Goal: Task Accomplishment & Management: Complete application form

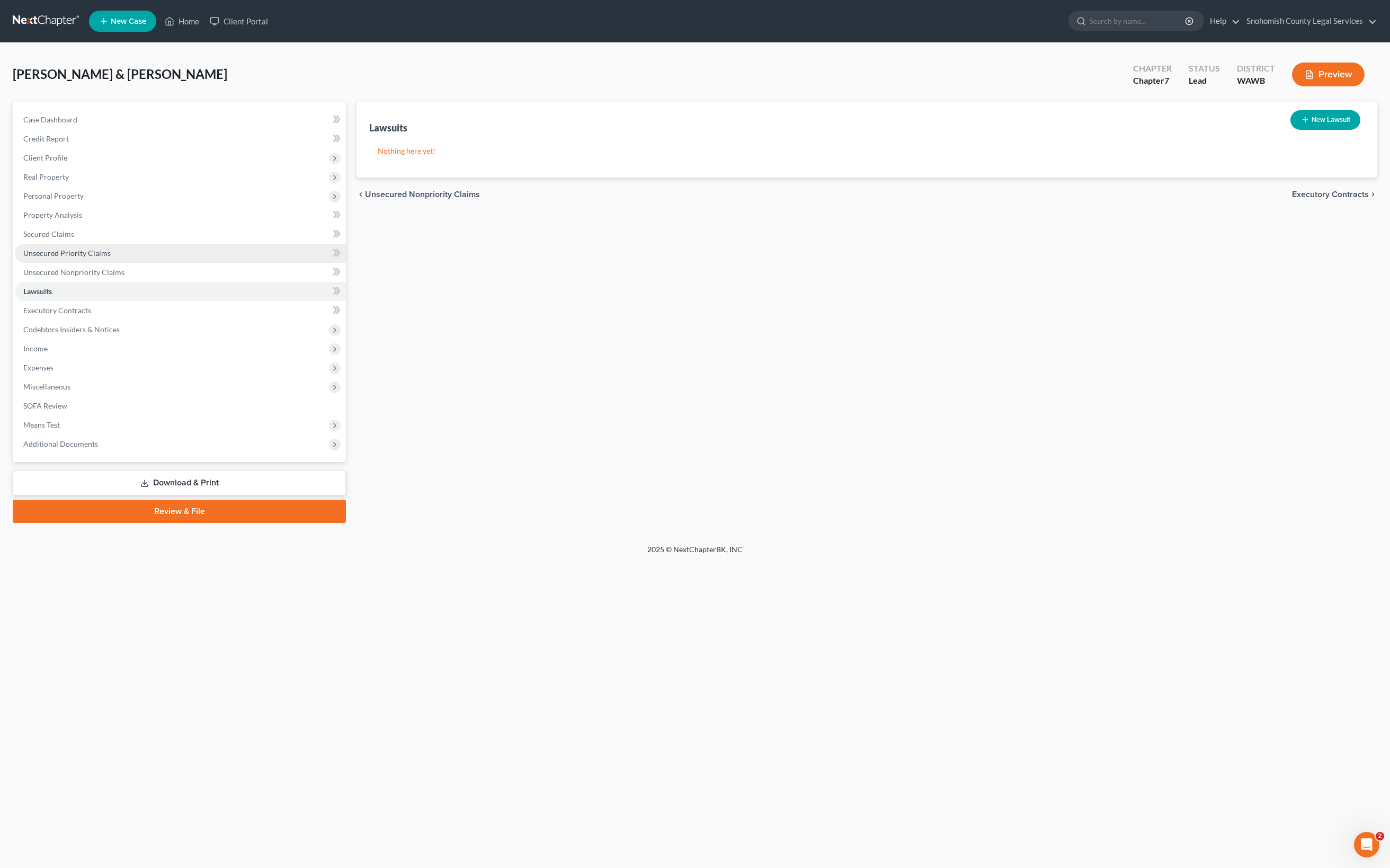
scroll to position [161, 0]
click at [54, 372] on span "Expenses" at bounding box center [39, 368] width 30 height 9
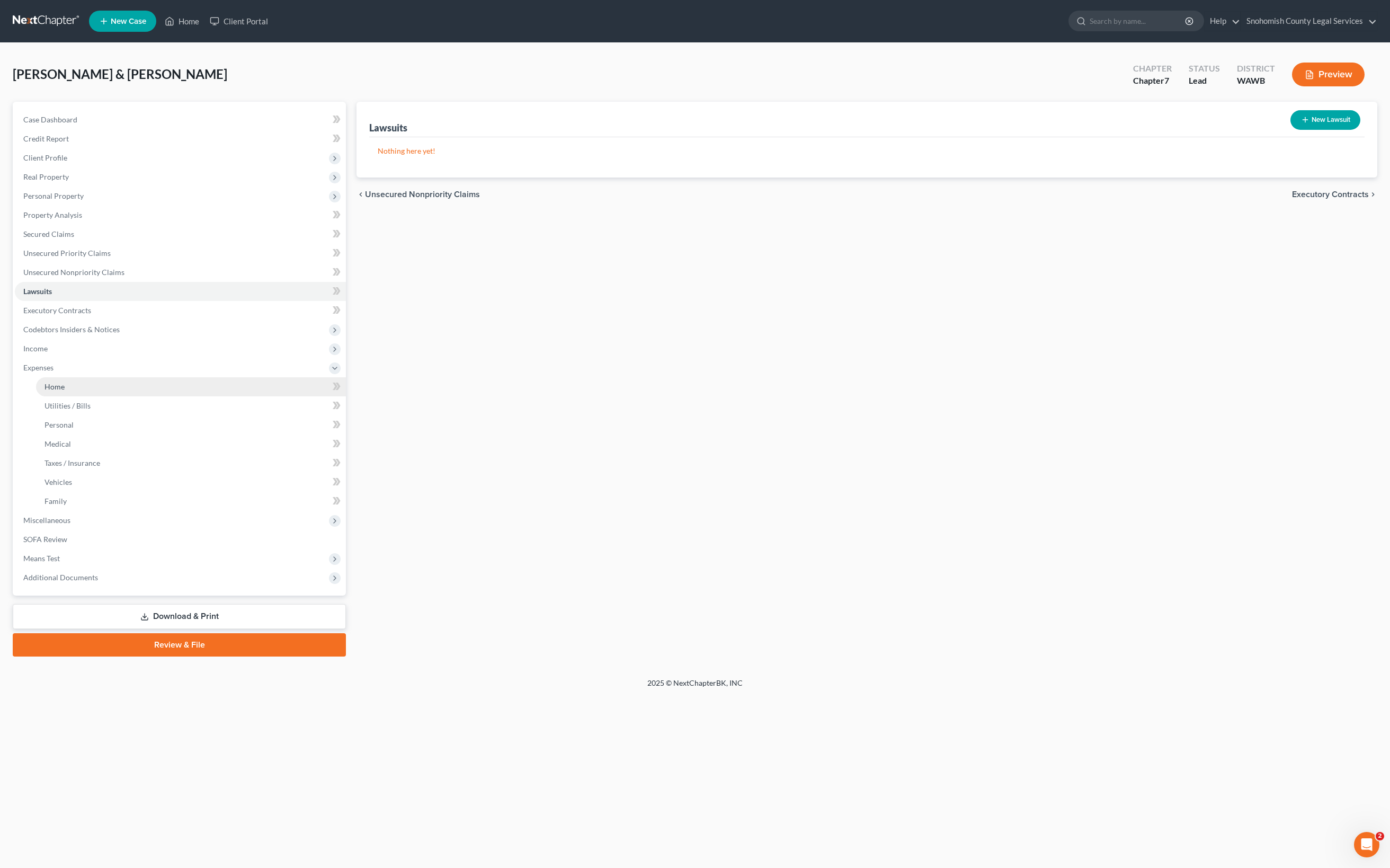
click at [65, 391] on span "Home" at bounding box center [54, 387] width 20 height 9
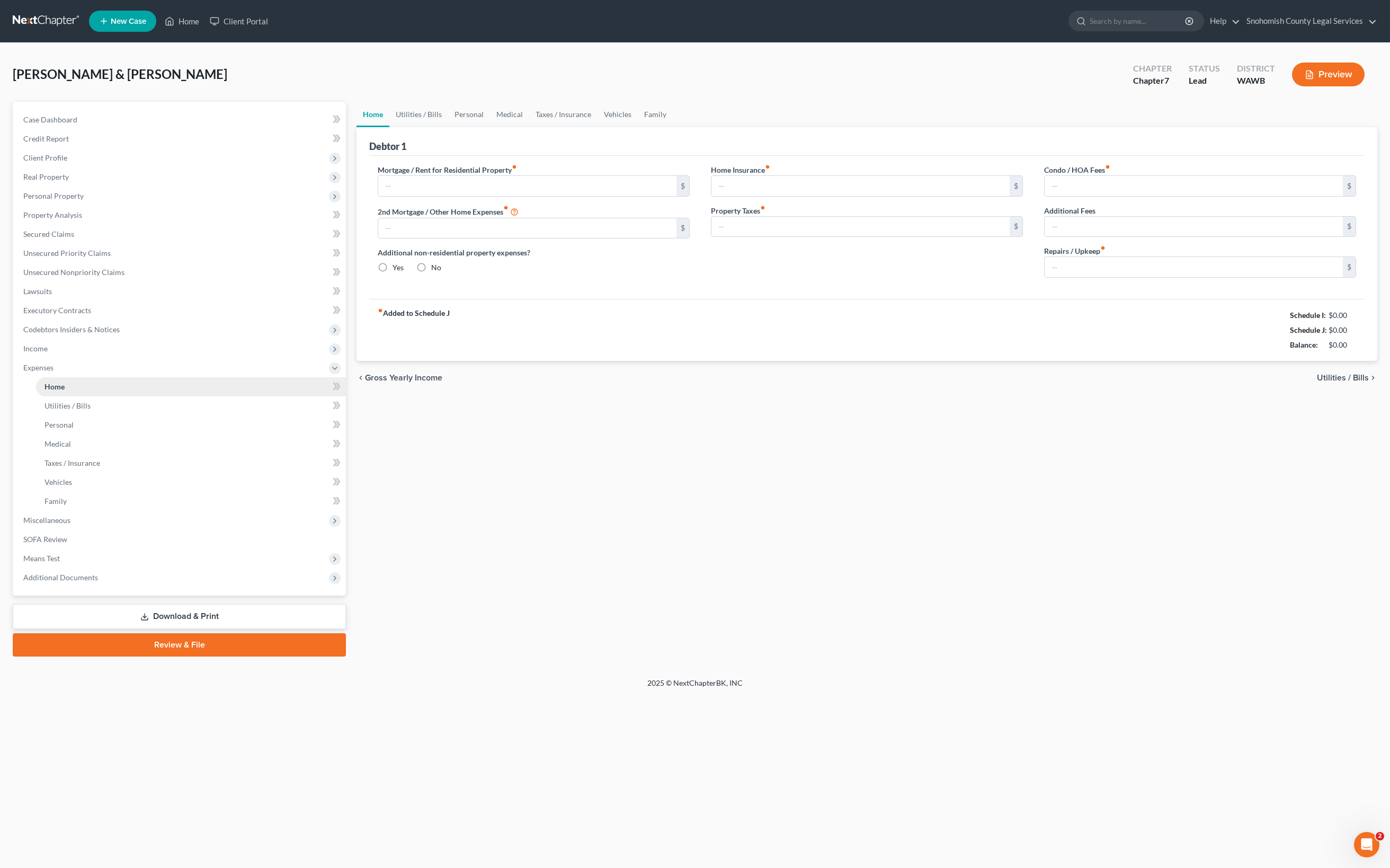
scroll to position [8, 0]
type input "2,465.00"
type input "0.00"
radio input "true"
type input "15.00"
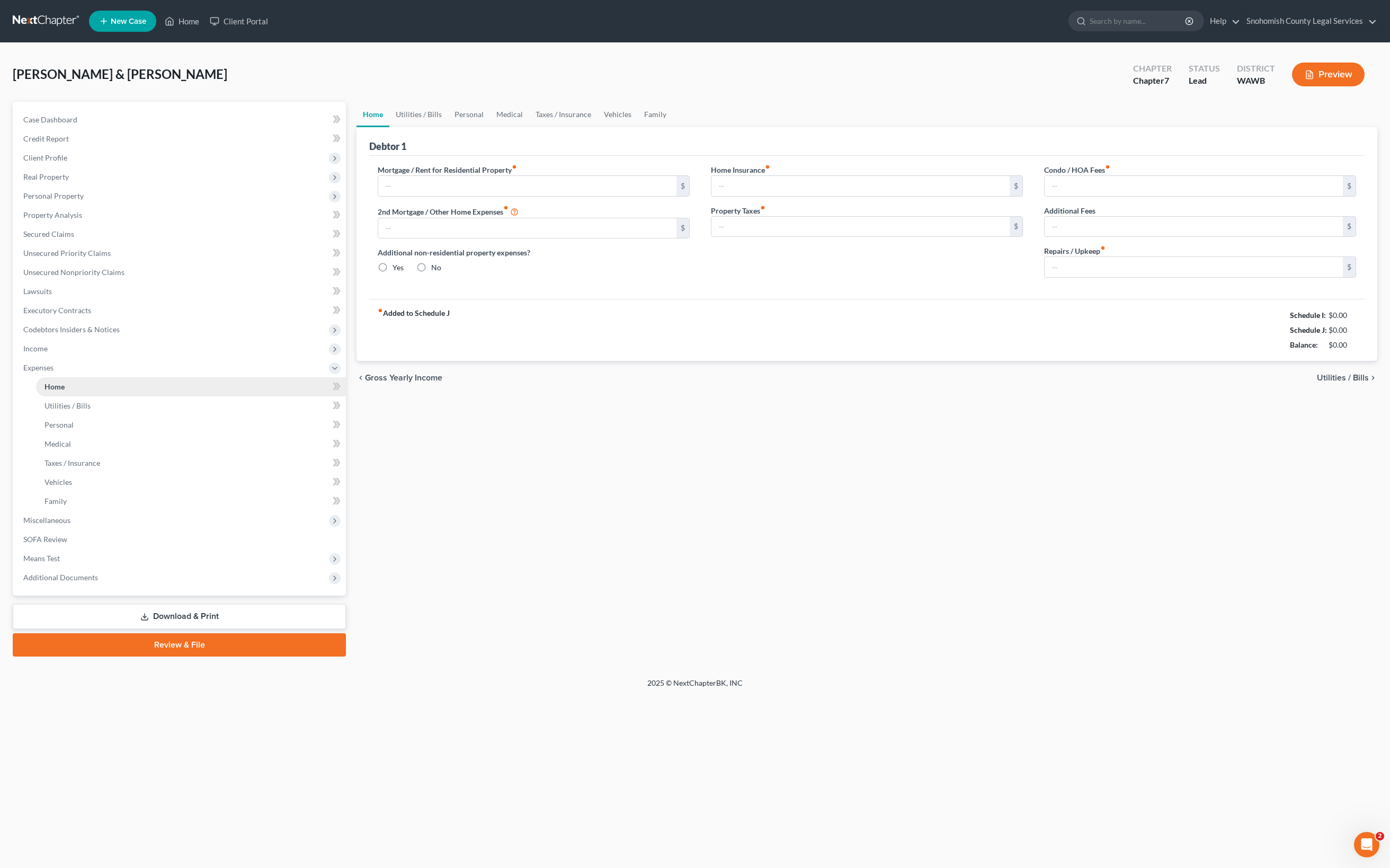
type input "0.00"
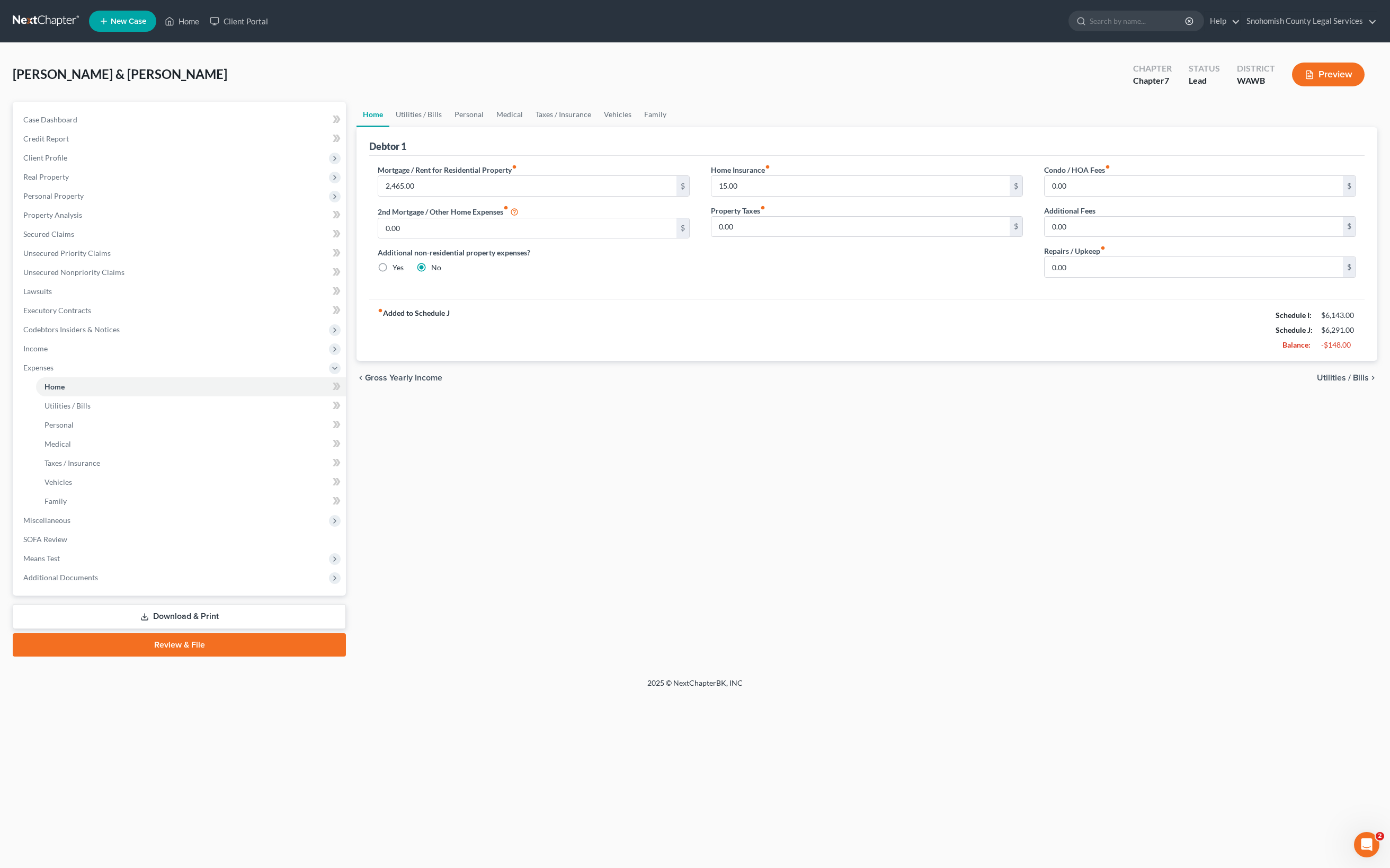
click at [1317, 382] on span "Utilities / Bills" at bounding box center [1343, 377] width 52 height 8
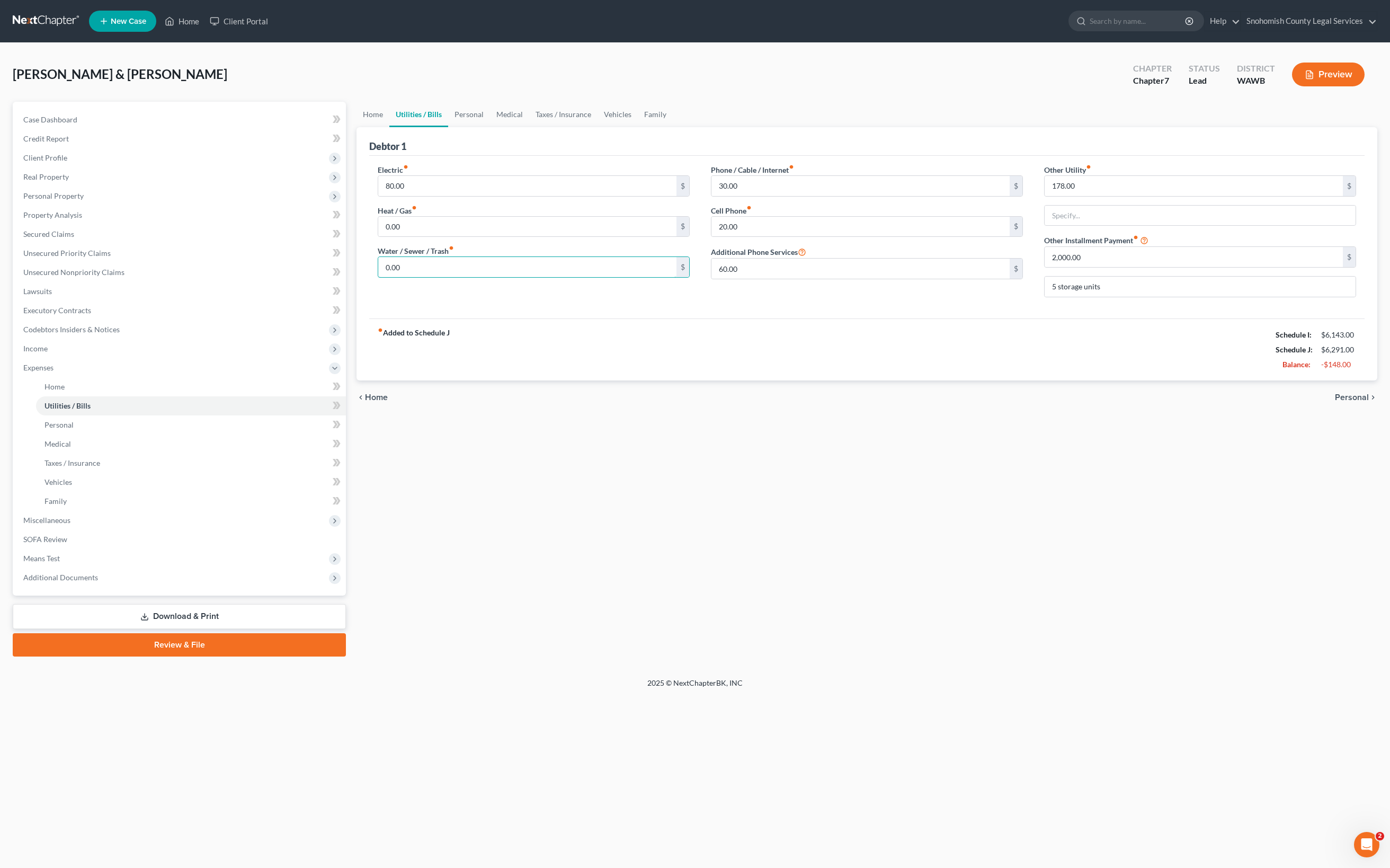
drag, startPoint x: 490, startPoint y: 474, endPoint x: 435, endPoint y: 448, distance: 60.8
click at [435, 278] on div "Water / Sewer / Trash fiber_manual_record 0.00 $" at bounding box center [533, 261] width 312 height 32
type input "25"
click at [539, 237] on input "0.00" at bounding box center [527, 226] width 298 height 20
drag, startPoint x: 793, startPoint y: 399, endPoint x: 718, endPoint y: 393, distance: 75.2
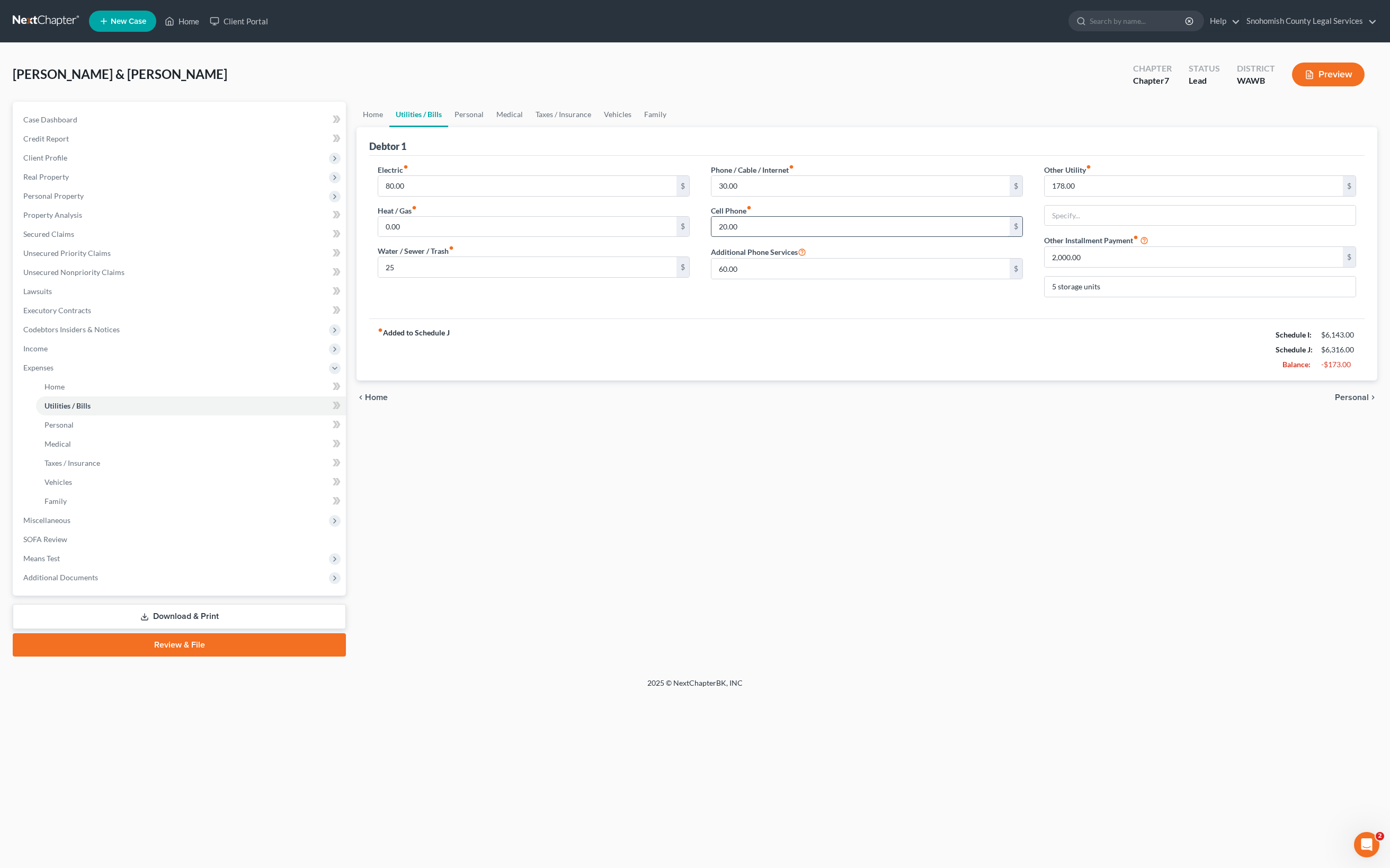
click at [718, 237] on input "20.00" at bounding box center [860, 226] width 298 height 20
type input "91"
click at [763, 306] on div "Phone / Cable / Internet fiber_manual_record 30.00 $ Cell Phone fiber_manual_re…" at bounding box center [867, 235] width 333 height 142
type input "3"
type input "91"
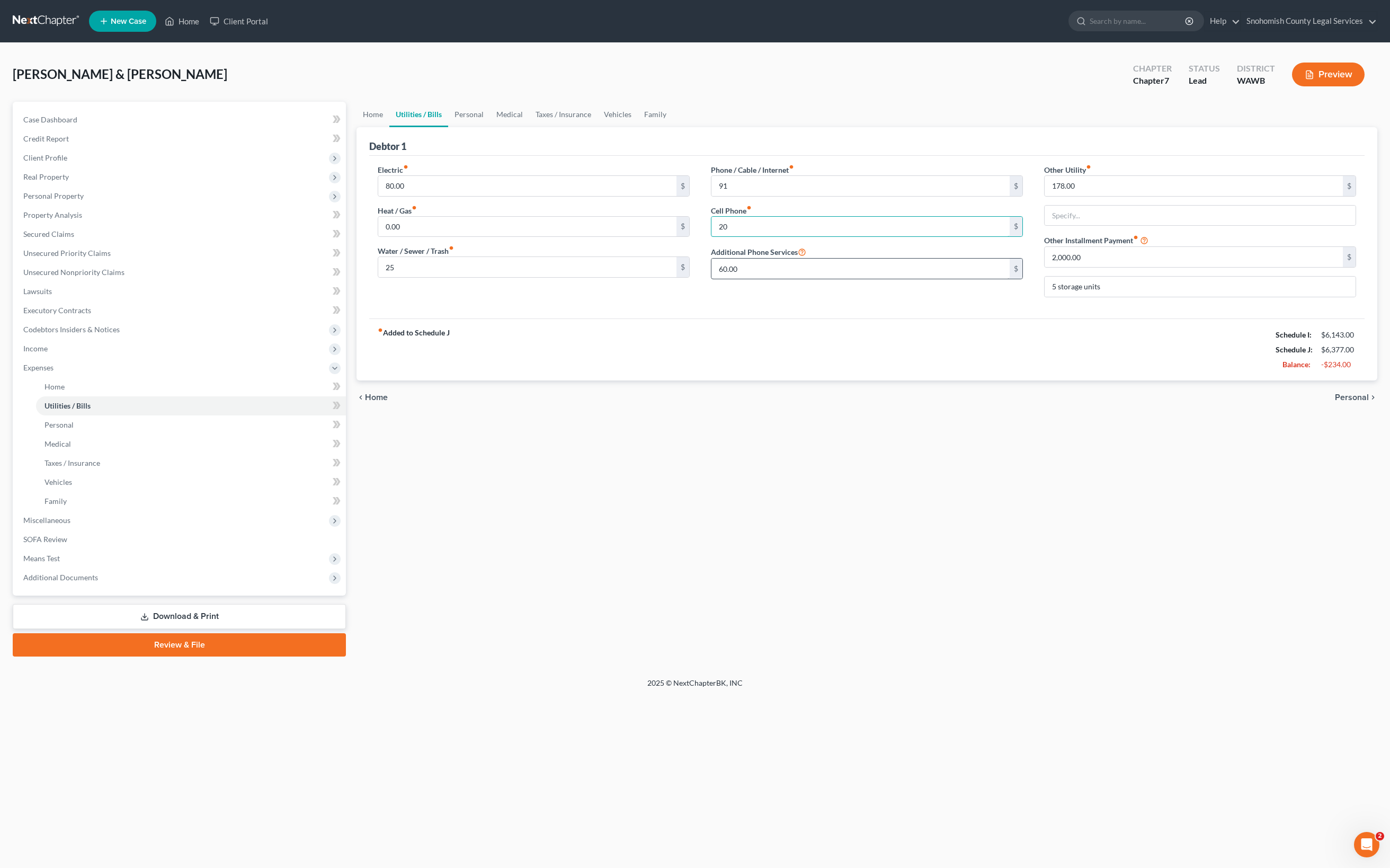
type input "20"
click at [471, 277] on input "25" at bounding box center [527, 267] width 298 height 20
drag, startPoint x: 471, startPoint y: 484, endPoint x: 402, endPoint y: 481, distance: 69.1
click at [402, 277] on input "25" at bounding box center [527, 267] width 298 height 20
type input "140"
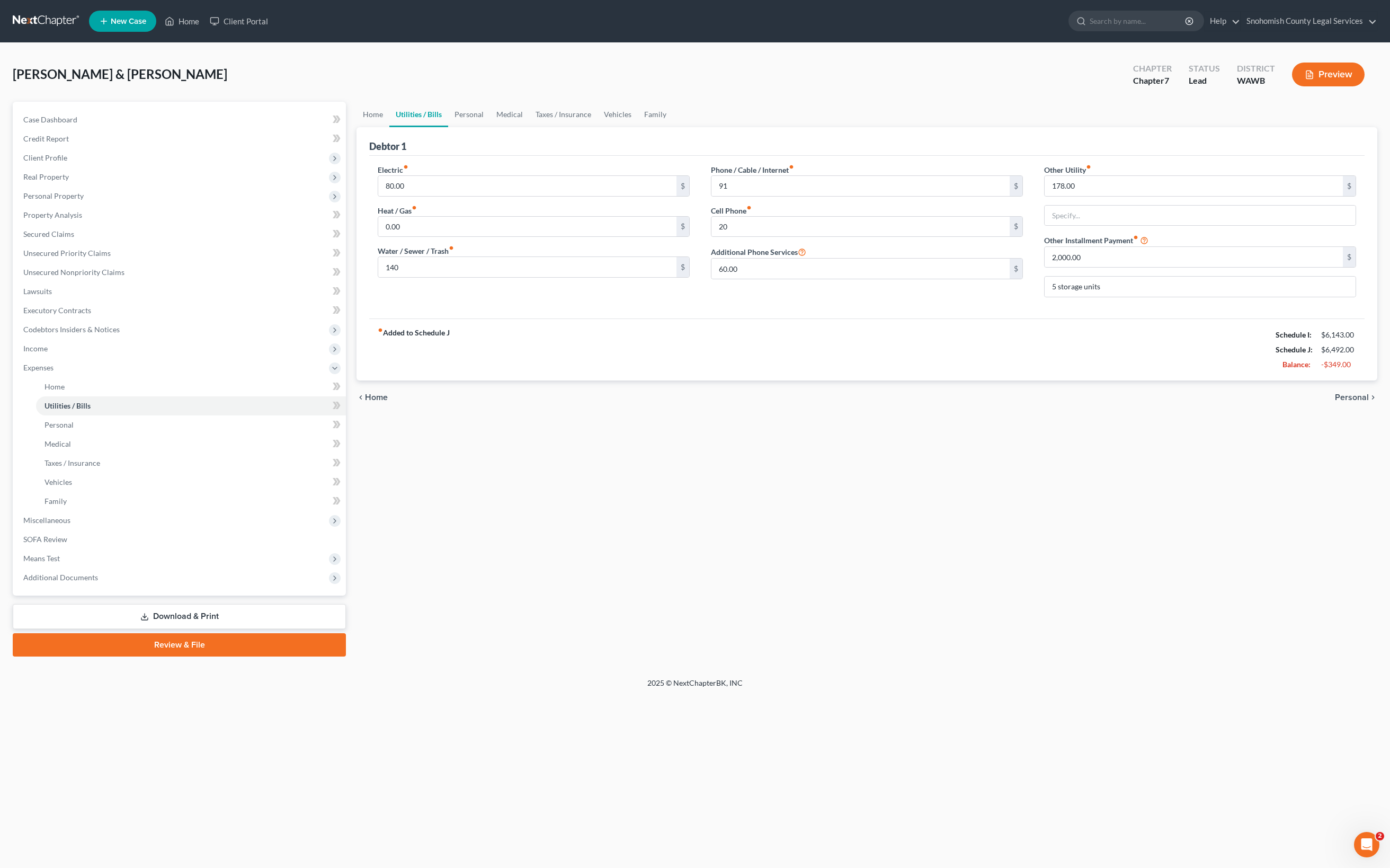
click at [510, 306] on div "Electric fiber_manual_record 80.00 $ Heat / Gas fiber_manual_record 0.00 $ Wate…" at bounding box center [533, 235] width 333 height 142
click at [1142, 196] on input "178.00" at bounding box center [1193, 186] width 298 height 20
click at [1335, 402] on span "Personal" at bounding box center [1352, 397] width 34 height 8
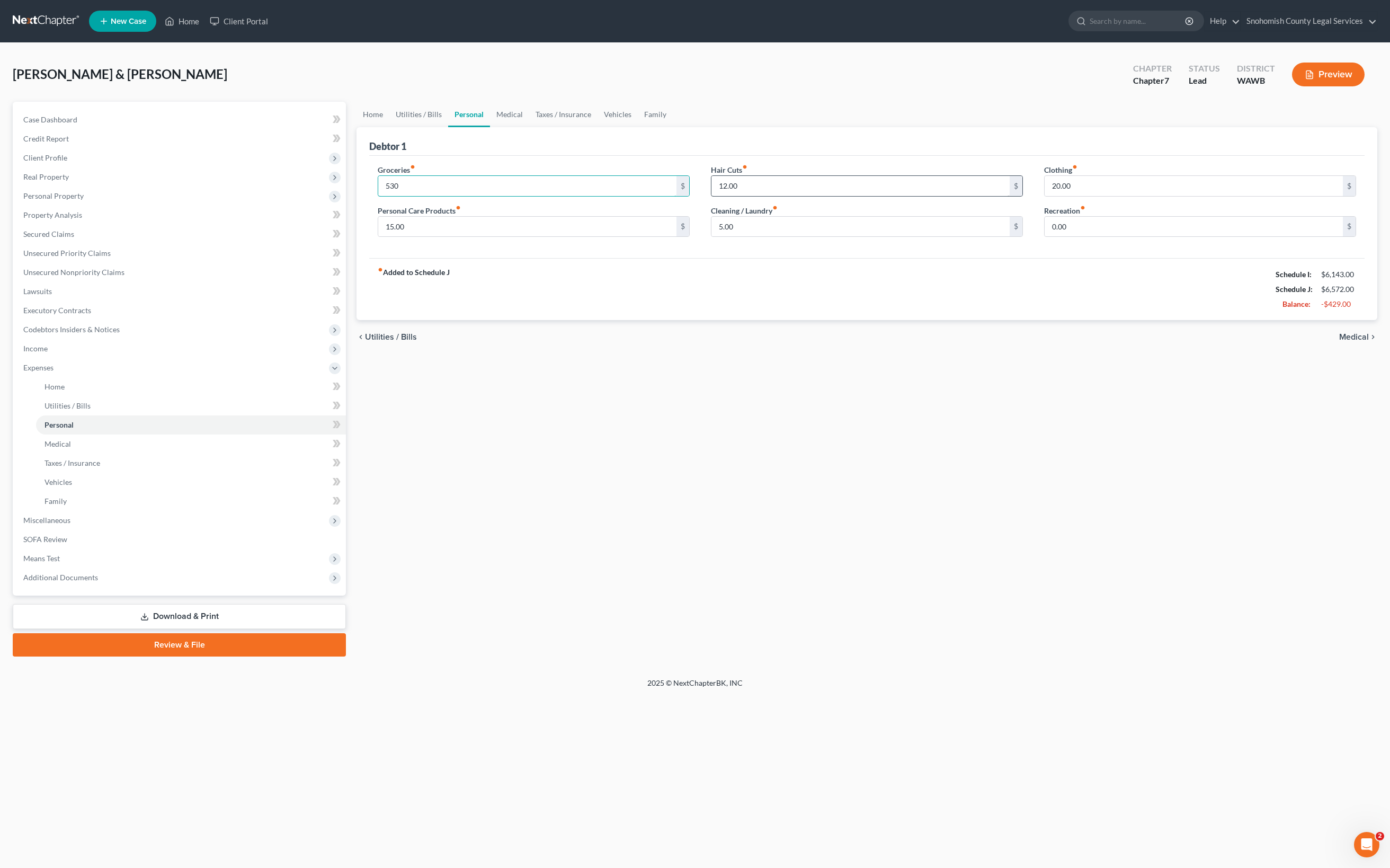
type input "530"
click at [786, 196] on input "12.00" at bounding box center [860, 186] width 298 height 20
click at [638, 127] on link "Vehicles" at bounding box center [617, 115] width 40 height 25
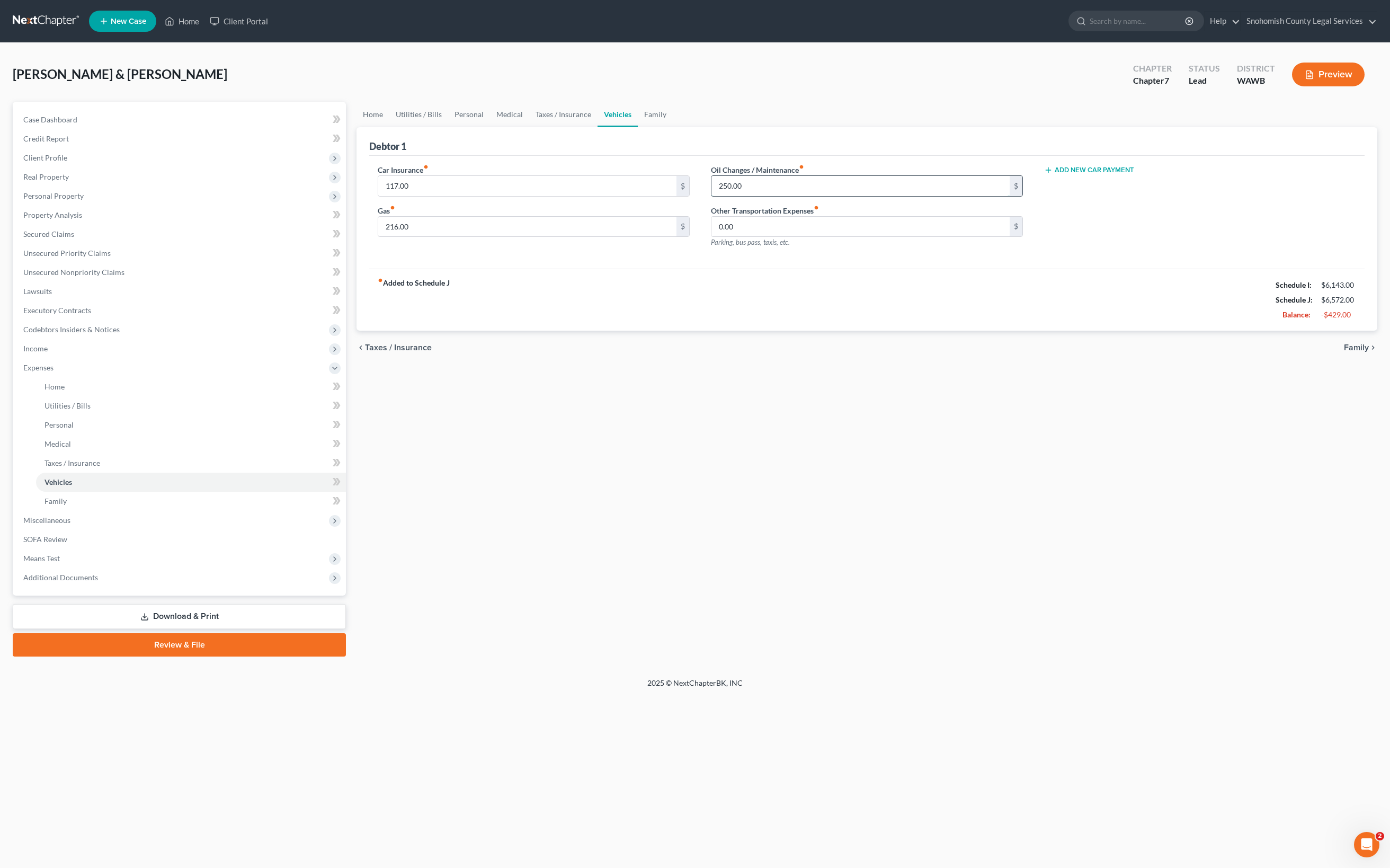
click at [799, 196] on input "250.00" at bounding box center [860, 186] width 298 height 20
drag, startPoint x: 822, startPoint y: 323, endPoint x: 718, endPoint y: 317, distance: 104.2
click at [718, 196] on input "250.00" at bounding box center [860, 186] width 298 height 20
type input "154"
click at [800, 237] on input "0.00" at bounding box center [860, 226] width 298 height 20
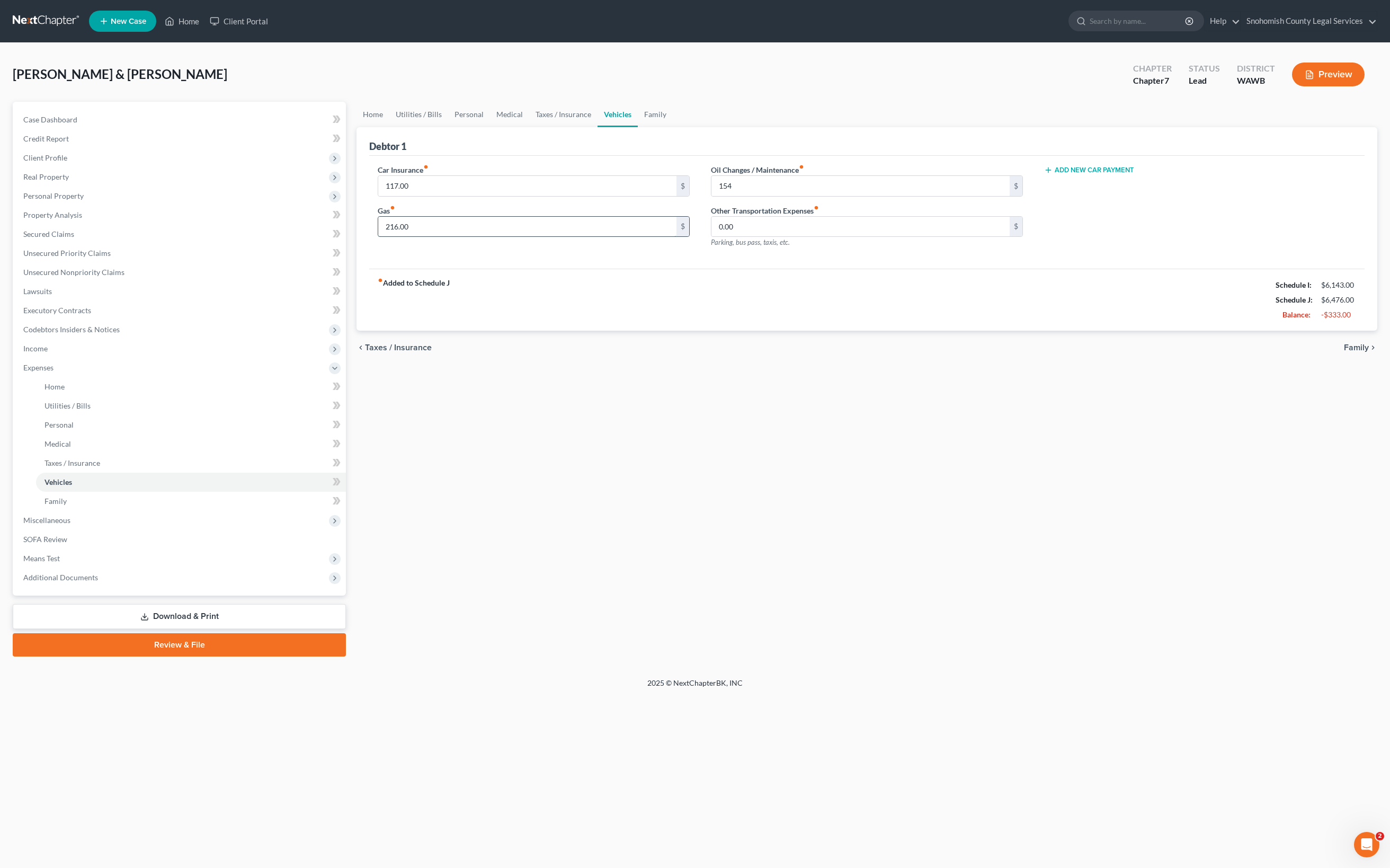
click at [578, 237] on input "216.00" at bounding box center [527, 226] width 298 height 20
drag, startPoint x: 575, startPoint y: 399, endPoint x: 383, endPoint y: 399, distance: 192.0
click at [383, 269] on div "Car Insurance fiber_manual_record 117.00 $ Gas fiber_manual_record 216.00 $ Oil…" at bounding box center [867, 212] width 995 height 113
type input "180"
click at [745, 237] on input "0.00" at bounding box center [860, 226] width 298 height 20
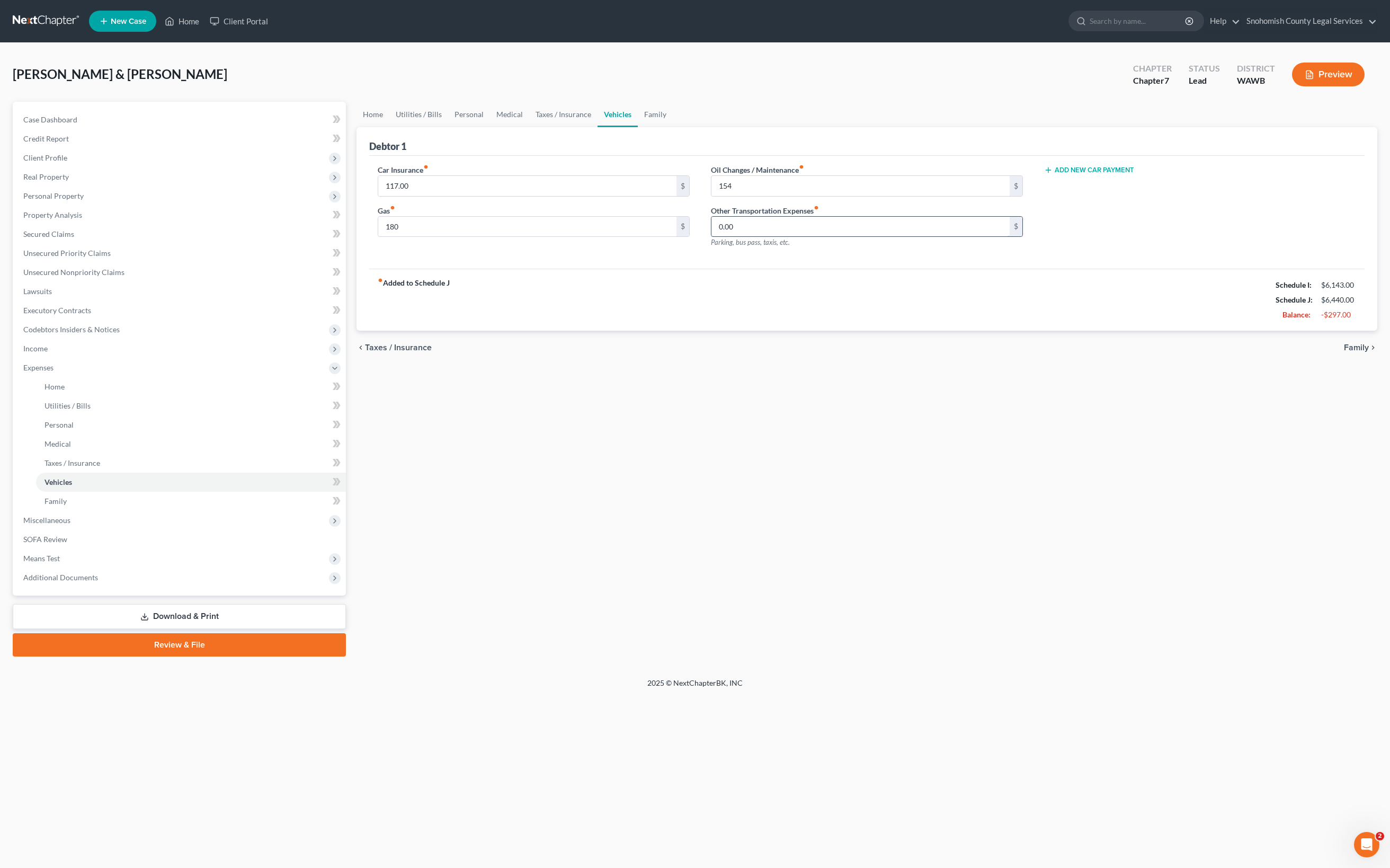
drag, startPoint x: 770, startPoint y: 405, endPoint x: 731, endPoint y: 399, distance: 39.5
click at [731, 237] on input "0.00" at bounding box center [860, 226] width 298 height 20
type input "122"
click at [1002, 330] on div "fiber_manual_record Added to Schedule J Schedule I: $6,143.00 Schedule J: $6,56…" at bounding box center [867, 300] width 995 height 62
click at [866, 237] on input "122" at bounding box center [860, 226] width 298 height 20
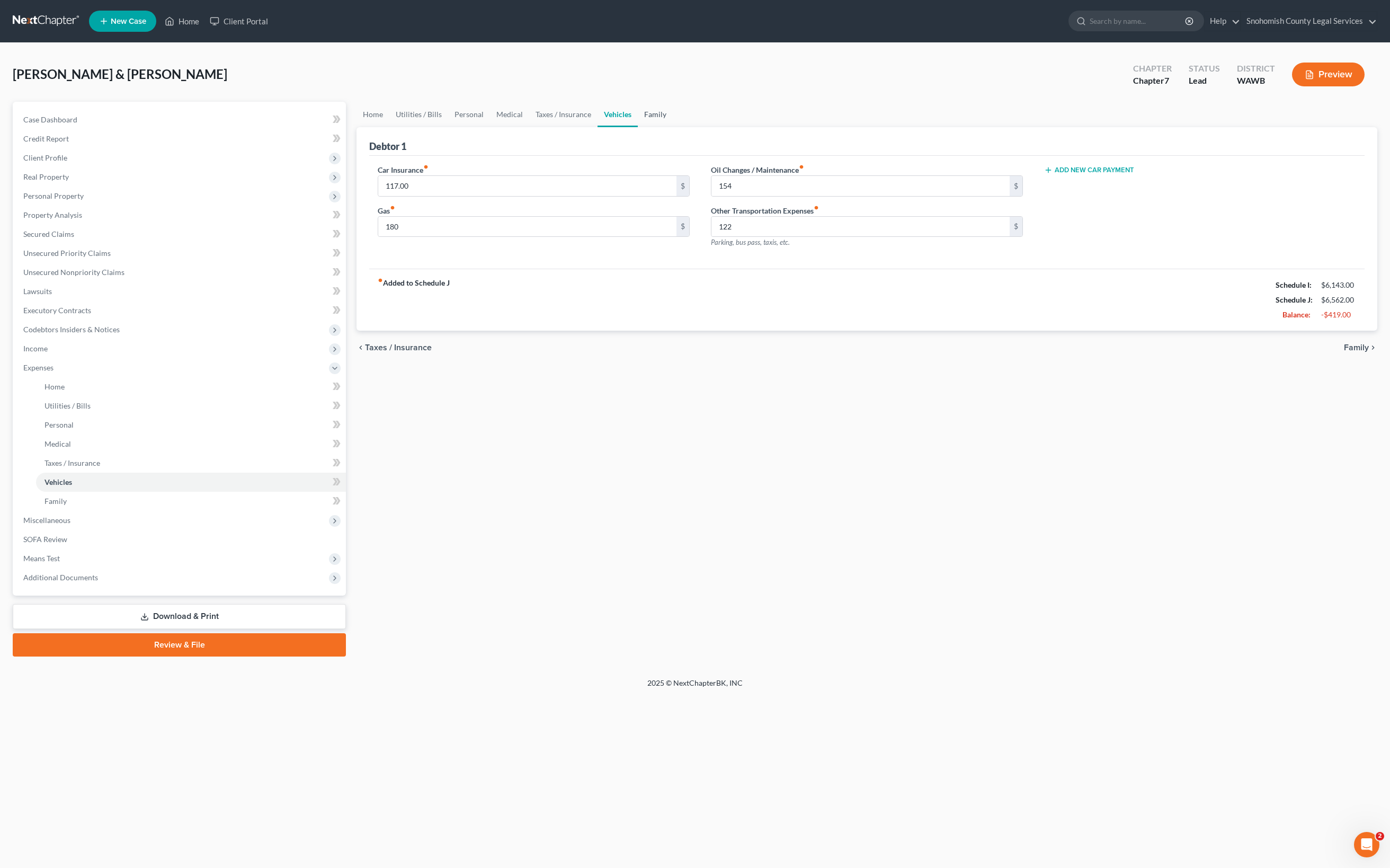
click at [673, 127] on link "Family" at bounding box center [655, 115] width 35 height 25
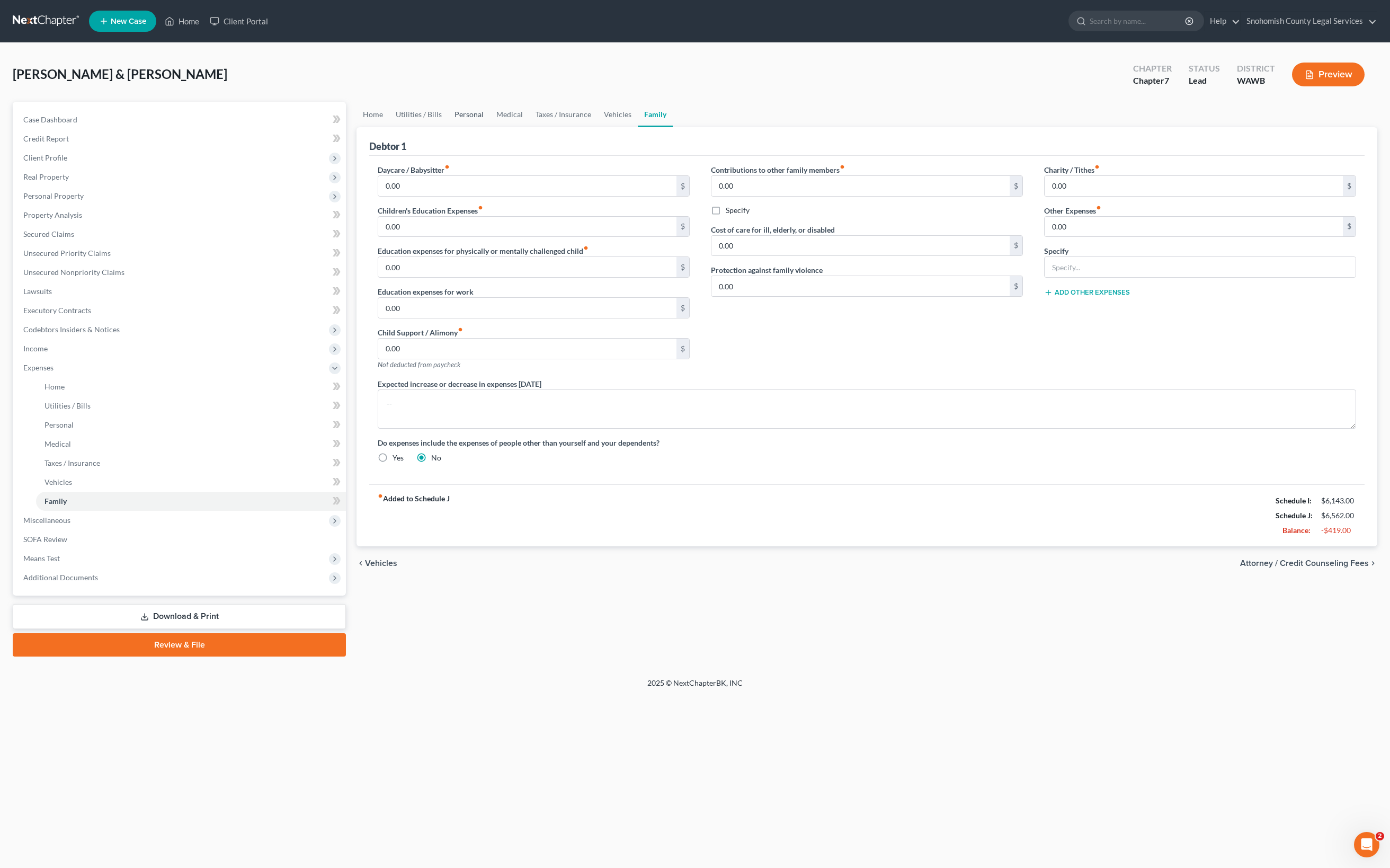
click at [490, 127] on link "Personal" at bounding box center [469, 115] width 42 height 25
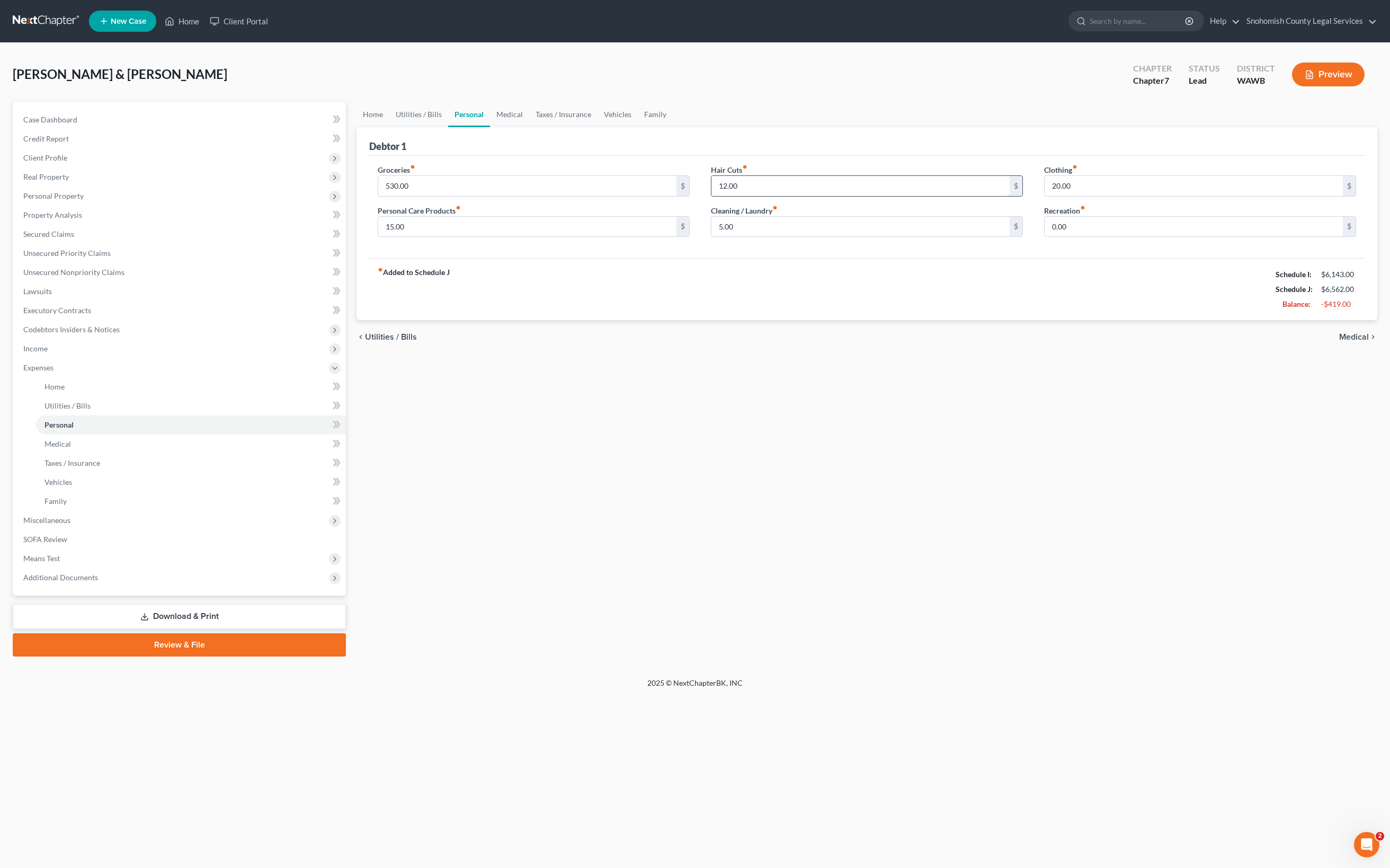
click at [781, 196] on input "12.00" at bounding box center [860, 186] width 298 height 20
type input "25"
click at [1099, 196] on input "20.00" at bounding box center [1193, 186] width 298 height 20
drag, startPoint x: 1098, startPoint y: 327, endPoint x: 1043, endPoint y: 322, distance: 55.2
click at [1045, 196] on input "20.00" at bounding box center [1193, 186] width 298 height 20
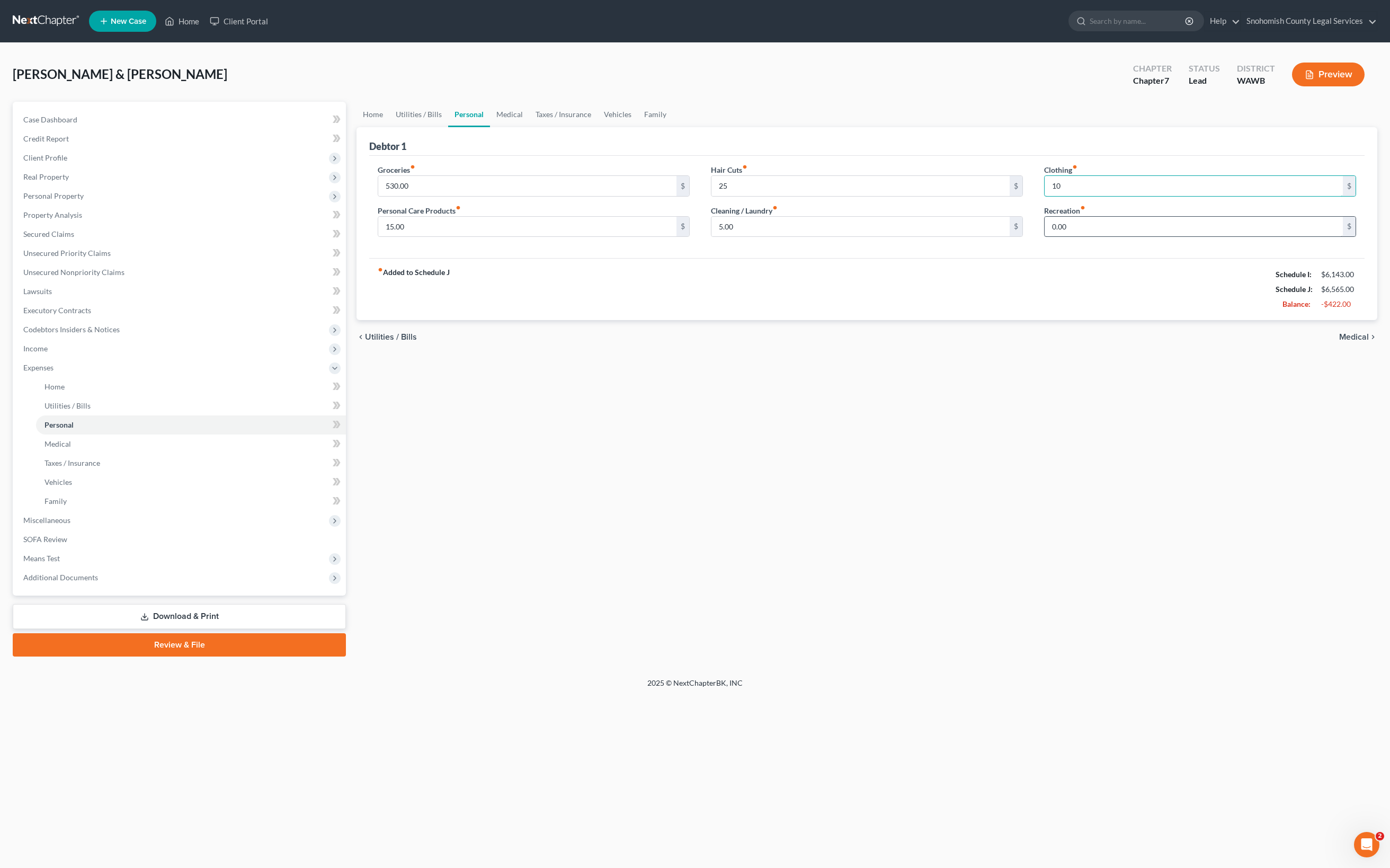
type input "10"
click at [1084, 237] on input "0.00" at bounding box center [1193, 226] width 298 height 20
click at [791, 237] on input "5.00" at bounding box center [860, 226] width 298 height 20
type input "43"
click at [942, 320] on div "fiber_manual_record Added to Schedule J Schedule I: $6,143.00 Schedule J: $6,60…" at bounding box center [867, 289] width 995 height 62
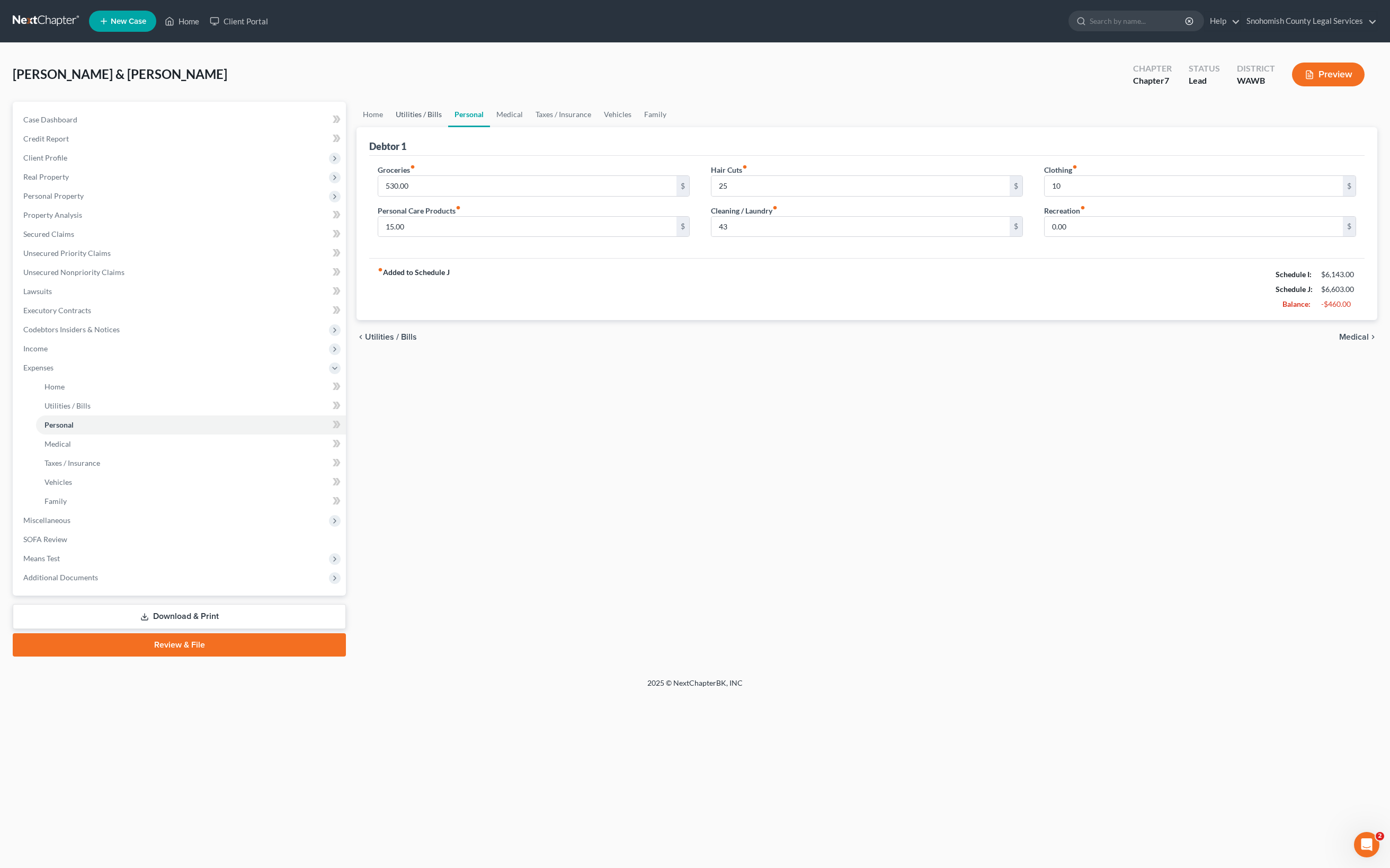
click at [448, 127] on link "Utilities / Bills" at bounding box center [418, 115] width 59 height 25
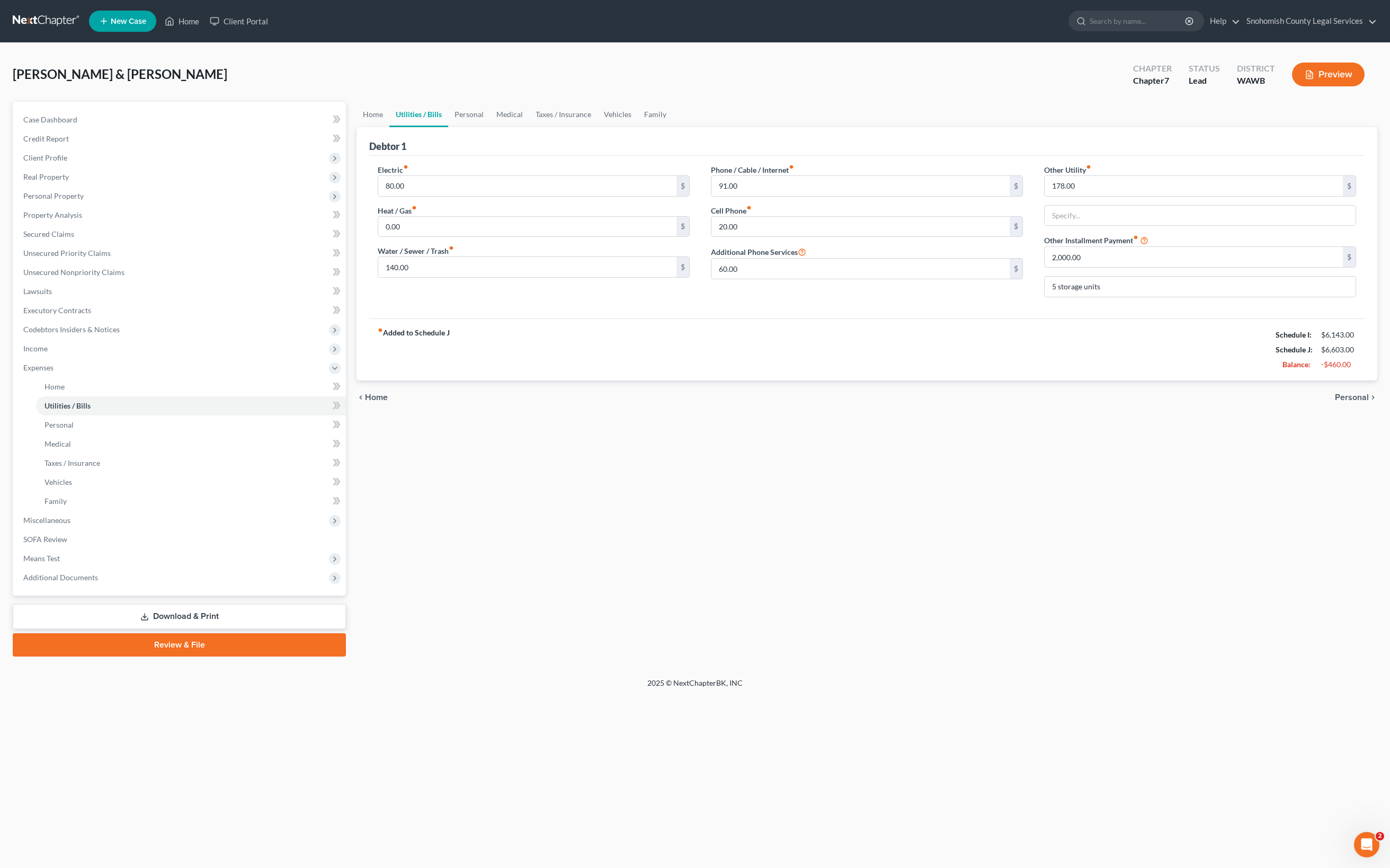
click at [448, 127] on link "Utilities / Bills" at bounding box center [418, 115] width 59 height 25
click at [1114, 196] on input "178.00" at bounding box center [1193, 186] width 298 height 20
type input "178.0"
click at [490, 127] on link "Personal" at bounding box center [469, 115] width 42 height 25
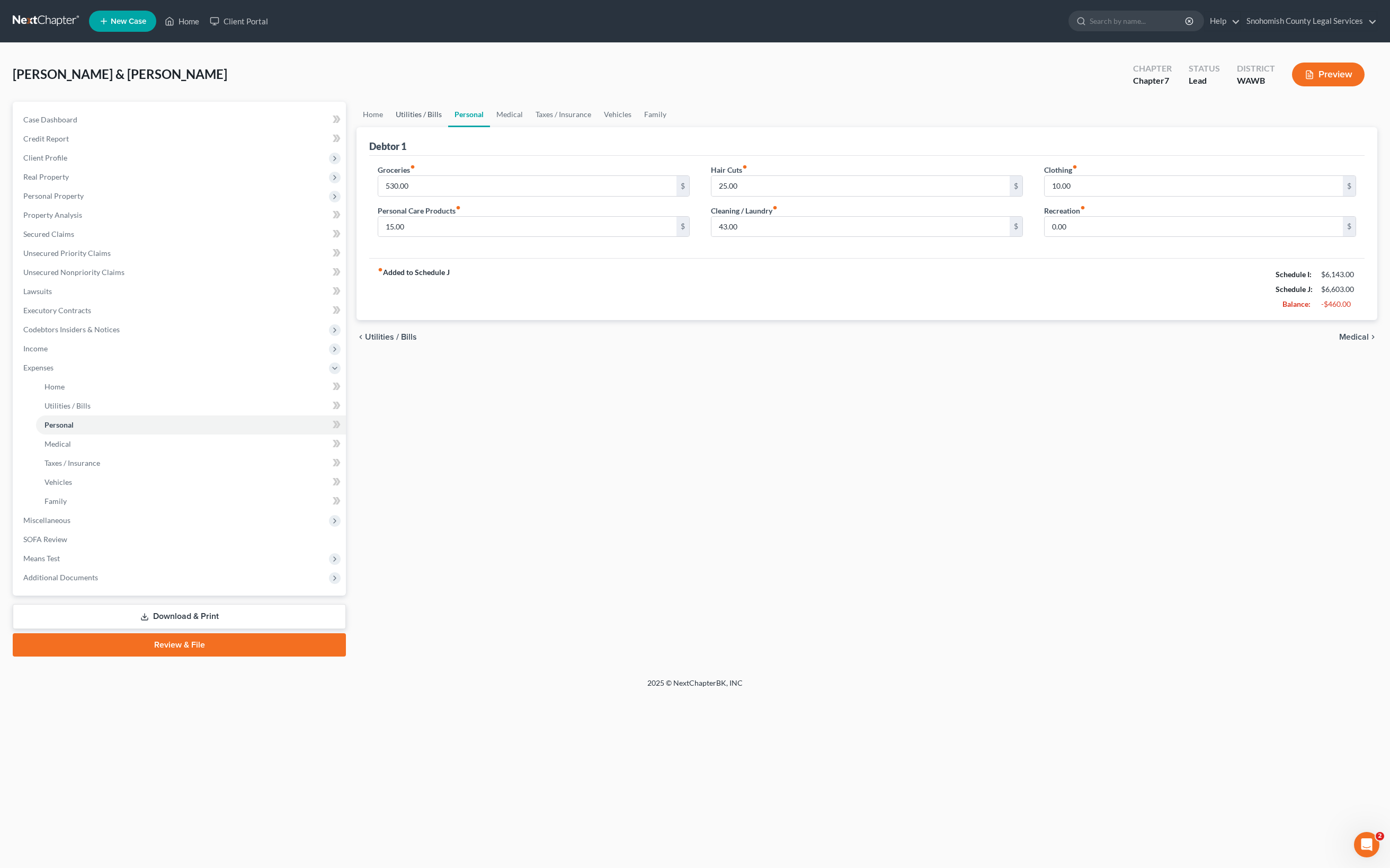
click at [448, 127] on link "Utilities / Bills" at bounding box center [418, 115] width 59 height 25
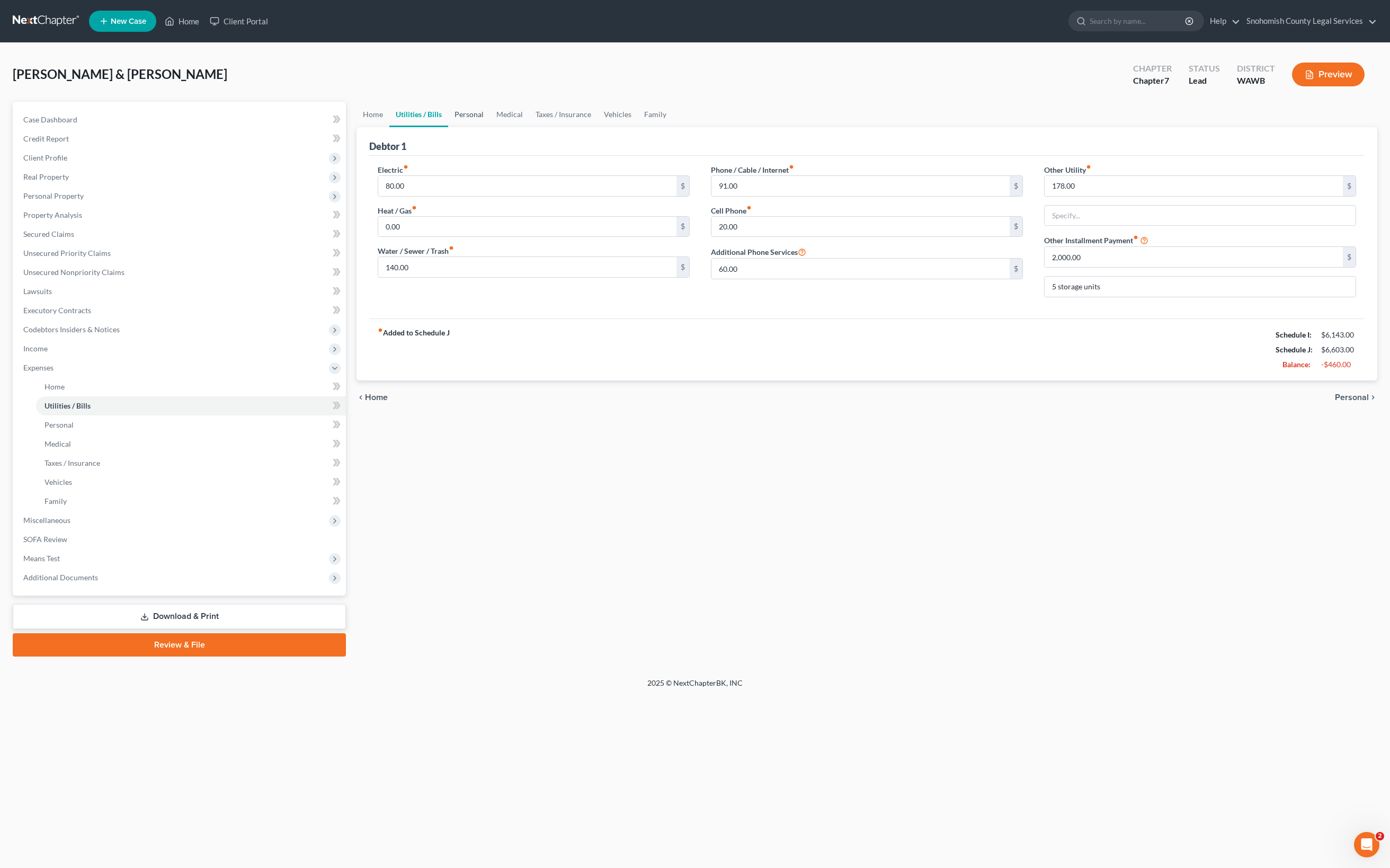
click at [490, 127] on link "Personal" at bounding box center [469, 115] width 42 height 25
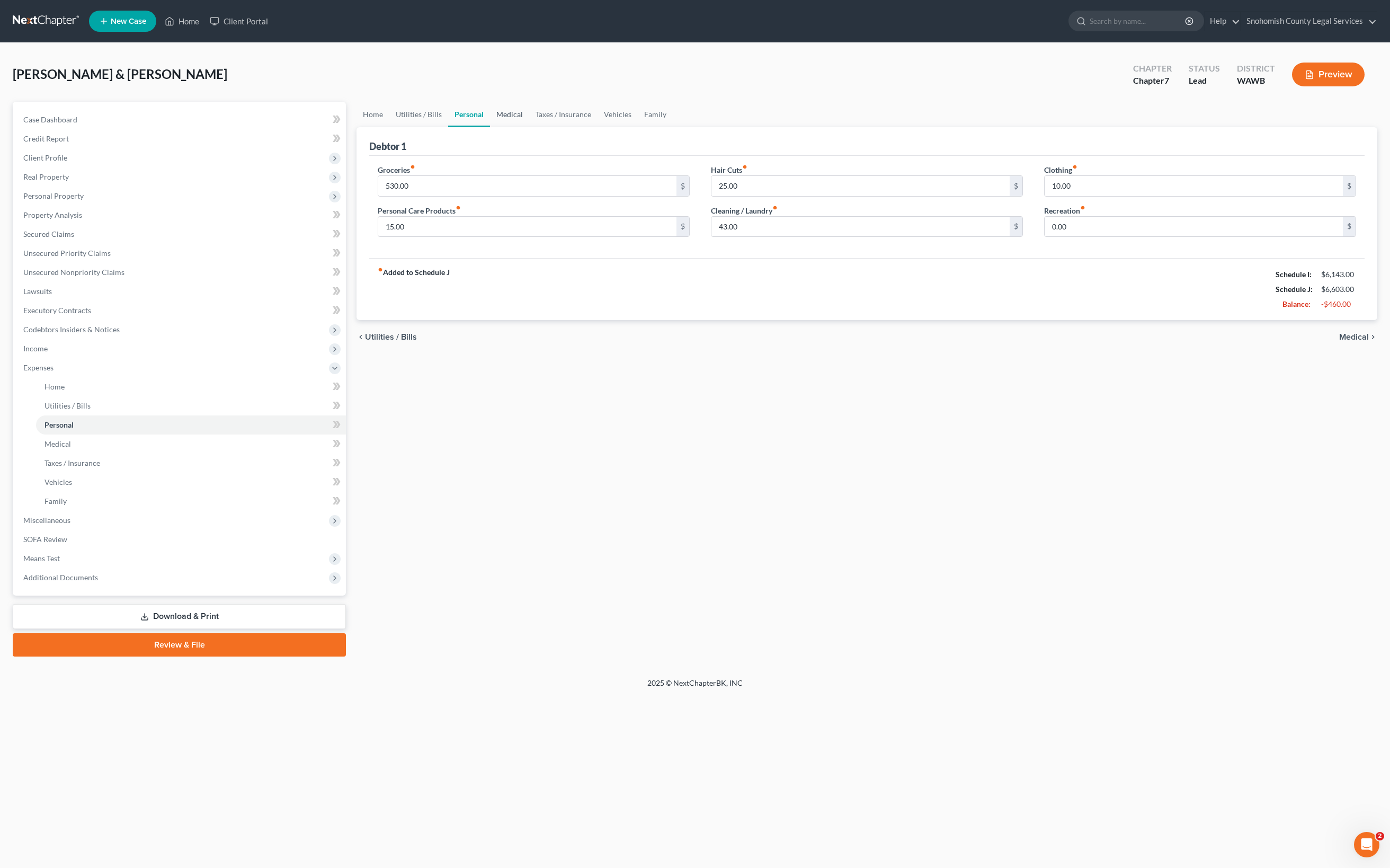
click at [529, 127] on link "Medical" at bounding box center [510, 115] width 39 height 25
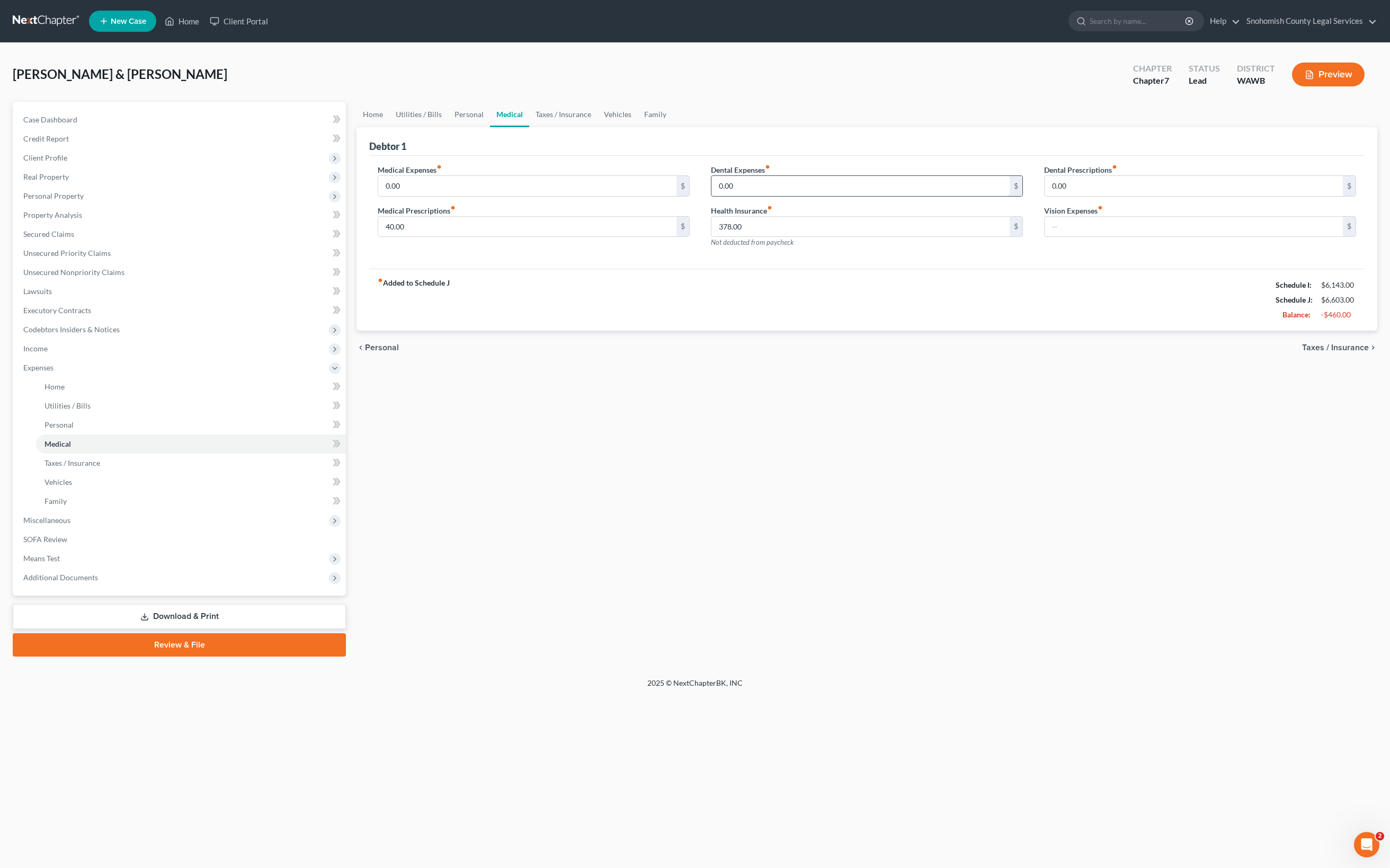
click at [778, 196] on input "0.00" at bounding box center [860, 186] width 298 height 20
drag, startPoint x: 778, startPoint y: 327, endPoint x: 721, endPoint y: 326, distance: 57.0
click at [721, 196] on input "0.00" at bounding box center [860, 186] width 298 height 20
type input "100"
click at [1128, 196] on input "0.00" at bounding box center [1193, 186] width 298 height 20
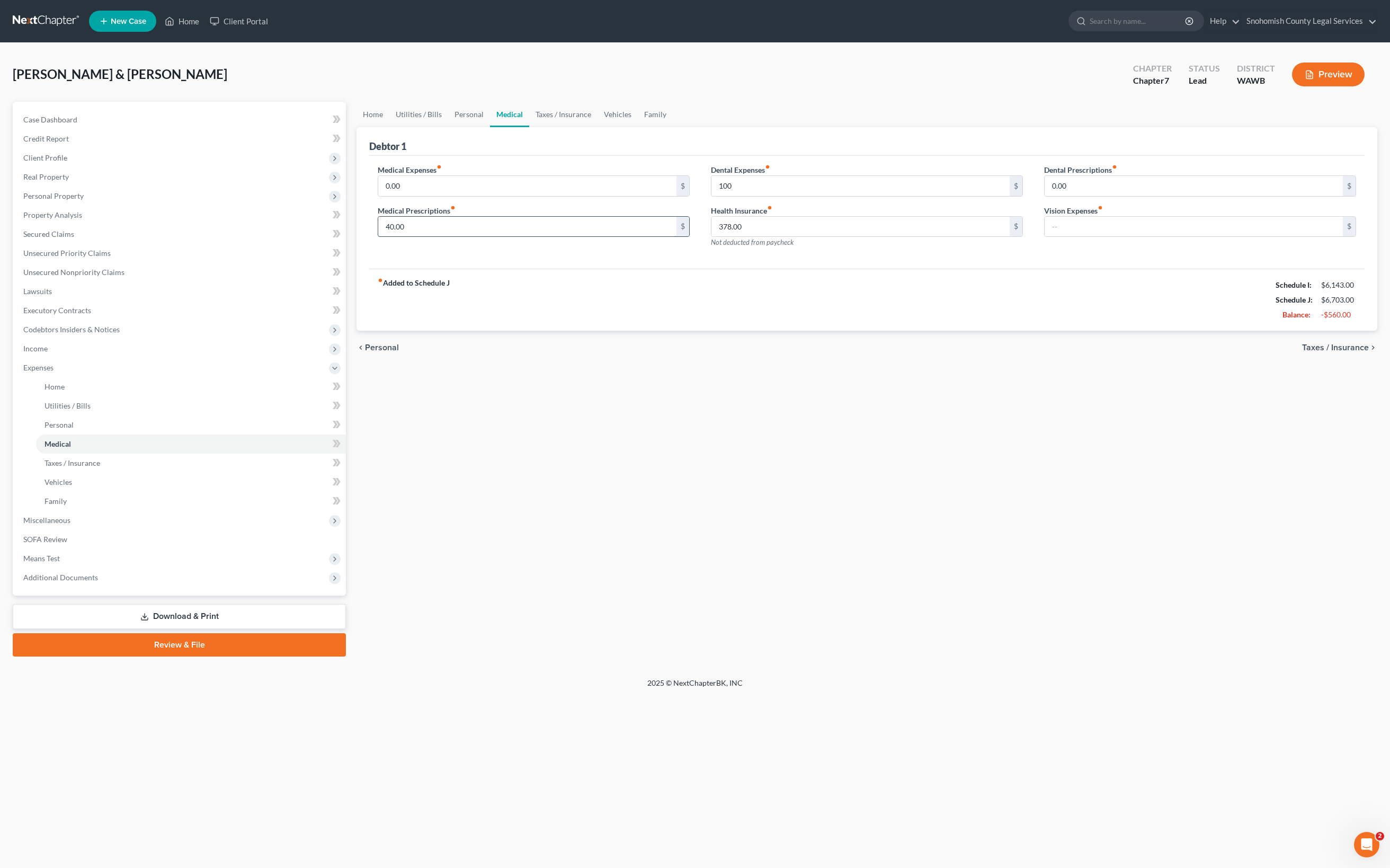
drag, startPoint x: 464, startPoint y: 399, endPoint x: 418, endPoint y: 402, distance: 46.1
click at [418, 237] on input "40.00" at bounding box center [527, 226] width 298 height 20
type input "20"
click at [1071, 237] on input "text" at bounding box center [1193, 226] width 298 height 20
click at [1005, 330] on div "fiber_manual_record Added to Schedule J Schedule I: $6,143.00 Schedule J: $6,68…" at bounding box center [867, 300] width 995 height 62
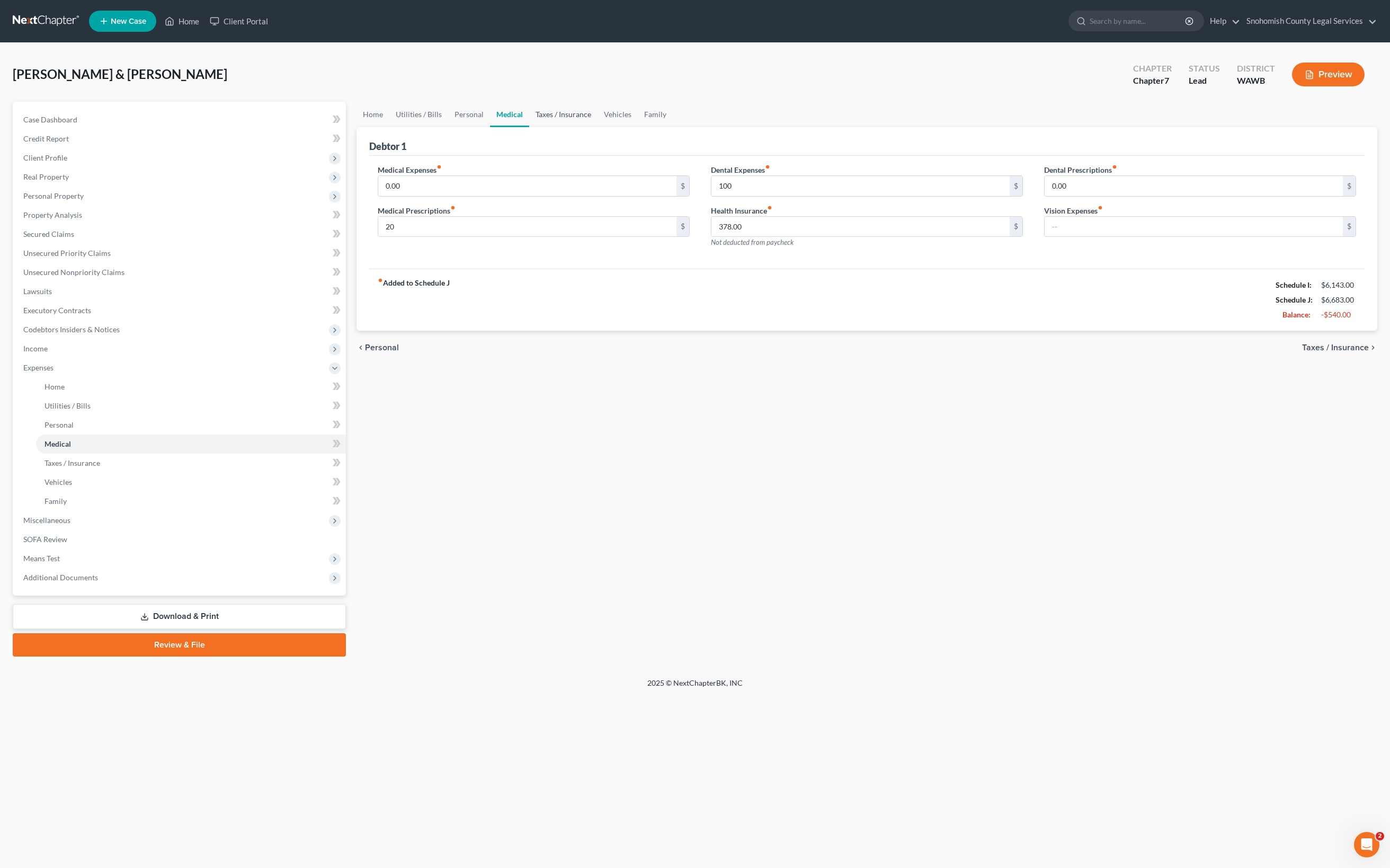
click at [597, 127] on link "Taxes / Insurance" at bounding box center [563, 115] width 68 height 25
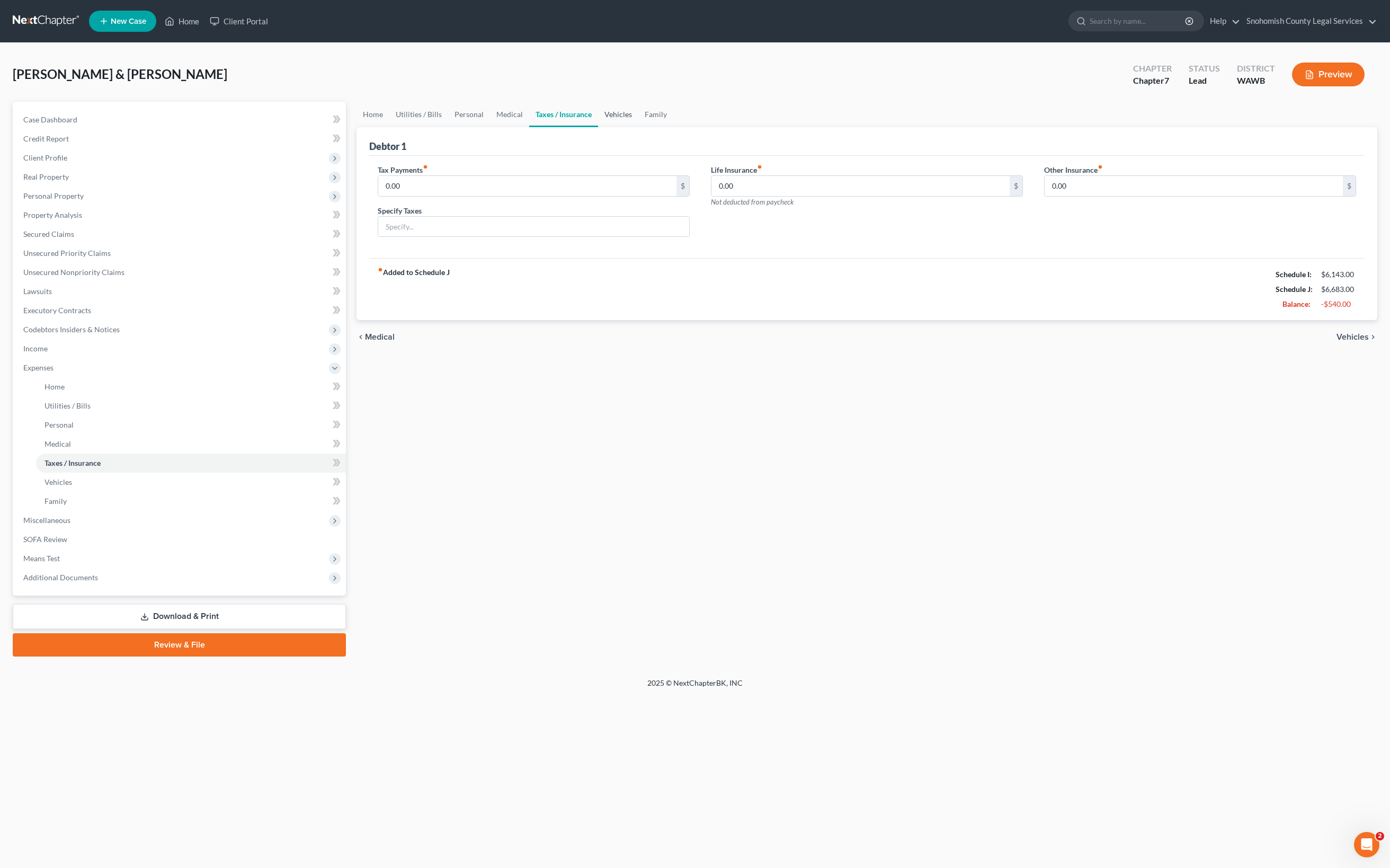
click at [638, 127] on link "Vehicles" at bounding box center [618, 115] width 40 height 25
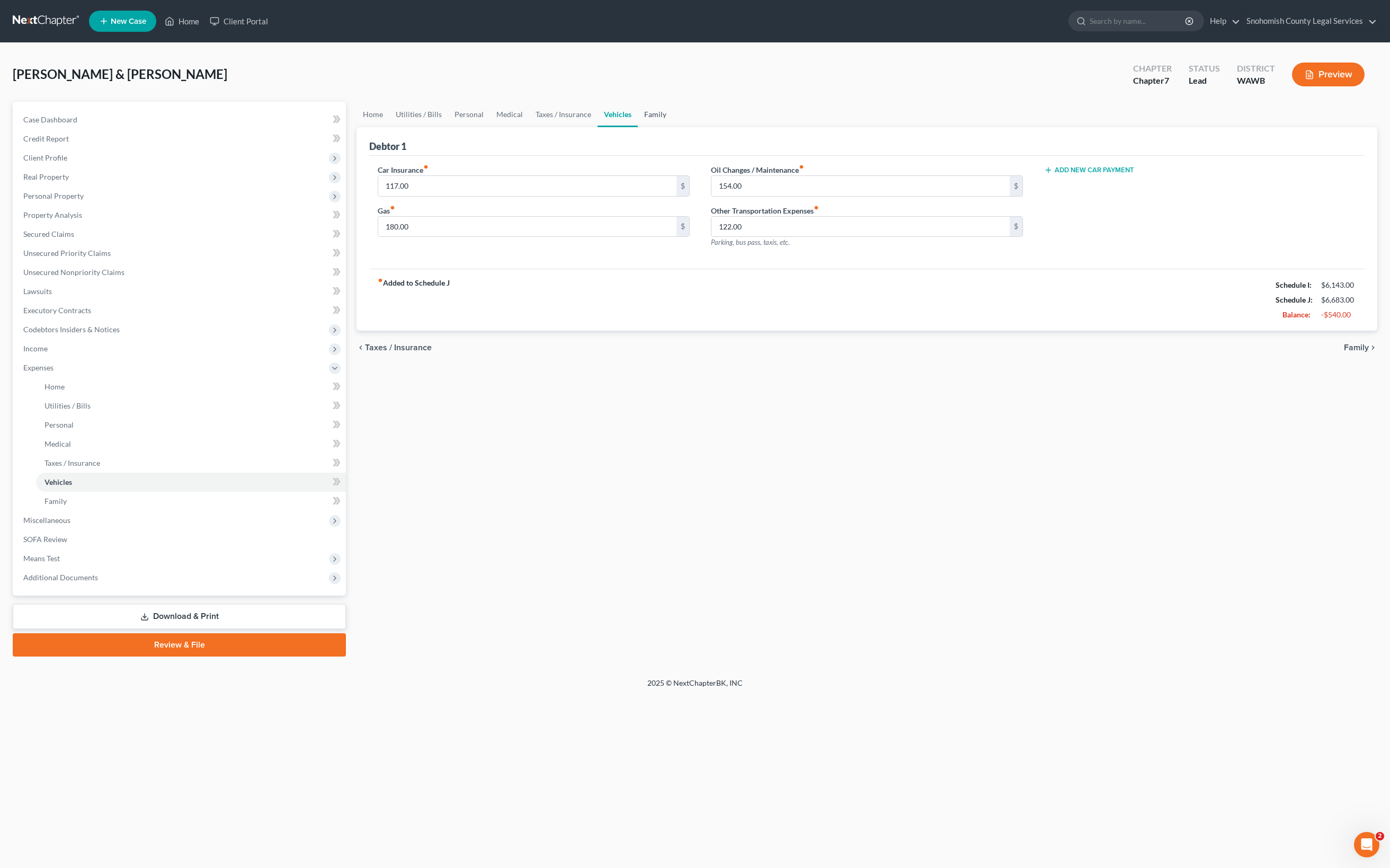
click at [673, 127] on link "Family" at bounding box center [655, 115] width 35 height 25
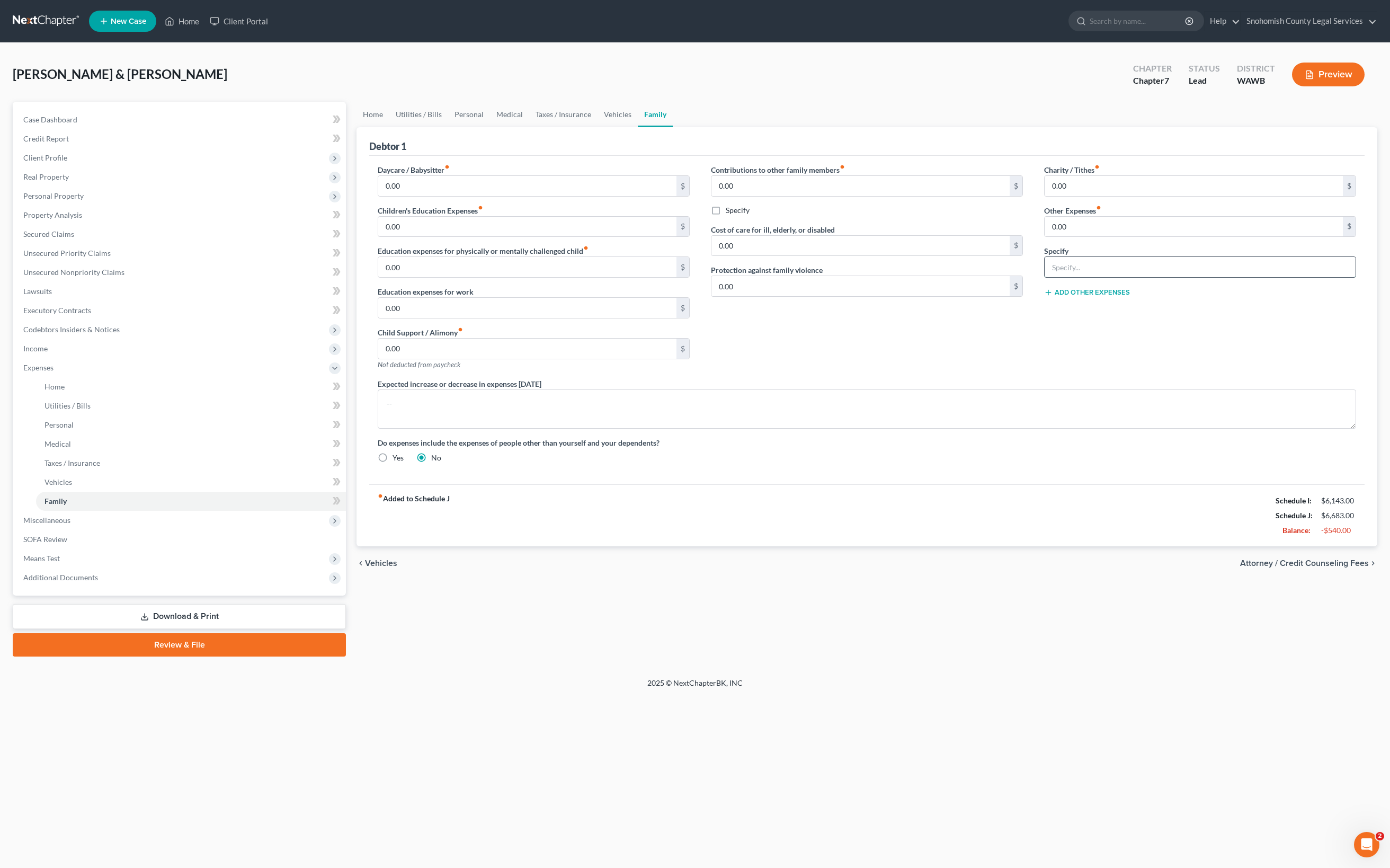
click at [1057, 277] on input "text" at bounding box center [1200, 267] width 311 height 20
drag, startPoint x: 390, startPoint y: 84, endPoint x: 127, endPoint y: 108, distance: 264.1
click at [127, 102] on div "Zeitner, Terry & Mary Upgraded Chapter Chapter 7 Status Lead District WAWB Prev…" at bounding box center [695, 78] width 1365 height 46
click at [925, 378] on div "Contributions to other family members fiber_manual_record 0.00 $ Specify Cost o…" at bounding box center [867, 271] width 333 height 214
click at [850, 102] on div "Zeitner, Terry & Mary Upgraded Chapter Chapter 7 Status Lead District WAWB Prev…" at bounding box center [695, 78] width 1365 height 46
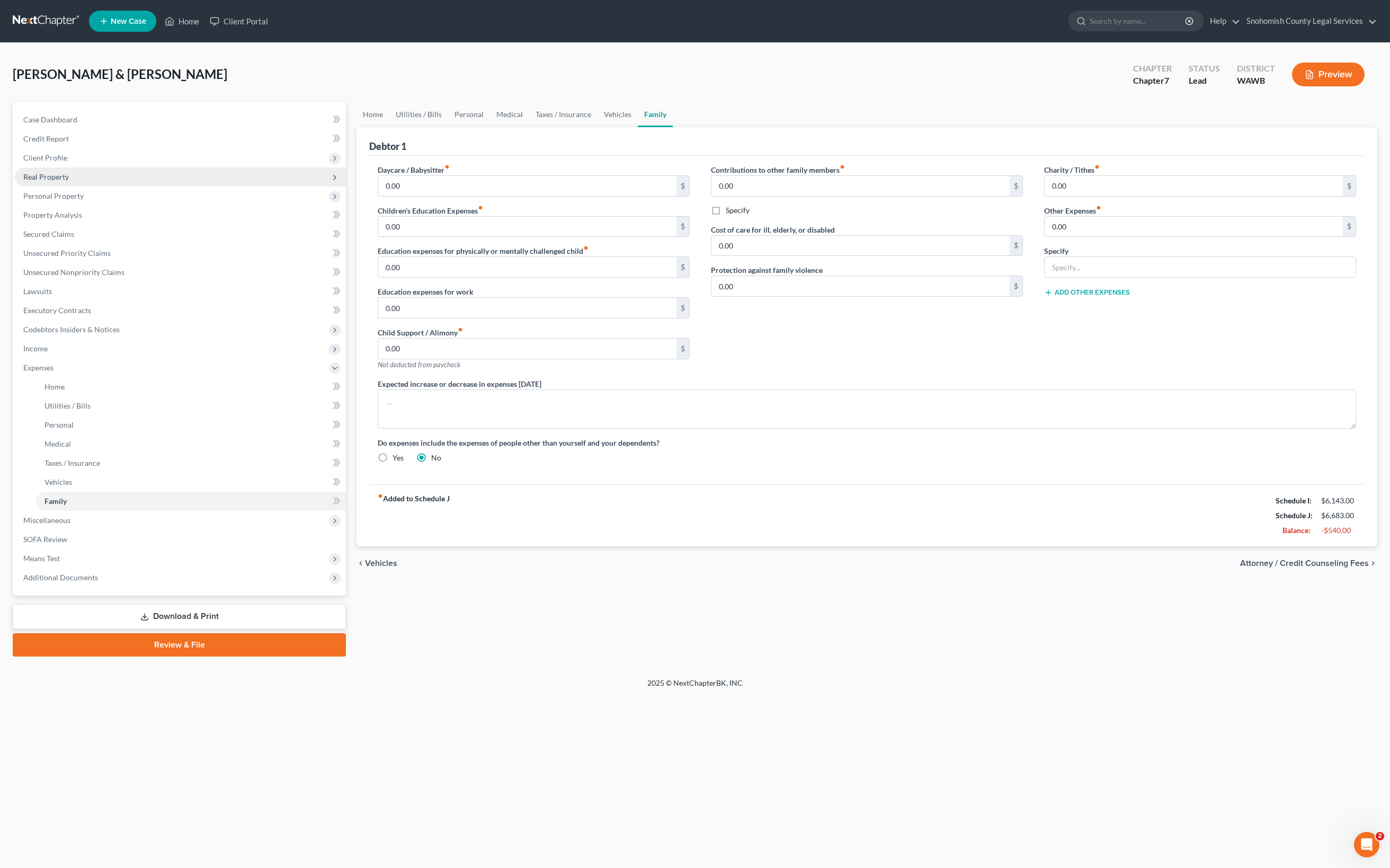
click at [242, 187] on span "Real Property" at bounding box center [180, 177] width 331 height 19
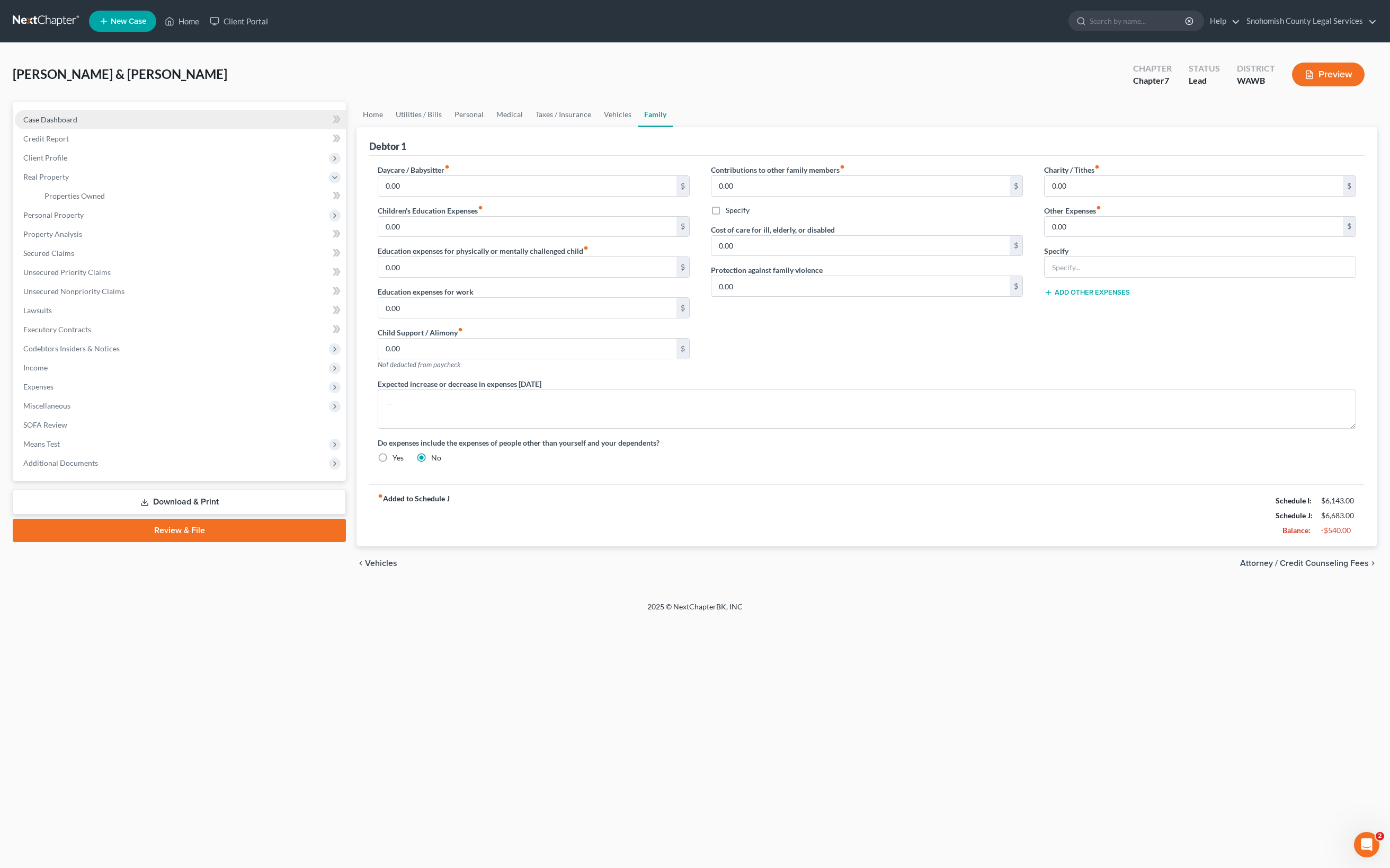
click at [77, 124] on span "Case Dashboard" at bounding box center [50, 120] width 54 height 9
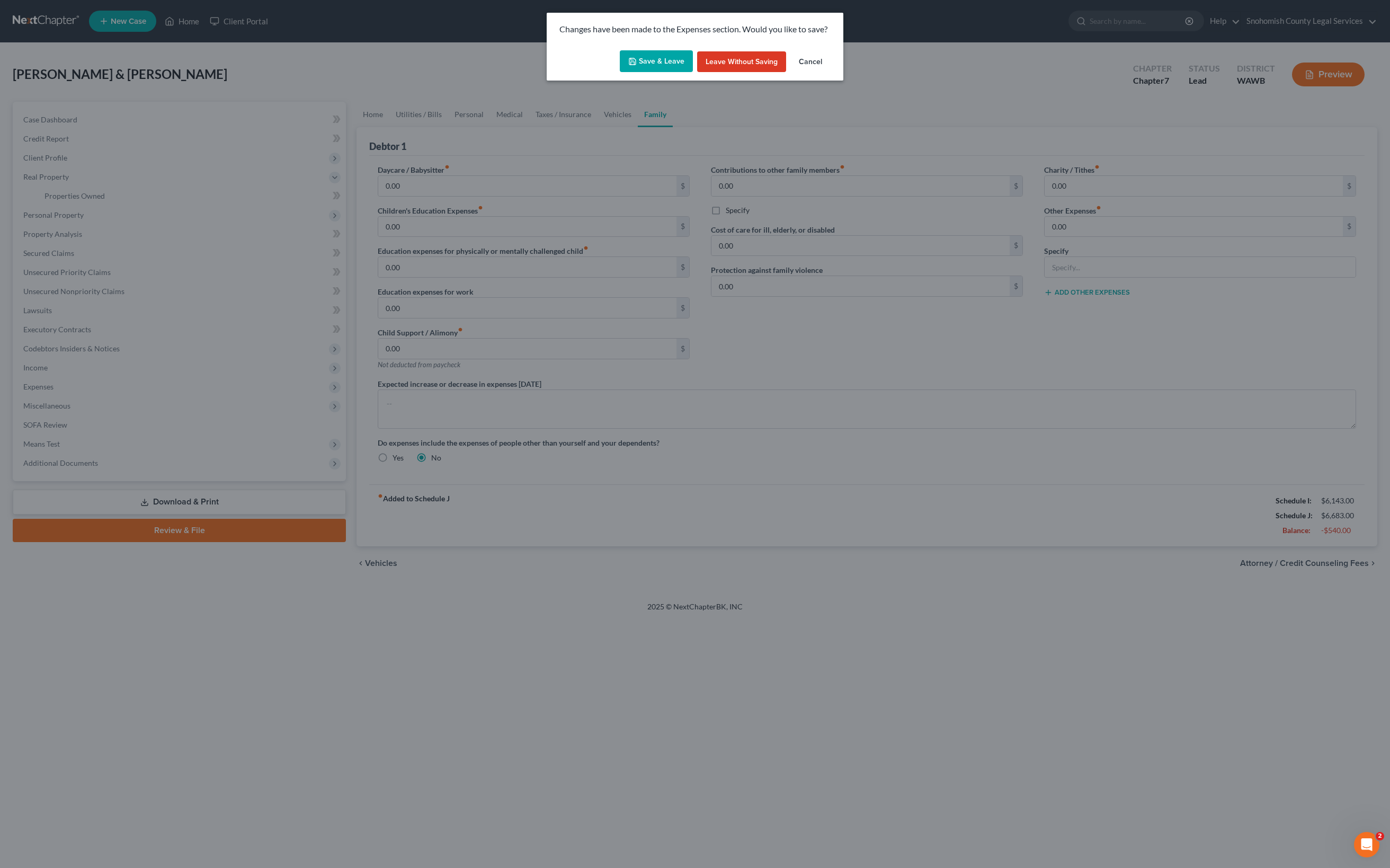
click at [628, 73] on button "Save & Leave" at bounding box center [657, 61] width 73 height 22
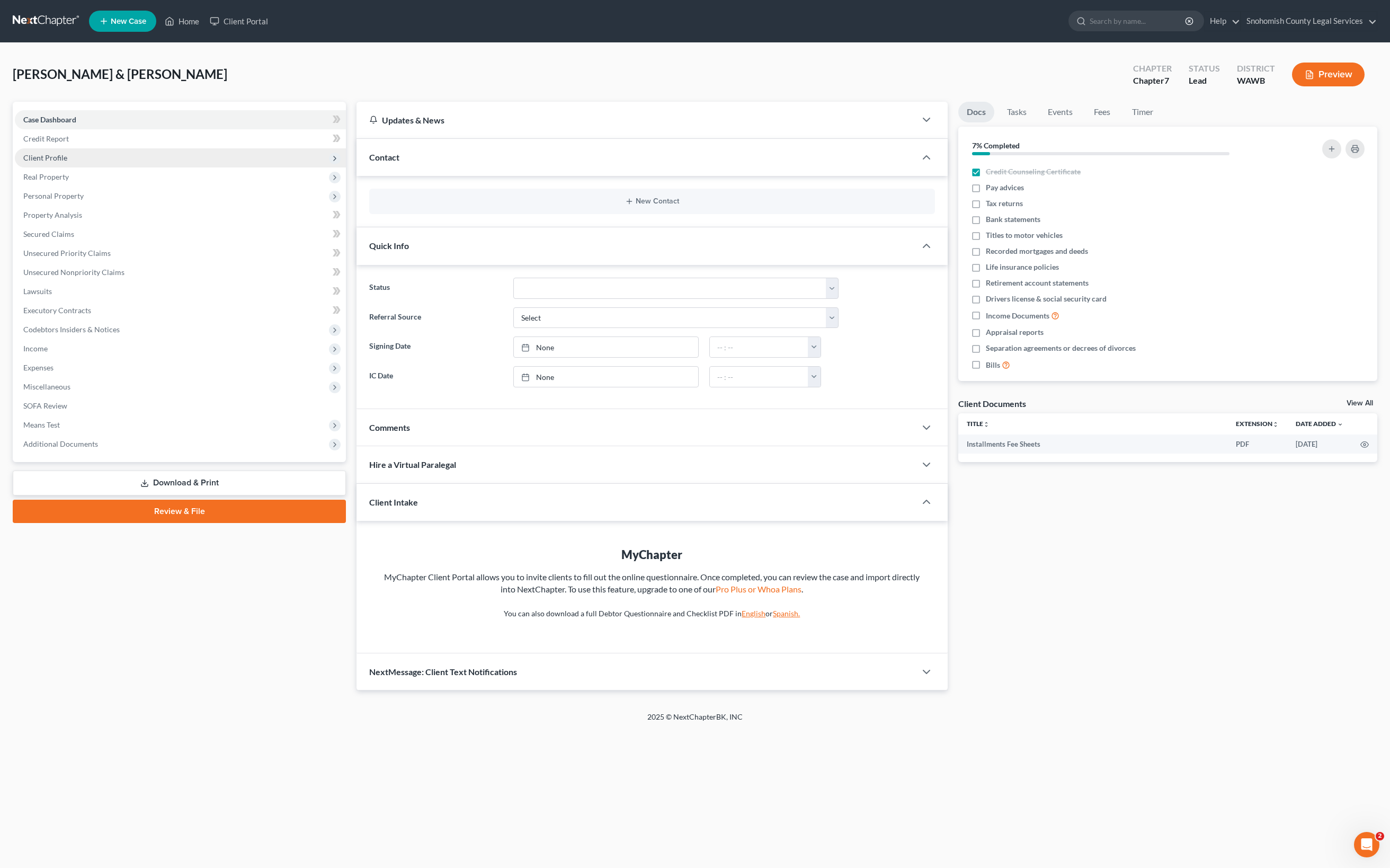
click at [67, 162] on span "Client Profile" at bounding box center [45, 158] width 44 height 9
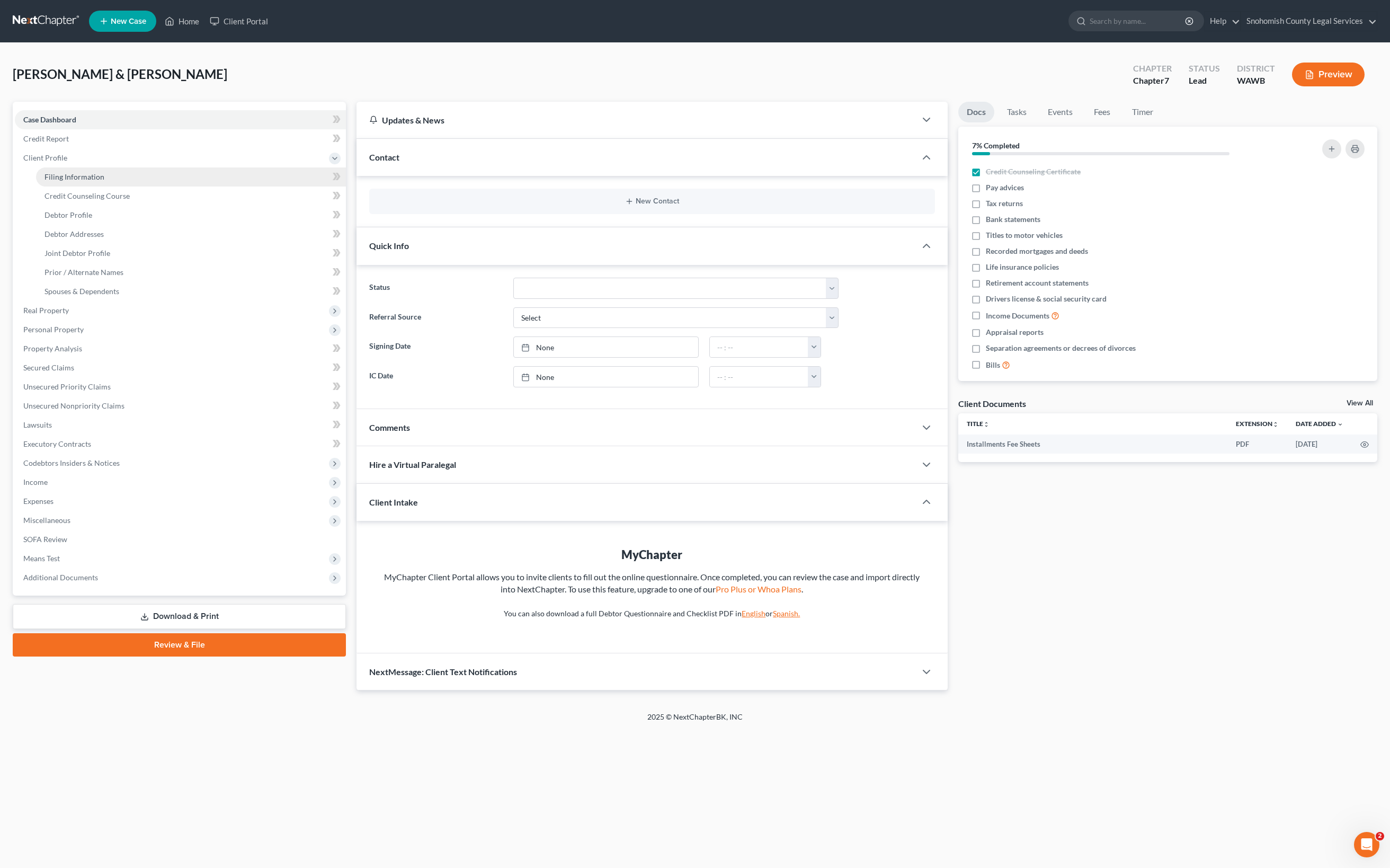
click at [104, 181] on span "Filing Information" at bounding box center [74, 177] width 60 height 9
select select "1"
select select "0"
select select "87"
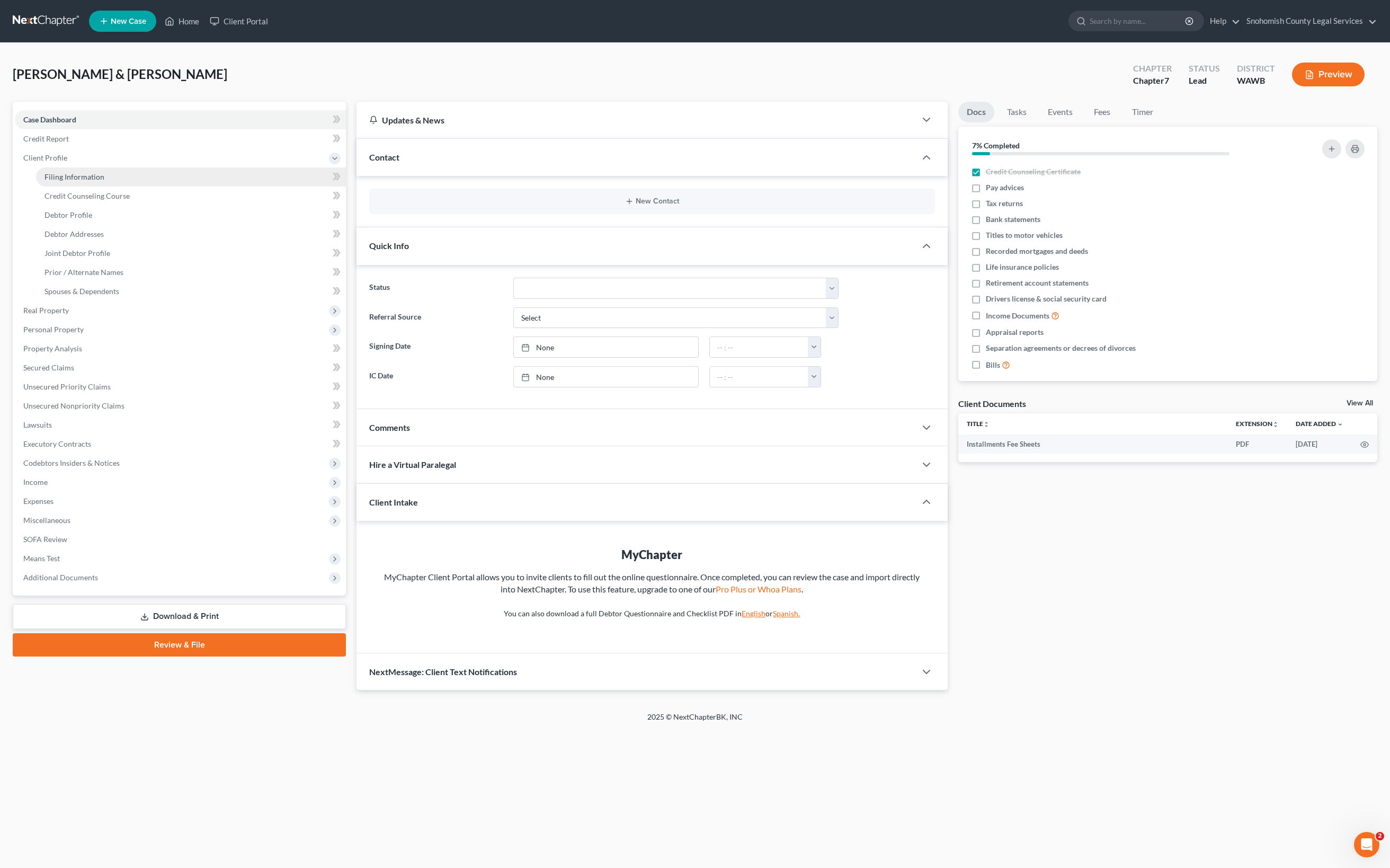
select select "0"
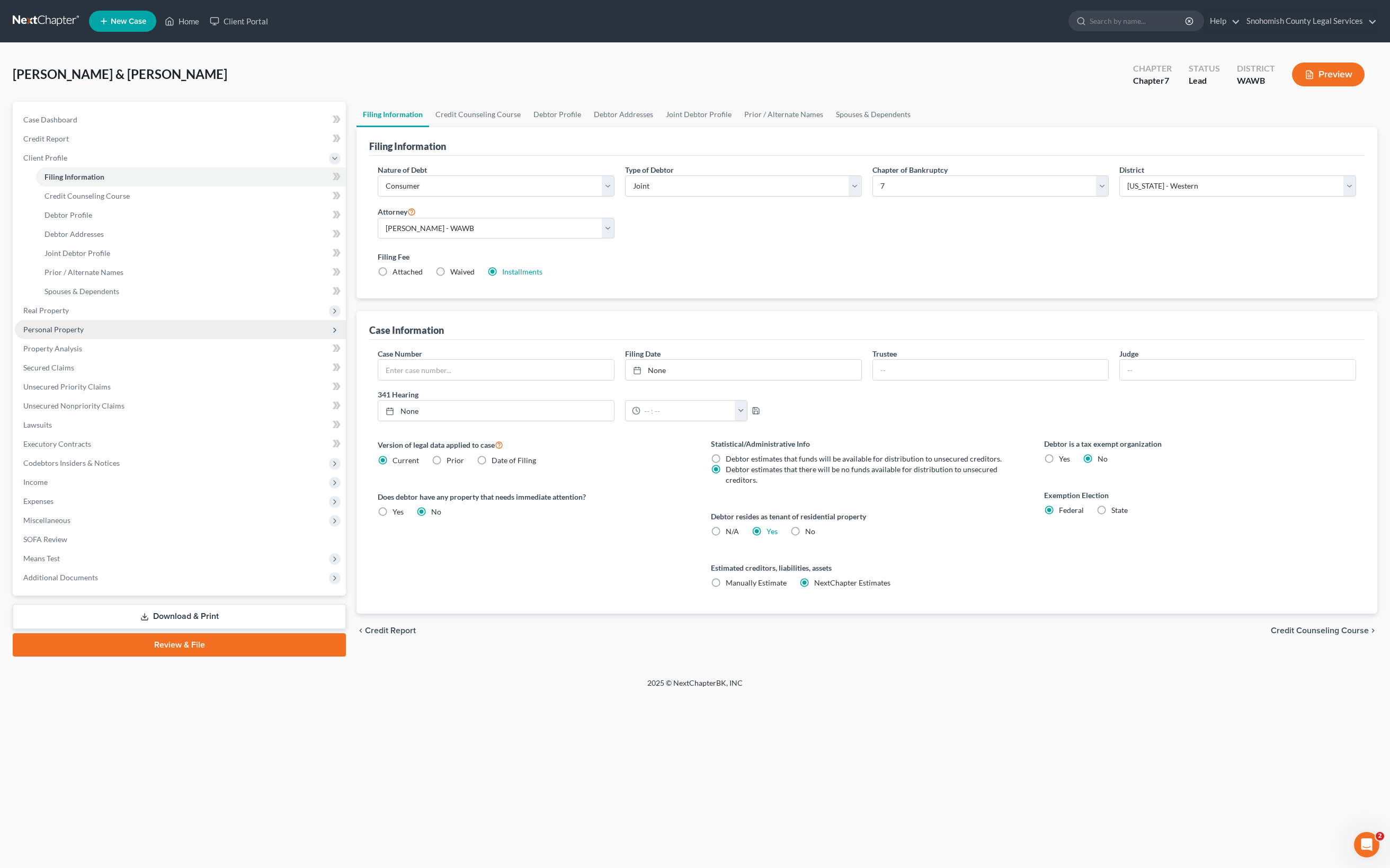
click at [84, 334] on span "Personal Property" at bounding box center [53, 329] width 60 height 9
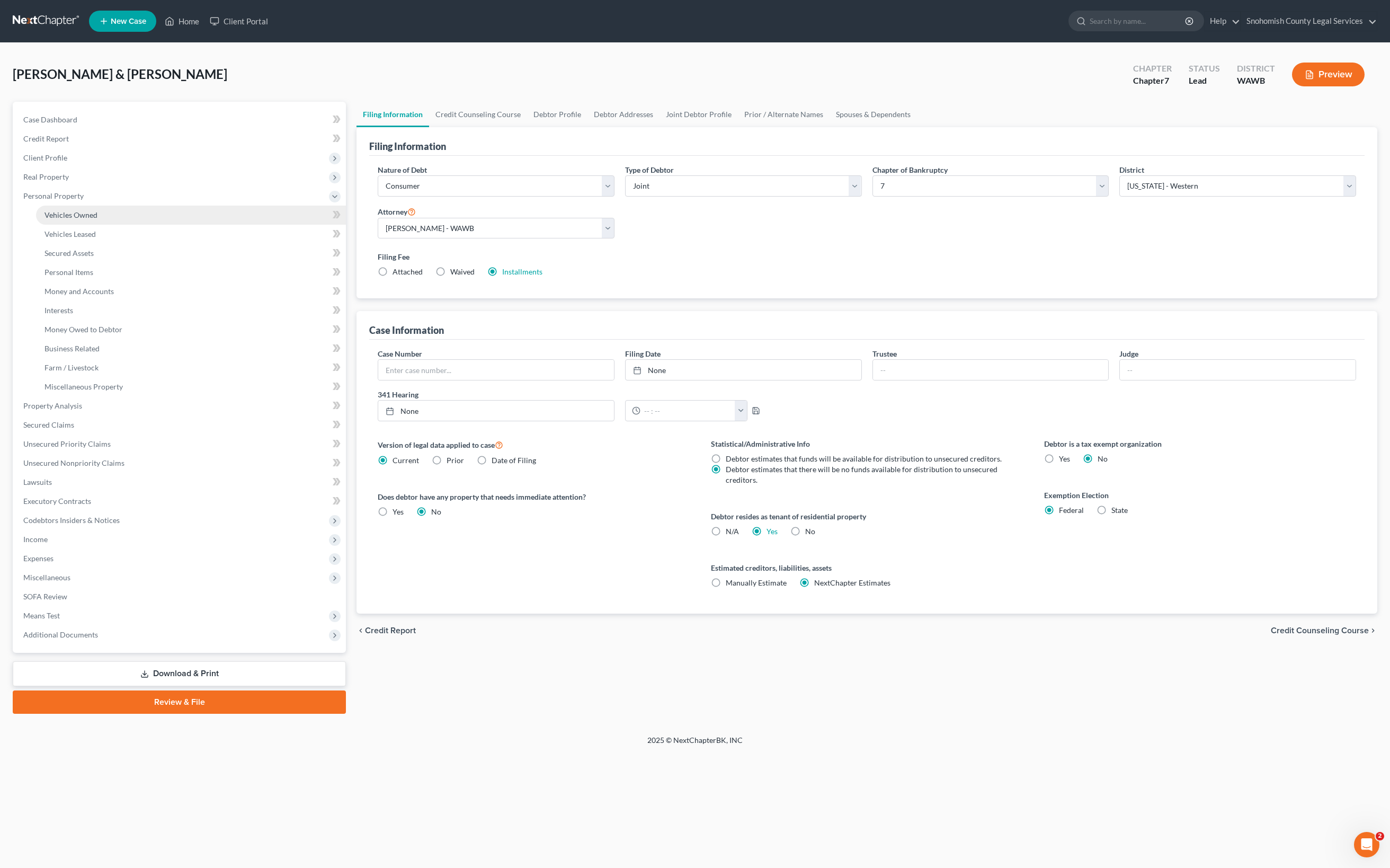
click at [97, 220] on span "Vehicles Owned" at bounding box center [71, 214] width 53 height 9
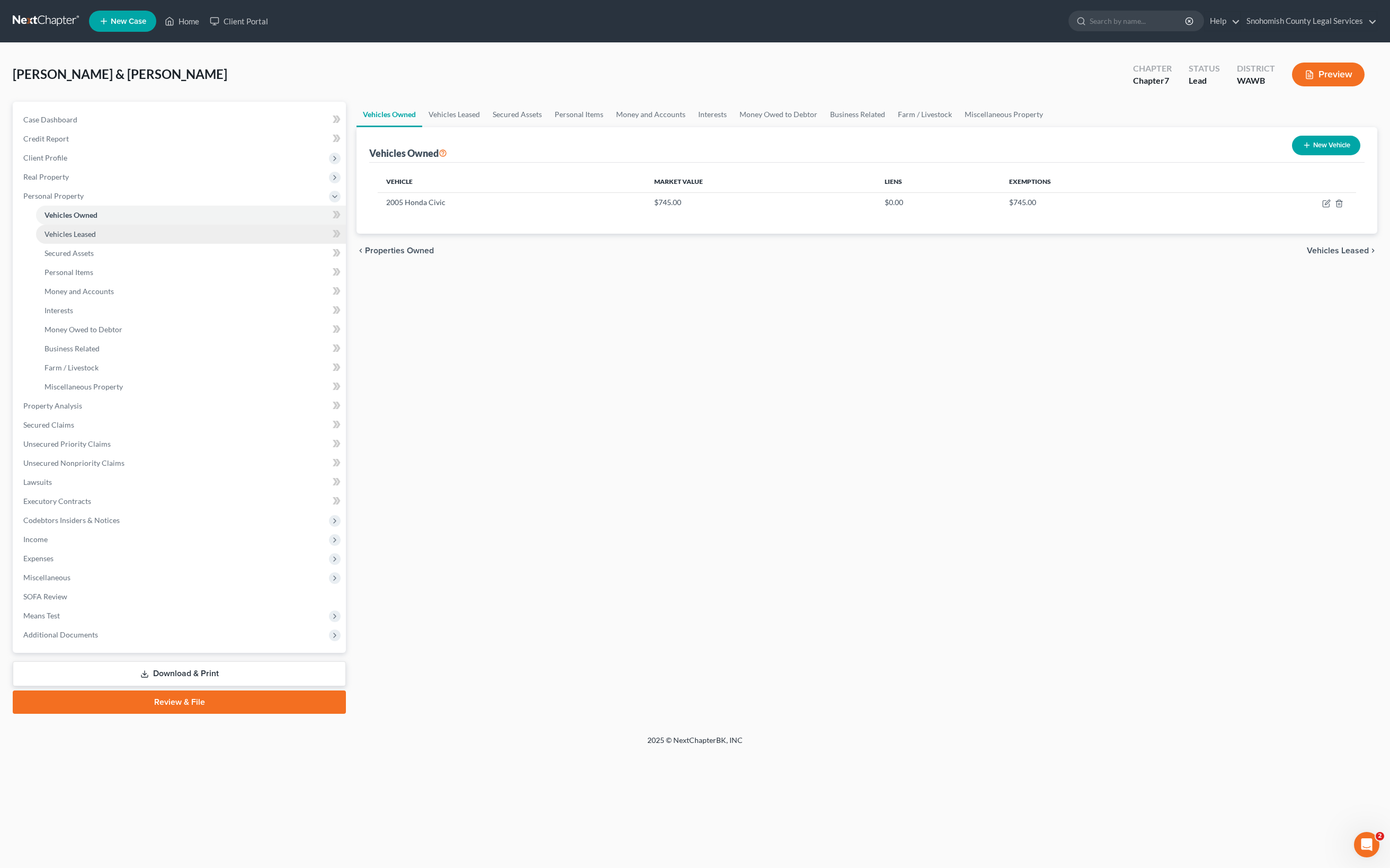
click at [96, 239] on span "Vehicles Leased" at bounding box center [70, 234] width 51 height 9
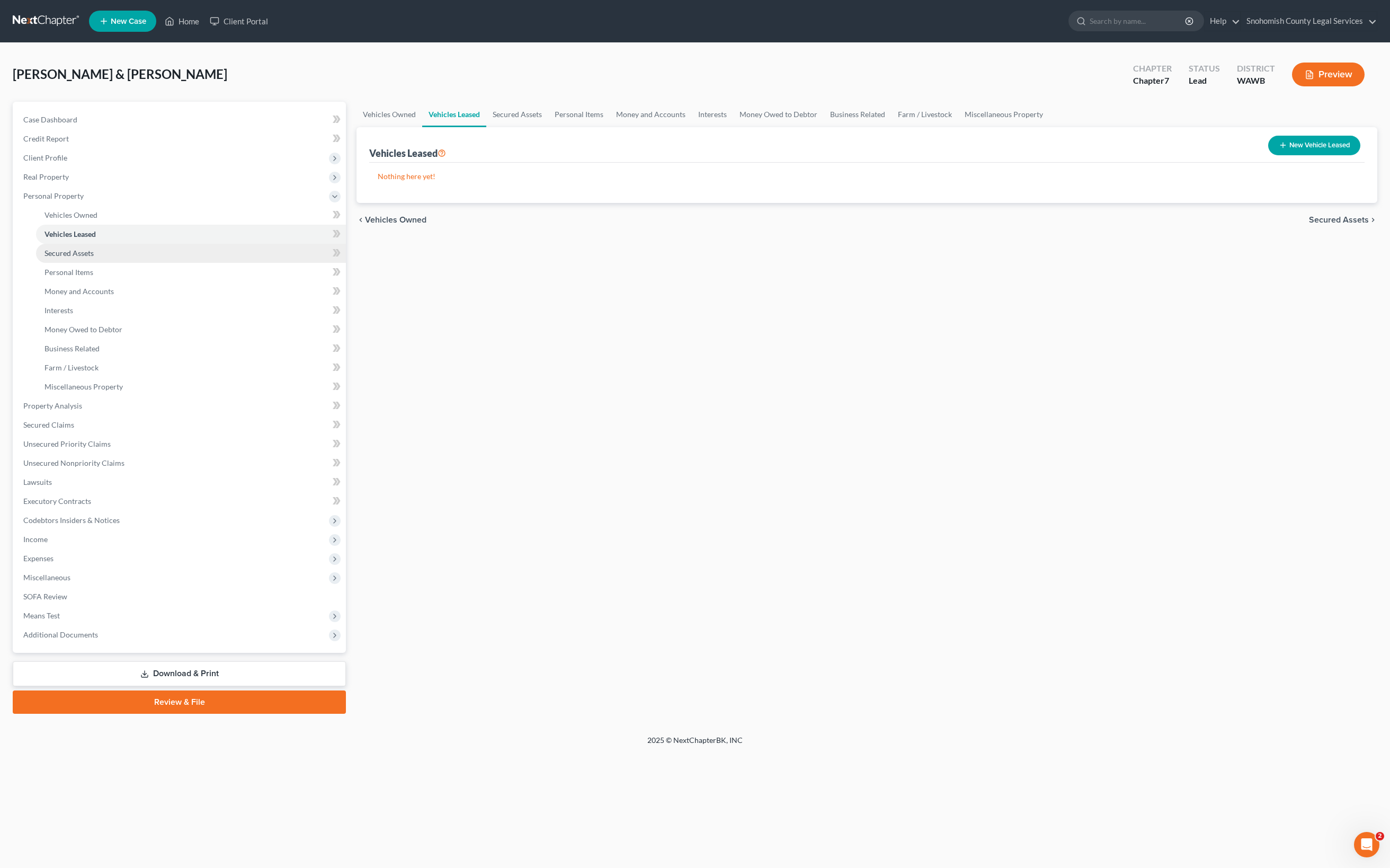
click at [94, 257] on span "Secured Assets" at bounding box center [69, 253] width 49 height 9
click at [93, 276] on span "Personal Items" at bounding box center [68, 272] width 49 height 9
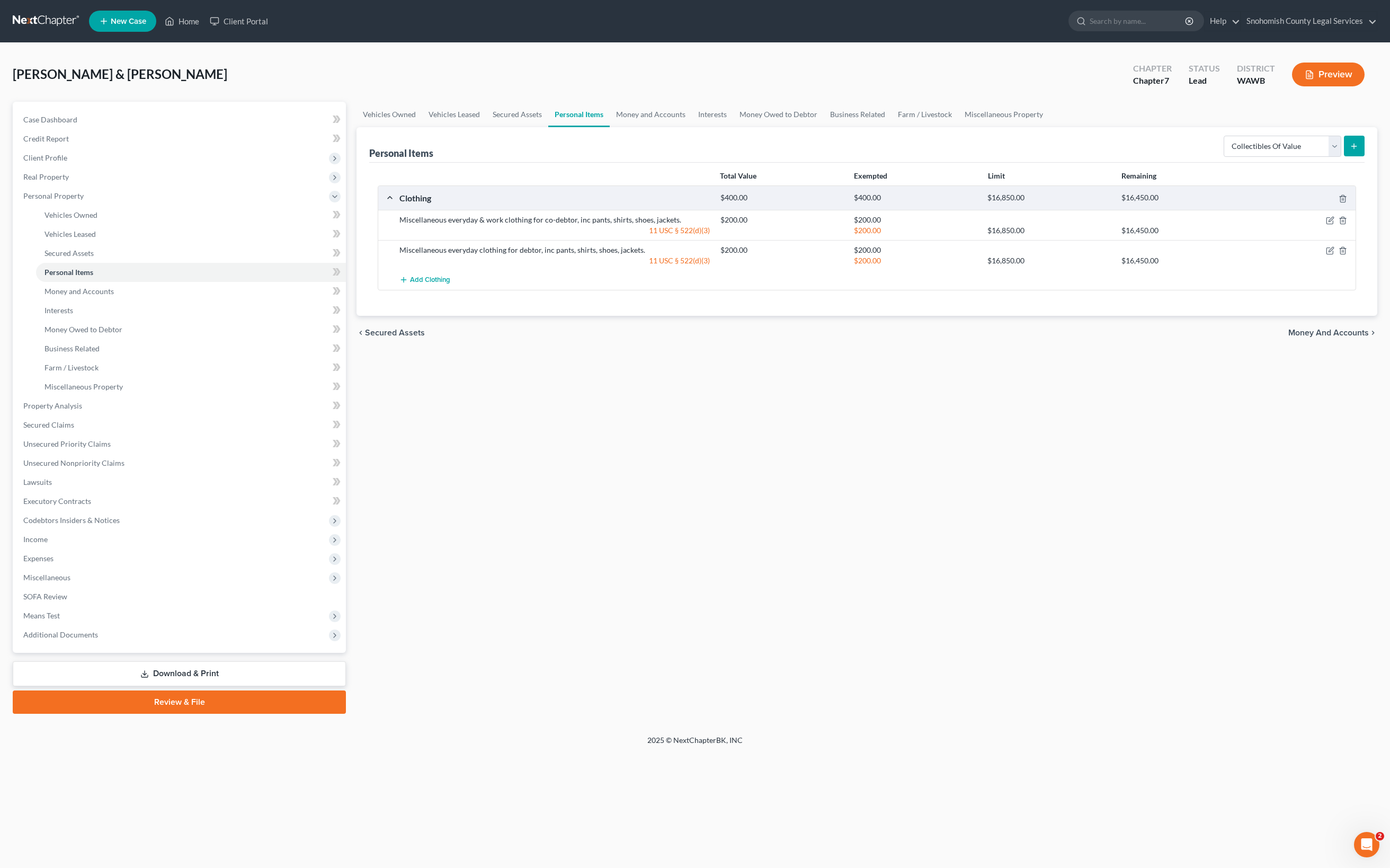
click at [1344, 156] on button "submit" at bounding box center [1354, 146] width 21 height 21
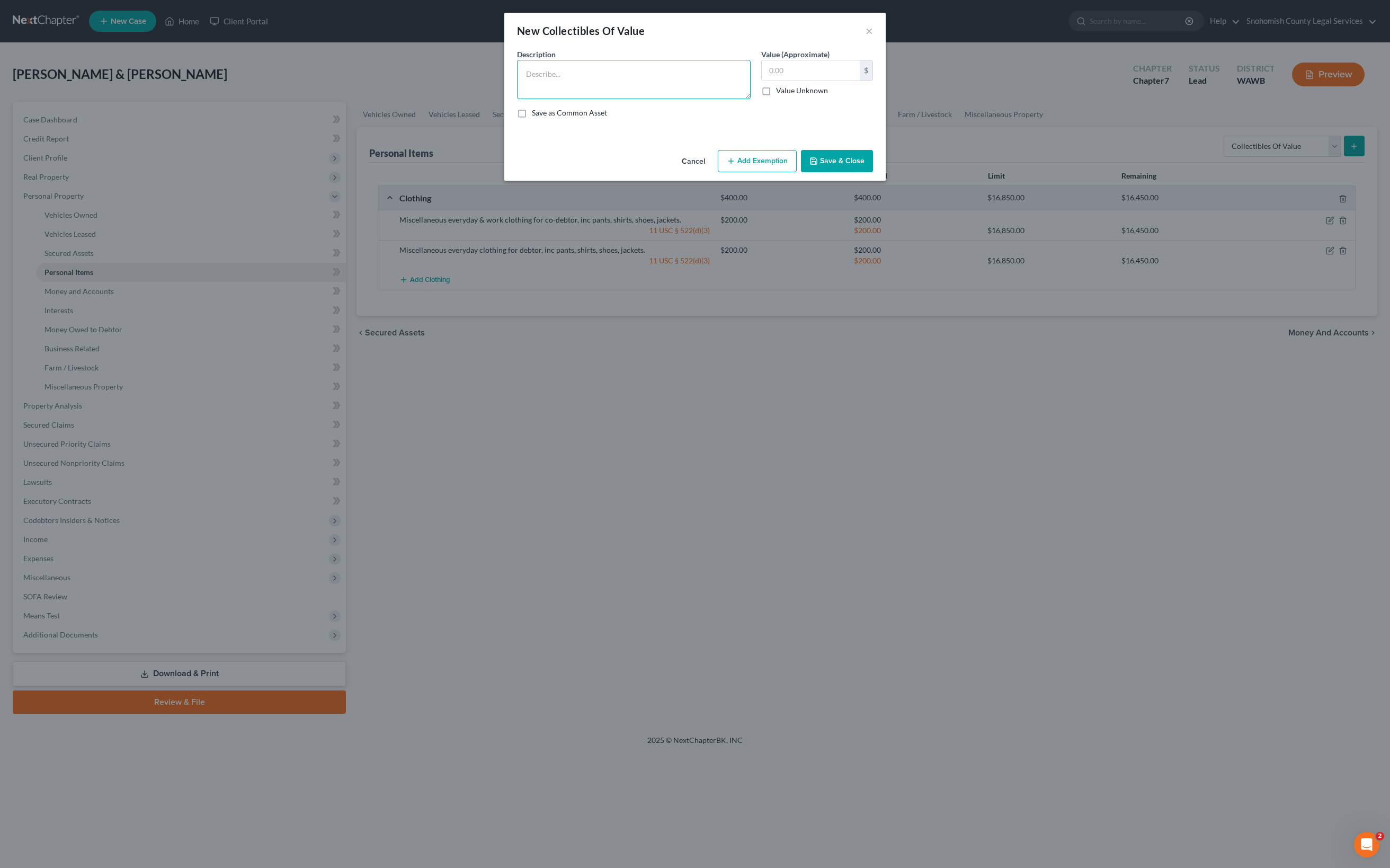
click at [653, 99] on textarea at bounding box center [633, 80] width 233 height 39
click at [873, 37] on button "×" at bounding box center [869, 31] width 8 height 13
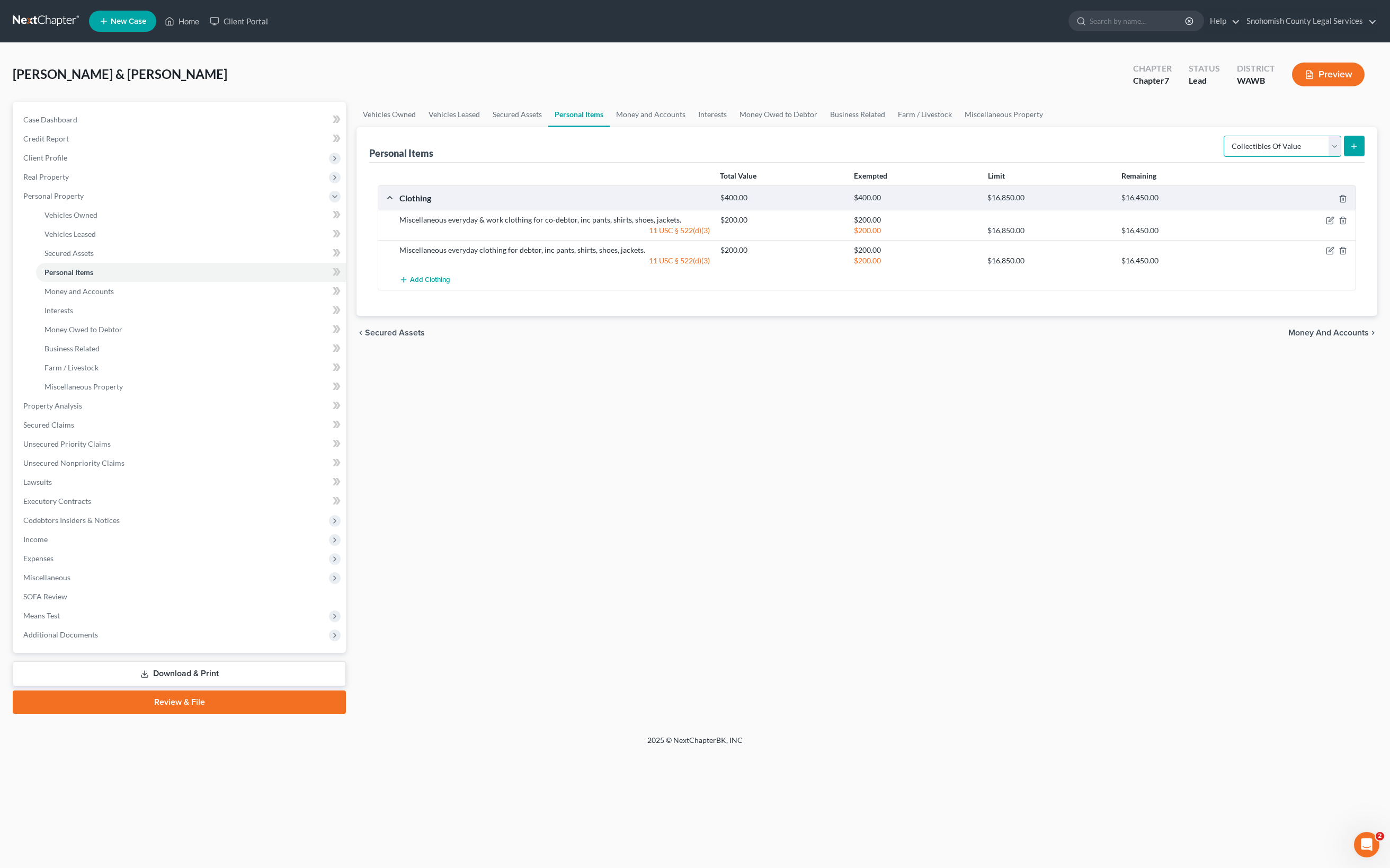
select select "electronics"
click at [1344, 156] on button "submit" at bounding box center [1354, 146] width 21 height 21
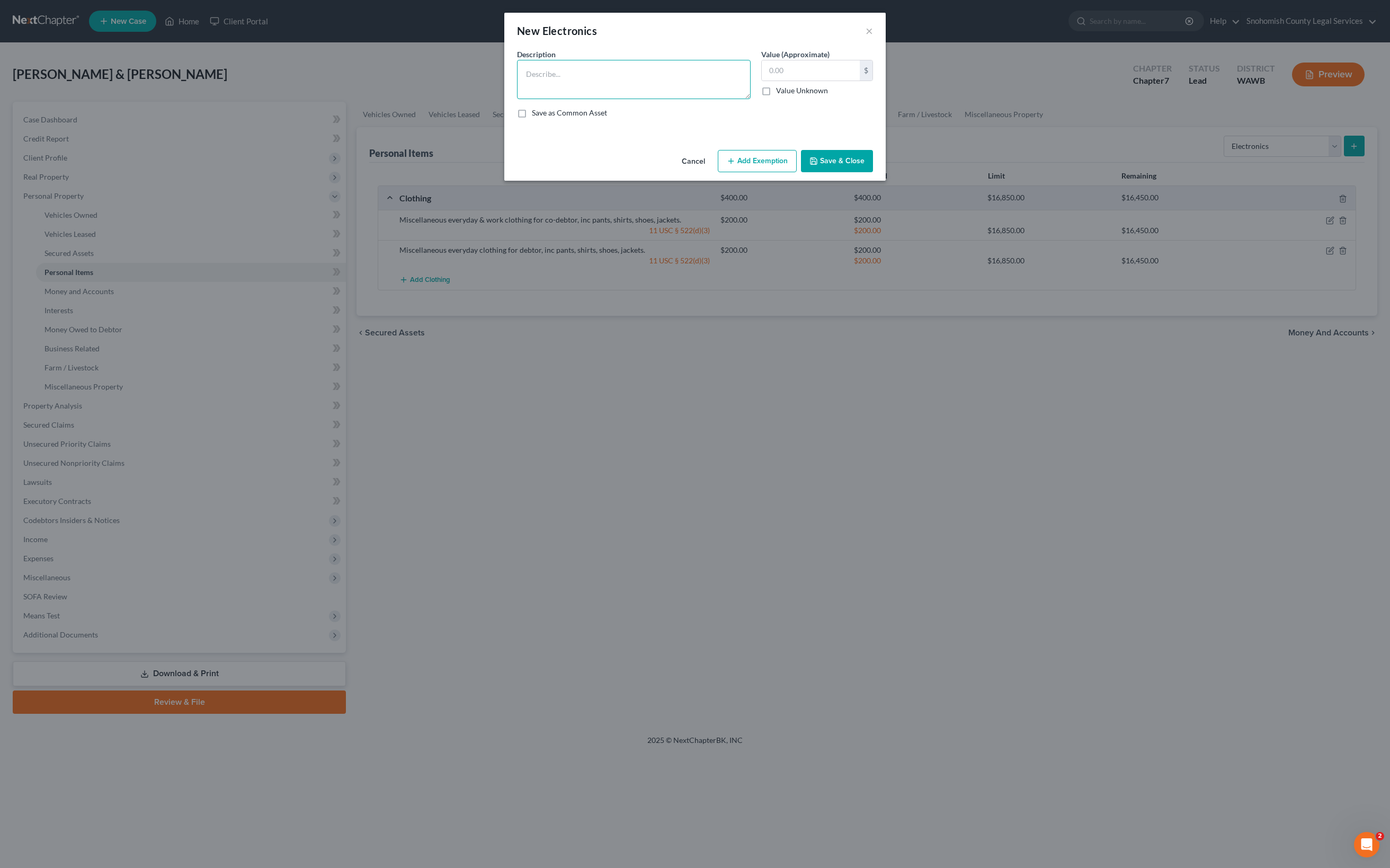
click at [602, 99] on textarea at bounding box center [633, 80] width 233 height 39
drag, startPoint x: 406, startPoint y: 132, endPoint x: 399, endPoint y: 130, distance: 7.3
click at [517, 99] on textarea "Cell phones" at bounding box center [633, 80] width 233 height 39
type textarea "2 cell phones"
click at [845, 80] on input "text" at bounding box center [810, 70] width 98 height 20
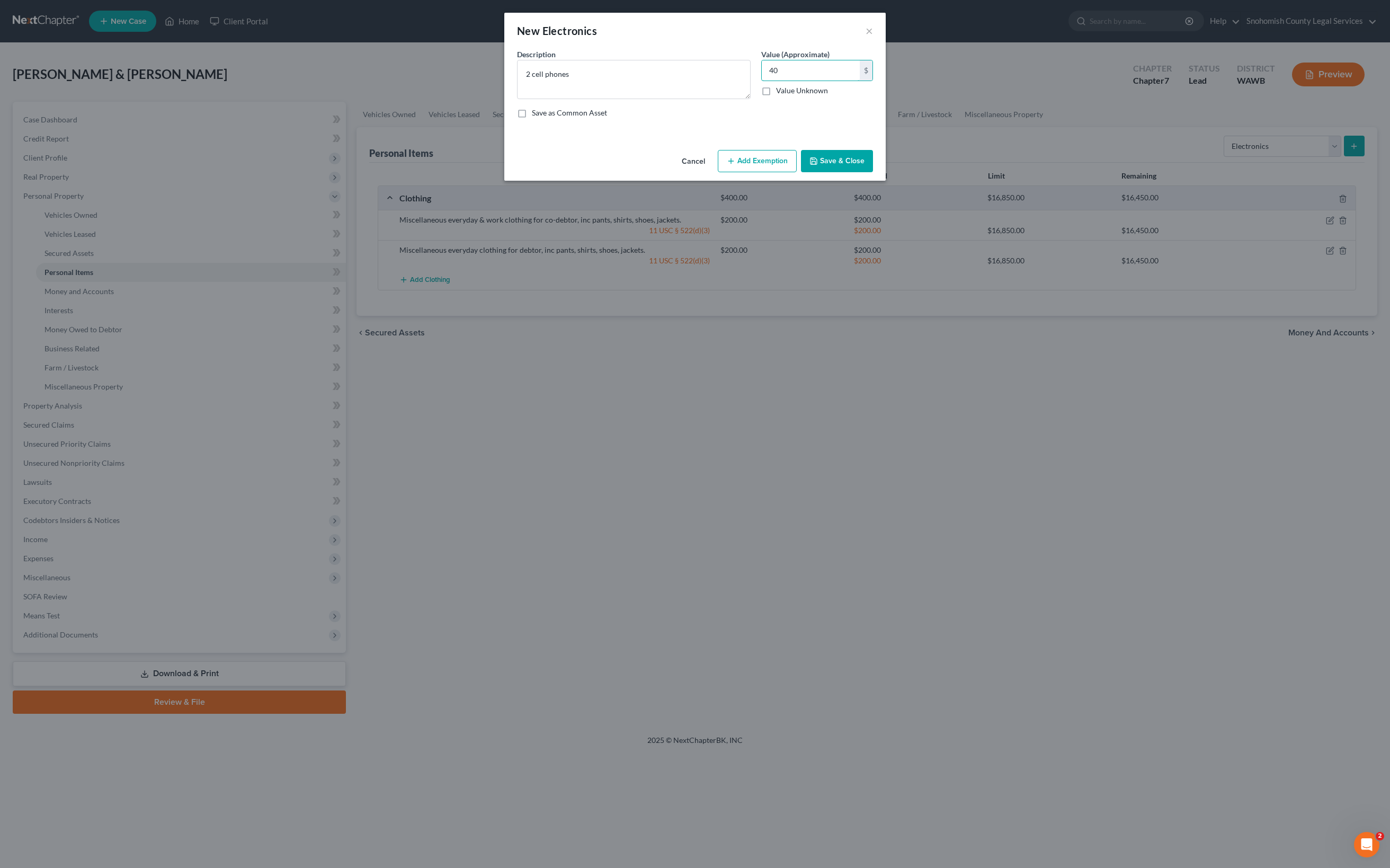
type input "40"
click at [878, 127] on div "Description * 2 cell phones Value (Approximate) 40.00 $ Value Unknown Balance U…" at bounding box center [695, 87] width 366 height 78
click at [797, 172] on button "Add Exemption" at bounding box center [757, 161] width 79 height 22
select select "2"
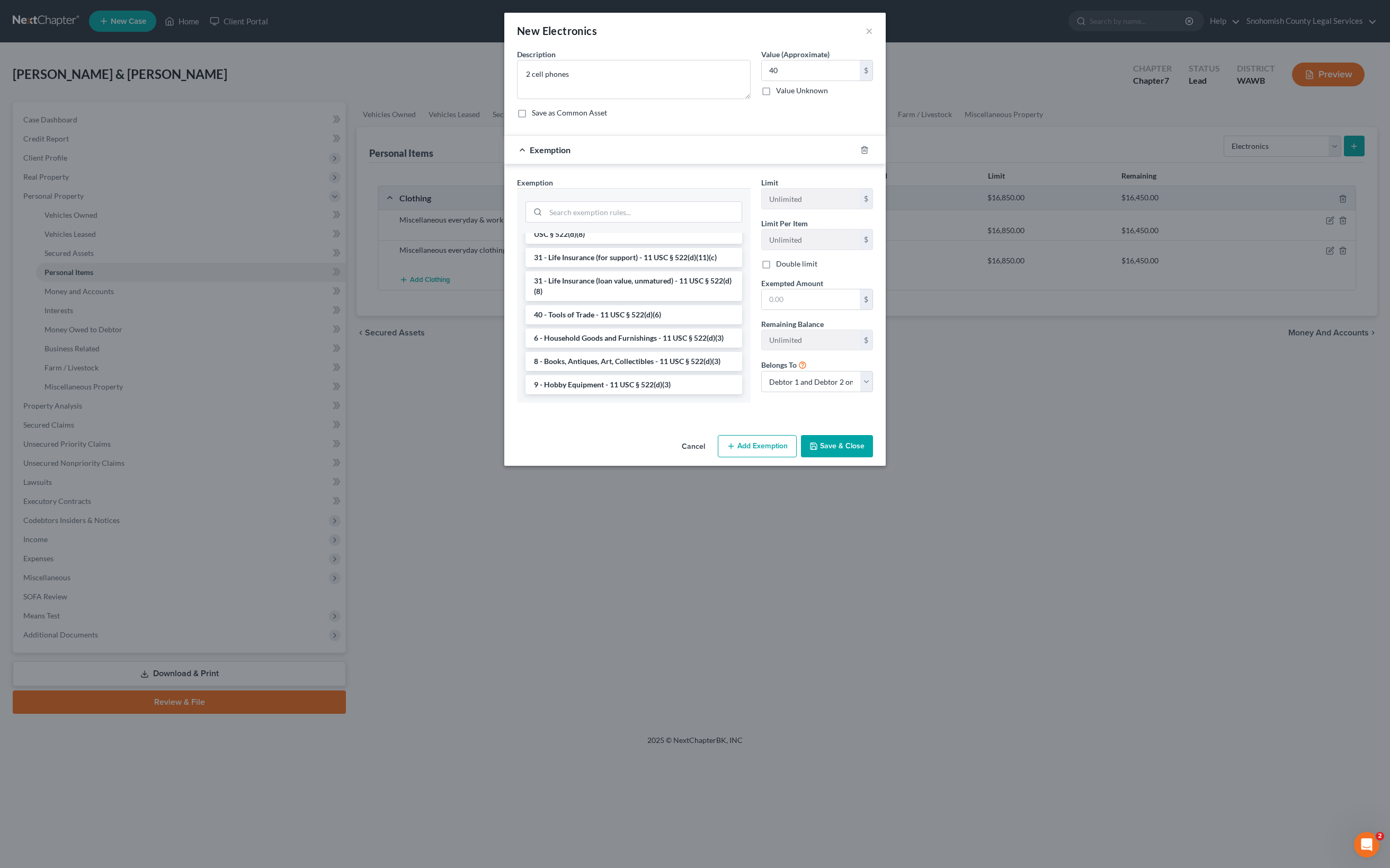
scroll to position [972, 0]
click at [573, 222] on input "search" at bounding box center [643, 212] width 196 height 20
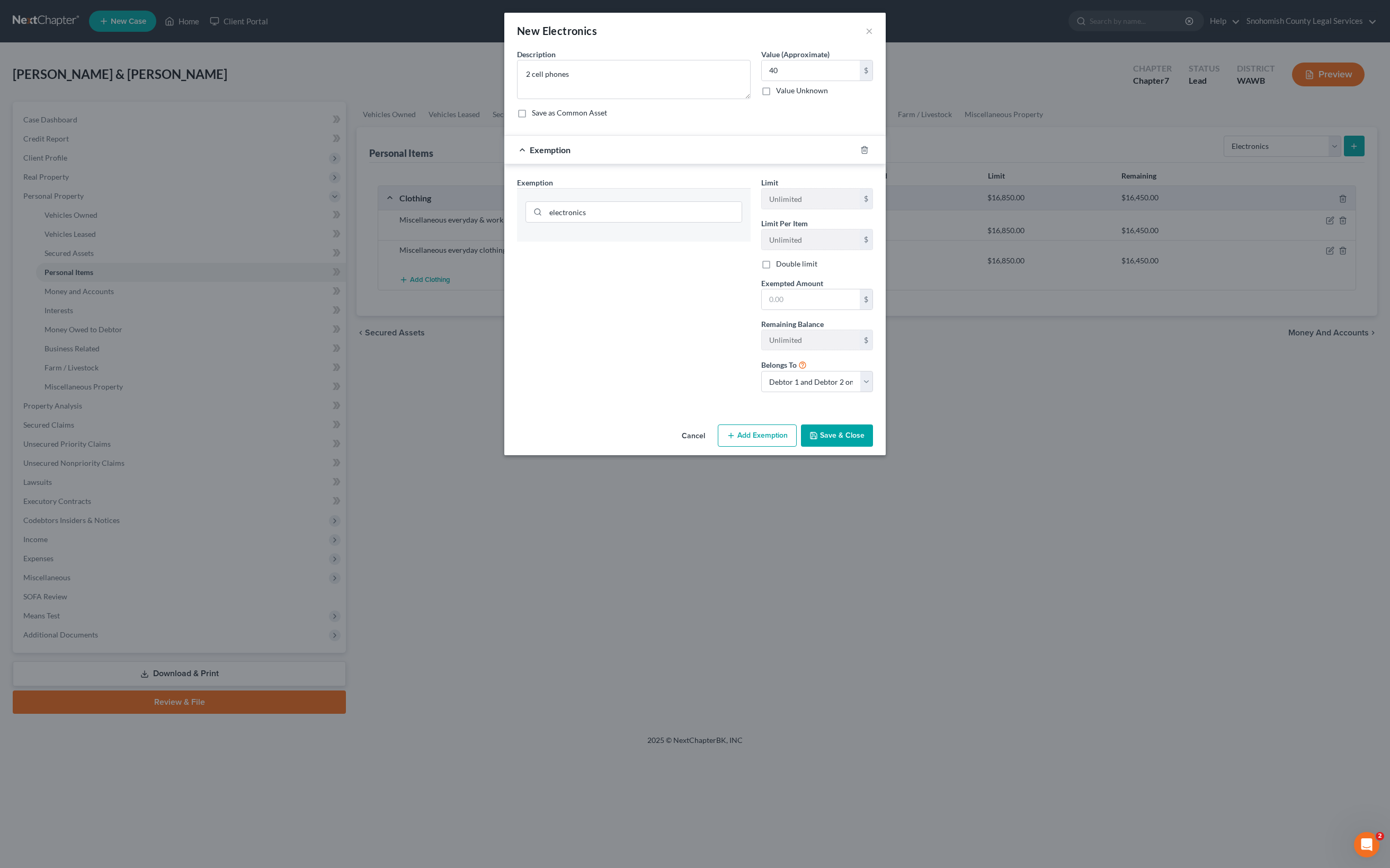
click at [586, 233] on div "electronics" at bounding box center [633, 210] width 233 height 45
click at [873, 447] on button "Save & Close" at bounding box center [837, 435] width 72 height 22
drag, startPoint x: 554, startPoint y: 386, endPoint x: 389, endPoint y: 383, distance: 165.0
click at [518, 233] on div "electronics" at bounding box center [634, 211] width 233 height 45
type input "household"
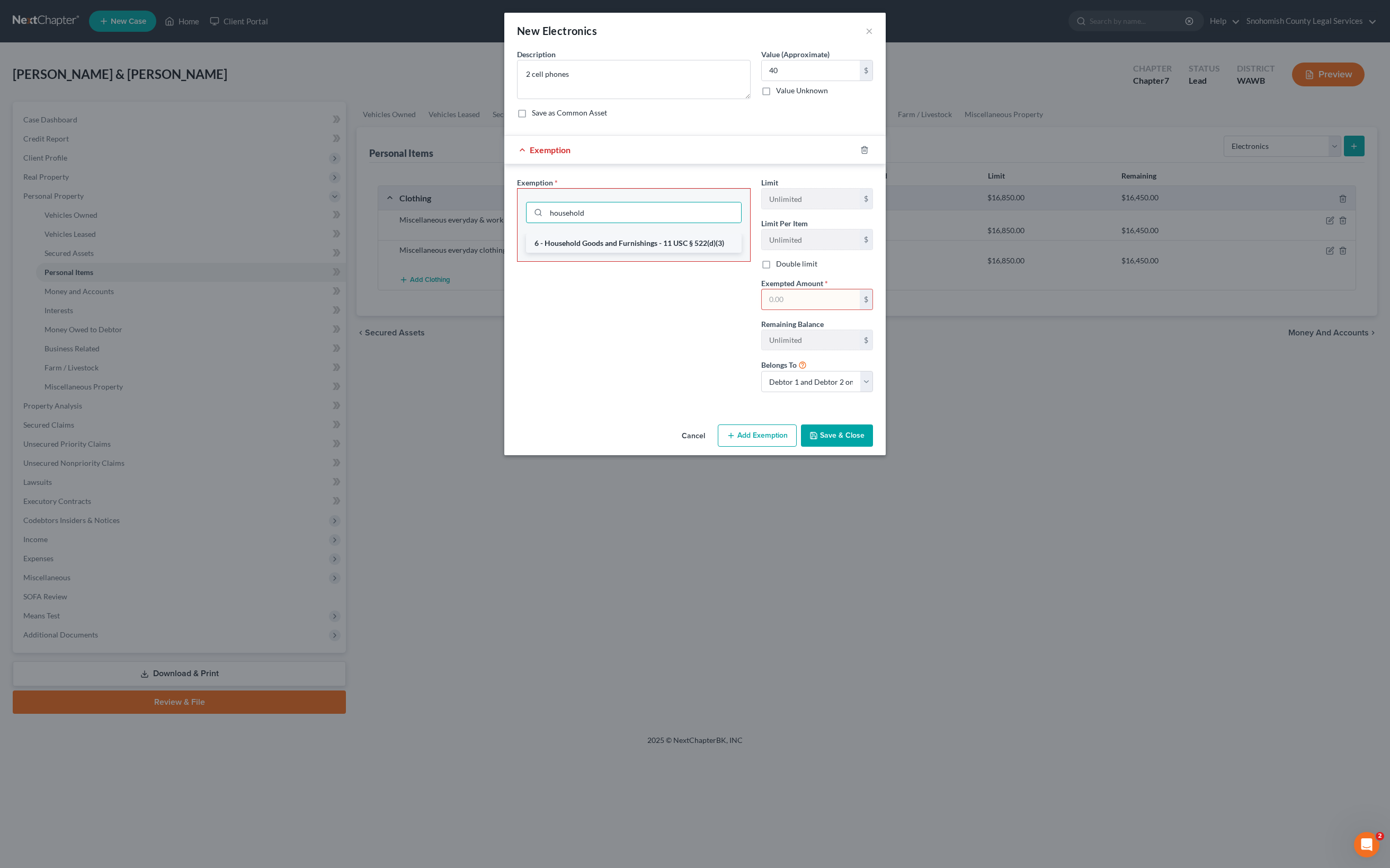
click at [526, 252] on li "6 - Household Goods and Furnishings - 11 USC § 522(d)(3)" at bounding box center [633, 243] width 216 height 19
click at [860, 309] on input "text" at bounding box center [810, 299] width 98 height 20
type input "40"
click at [873, 447] on button "Save & Close" at bounding box center [837, 435] width 72 height 22
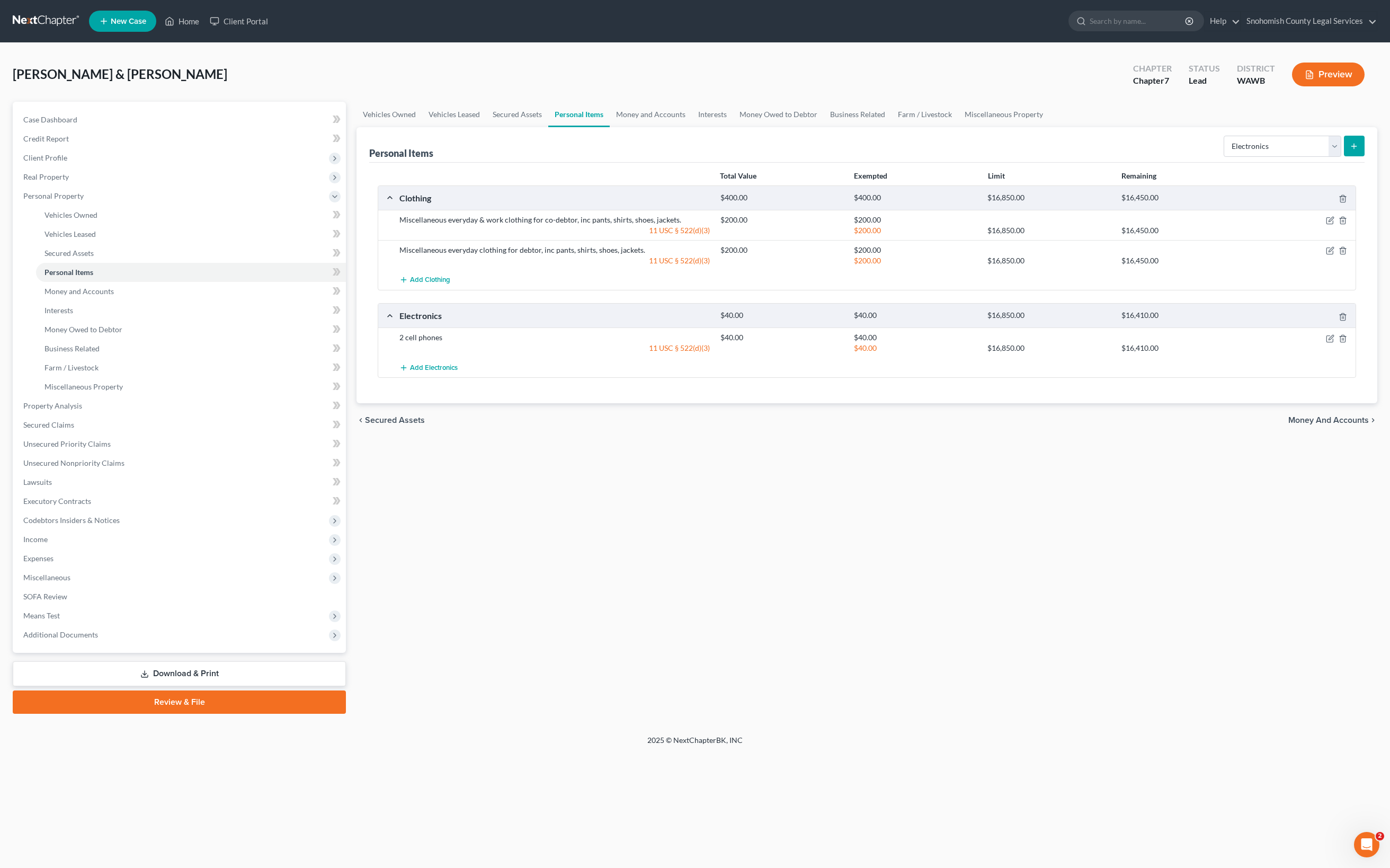
click at [1344, 156] on button "submit" at bounding box center [1354, 146] width 21 height 21
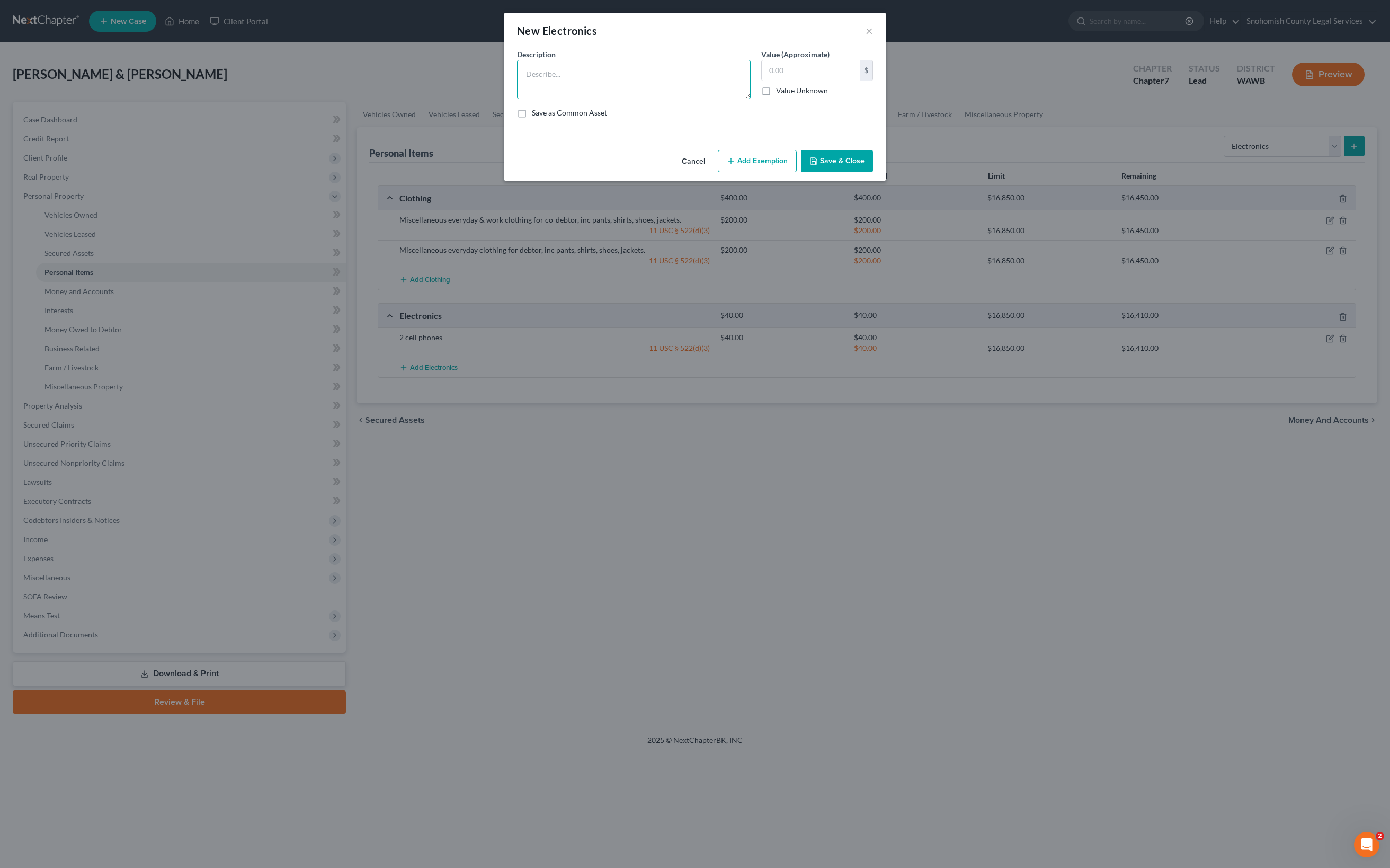
click at [517, 99] on textarea at bounding box center [633, 80] width 233 height 39
click at [517, 99] on textarea "Laptop computer" at bounding box center [633, 80] width 233 height 39
click at [552, 99] on textarea "6 yo Laptop computer" at bounding box center [633, 80] width 233 height 39
type textarea "6 yo Laptop computer, used desktop computer"
click at [855, 80] on input "text" at bounding box center [810, 70] width 98 height 20
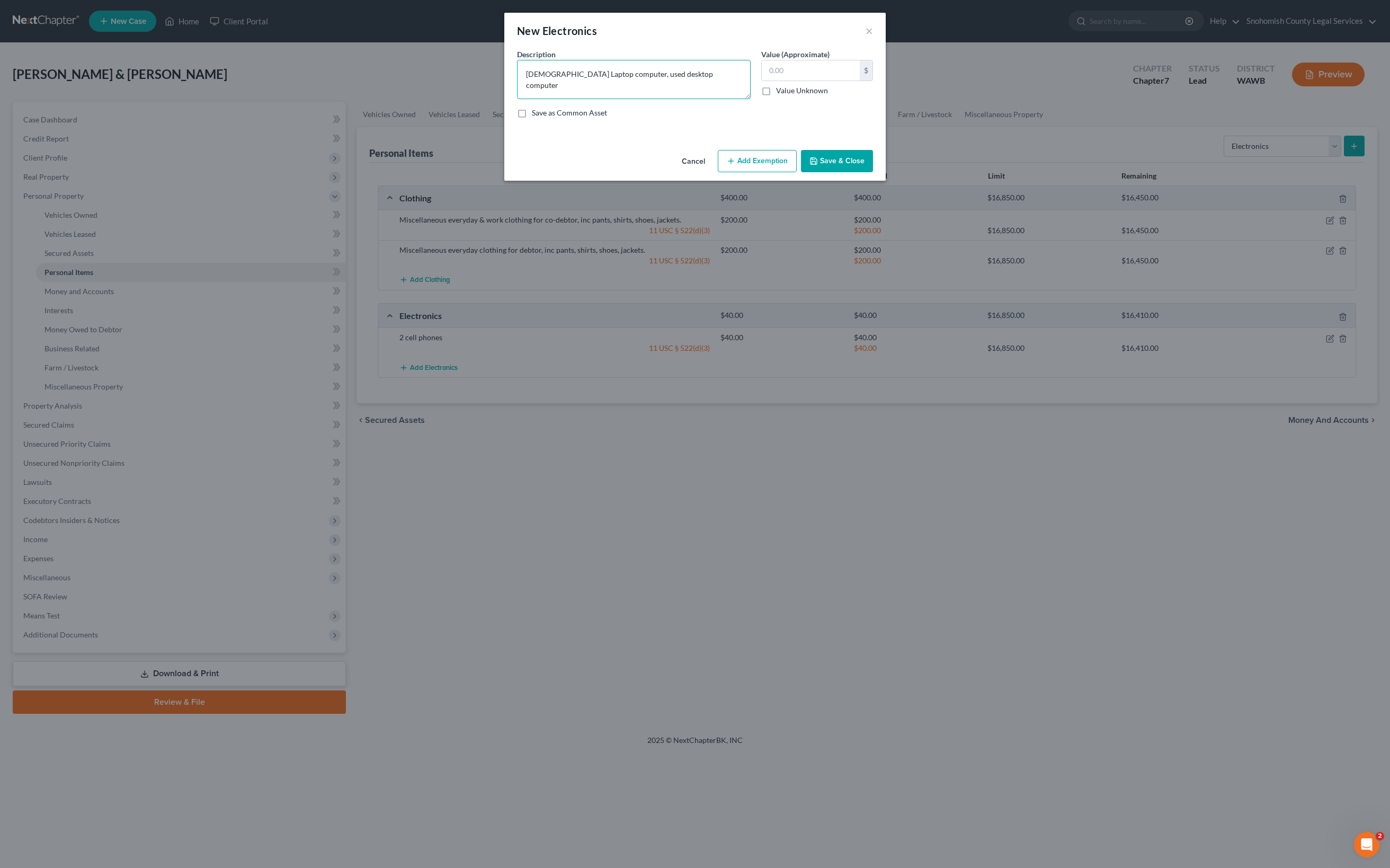
click at [517, 99] on textarea "6 yo Laptop computer, used desktop computer" at bounding box center [633, 80] width 233 height 39
click at [860, 80] on input "text" at bounding box center [810, 70] width 98 height 20
type input "150"
click at [878, 127] on div "Description * 6 yo Laptop computer, used desktop computer Value (Approximate) 1…" at bounding box center [695, 87] width 366 height 78
click at [797, 172] on button "Add Exemption" at bounding box center [757, 161] width 79 height 22
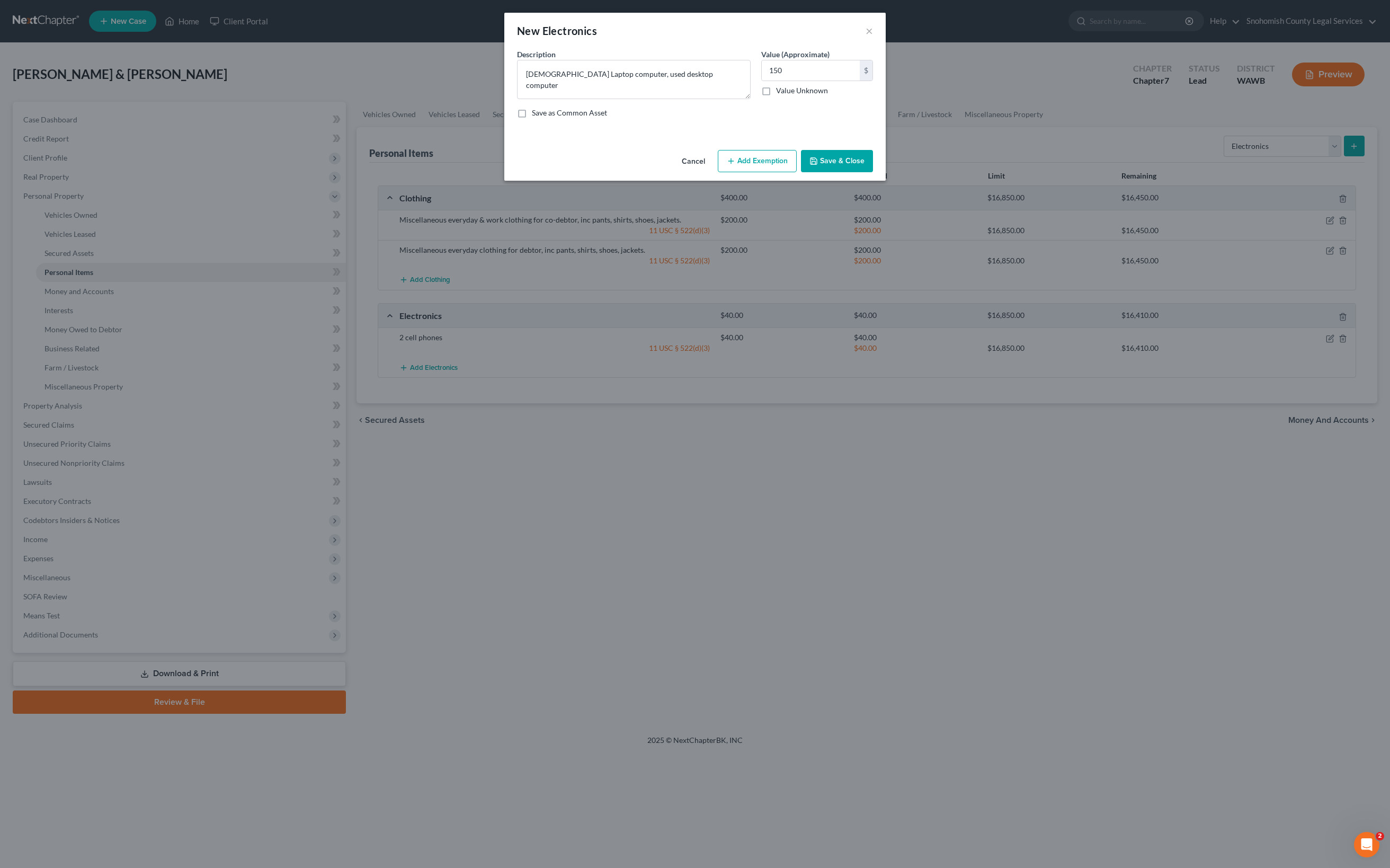
select select "2"
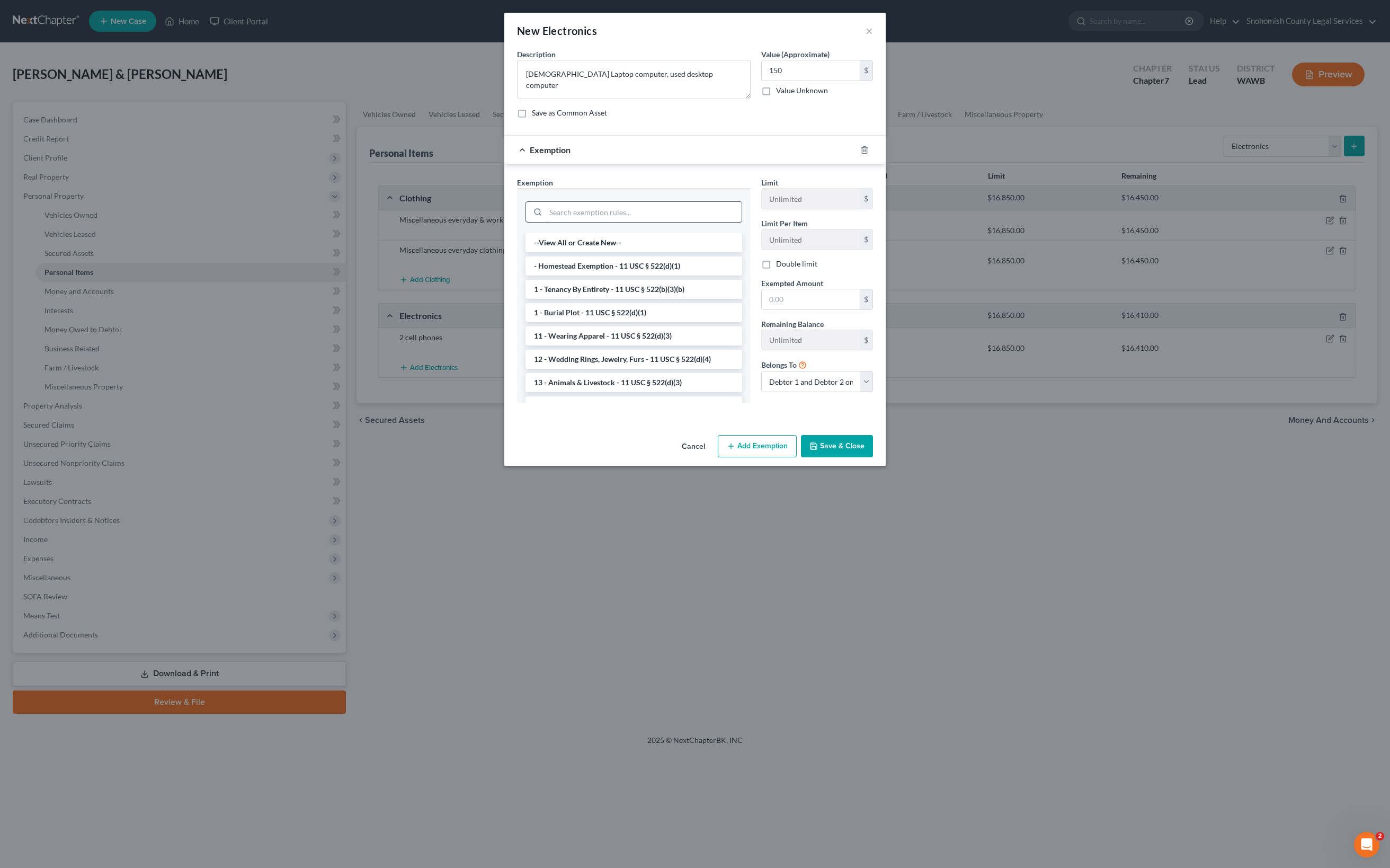
click at [601, 222] on input "search" at bounding box center [643, 212] width 196 height 20
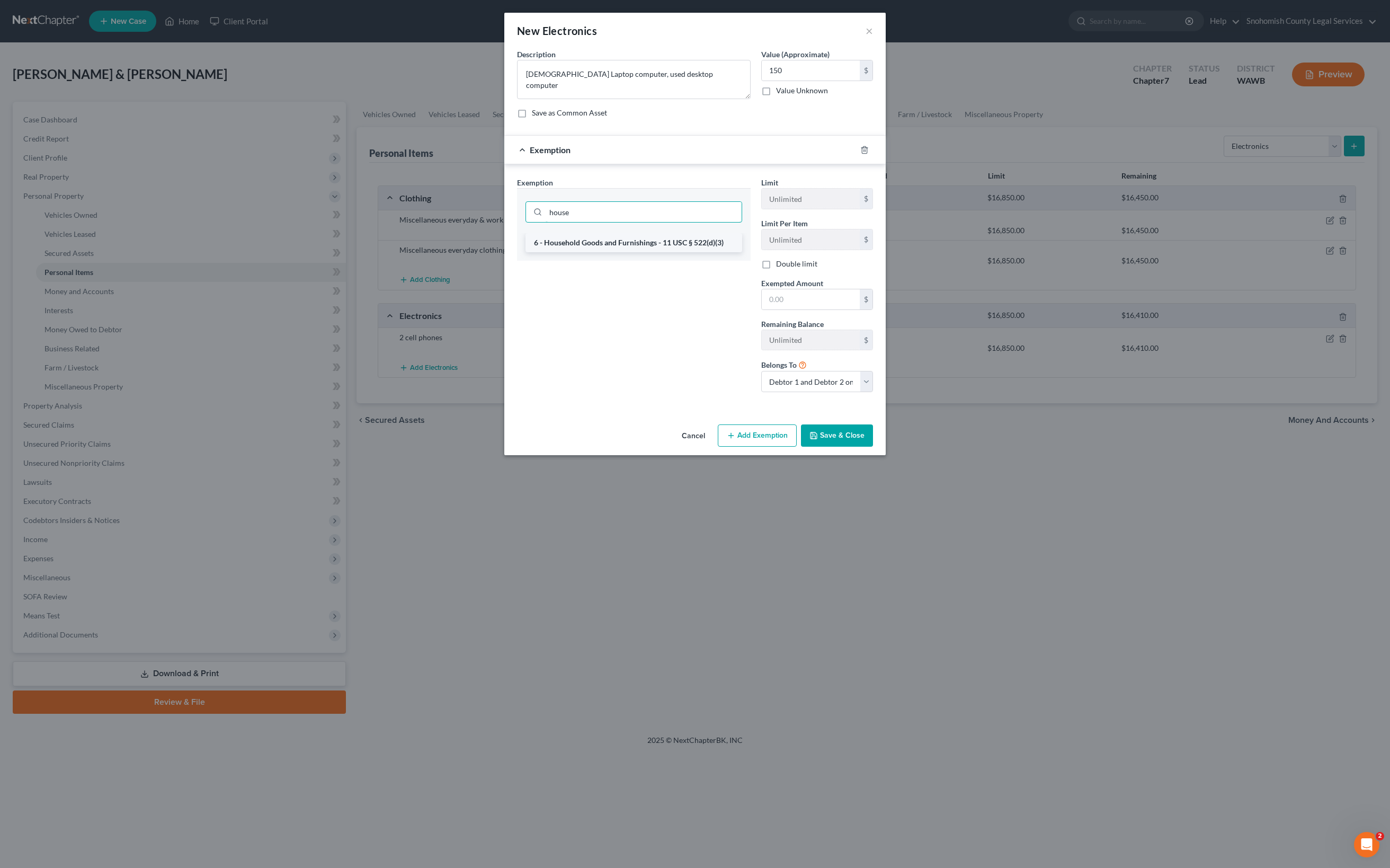
type input "house"
click at [590, 252] on li "6 - Household Goods and Furnishings - 11 USC § 522(d)(3)" at bounding box center [634, 242] width 216 height 19
click at [860, 309] on input "text" at bounding box center [810, 299] width 98 height 20
type input "150"
click at [873, 447] on button "Save & Close" at bounding box center [837, 435] width 72 height 22
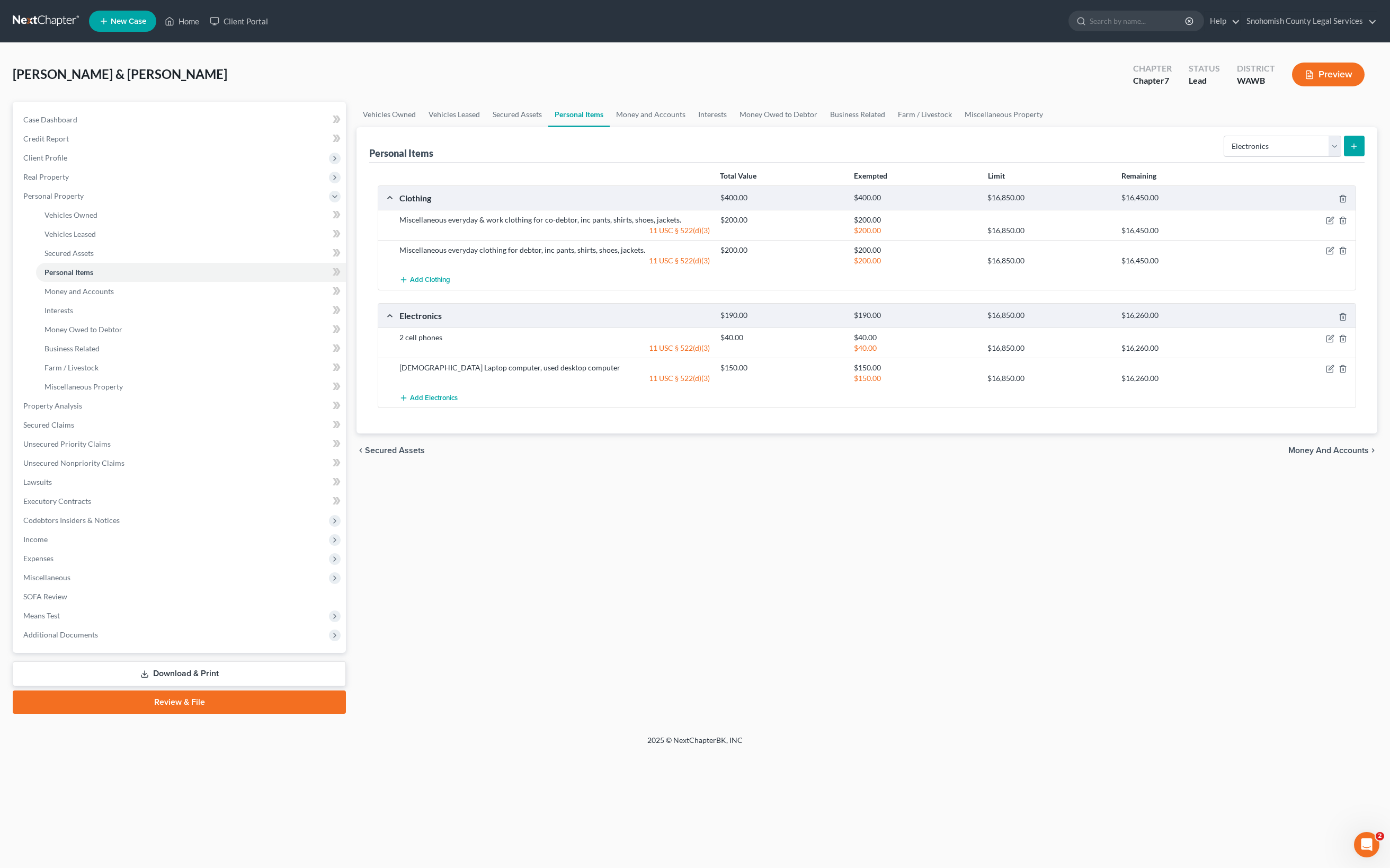
scroll to position [212, 0]
click at [1344, 135] on button "submit" at bounding box center [1354, 146] width 21 height 21
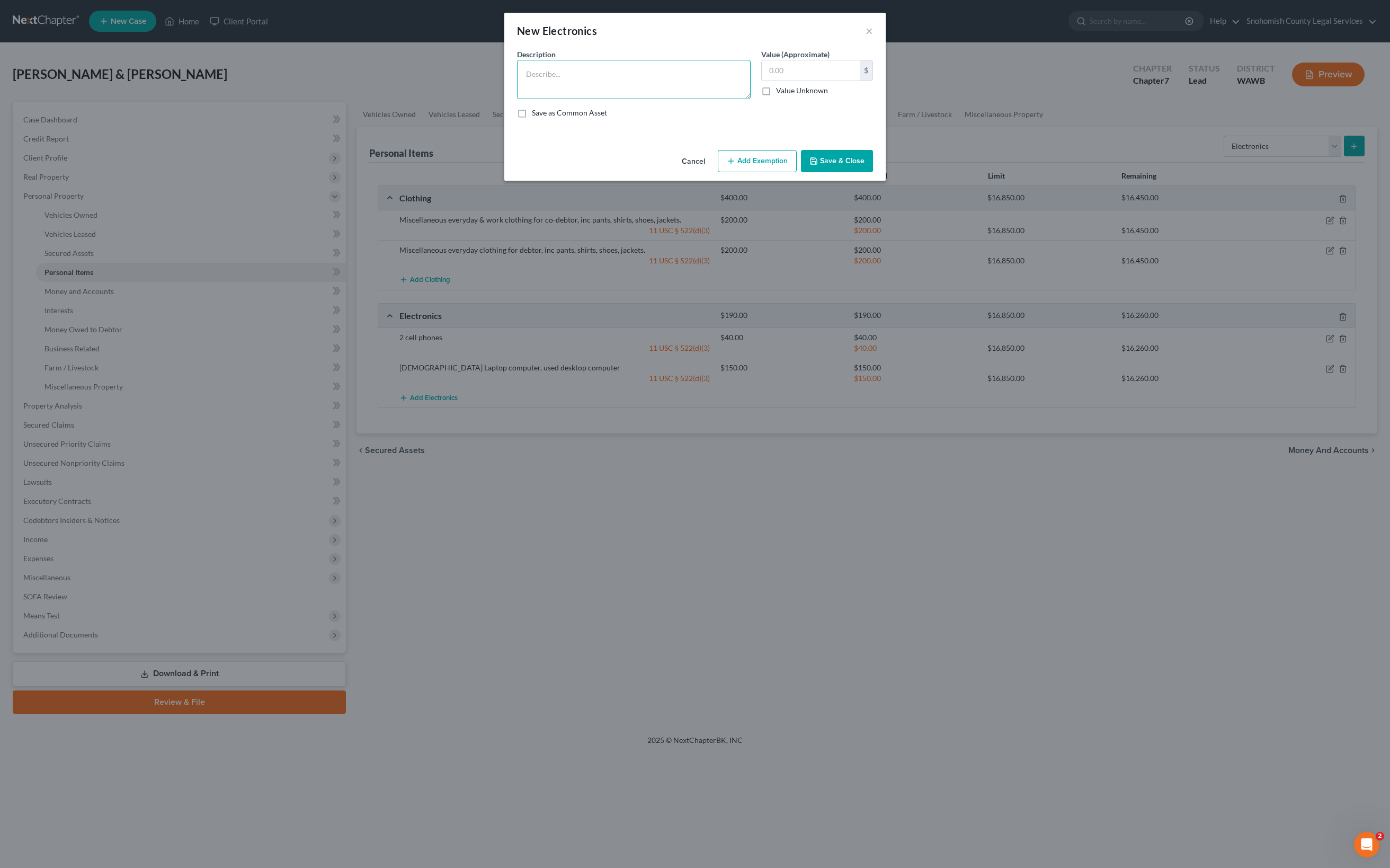
click at [673, 99] on textarea at bounding box center [633, 80] width 233 height 39
type textarea "21 inch TV"
click at [852, 80] on input "text" at bounding box center [810, 70] width 98 height 20
type input "20"
click at [878, 127] on div "Description * 21 inch TV Value (Approximate) 20.00 $ Value Unknown Balance Unde…" at bounding box center [695, 87] width 366 height 78
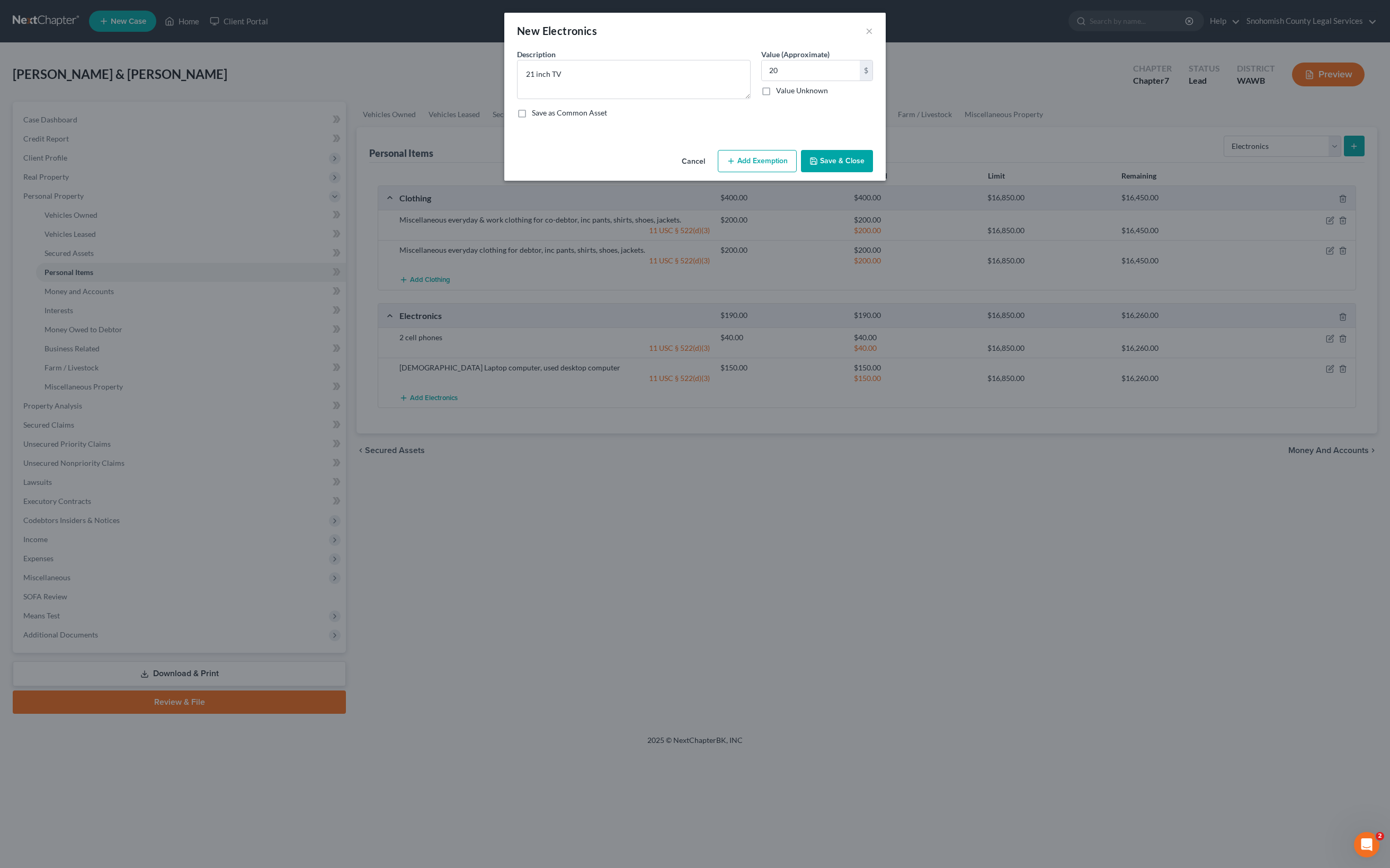
click at [873, 172] on button "Save & Close" at bounding box center [837, 161] width 72 height 22
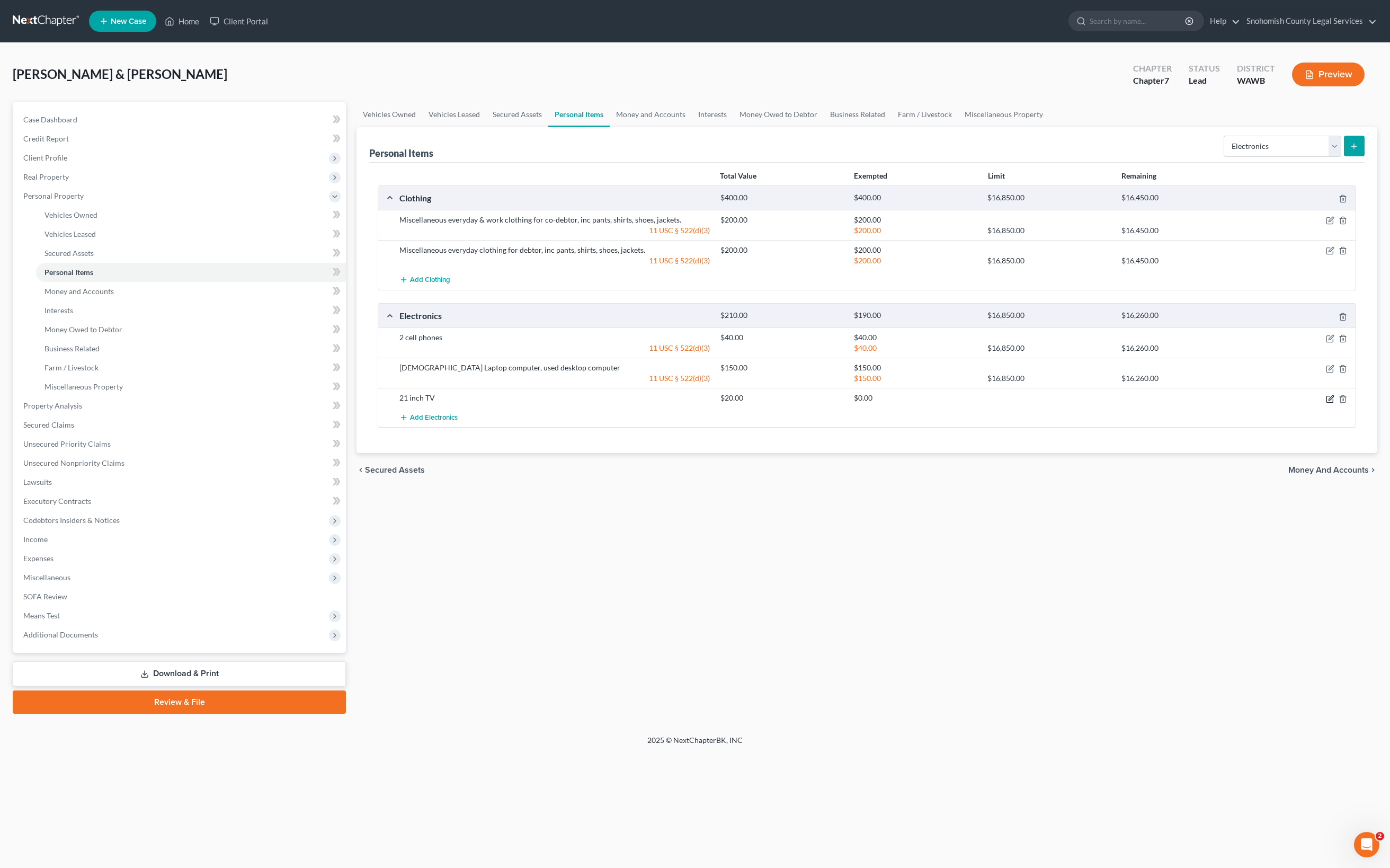
click at [1326, 403] on icon "button" at bounding box center [1330, 399] width 8 height 8
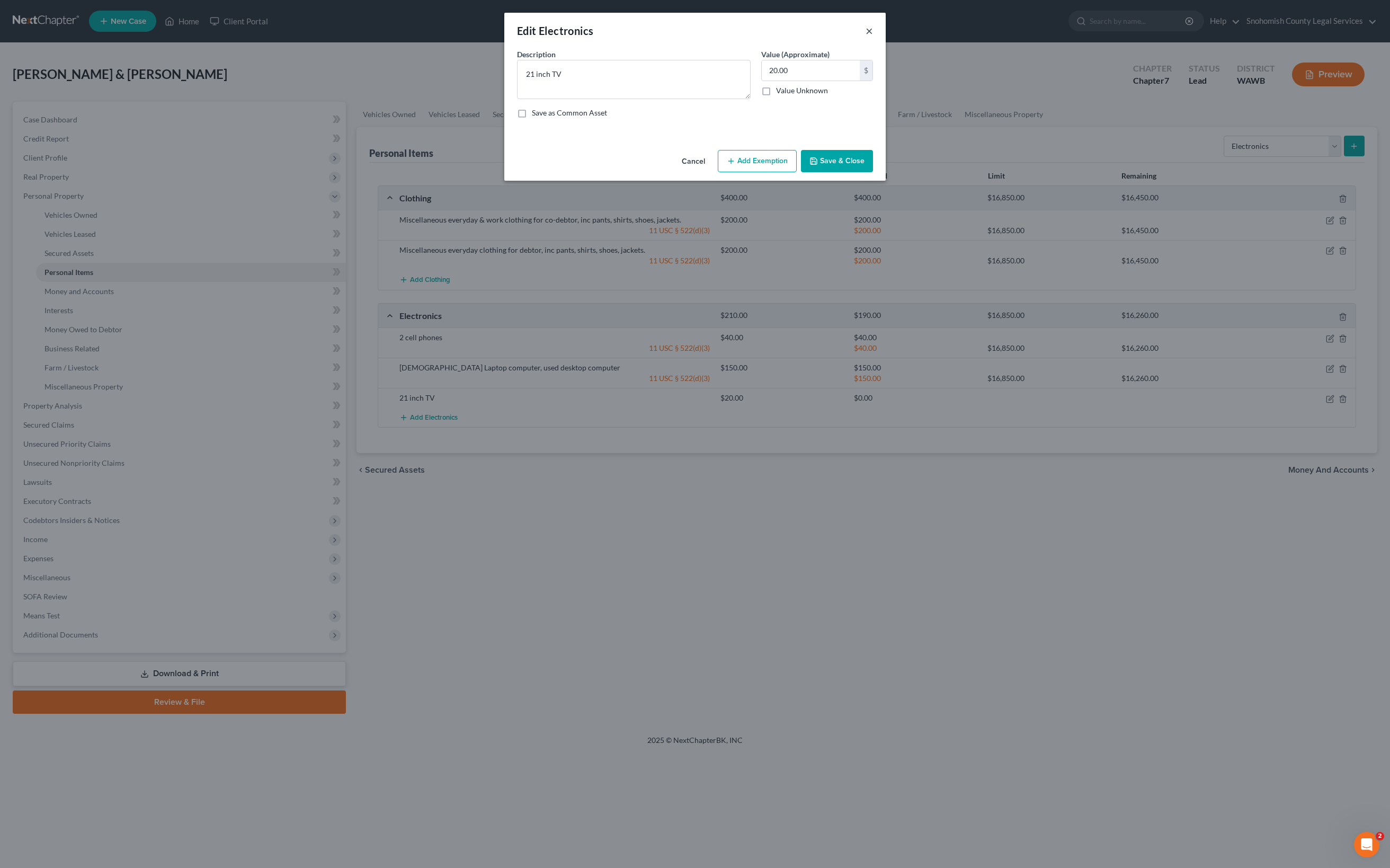
click at [873, 37] on button "×" at bounding box center [869, 31] width 8 height 13
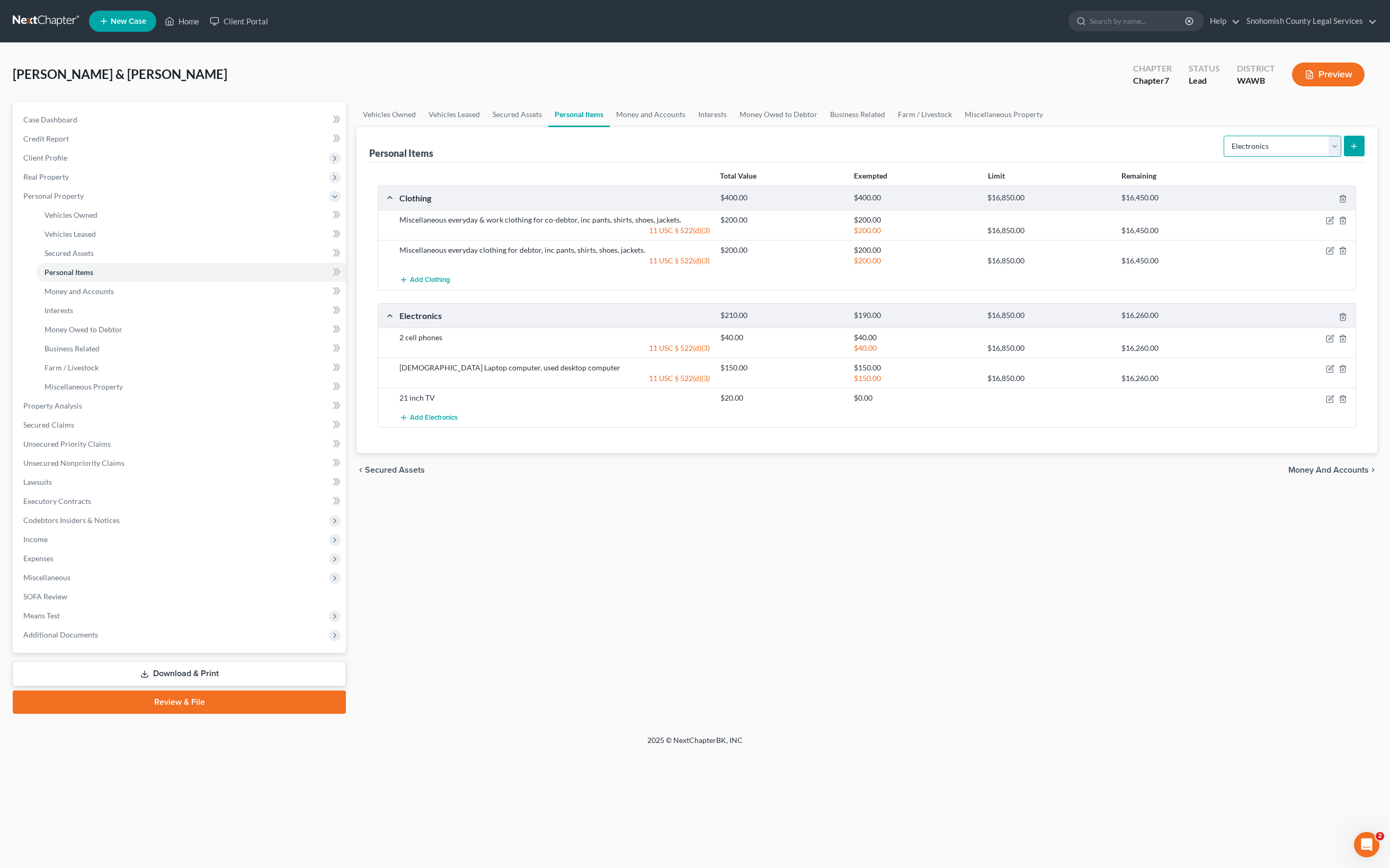
select select "household_goods"
click at [1350, 142] on icon "submit" at bounding box center [1353, 146] width 8 height 8
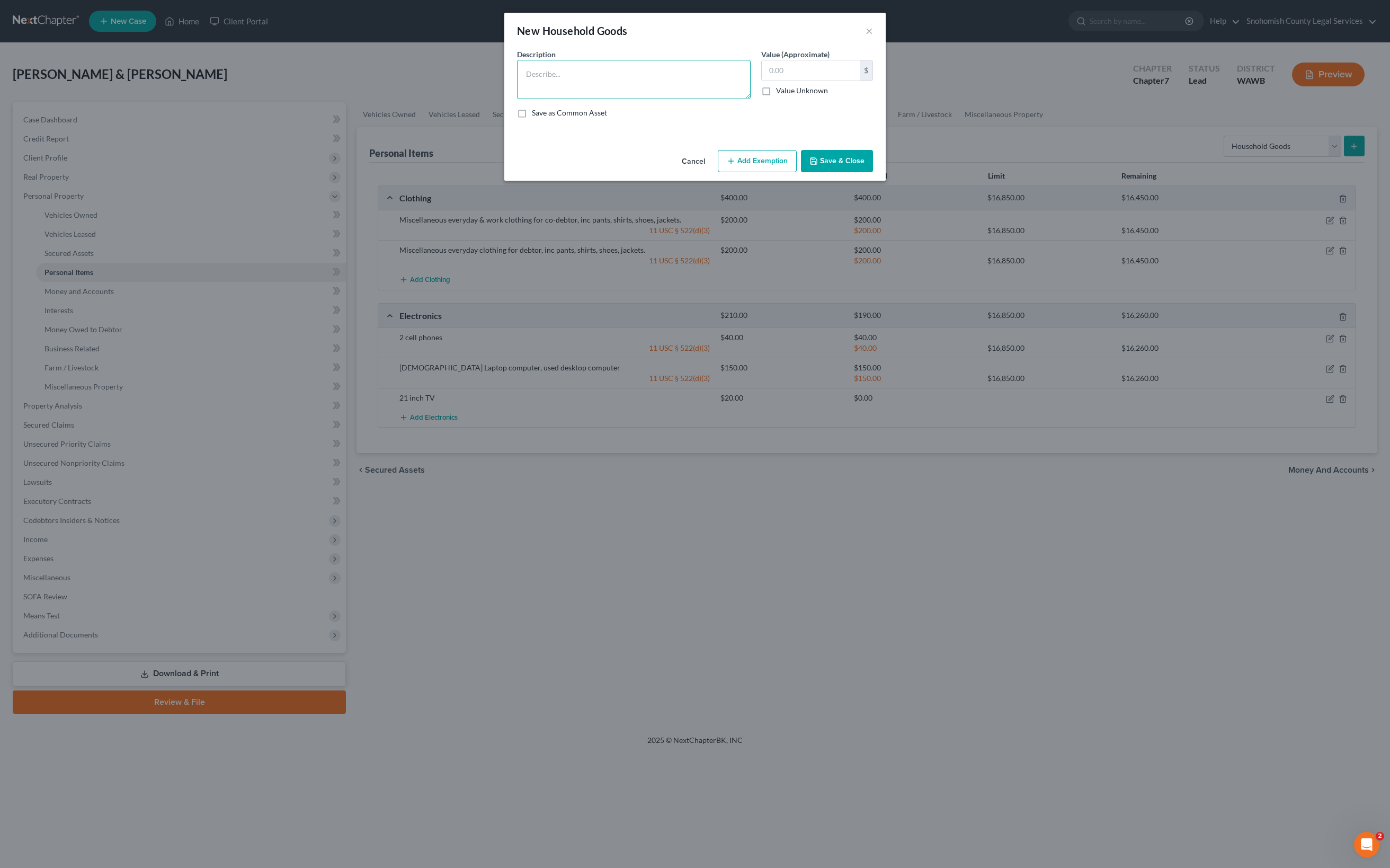
click at [685, 99] on textarea at bounding box center [633, 80] width 233 height 39
click at [517, 99] on textarea "Miscellaneous kitchen appliances, inc old microwave, convection oven" at bounding box center [633, 80] width 233 height 39
click at [602, 99] on textarea "Miscellaneous kitchen appliances, inc old microwave, rummage sale, convection o…" at bounding box center [633, 80] width 233 height 39
click at [517, 99] on textarea "Miscellaneous kitchen appliances, inc old microwave, rummage sale, convection o…" at bounding box center [633, 80] width 233 height 39
click at [597, 99] on textarea "Miscellaneous kitchen appliances, inc old microwave, rummage sale convection ov…" at bounding box center [633, 80] width 233 height 39
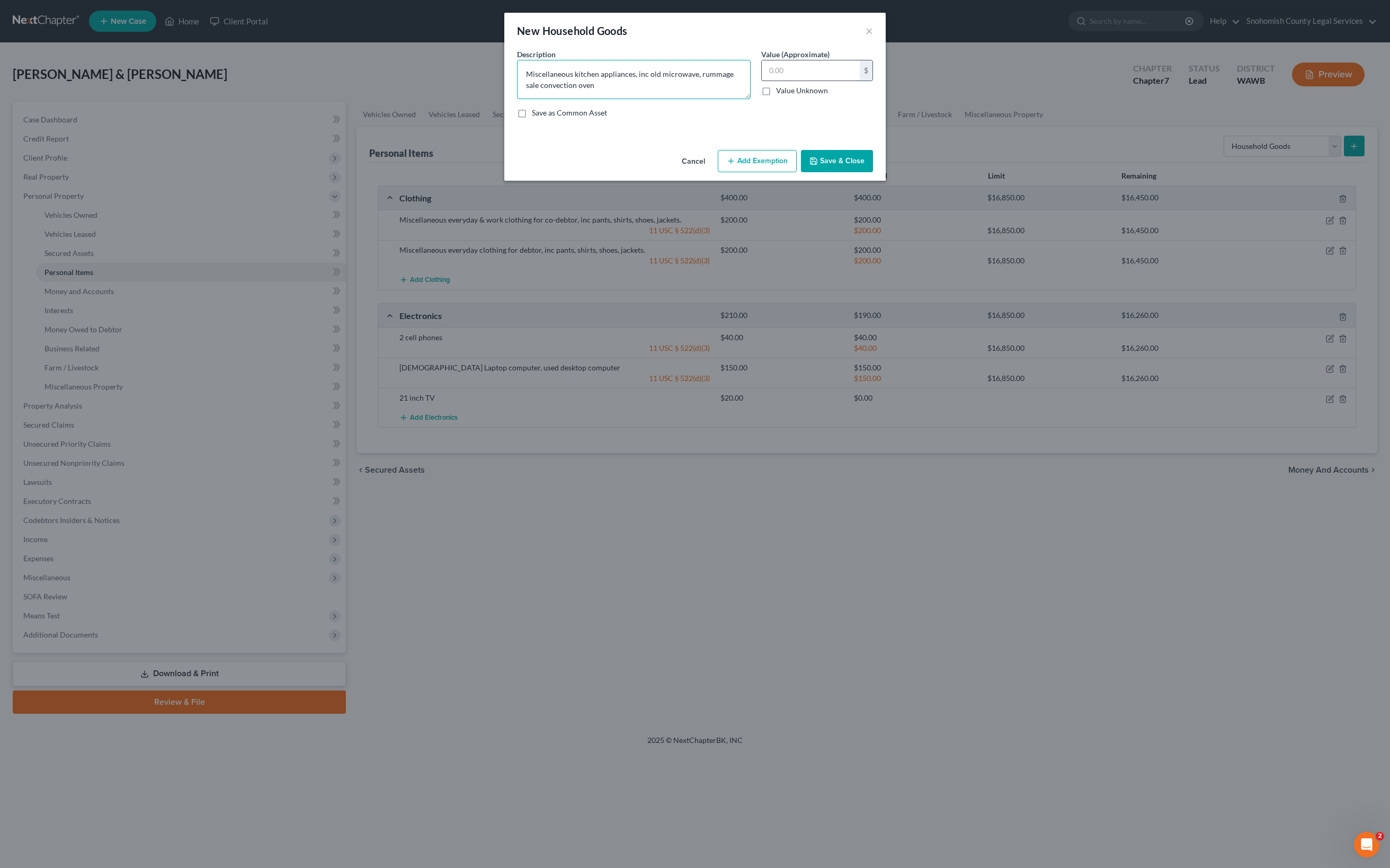
type textarea "Miscellaneous kitchen appliances, inc old microwave, rummage sale convection ov…"
click at [847, 80] on input "text" at bounding box center [810, 70] width 98 height 20
type input "10"
click at [873, 172] on button "Save & Close" at bounding box center [837, 161] width 72 height 22
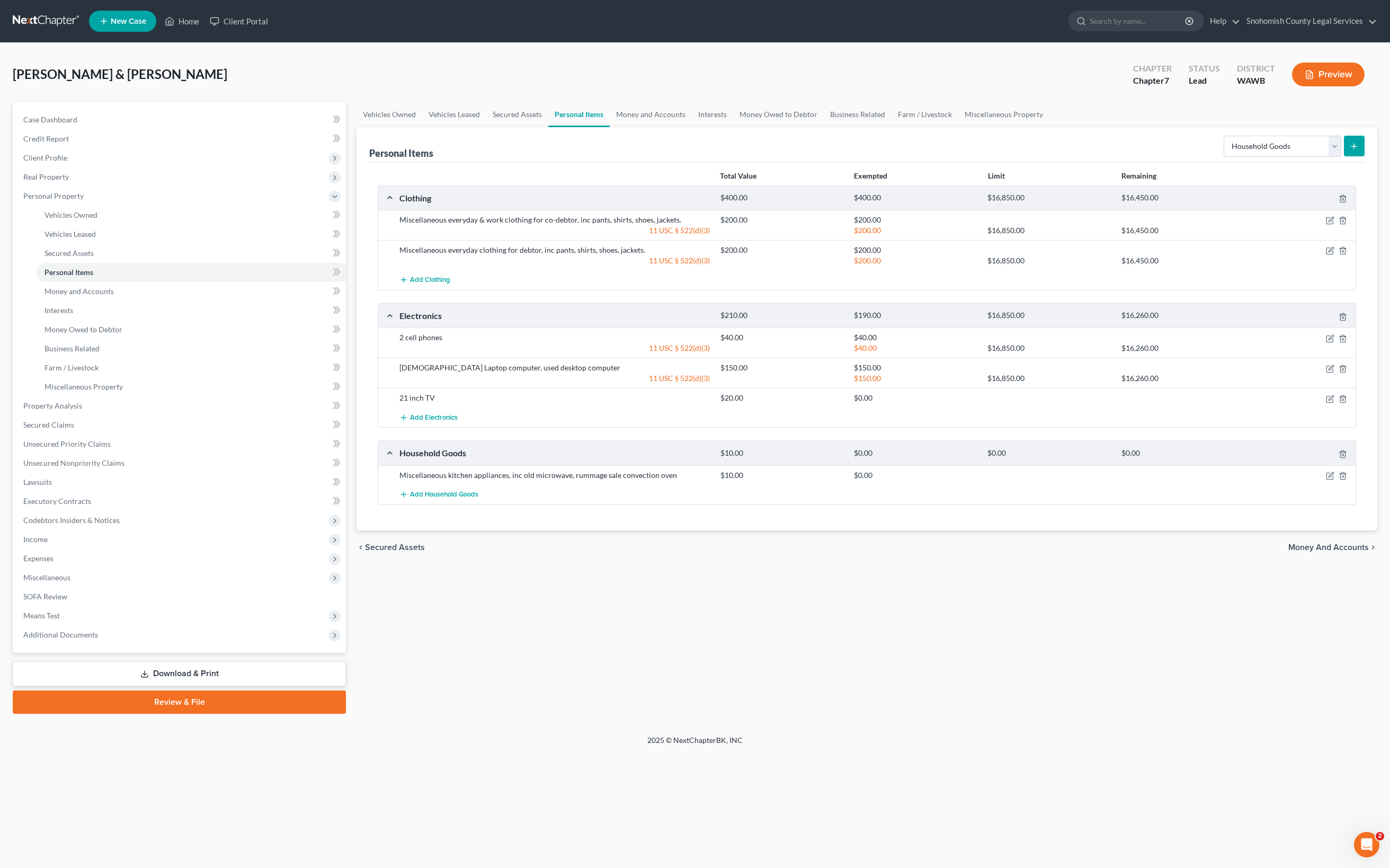
scroll to position [135, 0]
click at [1327, 146] on form "Select Item Type Clothing Collectibles Of Value Electronics Firearms Household …" at bounding box center [1294, 146] width 141 height 22
click at [1344, 149] on button "submit" at bounding box center [1354, 146] width 21 height 21
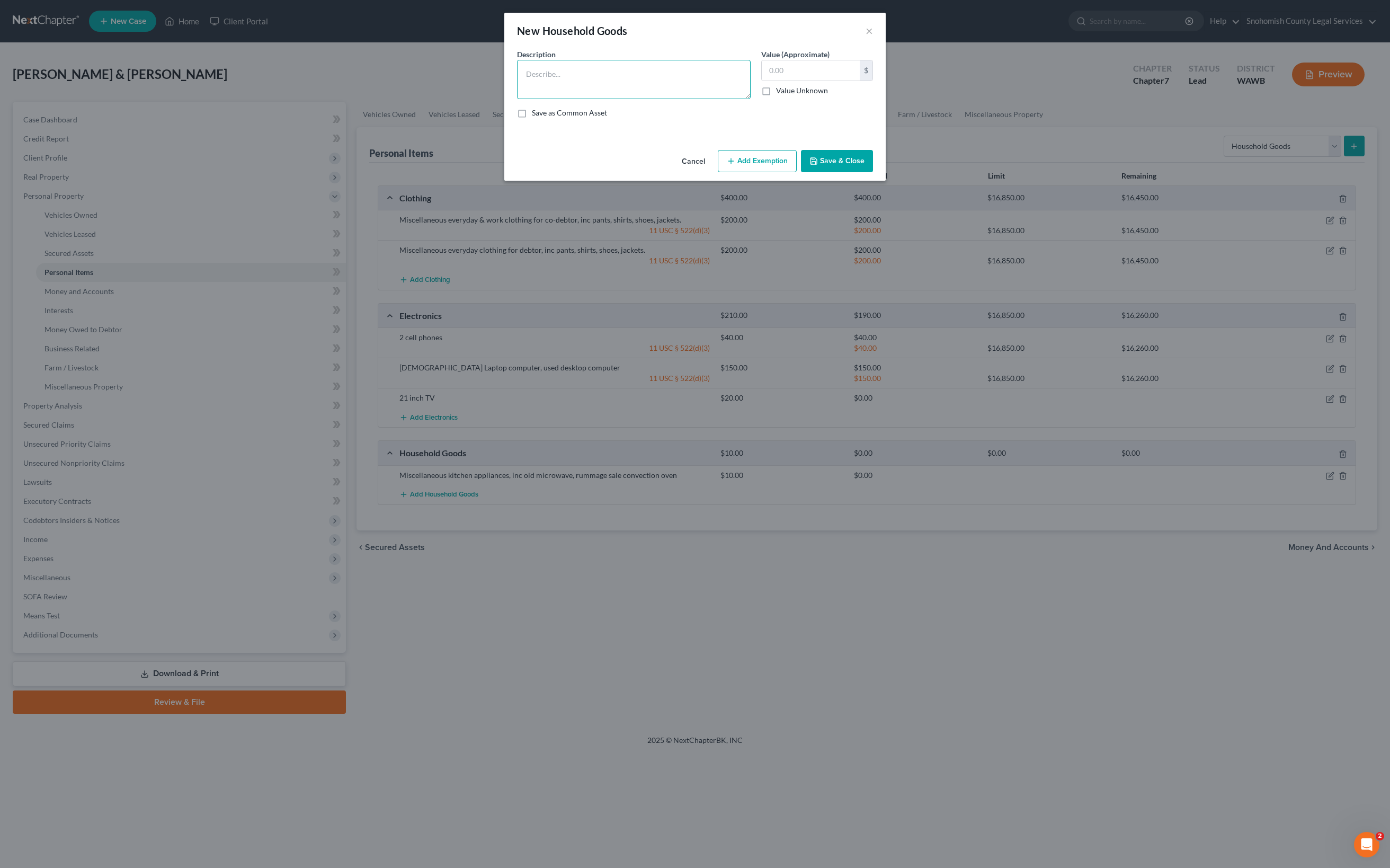
click at [517, 99] on textarea at bounding box center [633, 80] width 233 height 39
click at [517, 99] on textarea "Miscellaneous kitchen items - coffee maker, toaster, pots/pans, flatware, dishes" at bounding box center [633, 80] width 233 height 39
click at [517, 99] on textarea "Miscellaneous used kitchen items - coffee maker, toaster, pots/pans, flatware, …" at bounding box center [633, 80] width 233 height 39
type textarea "Miscellaneous used kitchen items - coffee maker, toaster, pots/pans, air fryer,…"
click at [860, 80] on input "text" at bounding box center [810, 70] width 98 height 20
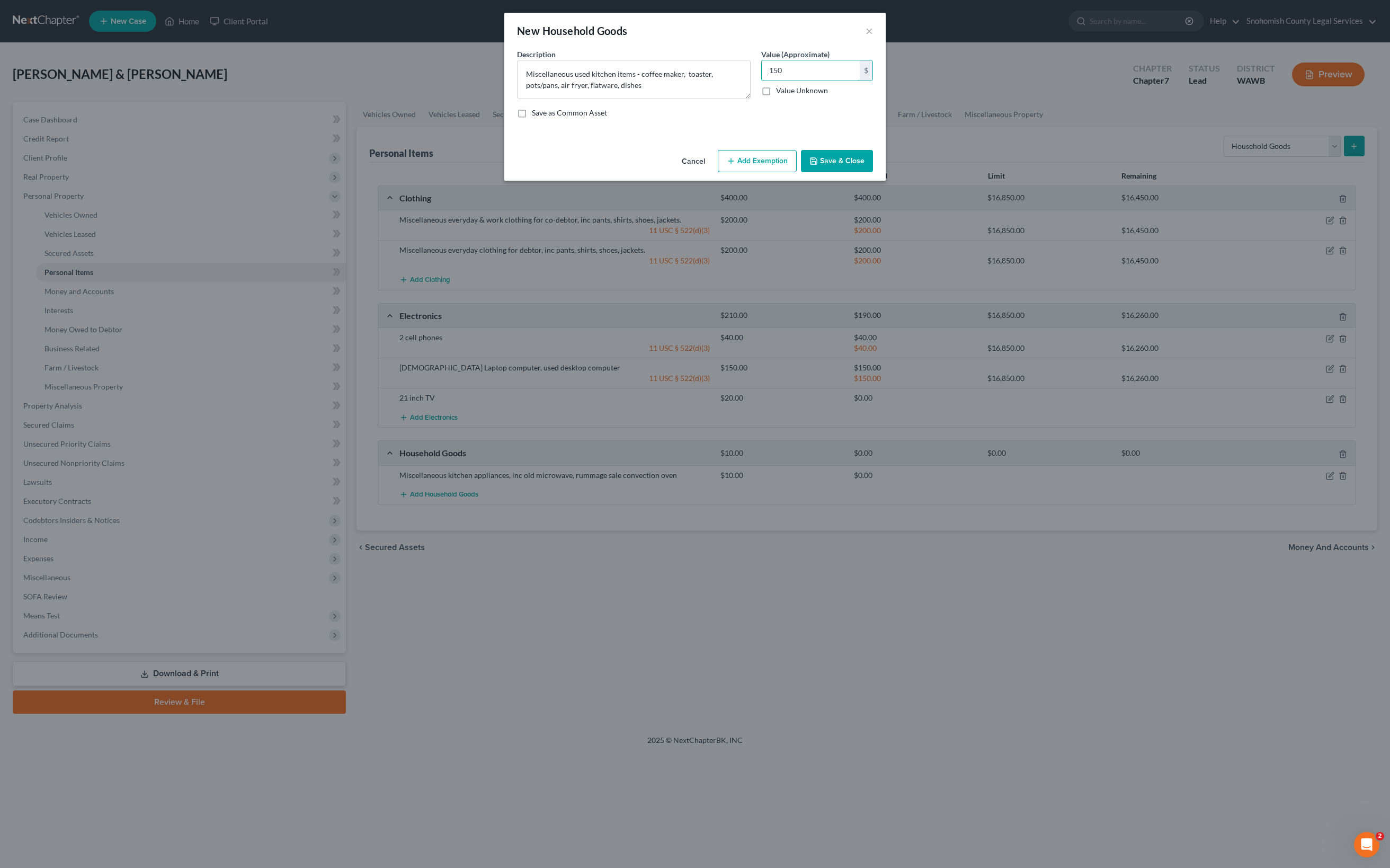
type input "150"
click at [873, 172] on button "Save & Close" at bounding box center [837, 161] width 72 height 22
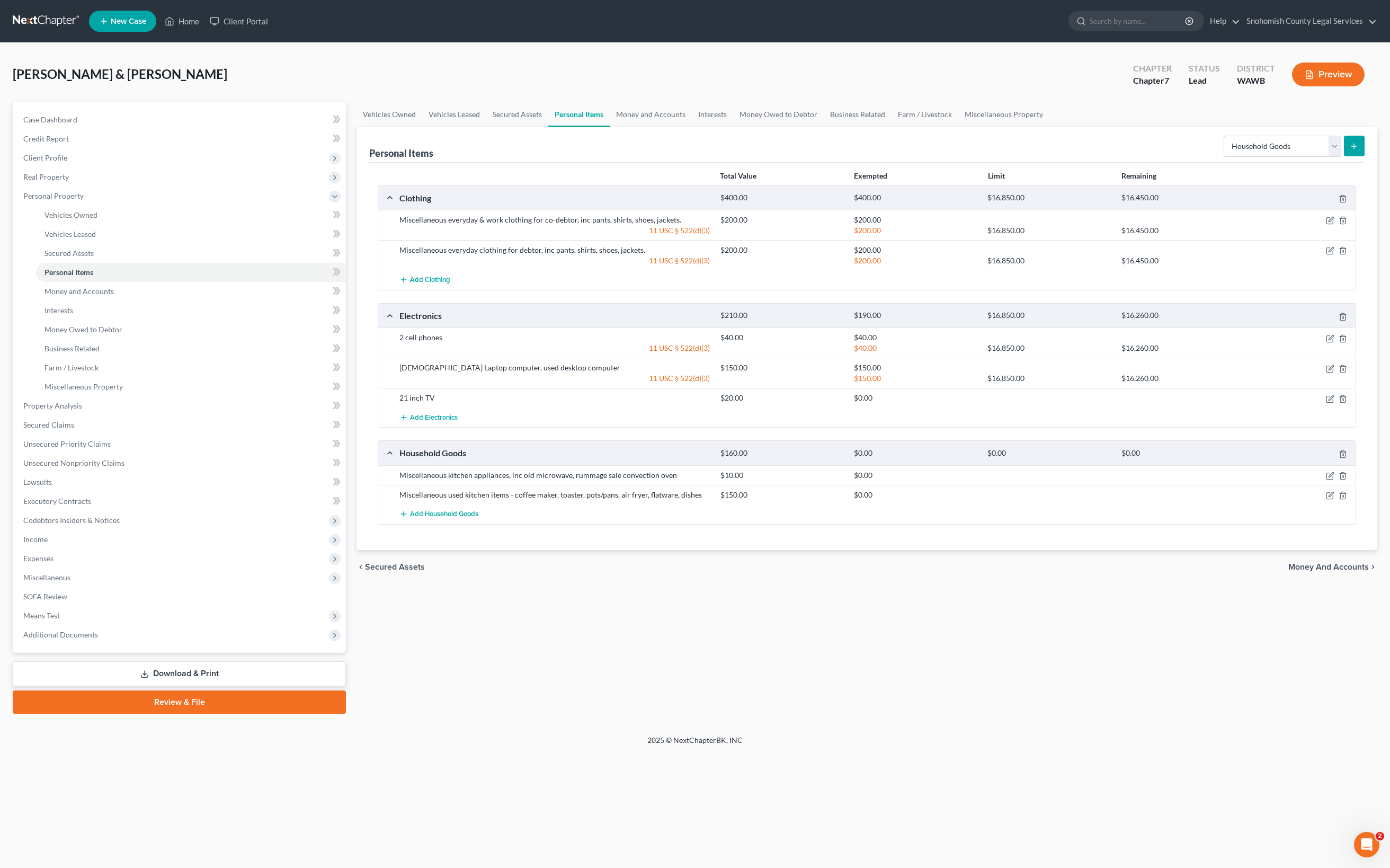
scroll to position [0, 0]
click at [1350, 151] on icon "submit" at bounding box center [1353, 146] width 8 height 8
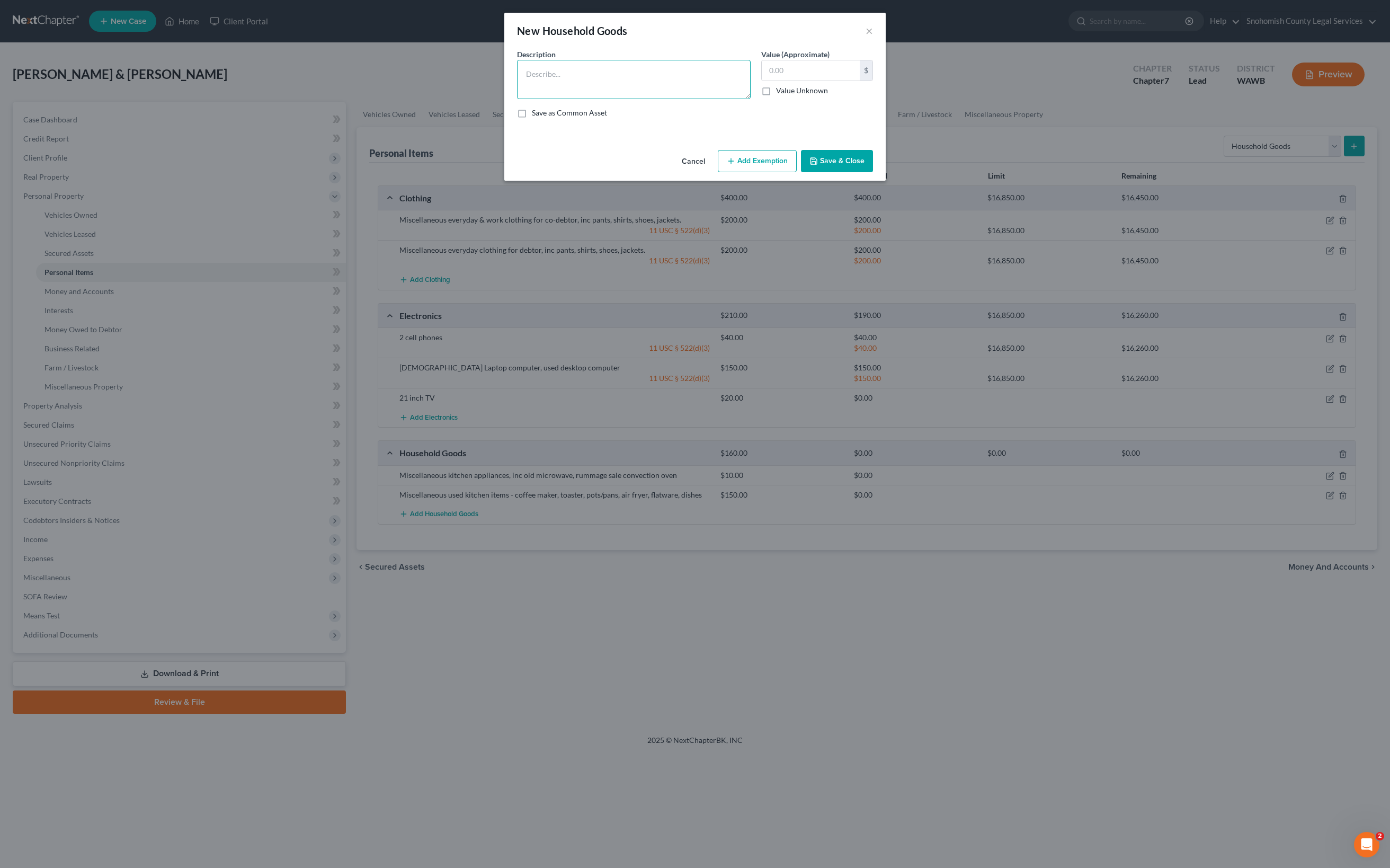
click at [638, 99] on textarea at bounding box center [633, 80] width 233 height 39
click at [517, 99] on textarea "Furniture" at bounding box center [633, 80] width 233 height 39
click at [517, 99] on textarea "Assorted used Furniture" at bounding box center [633, 80] width 233 height 39
click at [564, 99] on textarea "Assorted used furniture" at bounding box center [633, 80] width 233 height 39
click at [700, 99] on textarea "Assorted used furniture including chair, couch, table" at bounding box center [633, 80] width 233 height 39
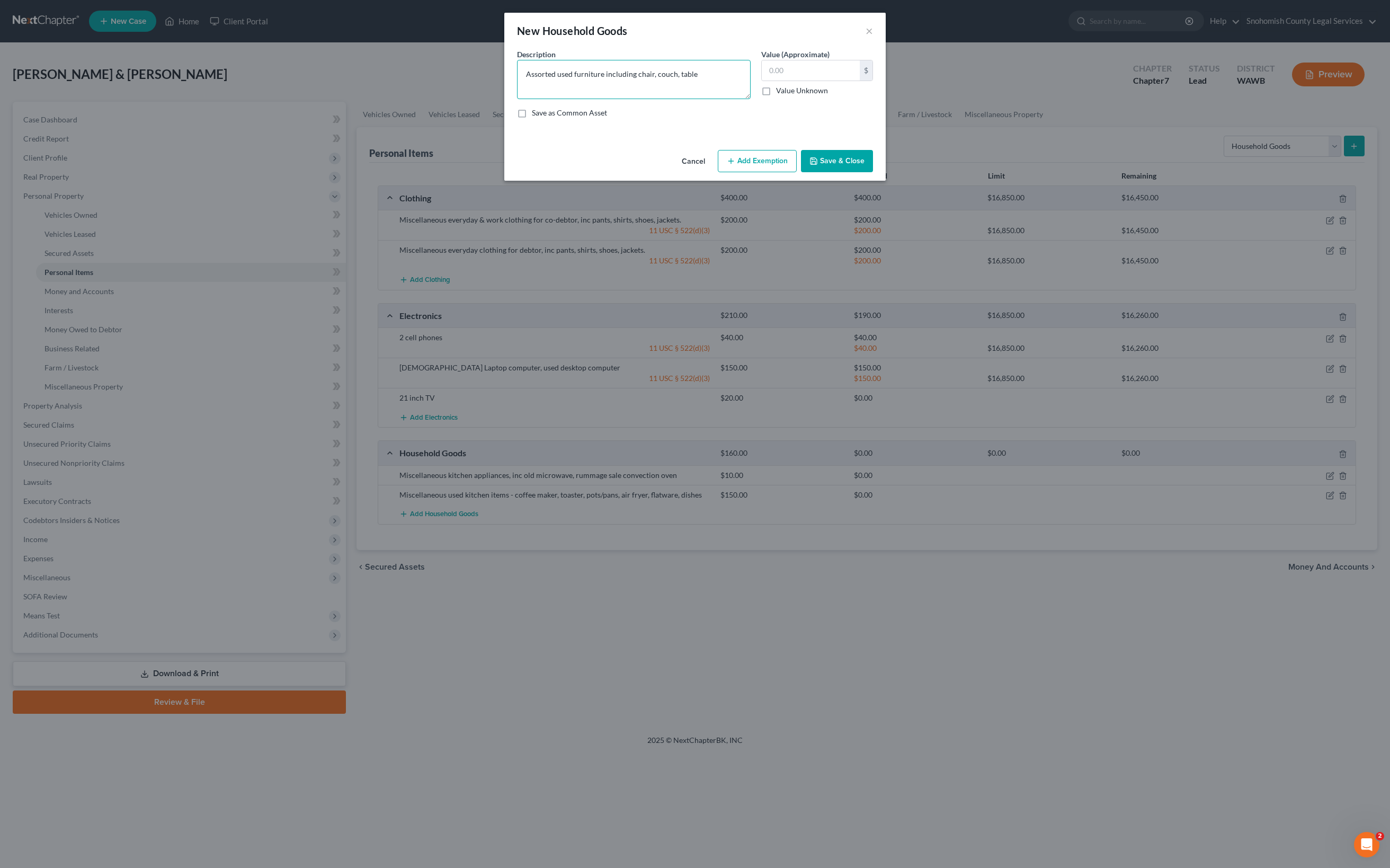
drag, startPoint x: 735, startPoint y: 132, endPoint x: 700, endPoint y: 129, distance: 35.1
click at [700, 99] on textarea "Assorted used furniture including chair, couch, table" at bounding box center [633, 80] width 233 height 39
drag, startPoint x: 614, startPoint y: 152, endPoint x: 587, endPoint y: 151, distance: 27.0
click at [587, 99] on textarea "Assorted used furniture including chair, couch, bookshelves, whatnot shelf, etc" at bounding box center [633, 80] width 233 height 39
type textarea "Assorted used furniture including chair, couch, bookshelves, whatnot shelf, din…"
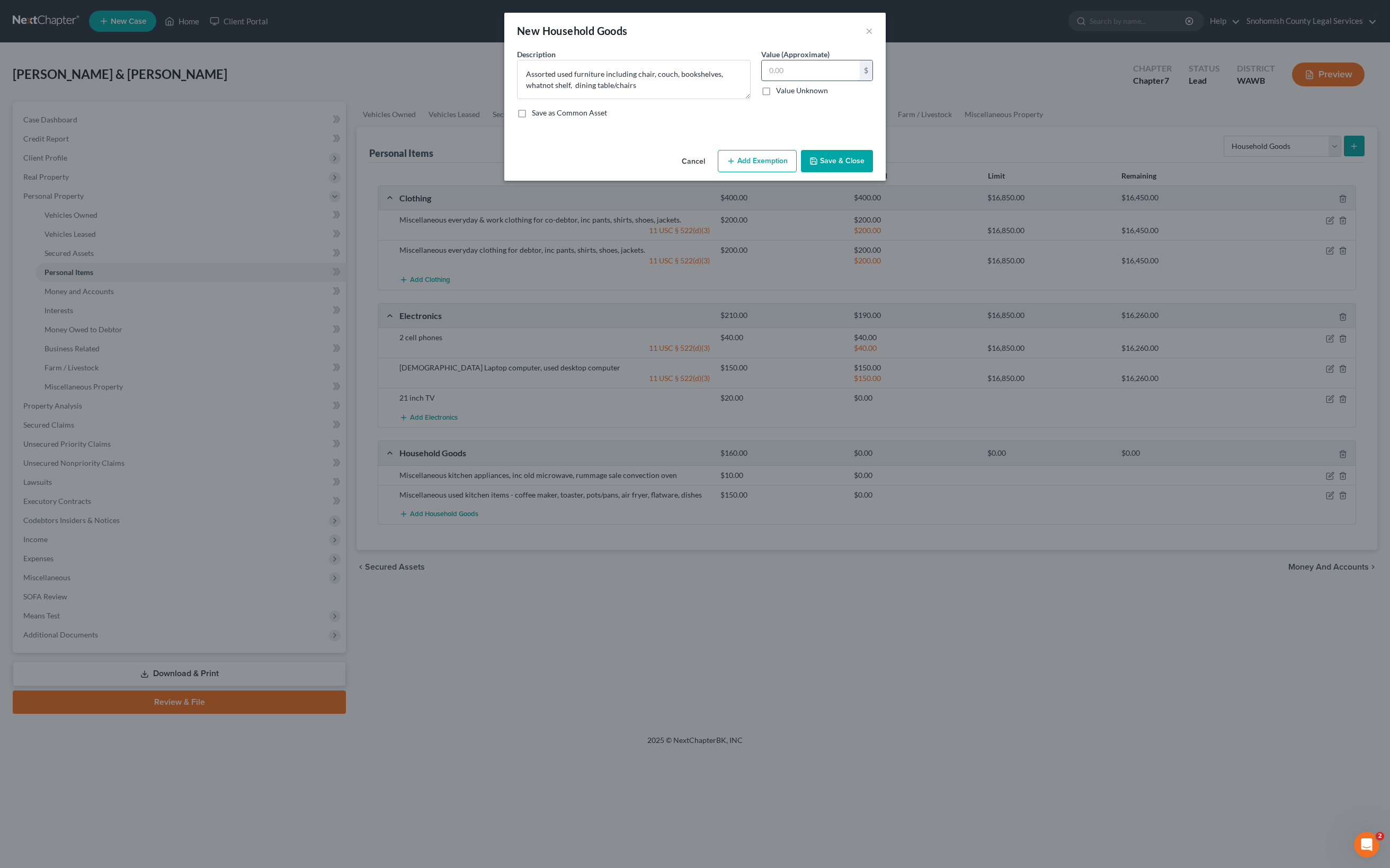
click at [860, 80] on input "text" at bounding box center [810, 70] width 98 height 20
type input "180"
click at [873, 172] on button "Save & Close" at bounding box center [837, 161] width 72 height 22
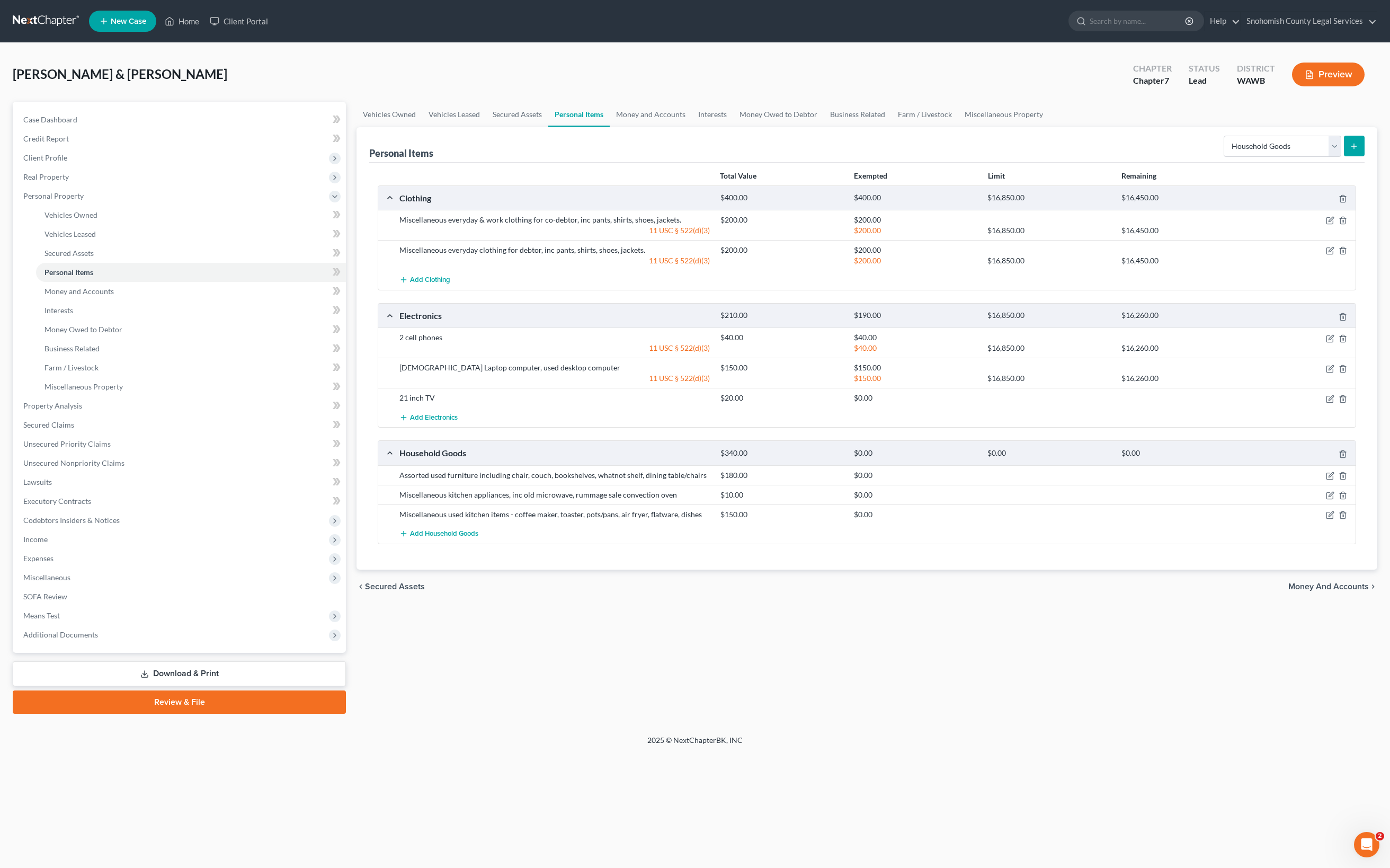
scroll to position [183, 0]
select select "jewelry"
click at [1344, 156] on button "submit" at bounding box center [1354, 146] width 21 height 21
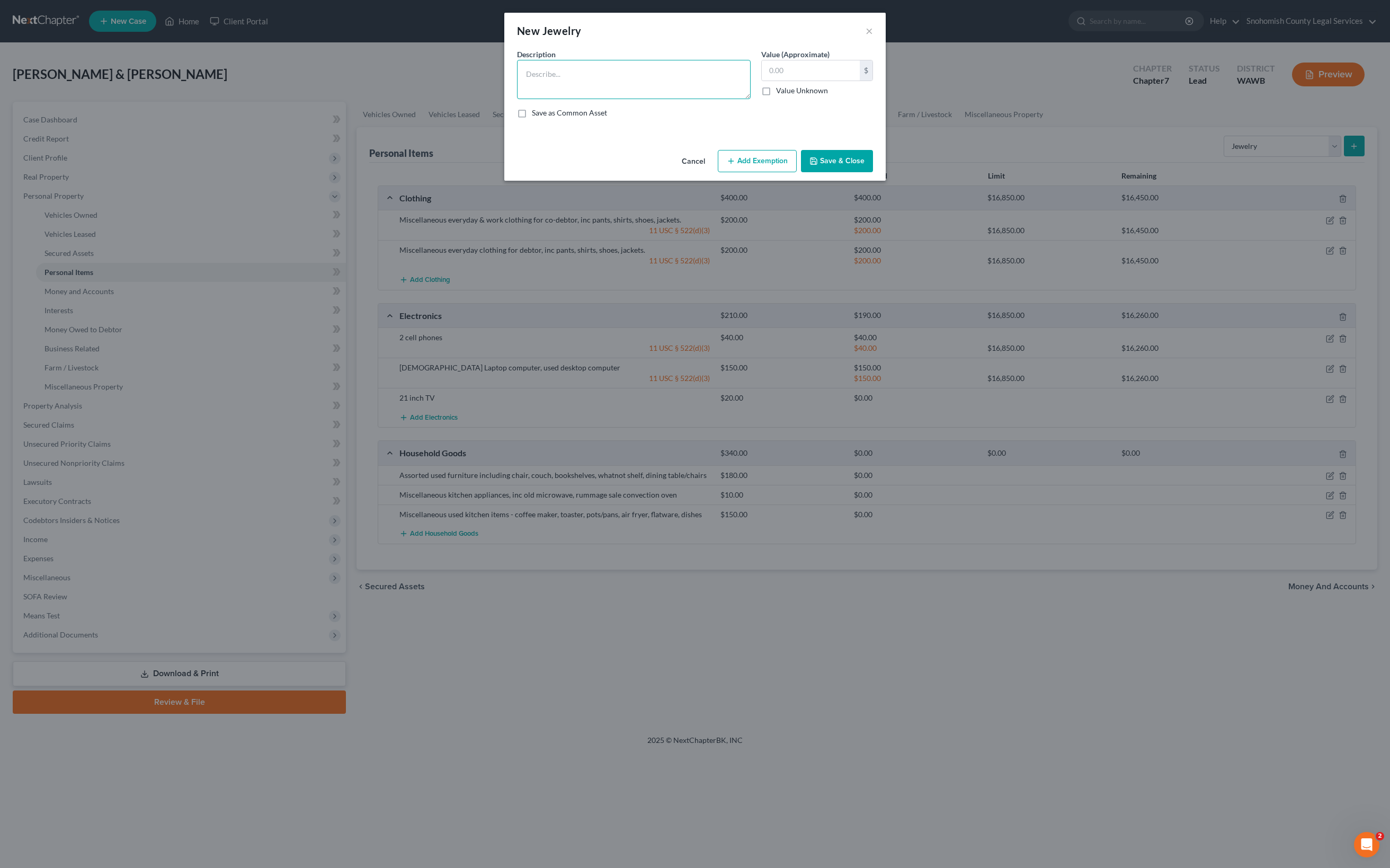
click at [517, 99] on textarea at bounding box center [633, 80] width 233 height 39
type textarea "Costume jewelry, inc broach, earrings, necklace, watches"
click at [860, 80] on input "text" at bounding box center [810, 70] width 98 height 20
type input "25"
click at [878, 127] on div "Description * Costume jewelry, inc broach, earrings, necklace, watches Value (A…" at bounding box center [695, 87] width 366 height 78
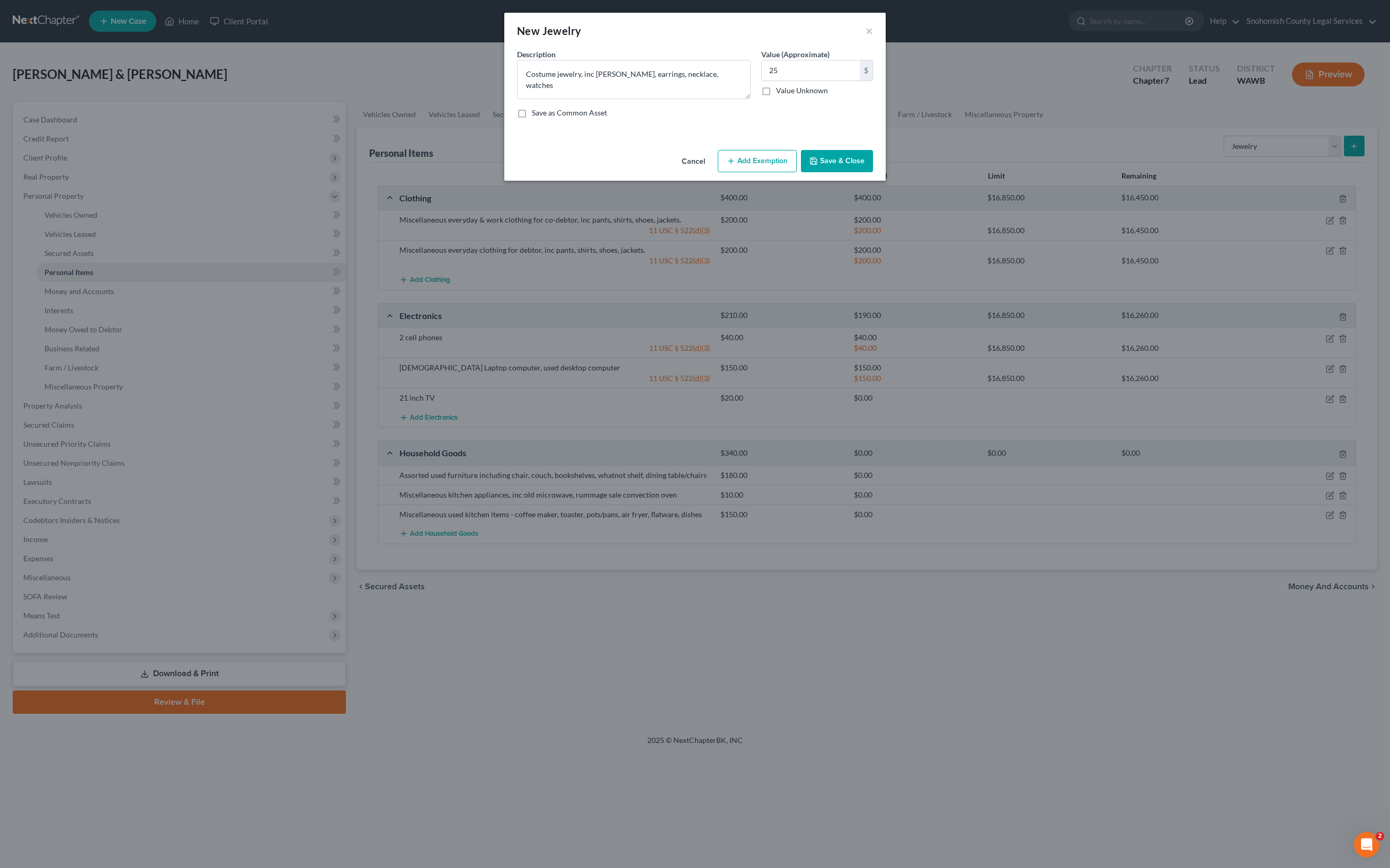
click at [873, 172] on button "Save & Close" at bounding box center [837, 161] width 72 height 22
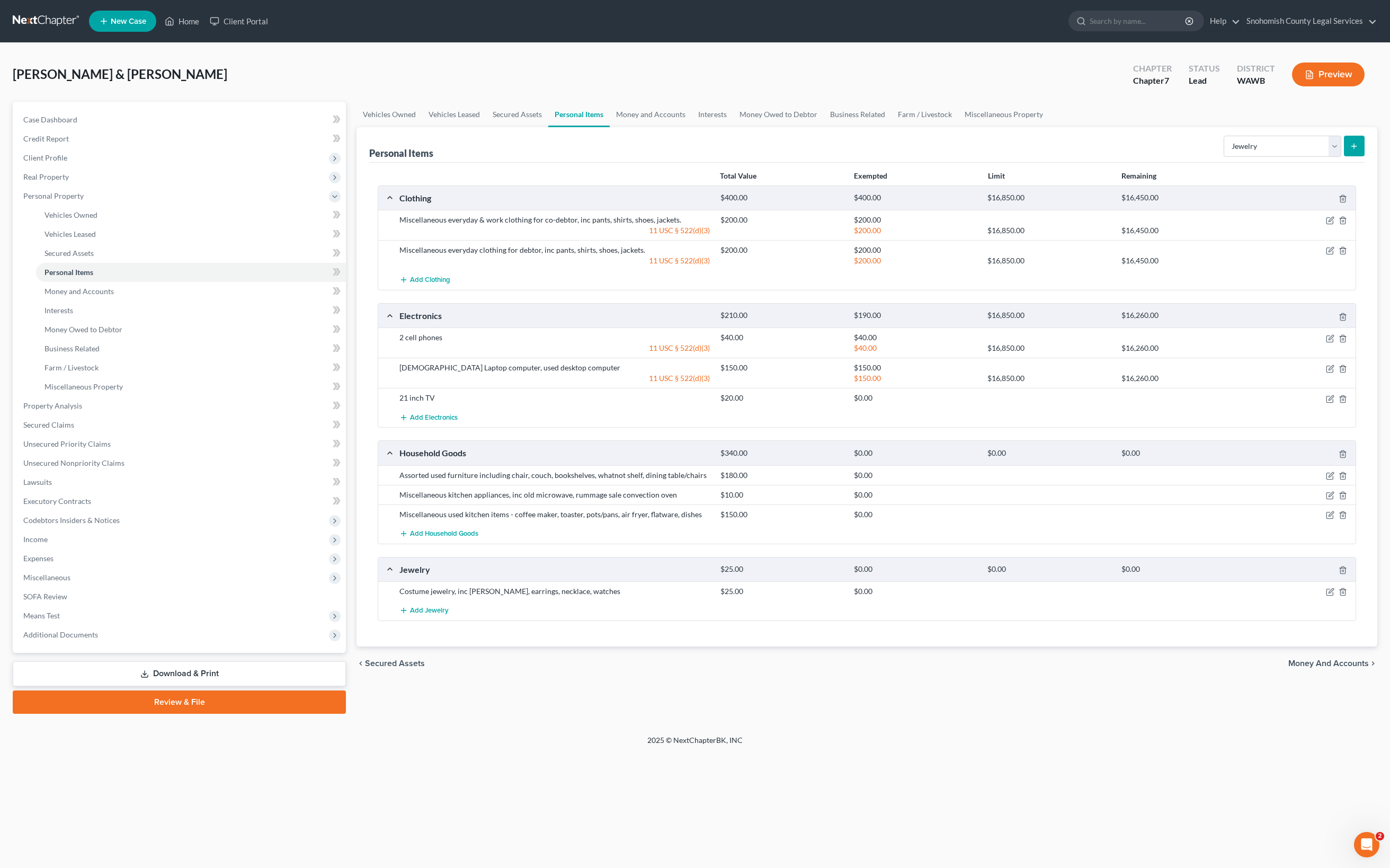
scroll to position [87, 0]
select select "sports_and_hobby_equipment"
click at [1344, 135] on button "submit" at bounding box center [1354, 146] width 21 height 21
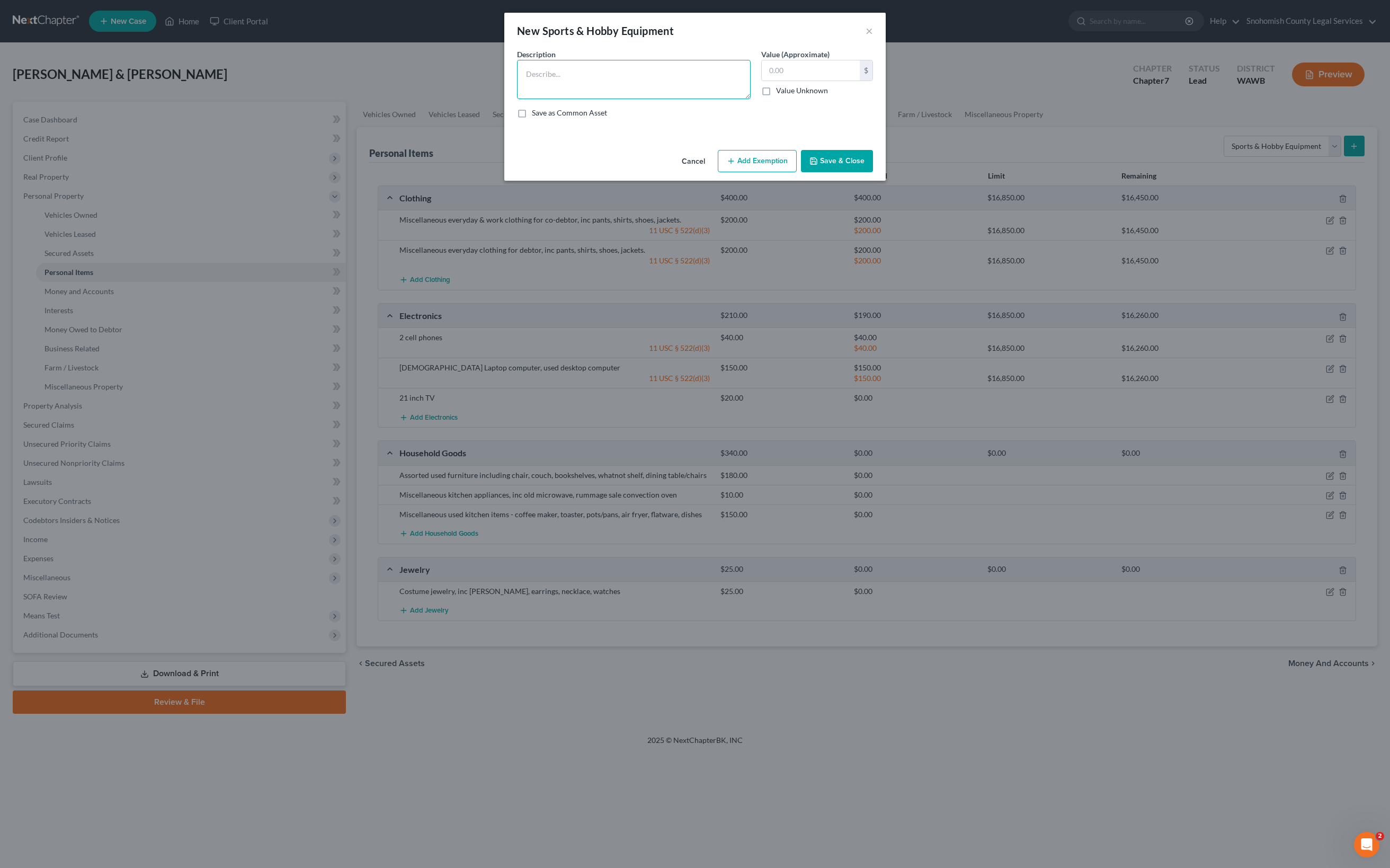
click at [532, 99] on textarea at bounding box center [633, 80] width 233 height 39
click at [860, 80] on input "text" at bounding box center [810, 70] width 98 height 20
click at [517, 99] on textarea "Golf clubs, homemade fishing rods, riding helmet, climbing helmet" at bounding box center [633, 80] width 233 height 39
type textarea "Golf clubs, homemade fishing rods, riding helmet, climbing helmet, etc."
click at [860, 80] on input "text" at bounding box center [810, 70] width 98 height 20
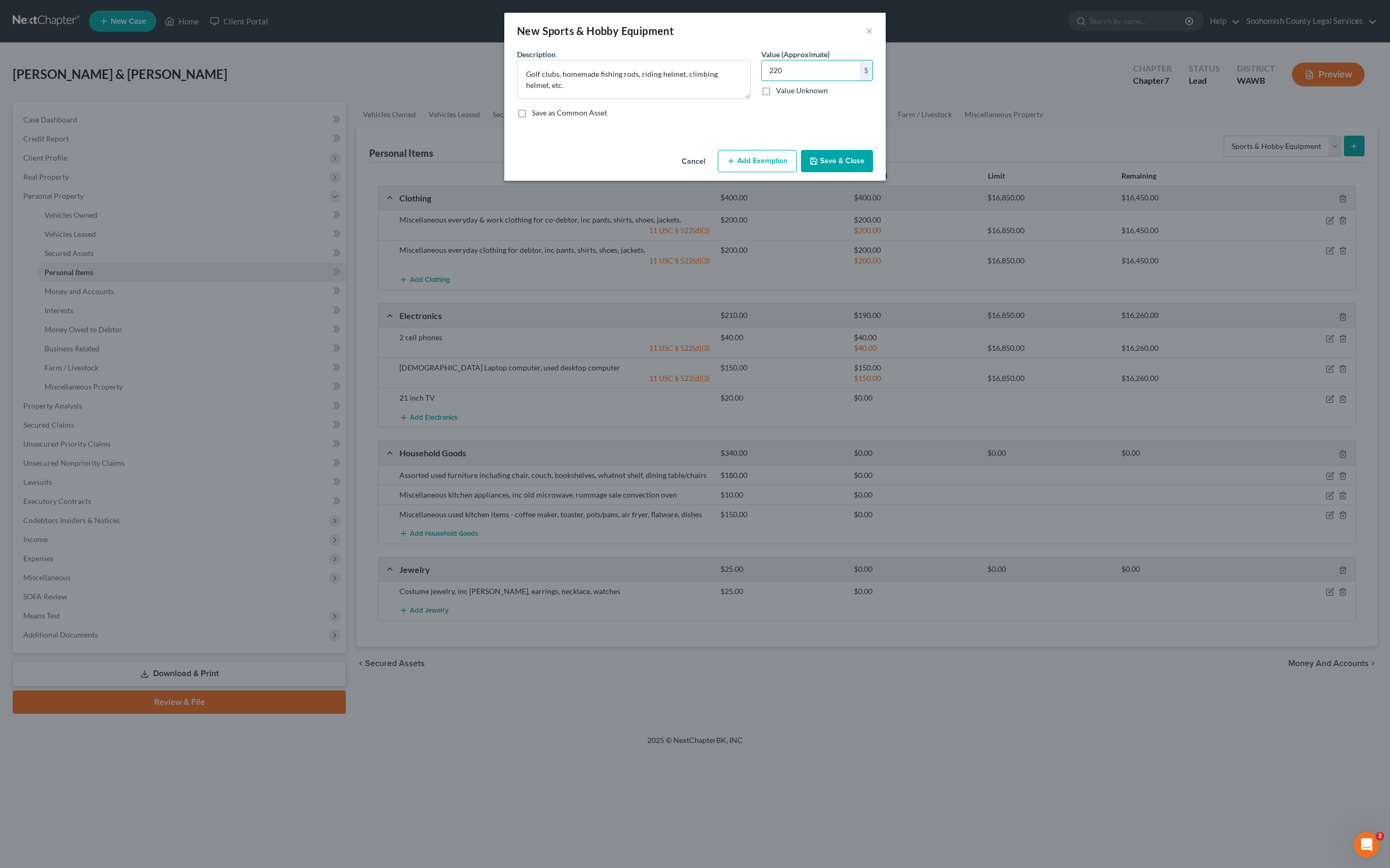
type input "220"
click at [873, 172] on button "Save & Close" at bounding box center [837, 161] width 72 height 22
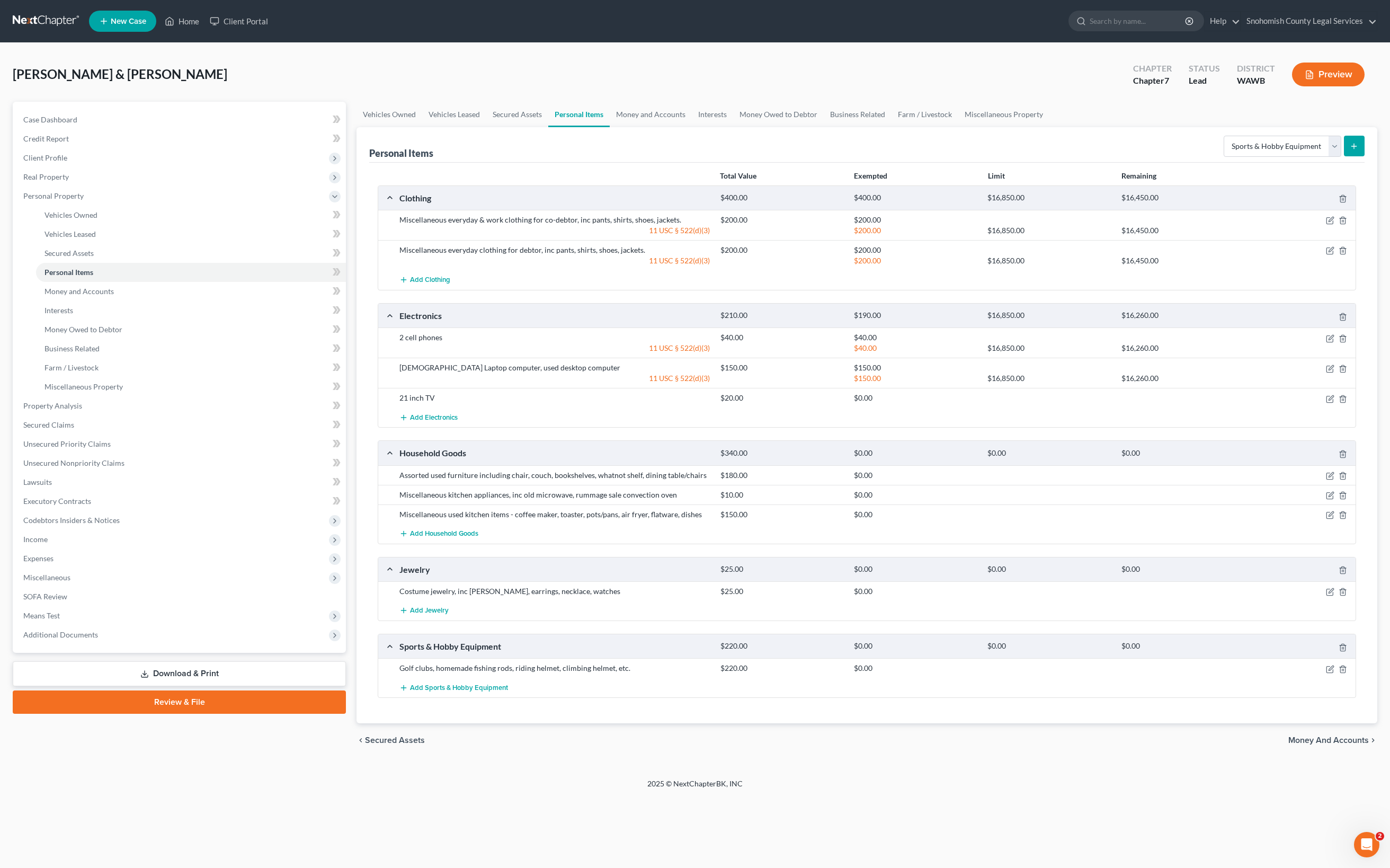
scroll to position [206, 0]
click at [114, 295] on span "Money and Accounts" at bounding box center [79, 291] width 70 height 9
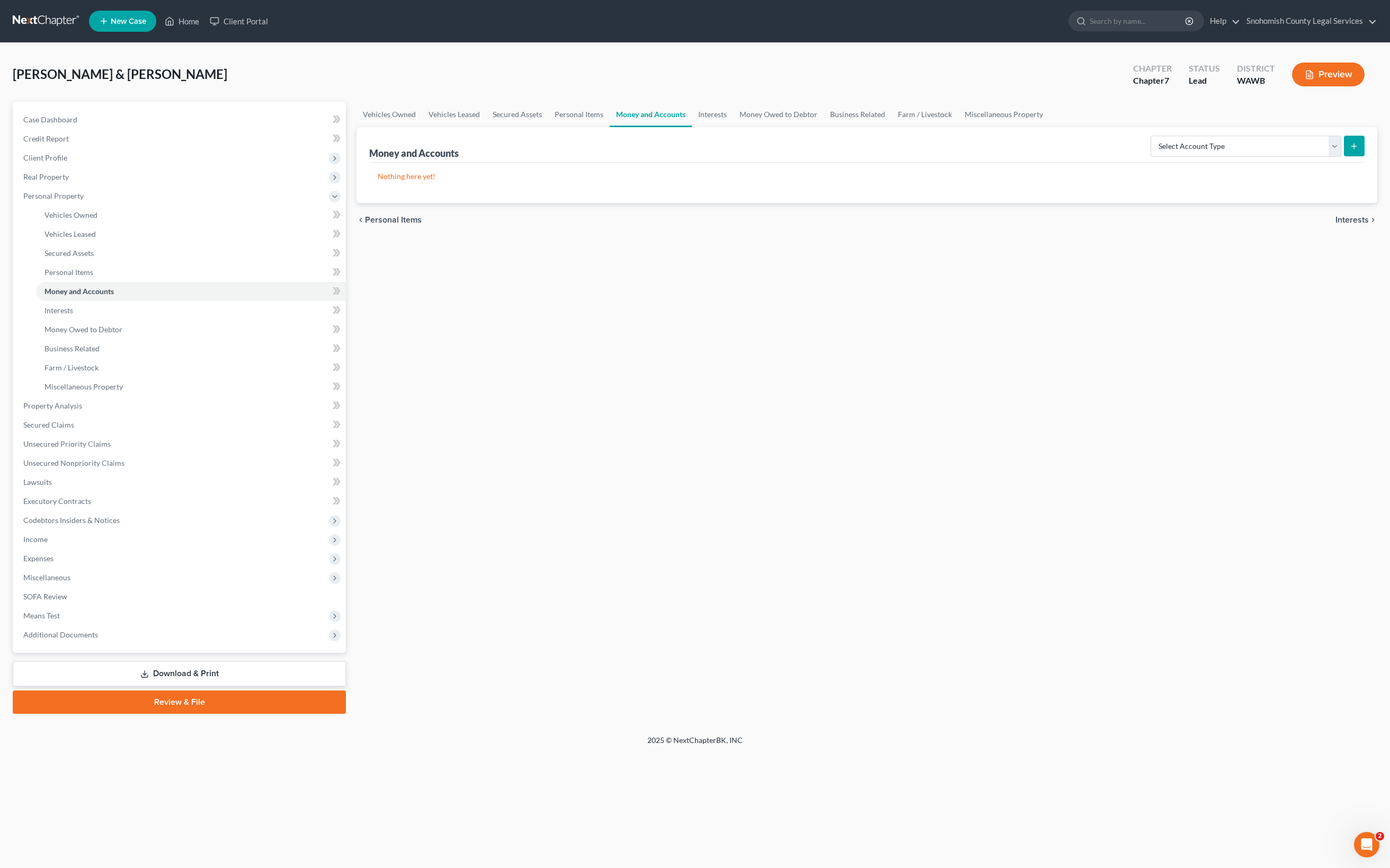
scroll to position [180, 0]
select select "checking"
click at [1344, 135] on button "submit" at bounding box center [1354, 146] width 21 height 21
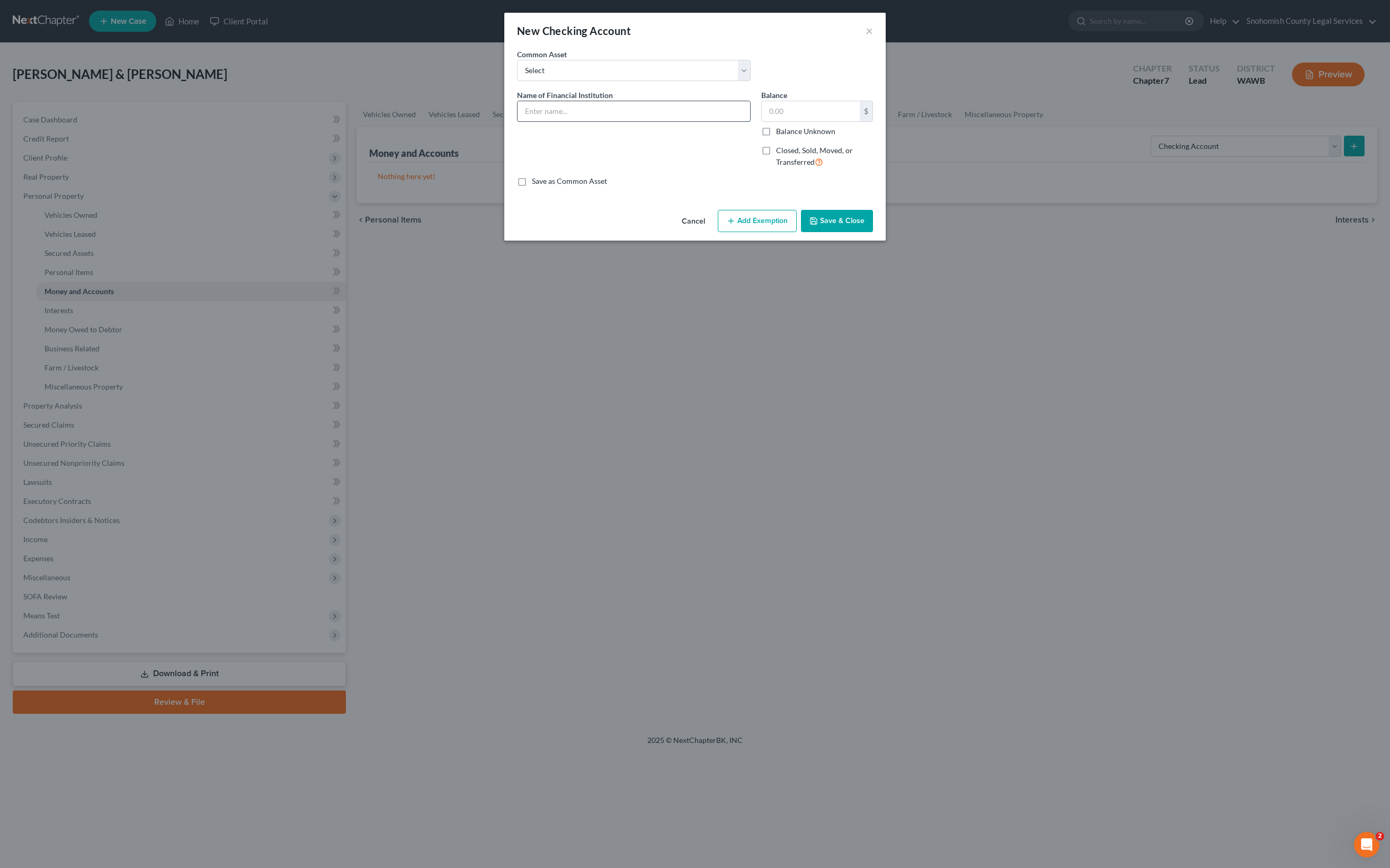
click at [641, 121] on input "text" at bounding box center [634, 111] width 233 height 20
type input "Chase"
click at [873, 232] on button "Save & Close" at bounding box center [837, 221] width 72 height 22
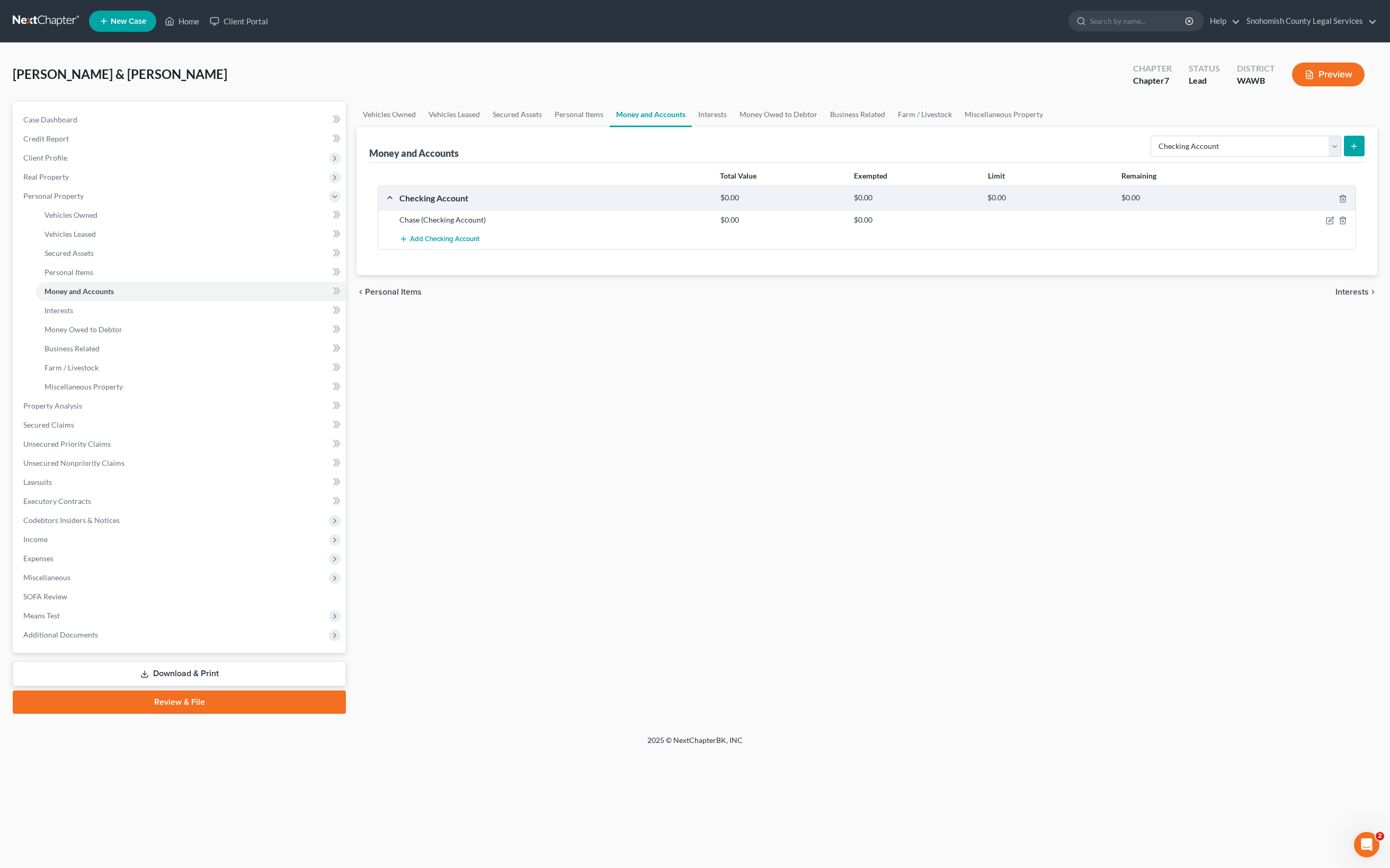
click at [1354, 144] on line "submit" at bounding box center [1354, 146] width 0 height 5
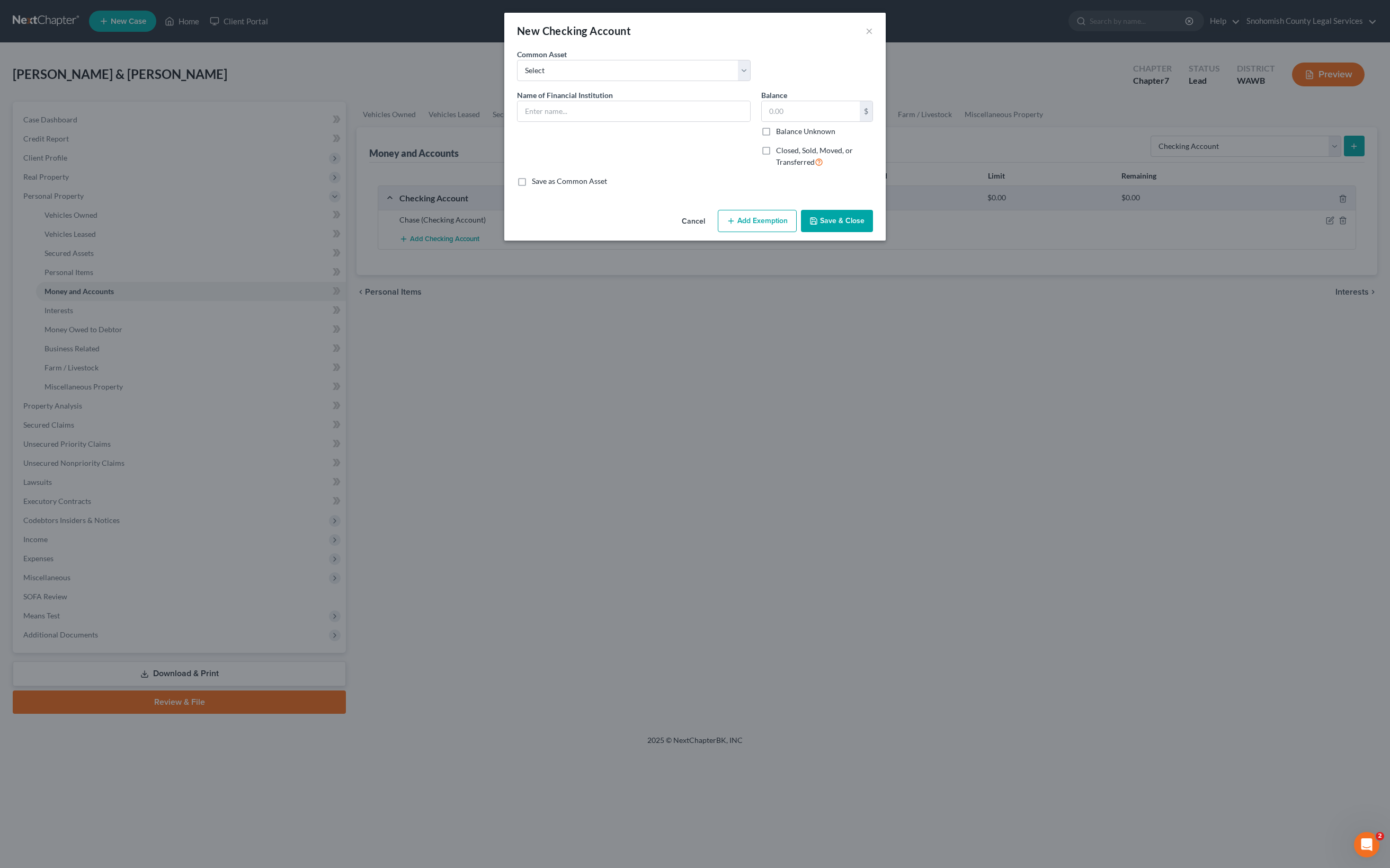
click at [994, 495] on div "New Checking Account × An exemption set must first be selected from the Filing …" at bounding box center [695, 434] width 1390 height 868
click at [673, 232] on button "Cancel" at bounding box center [693, 221] width 40 height 21
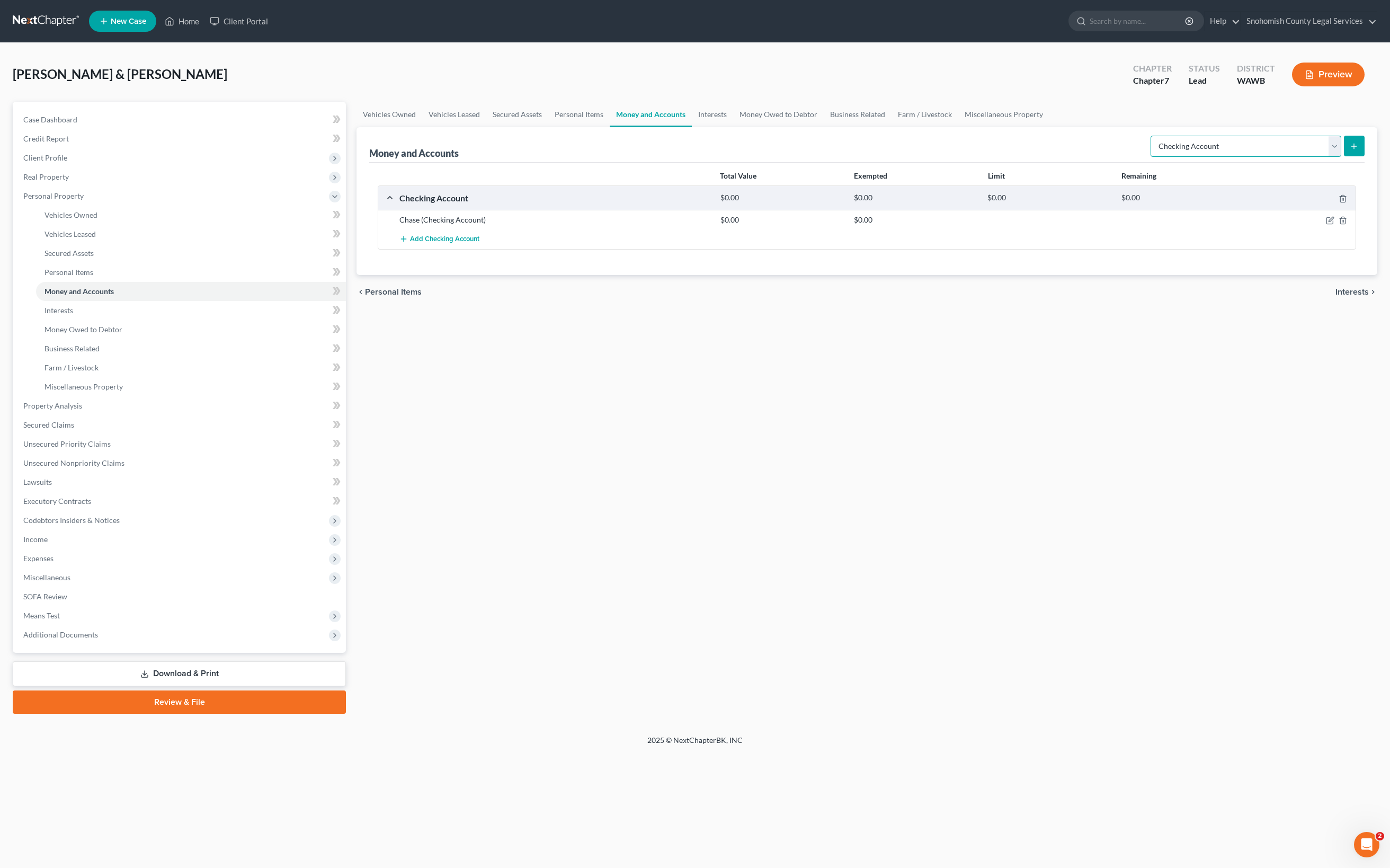
select select "security_deposits"
click at [1350, 142] on icon "submit" at bounding box center [1353, 146] width 8 height 8
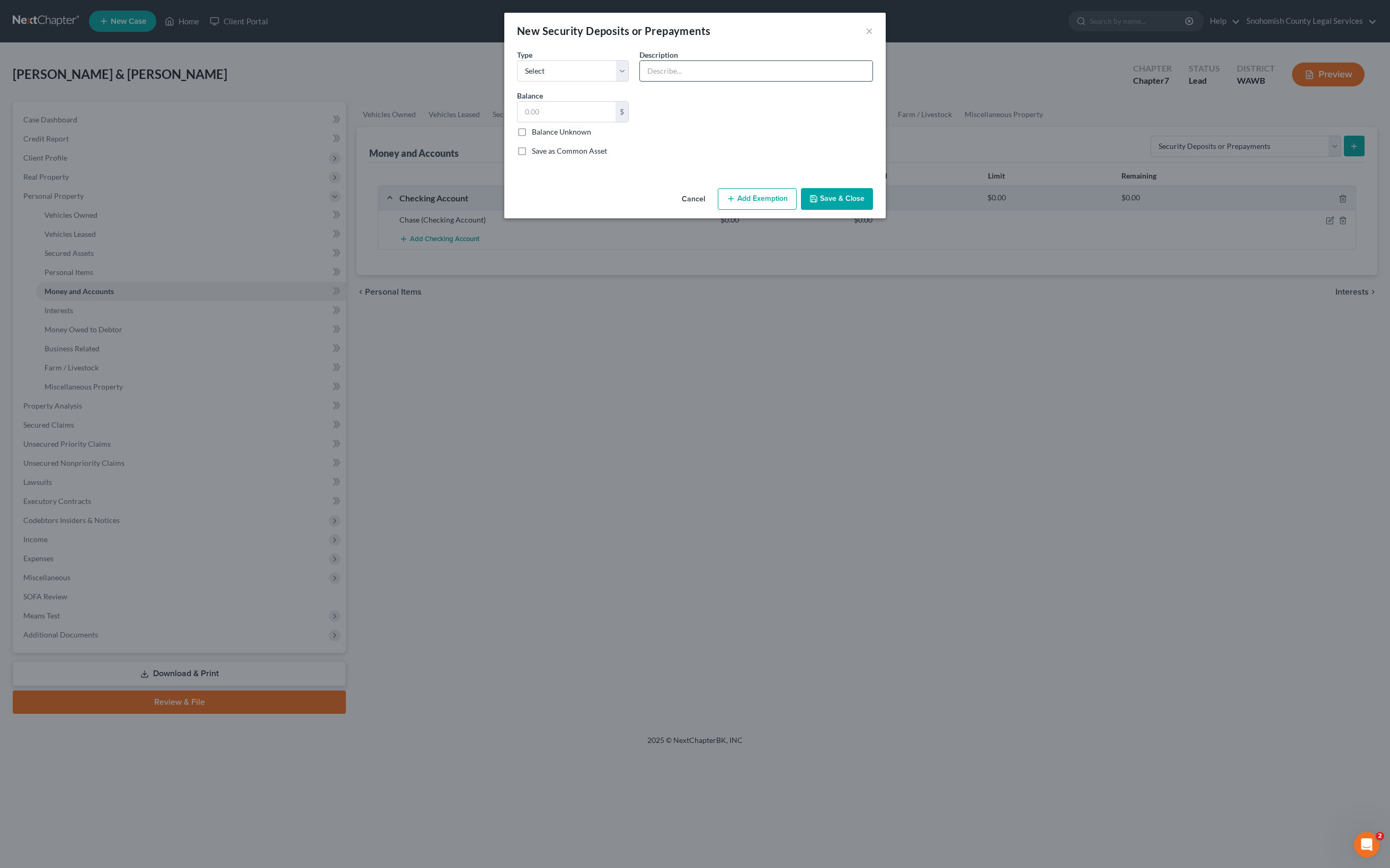
click at [647, 81] on input "text" at bounding box center [756, 71] width 233 height 20
type input "Security Deposit to landlord"
click at [518, 122] on input "text" at bounding box center [566, 112] width 98 height 20
drag, startPoint x: 408, startPoint y: 202, endPoint x: 378, endPoint y: 202, distance: 30.0
click at [512, 137] on div "Balance 00.00 $ Balance Unknown Balance Undetermined 00.00 $ Balance Unknown" at bounding box center [573, 113] width 122 height 47
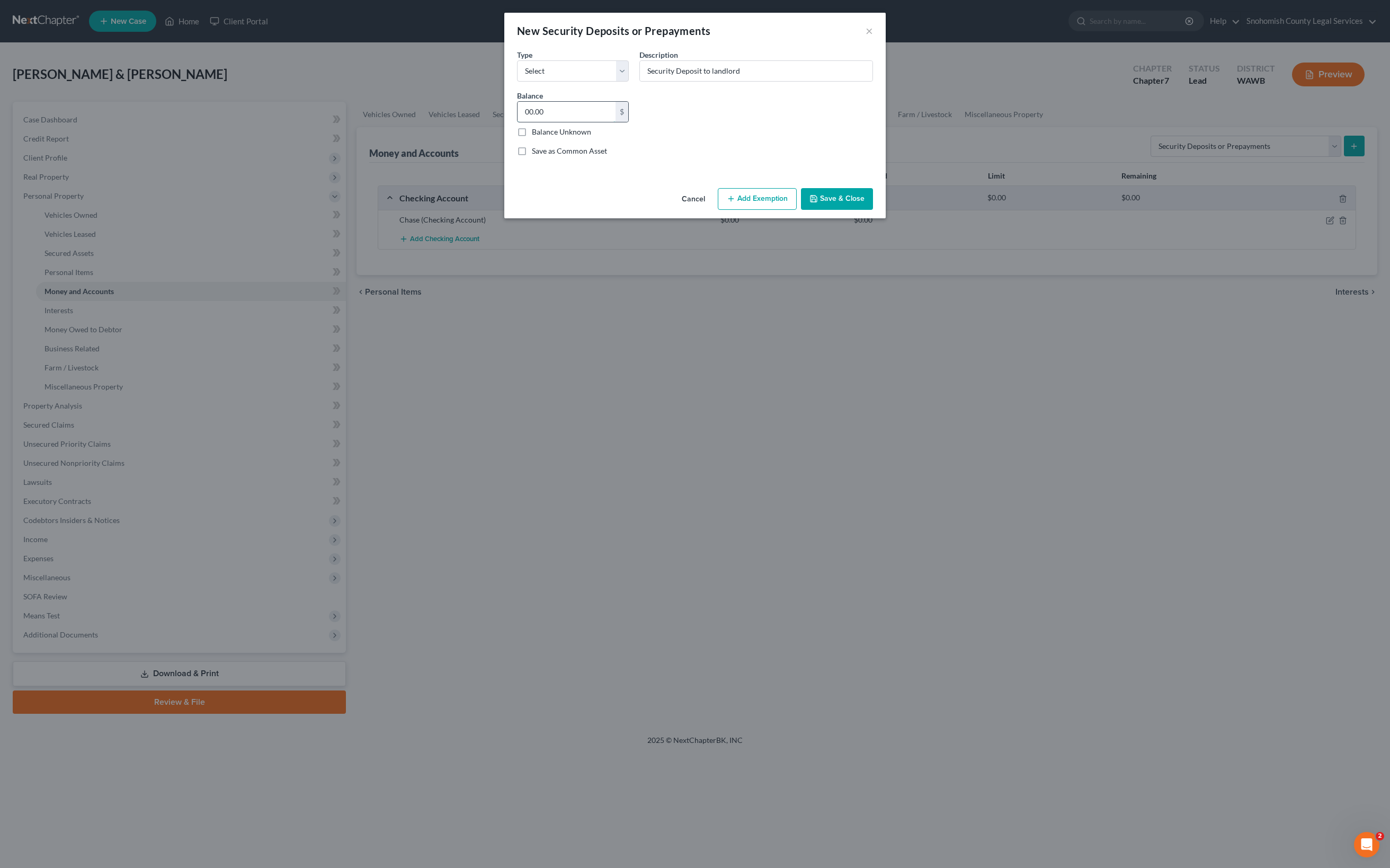
click at [518, 122] on input "00.00" at bounding box center [566, 112] width 98 height 20
drag, startPoint x: 440, startPoint y: 201, endPoint x: 378, endPoint y: 201, distance: 62.0
click at [512, 137] on div "Balance 00.00 $ Balance Unknown Balance Undetermined 00.00 $ Balance Unknown" at bounding box center [573, 113] width 122 height 47
type input "400"
click at [648, 164] on div "Common Asset Select Type Select Electric Gas Heating Oil Security Deposit On Re…" at bounding box center [695, 106] width 366 height 116
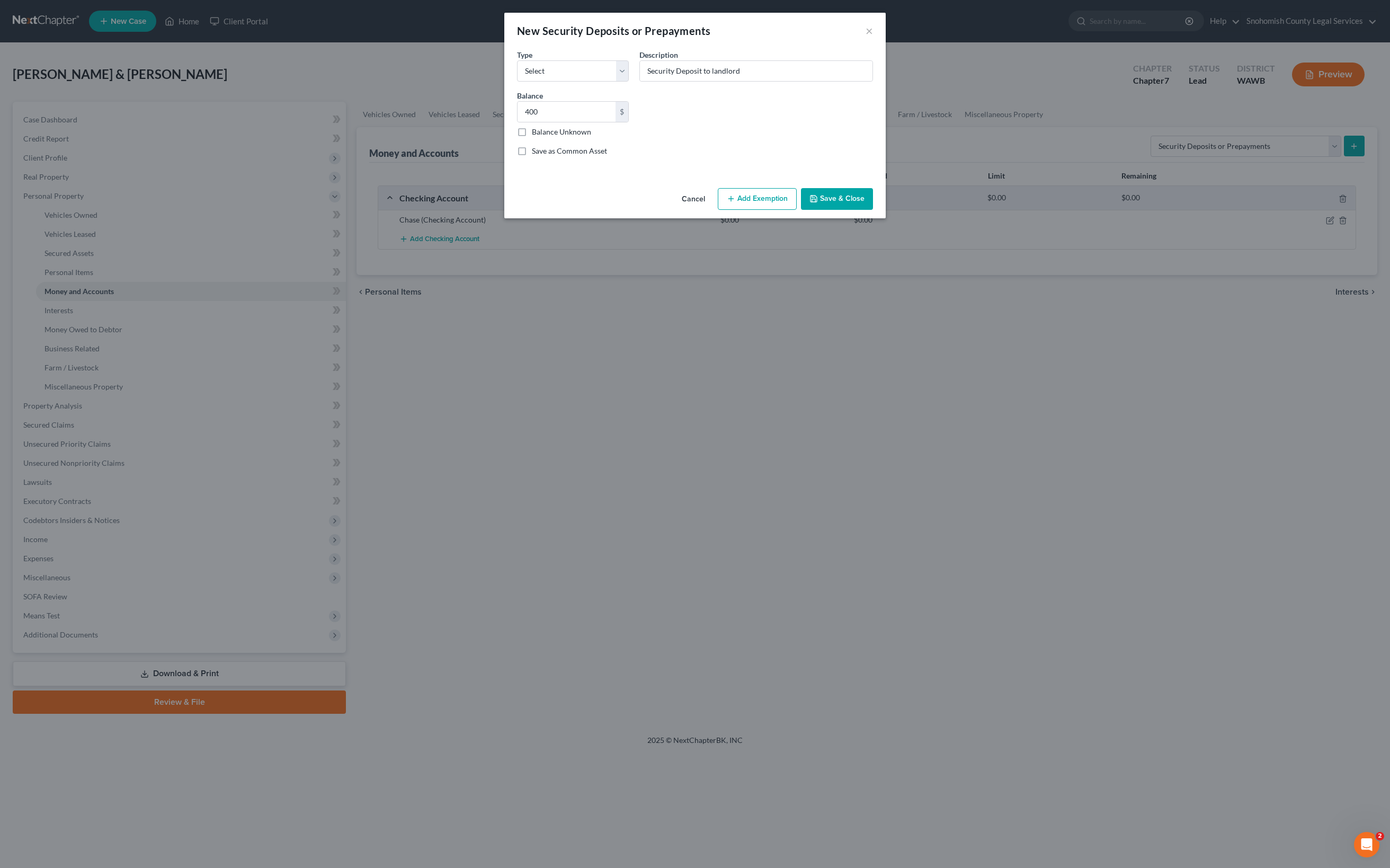
click at [873, 210] on button "Save & Close" at bounding box center [837, 199] width 72 height 22
click at [747, 164] on div "Common Asset Select Type Select Electric Gas Heating Oil Security Deposit On Re…" at bounding box center [695, 106] width 366 height 116
select select "3"
click at [873, 210] on button "Save & Close" at bounding box center [837, 199] width 72 height 22
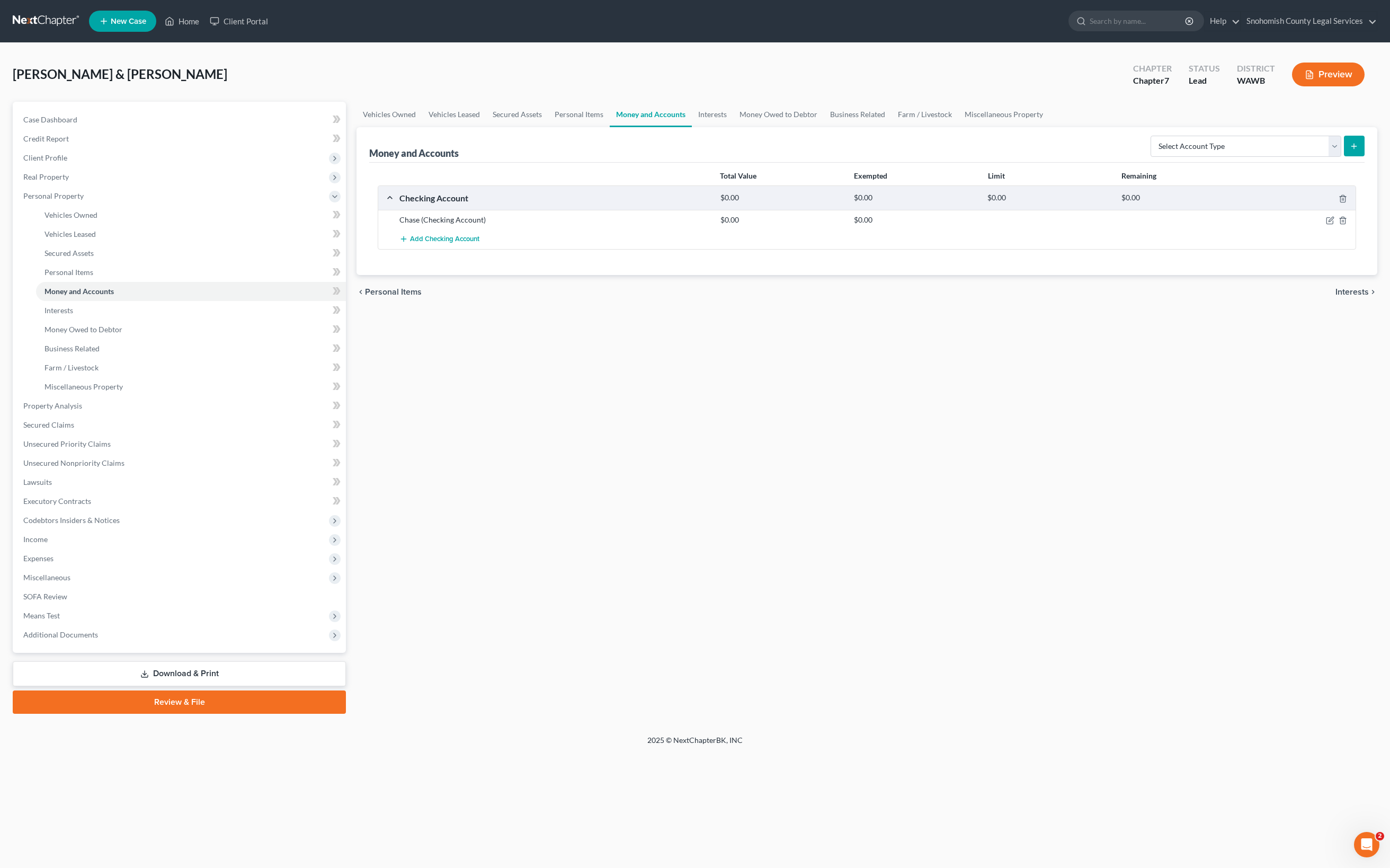
scroll to position [25, 0]
select select "security_deposits"
click at [1350, 142] on icon "submit" at bounding box center [1353, 146] width 8 height 8
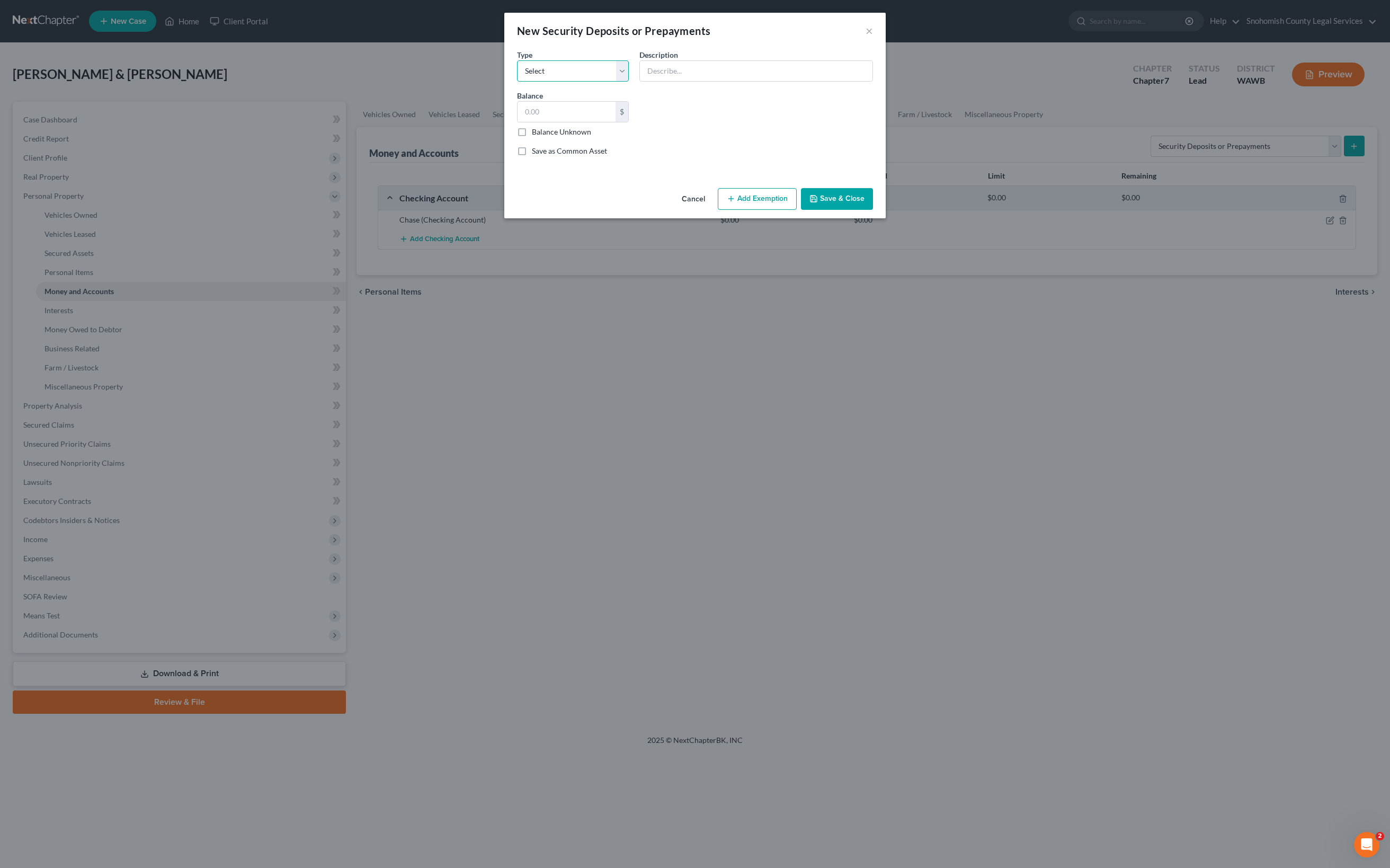
select select "3"
click at [648, 81] on input "text" at bounding box center [756, 71] width 233 height 20
click at [518, 122] on input "text" at bounding box center [566, 112] width 98 height 20
type input "400.00"
click at [640, 81] on input "text" at bounding box center [756, 71] width 233 height 20
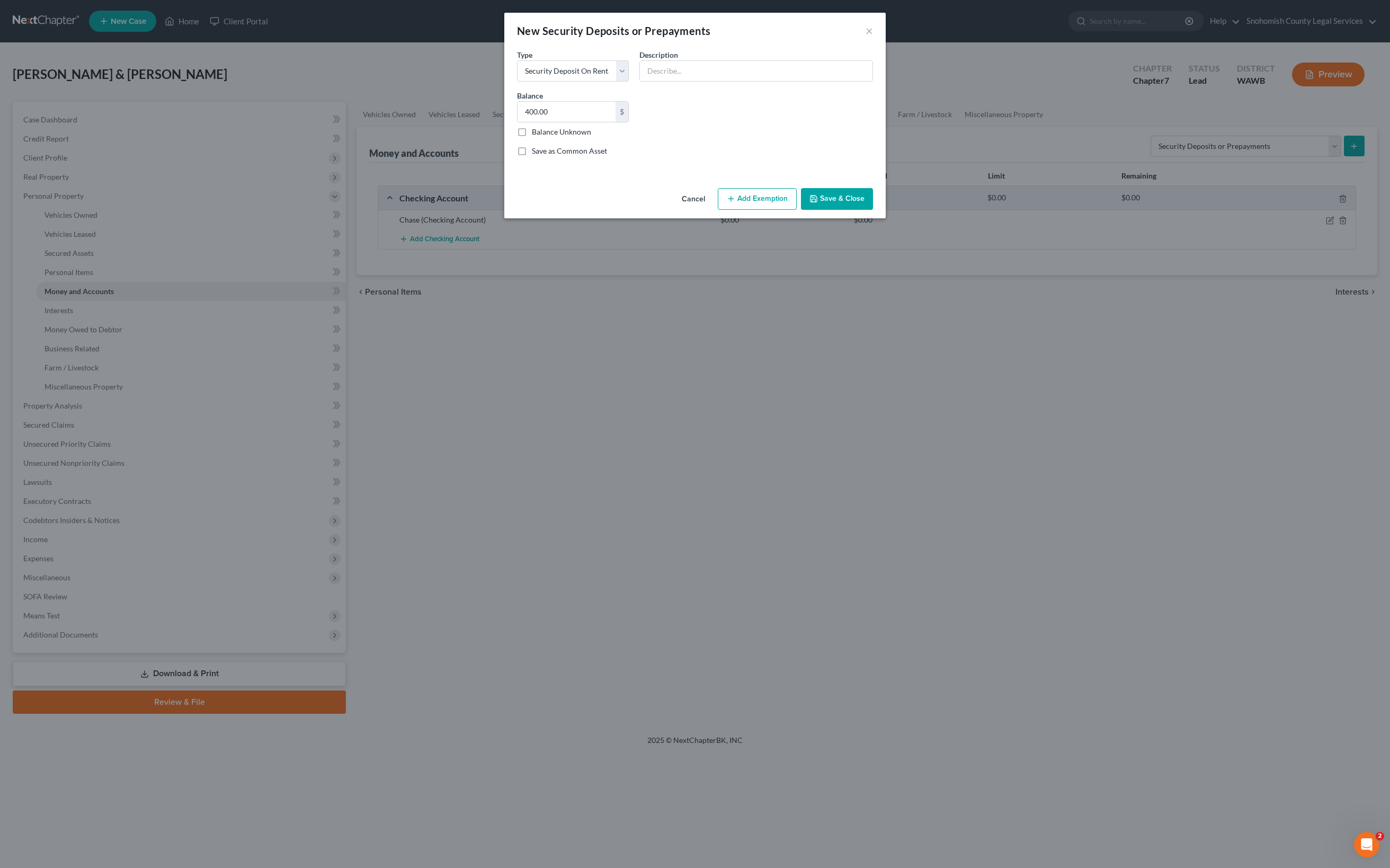
click at [873, 210] on button "Save & Close" at bounding box center [837, 199] width 72 height 22
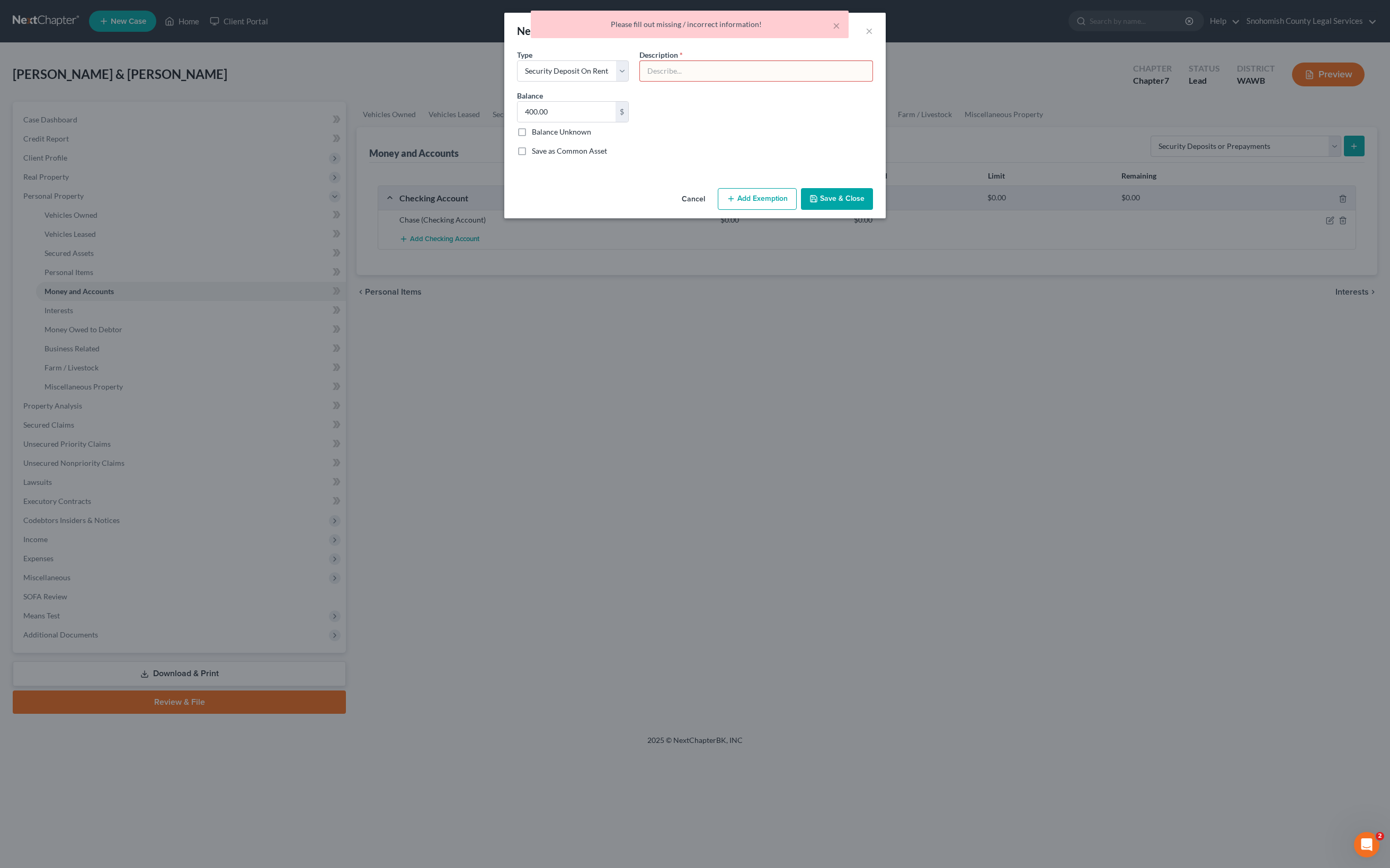
click at [738, 81] on input "text" at bounding box center [756, 71] width 233 height 20
type input "Security deposit on residence"
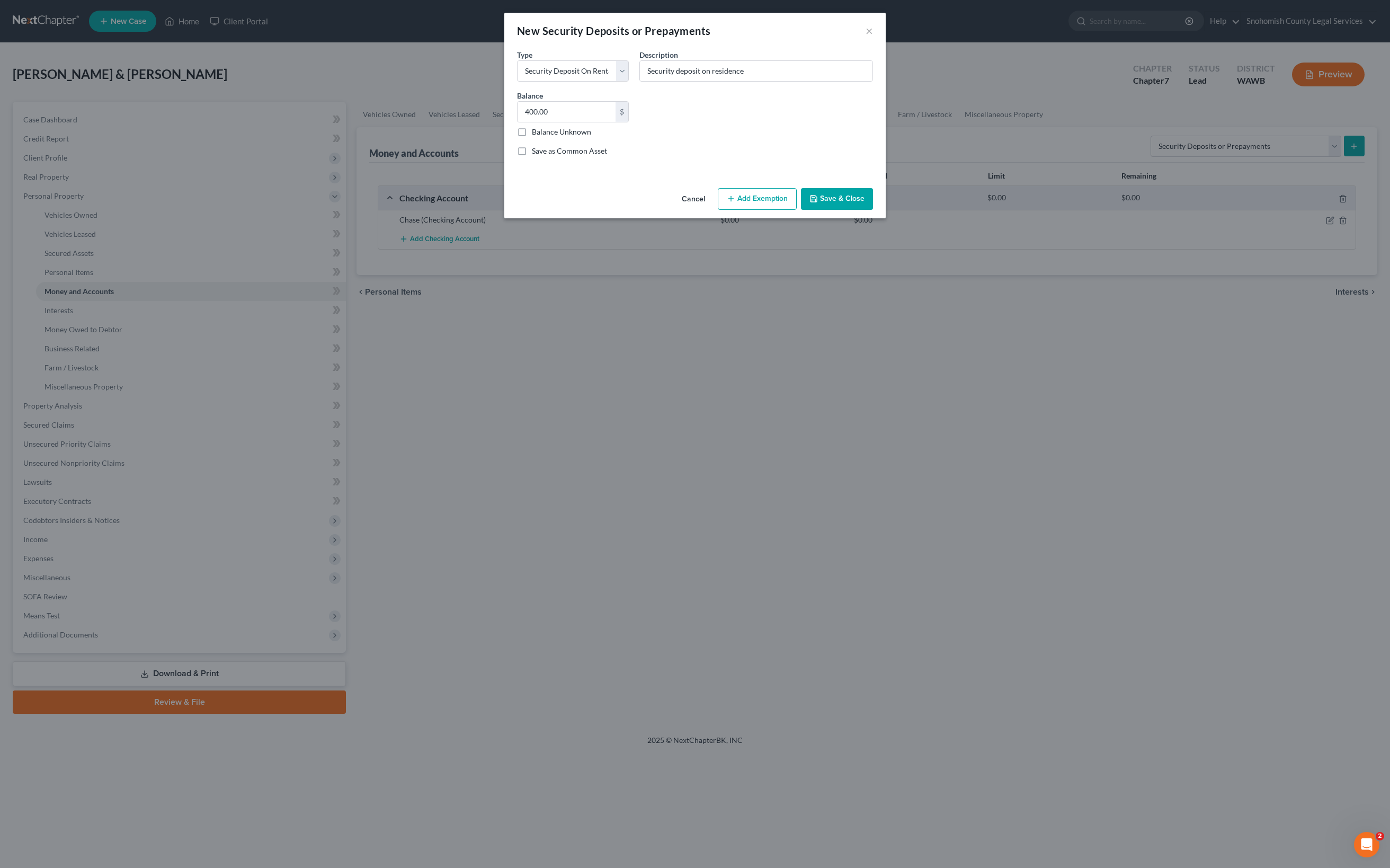
click at [873, 210] on button "Save & Close" at bounding box center [837, 199] width 72 height 22
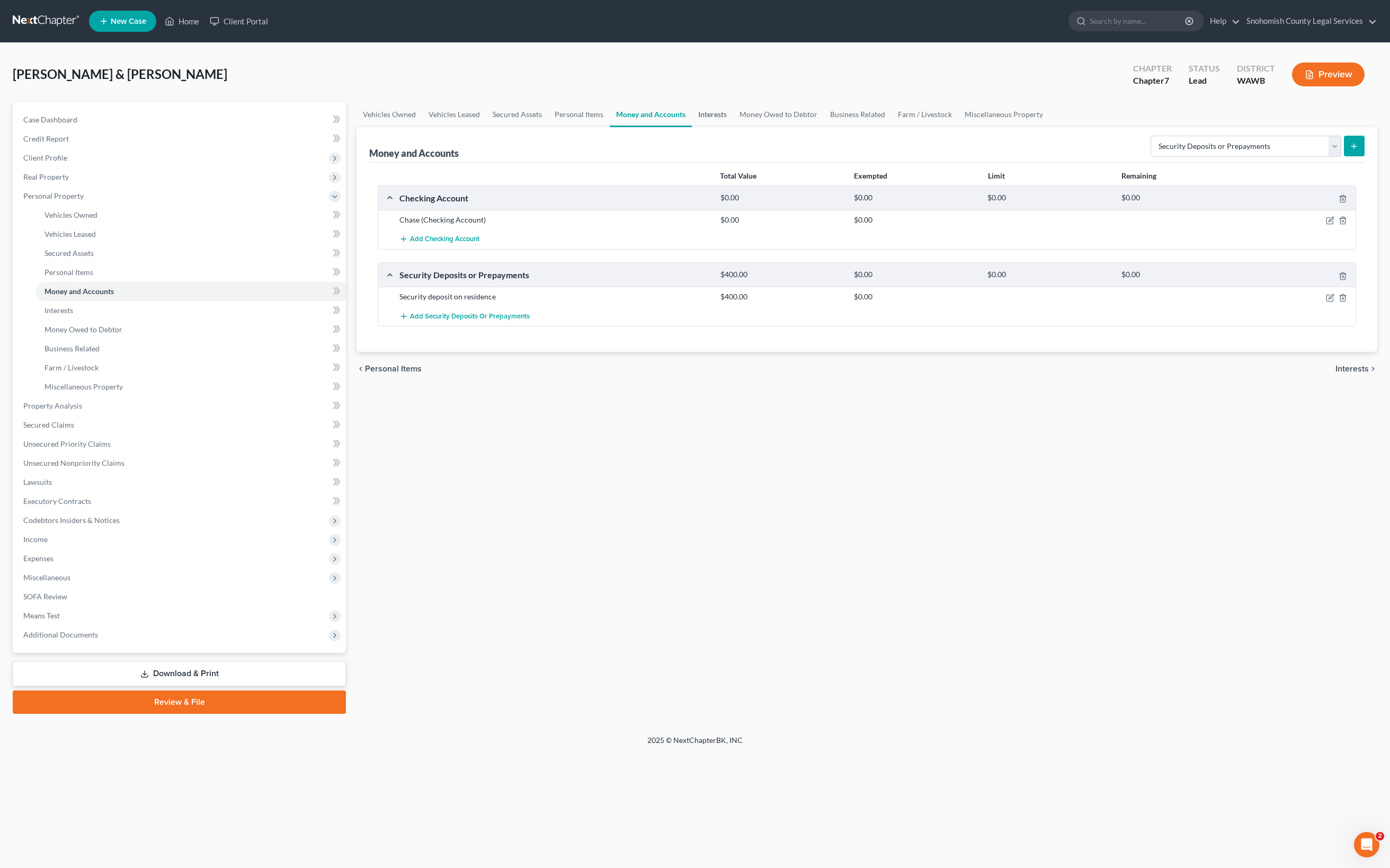
click at [733, 102] on link "Interests" at bounding box center [712, 115] width 41 height 25
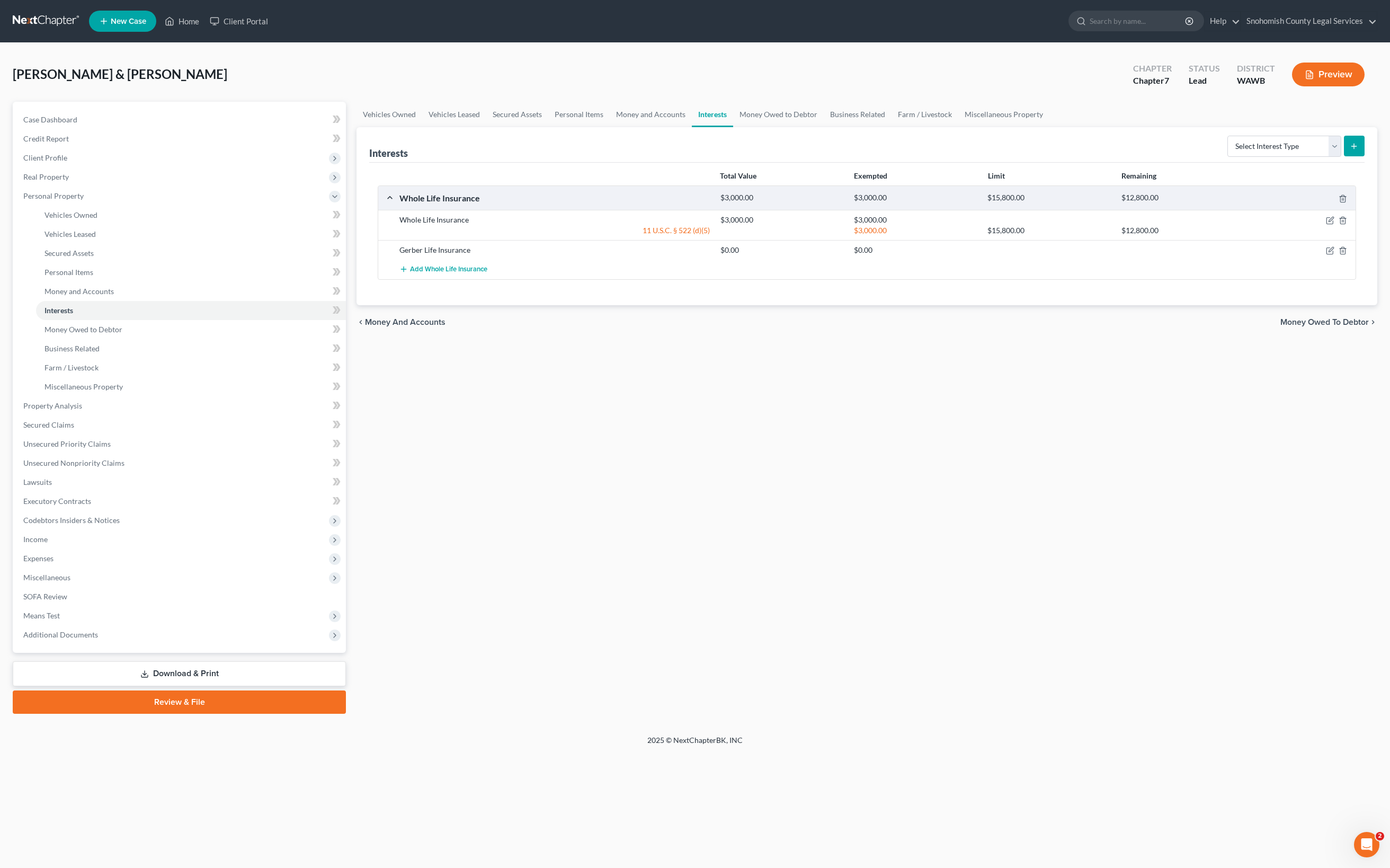
scroll to position [140, 0]
drag, startPoint x: 586, startPoint y: 314, endPoint x: 730, endPoint y: 316, distance: 144.0
click at [730, 236] on div "11 U.S.C. § 522 (d)(5) $3,000.00 $15,800.00 $12,800.00" at bounding box center [875, 230] width 962 height 11
drag, startPoint x: 432, startPoint y: 294, endPoint x: 590, endPoint y: 289, distance: 158.1
click at [590, 225] on div "Whole Life Insurance" at bounding box center [554, 220] width 321 height 11
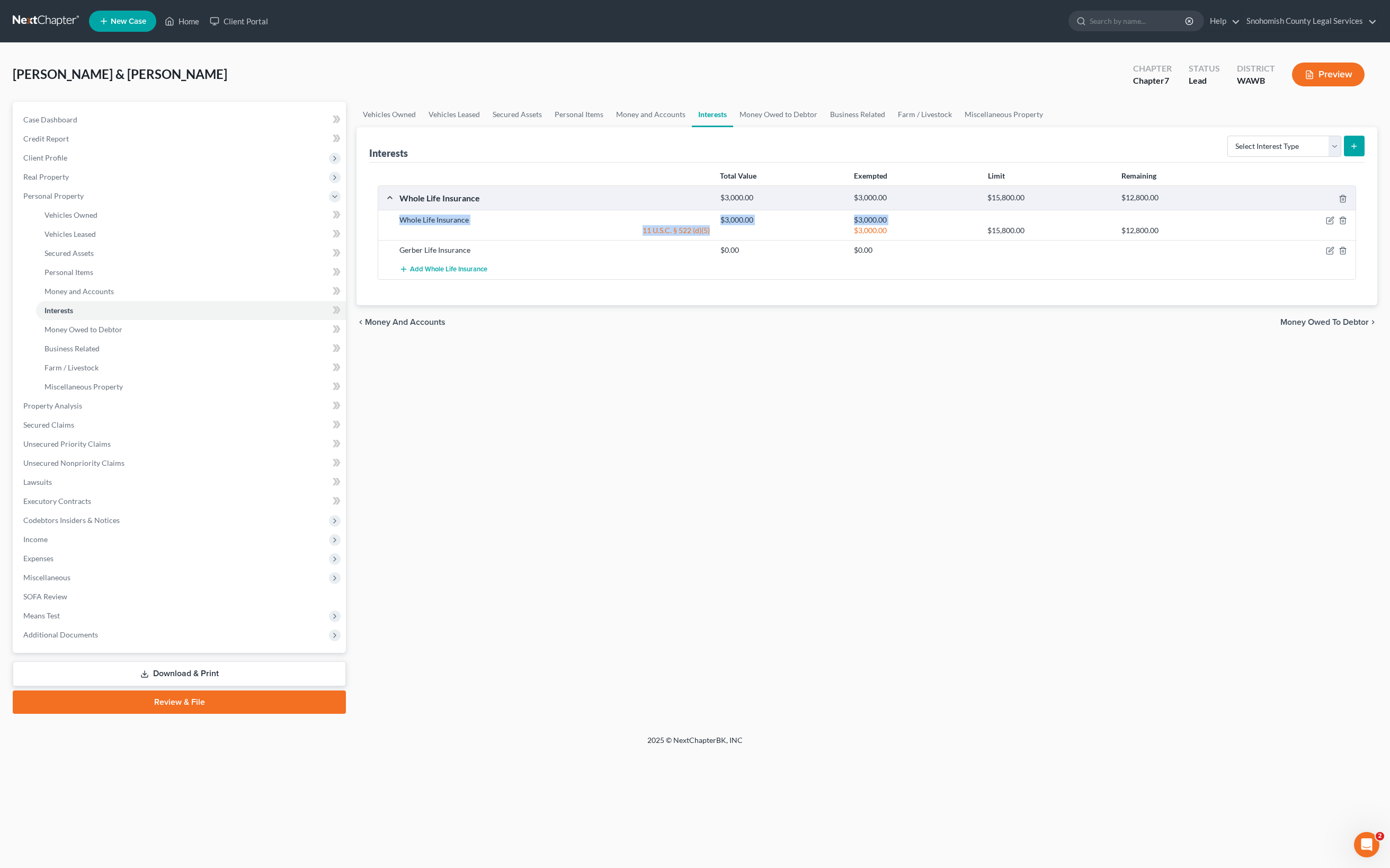
drag, startPoint x: 728, startPoint y: 314, endPoint x: 438, endPoint y: 292, distance: 290.8
click at [437, 236] on div "Whole Life Insurance $3,000.00 $3,000.00 11 U.S.C. § 522 (d)(5) $3,000.00 $15,8…" at bounding box center [875, 225] width 962 height 21
drag, startPoint x: 433, startPoint y: 345, endPoint x: 586, endPoint y: 354, distance: 153.3
click at [586, 256] on div "Gerber Life Insurance" at bounding box center [554, 250] width 321 height 11
click at [824, 102] on link "Money Owed to Debtor" at bounding box center [778, 115] width 90 height 25
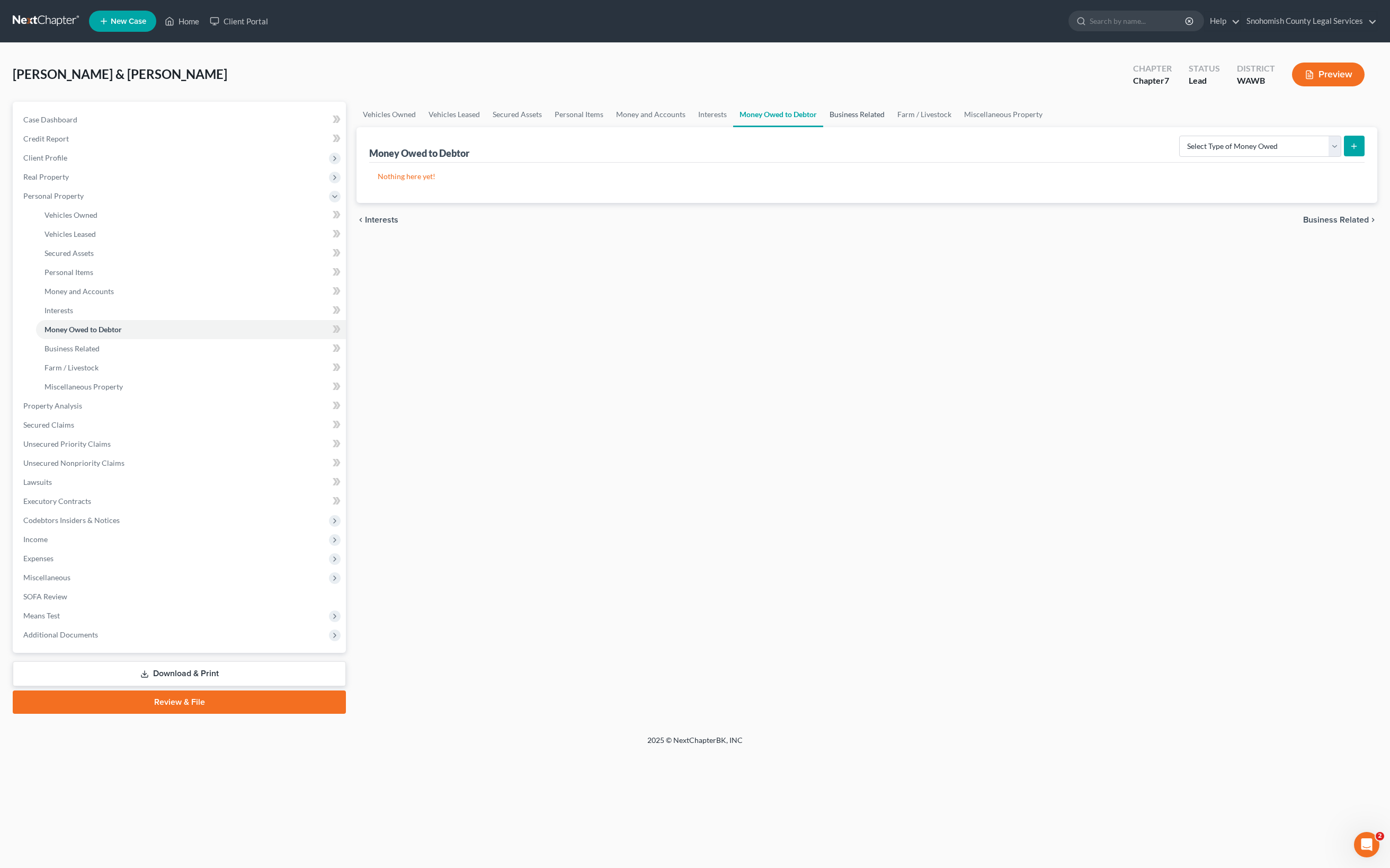
click at [823, 127] on link "Business Related" at bounding box center [857, 115] width 68 height 25
click at [959, 127] on link "Miscellaneous Property" at bounding box center [1004, 115] width 91 height 25
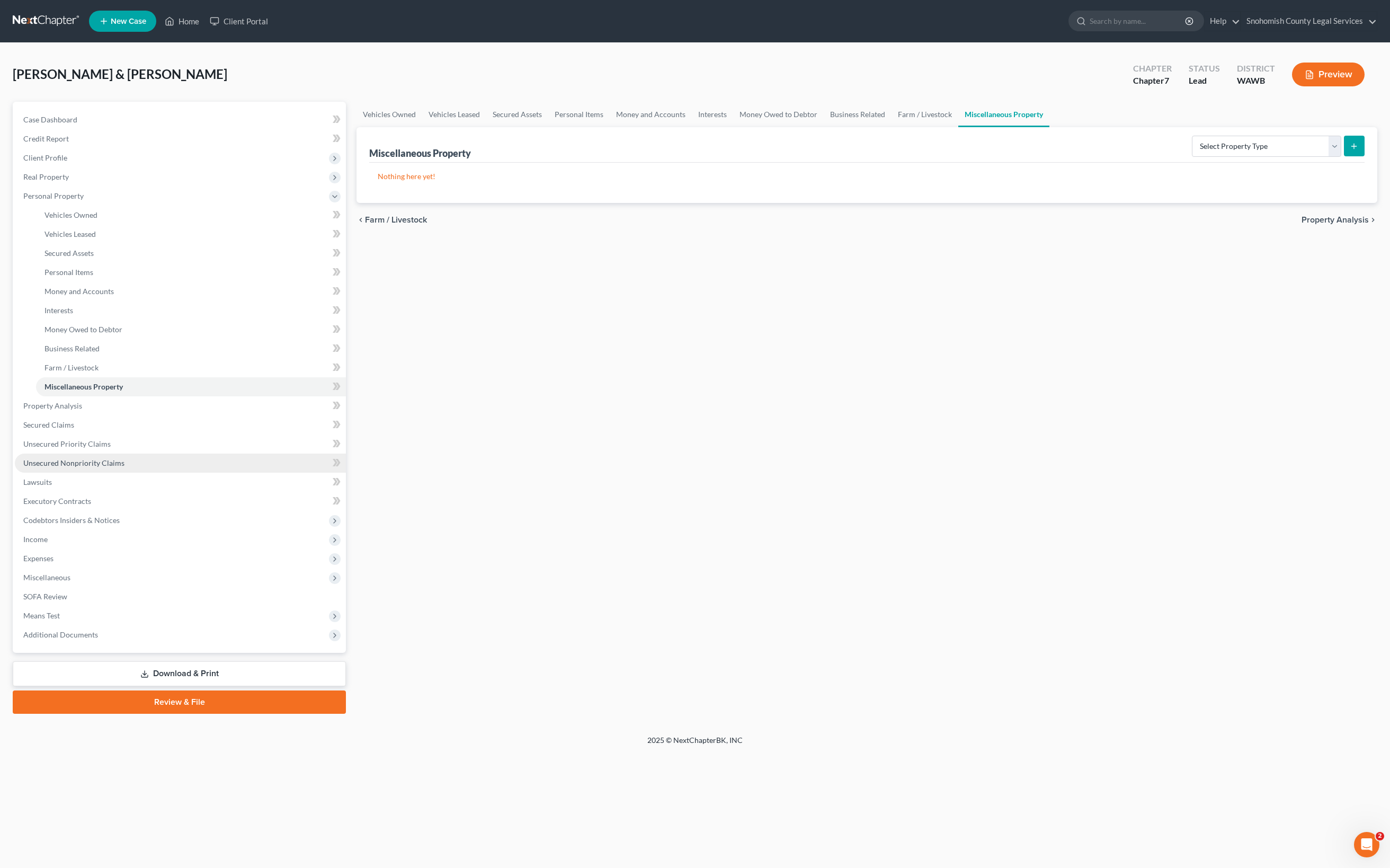
click at [125, 468] on span "Unsecured Nonpriority Claims" at bounding box center [74, 462] width 101 height 9
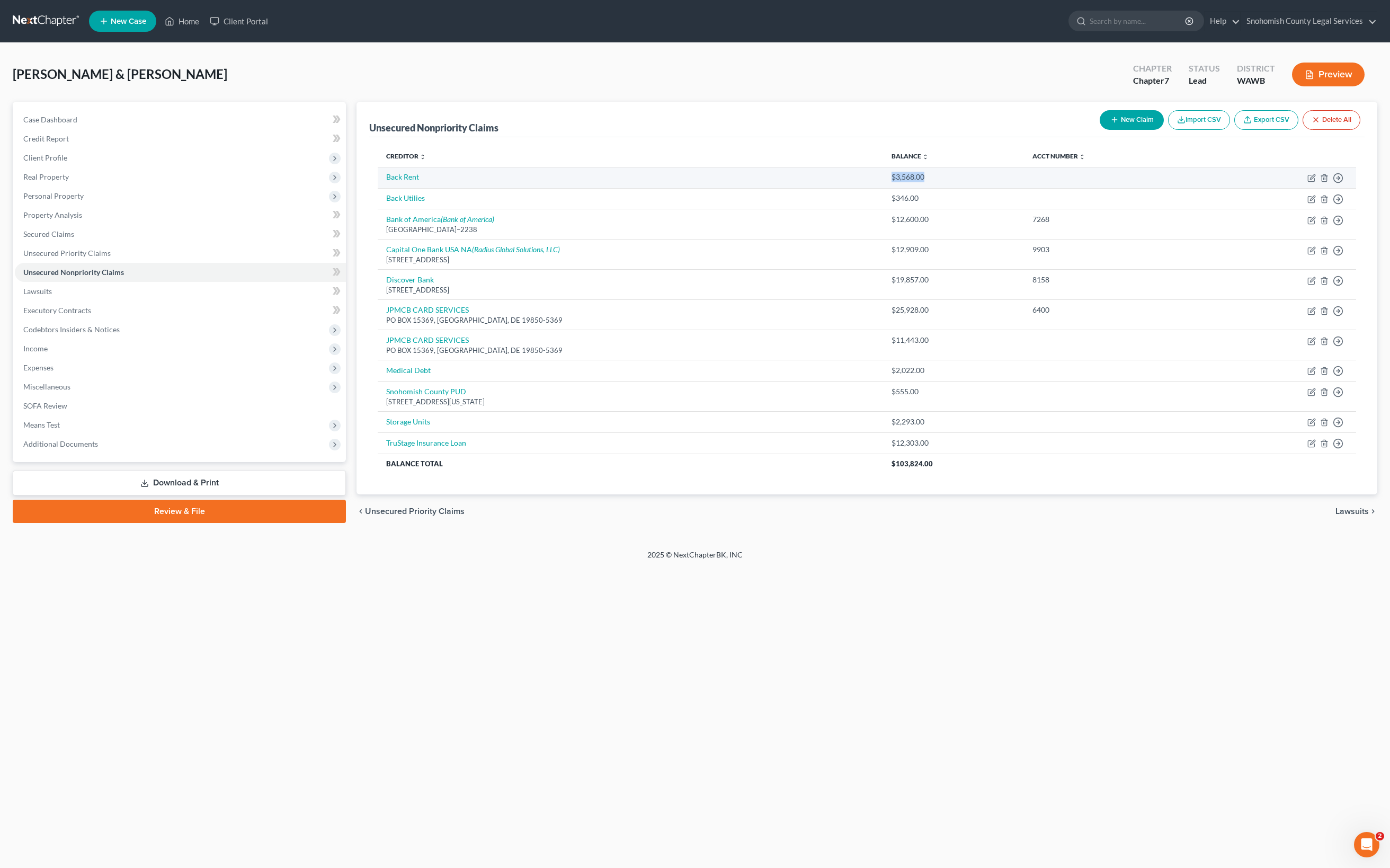
drag, startPoint x: 976, startPoint y: 305, endPoint x: 890, endPoint y: 306, distance: 86.0
click at [890, 188] on td "$3,568.00" at bounding box center [953, 177] width 141 height 21
click at [419, 181] on link "Back Rent" at bounding box center [402, 177] width 33 height 9
select select "14"
select select "4"
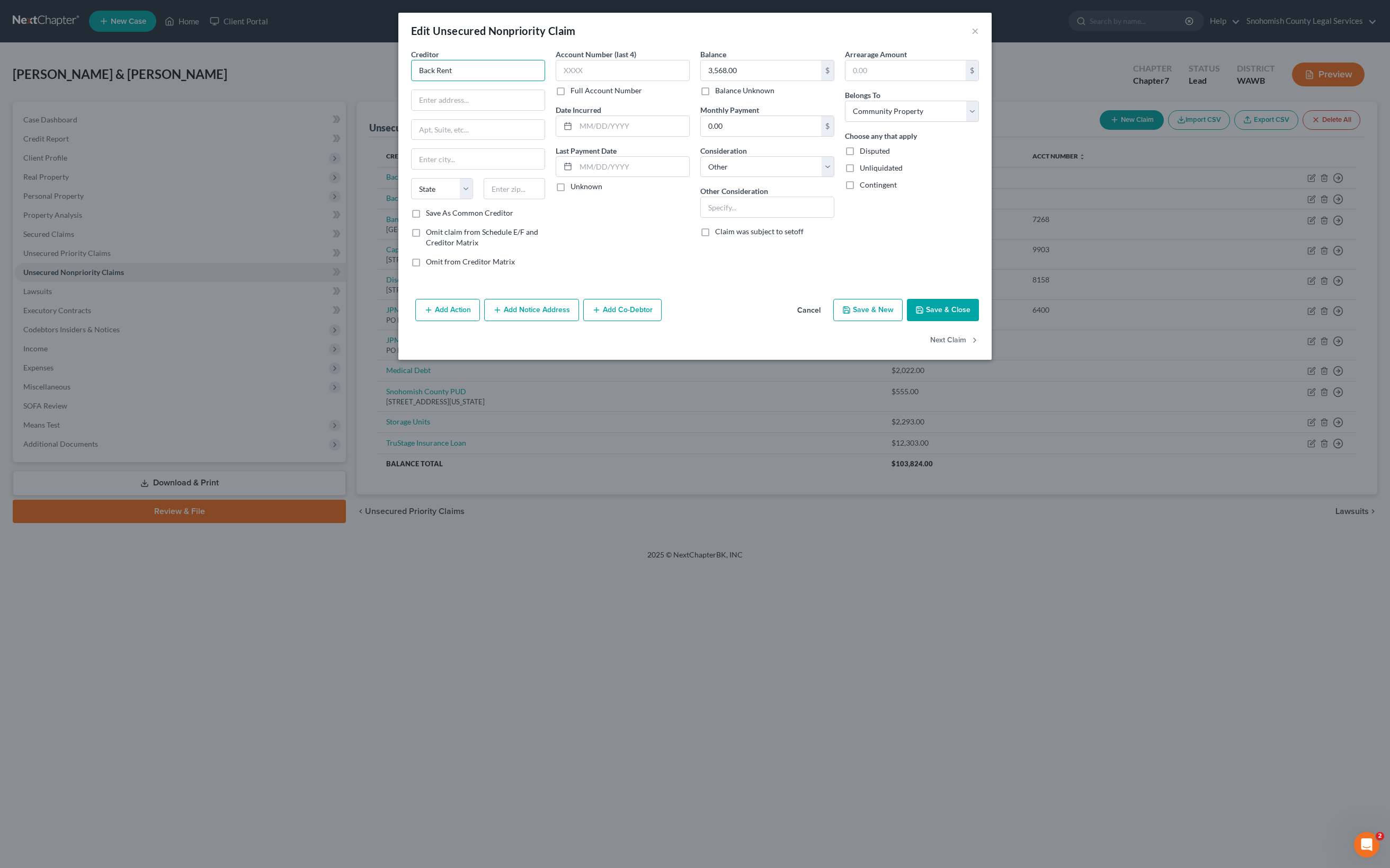
drag, startPoint x: 383, startPoint y: 132, endPoint x: 196, endPoint y: 125, distance: 187.1
click at [406, 125] on div "Creditor * Back Rent State [US_STATE] AK AR AZ CA CO [GEOGRAPHIC_DATA] DE DC [G…" at bounding box center [478, 162] width 145 height 226
type input "Avenue Five Novela"
type input "[STREET_ADDRESS]"
type input "98037"
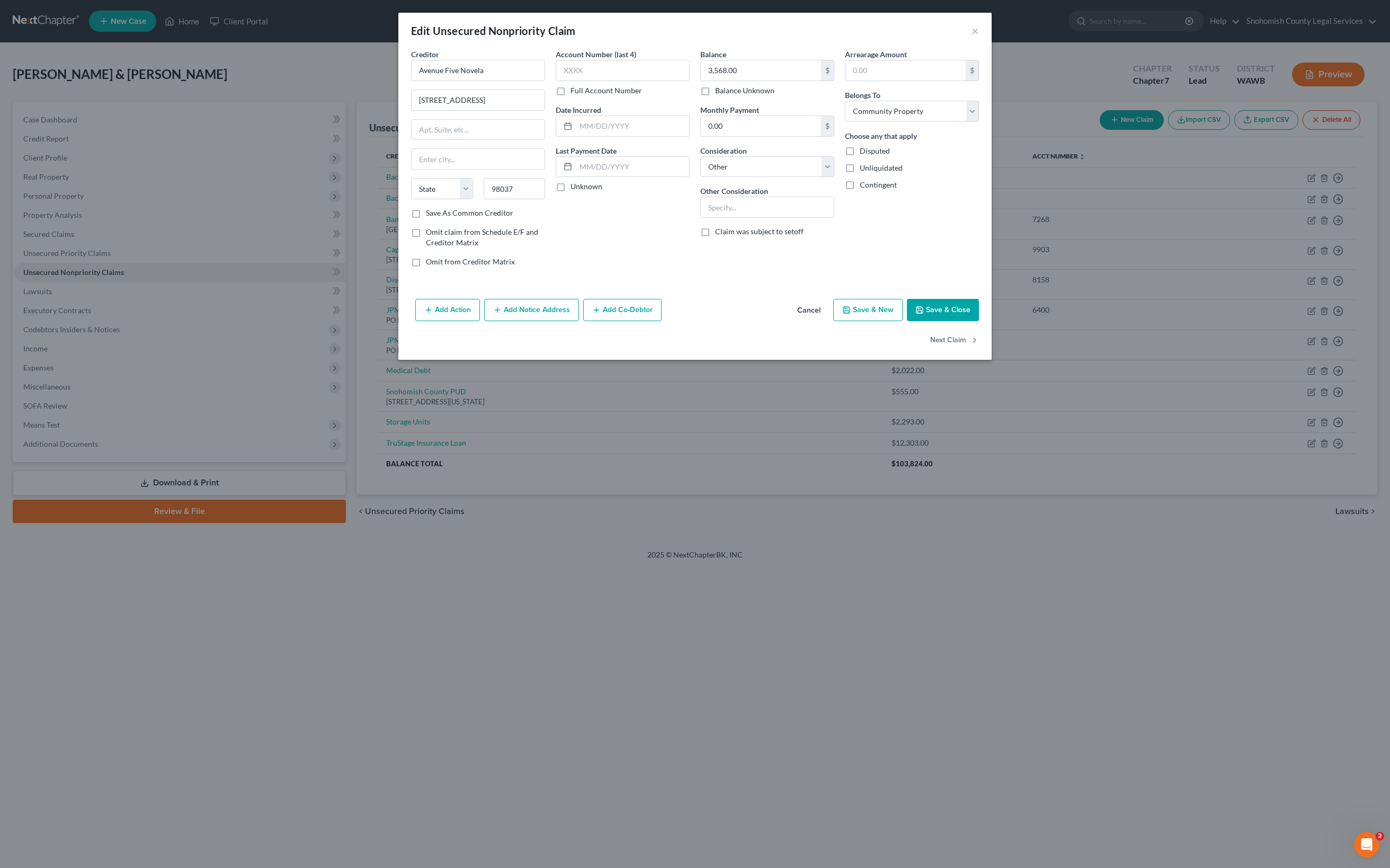
type input "Lynnwood"
select select "50"
click at [550, 275] on div "Account Number (last 4) Full Account Number Date Incurred Last Payment Date Unk…" at bounding box center [623, 162] width 145 height 226
click at [412, 110] on input "[STREET_ADDRESS]" at bounding box center [478, 100] width 133 height 20
drag, startPoint x: 363, startPoint y: 179, endPoint x: 199, endPoint y: 178, distance: 164.0
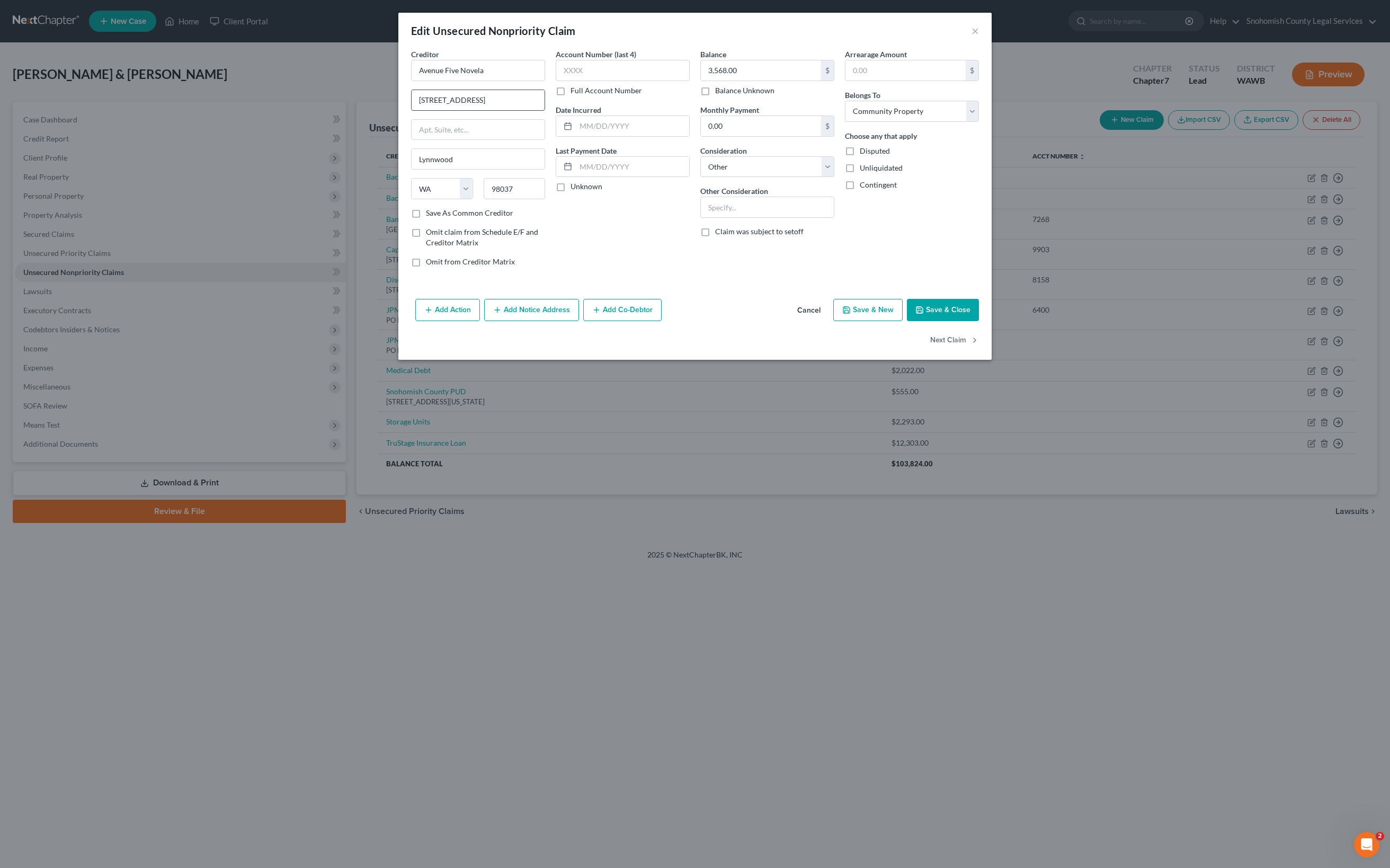
click at [412, 110] on input "[STREET_ADDRESS]" at bounding box center [478, 100] width 133 height 20
paste input "04"
drag, startPoint x: 302, startPoint y: 181, endPoint x: 197, endPoint y: 180, distance: 105.0
click at [406, 180] on div "Creditor * Avenue Five Novela [GEOGRAPHIC_DATA] [US_STATE] AK AR AZ CA CO [GEOG…" at bounding box center [478, 162] width 145 height 226
paste input ": [STREET_ADDRESS],"
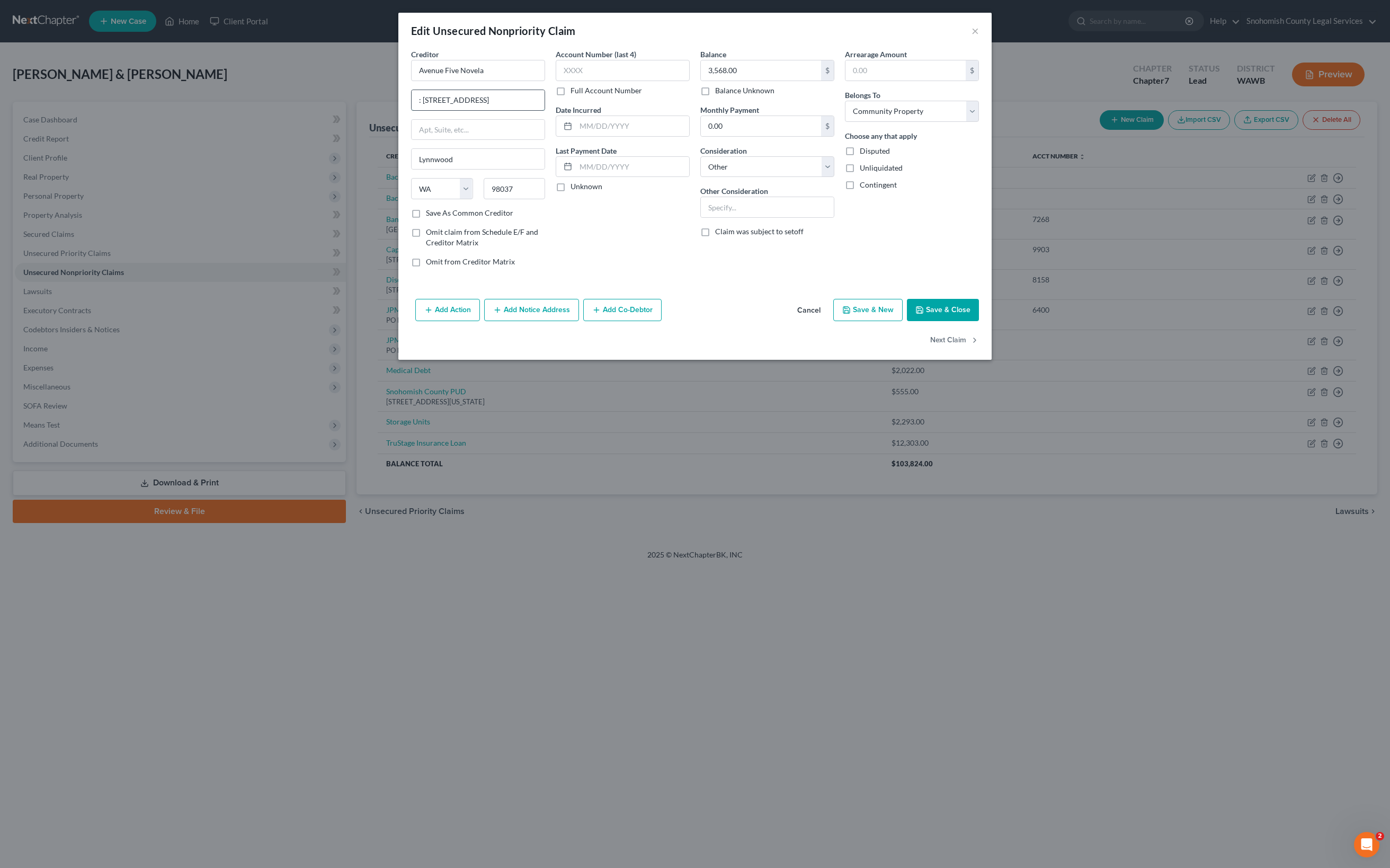
click at [412, 110] on input ": [STREET_ADDRESS]" at bounding box center [478, 100] width 133 height 20
type input "[STREET_ADDRESS]"
drag, startPoint x: 344, startPoint y: 120, endPoint x: 182, endPoint y: 127, distance: 162.2
click at [399, 127] on div "Creditor * Avenue Five Novela [STREET_ADDRESS][GEOGRAPHIC_DATA] [US_STATE][GEOG…" at bounding box center [695, 171] width 593 height 246
paste input "Novela Apartment Homes"
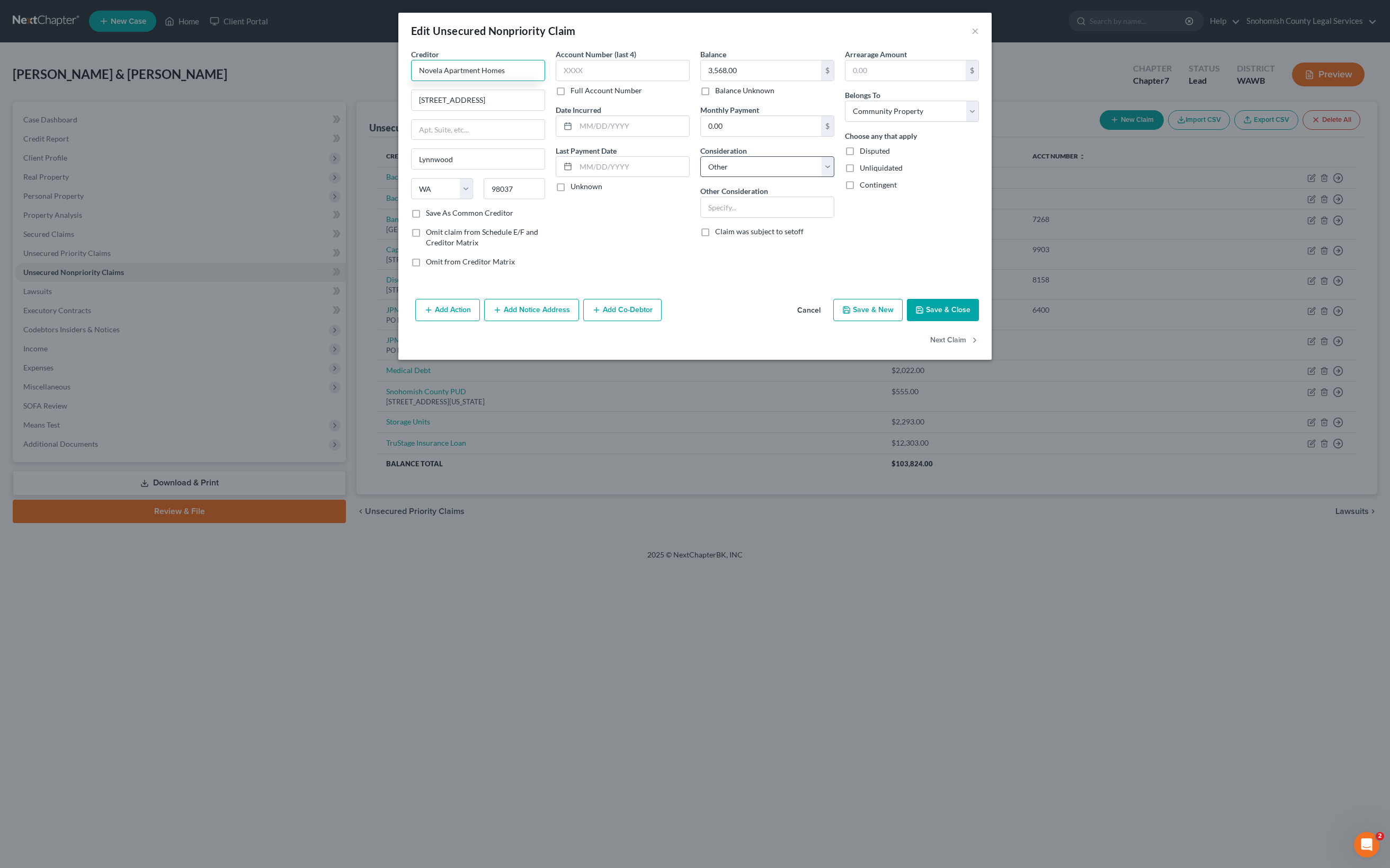
type input "Novela Apartment Homes"
type input "Back rent owed"
click at [840, 275] on div "Balance 3,568.00 $ Balance Unknown Balance Undetermined 3,568.00 $ Balance Unkn…" at bounding box center [767, 162] width 145 height 226
click at [979, 321] on button "Save & Close" at bounding box center [943, 309] width 72 height 22
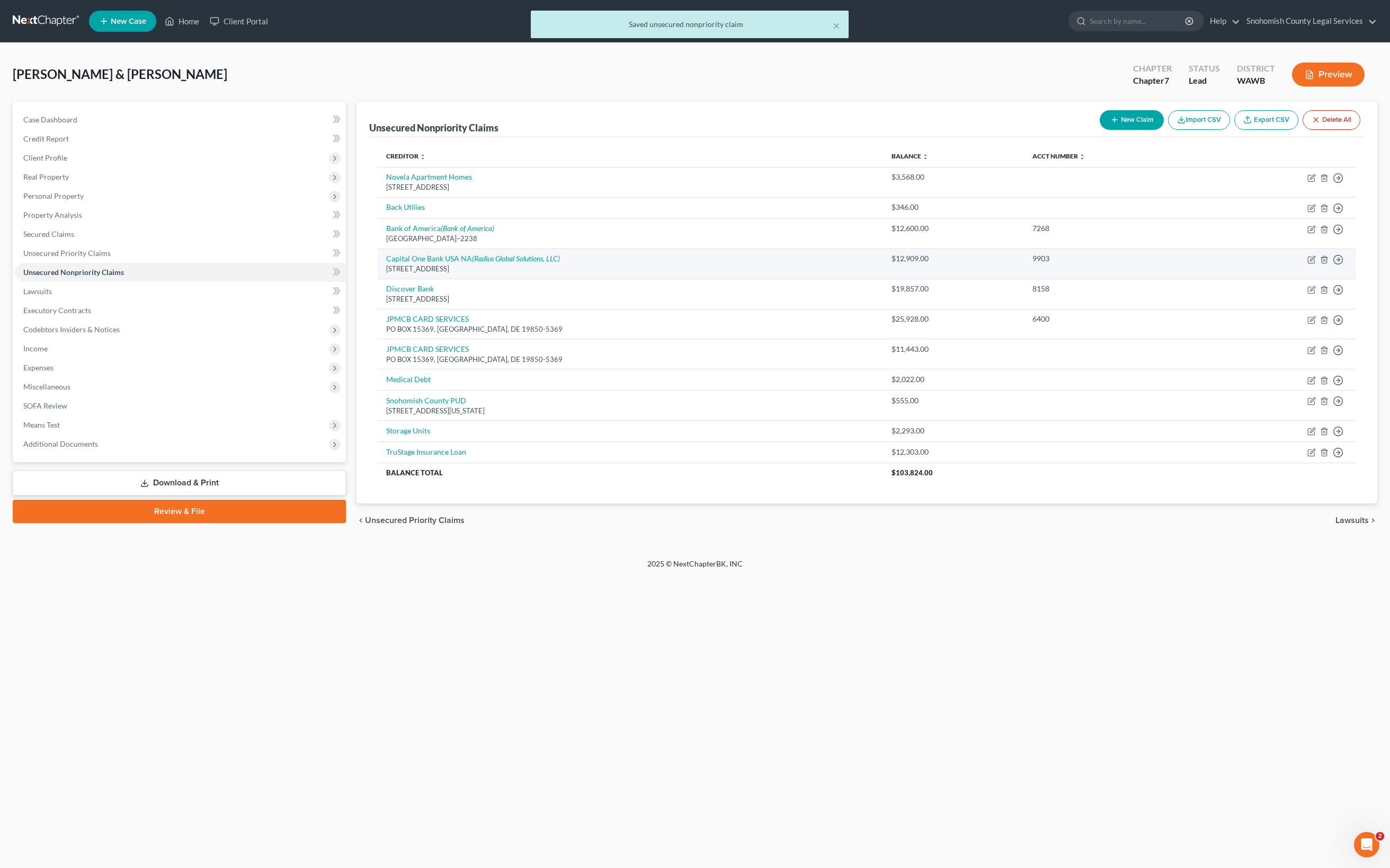
scroll to position [132, 0]
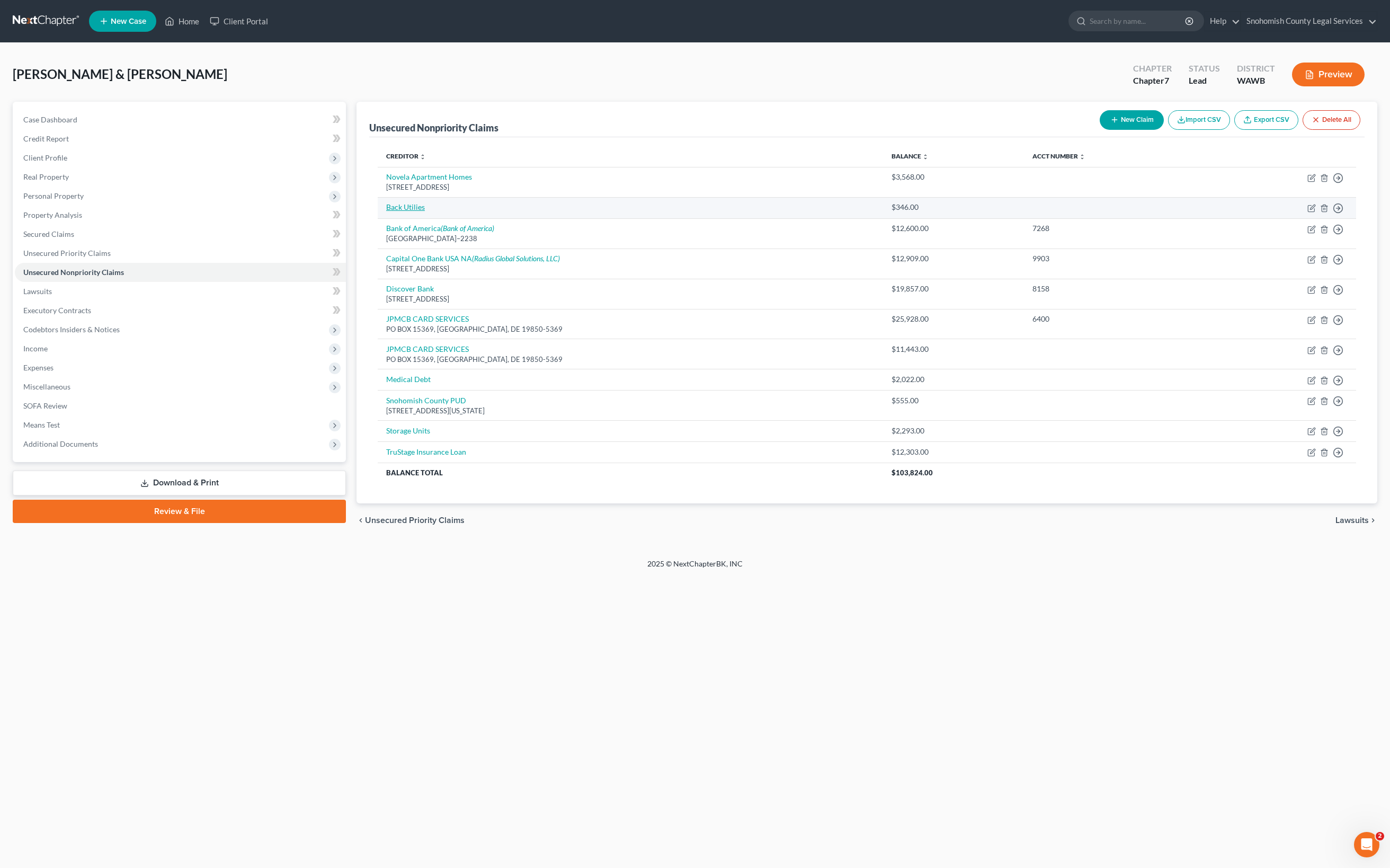
click at [425, 211] on link "Back Utilies" at bounding box center [405, 207] width 39 height 9
select select "4"
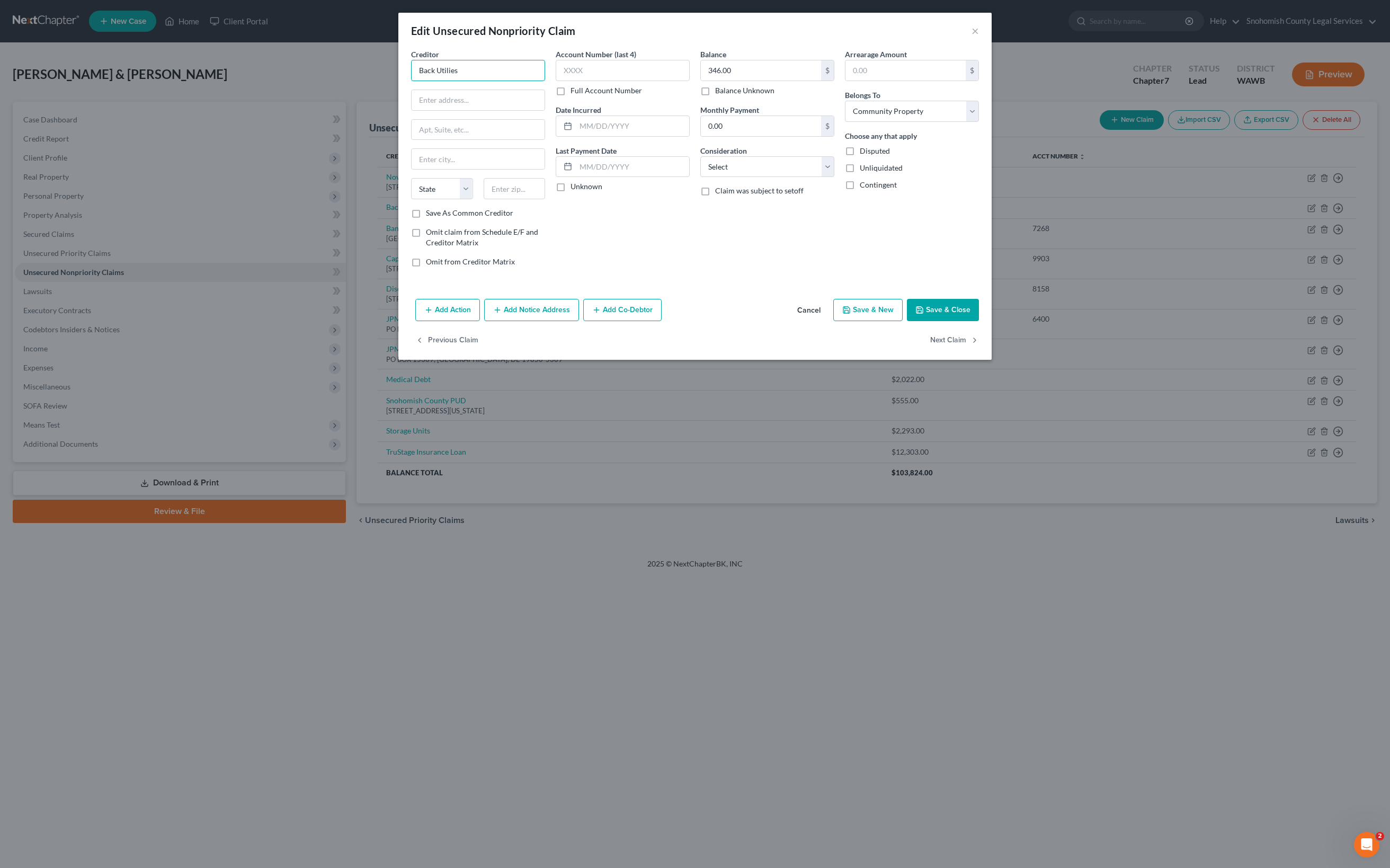
drag, startPoint x: 399, startPoint y: 125, endPoint x: 197, endPoint y: 125, distance: 202.0
click at [406, 125] on div "Creditor * Back Utilies State [US_STATE] AK AR AZ CA CO [GEOGRAPHIC_DATA] DE DC…" at bounding box center [478, 162] width 145 height 226
click at [979, 37] on button "×" at bounding box center [976, 31] width 8 height 13
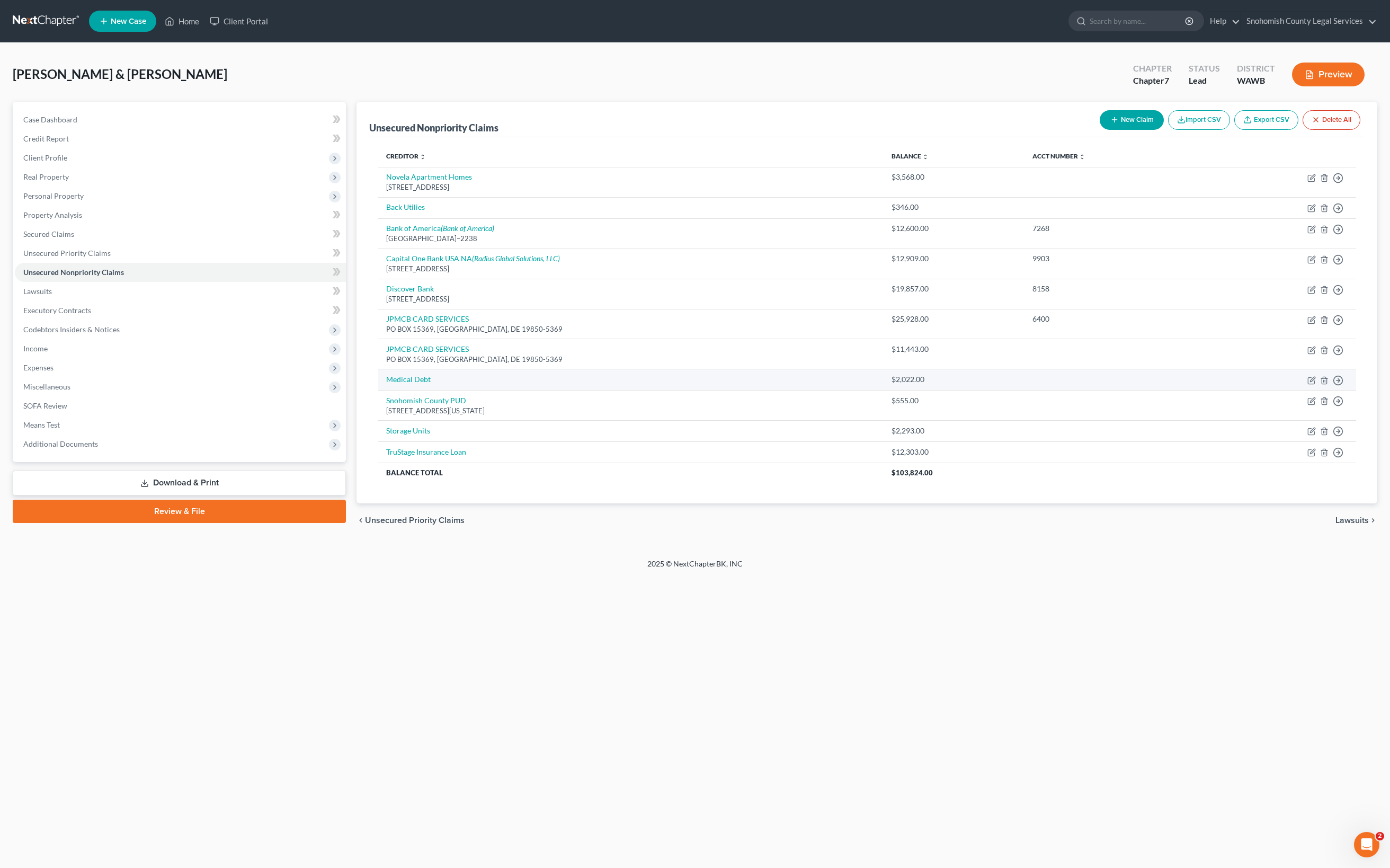
scroll to position [201, 0]
click at [466, 405] on link "Snohomish County PUD" at bounding box center [426, 400] width 80 height 9
select select "50"
select select "20"
select select "2"
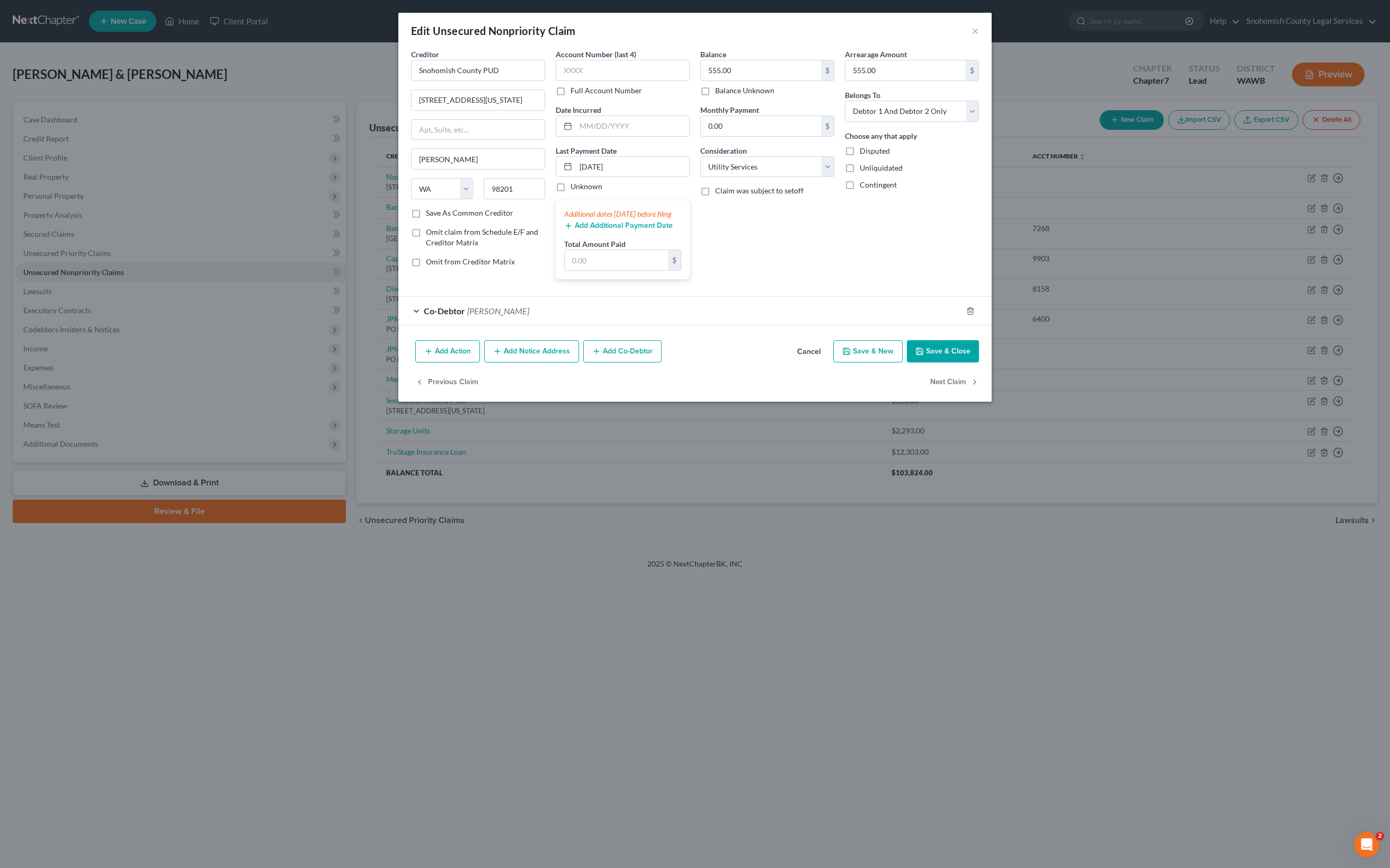
click at [979, 37] on button "×" at bounding box center [976, 31] width 8 height 13
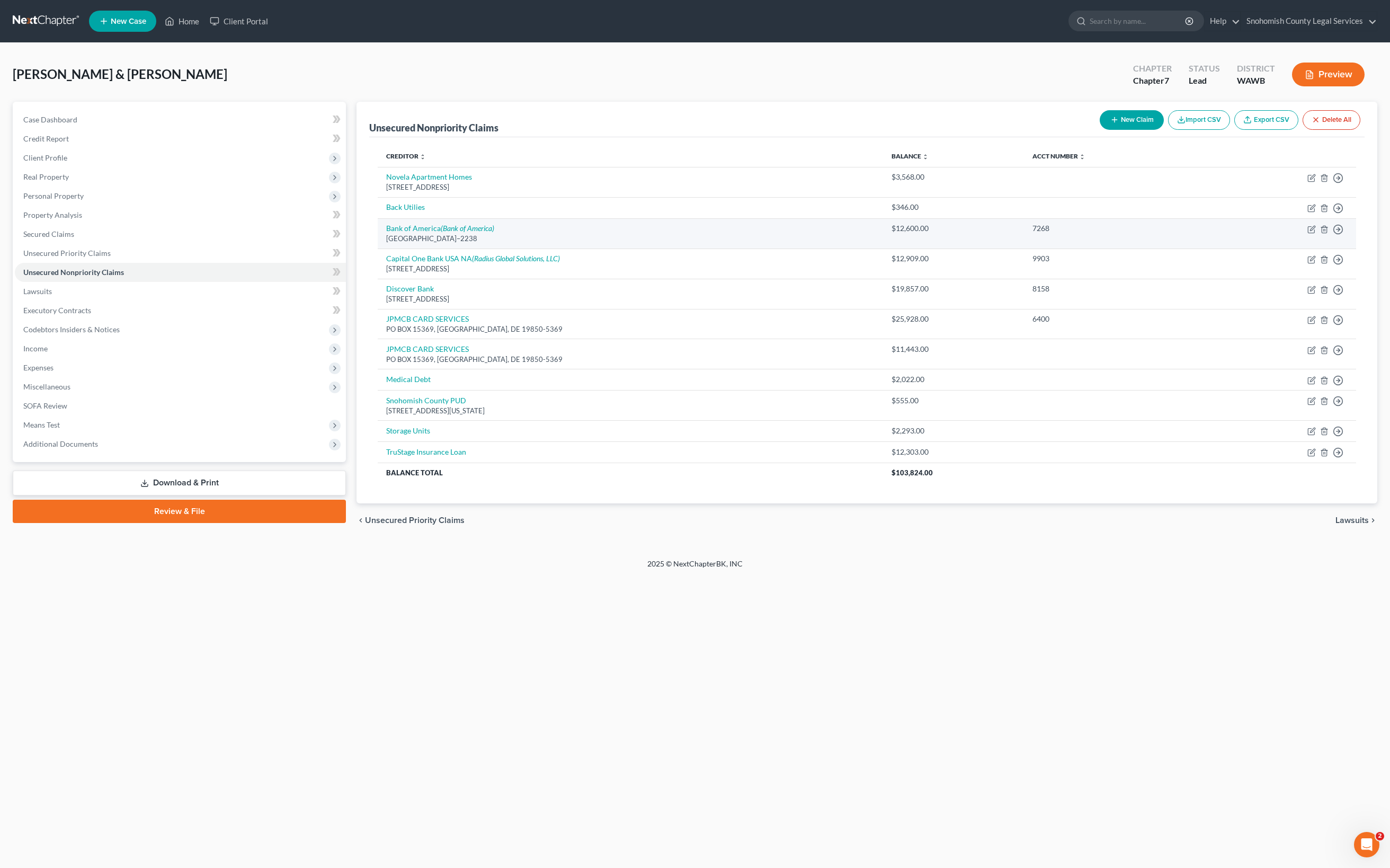
click at [1308, 406] on icon "button" at bounding box center [1312, 400] width 8 height 8
select select "50"
select select "20"
select select "2"
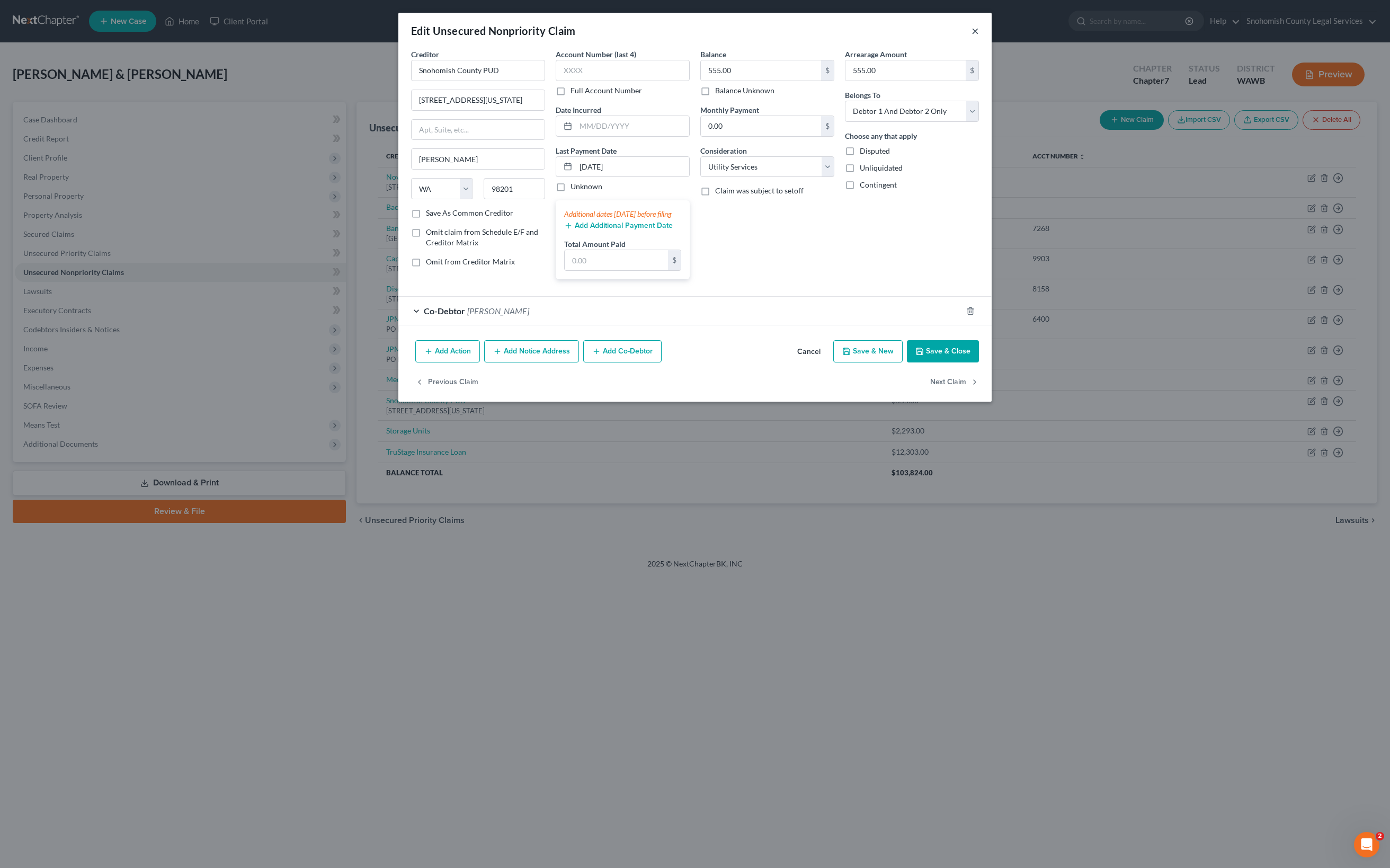
click at [979, 37] on button "×" at bounding box center [976, 31] width 8 height 13
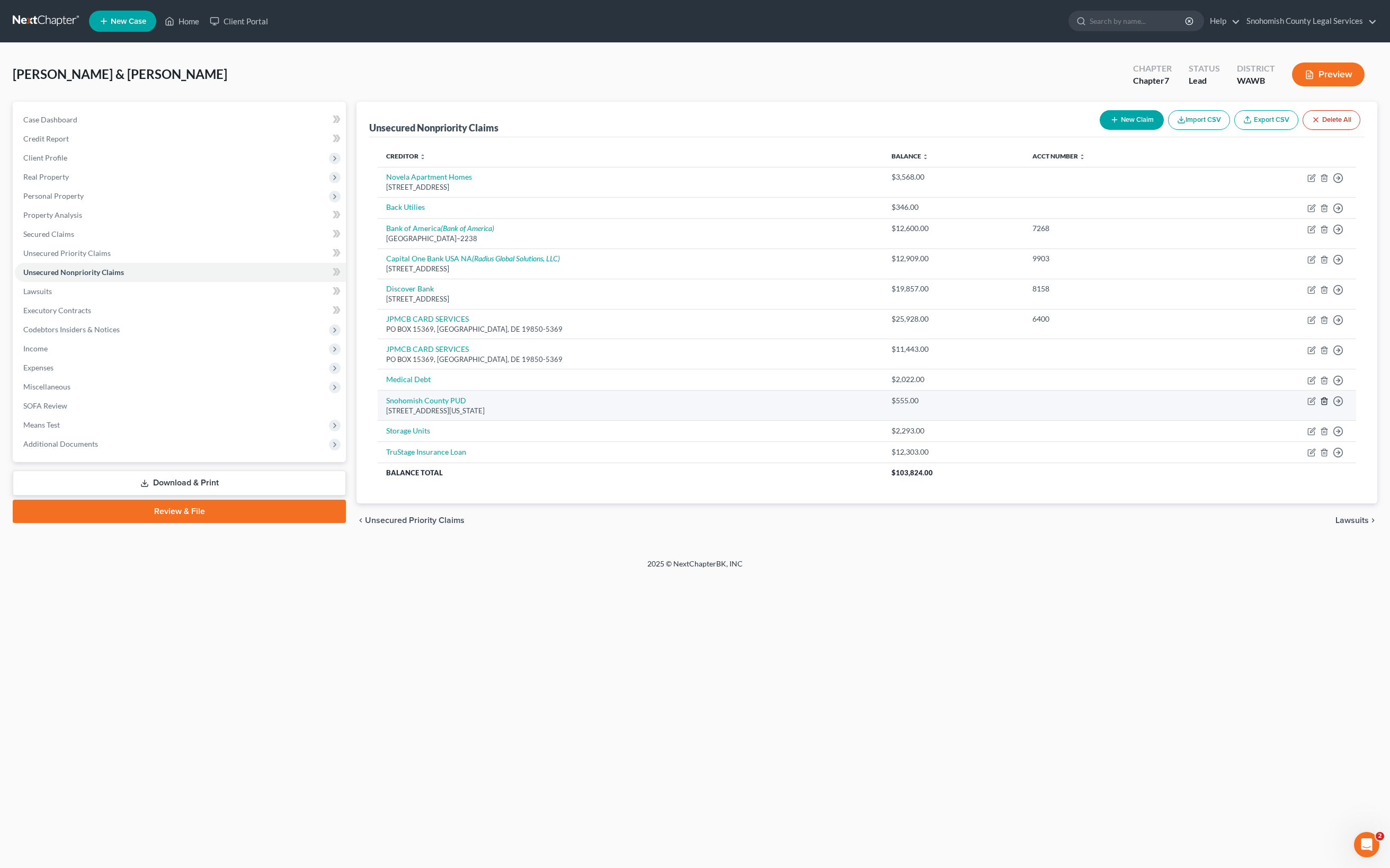
click at [1320, 406] on icon "button" at bounding box center [1324, 400] width 8 height 8
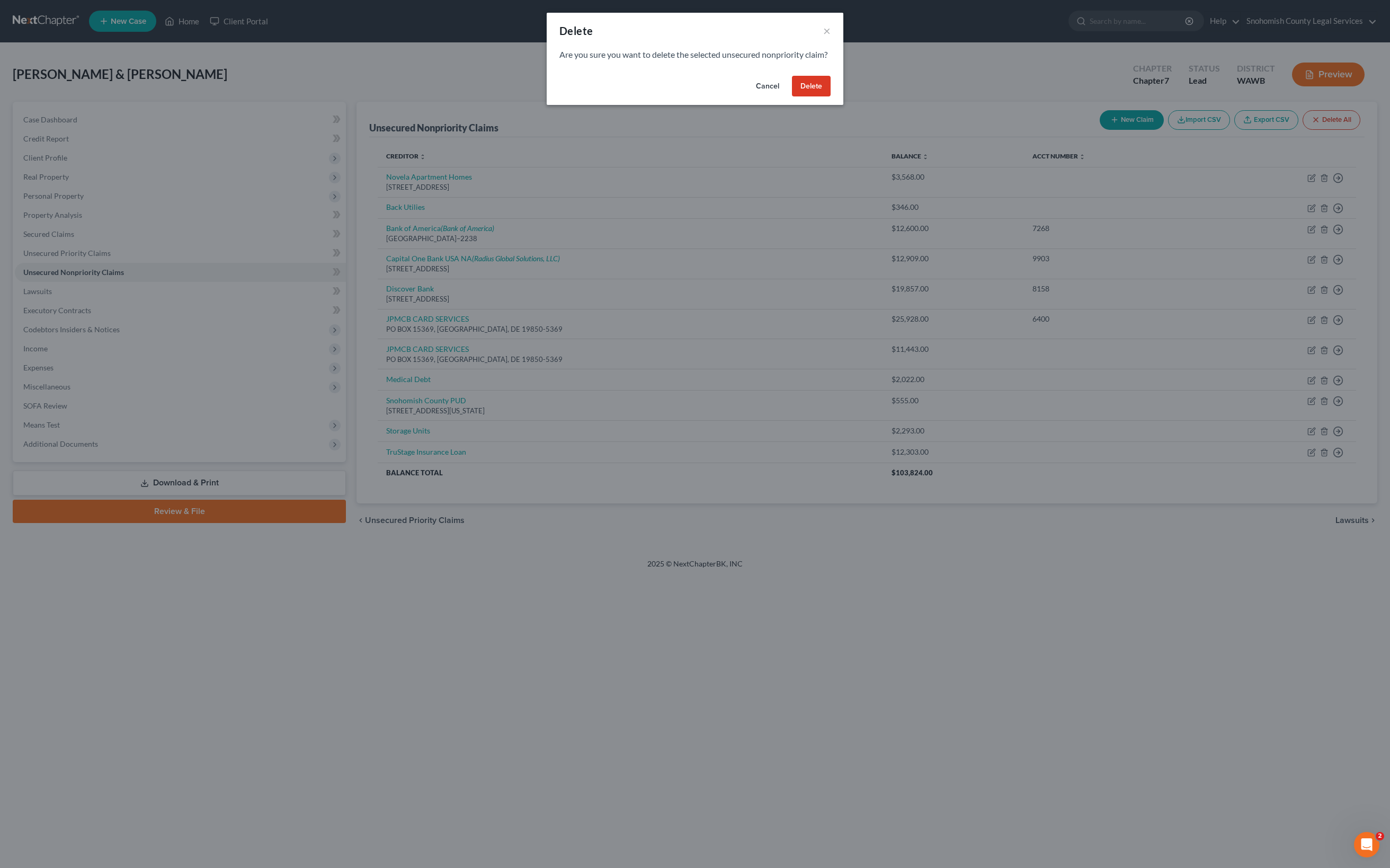
click at [831, 97] on button "Delete" at bounding box center [811, 86] width 39 height 21
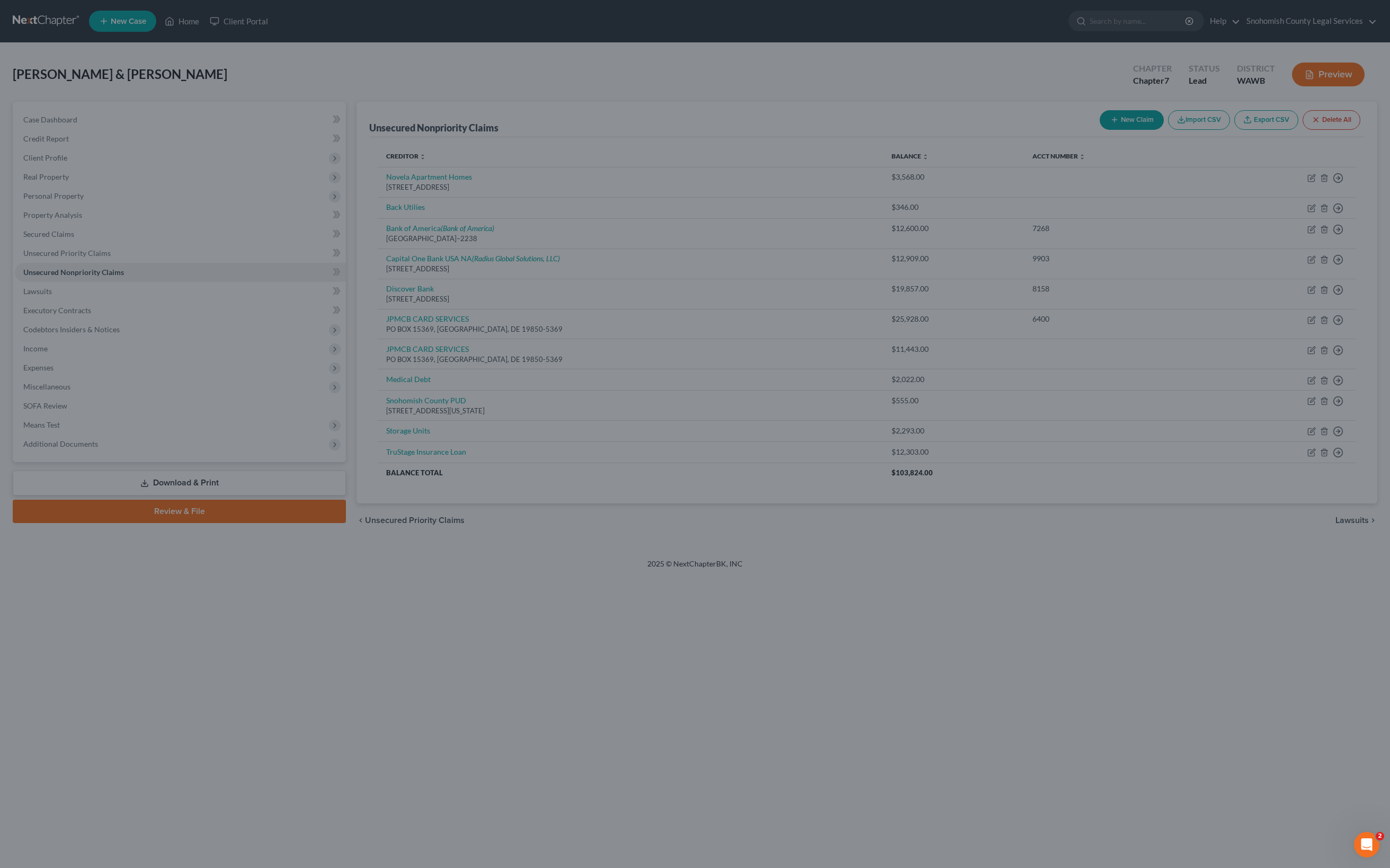
scroll to position [161, 0]
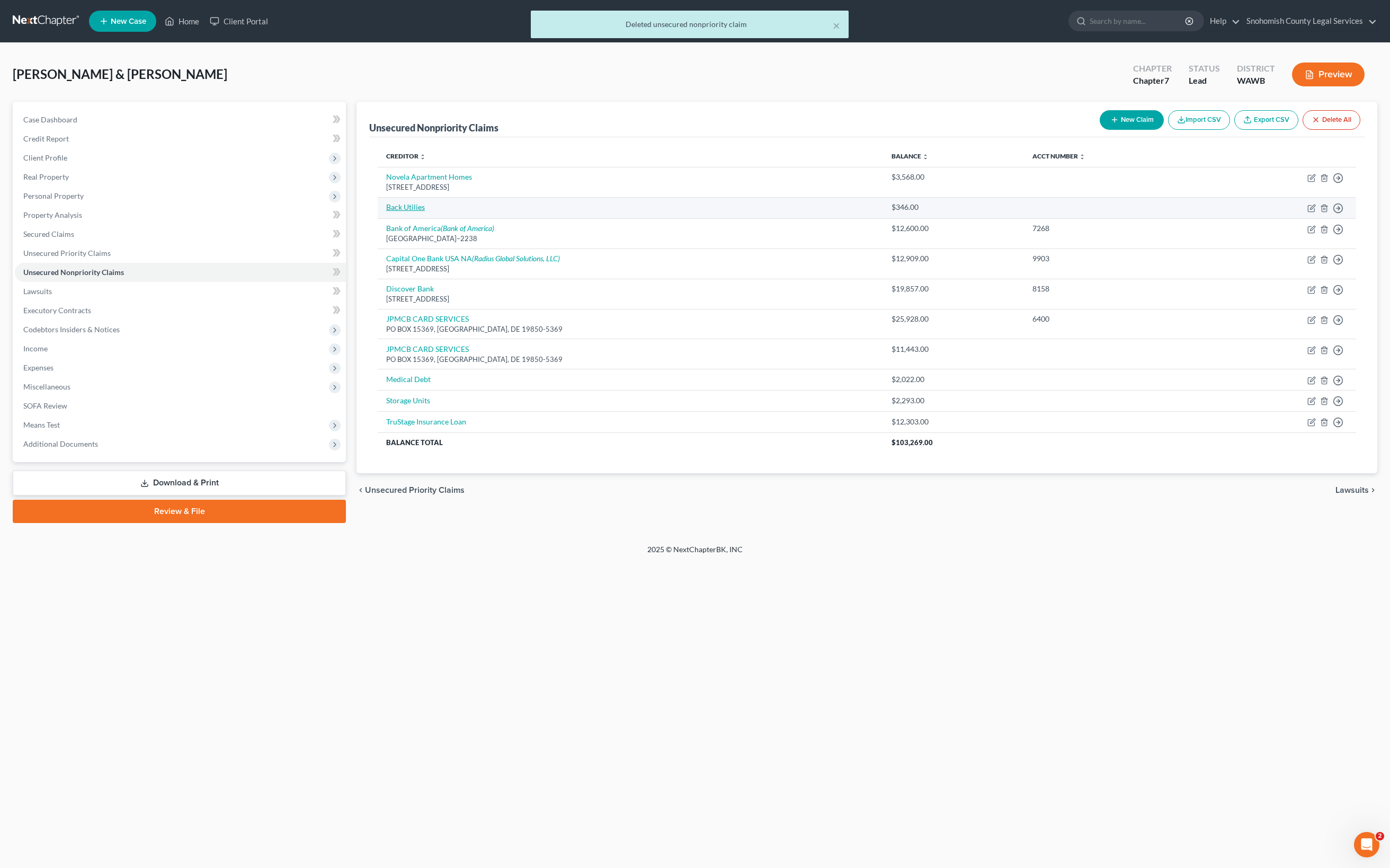
click at [425, 206] on link "Back Utilies" at bounding box center [405, 207] width 39 height 9
select select "4"
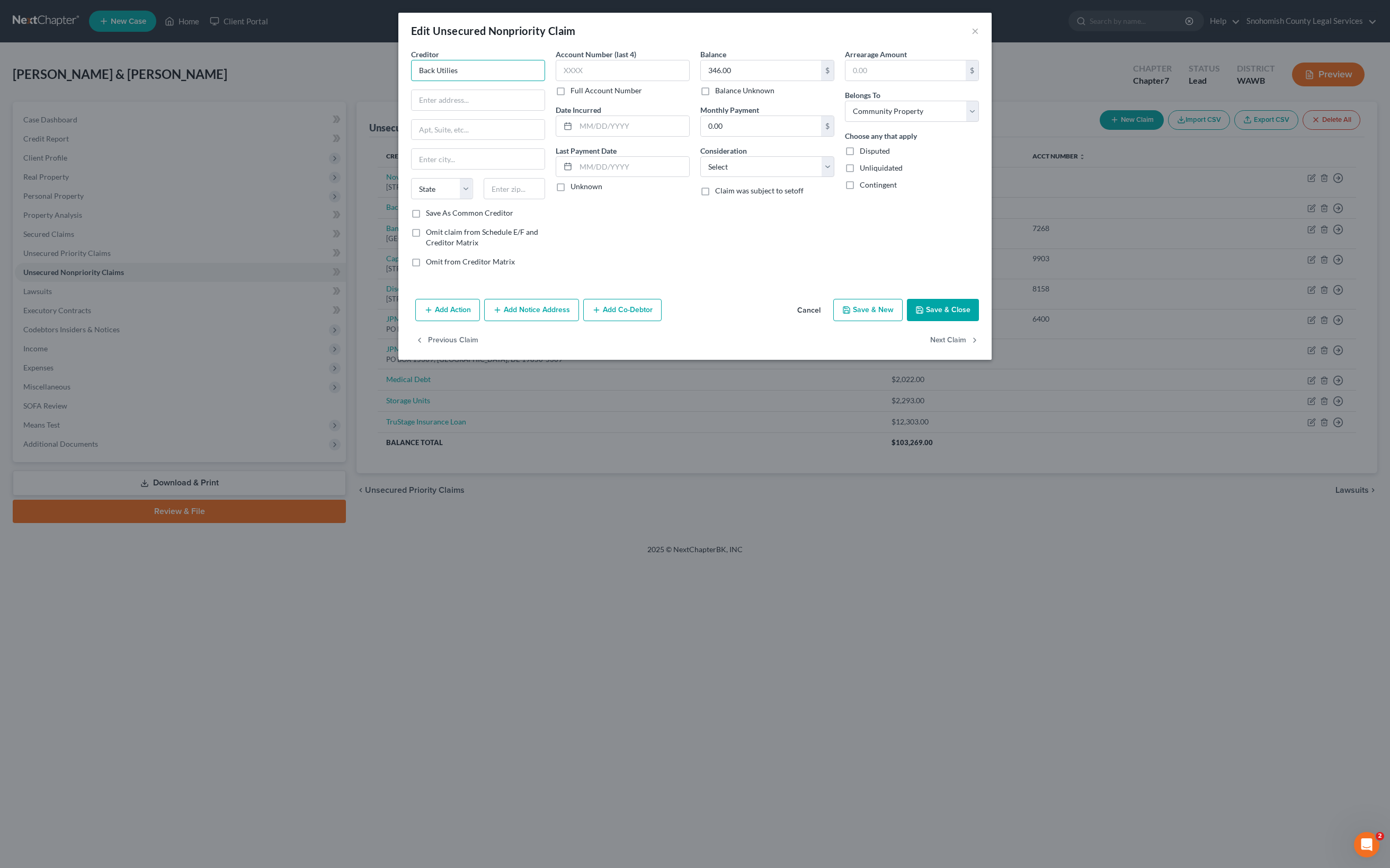
drag, startPoint x: 393, startPoint y: 209, endPoint x: 198, endPoint y: 123, distance: 213.1
click at [411, 81] on input "Back Utilies" at bounding box center [478, 70] width 134 height 21
type input "Zipply"
type input "770.00"
click at [678, 275] on div "Account Number (last 4) Full Account Number Date Incurred Last Payment Date Unk…" at bounding box center [623, 162] width 145 height 226
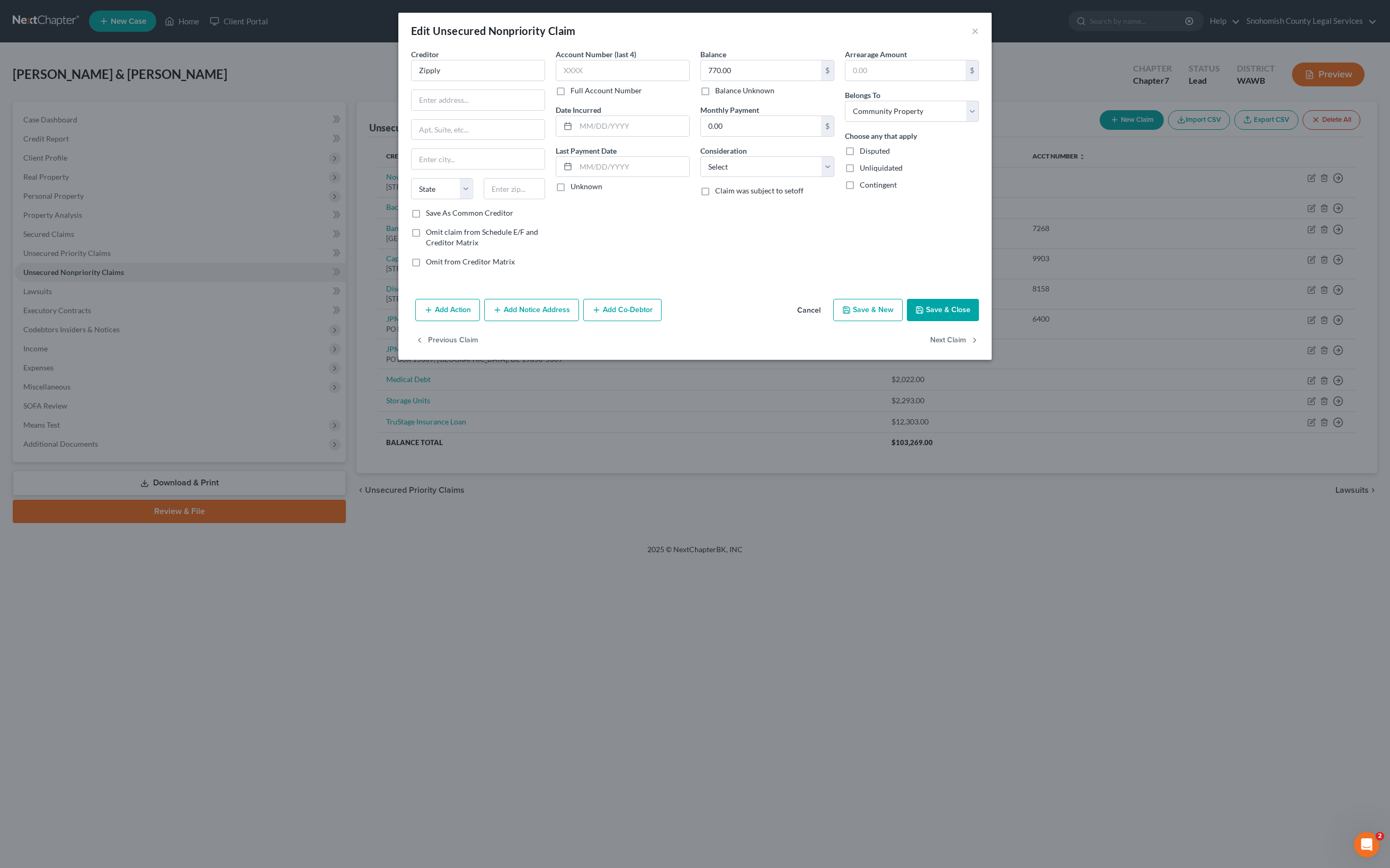
click at [979, 321] on button "Save & Close" at bounding box center [943, 309] width 72 height 22
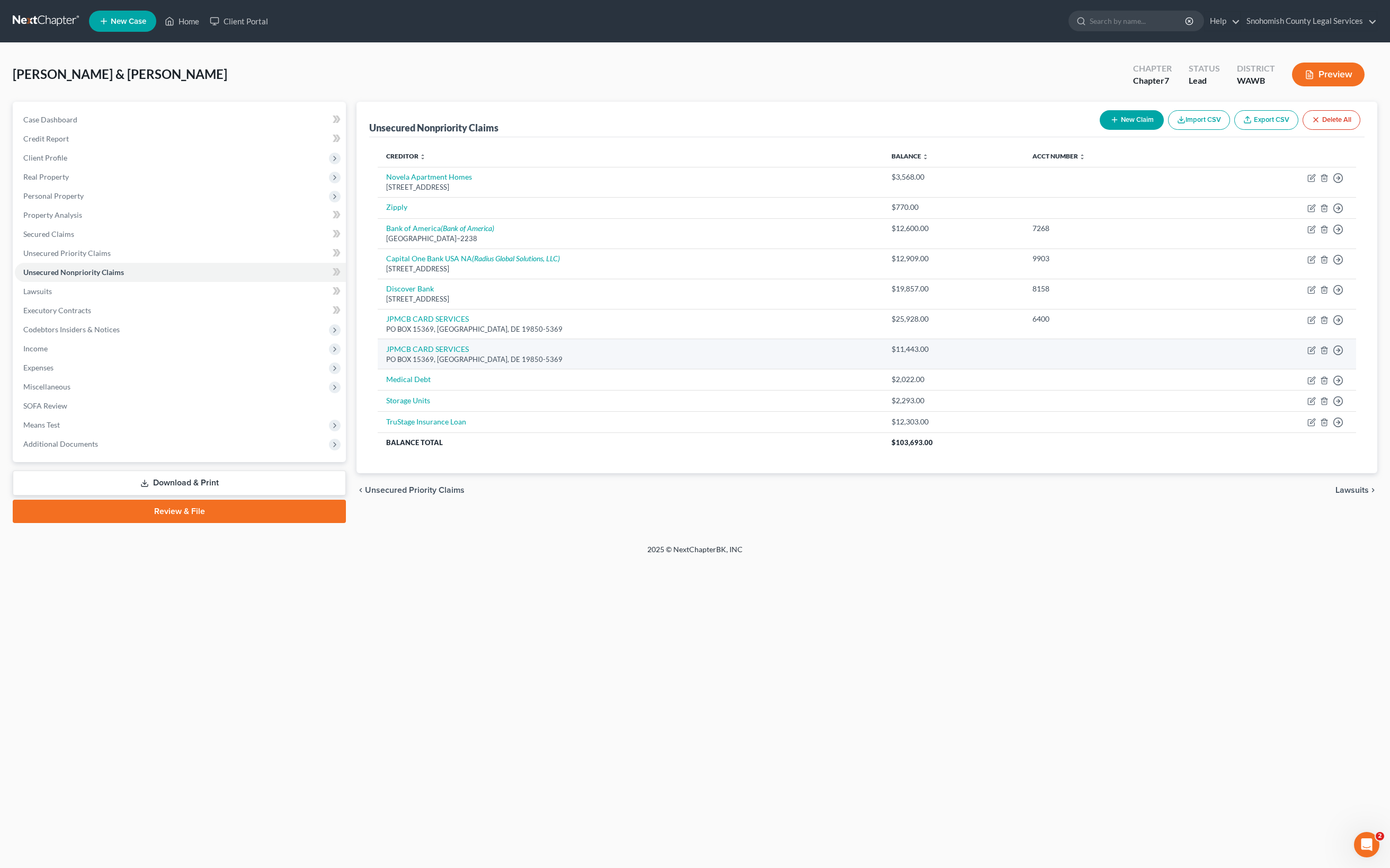
click at [1308, 212] on icon "button" at bounding box center [1312, 208] width 8 height 8
select select "4"
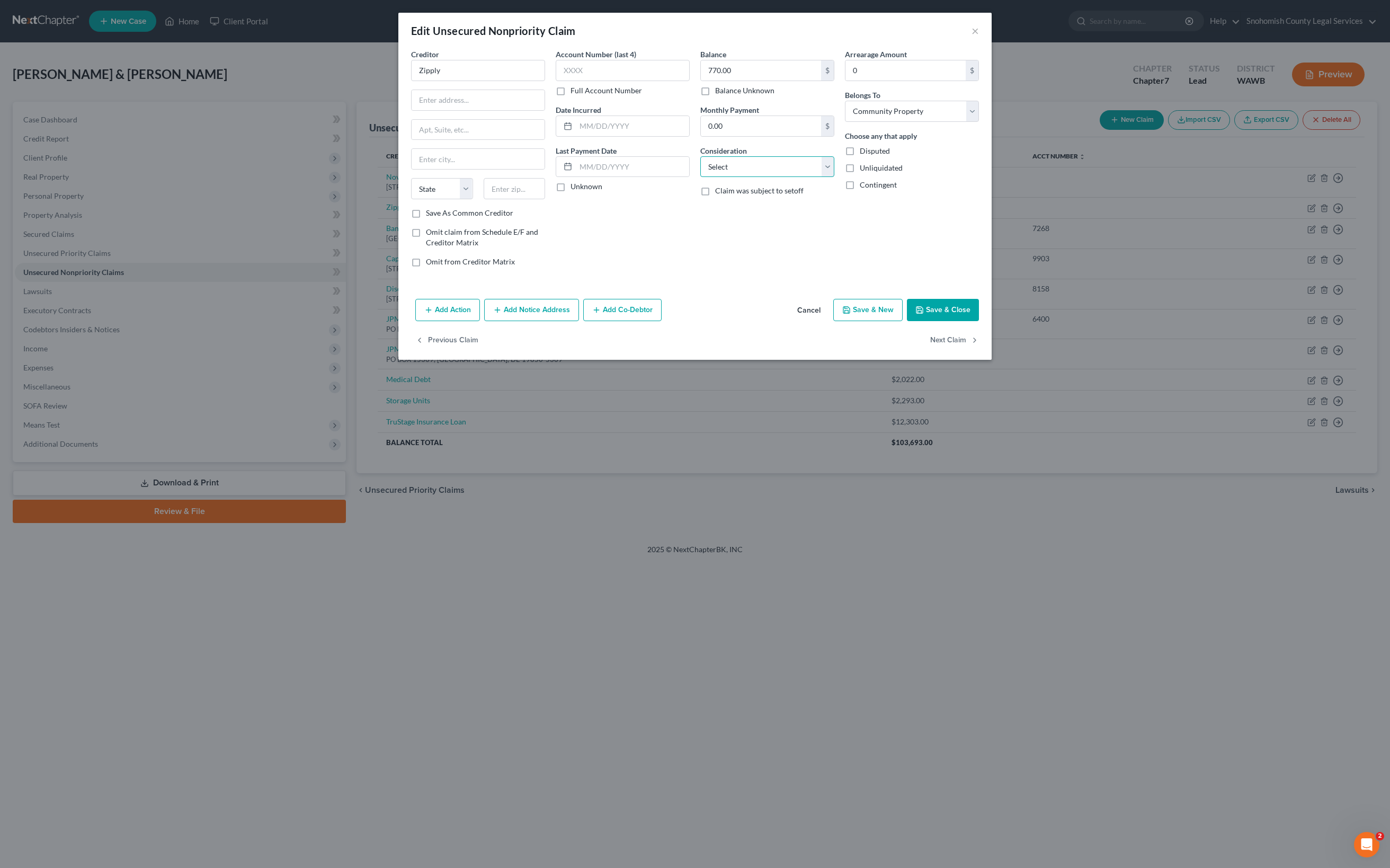
select select "19"
click at [411, 81] on input "Zipply" at bounding box center [478, 70] width 134 height 21
type input "Zipply Telephone"
click at [979, 321] on button "Save & Close" at bounding box center [943, 309] width 72 height 22
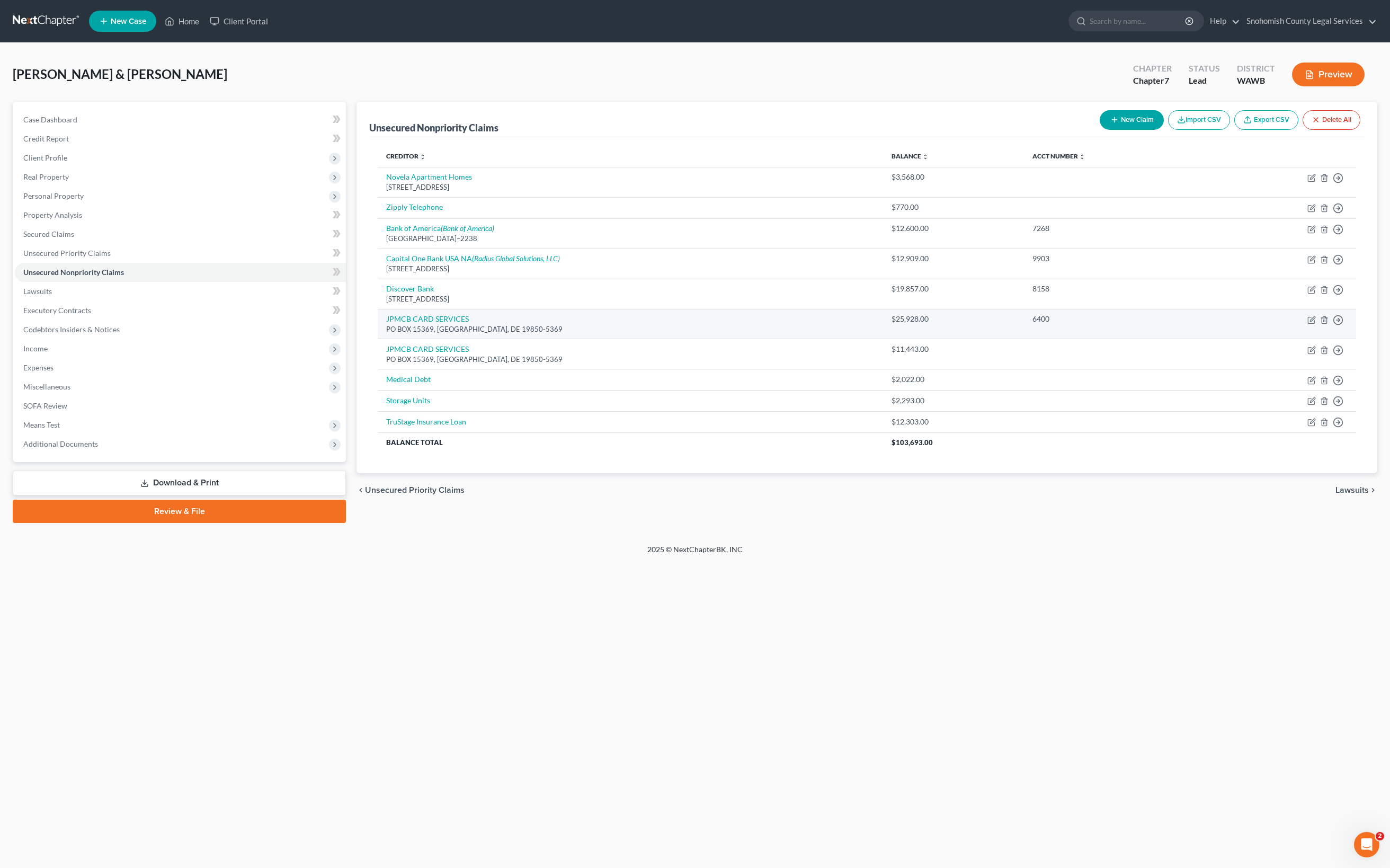
click at [469, 323] on link "JPMCB CARD SERVICES" at bounding box center [427, 319] width 83 height 9
select select "7"
select select "2"
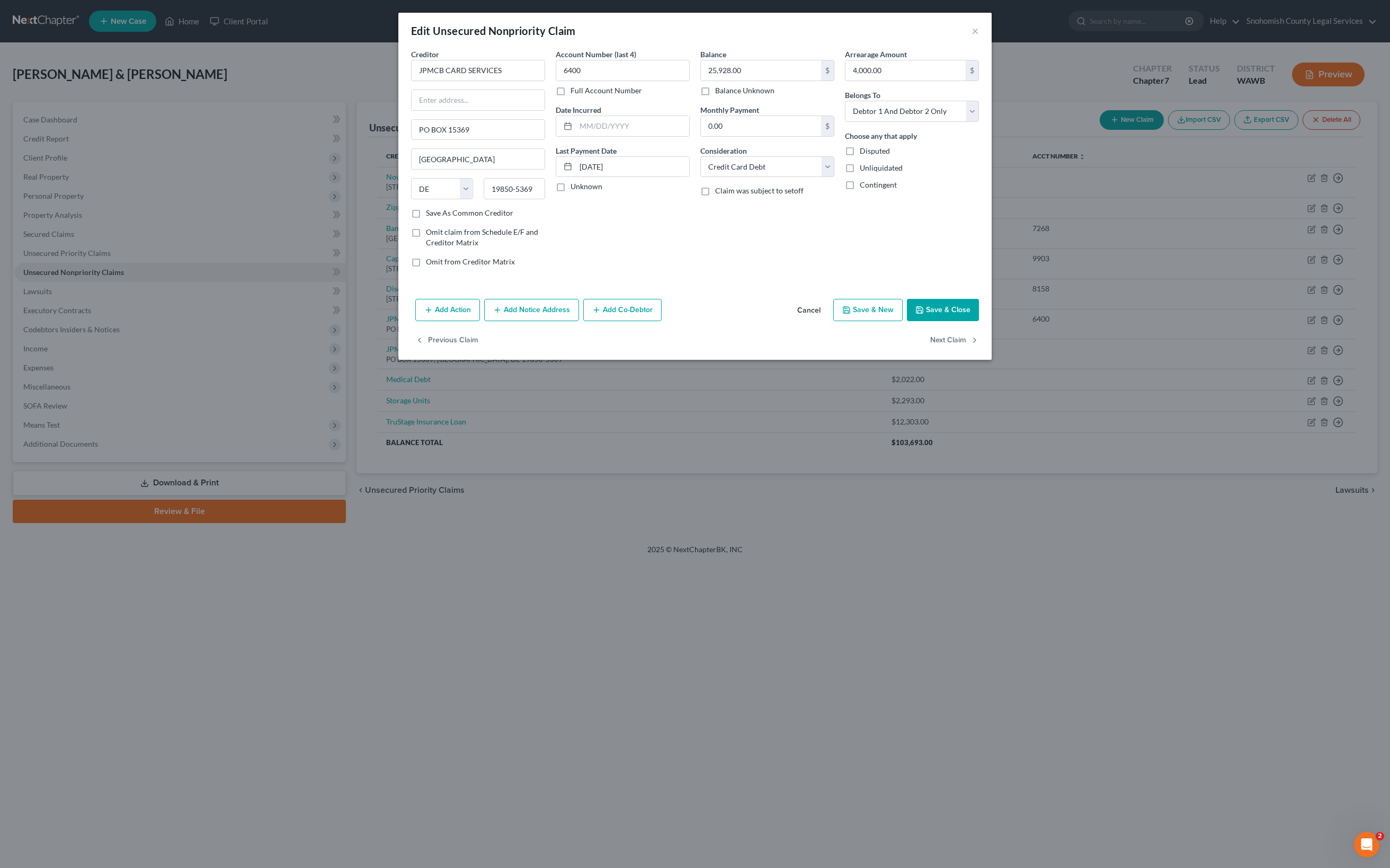
drag, startPoint x: 569, startPoint y: 57, endPoint x: 661, endPoint y: 61, distance: 92.1
click at [661, 49] on div "Edit Unsecured Nonpriority Claim ×" at bounding box center [695, 30] width 593 height 36
click at [484, 321] on button "Add Notice Address" at bounding box center [531, 309] width 95 height 22
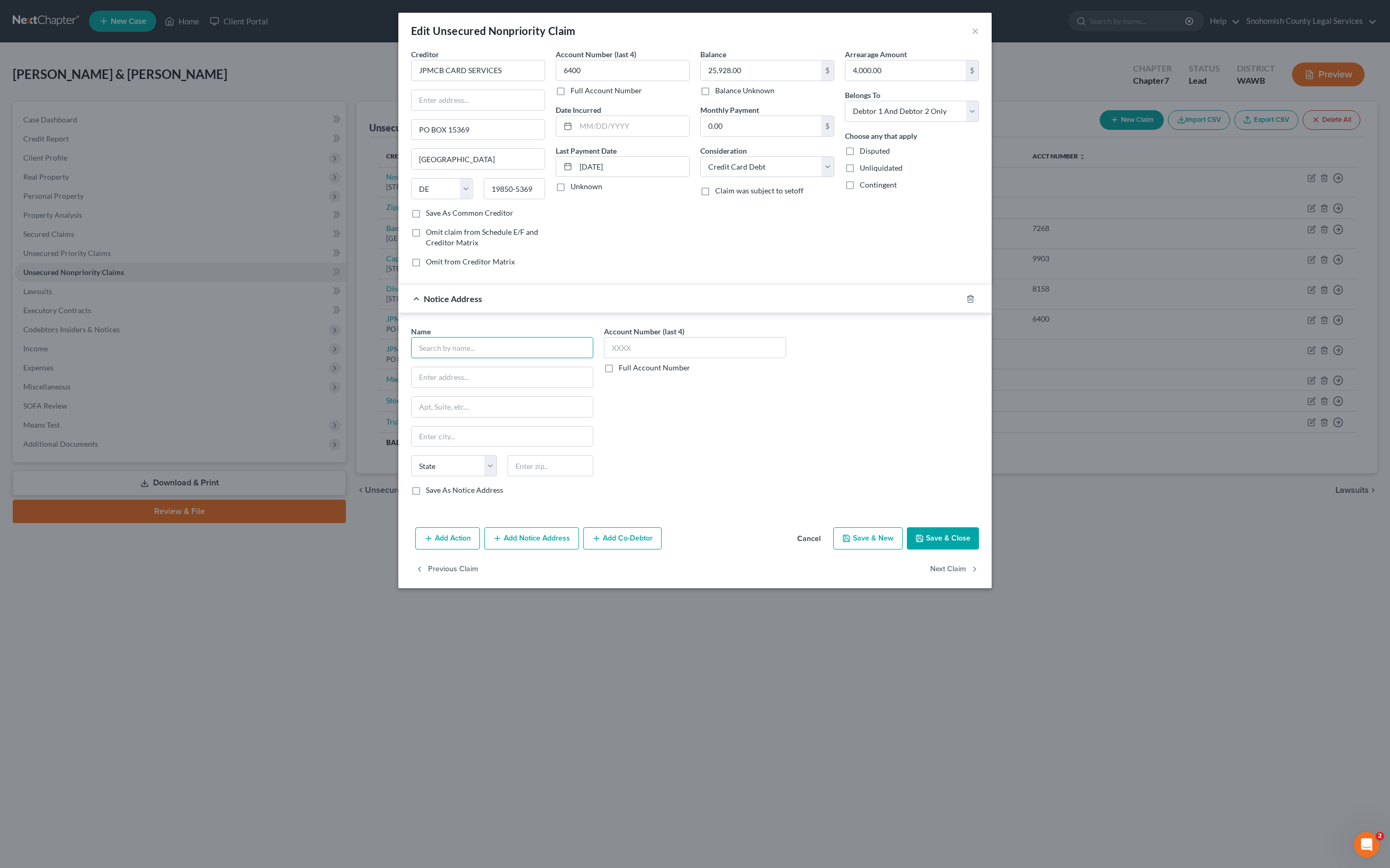
click at [411, 358] on input "text" at bounding box center [502, 347] width 182 height 21
type input "[PERSON_NAME] & Hammer, PS"
type input "98009"
type input "Bellevue"
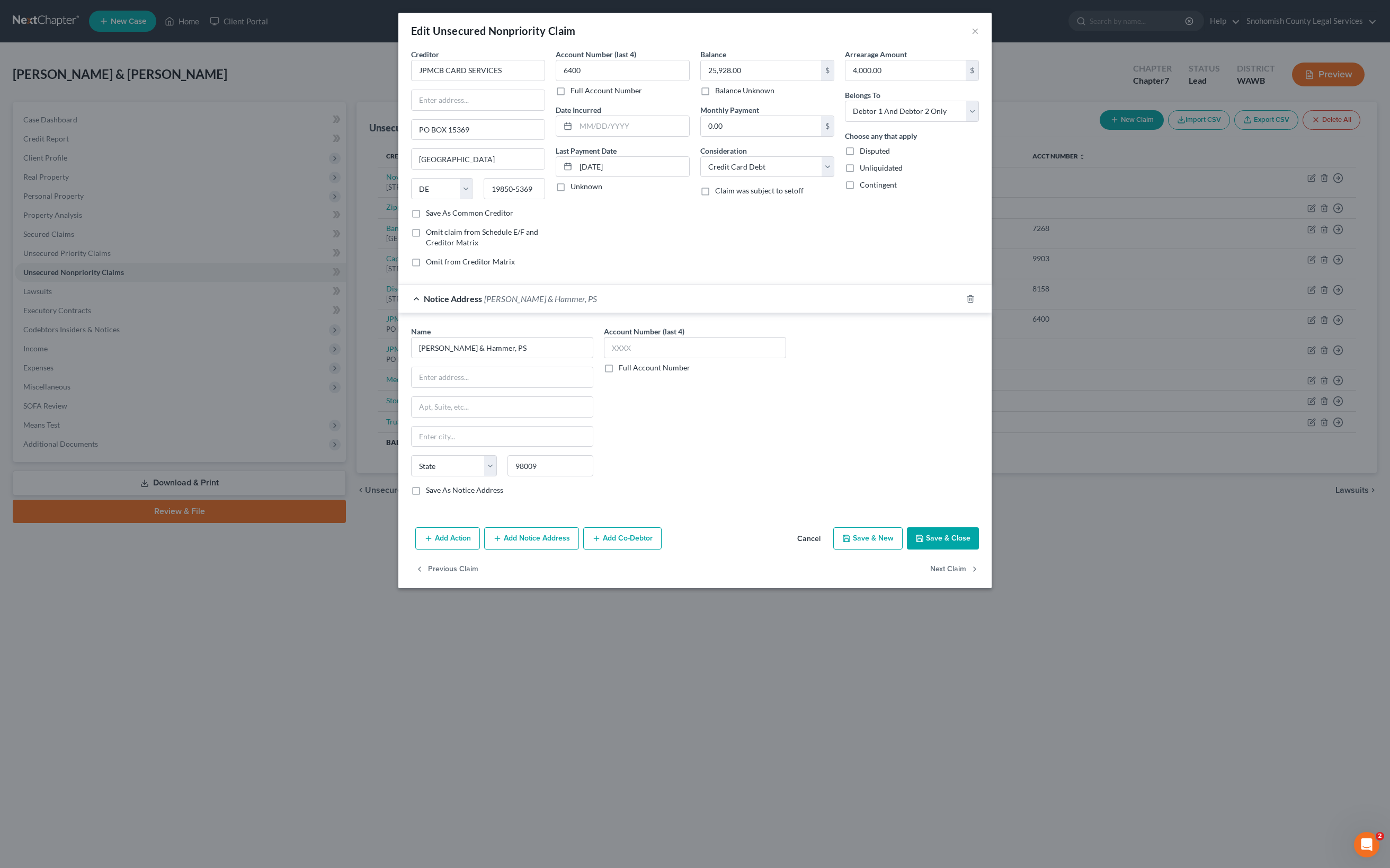
select select "50"
click at [599, 504] on div "Account Number (last 4) Full Account Number" at bounding box center [695, 414] width 193 height 178
type input "PO Box C-90006"
click at [426, 495] on label "Save As Notice Address" at bounding box center [464, 490] width 77 height 11
click at [430, 492] on input "Save As Notice Address" at bounding box center [433, 488] width 7 height 7
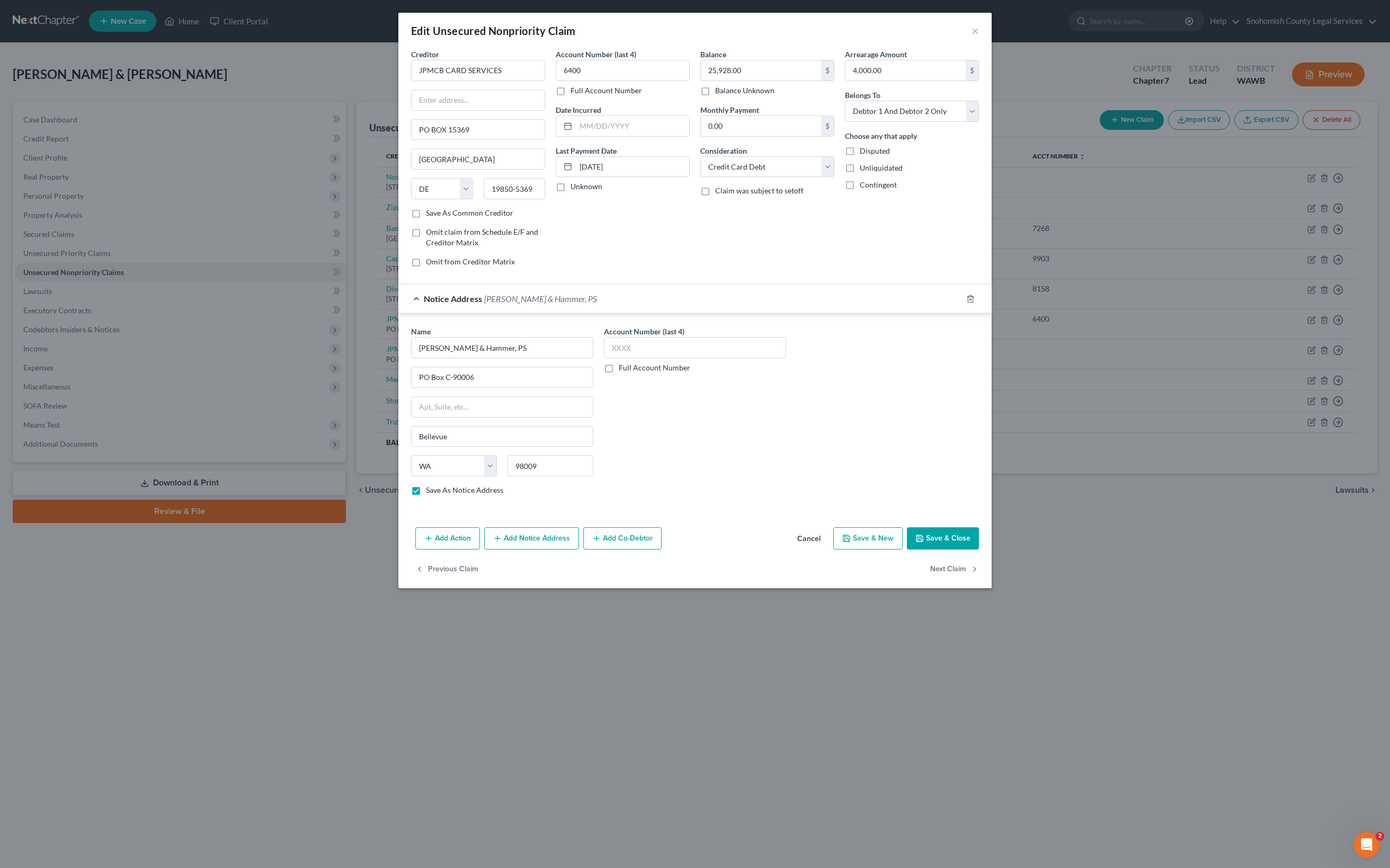
click at [979, 549] on button "Save & Close" at bounding box center [943, 538] width 72 height 22
checkbox input "false"
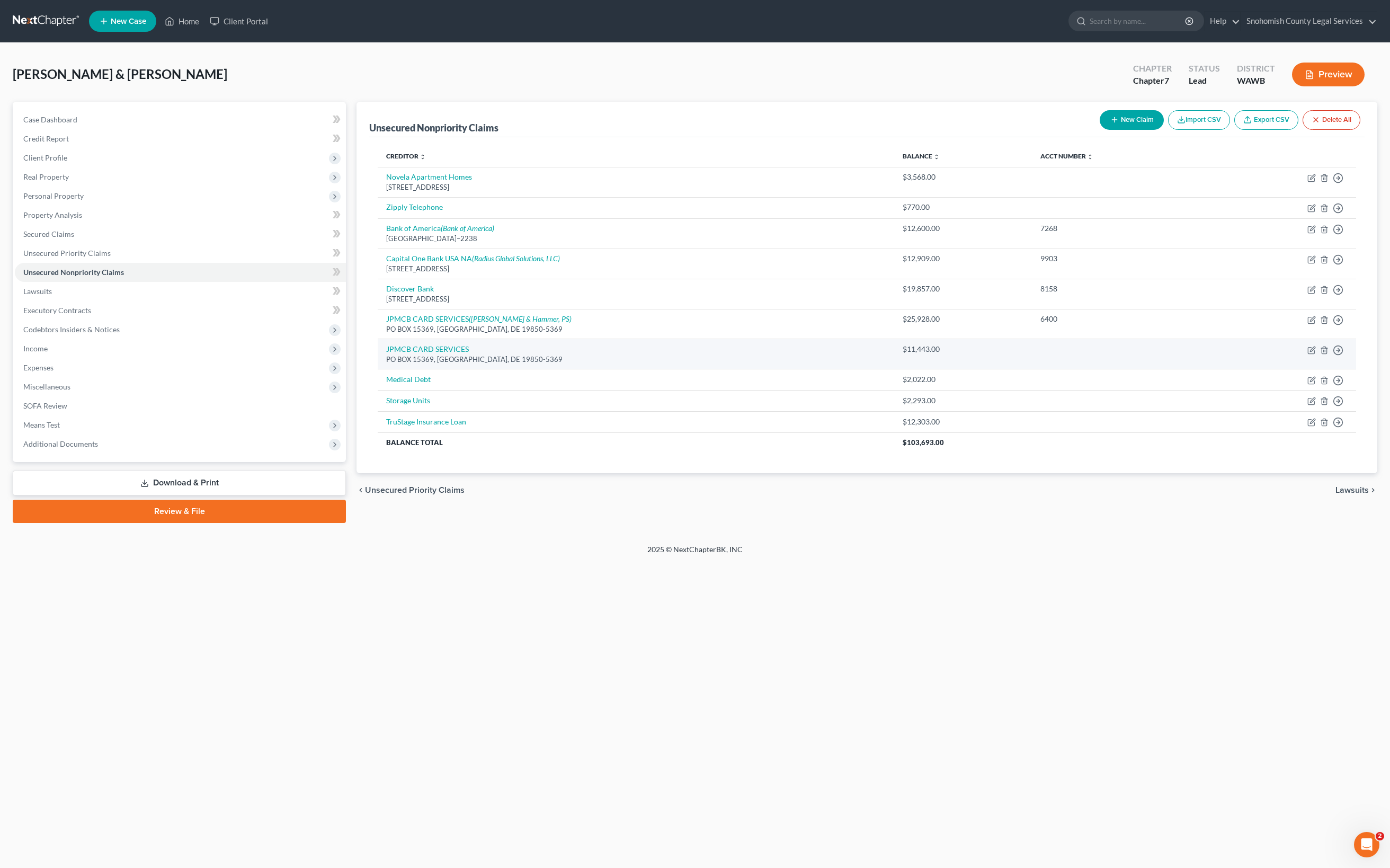
scroll to position [109, 0]
click at [431, 383] on link "Medical Debt" at bounding box center [408, 379] width 44 height 9
select select "9"
select select "4"
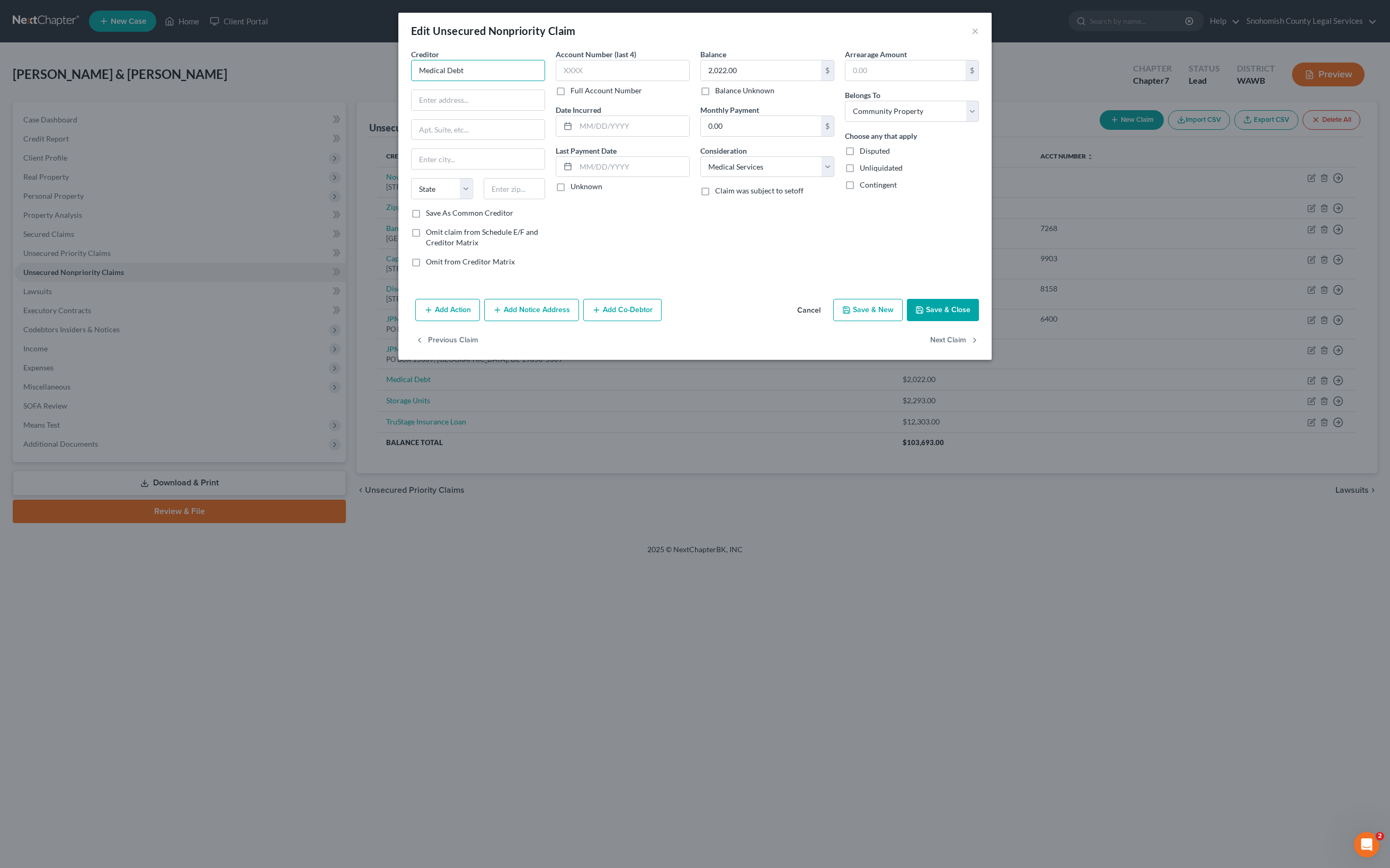
drag, startPoint x: 338, startPoint y: 125, endPoint x: 210, endPoint y: 121, distance: 128.1
click at [411, 81] on input "Medical Debt" at bounding box center [478, 70] width 134 height 21
type input "NW Pain Management"
type input "822.00"
click at [839, 275] on div "Balance 822.00 $ Balance Unknown Balance Undetermined 822.00 $ Balance Unknown …" at bounding box center [767, 162] width 145 height 226
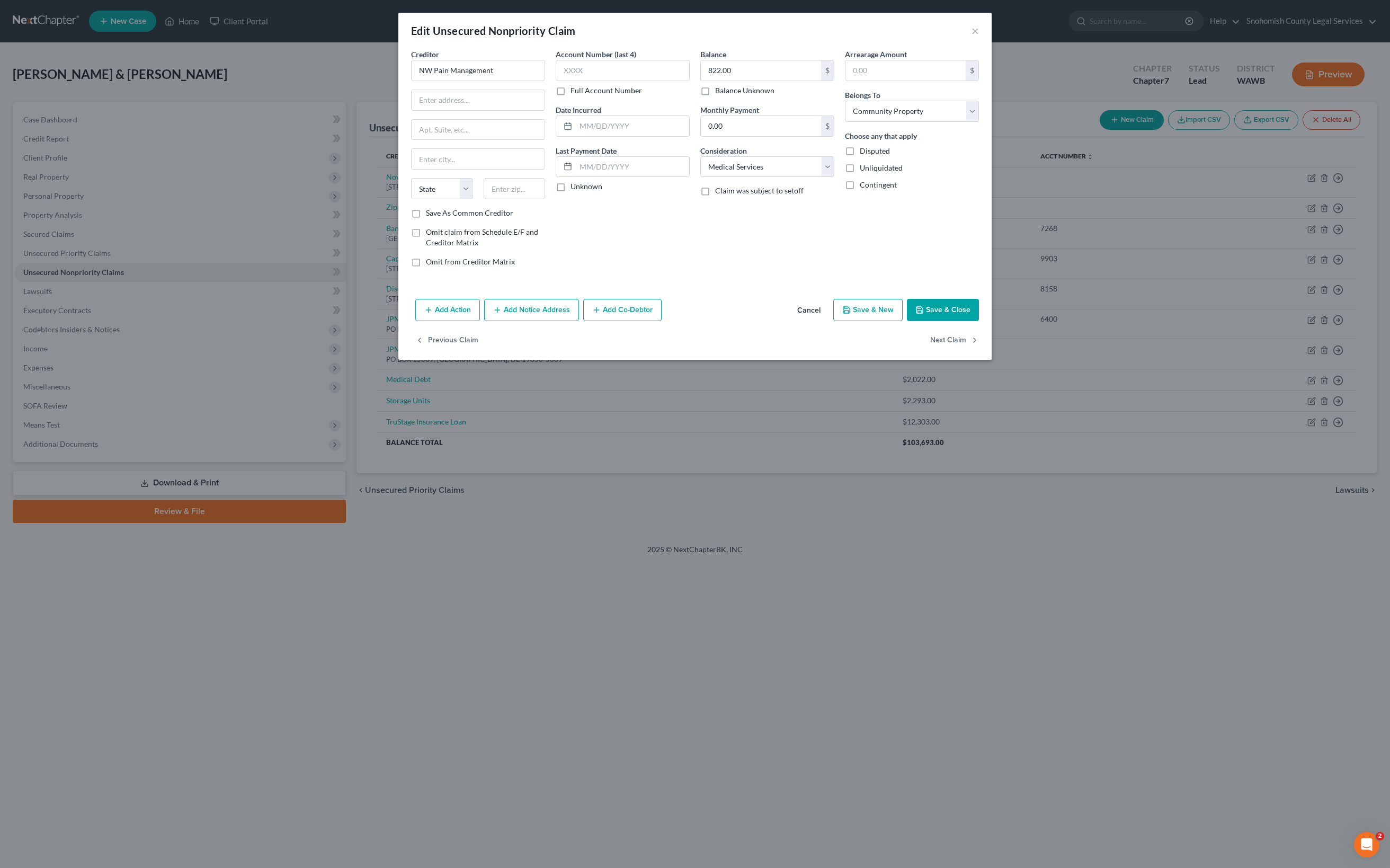
click at [979, 321] on button "Save & Close" at bounding box center [943, 309] width 72 height 22
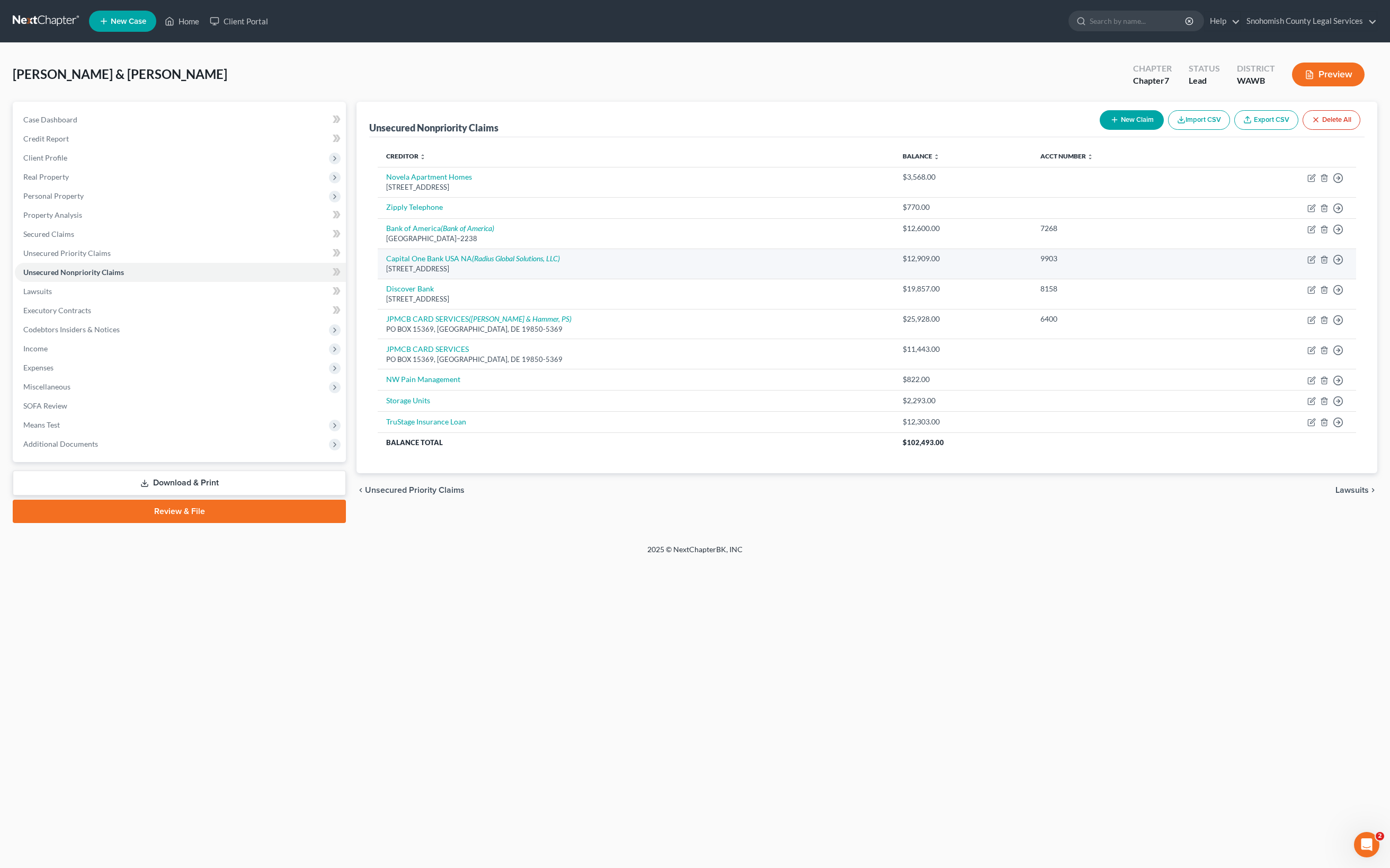
scroll to position [161, 0]
click at [461, 383] on link "NW Pain Management" at bounding box center [423, 379] width 74 height 9
select select "9"
select select "4"
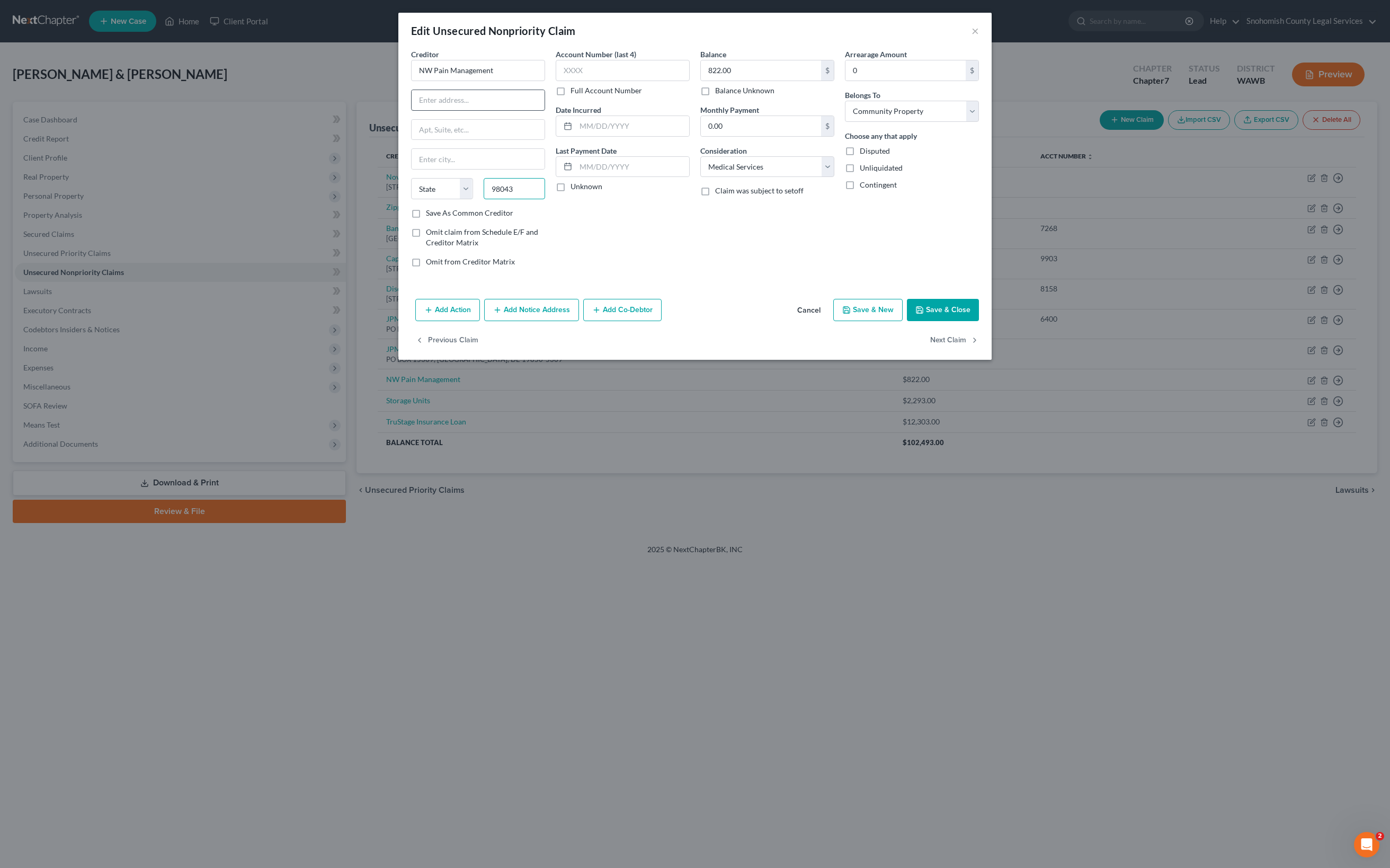
type input "98043"
click at [412, 110] on input "text" at bounding box center [478, 100] width 133 height 20
type input "[GEOGRAPHIC_DATA]"
select select "50"
paste input "[STREET_ADDRESS]"
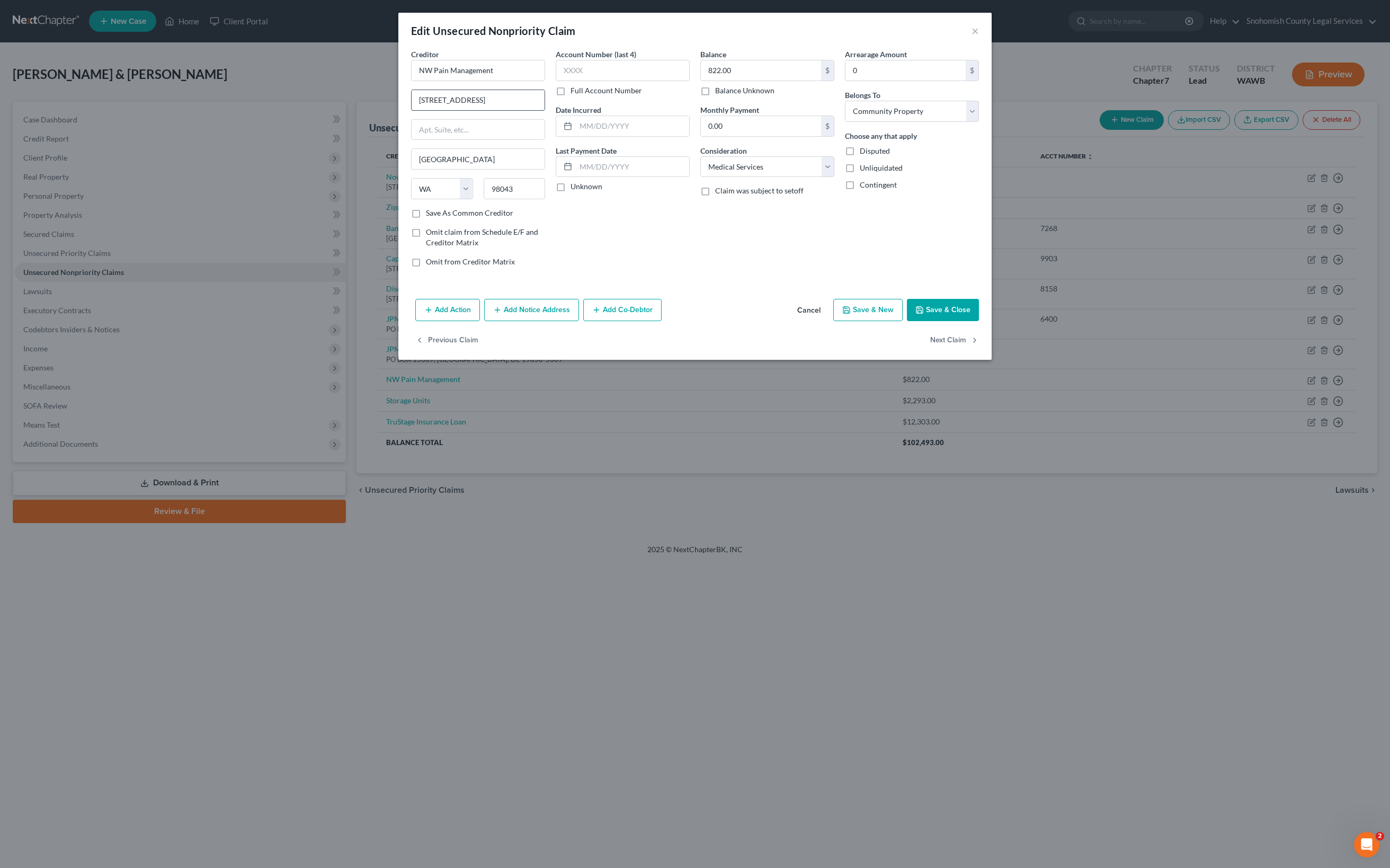
click at [412, 110] on input "[STREET_ADDRESS]" at bounding box center [478, 100] width 133 height 20
type input "[STREET_ADDRESS]"
click at [576, 136] on input "text" at bounding box center [632, 126] width 113 height 20
click at [576, 136] on input "12/2023" at bounding box center [632, 126] width 113 height 20
click at [576, 136] on input "122023" at bounding box center [632, 126] width 113 height 20
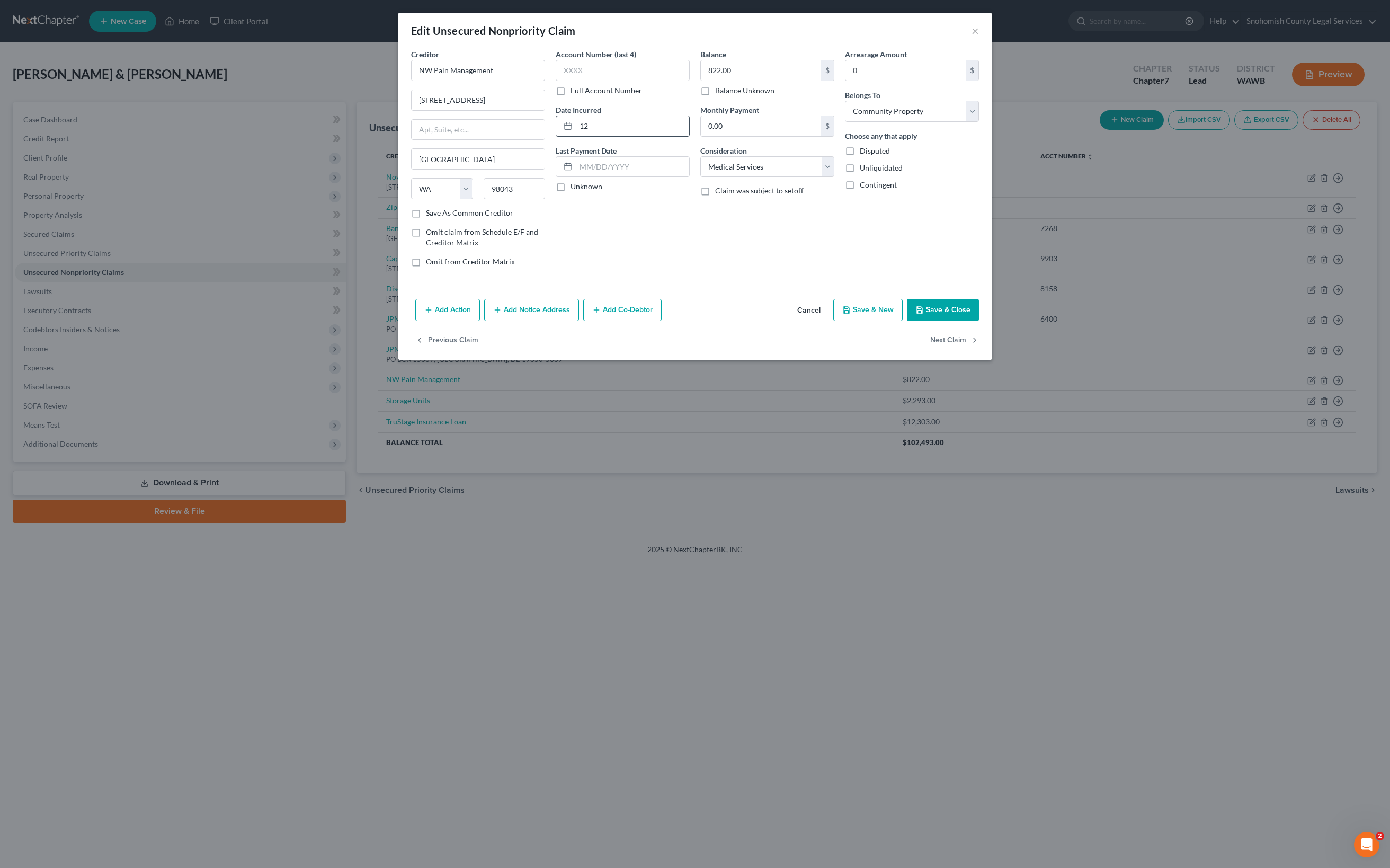
type input "1"
type input "2023"
click at [821, 136] on input "0.00" at bounding box center [761, 126] width 120 height 20
click at [979, 321] on button "Save & Close" at bounding box center [943, 309] width 72 height 22
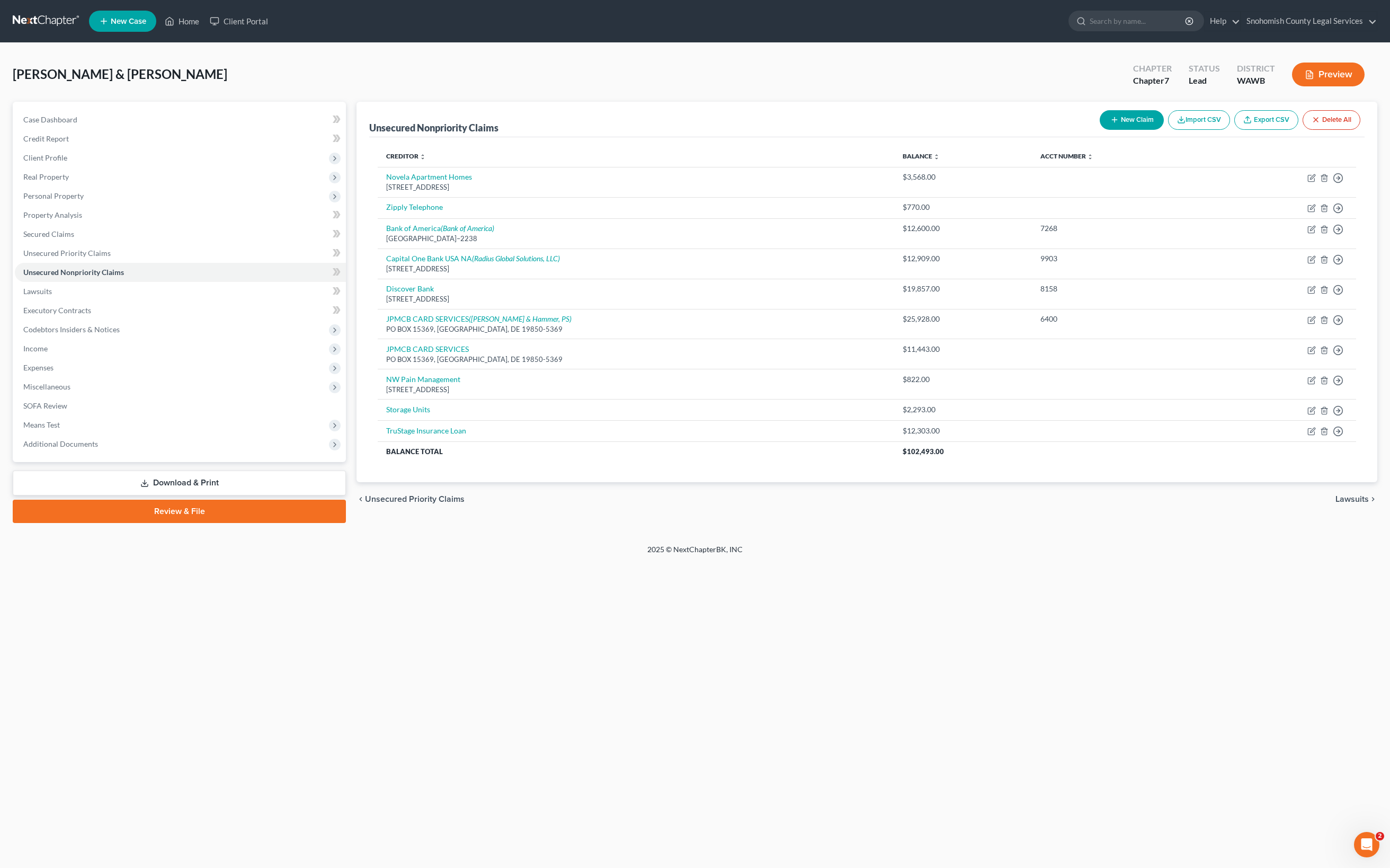
scroll to position [0, 0]
click at [1100, 130] on button "New Claim" at bounding box center [1131, 120] width 64 height 20
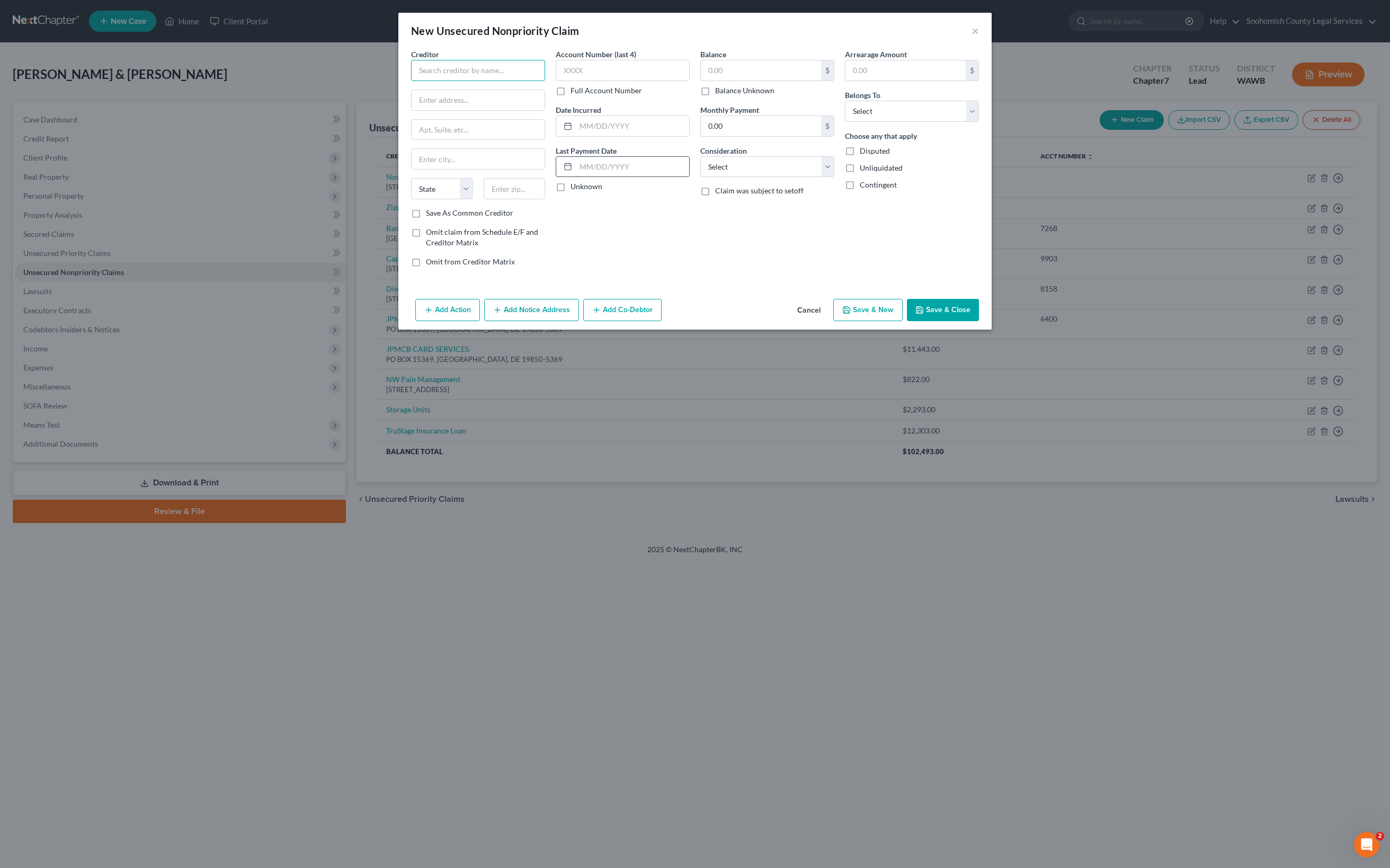
click at [411, 81] on input "text" at bounding box center [478, 70] width 134 height 21
click at [411, 81] on input "[PERSON_NAME]" at bounding box center [478, 70] width 134 height 21
type input "[PERSON_NAME], DDS"
paste input "[STREET_ADDRESS] · [GEOGRAPHIC_DATA]"
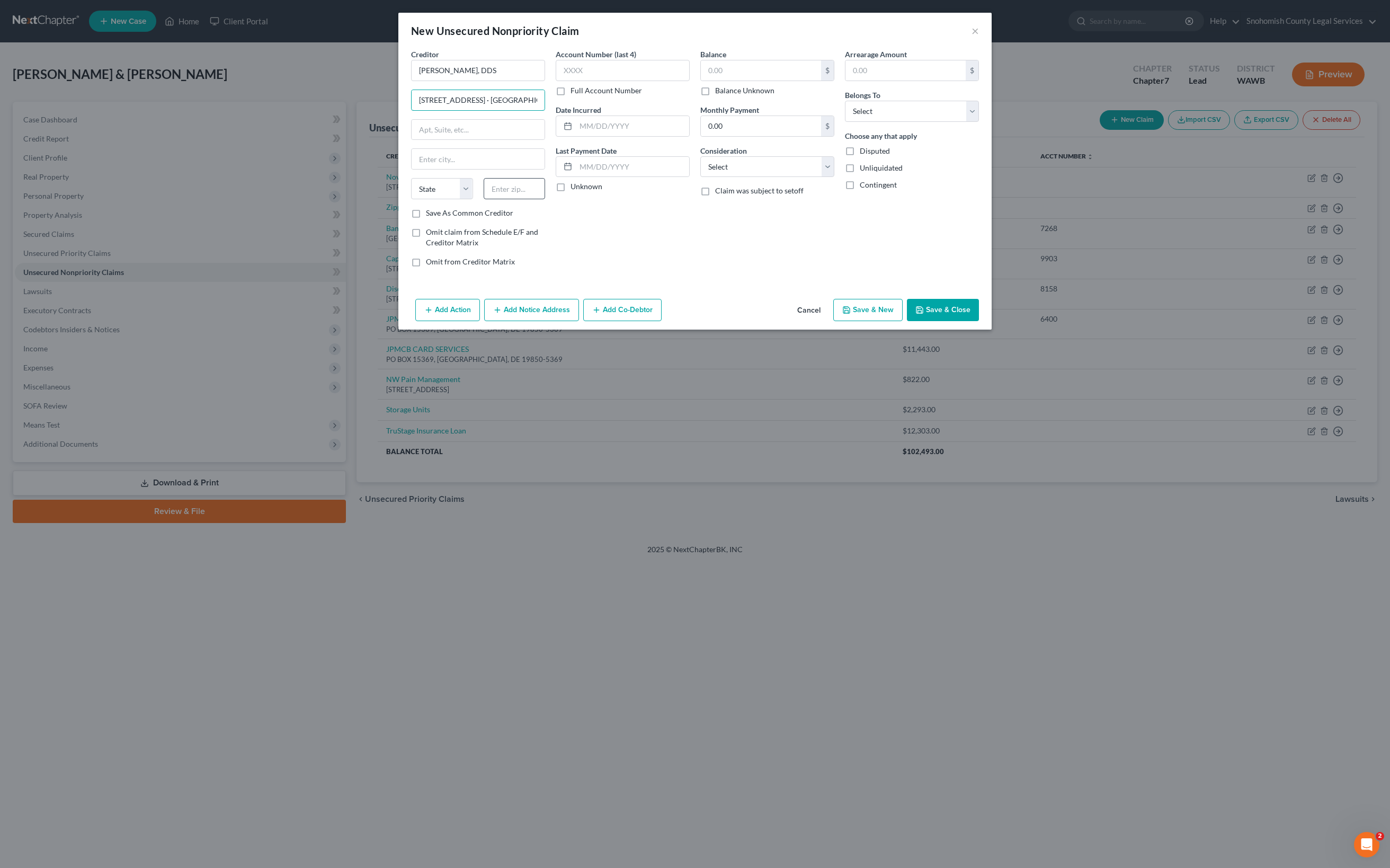
type input "[STREET_ADDRESS] · [GEOGRAPHIC_DATA]"
type input "98133"
type input "[GEOGRAPHIC_DATA]"
select select "50"
drag, startPoint x: 412, startPoint y: 182, endPoint x: 445, endPoint y: 185, distance: 33.1
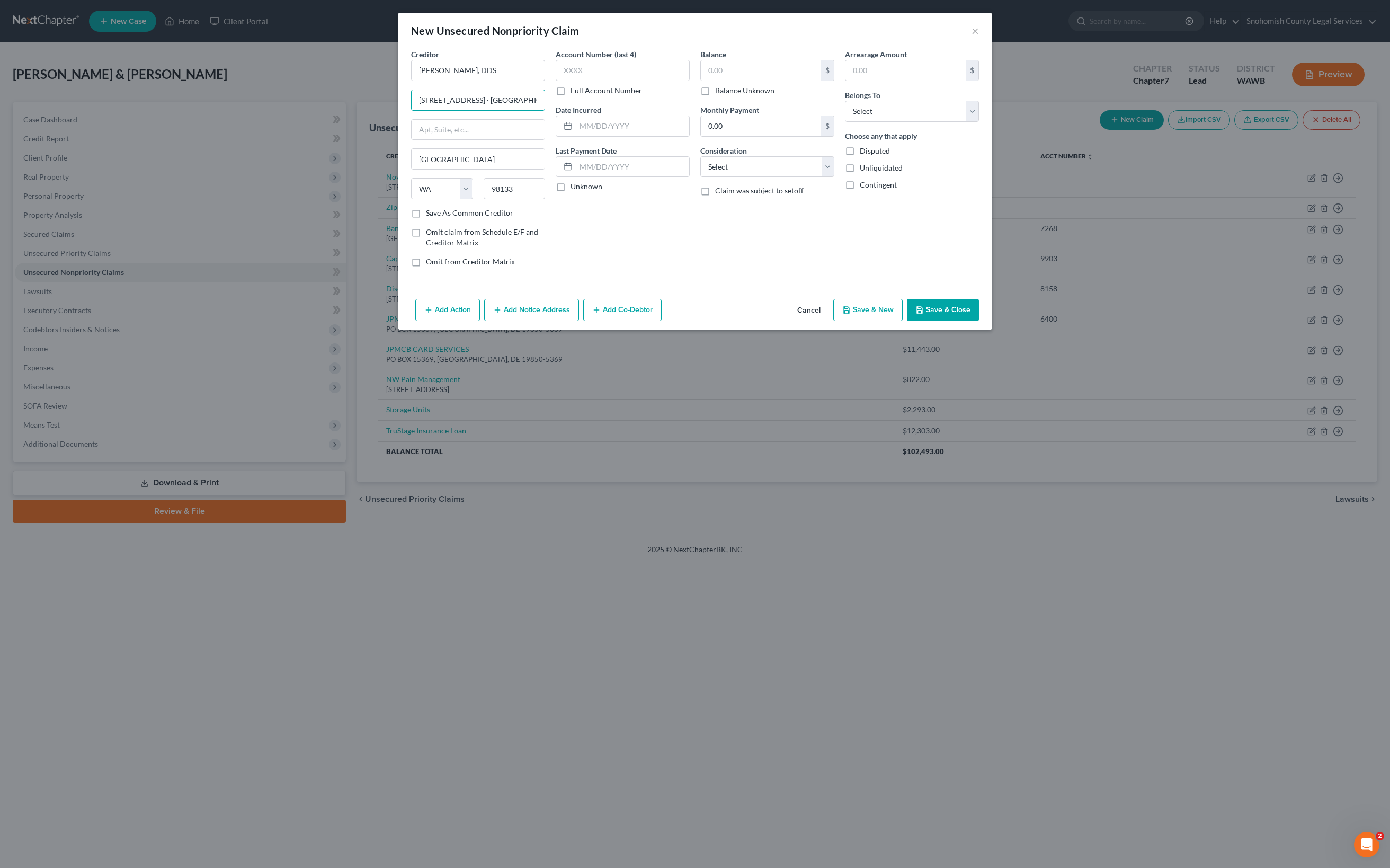
click at [445, 185] on div "Creditor * [PERSON_NAME], DDS [STREET_ADDRESS] · [GEOGRAPHIC_DATA] [GEOGRAPHIC_…" at bounding box center [695, 162] width 578 height 226
type input "[STREET_ADDRESS] · Ste A."
drag, startPoint x: 264, startPoint y: 292, endPoint x: 225, endPoint y: 289, distance: 39.1
type input "Shoreline"
click at [550, 275] on div "Account Number (last 4) Full Account Number Date Incurred Last Payment Date Unk…" at bounding box center [623, 162] width 145 height 226
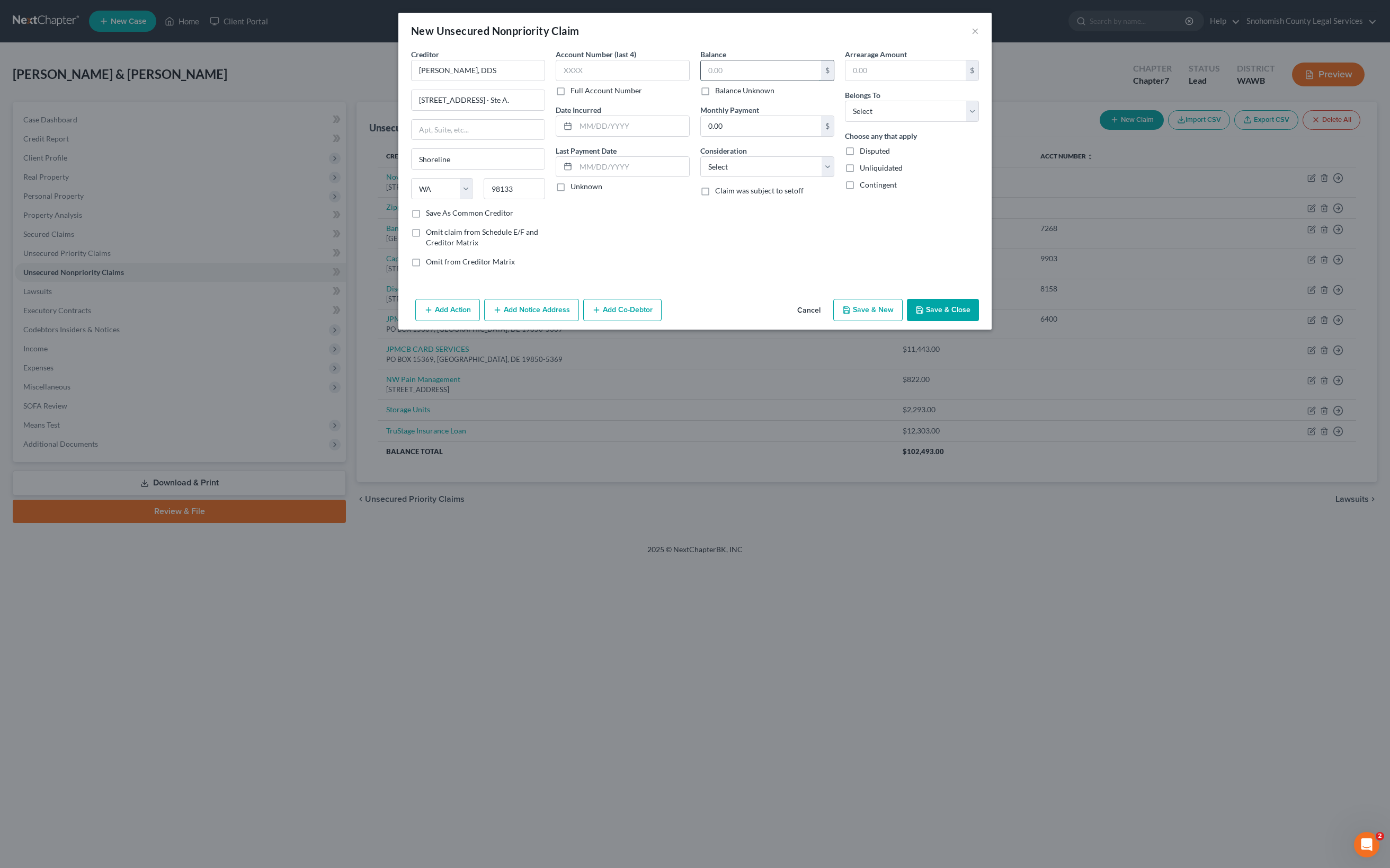
click at [750, 80] on input "text" at bounding box center [761, 70] width 120 height 20
type input "1,200"
click at [835, 96] on div "Balance Unknown" at bounding box center [767, 90] width 134 height 11
click at [821, 136] on input "0.00" at bounding box center [761, 126] width 120 height 20
select select "9"
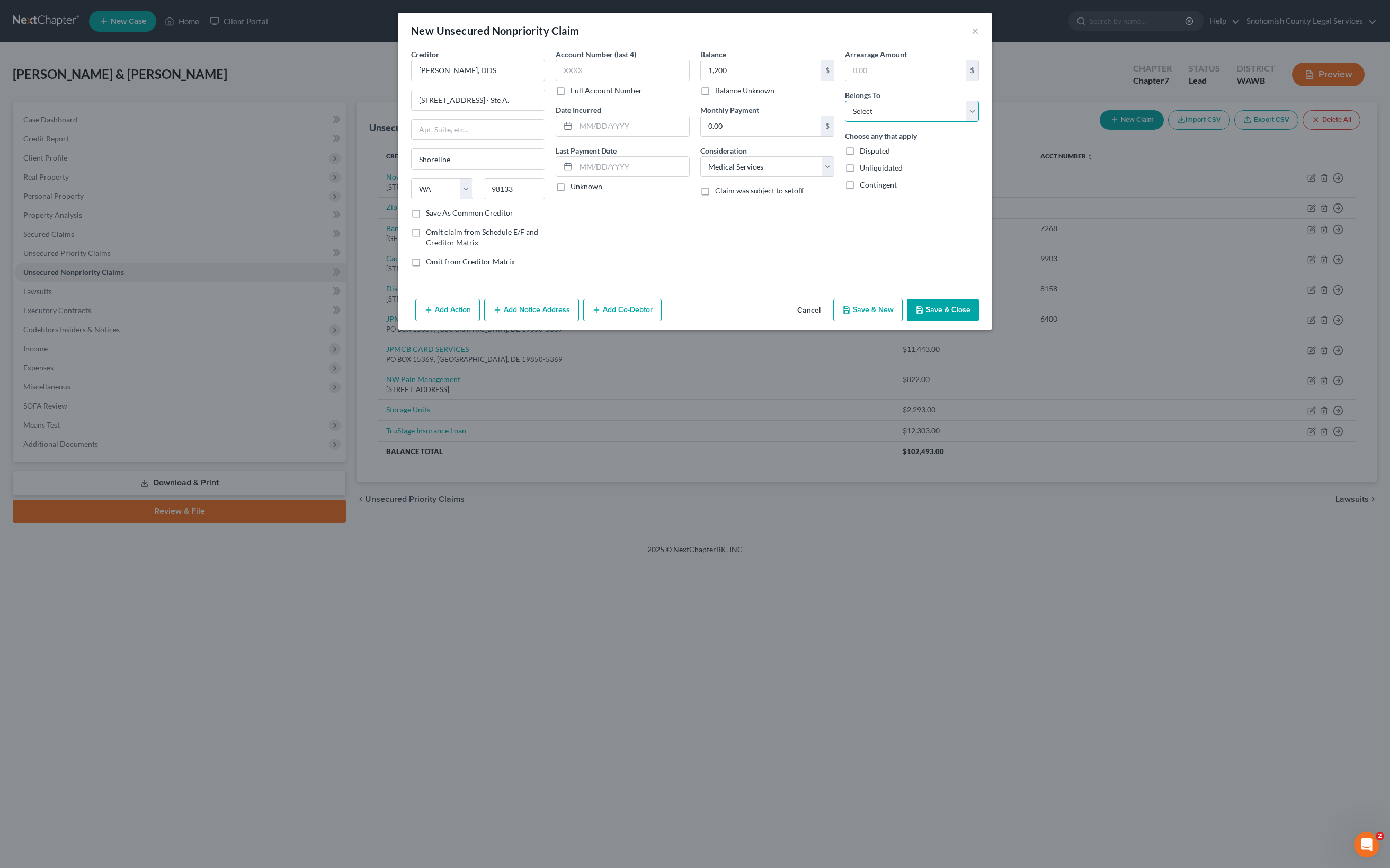
select select "4"
click at [978, 275] on div "Arrearage Amount $ Belongs To * Select Debtor 1 Only Debtor 2 Only Debtor 1 And…" at bounding box center [912, 162] width 145 height 226
click at [412, 110] on input "[STREET_ADDRESS] · Ste A." at bounding box center [478, 100] width 133 height 20
click at [412, 110] on input "[STREET_ADDRESS]" at bounding box center [478, 100] width 133 height 20
type input "[STREET_ADDRESS]"
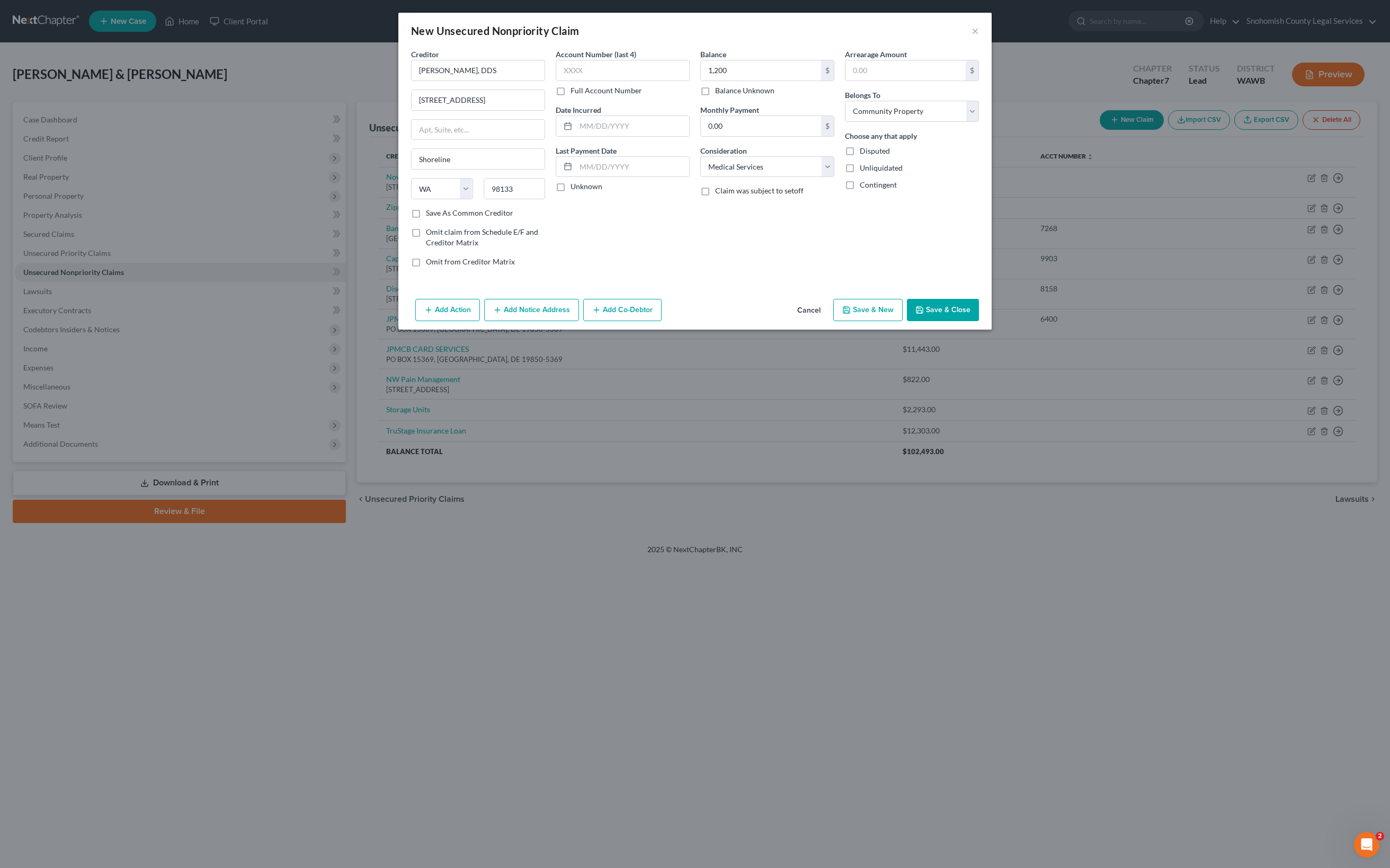
click at [608, 275] on div "Account Number (last 4) Full Account Number Date Incurred Last Payment Date Unk…" at bounding box center [623, 162] width 145 height 226
click at [979, 321] on button "Save & Close" at bounding box center [943, 309] width 72 height 22
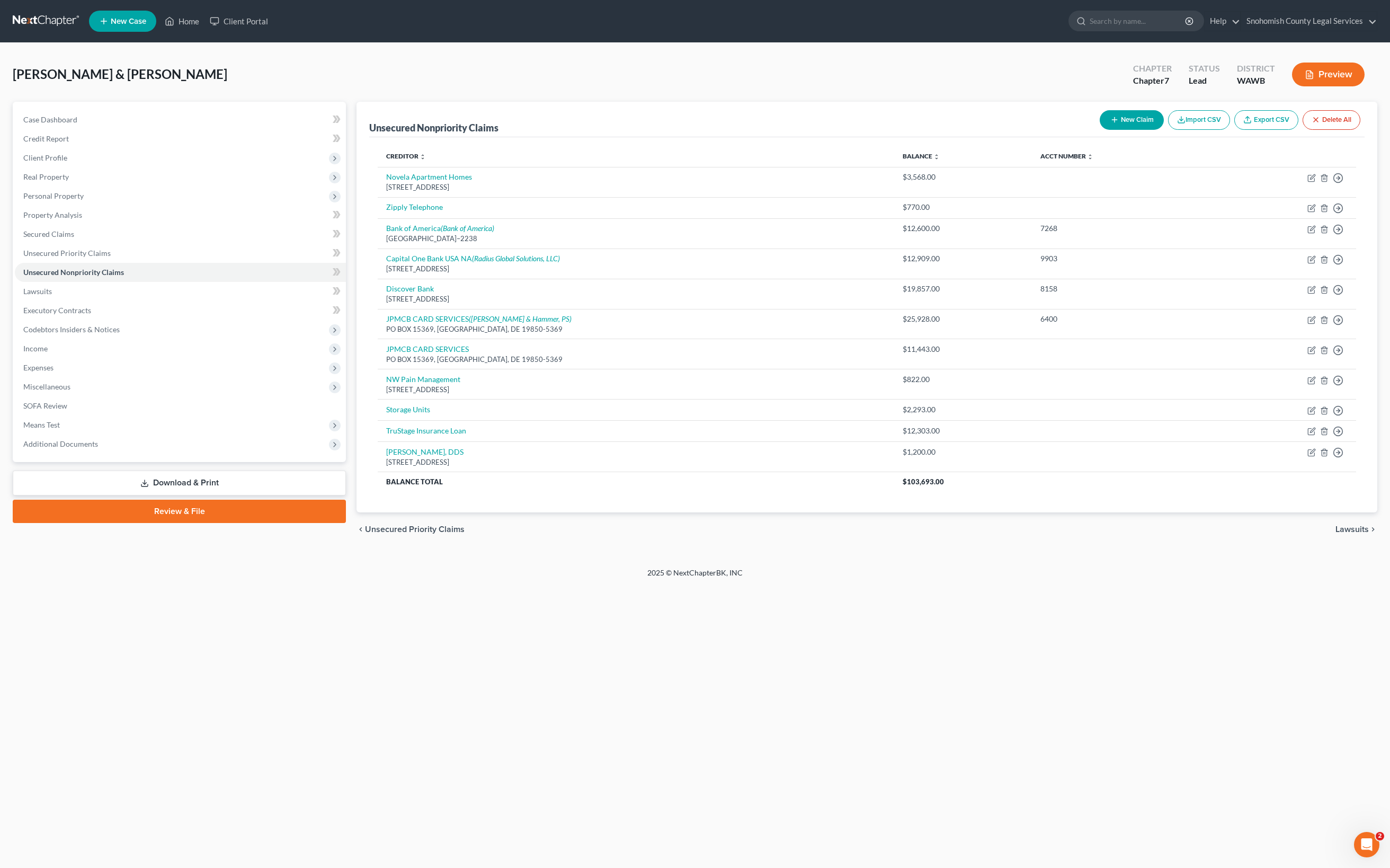
click at [1100, 130] on button "New Claim" at bounding box center [1131, 120] width 64 height 20
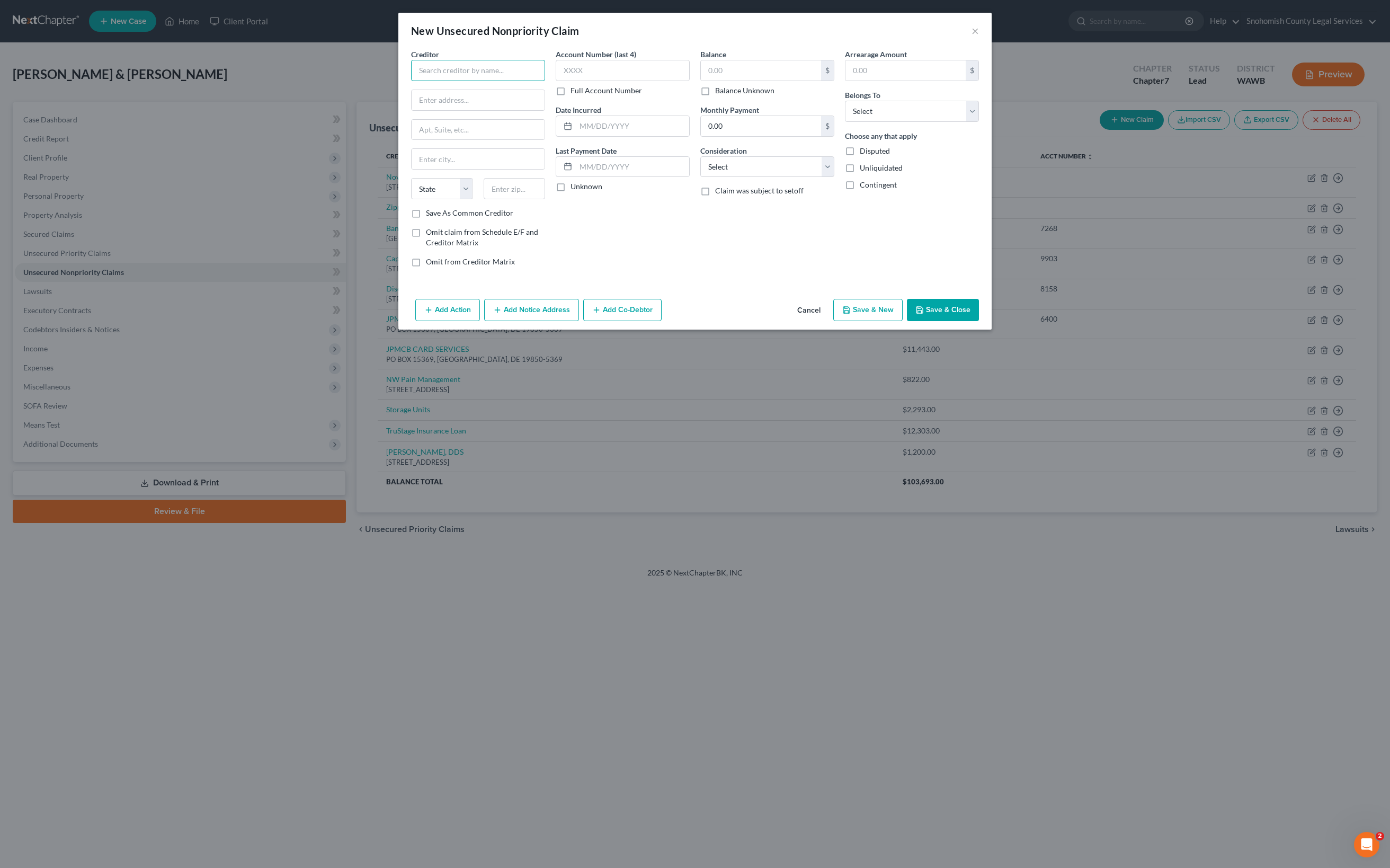
click at [411, 81] on input "text" at bounding box center [478, 70] width 134 height 21
type input "[GEOGRAPHIC_DATA]"
click at [721, 80] on input "text" at bounding box center [761, 70] width 120 height 20
type input "150.00"
select select "9"
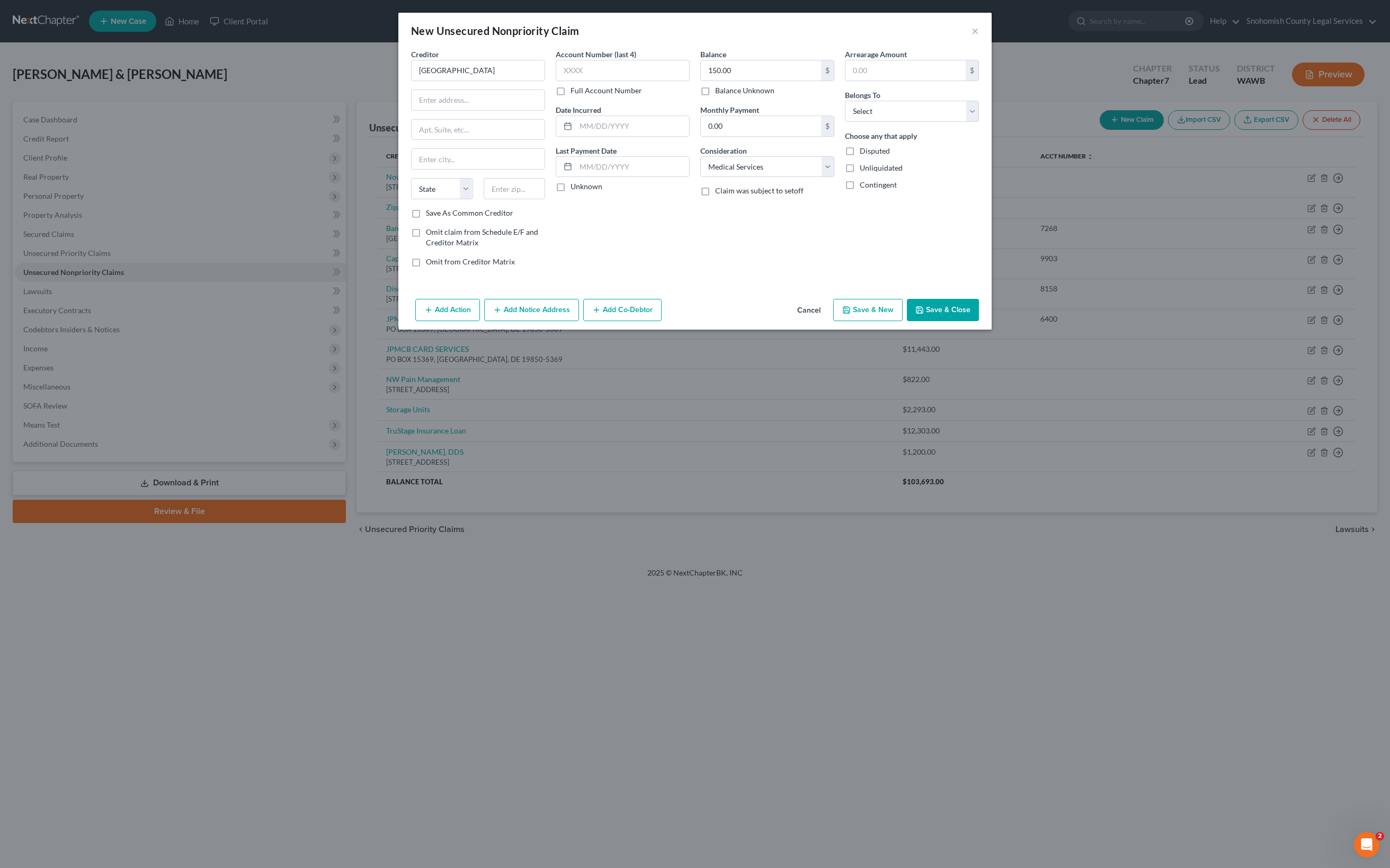
click at [979, 321] on button "Save & Close" at bounding box center [943, 309] width 72 height 22
select select "4"
click at [979, 321] on button "Save & Close" at bounding box center [943, 309] width 72 height 22
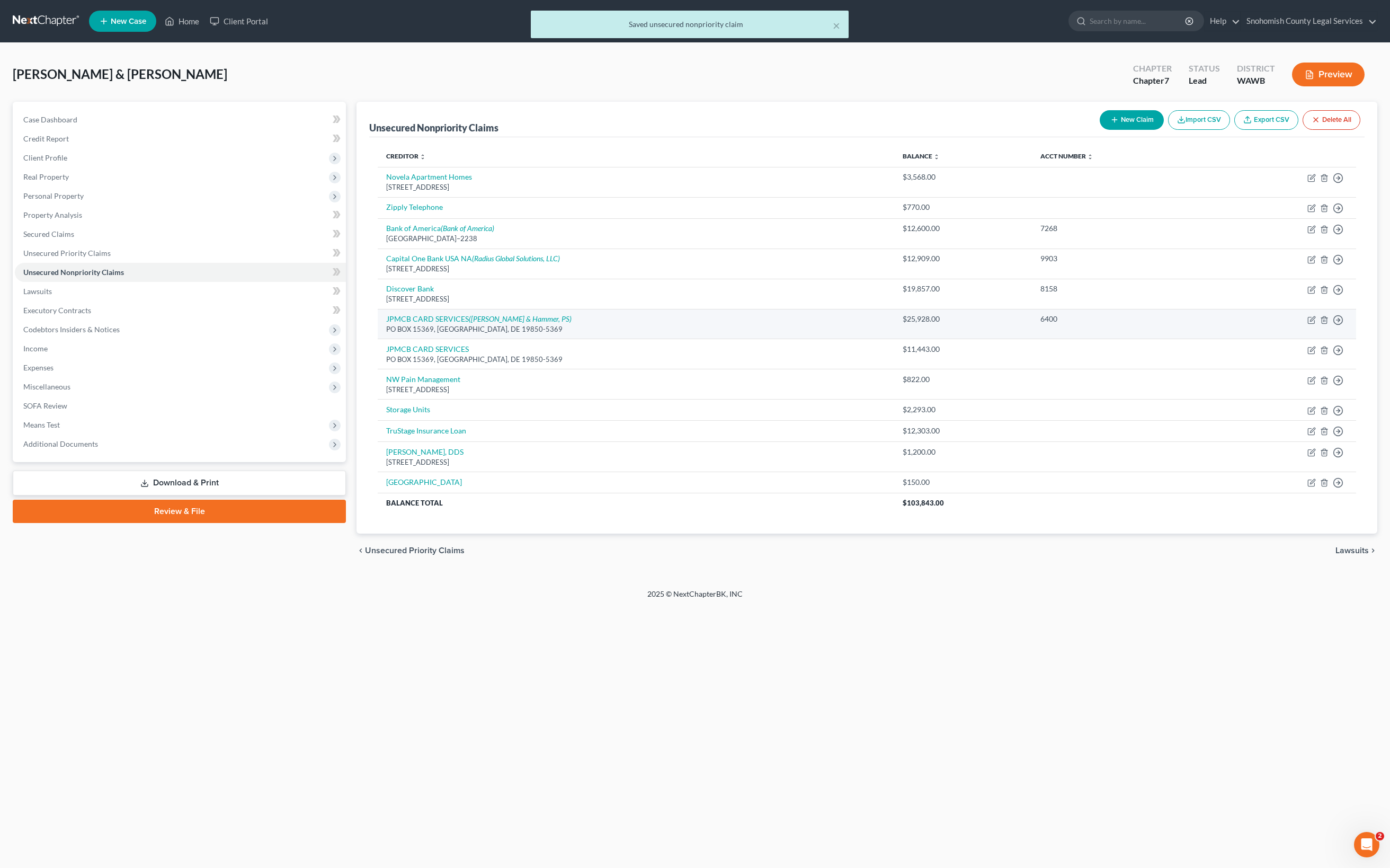
scroll to position [261, 0]
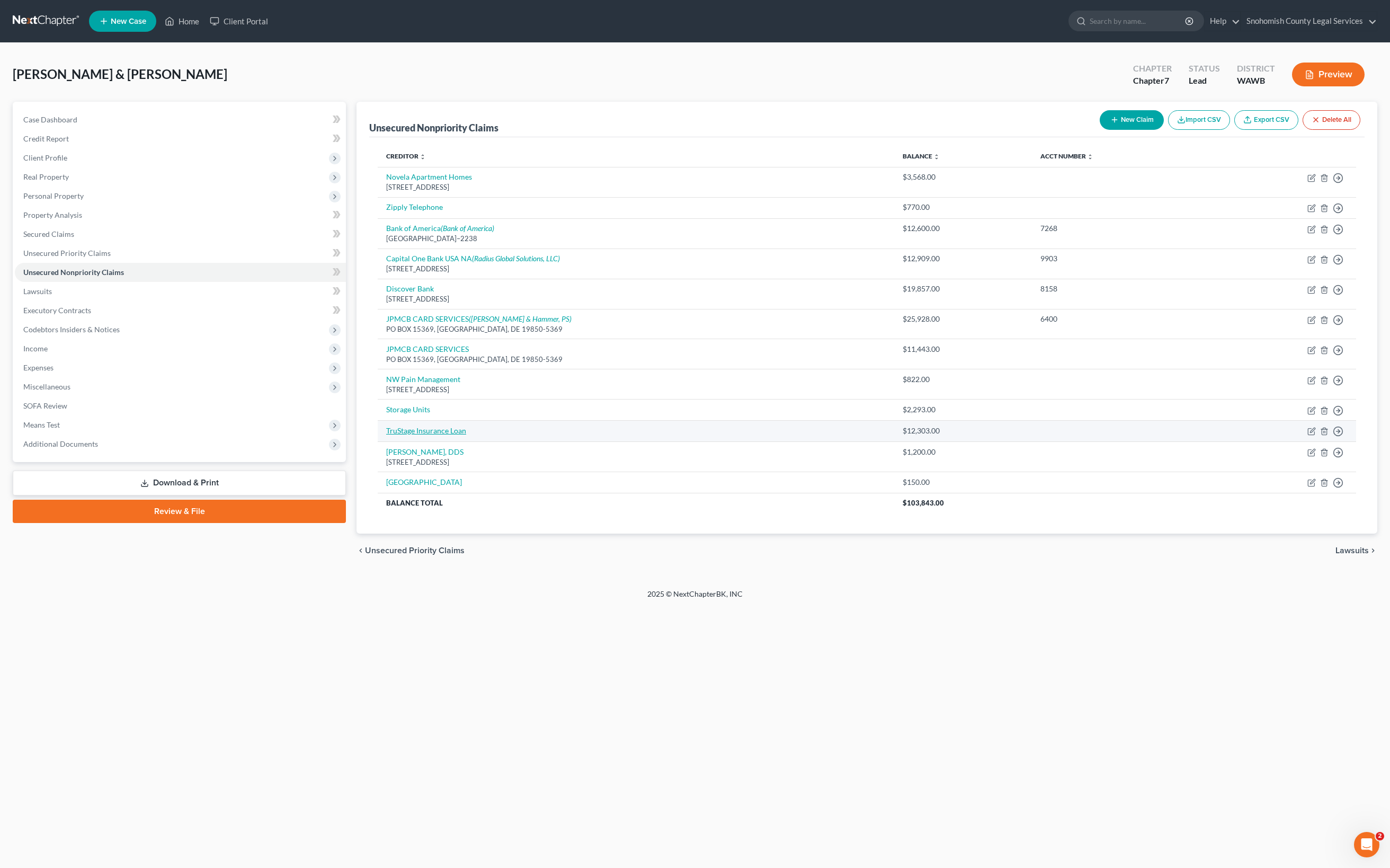
click at [466, 435] on link "TruStage Insurance Loan" at bounding box center [426, 430] width 80 height 9
select select "14"
select select "4"
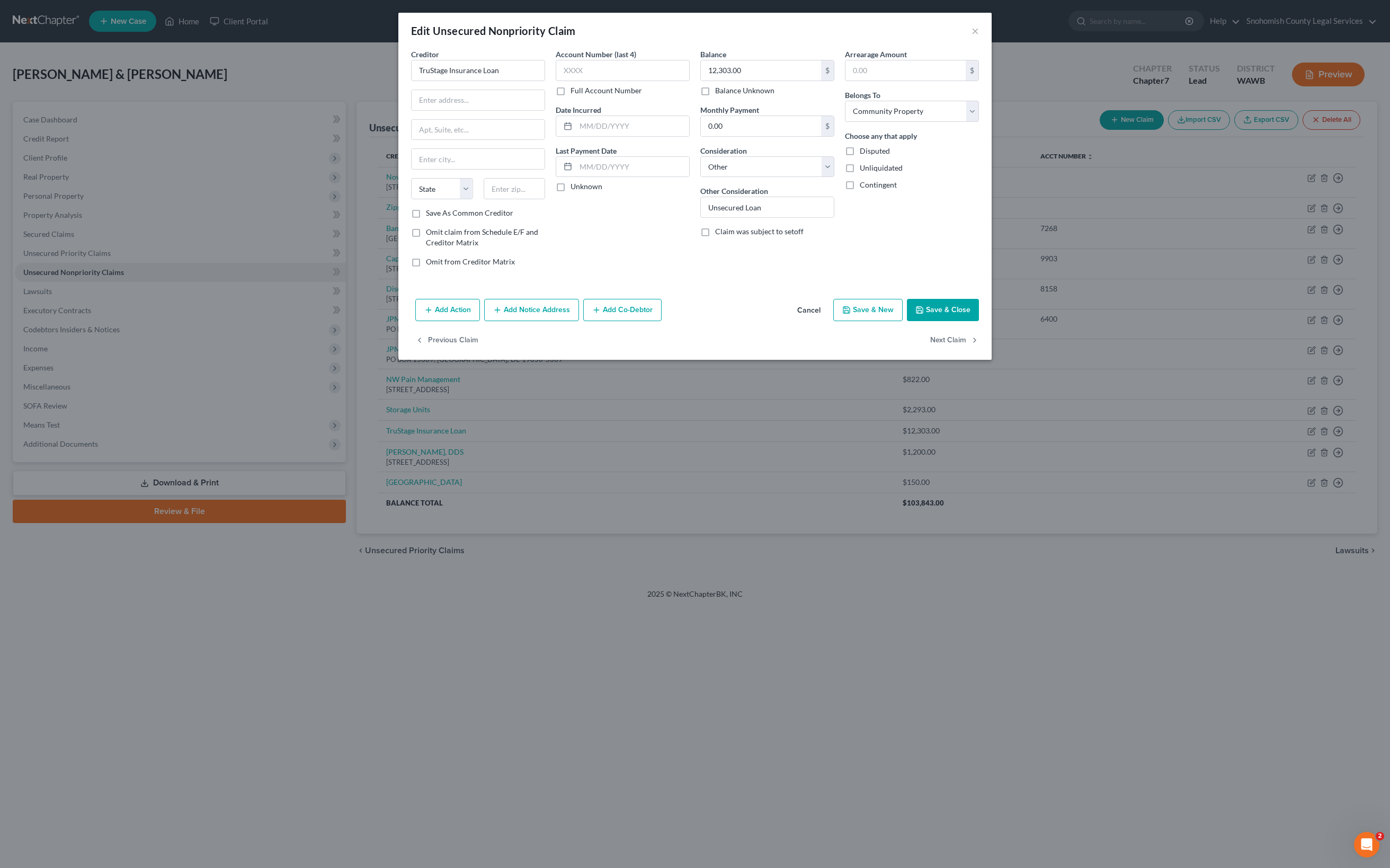
click at [979, 321] on button "Save & Close" at bounding box center [943, 309] width 72 height 22
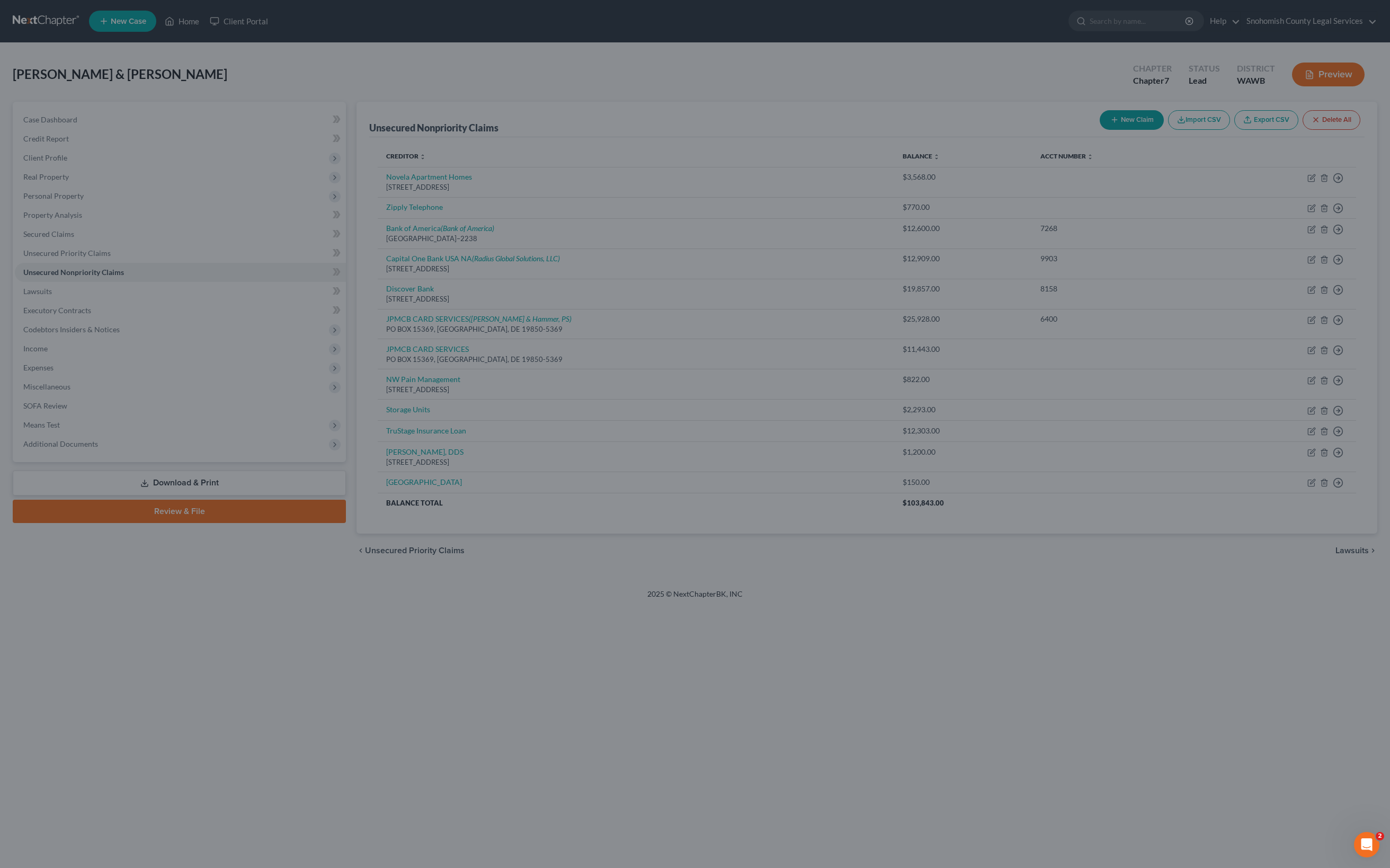
type input "0"
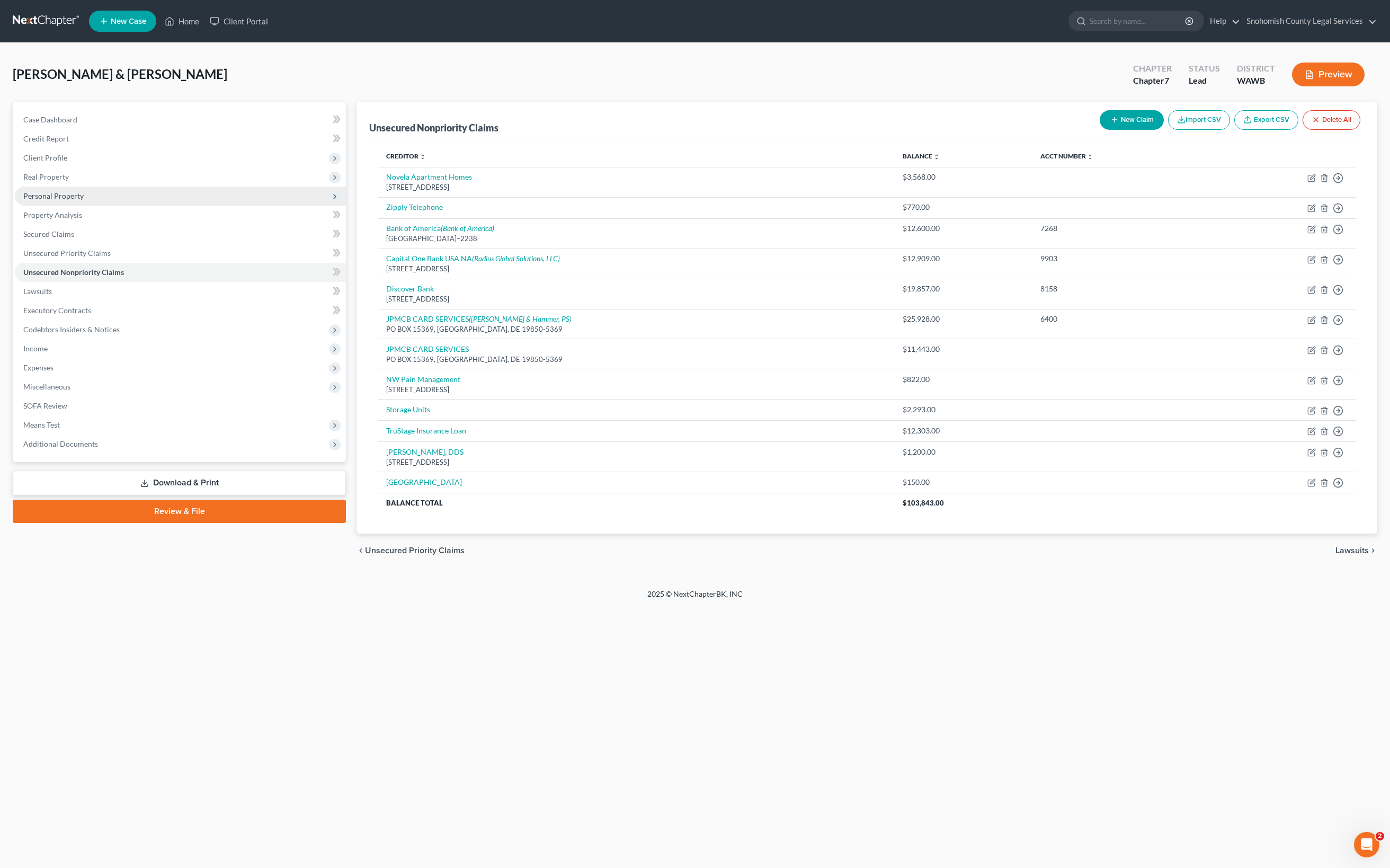
click at [289, 187] on span "Personal Property" at bounding box center [180, 196] width 331 height 19
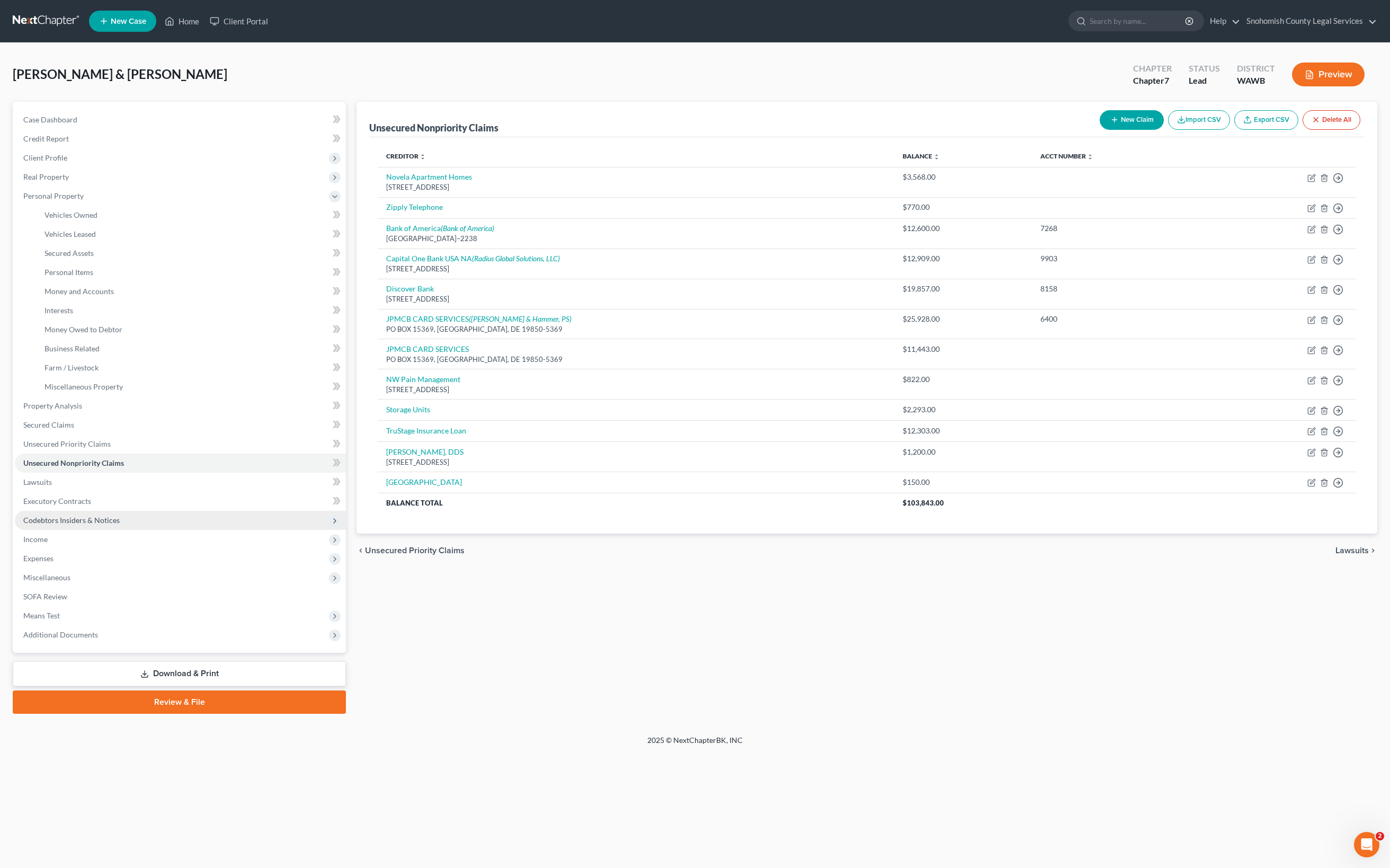
scroll to position [521, 0]
drag, startPoint x: 338, startPoint y: 111, endPoint x: 84, endPoint y: 513, distance: 475.5
click at [84, 513] on div "[PERSON_NAME] & [PERSON_NAME] Upgraded Chapter Chapter 7 Status Lead District […" at bounding box center [695, 388] width 1365 height 666
click at [54, 554] on span "Expenses" at bounding box center [39, 558] width 30 height 9
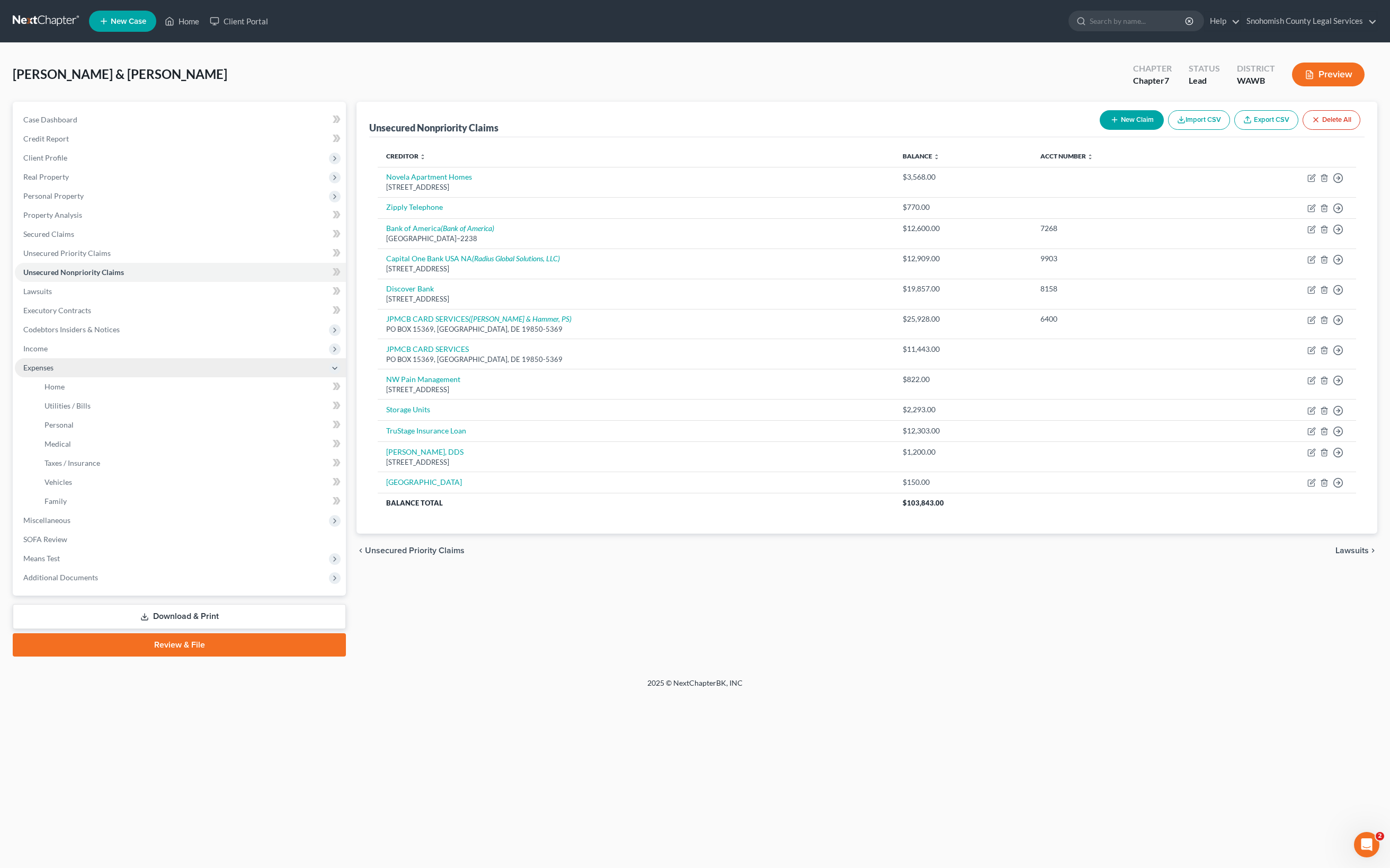
scroll to position [413, 0]
click at [71, 439] on span "Medical" at bounding box center [58, 443] width 27 height 9
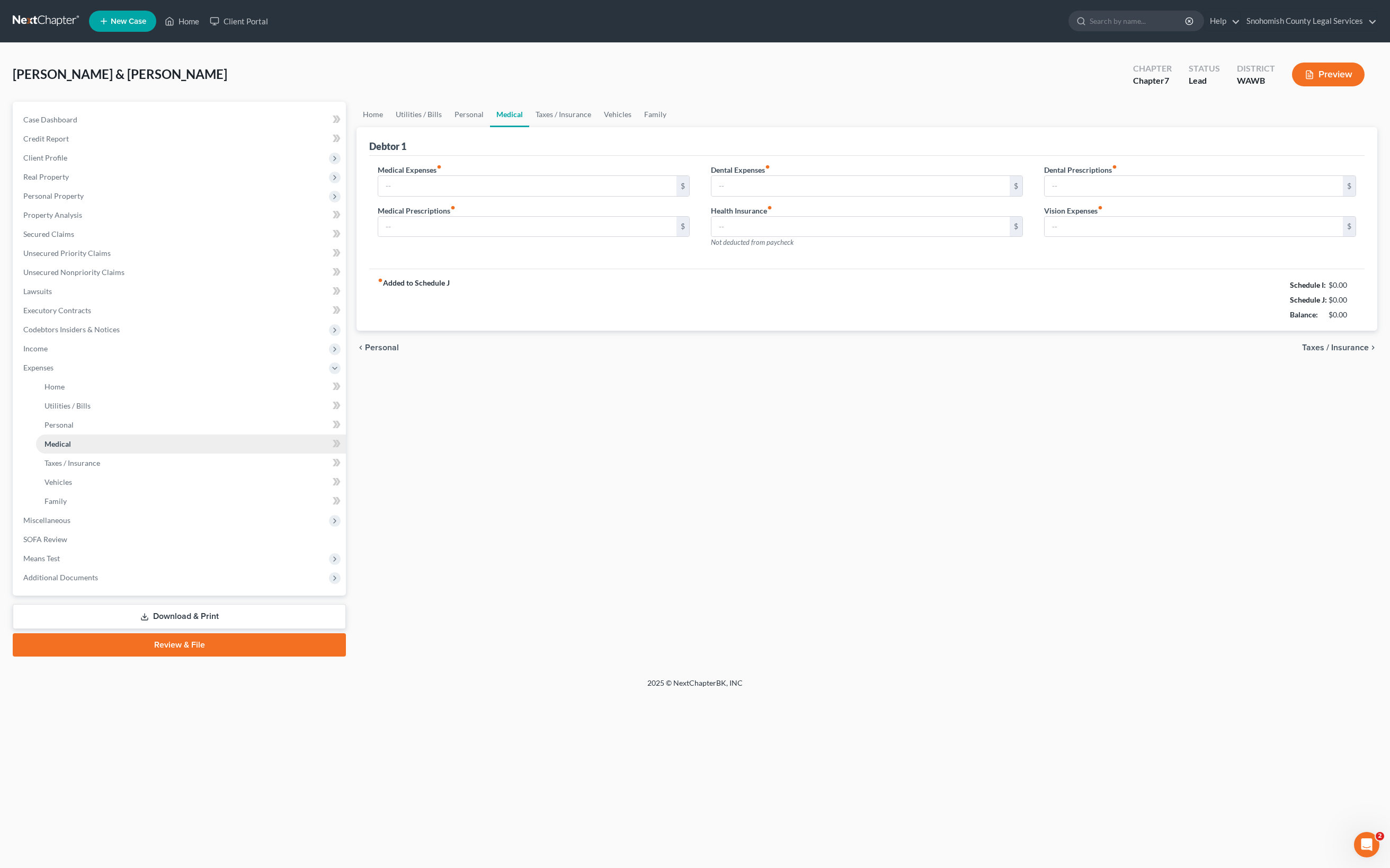
type input "0.00"
type input "20.00"
type input "100.00"
type input "378.00"
type input "0.00"
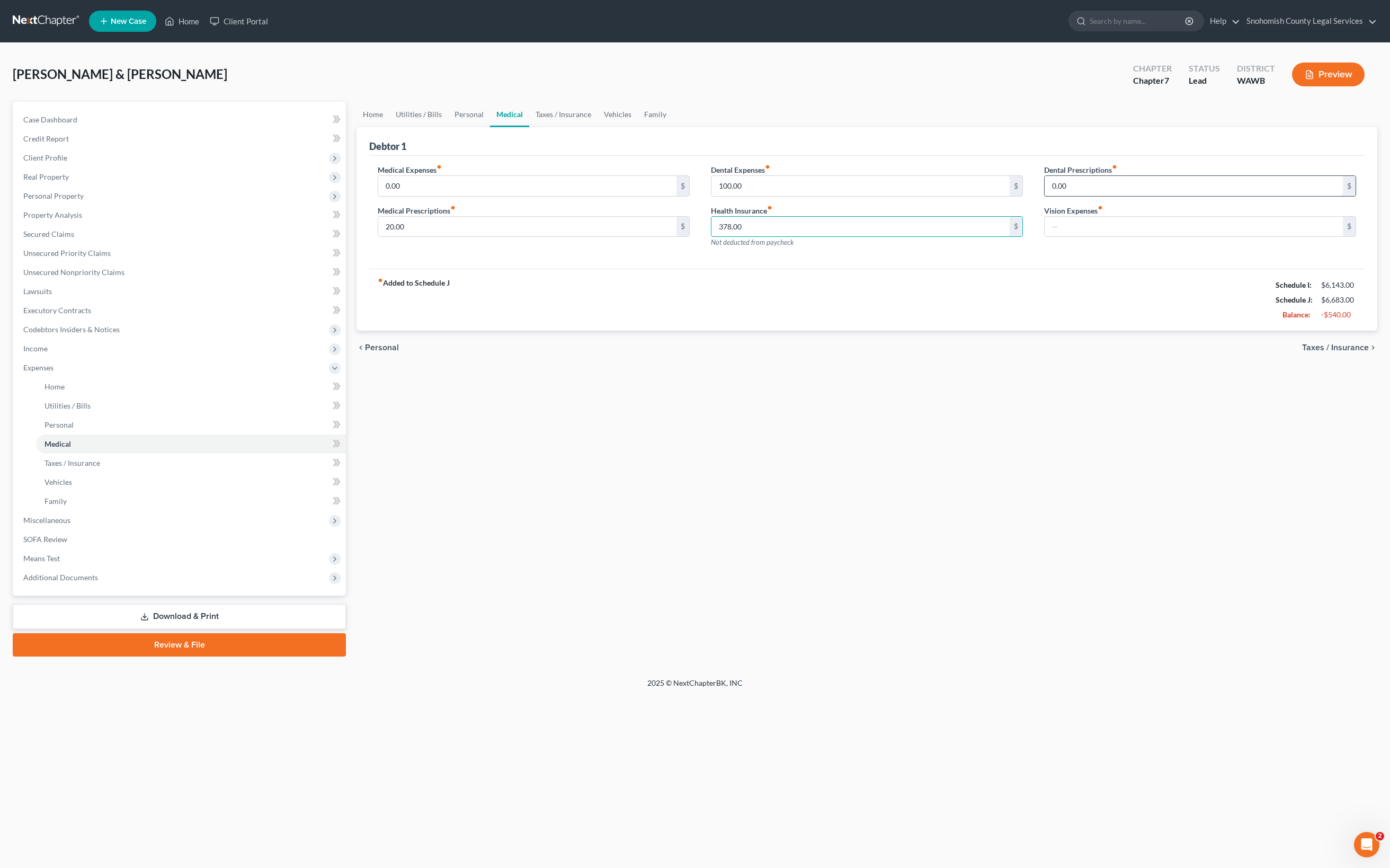
click at [945, 237] on input "378.00" at bounding box center [860, 226] width 298 height 20
drag, startPoint x: 554, startPoint y: 326, endPoint x: 392, endPoint y: 328, distance: 162.0
click at [392, 328] on div "fiber_manual_record Added to Schedule J Schedule I: $6,143.00 Schedule J: $6,68…" at bounding box center [867, 300] width 995 height 62
click at [575, 322] on div "fiber_manual_record Added to Schedule J Schedule I: $6,143.00 Schedule J: $6,68…" at bounding box center [867, 300] width 995 height 62
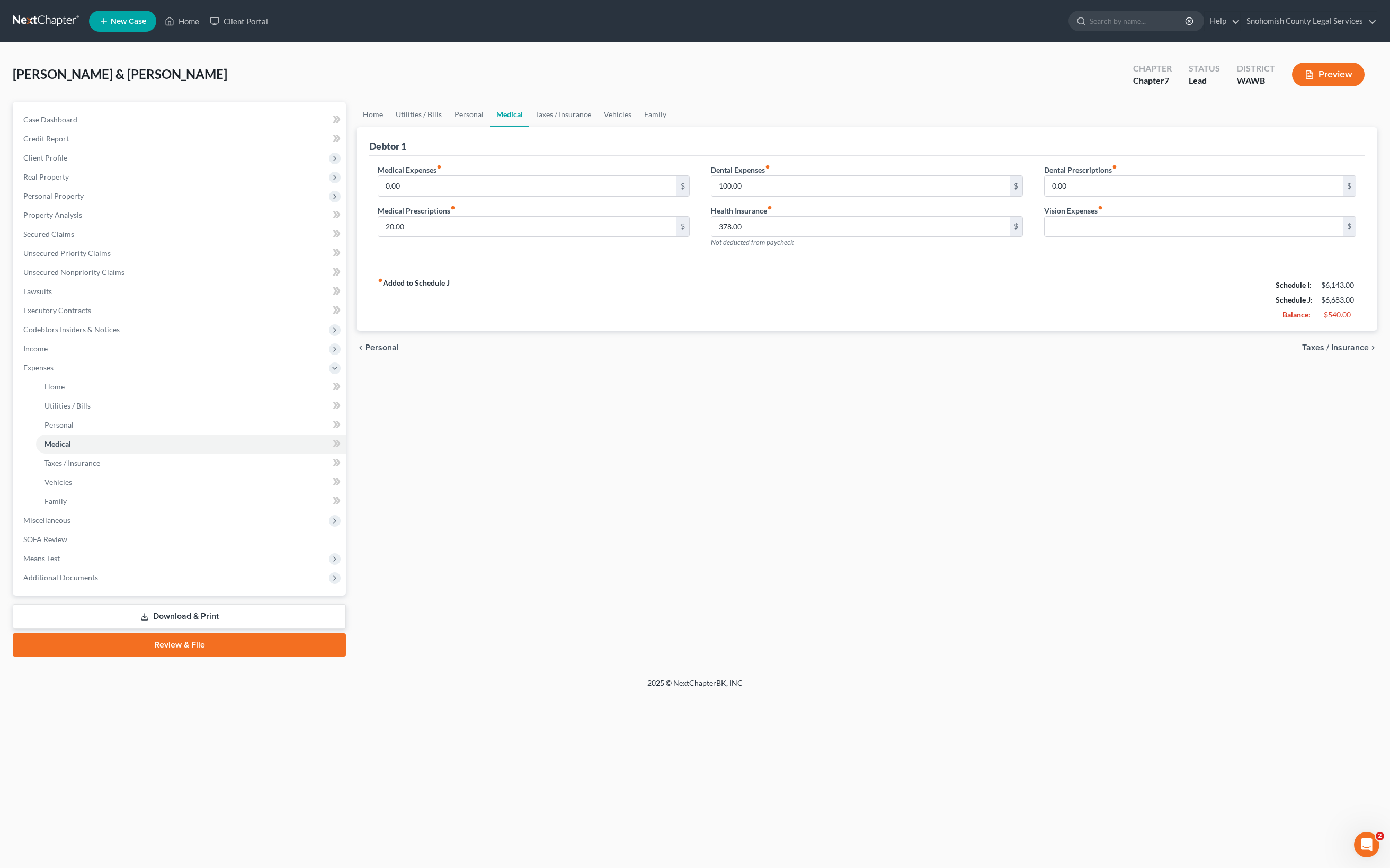
drag, startPoint x: 571, startPoint y: 323, endPoint x: 397, endPoint y: 326, distance: 174.0
click at [397, 326] on div "fiber_manual_record Added to Schedule J Schedule I: $6,143.00 Schedule J: $6,68…" at bounding box center [867, 300] width 995 height 62
click at [561, 319] on div "fiber_manual_record Added to Schedule J Schedule I: $6,143.00 Schedule J: $6,68…" at bounding box center [867, 300] width 995 height 62
drag, startPoint x: 559, startPoint y: 324, endPoint x: 399, endPoint y: 330, distance: 160.1
click at [397, 330] on div "fiber_manual_record Added to Schedule J Schedule I: $6,143.00 Schedule J: $6,68…" at bounding box center [867, 300] width 995 height 62
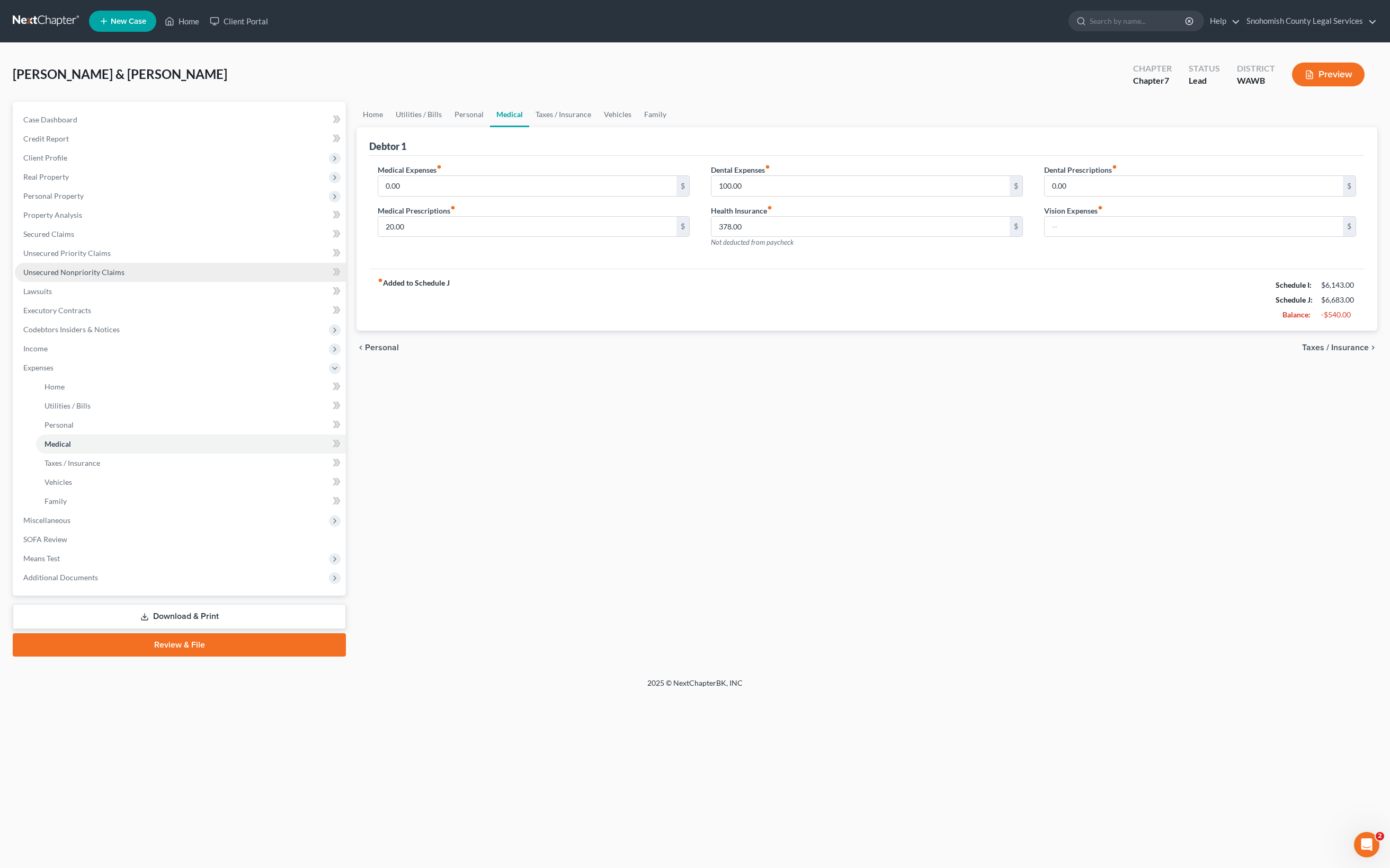
click at [125, 276] on span "Unsecured Nonpriority Claims" at bounding box center [74, 272] width 101 height 9
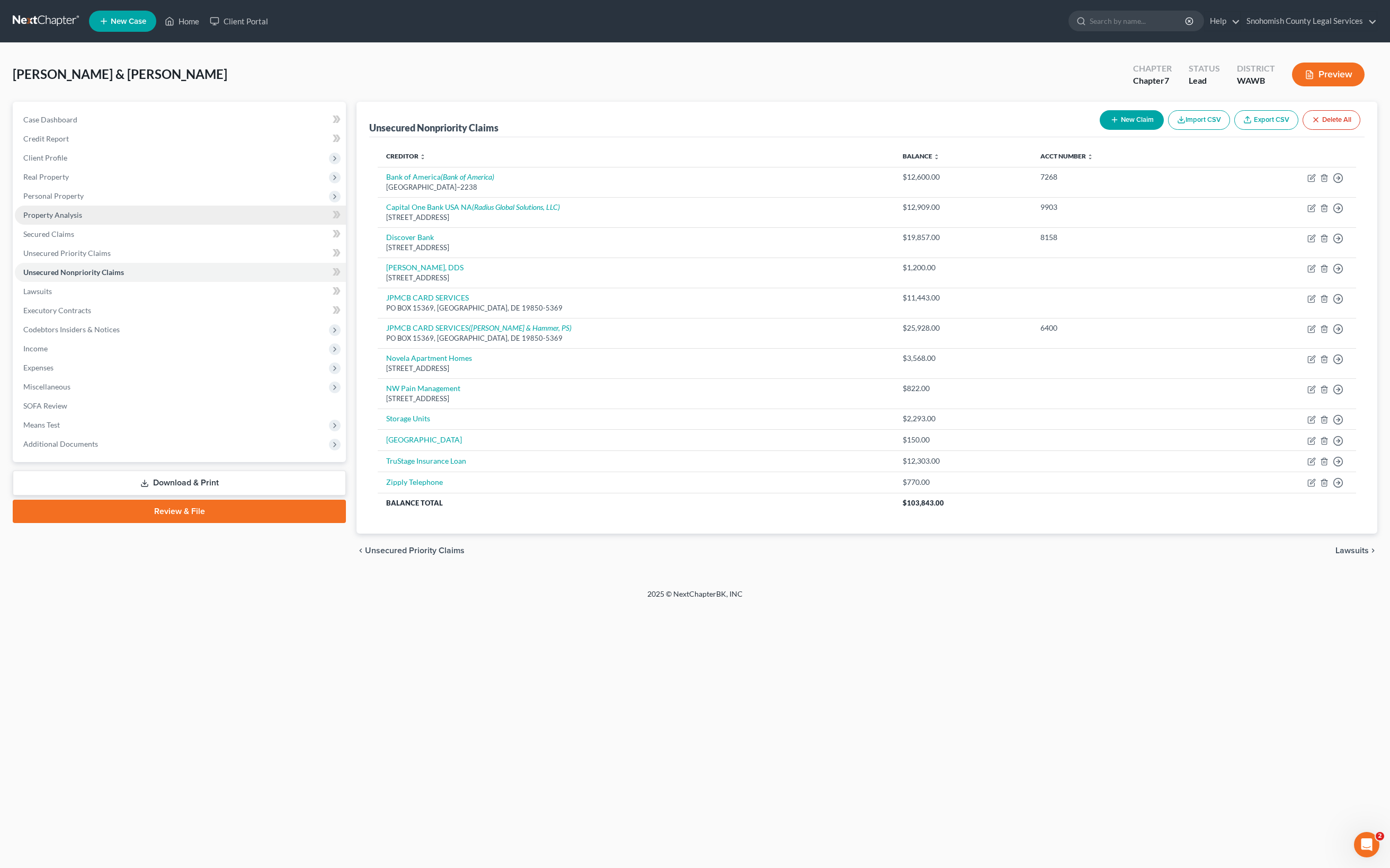
scroll to position [261, 0]
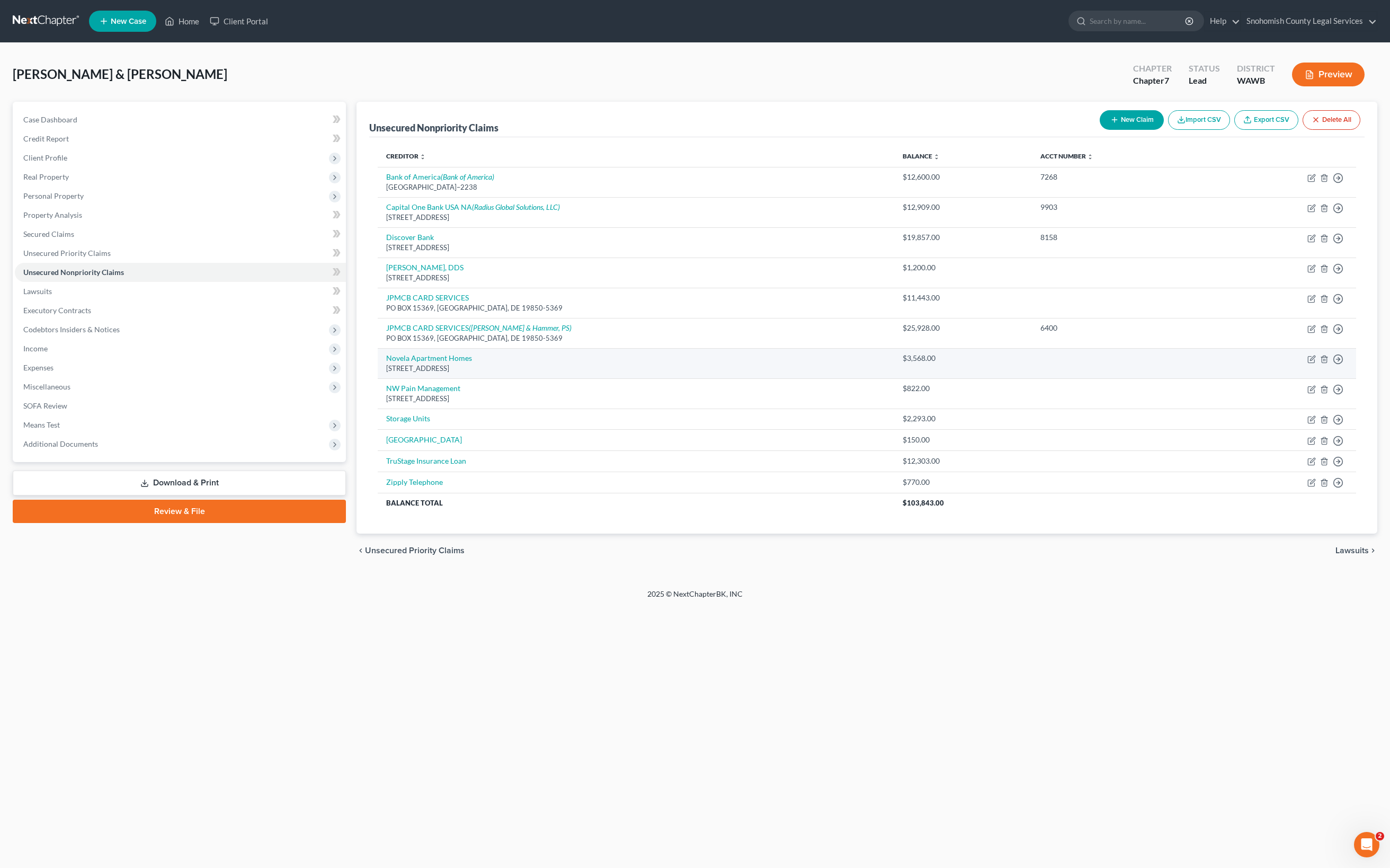
click at [249, 282] on link "Lawsuits" at bounding box center [180, 291] width 331 height 19
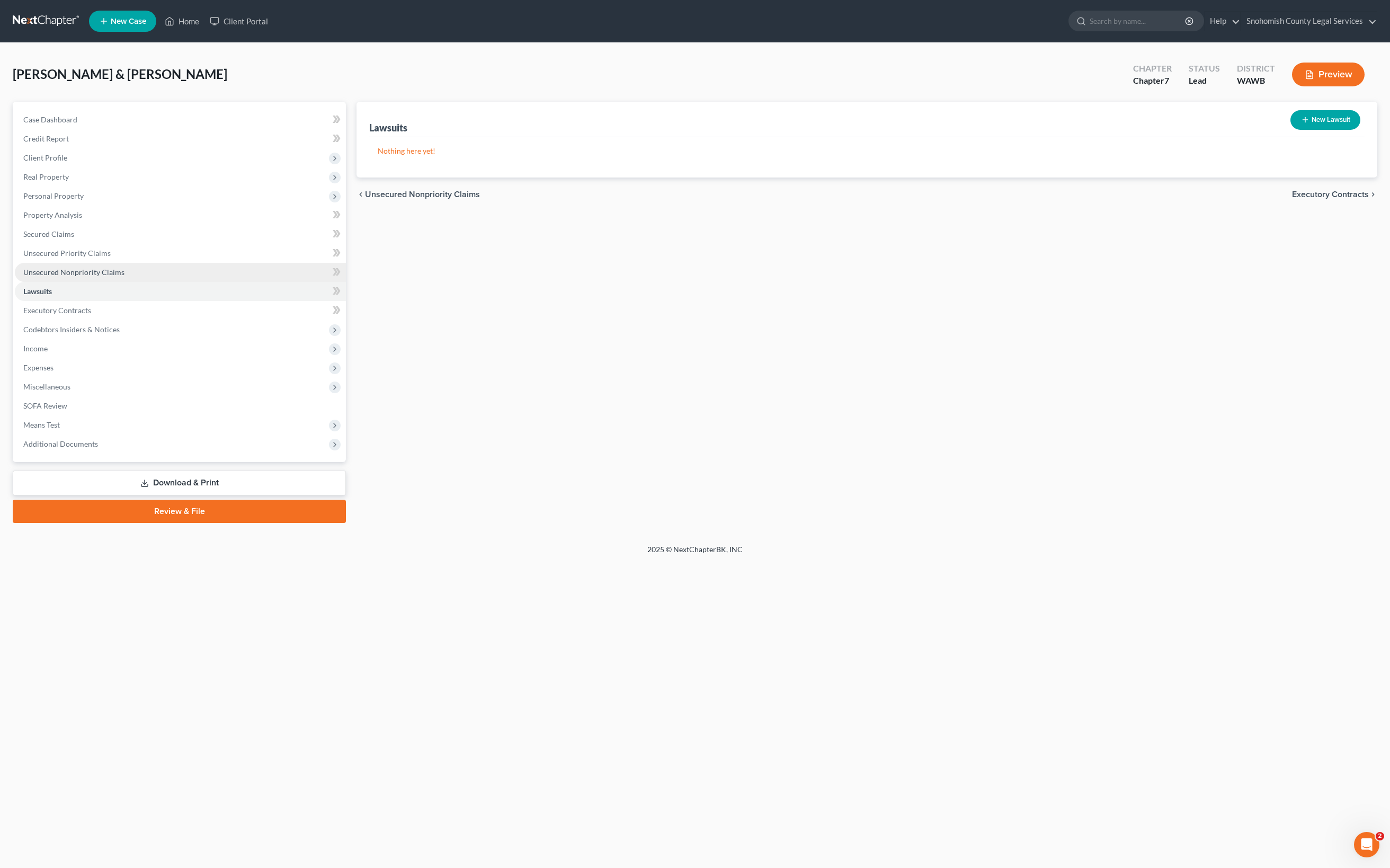
click at [125, 276] on span "Unsecured Nonpriority Claims" at bounding box center [74, 272] width 101 height 9
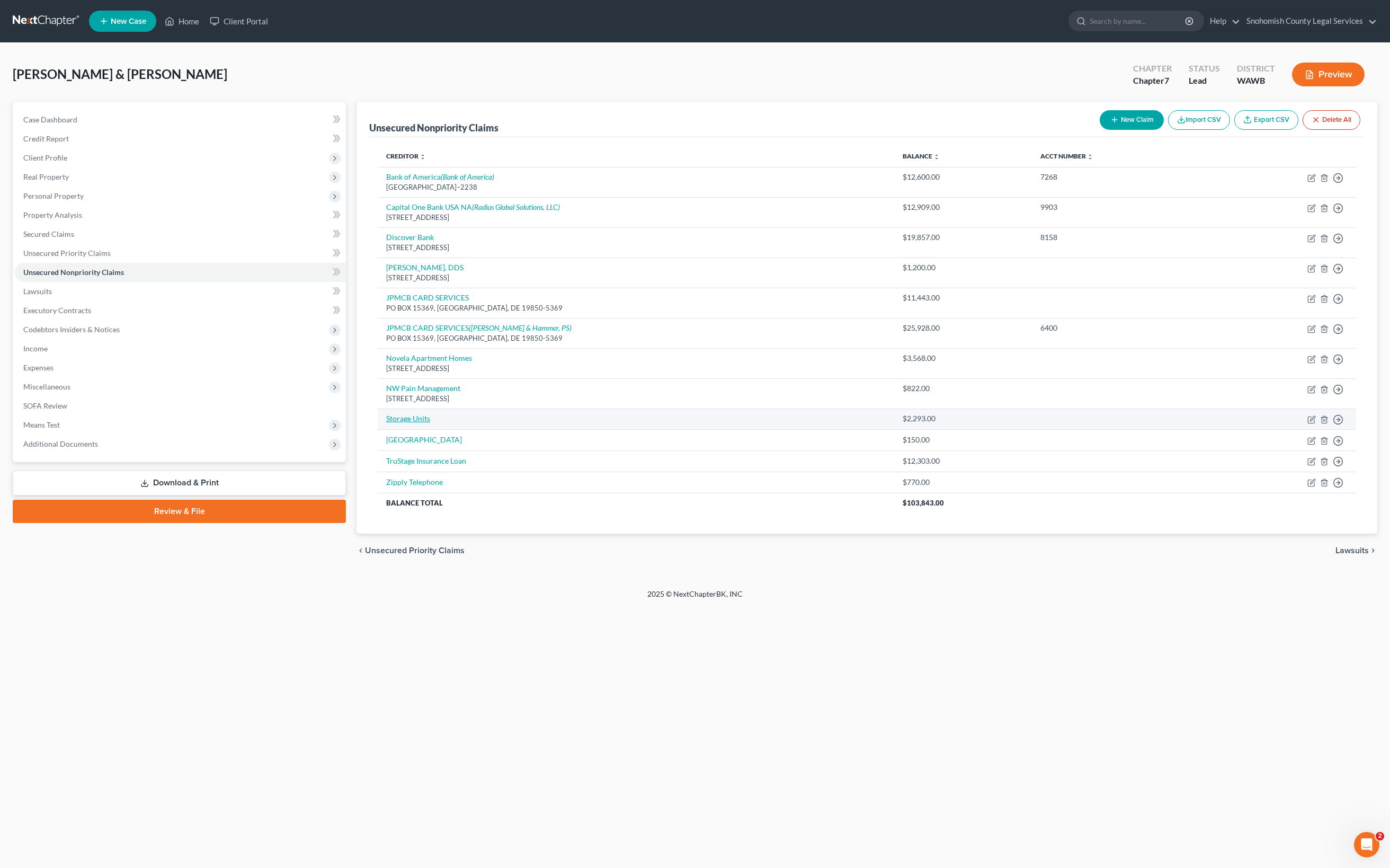
scroll to position [249, 0]
click at [1321, 418] on polyline "button" at bounding box center [1324, 418] width 6 height 0
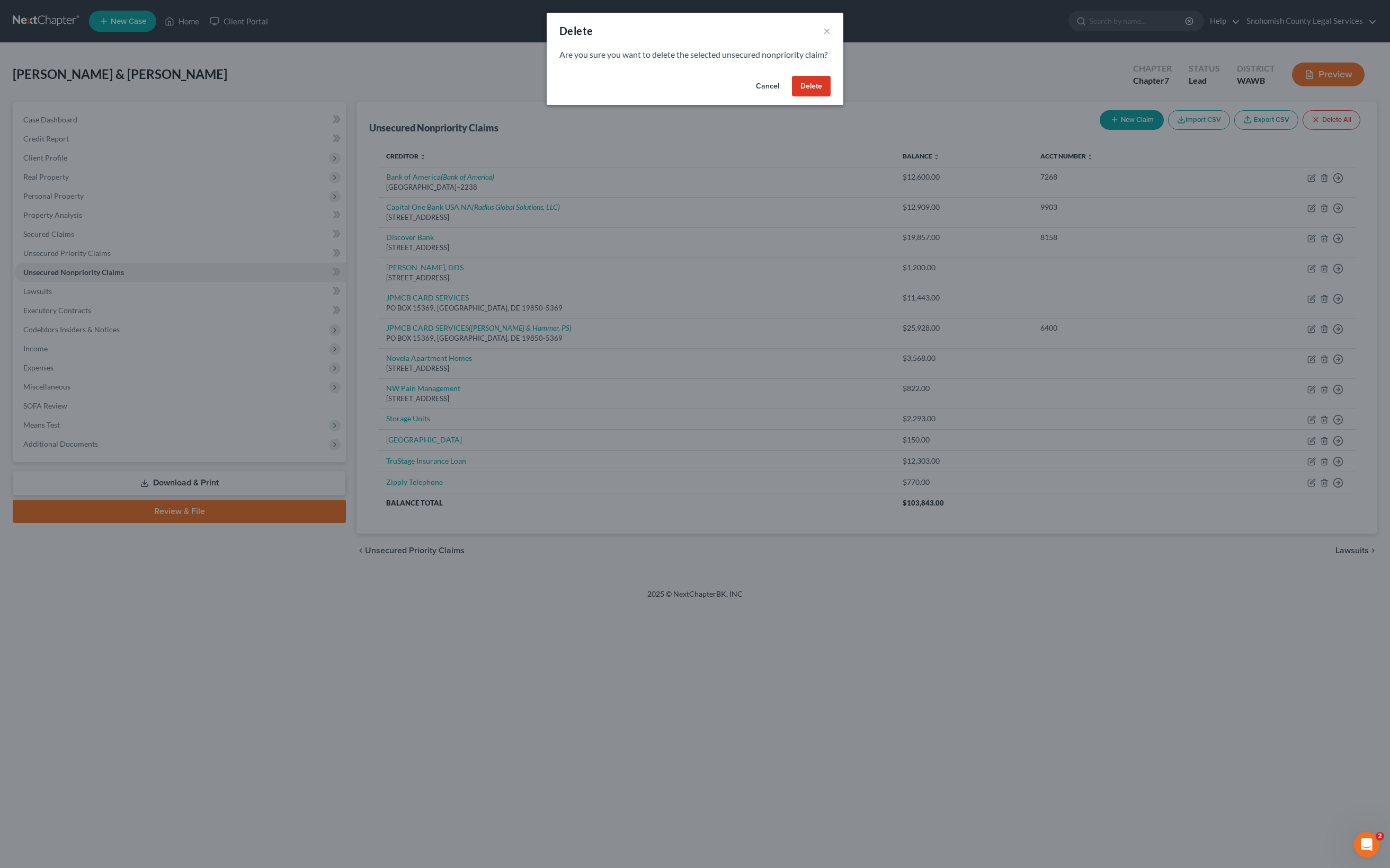
click at [831, 97] on button "Delete" at bounding box center [811, 86] width 39 height 21
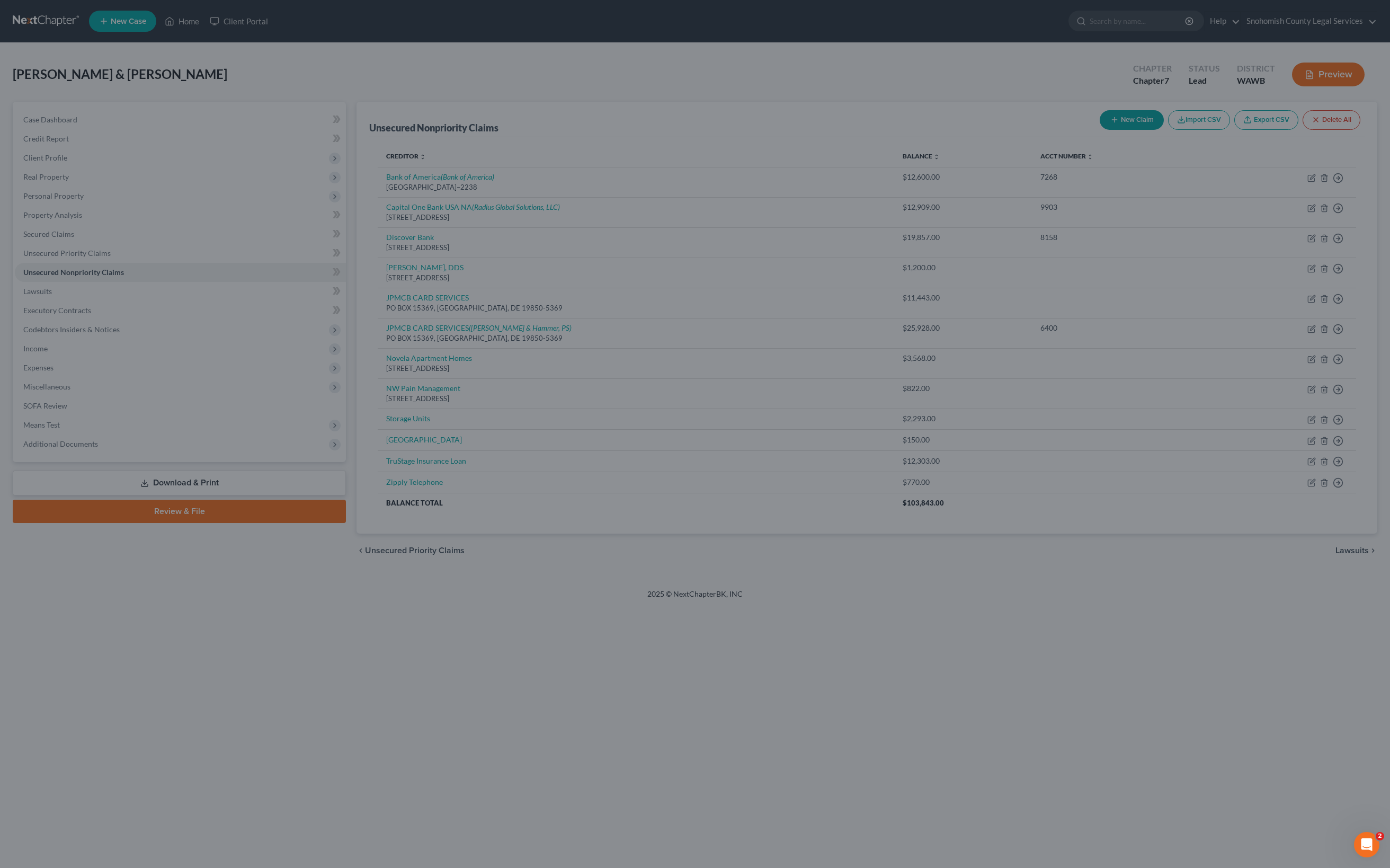
scroll to position [223, 0]
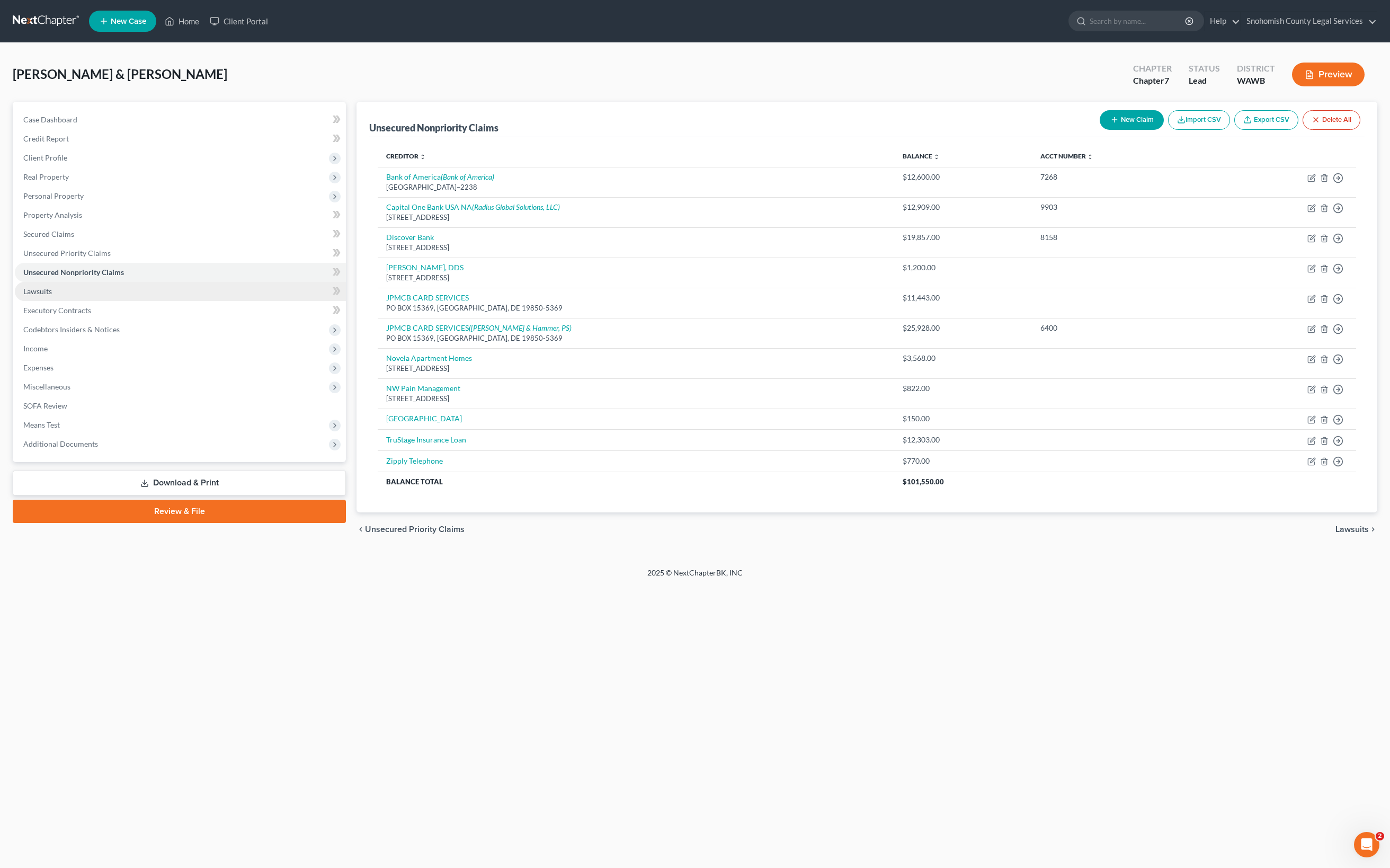
click at [52, 295] on span "Lawsuits" at bounding box center [37, 291] width 28 height 9
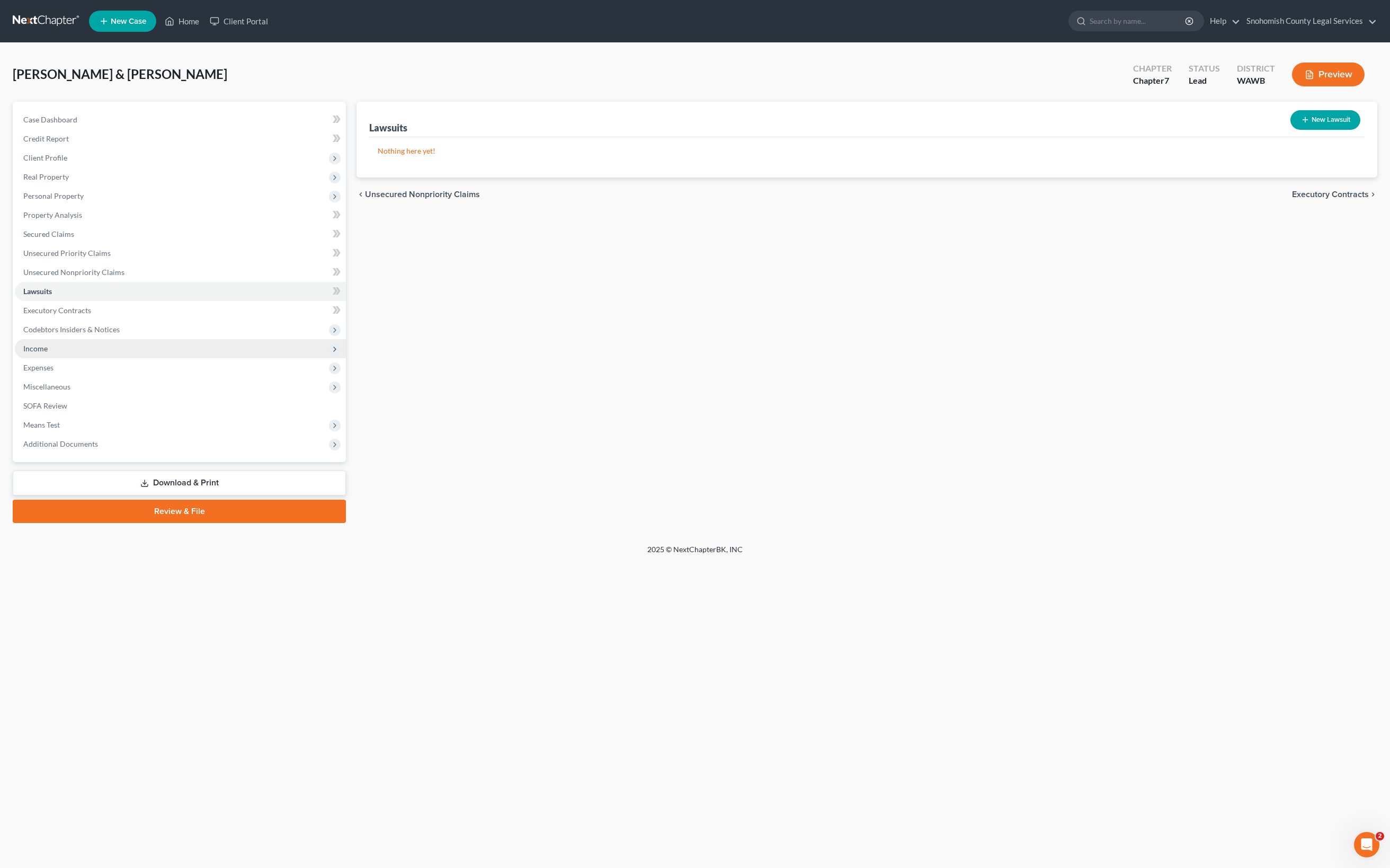
scroll to position [161, 0]
click at [91, 314] on span "Executory Contracts" at bounding box center [57, 310] width 68 height 9
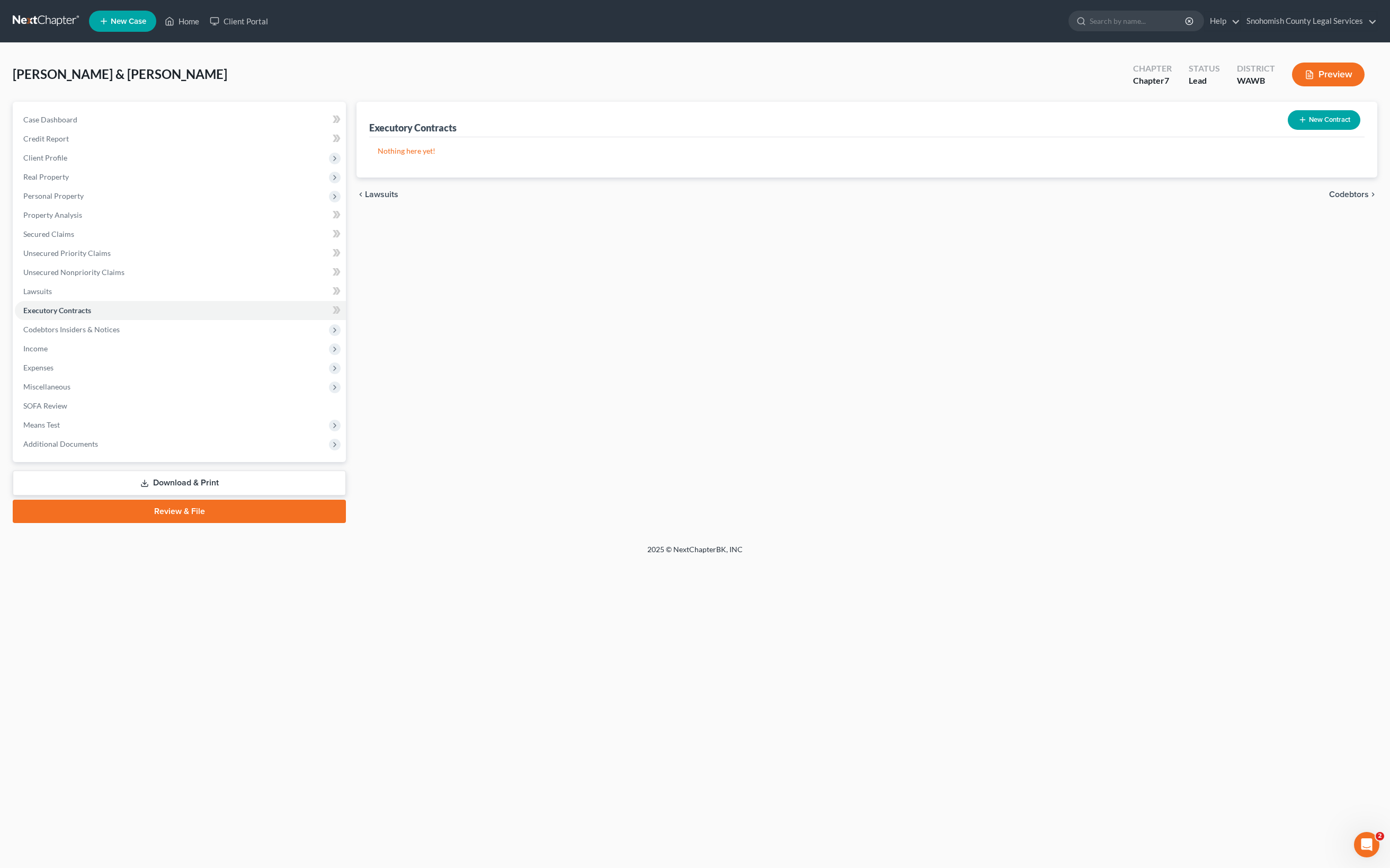
scroll to position [161, 0]
click at [120, 334] on span "Codebtors Insiders & Notices" at bounding box center [71, 329] width 96 height 9
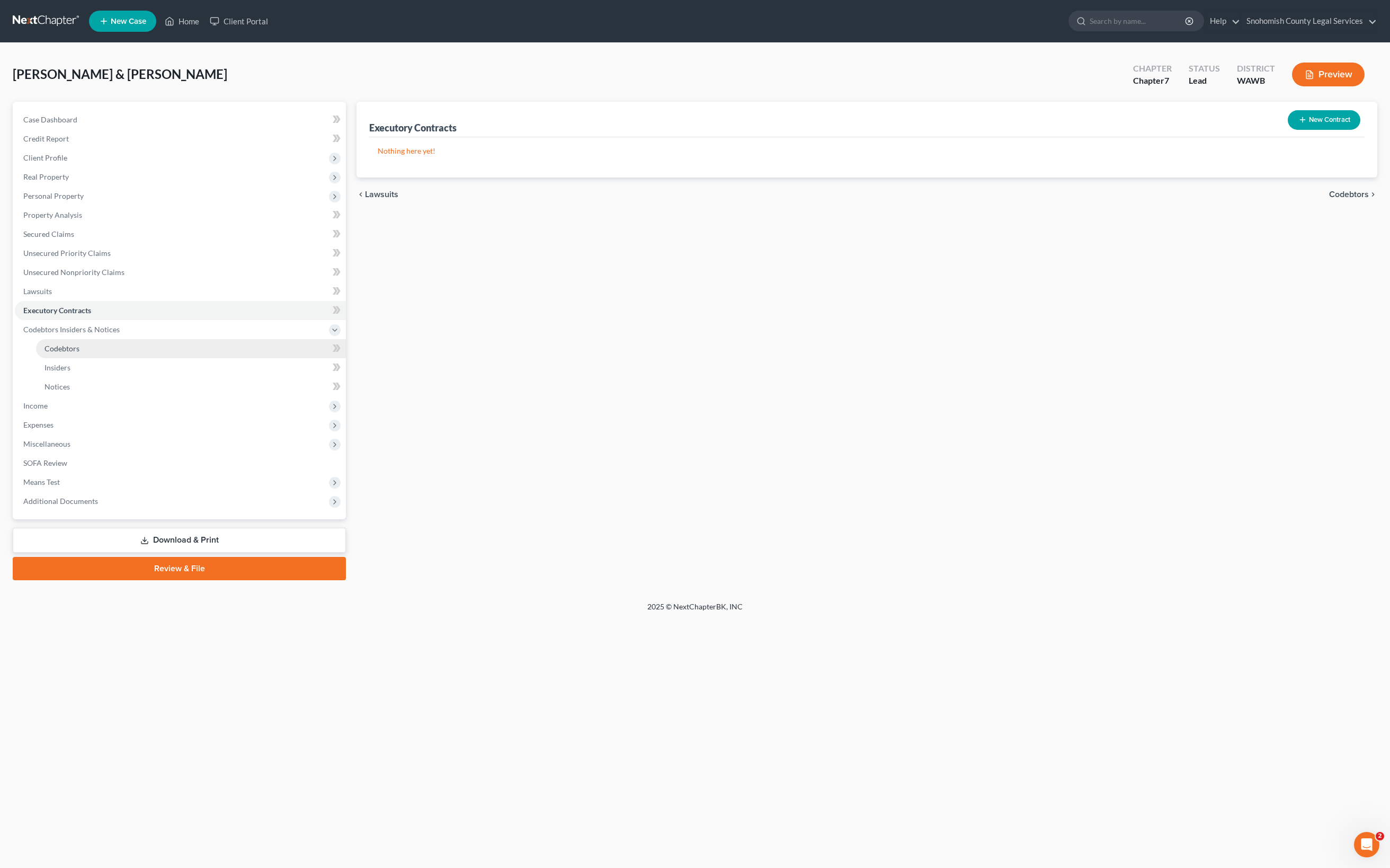
click at [80, 353] on span "Codebtors" at bounding box center [61, 348] width 35 height 9
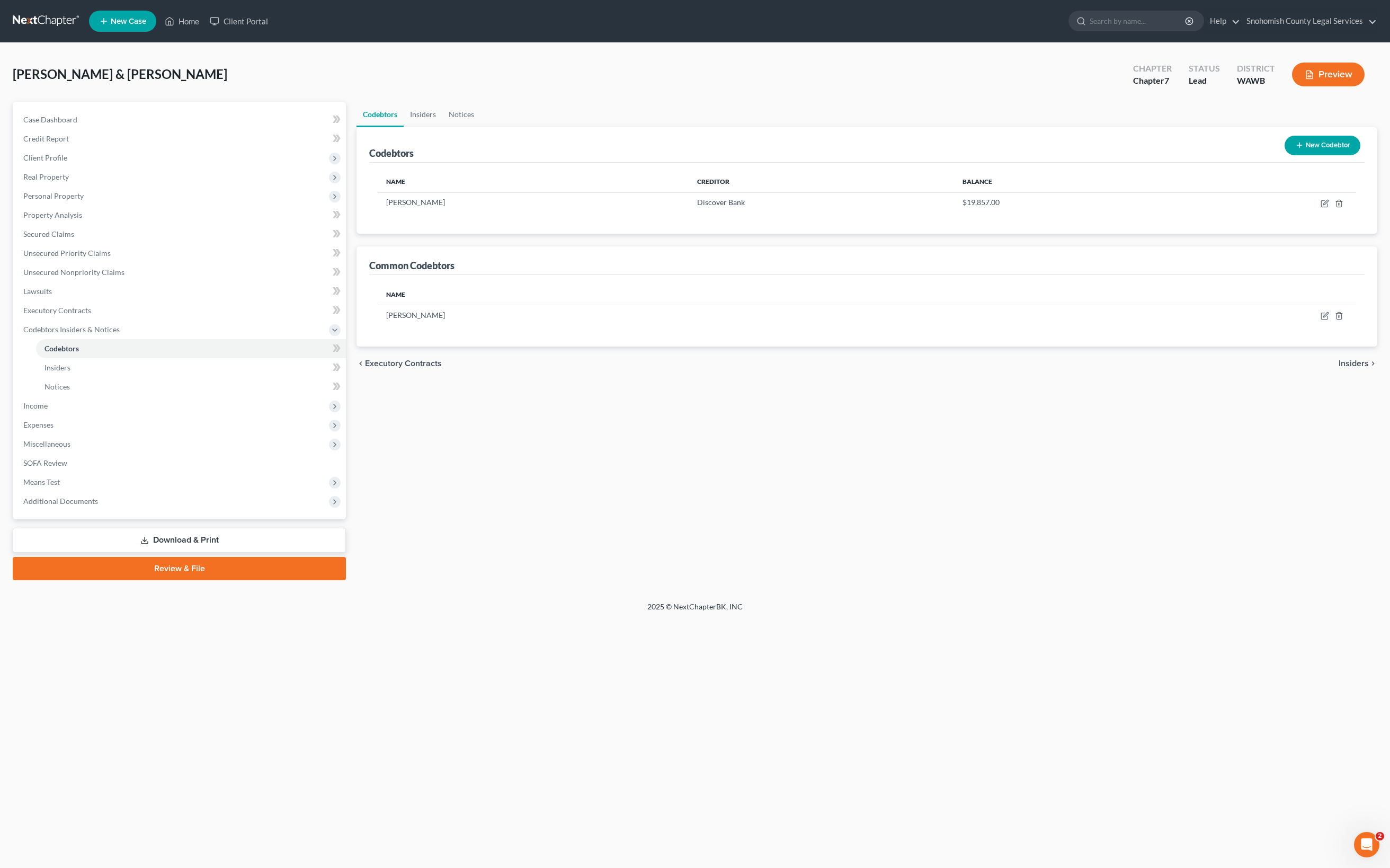
click at [163, 377] on link "Insiders" at bounding box center [191, 368] width 310 height 19
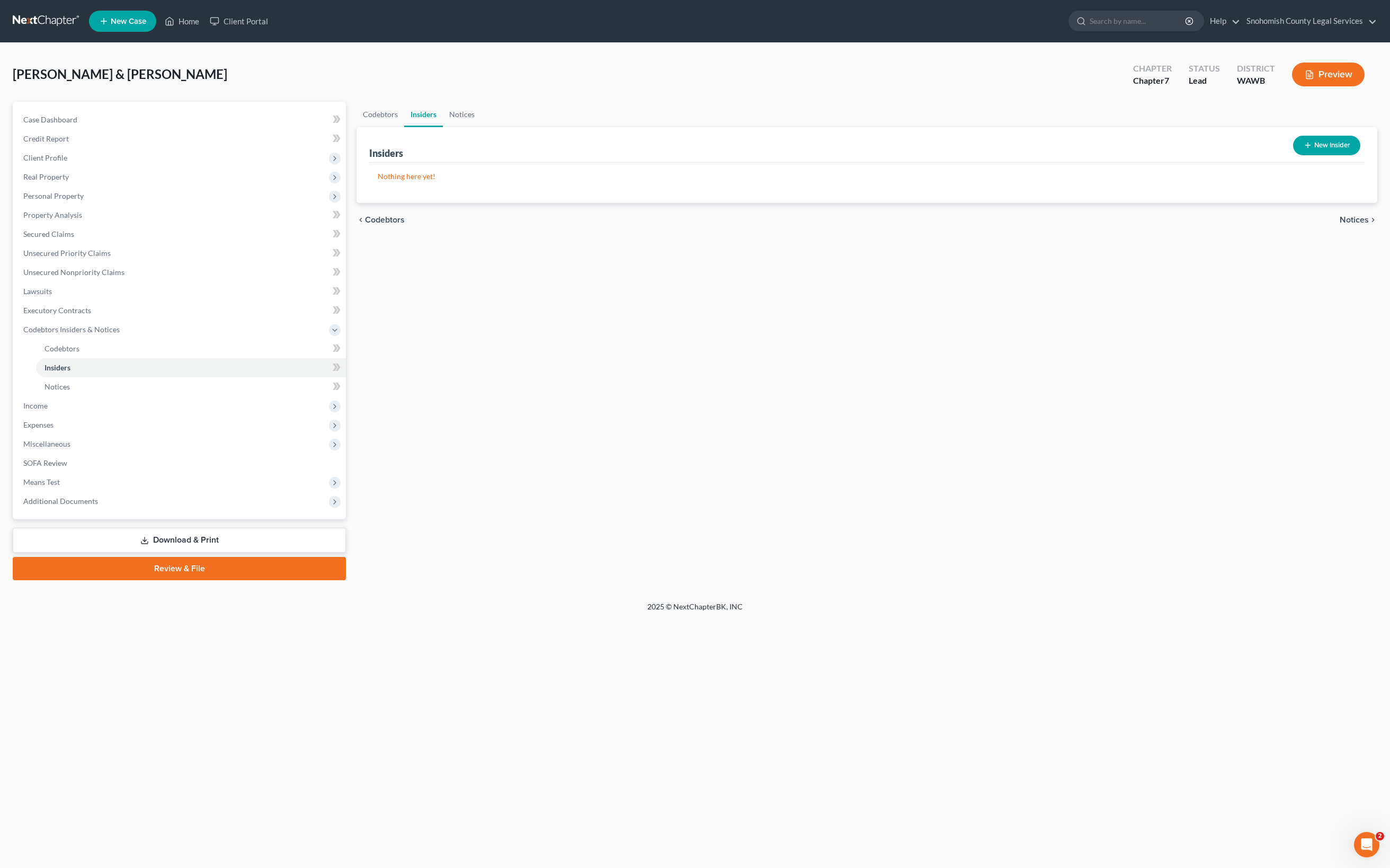
scroll to position [73, 0]
click at [125, 396] on link "Notices" at bounding box center [191, 387] width 310 height 19
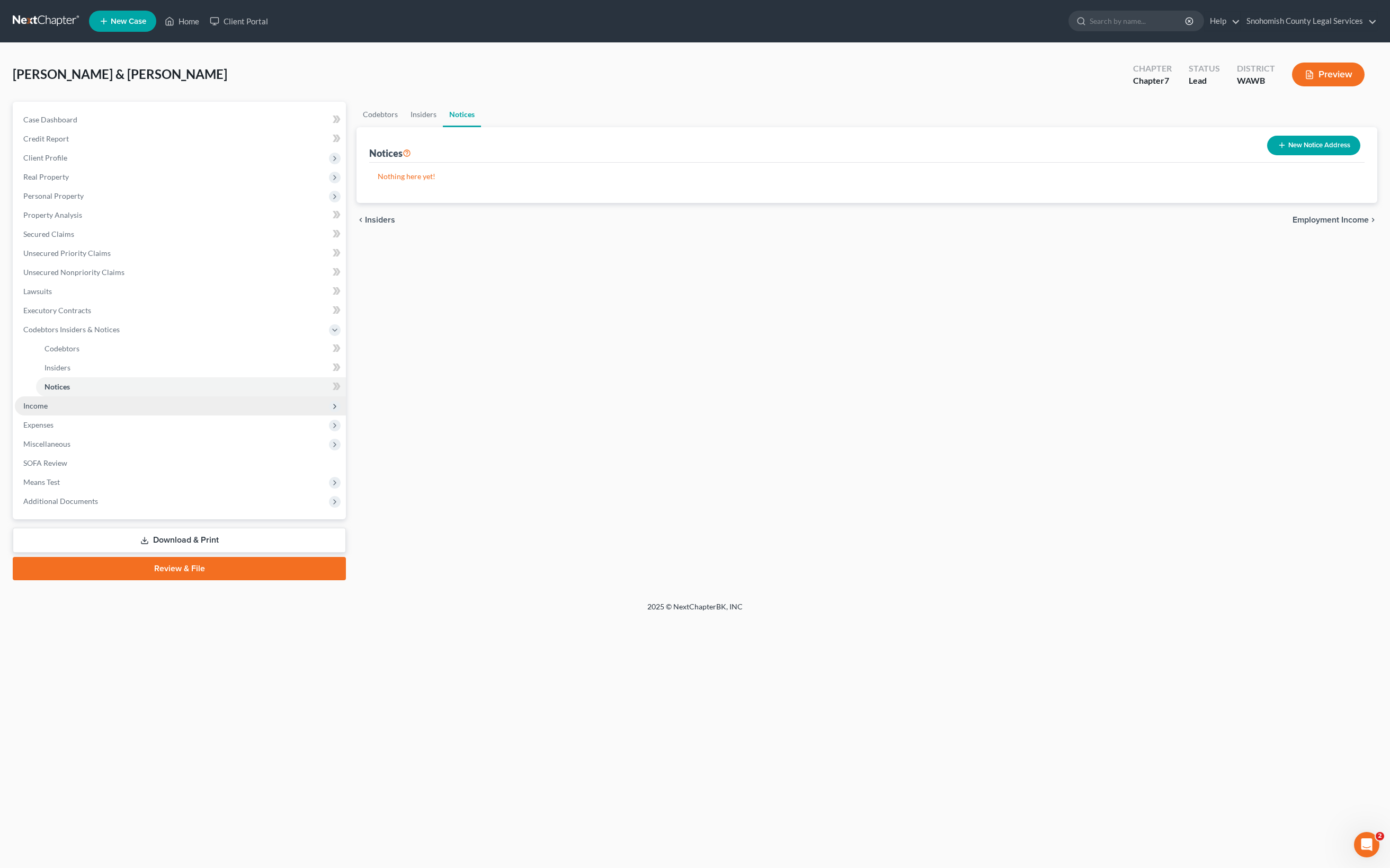
click at [89, 415] on span "Income" at bounding box center [180, 406] width 331 height 19
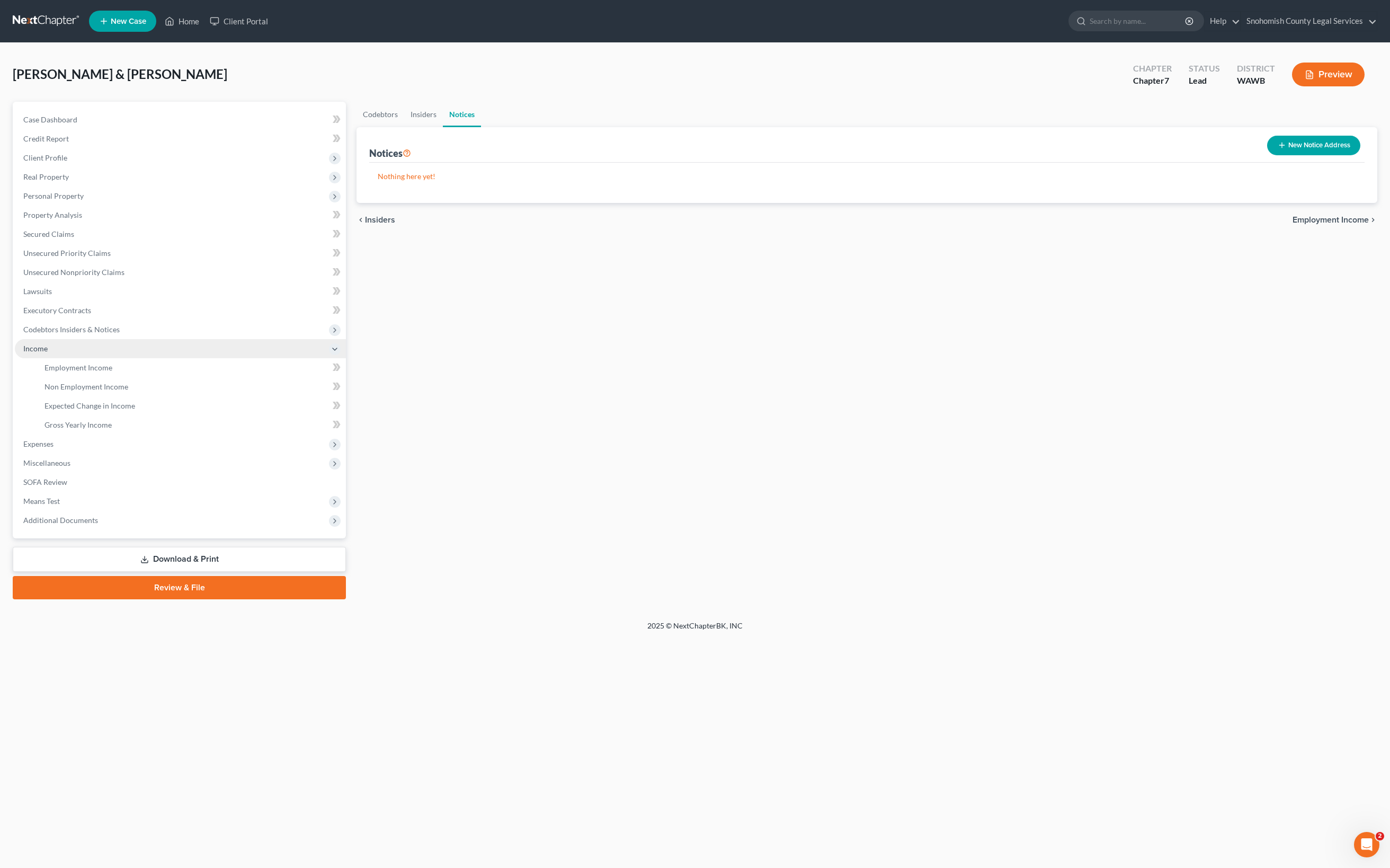
click at [47, 353] on span "Income" at bounding box center [35, 348] width 25 height 9
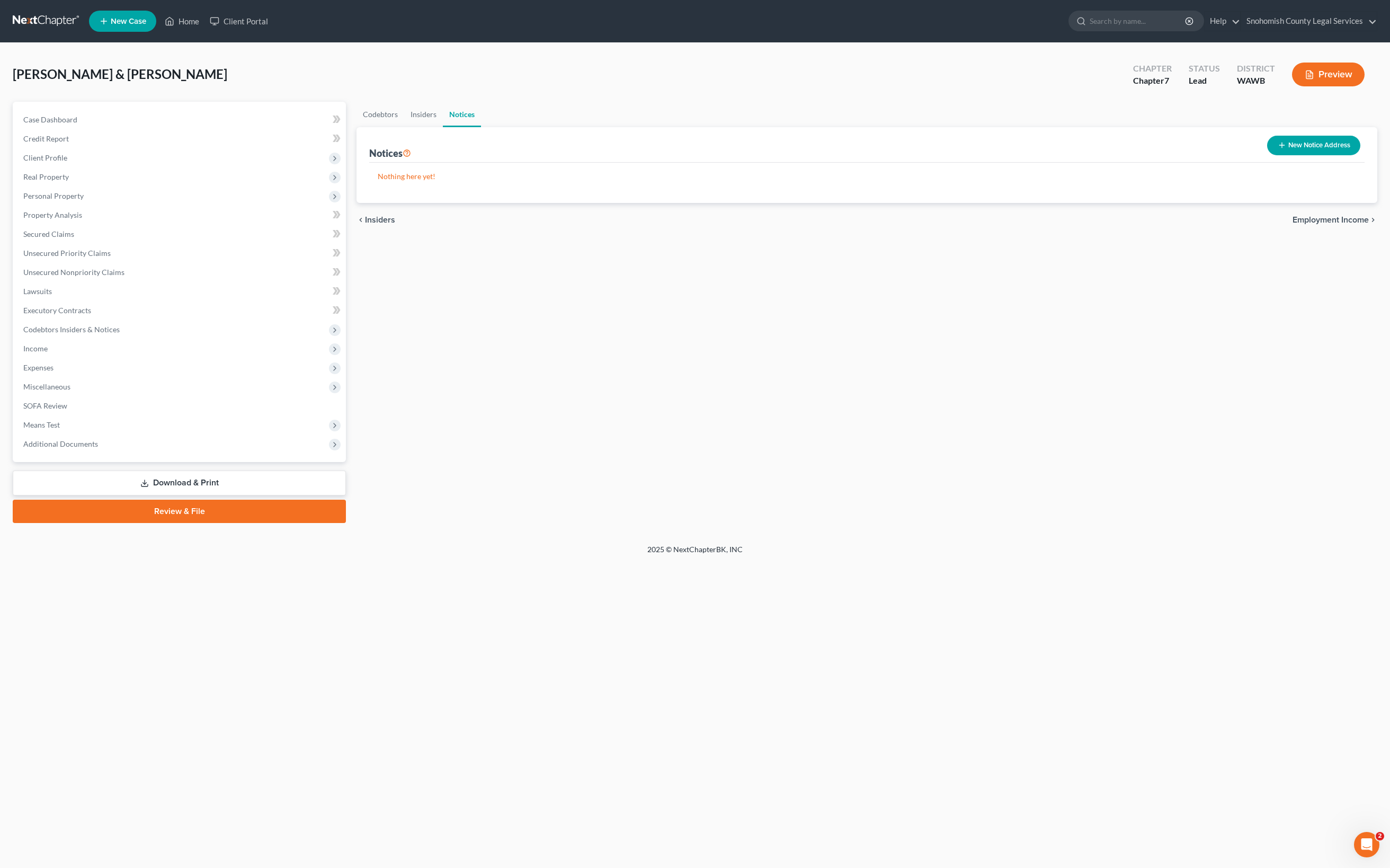
scroll to position [32, 0]
click at [47, 353] on span "Income" at bounding box center [35, 348] width 25 height 9
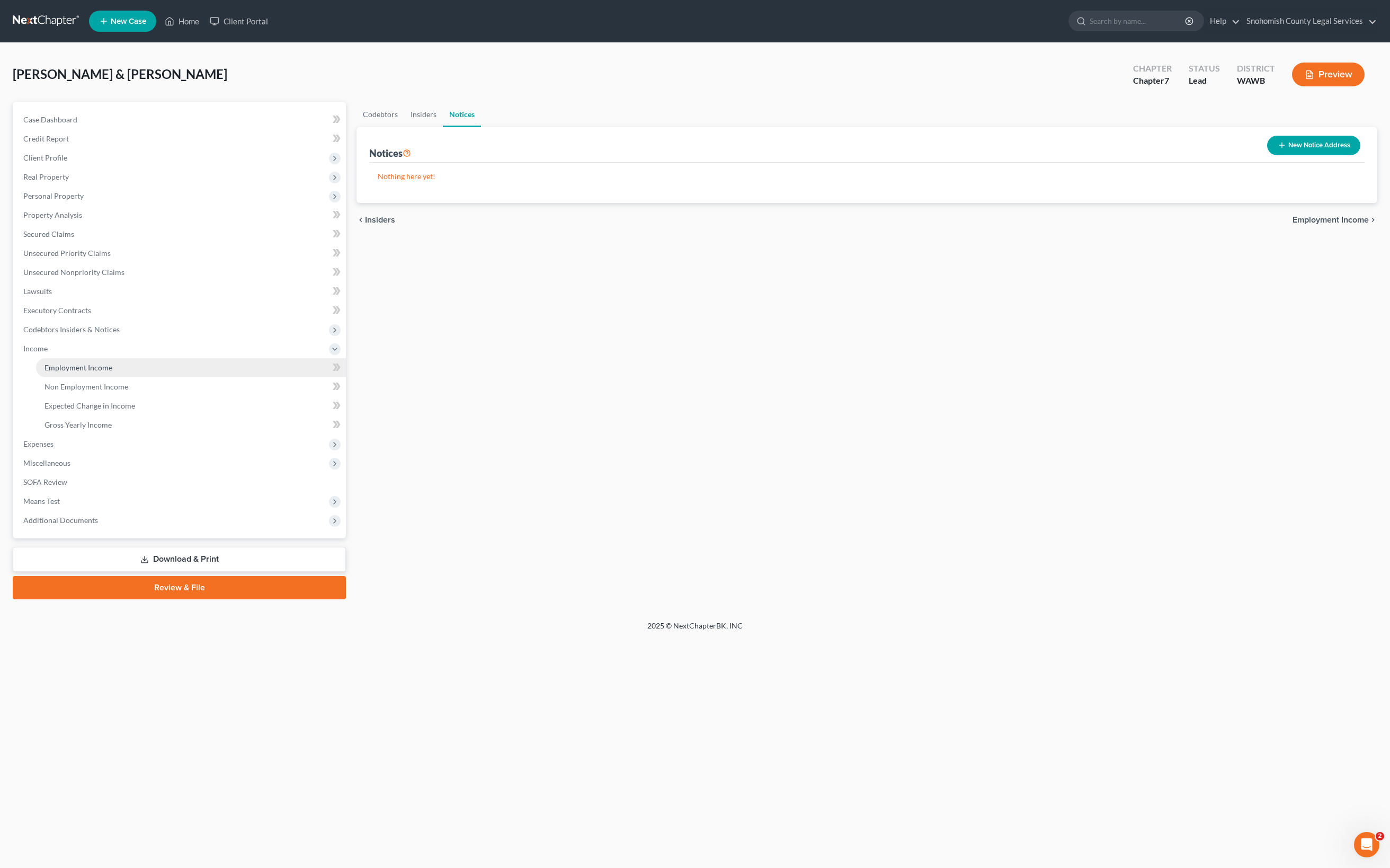
click at [106, 372] on span "Employment Income" at bounding box center [78, 368] width 68 height 9
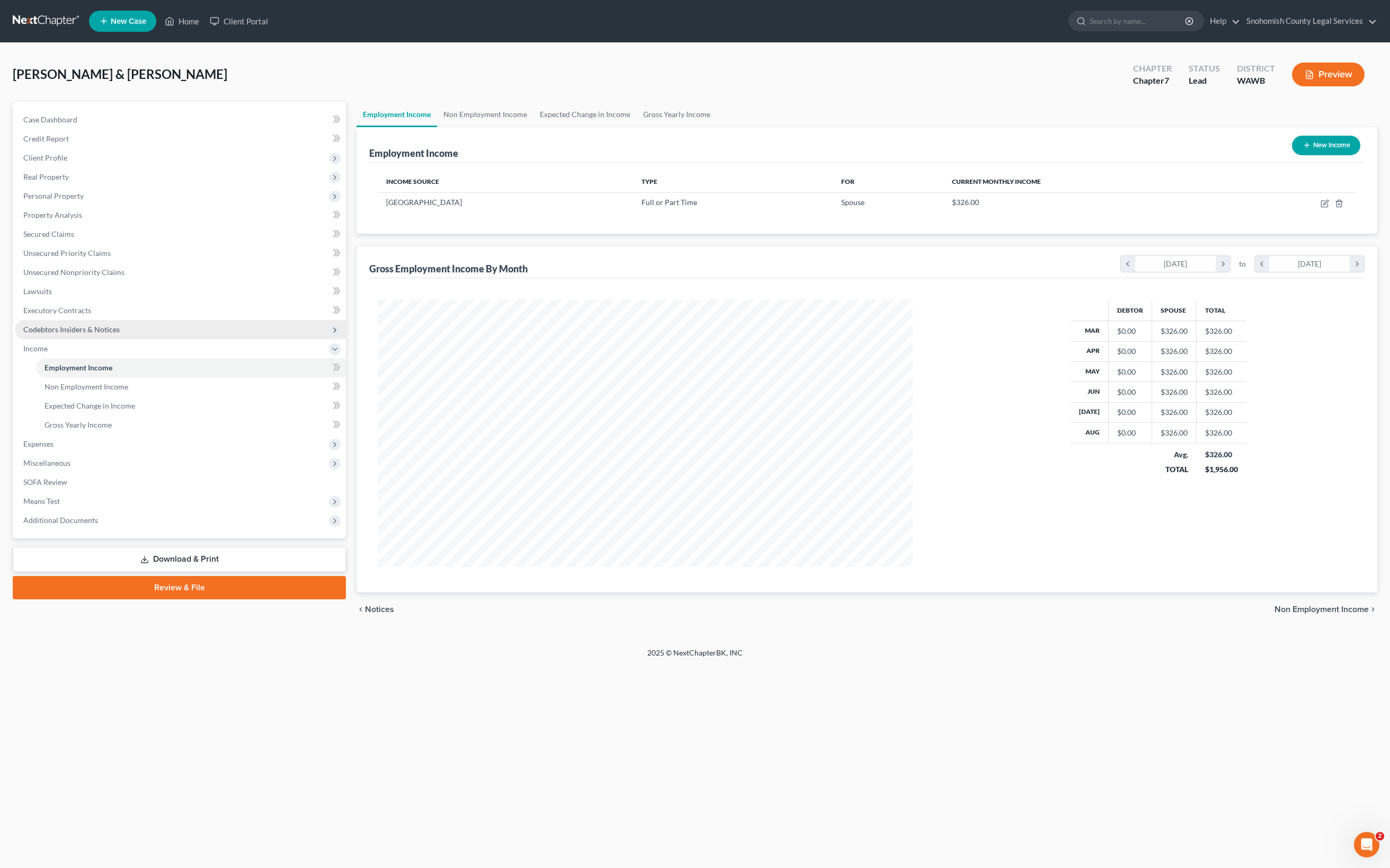
scroll to position [359, 556]
click at [171, 396] on link "Non Employment Income" at bounding box center [191, 387] width 310 height 19
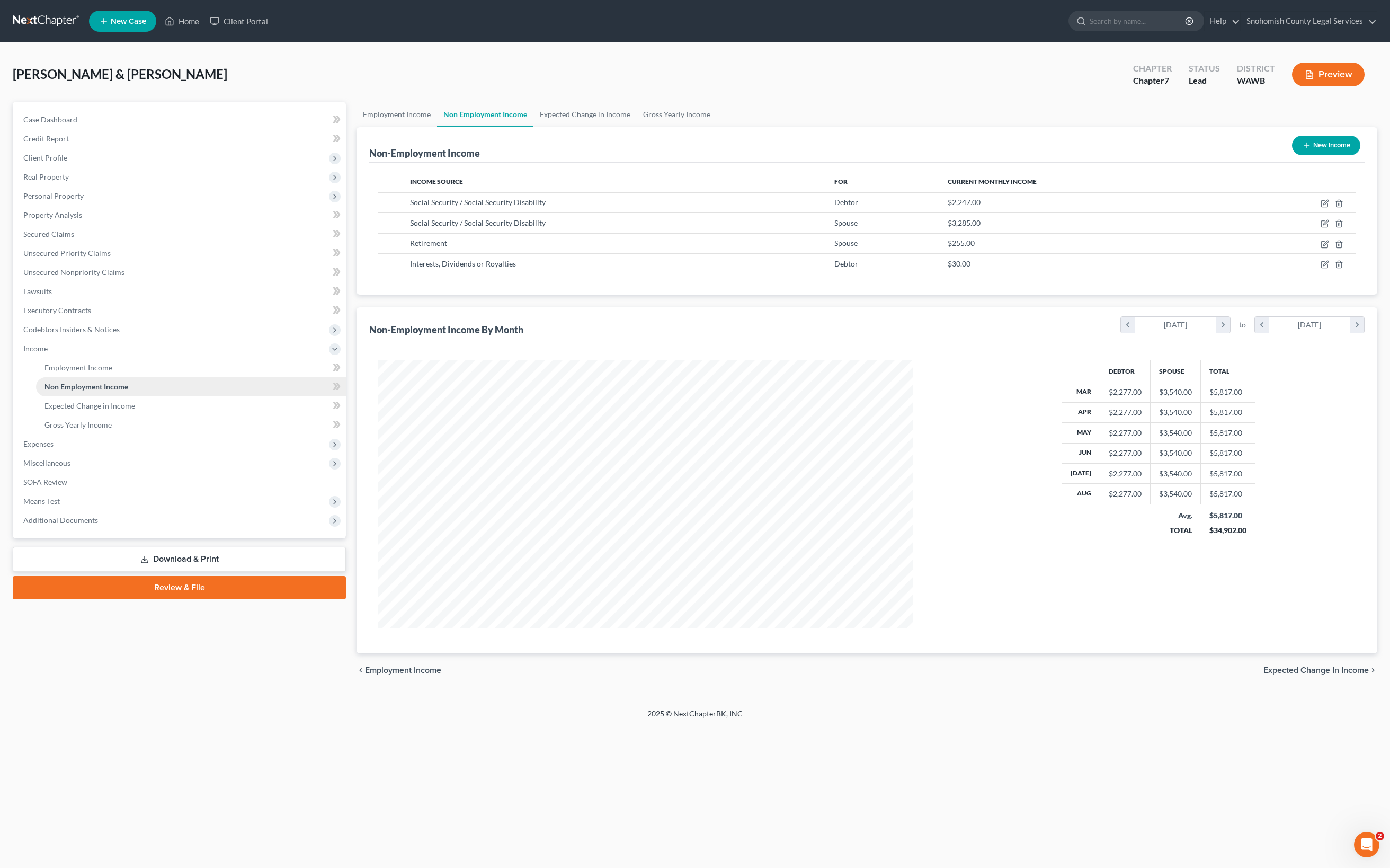
scroll to position [359, 556]
click at [1321, 207] on icon "button" at bounding box center [1324, 204] width 6 height 6
select select "4"
select select "0"
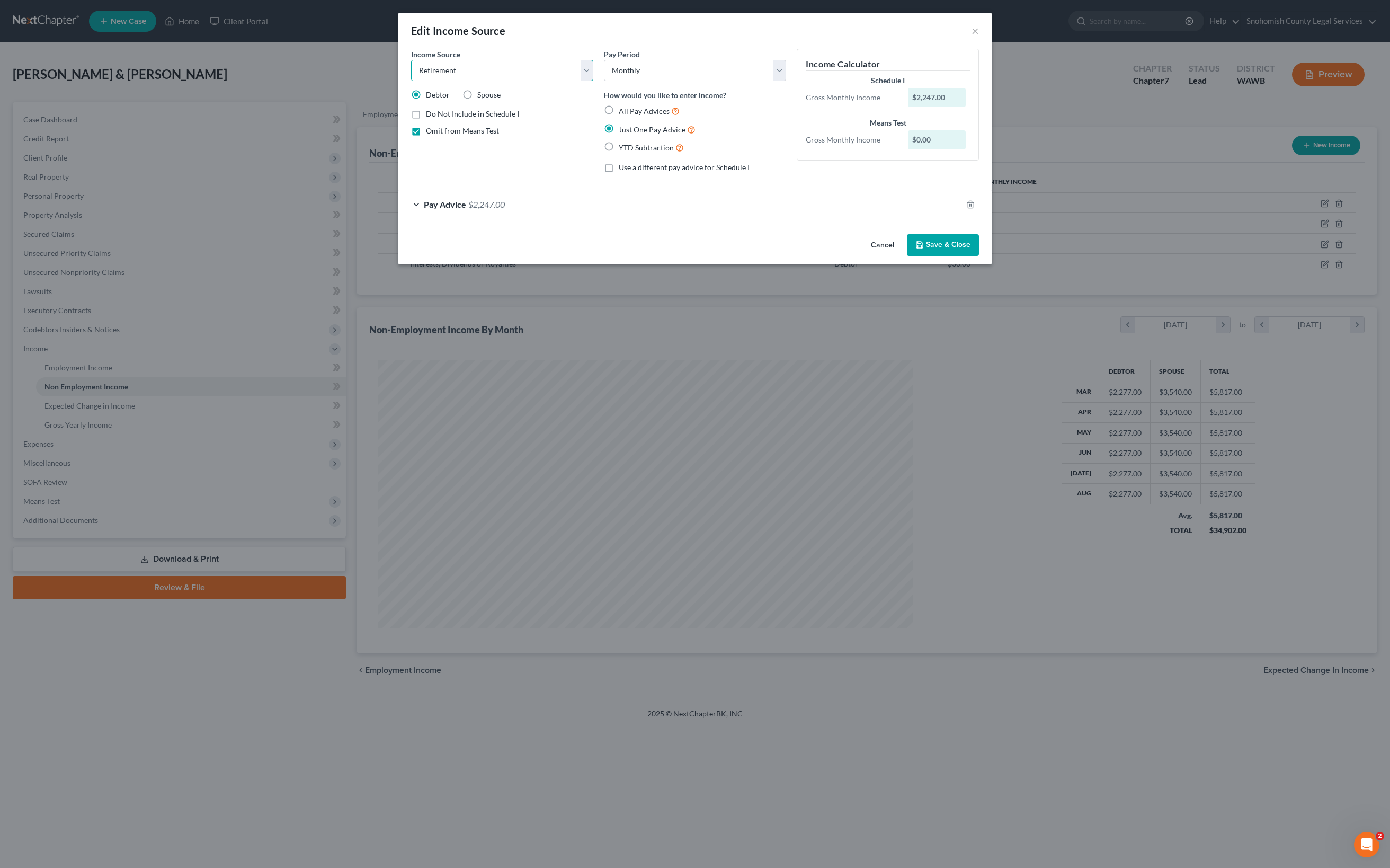
select select "4"
click at [1232, 322] on div "Edit Income Source × Income Source * Select Unemployment Disability (from emplo…" at bounding box center [695, 434] width 1390 height 868
click at [979, 37] on button "×" at bounding box center [976, 31] width 8 height 13
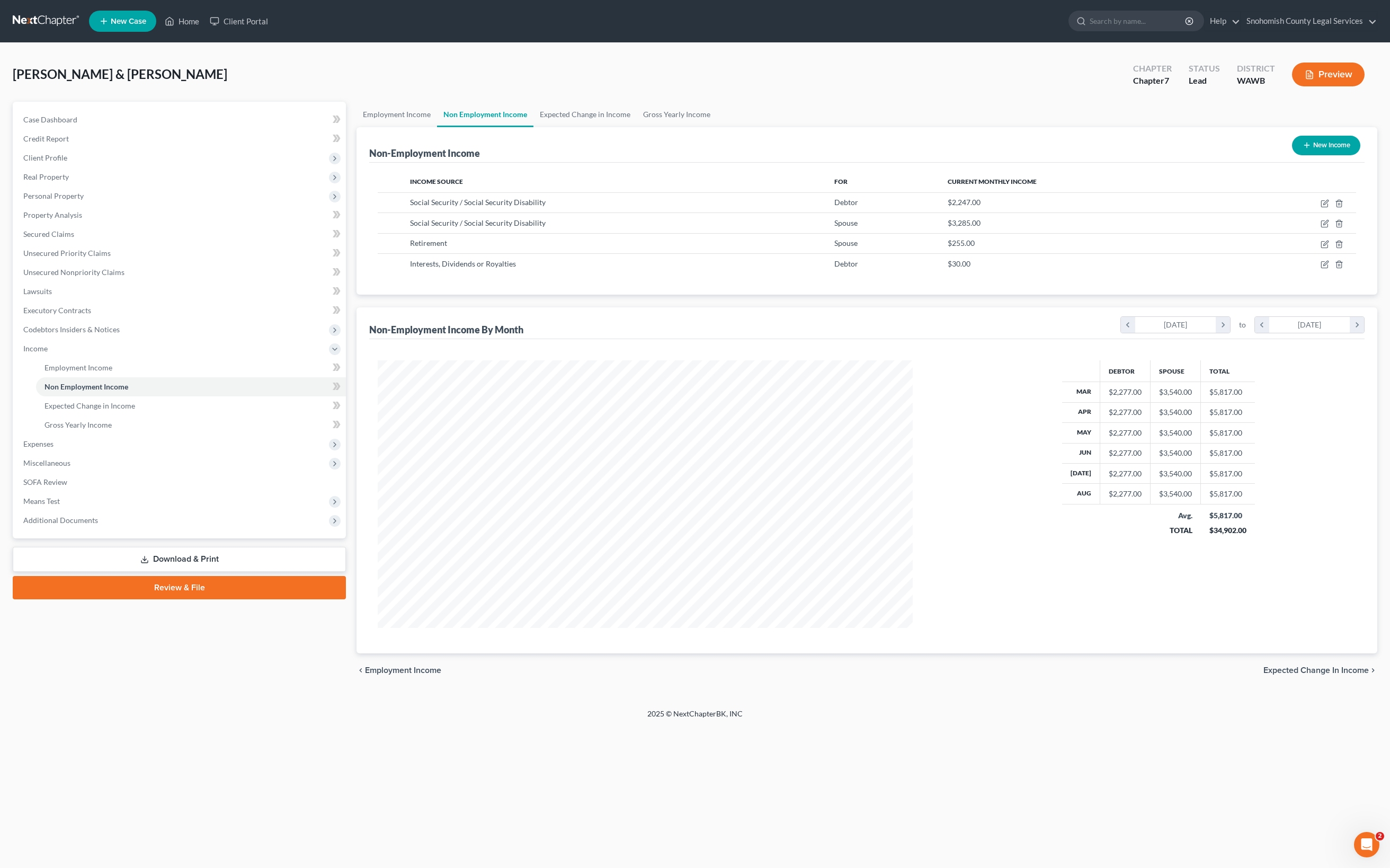
scroll to position [0, 0]
click at [636, 127] on link "Expected Change in Income" at bounding box center [585, 115] width 103 height 25
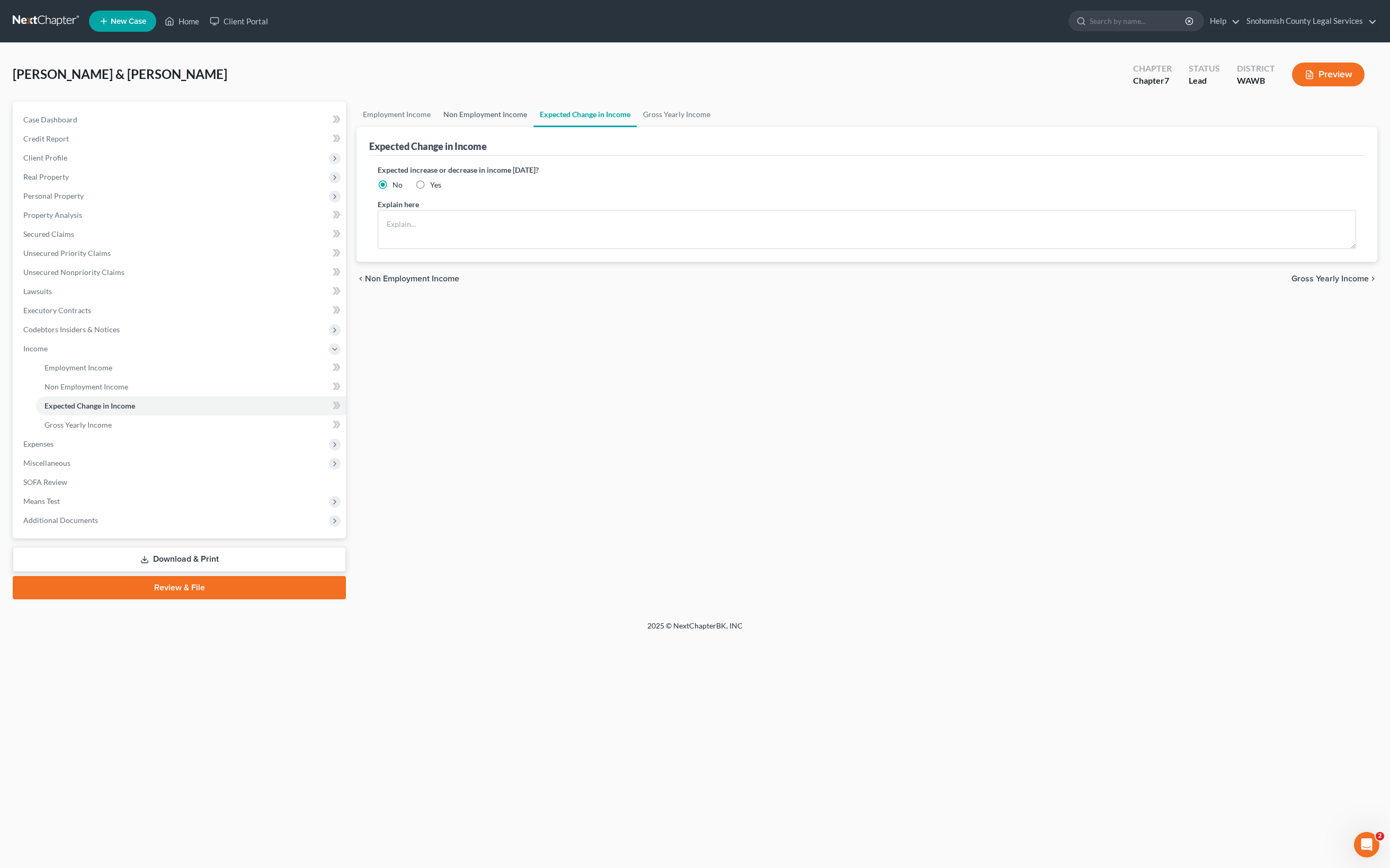
click at [533, 127] on link "Non Employment Income" at bounding box center [485, 115] width 96 height 25
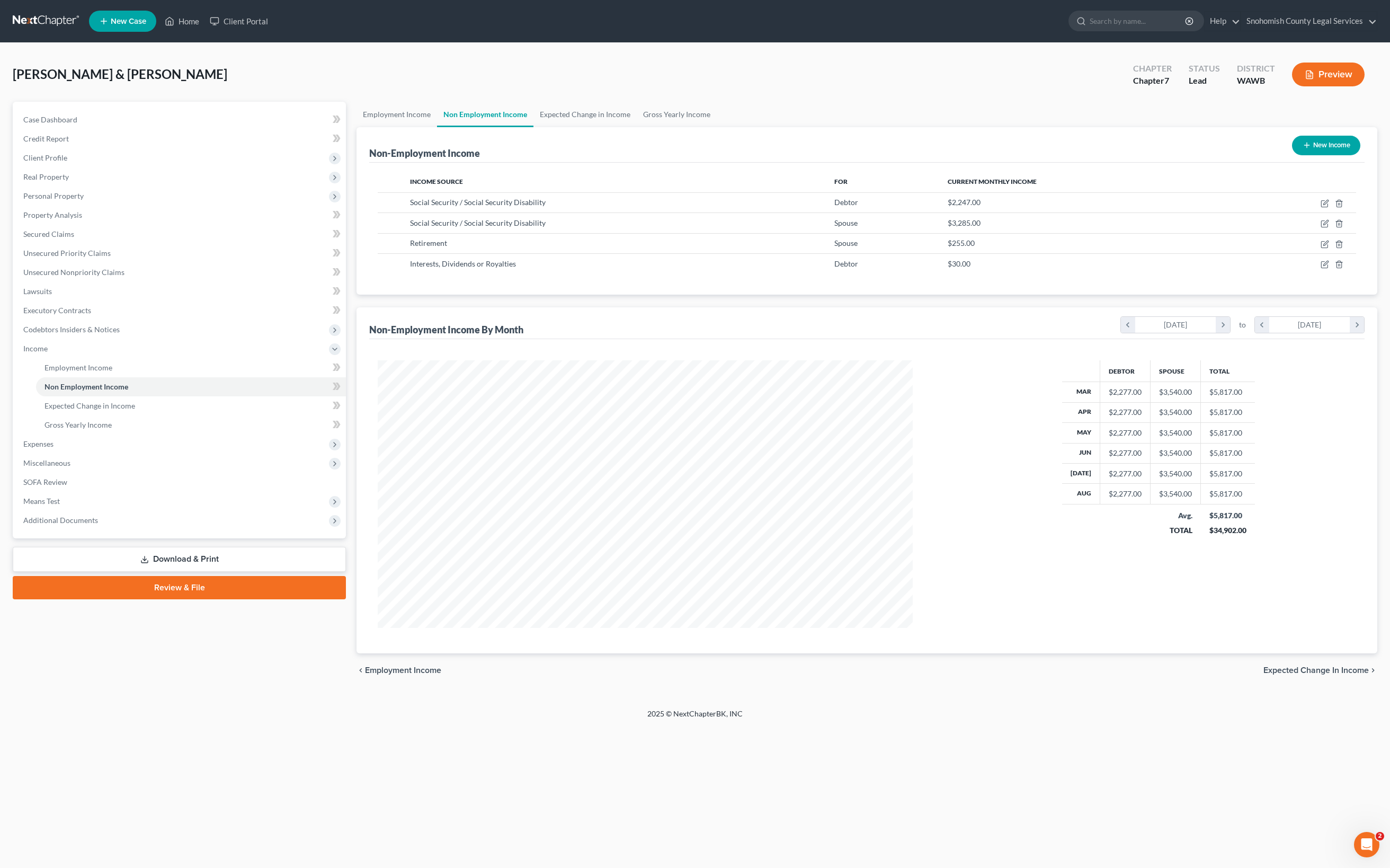
scroll to position [359, 556]
click at [636, 127] on link "Expected Change in Income" at bounding box center [585, 115] width 103 height 25
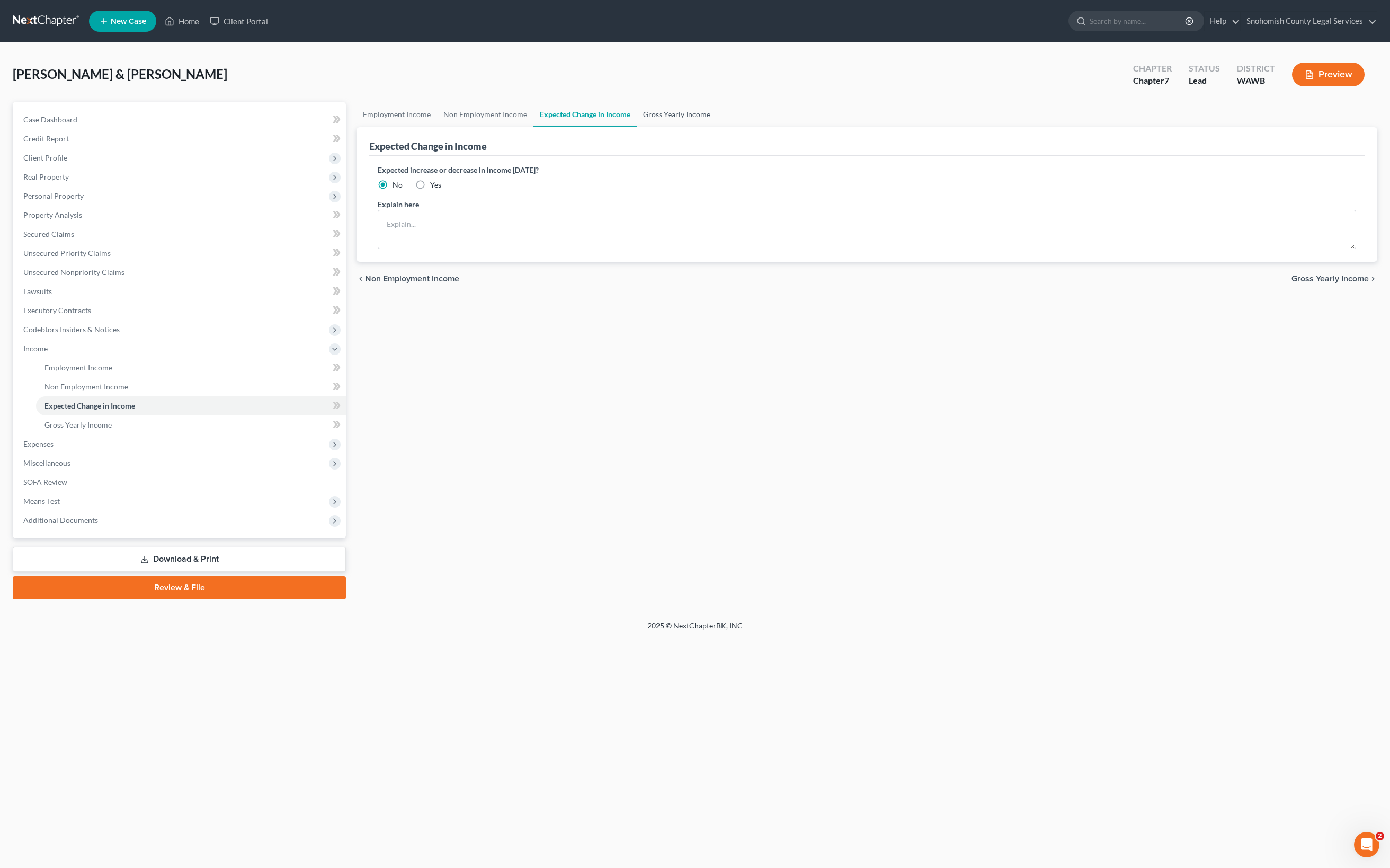
click at [717, 127] on link "Gross Yearly Income" at bounding box center [676, 115] width 80 height 25
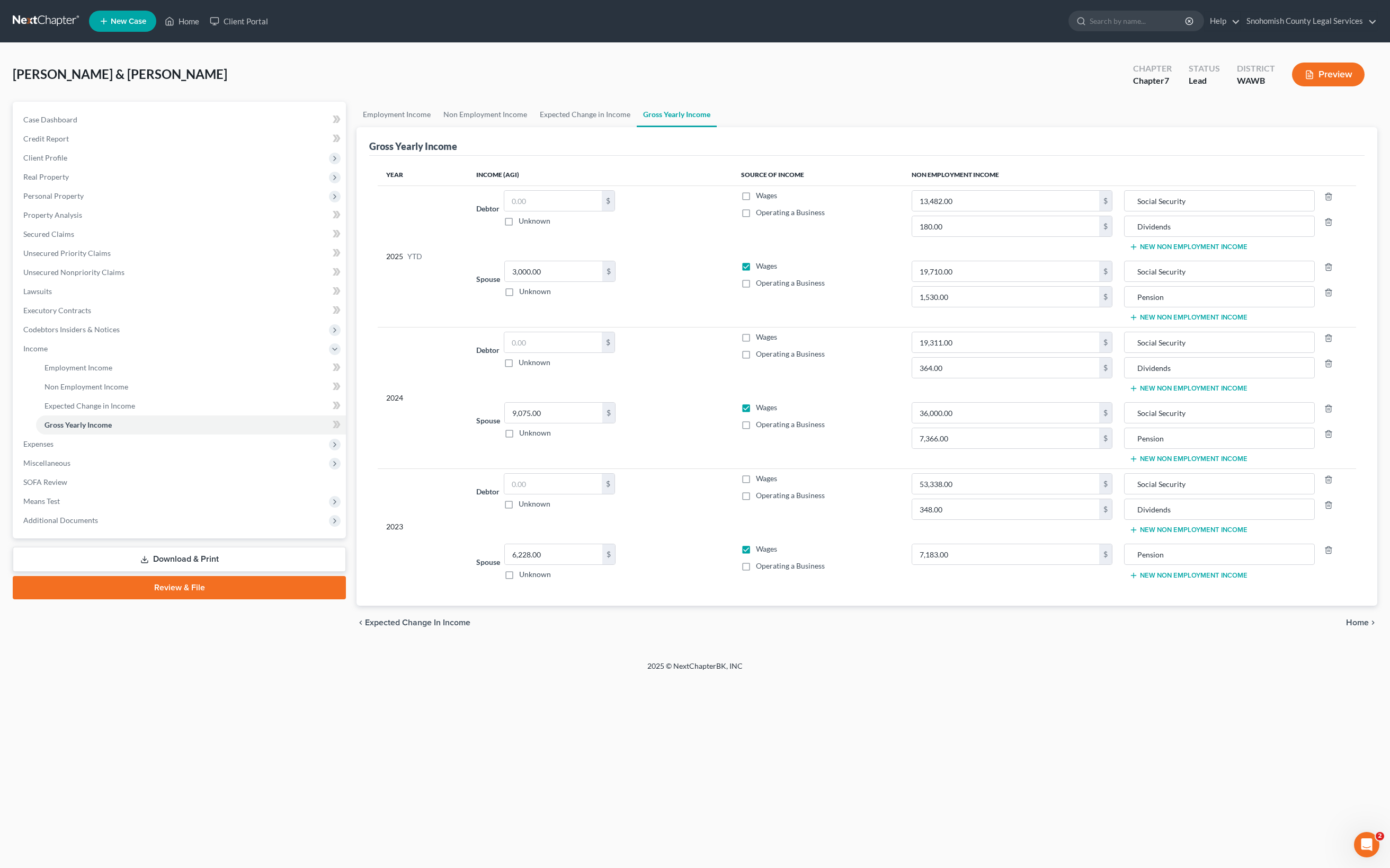
scroll to position [437, 0]
click at [126, 435] on span "Expenses" at bounding box center [180, 444] width 331 height 19
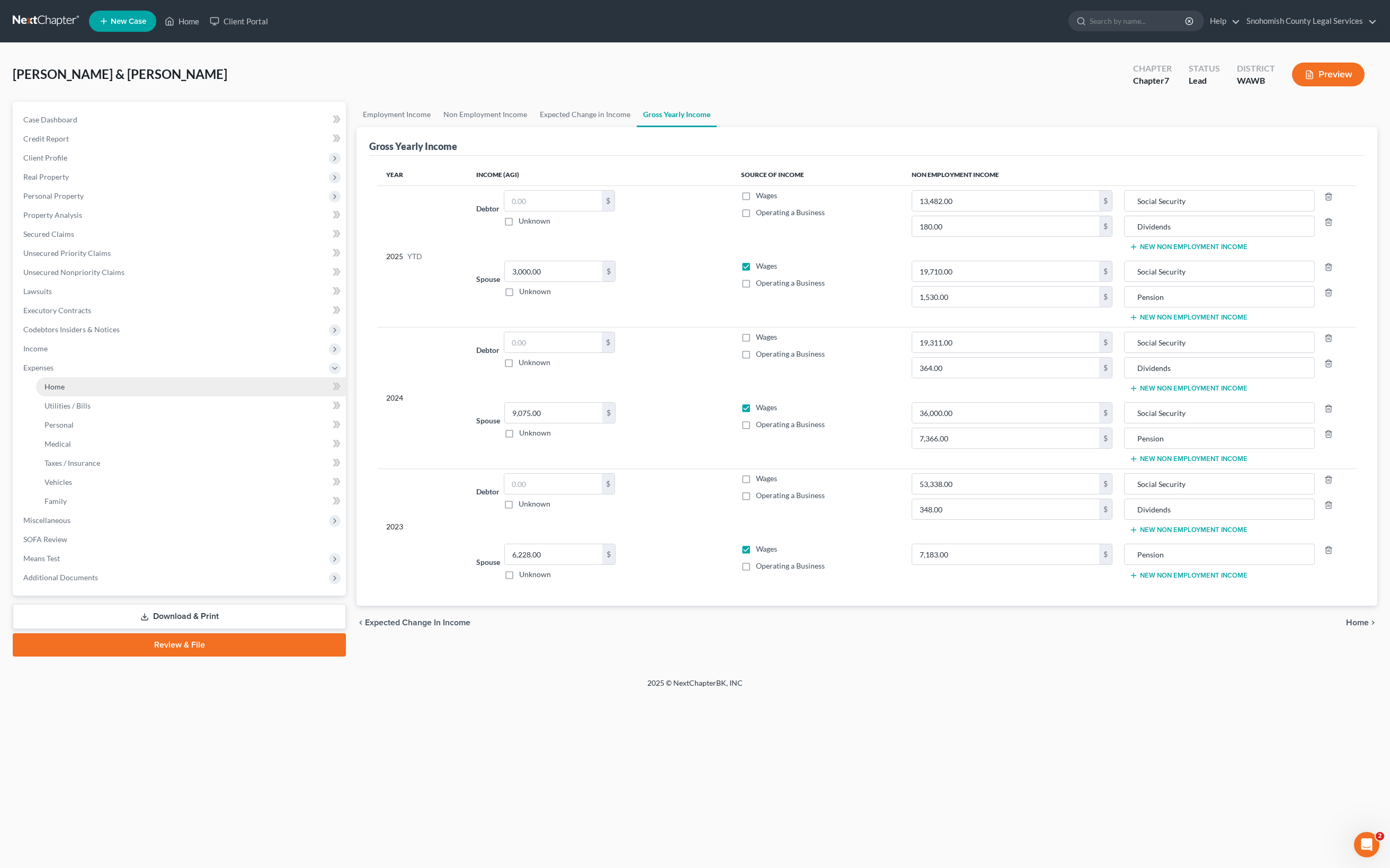
click at [127, 377] on link "Home" at bounding box center [191, 387] width 310 height 19
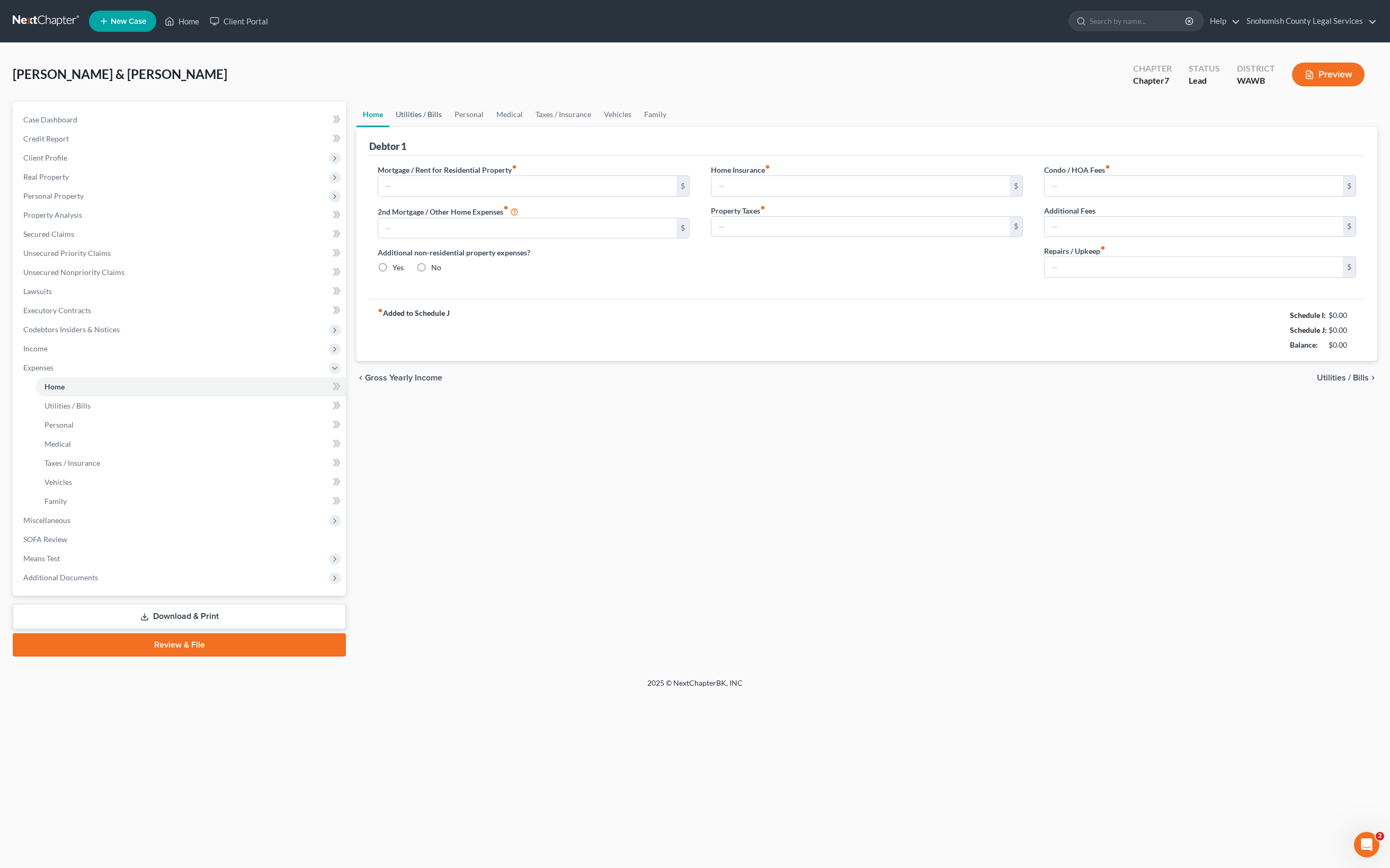
type input "2,465.00"
type input "0.00"
radio input "true"
type input "15.00"
type input "0.00"
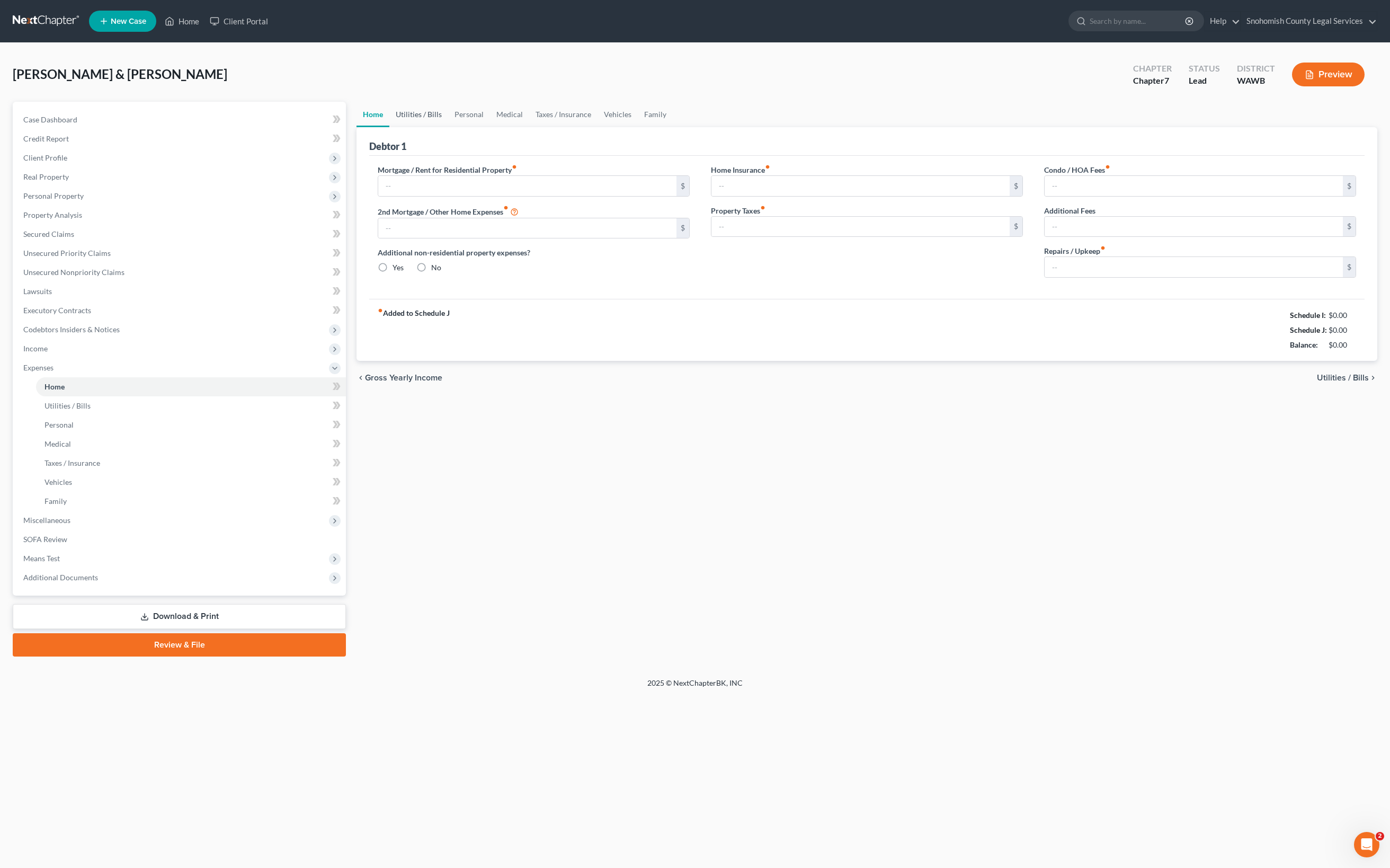
type input "0.00"
click at [448, 120] on link "Utilities / Bills" at bounding box center [418, 115] width 59 height 25
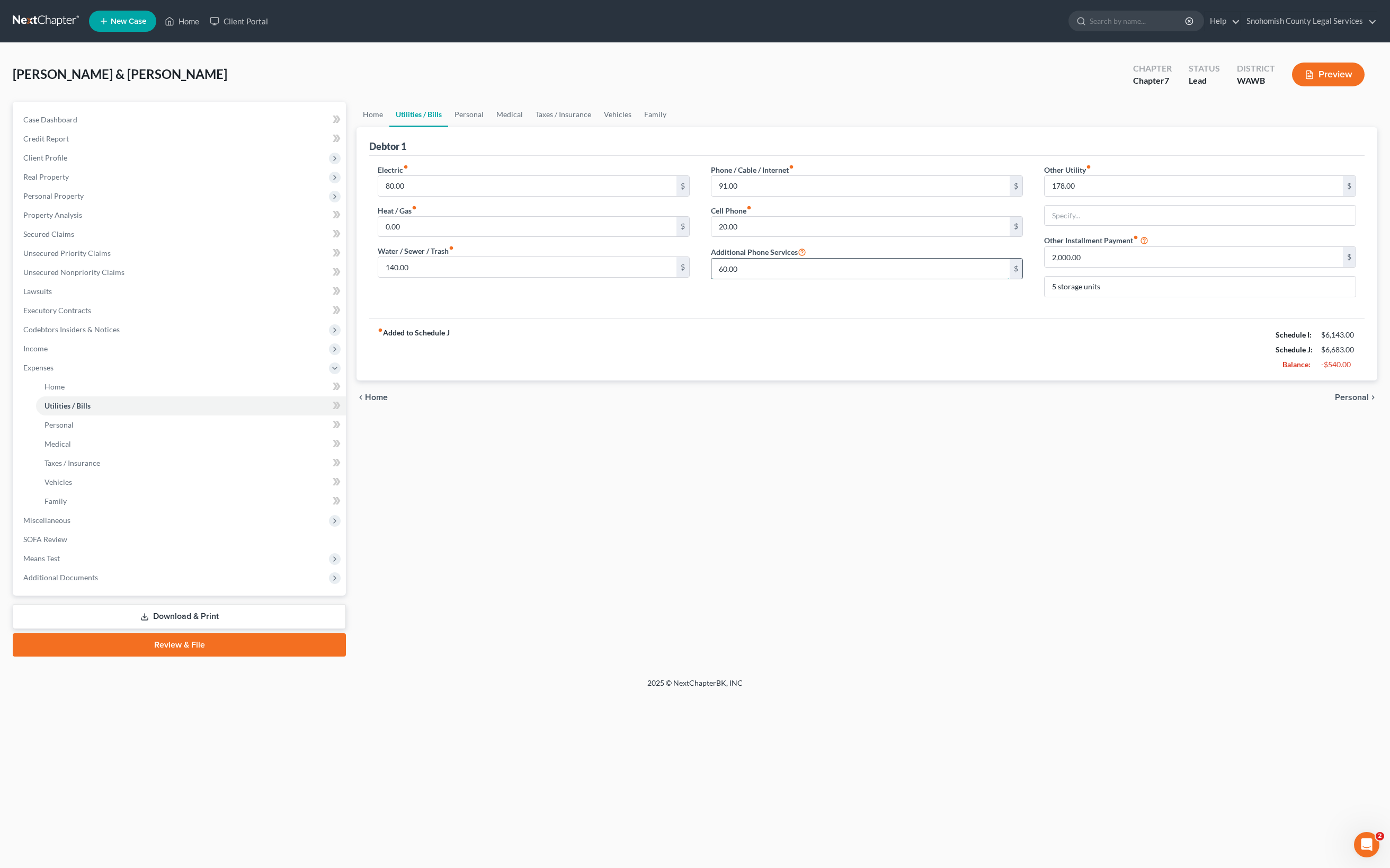
drag, startPoint x: 793, startPoint y: 478, endPoint x: 728, endPoint y: 483, distance: 65.2
click at [728, 278] on input "60.00" at bounding box center [860, 269] width 298 height 20
click at [946, 306] on div "Phone / Cable / Internet fiber_manual_record 91.00 $ Cell Phone fiber_manual_re…" at bounding box center [867, 235] width 333 height 142
click at [1135, 196] on input "178.00" at bounding box center [1193, 186] width 298 height 20
drag, startPoint x: 1135, startPoint y: 323, endPoint x: 1030, endPoint y: 319, distance: 105.1
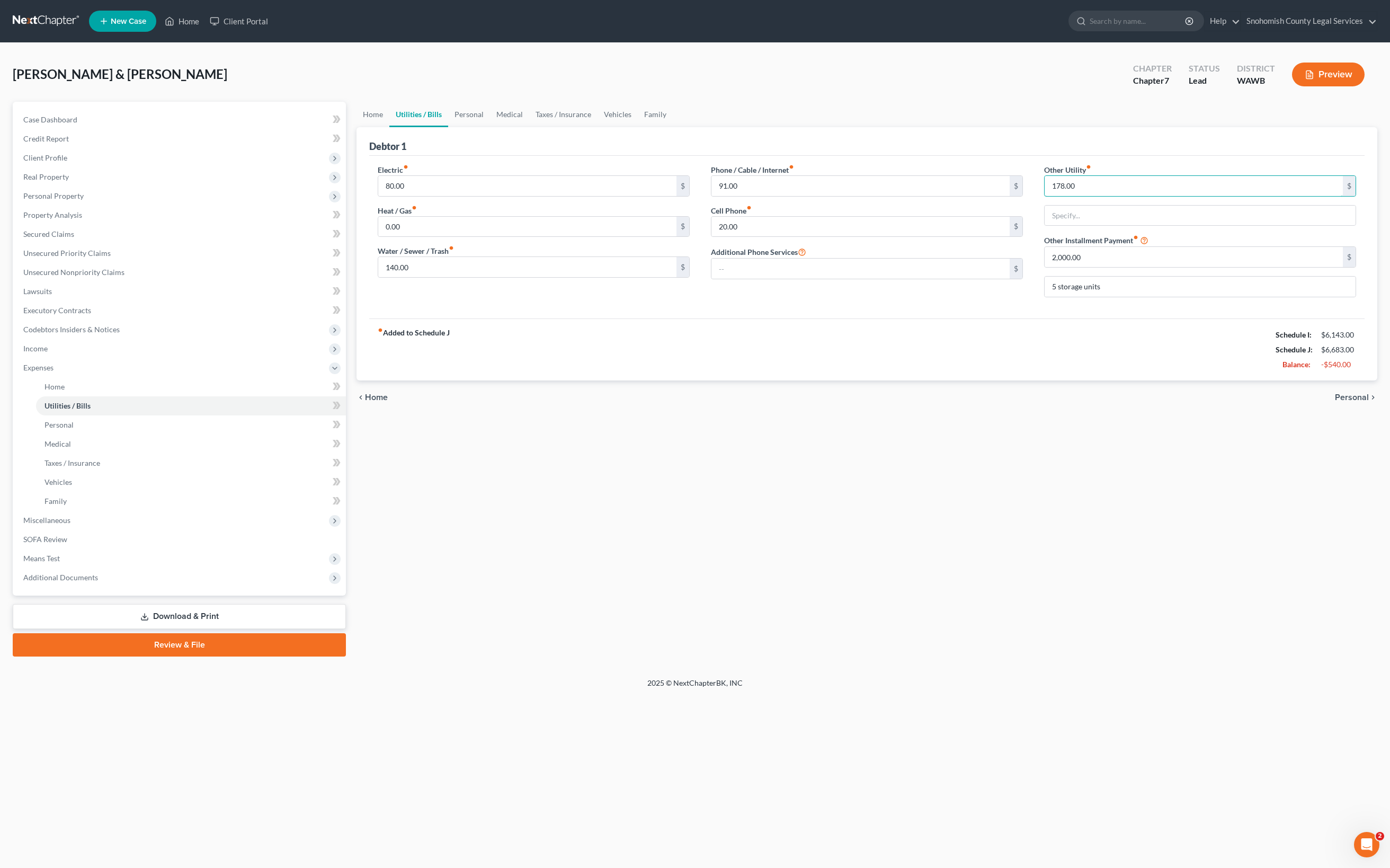
click at [1034, 306] on div "Other Utility fiber_manual_record 178.00 $ Other Installment Payment fiber_manu…" at bounding box center [1200, 235] width 333 height 142
click at [1321, 352] on div "-$362.00" at bounding box center [1338, 346] width 35 height 11
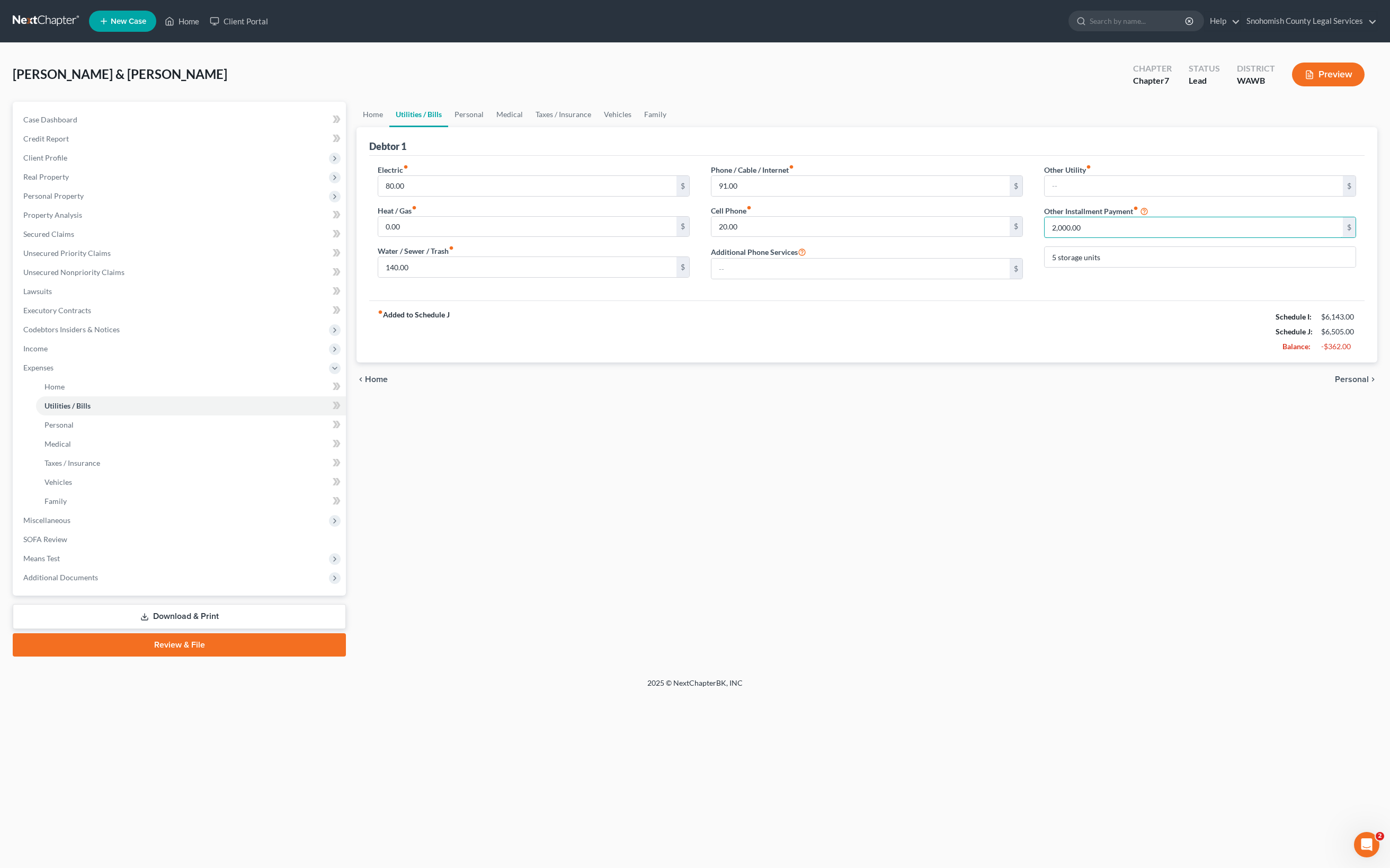
drag, startPoint x: 1124, startPoint y: 406, endPoint x: 1030, endPoint y: 406, distance: 94.0
click at [1034, 288] on div "Other Utility fiber_manual_record $ Other Installment Payment fiber_manual_reco…" at bounding box center [1200, 226] width 333 height 123
click at [1057, 267] on input "5 storage units" at bounding box center [1200, 257] width 311 height 20
drag, startPoint x: 1112, startPoint y: 400, endPoint x: 1047, endPoint y: 402, distance: 65.0
click at [1047, 237] on input "2,000.00" at bounding box center [1193, 227] width 298 height 20
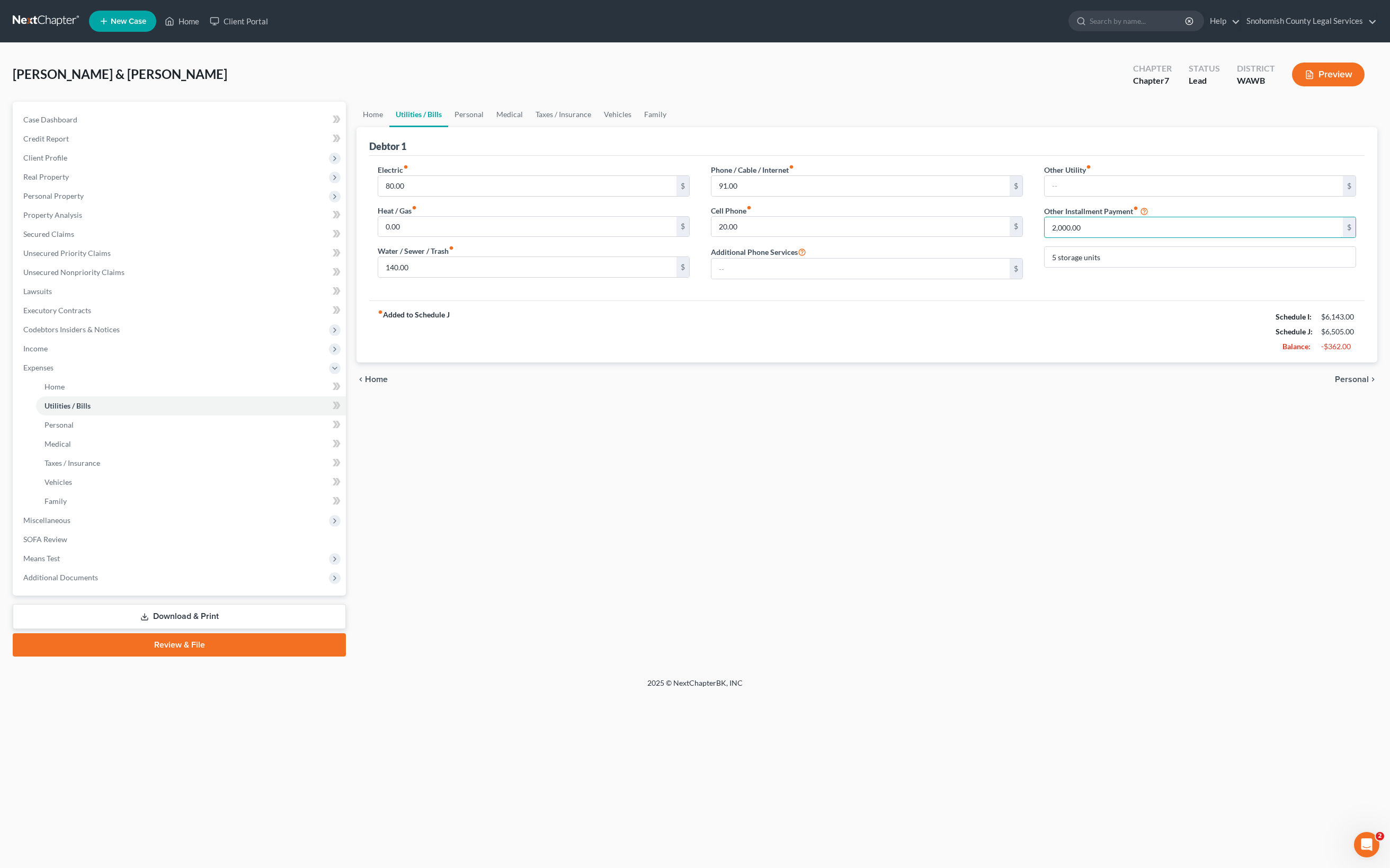
scroll to position [129, 0]
click at [1335, 383] on span "Personal" at bounding box center [1352, 379] width 34 height 8
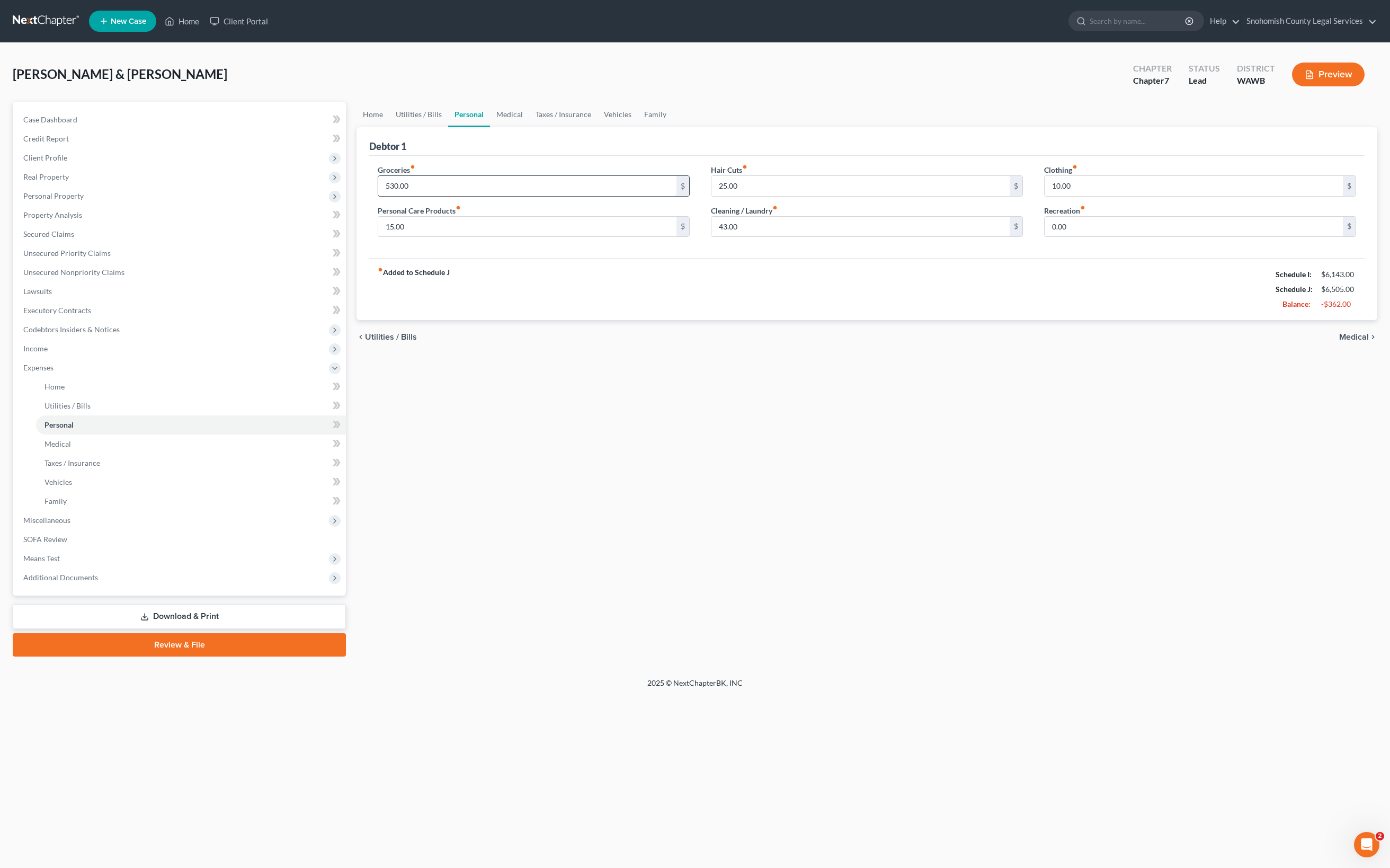
click at [440, 196] on input "530.00" at bounding box center [527, 186] width 298 height 20
drag, startPoint x: 451, startPoint y: 399, endPoint x: 411, endPoint y: 394, distance: 40.3
click at [411, 237] on input "15.00" at bounding box center [527, 226] width 298 height 20
type input "10"
click at [742, 196] on input "25.00" at bounding box center [860, 186] width 298 height 20
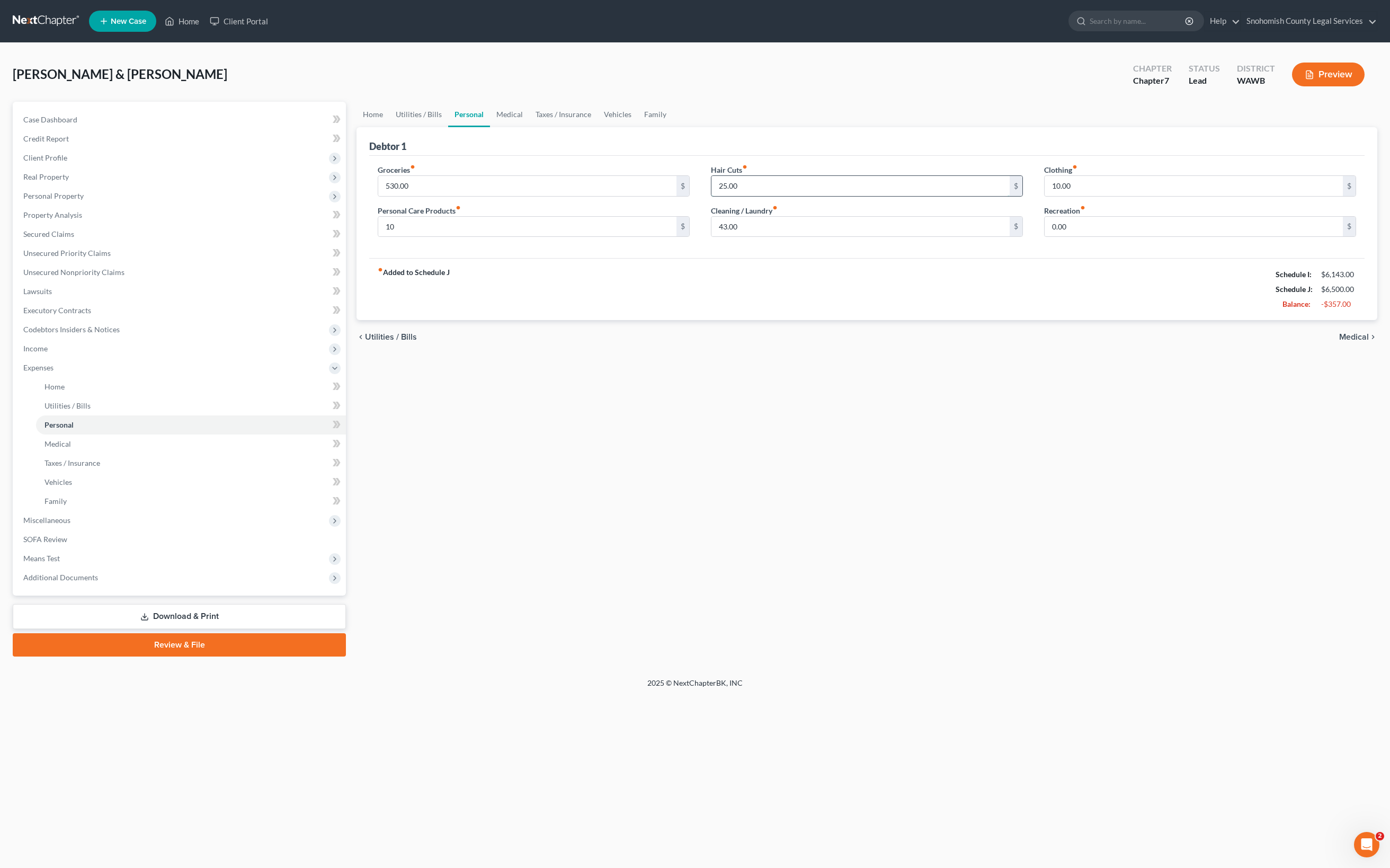
click at [742, 196] on input "25.00" at bounding box center [860, 186] width 298 height 20
type input "15.00"
click at [1138, 196] on input "10.00" at bounding box center [1193, 186] width 298 height 20
click at [1339, 341] on span "Medical" at bounding box center [1354, 337] width 30 height 8
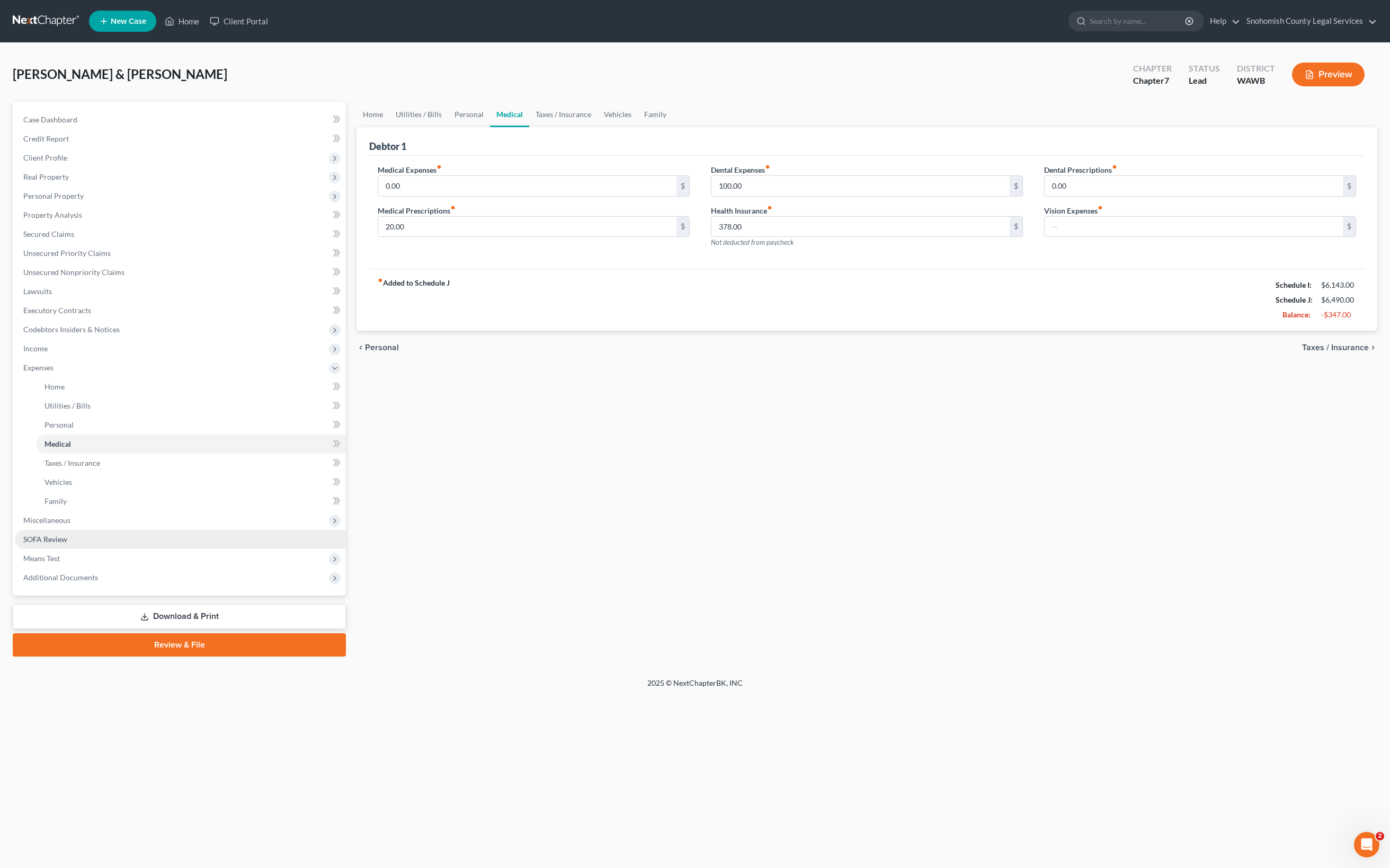
scroll to position [413, 0]
click at [70, 524] on span "Miscellaneous" at bounding box center [47, 520] width 47 height 9
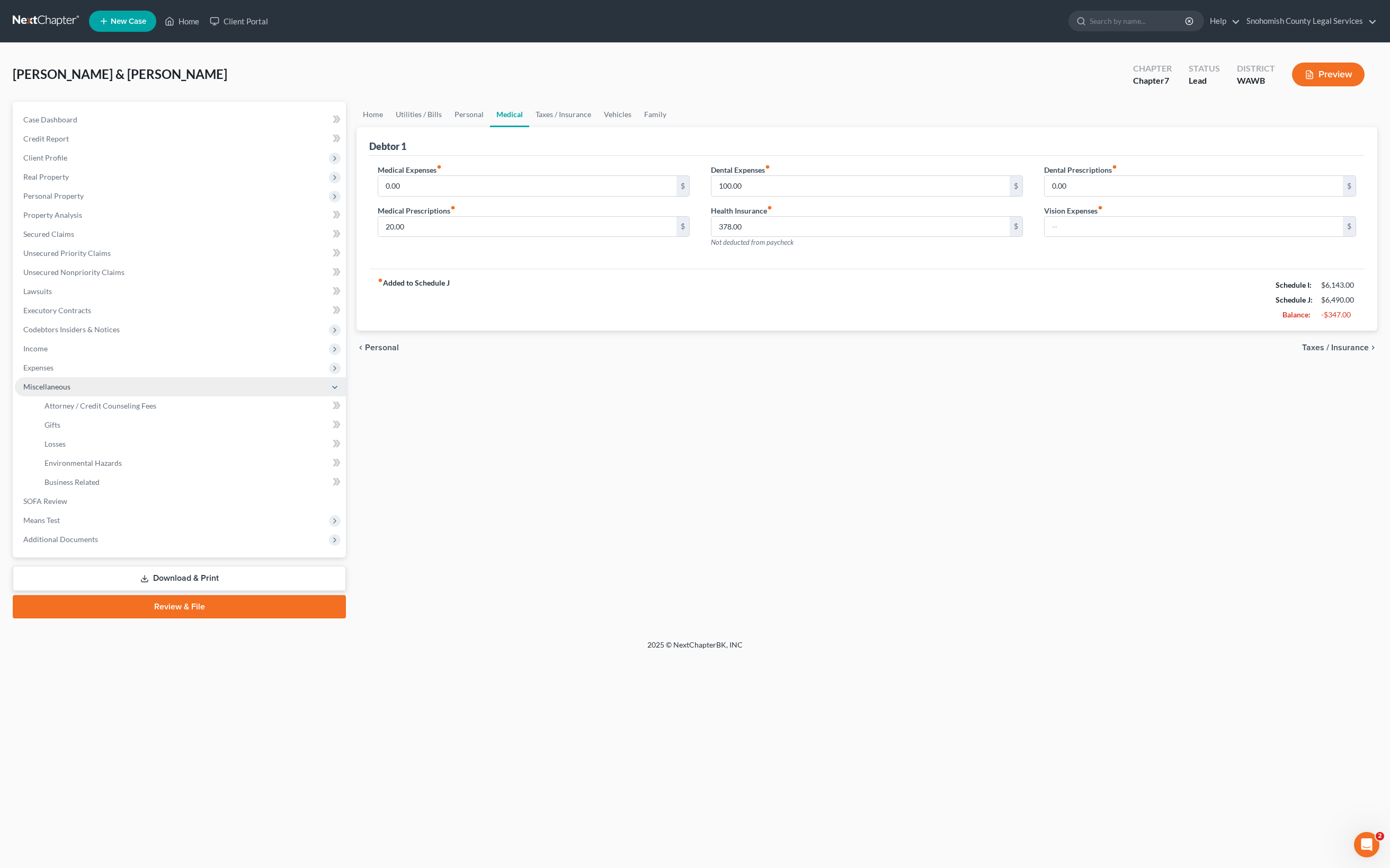
scroll to position [341, 0]
click at [132, 402] on span "Attorney / Credit Counseling Fees" at bounding box center [100, 406] width 112 height 9
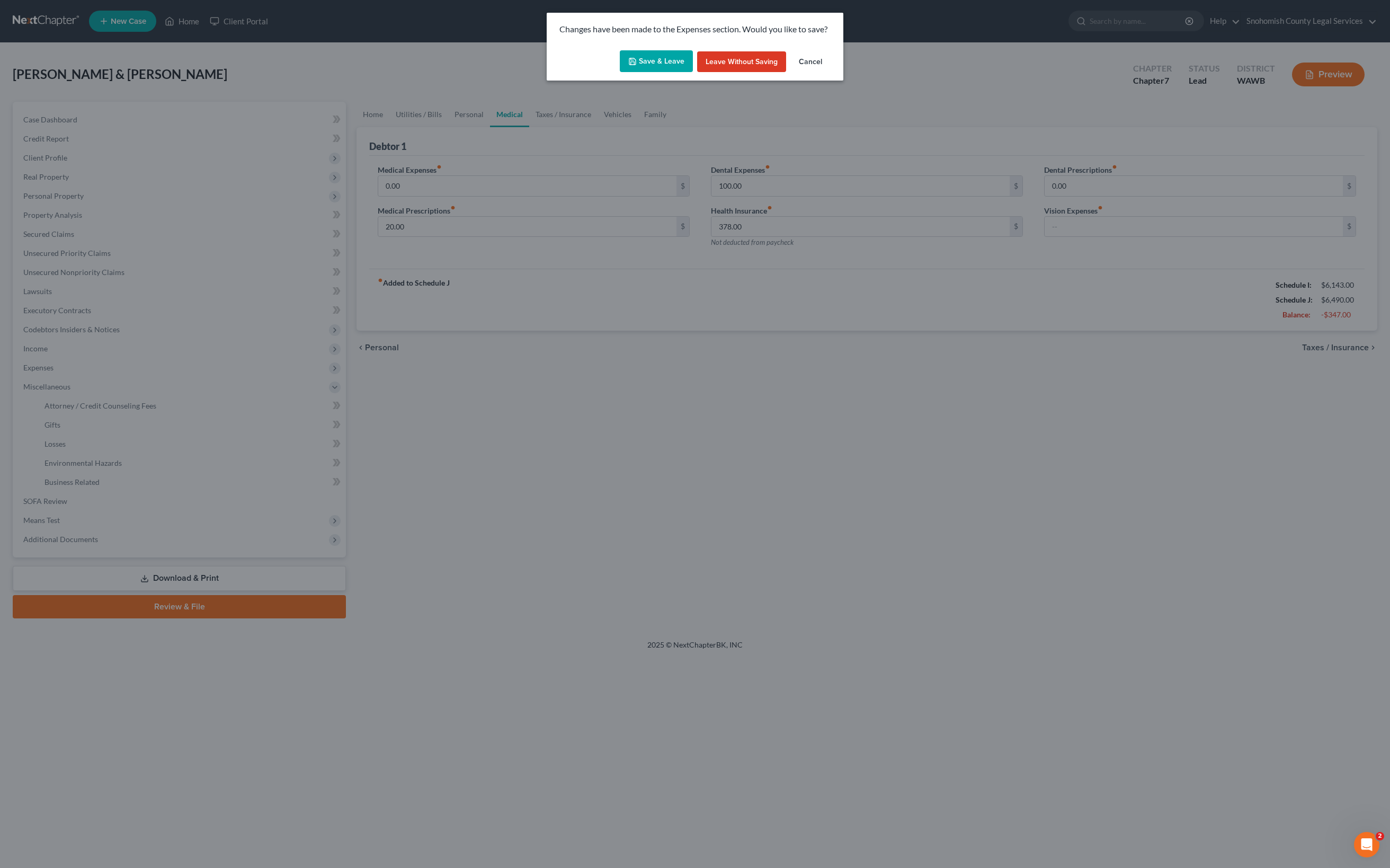
click at [620, 73] on button "Save & Leave" at bounding box center [657, 61] width 73 height 22
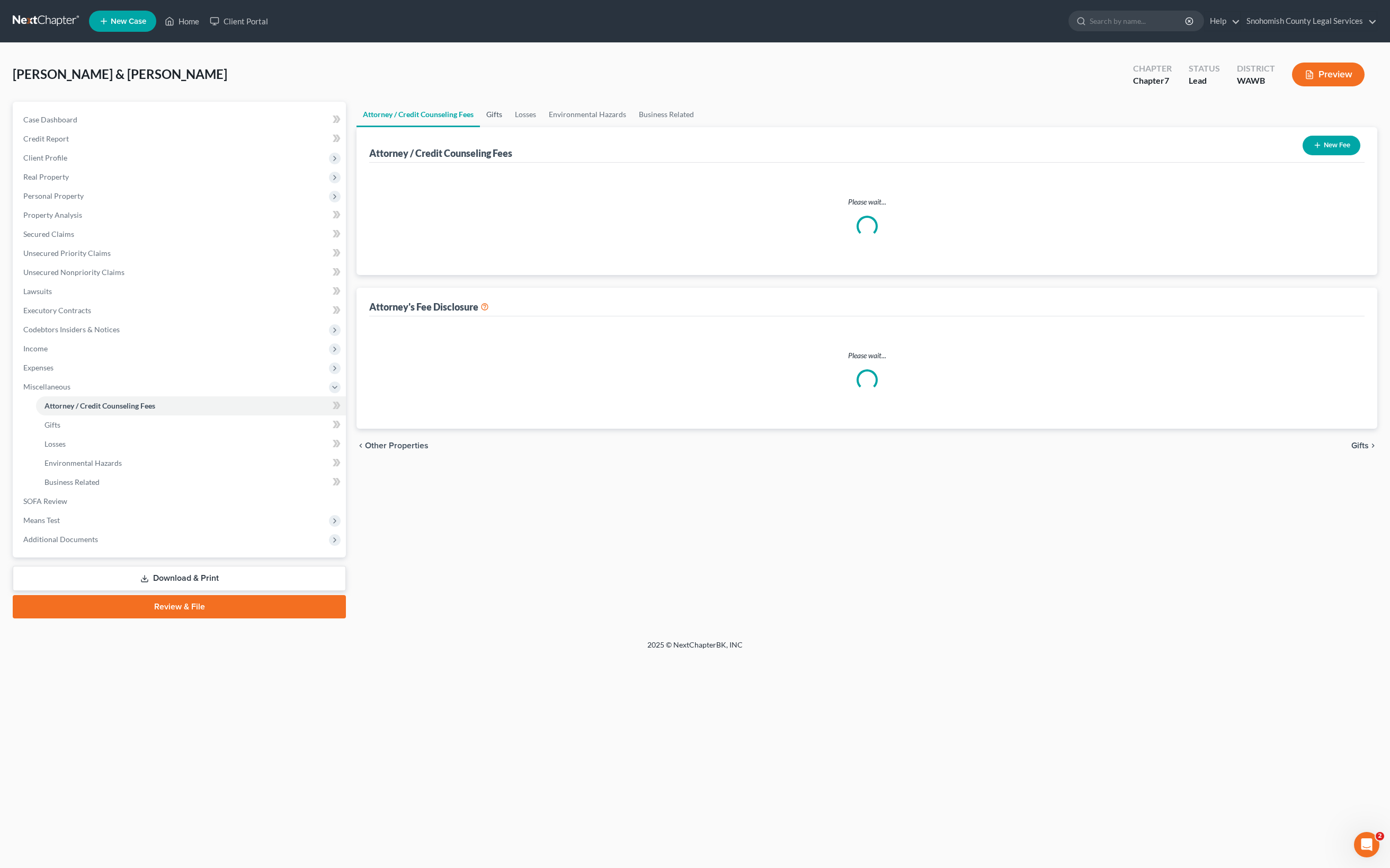
select select "0"
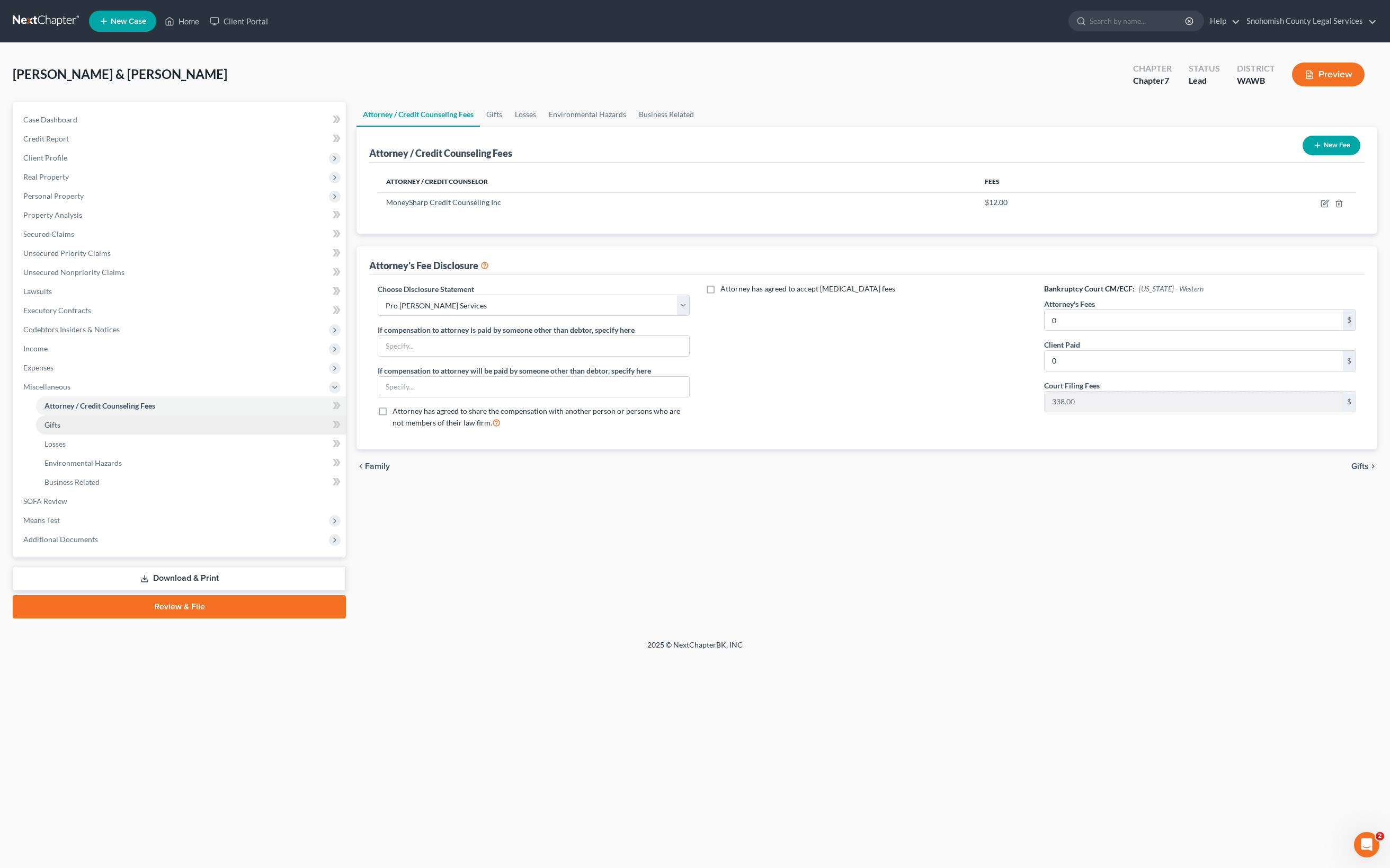
scroll to position [341, 0]
click at [102, 435] on link "Gifts" at bounding box center [191, 425] width 310 height 19
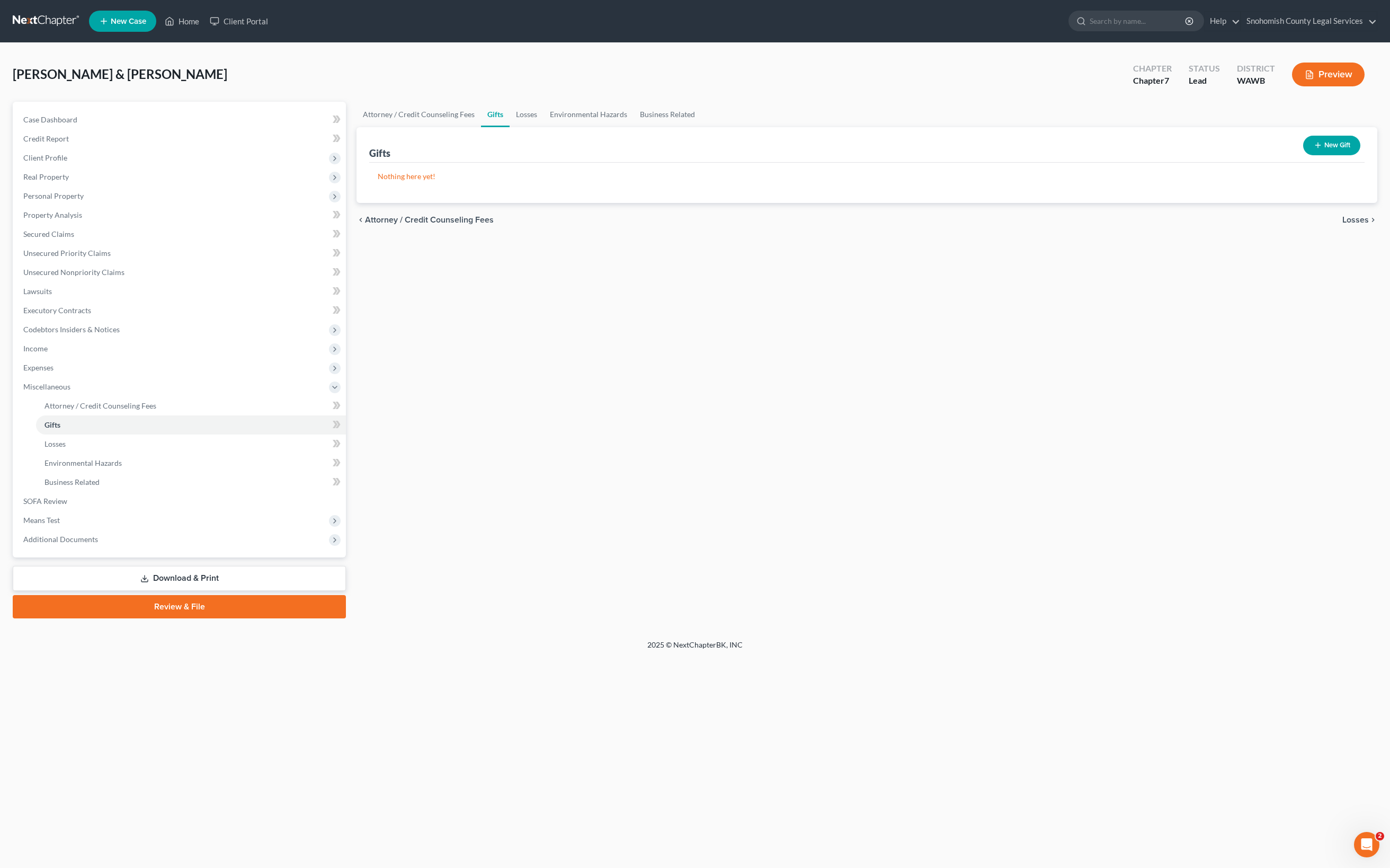
scroll to position [168, 0]
click at [66, 448] on span "Losses" at bounding box center [54, 443] width 21 height 9
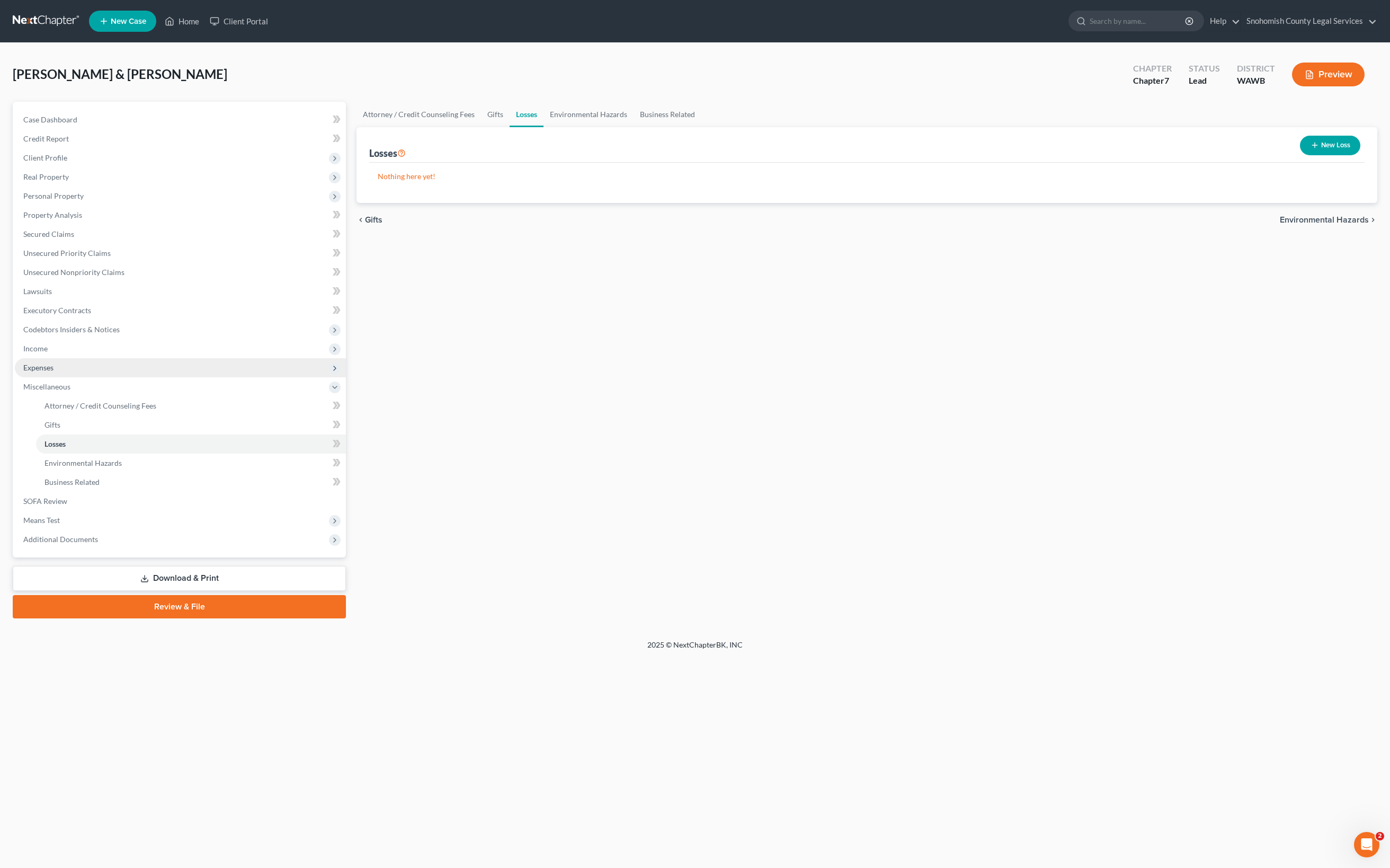
scroll to position [196, 0]
click at [54, 372] on span "Expenses" at bounding box center [39, 368] width 30 height 9
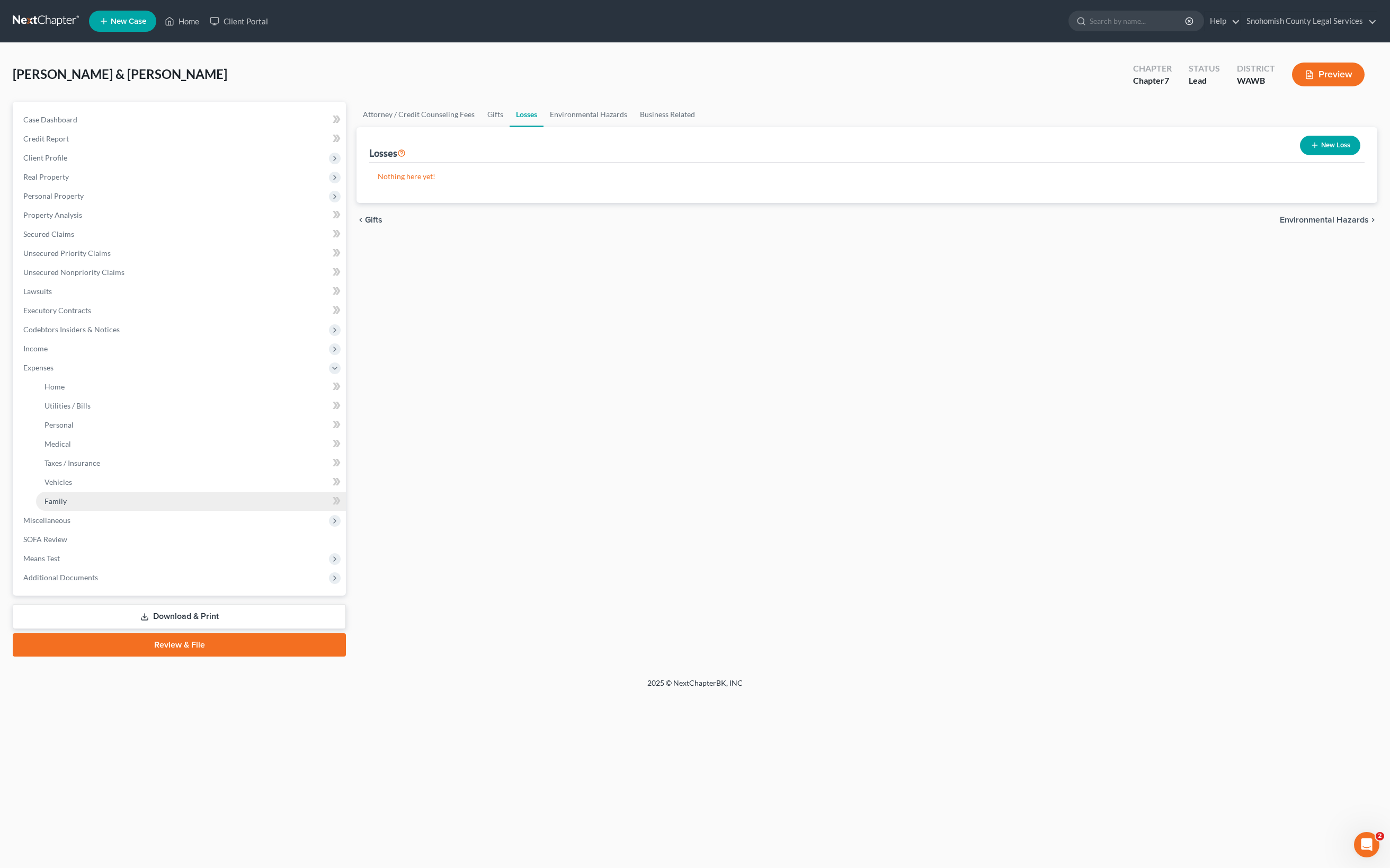
click at [67, 505] on span "Family" at bounding box center [55, 501] width 22 height 9
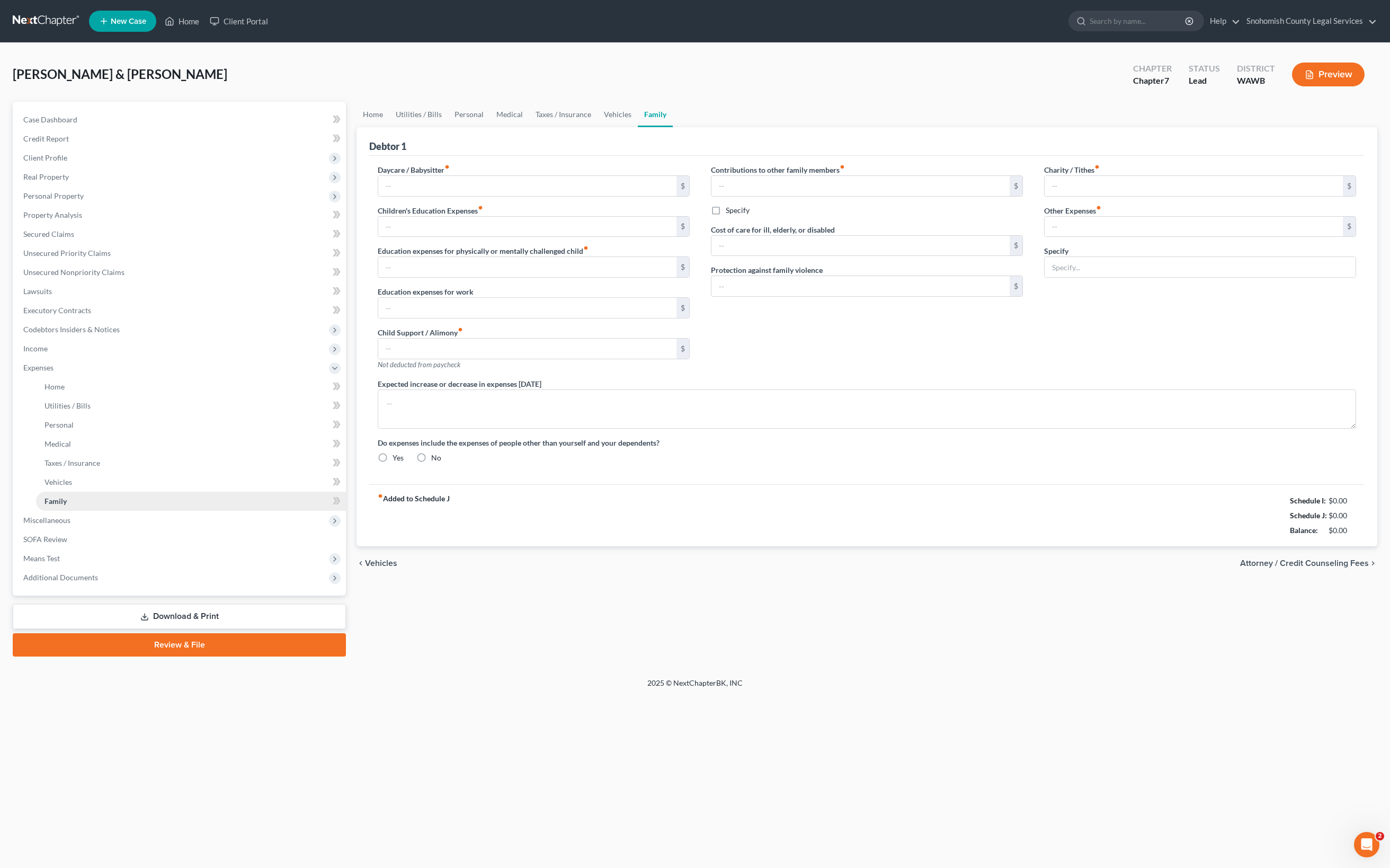
scroll to position [44, 0]
type input "0.00"
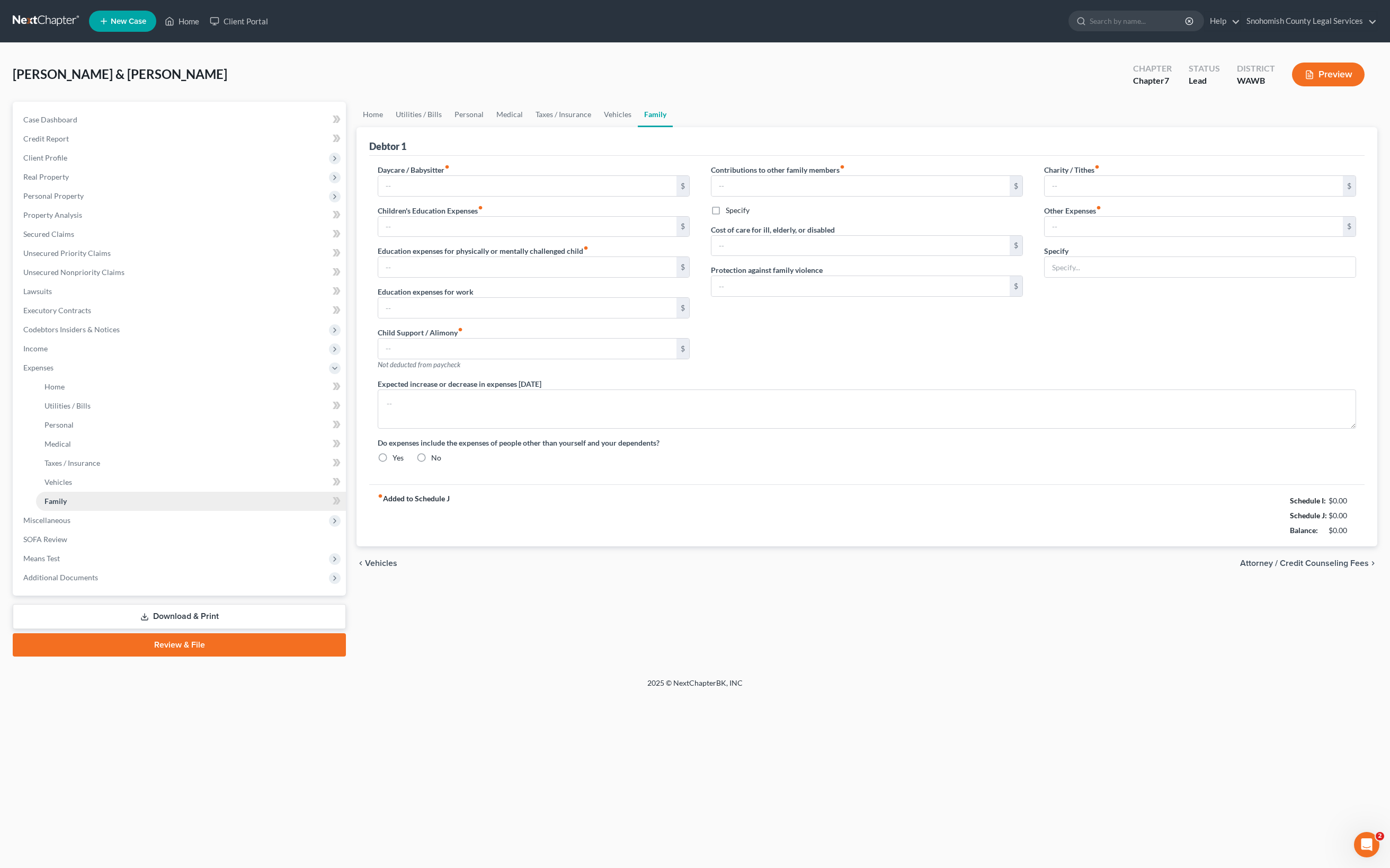
type input "0.00"
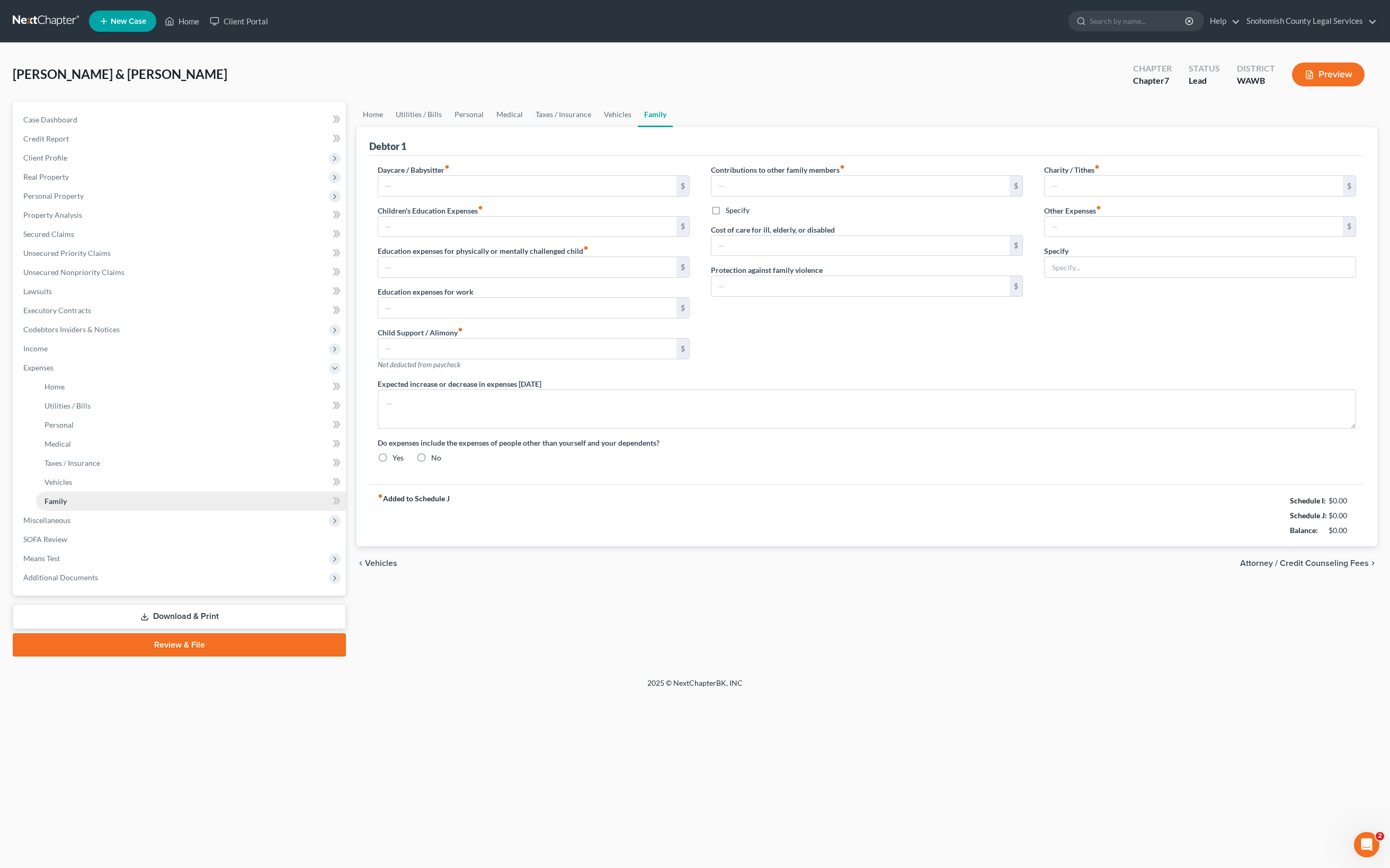
type input "0.00"
radio input "true"
click at [1102, 237] on input "0.00" at bounding box center [1193, 226] width 298 height 20
drag, startPoint x: 1100, startPoint y: 254, endPoint x: 1013, endPoint y: 251, distance: 87.1
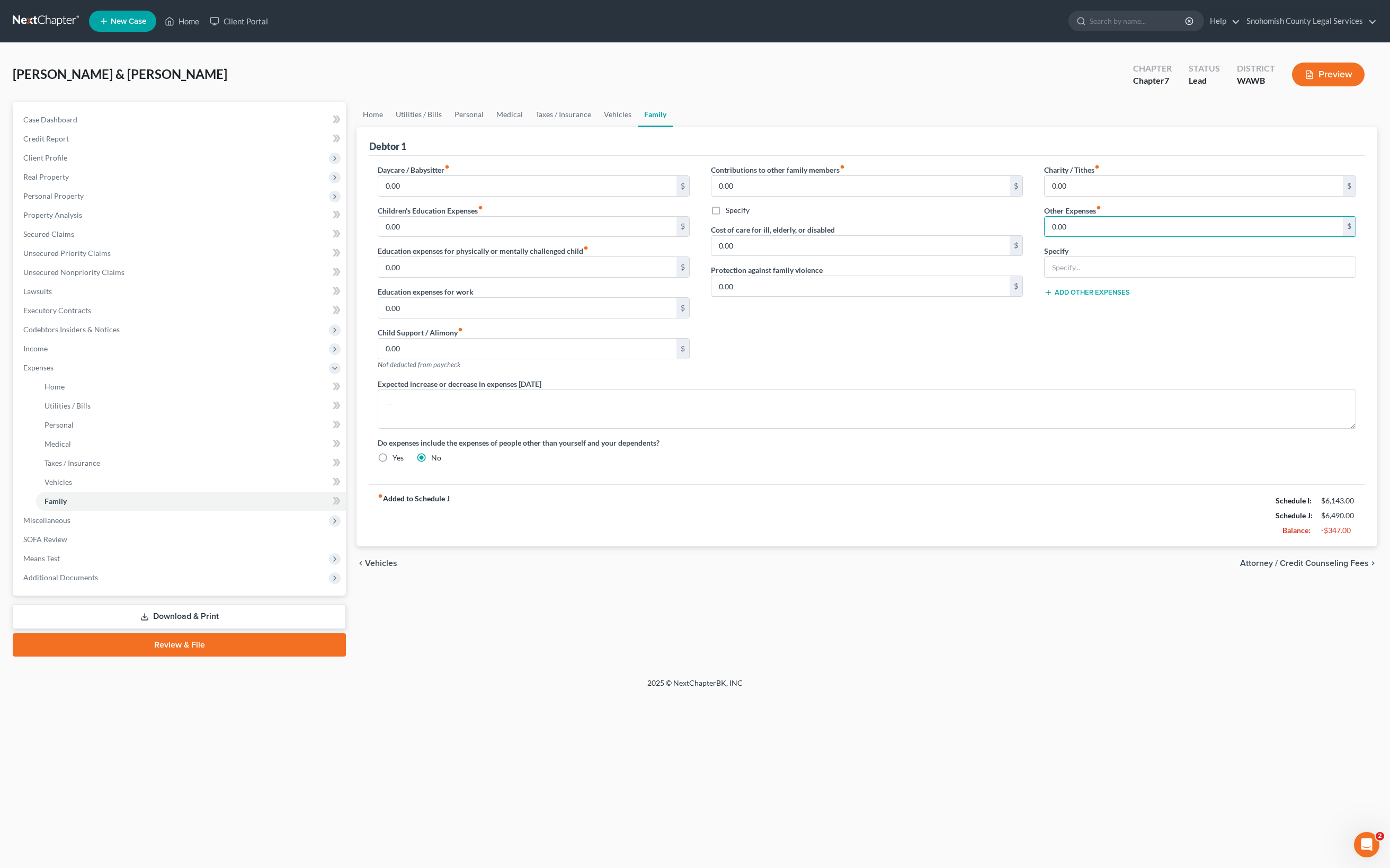
click at [1012, 251] on div "Daycare / Babysitter fiber_manual_record 0.00 $ Children's Education Expenses f…" at bounding box center [867, 318] width 1000 height 307
type input "1,583"
click at [1060, 277] on input "text" at bounding box center [1200, 267] width 311 height 20
type input "S"
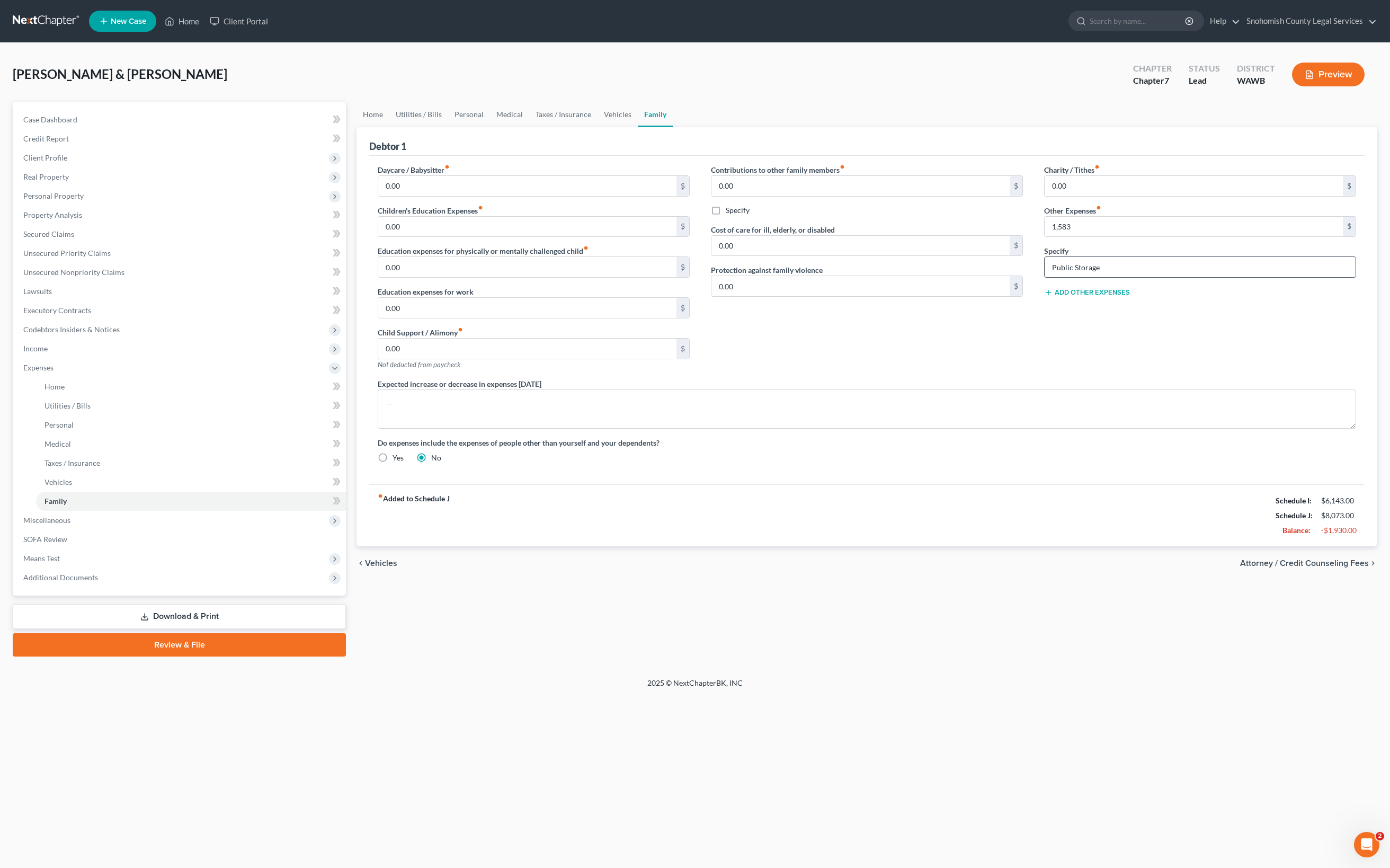
drag, startPoint x: 1148, startPoint y: 476, endPoint x: 1038, endPoint y: 476, distance: 110.0
click at [1045, 277] on input "Public Storage" at bounding box center [1200, 267] width 311 height 20
click at [1201, 277] on input "Public Storage" at bounding box center [1200, 267] width 311 height 20
paste input "[STREET_ADDRESS]"
type input "Public Storage [STREET_ADDRESS]"
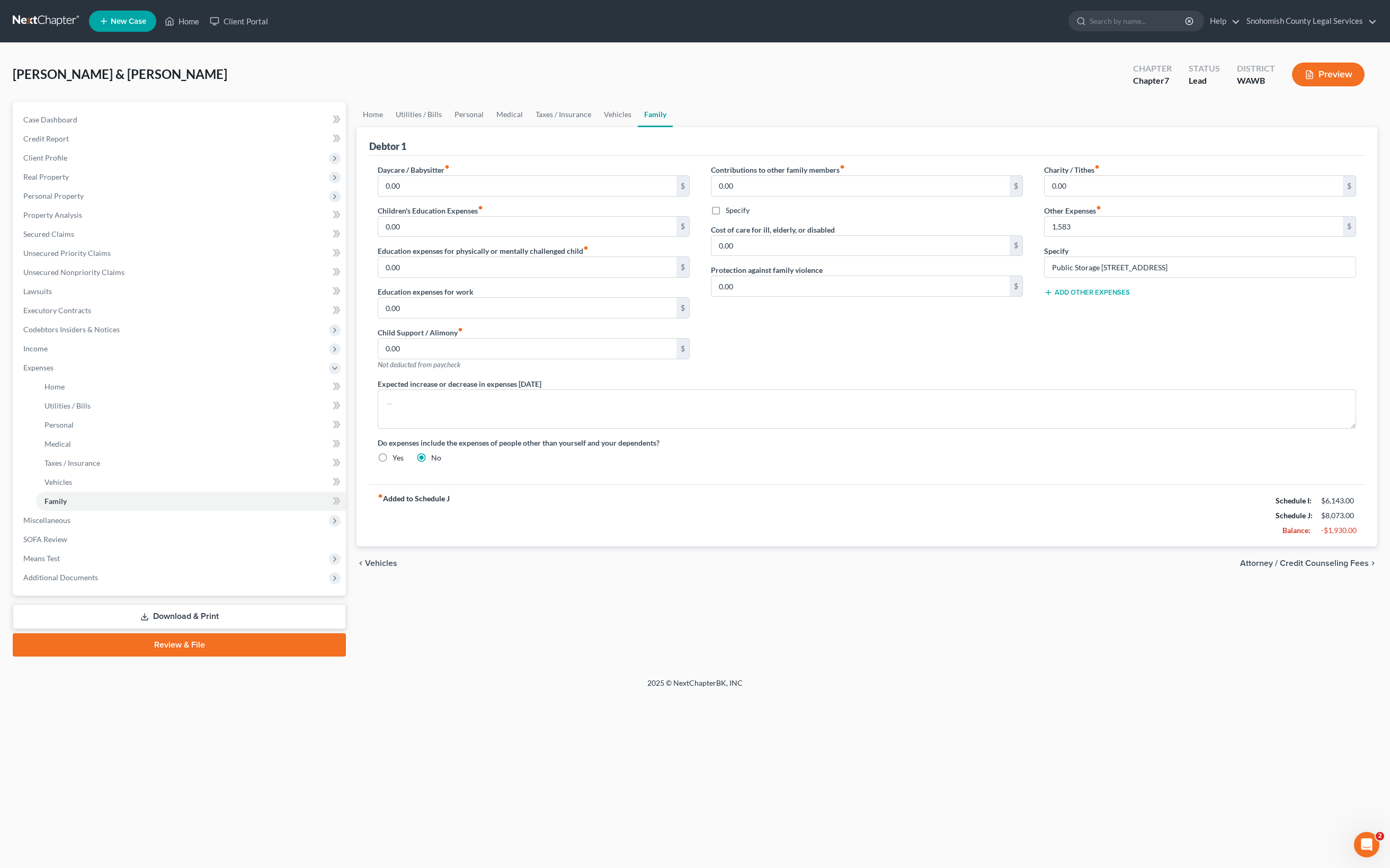
click at [1130, 297] on button "Add Other Expenses" at bounding box center [1087, 292] width 86 height 8
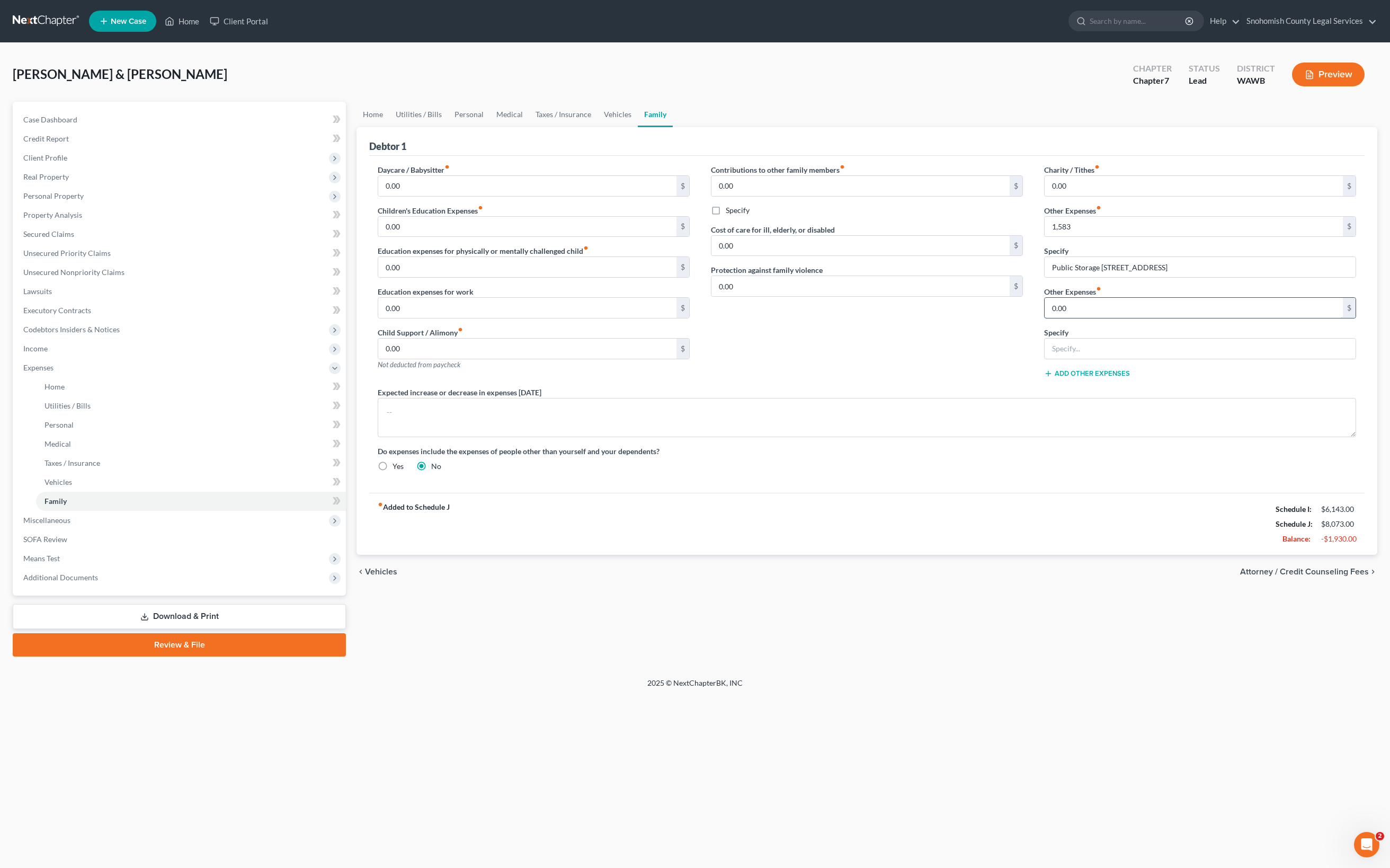
drag, startPoint x: 1124, startPoint y: 554, endPoint x: 1039, endPoint y: 557, distance: 85.1
click at [1045, 318] on input "0.00" at bounding box center [1193, 308] width 298 height 20
type input "279"
click at [1064, 359] on input "text" at bounding box center [1200, 349] width 311 height 20
paste input "[STREET_ADDRESS]"
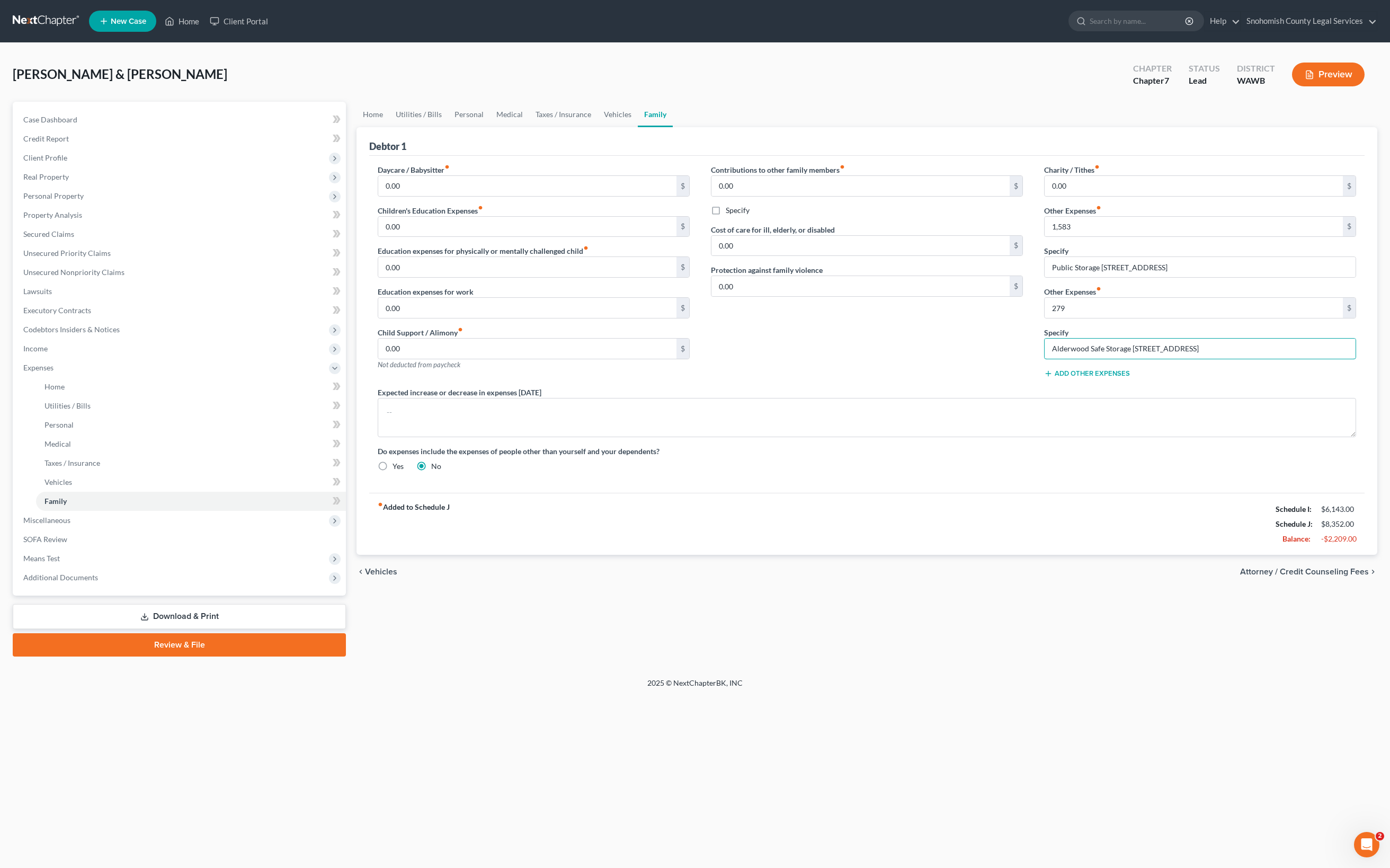
type input "Alderwood Safe Storage [STREET_ADDRESS]"
click at [1169, 387] on div "Charity / Tithes fiber_manual_record 0.00 $ Other Expenses fiber_manual_record …" at bounding box center [1200, 276] width 333 height 223
click at [976, 437] on textarea at bounding box center [867, 418] width 979 height 39
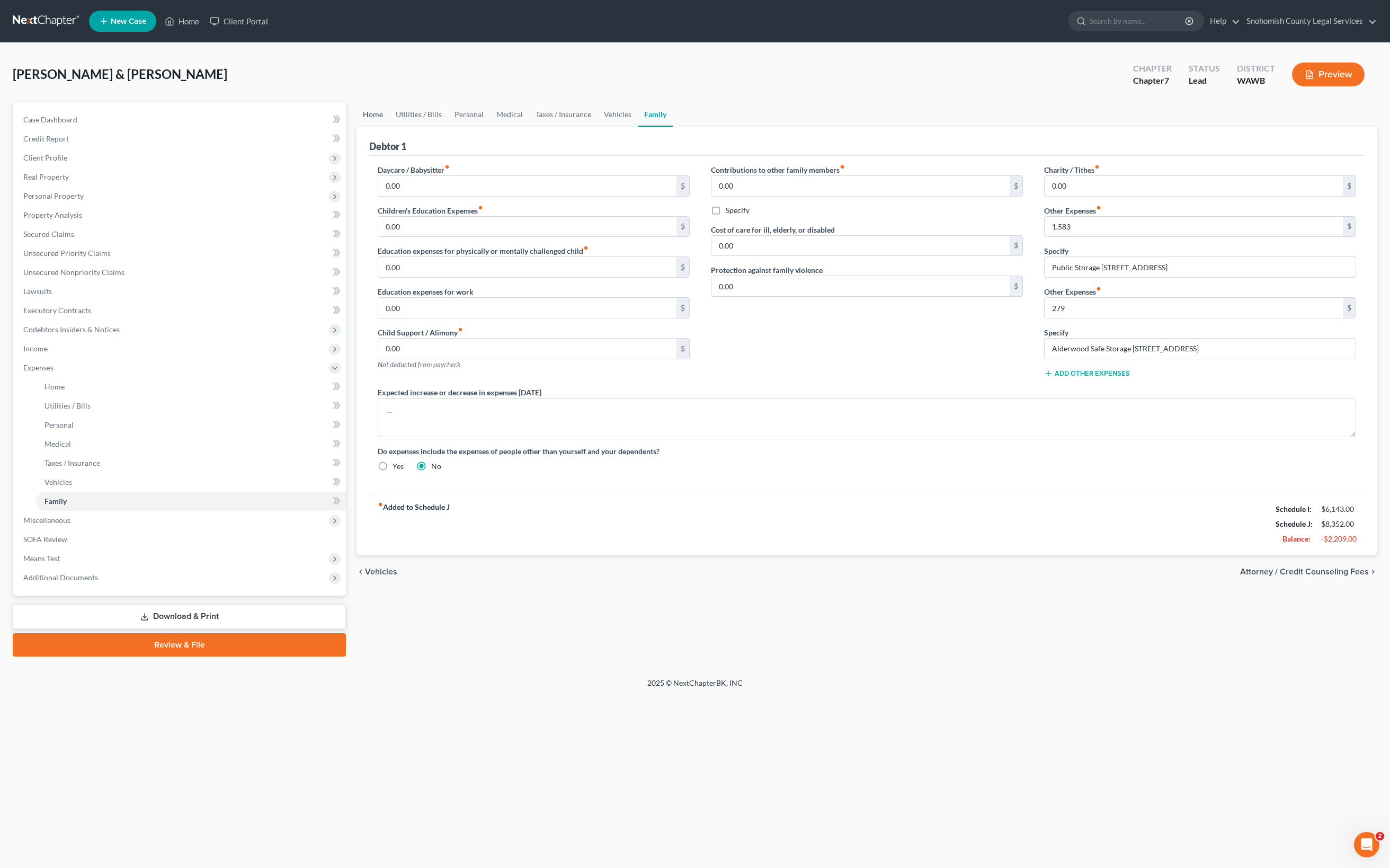
click at [389, 127] on link "Home" at bounding box center [373, 115] width 33 height 25
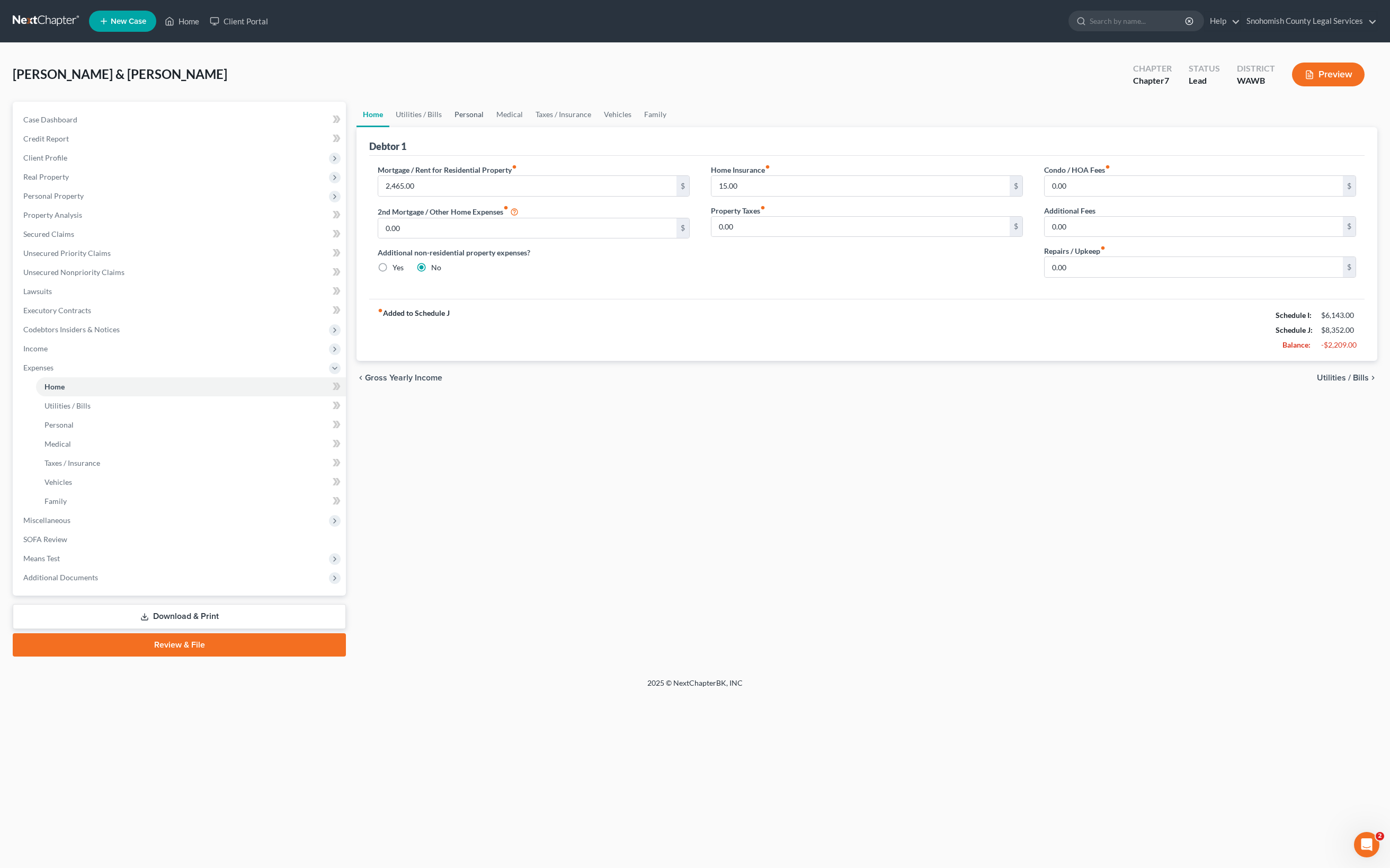
click at [490, 127] on link "Personal" at bounding box center [469, 115] width 42 height 25
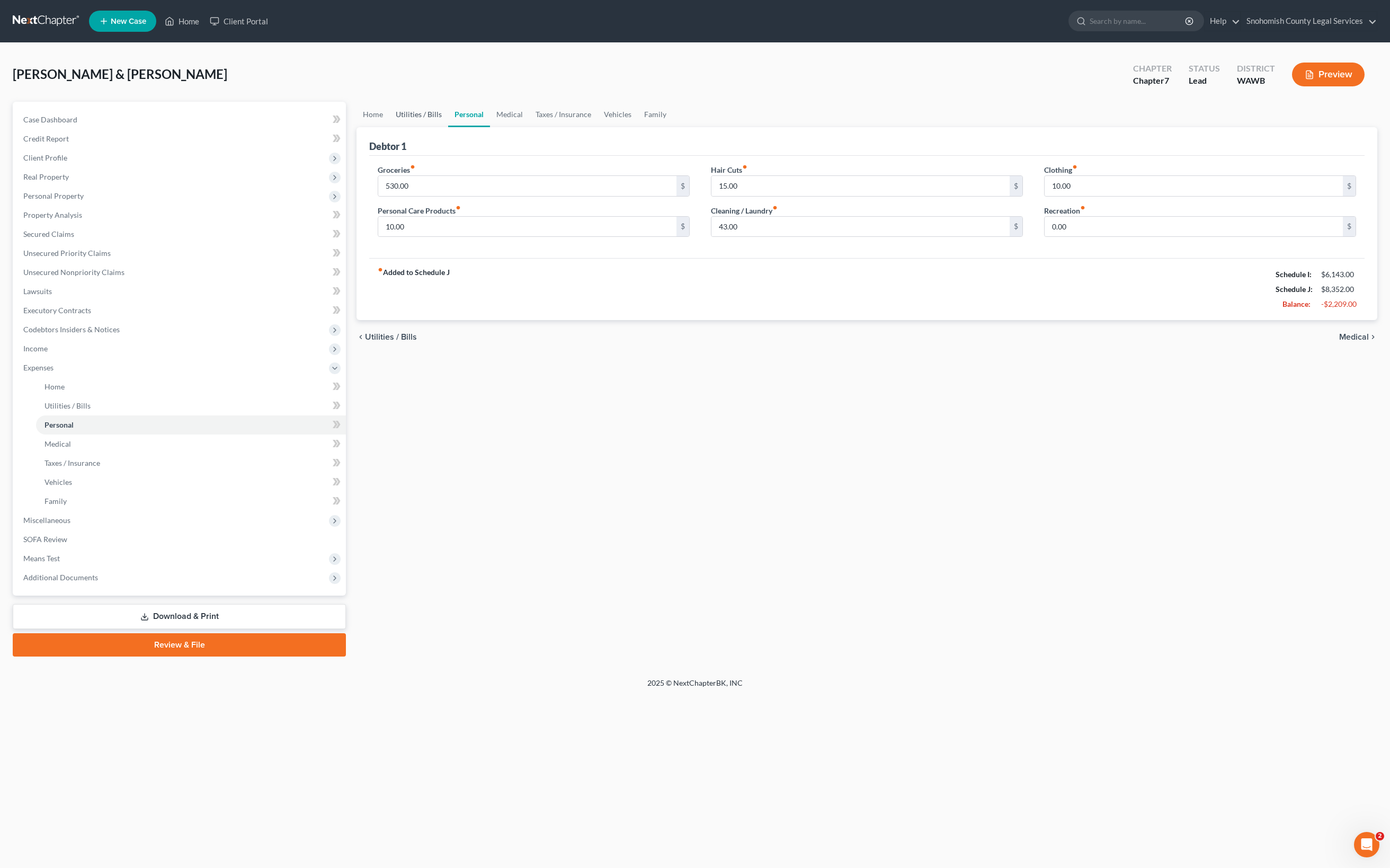
click at [448, 127] on link "Utilities / Bills" at bounding box center [418, 115] width 59 height 25
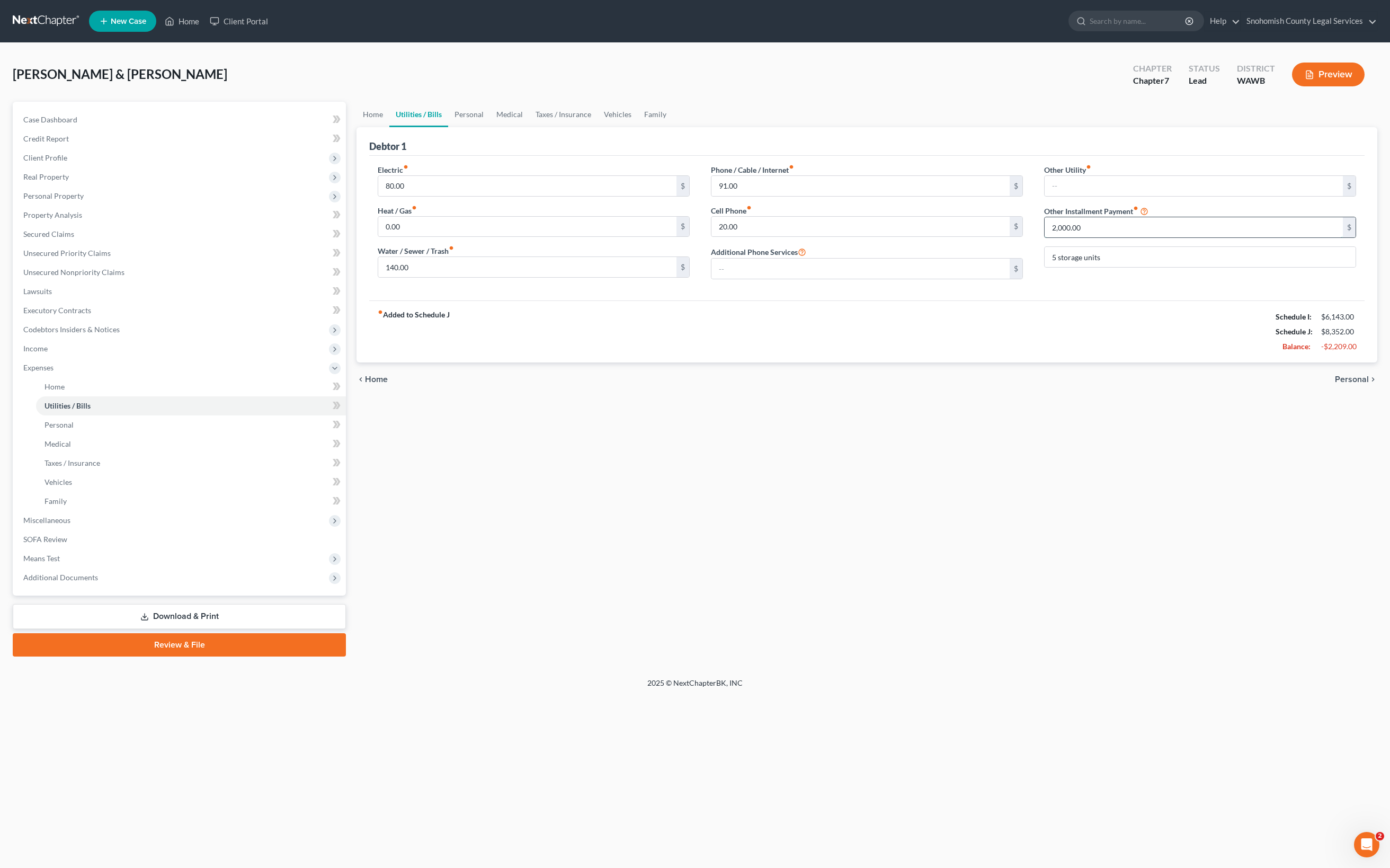
drag, startPoint x: 1146, startPoint y: 404, endPoint x: 1035, endPoint y: 404, distance: 111.0
click at [1045, 237] on input "2,000.00" at bounding box center [1193, 227] width 298 height 20
click at [1210, 288] on div "Other Utility fiber_manual_record $ Other Installment Payment fiber_manual_reco…" at bounding box center [1200, 226] width 333 height 123
click at [1294, 86] on button "Preview" at bounding box center [1328, 75] width 73 height 24
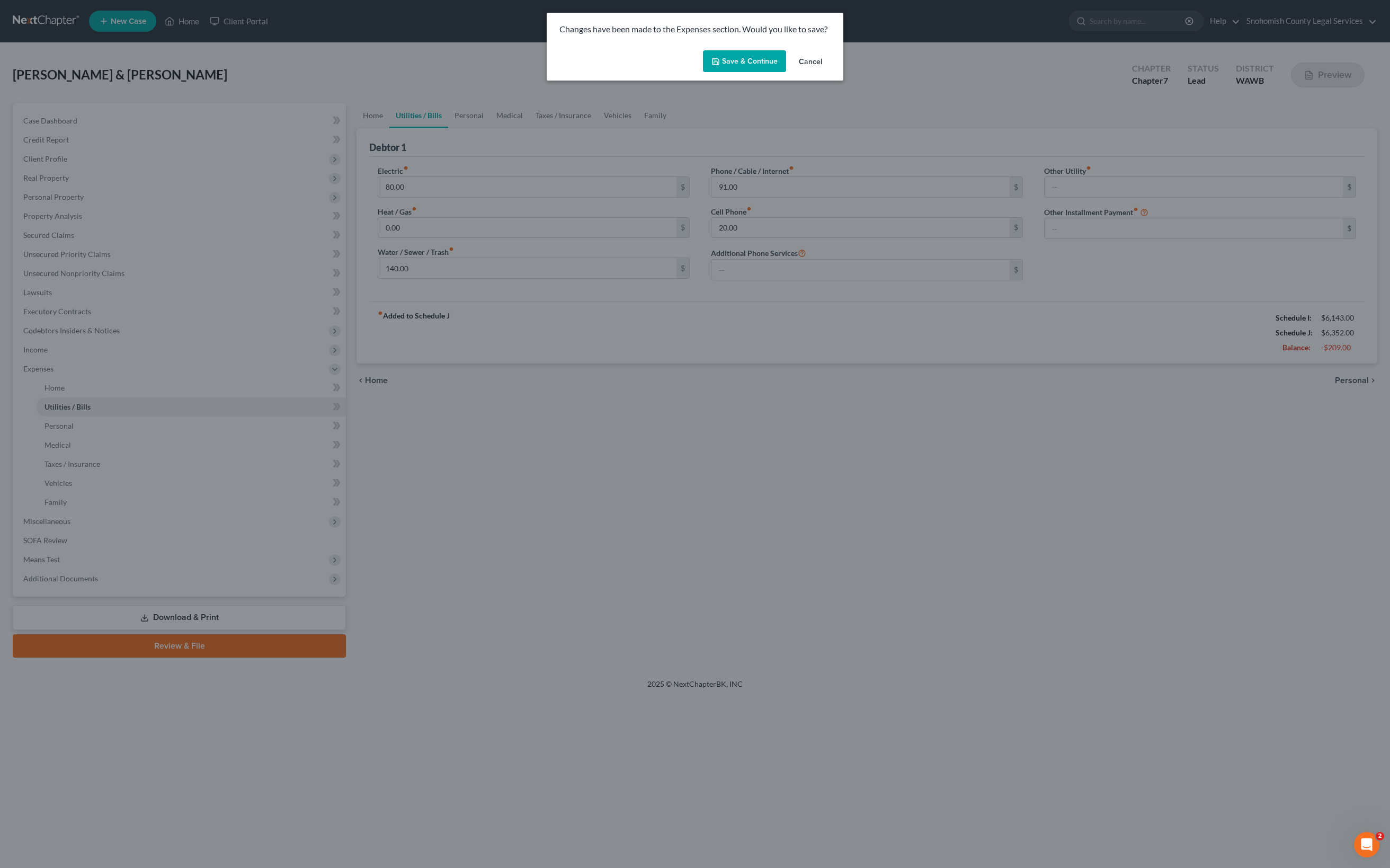
click at [786, 73] on button "Save & Continue" at bounding box center [744, 61] width 83 height 22
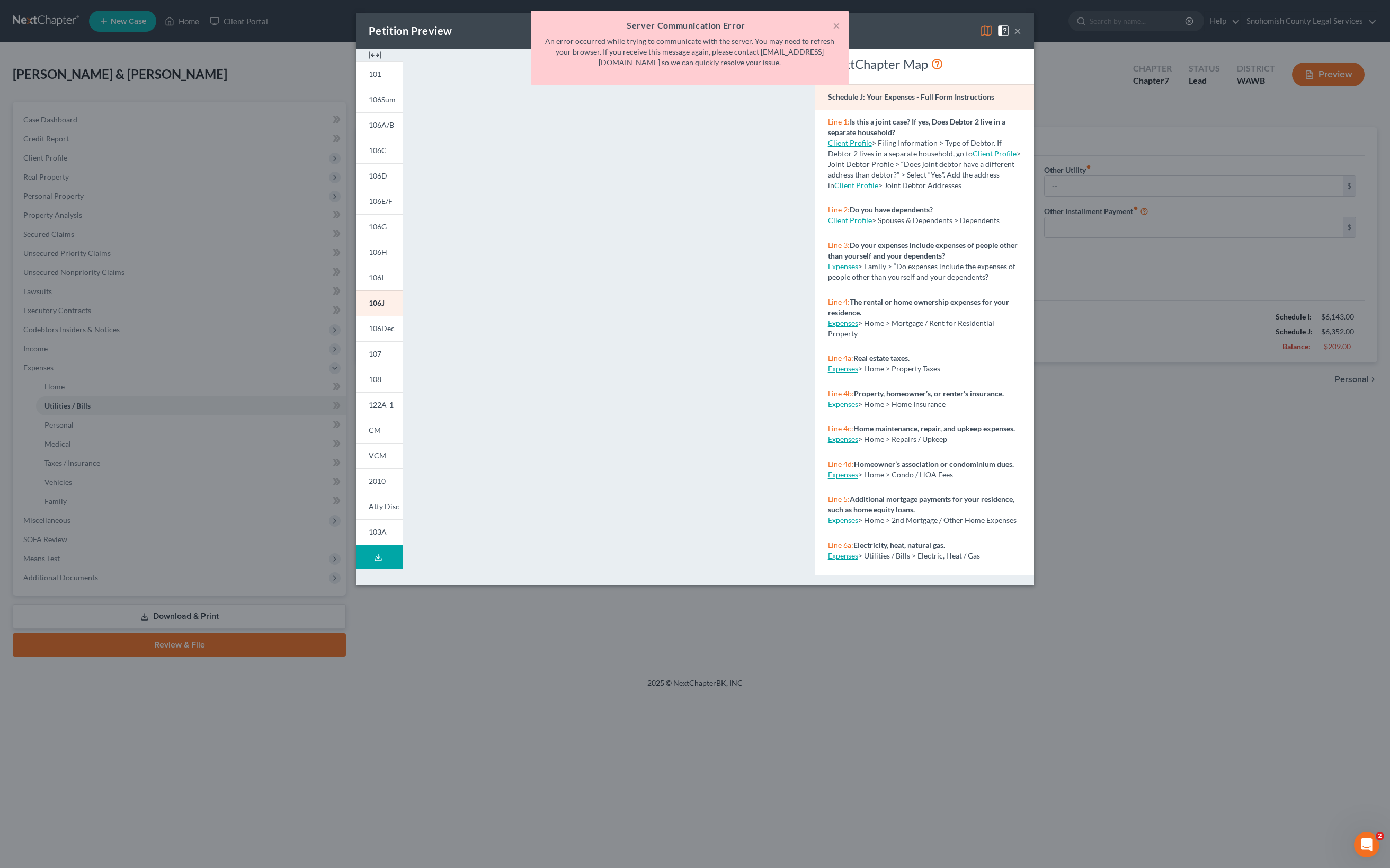
drag, startPoint x: 1269, startPoint y: 46, endPoint x: 1263, endPoint y: 44, distance: 6.3
click at [1263, 44] on div "× Server Communication Error An error occurred while trying to communicate with…" at bounding box center [690, 51] width 1390 height 80
click at [1263, 49] on div "× Server Communication Error An error occurred while trying to communicate with…" at bounding box center [690, 51] width 1390 height 80
drag, startPoint x: 377, startPoint y: 73, endPoint x: 385, endPoint y: 139, distance: 66.5
click at [385, 90] on div "× Server Communication Error An error occurred while trying to communicate with…" at bounding box center [690, 51] width 1390 height 80
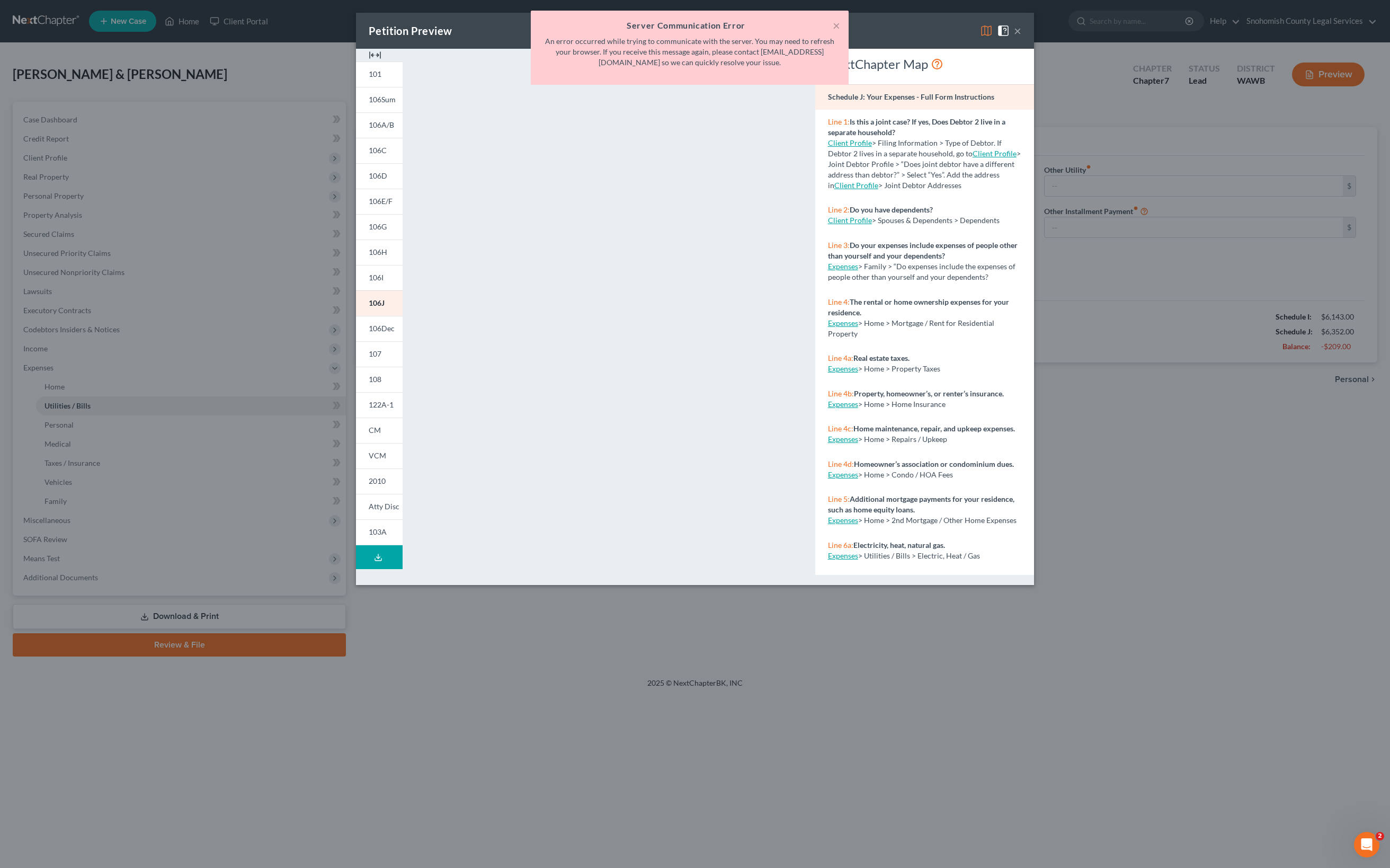
click at [921, 46] on div "× Server Communication Error An error occurred while trying to communicate with…" at bounding box center [690, 51] width 1390 height 80
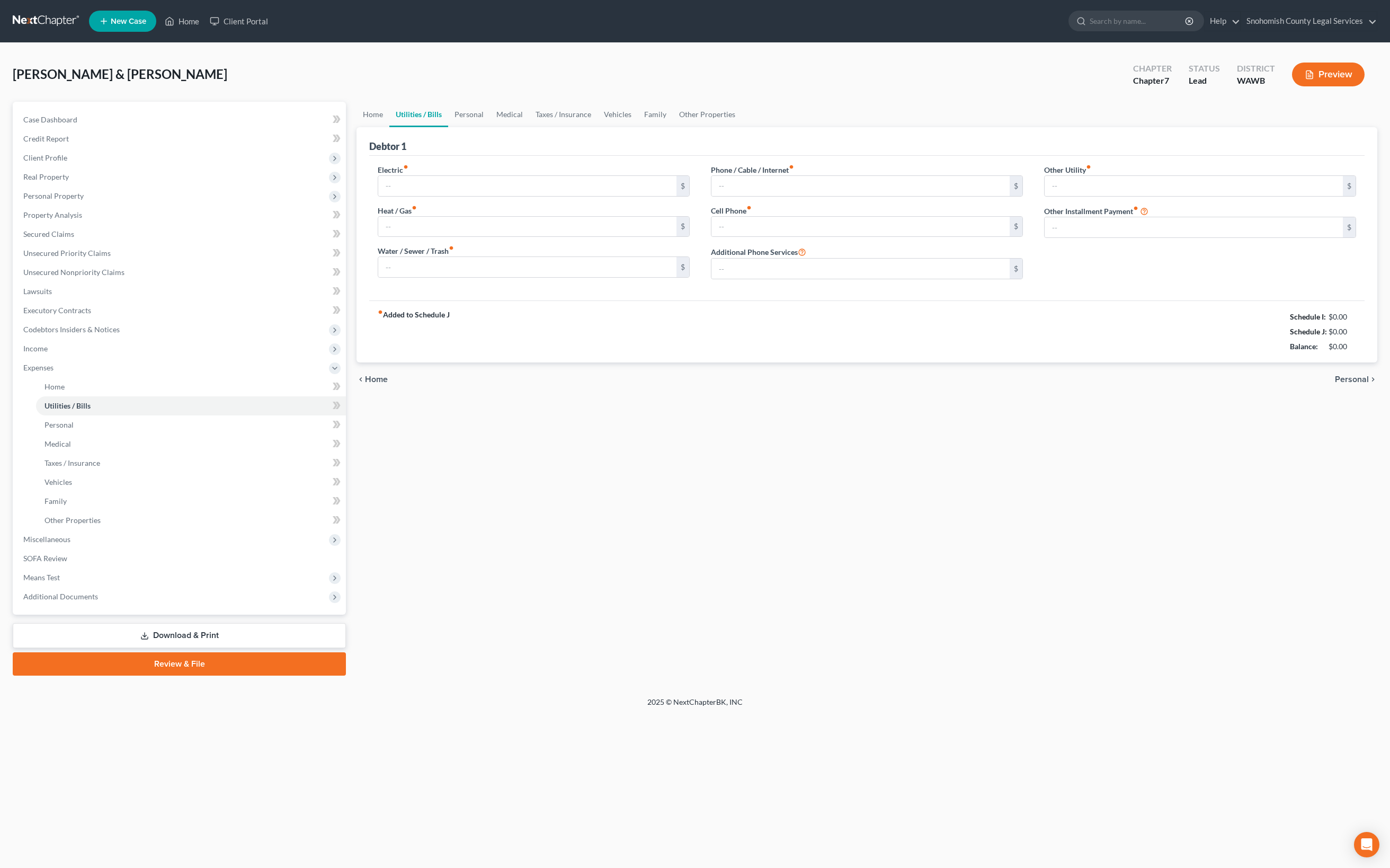
type input "80.00"
type input "0.00"
type input "140.00"
type input "91.00"
type input "20.00"
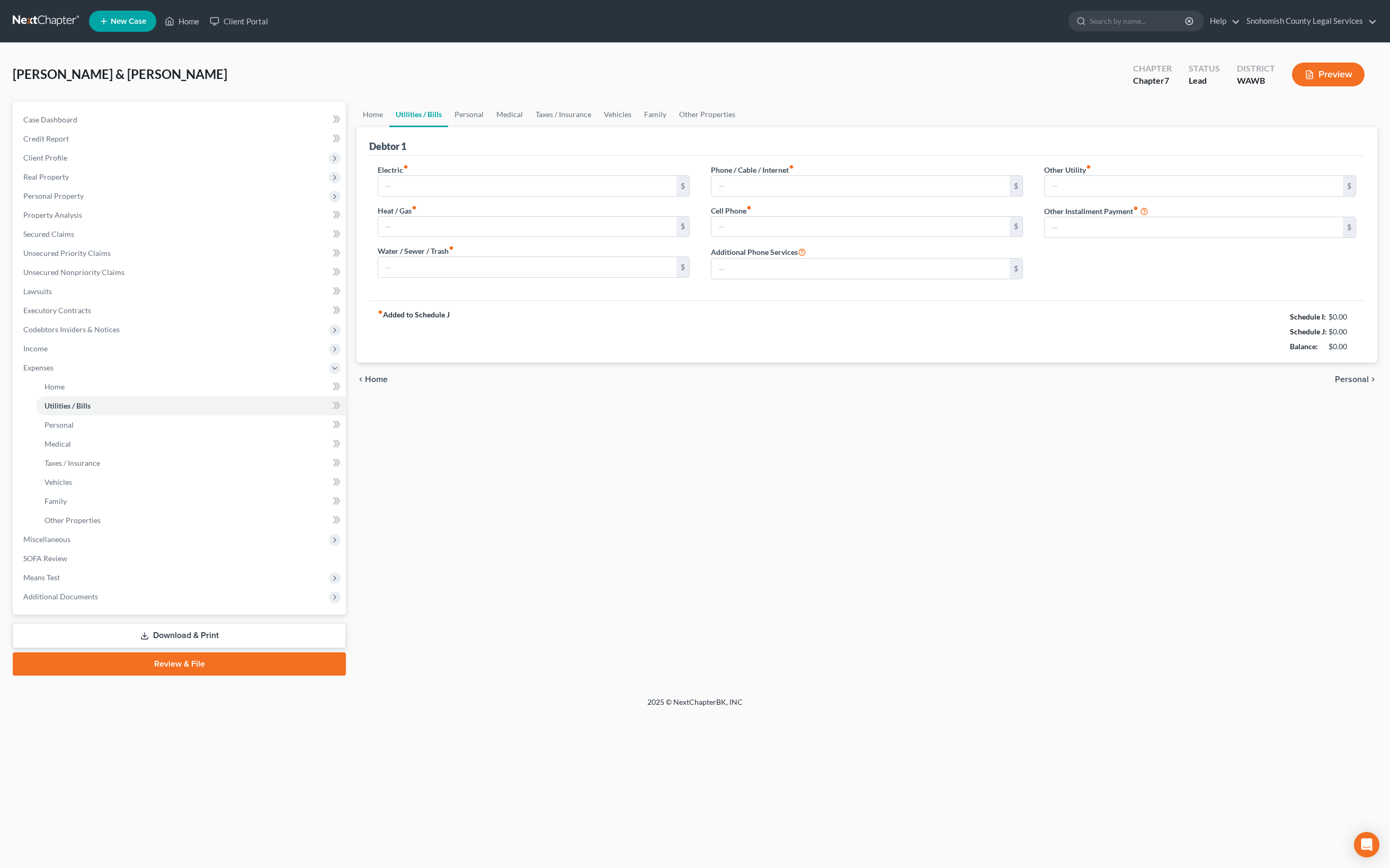
type input "2,000.00"
type input "5 storage units"
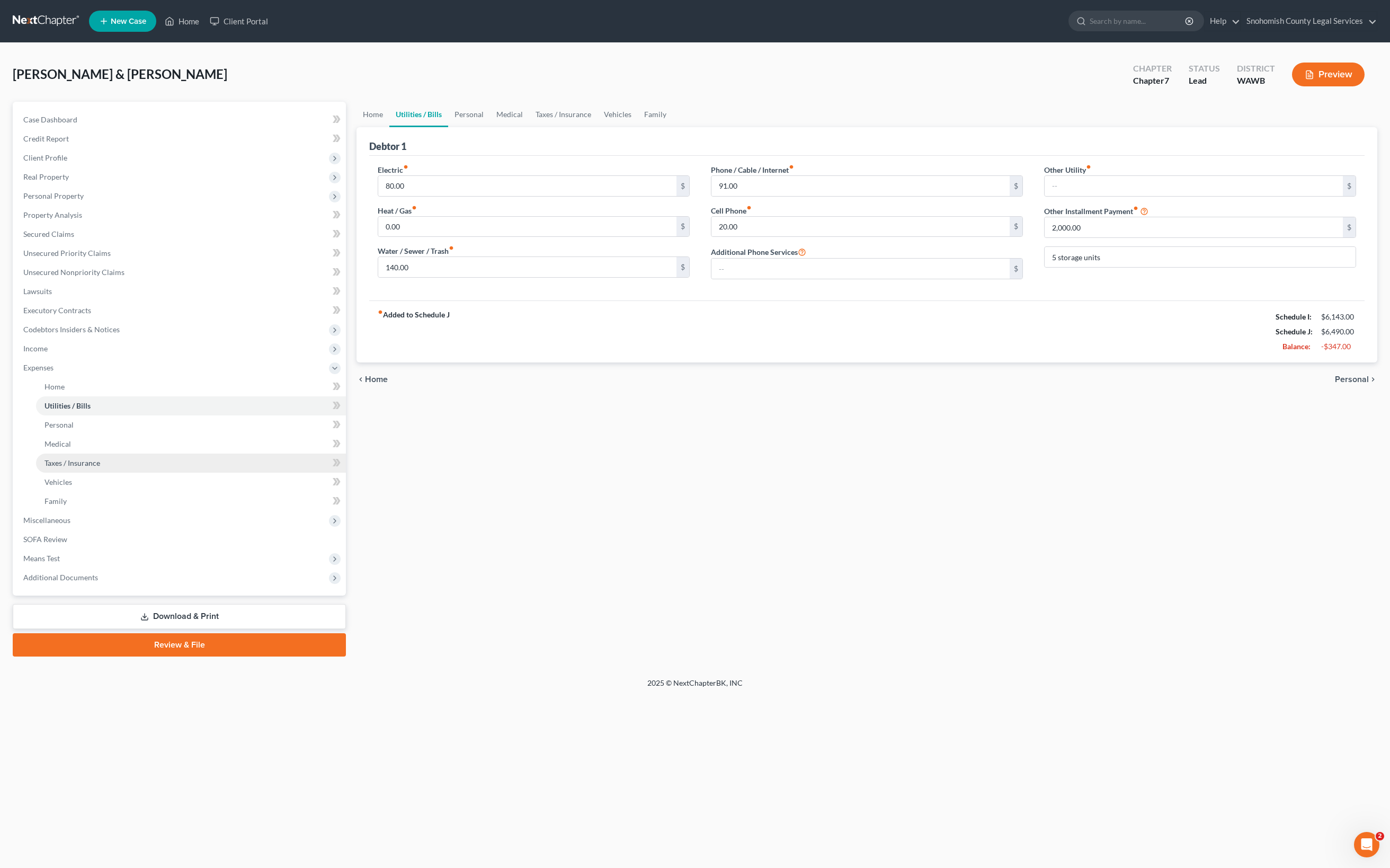
scroll to position [313, 0]
click at [70, 524] on span "Miscellaneous" at bounding box center [47, 520] width 47 height 9
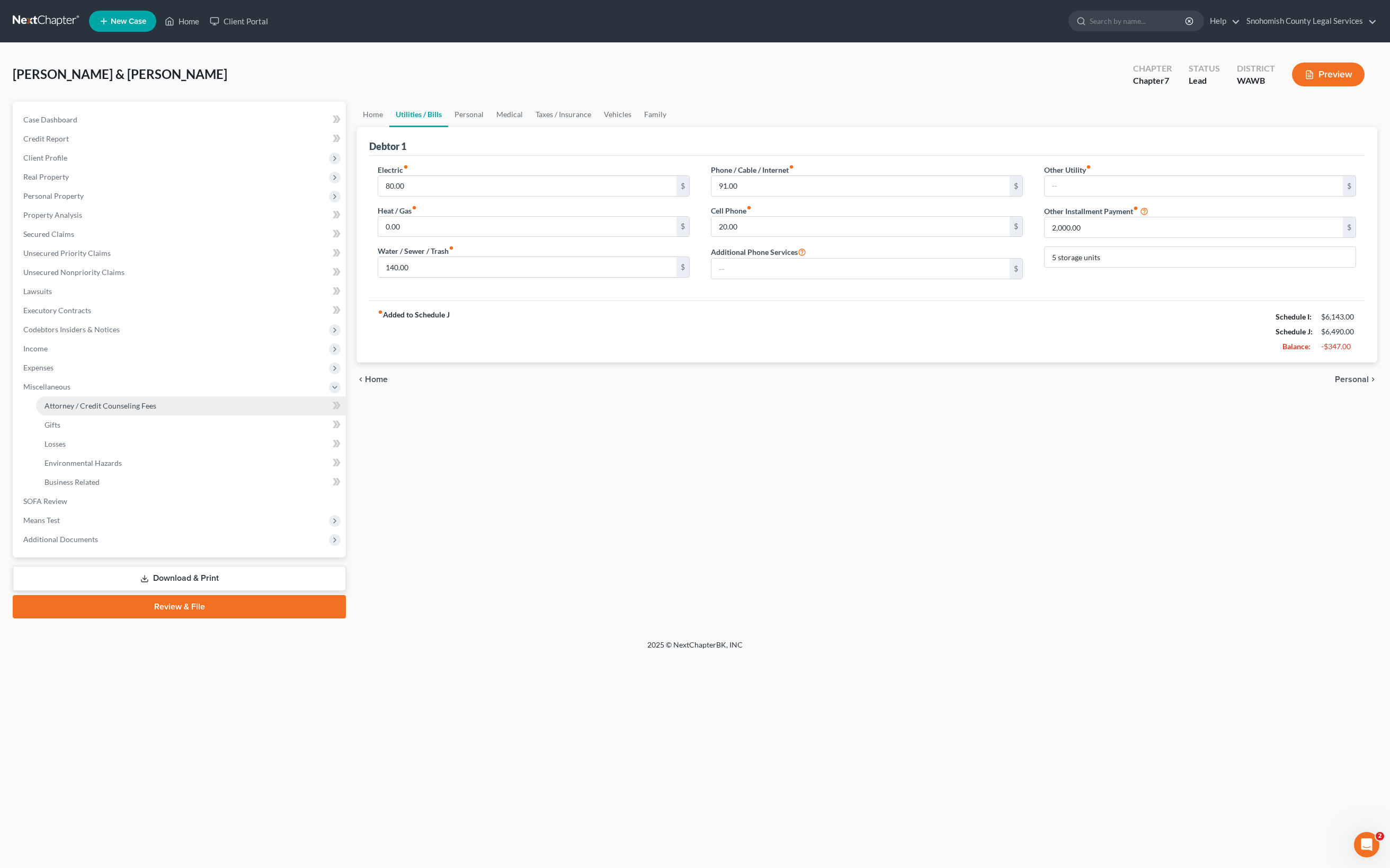
click at [156, 410] on span "Attorney / Credit Counseling Fees" at bounding box center [100, 406] width 112 height 9
select select "0"
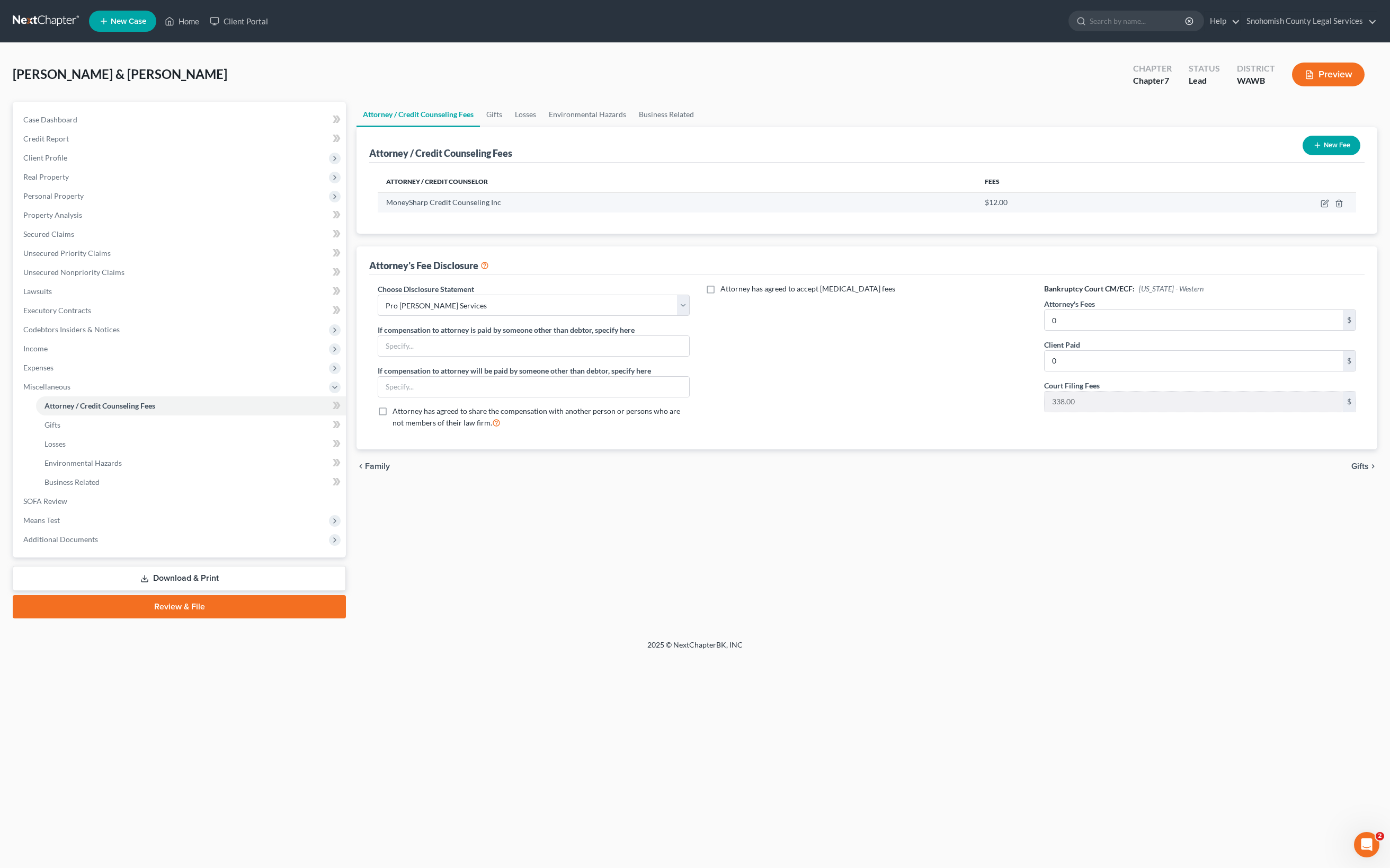
scroll to position [99, 0]
drag, startPoint x: 93, startPoint y: 653, endPoint x: 85, endPoint y: 676, distance: 24.4
click at [60, 429] on span "Gifts" at bounding box center [52, 425] width 16 height 9
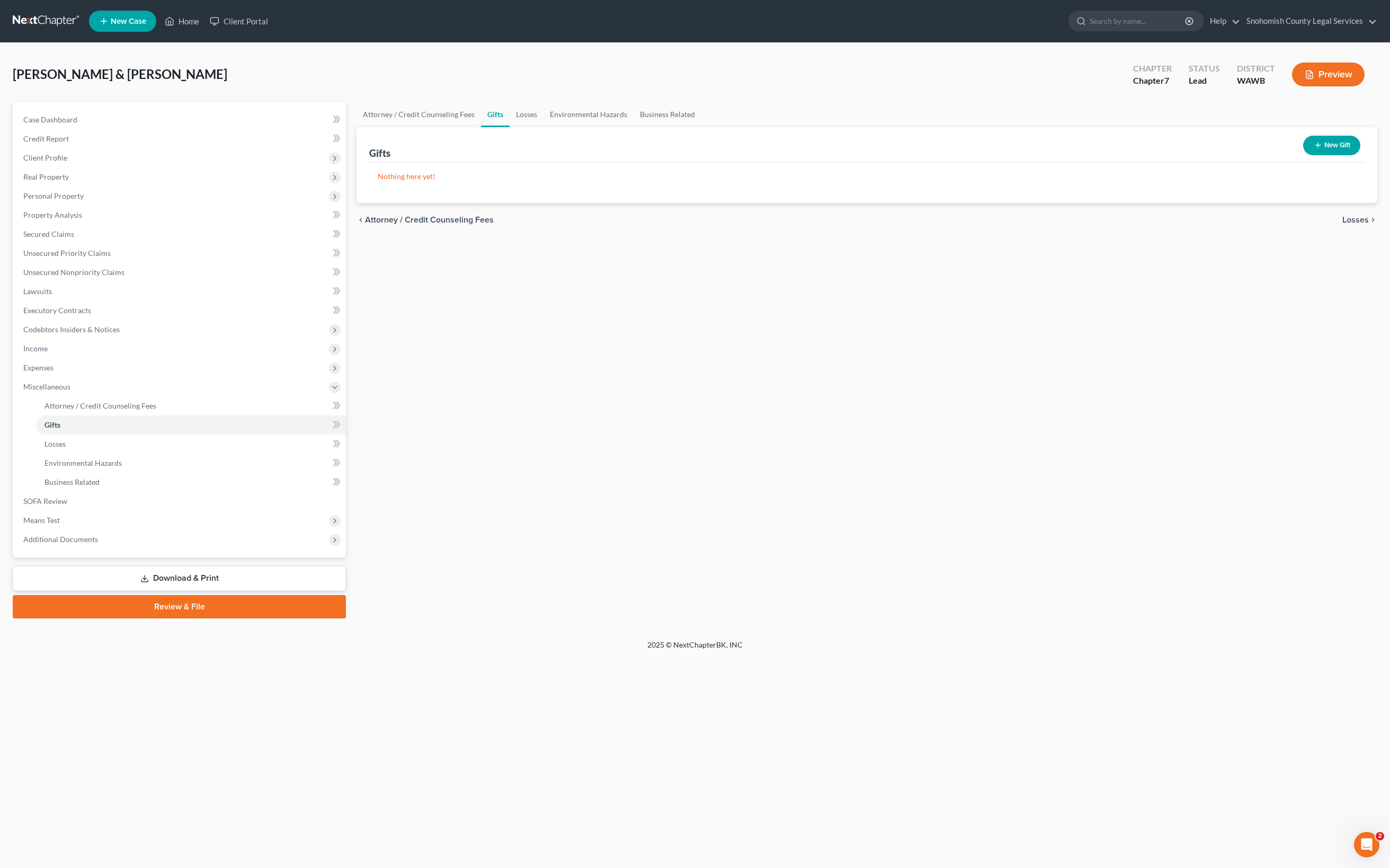
scroll to position [163, 0]
drag, startPoint x: 504, startPoint y: 567, endPoint x: 104, endPoint y: 655, distance: 409.6
click at [66, 448] on span "Losses" at bounding box center [54, 443] width 21 height 9
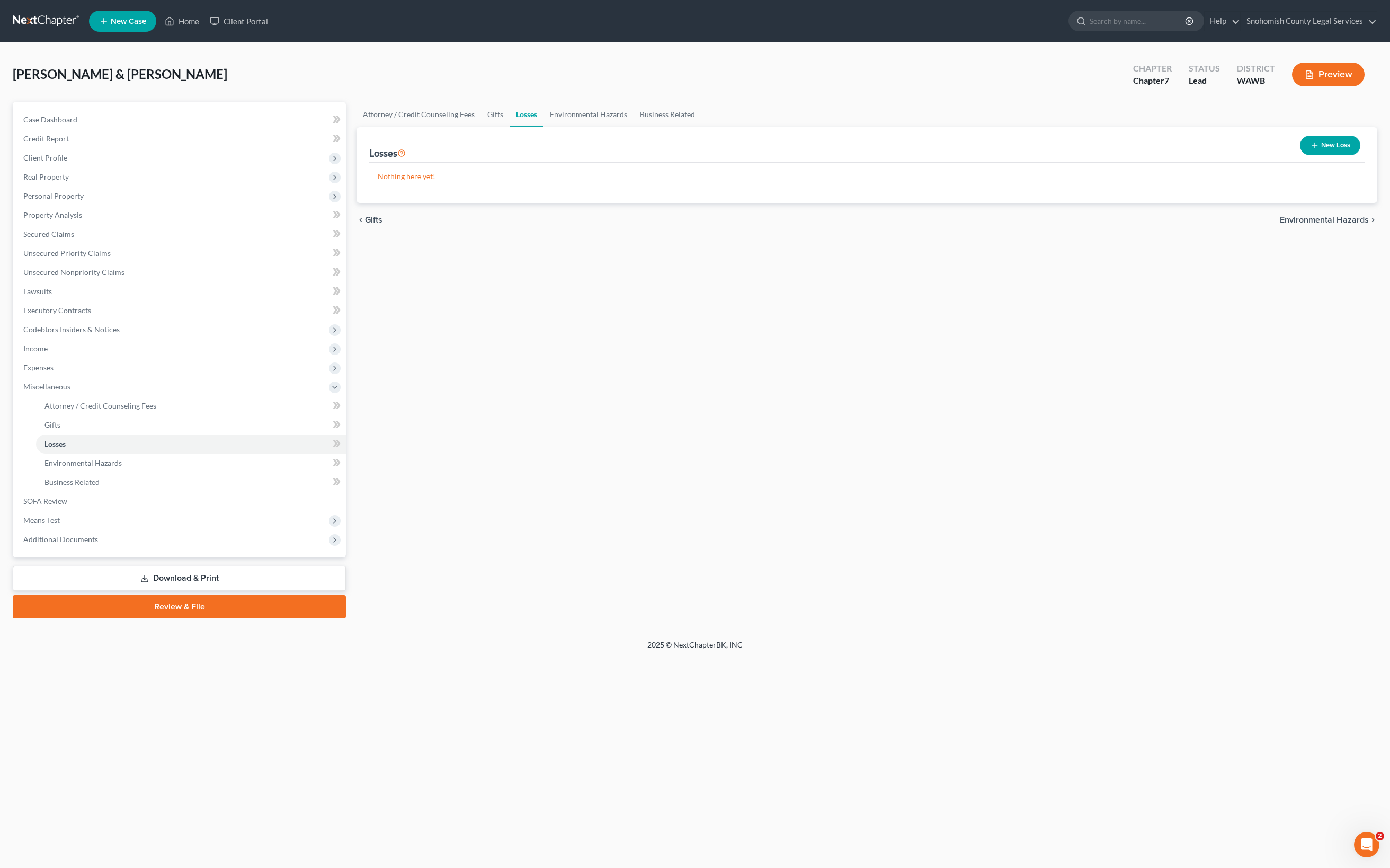
scroll to position [84, 0]
click at [1300, 155] on button "New Loss" at bounding box center [1330, 145] width 60 height 20
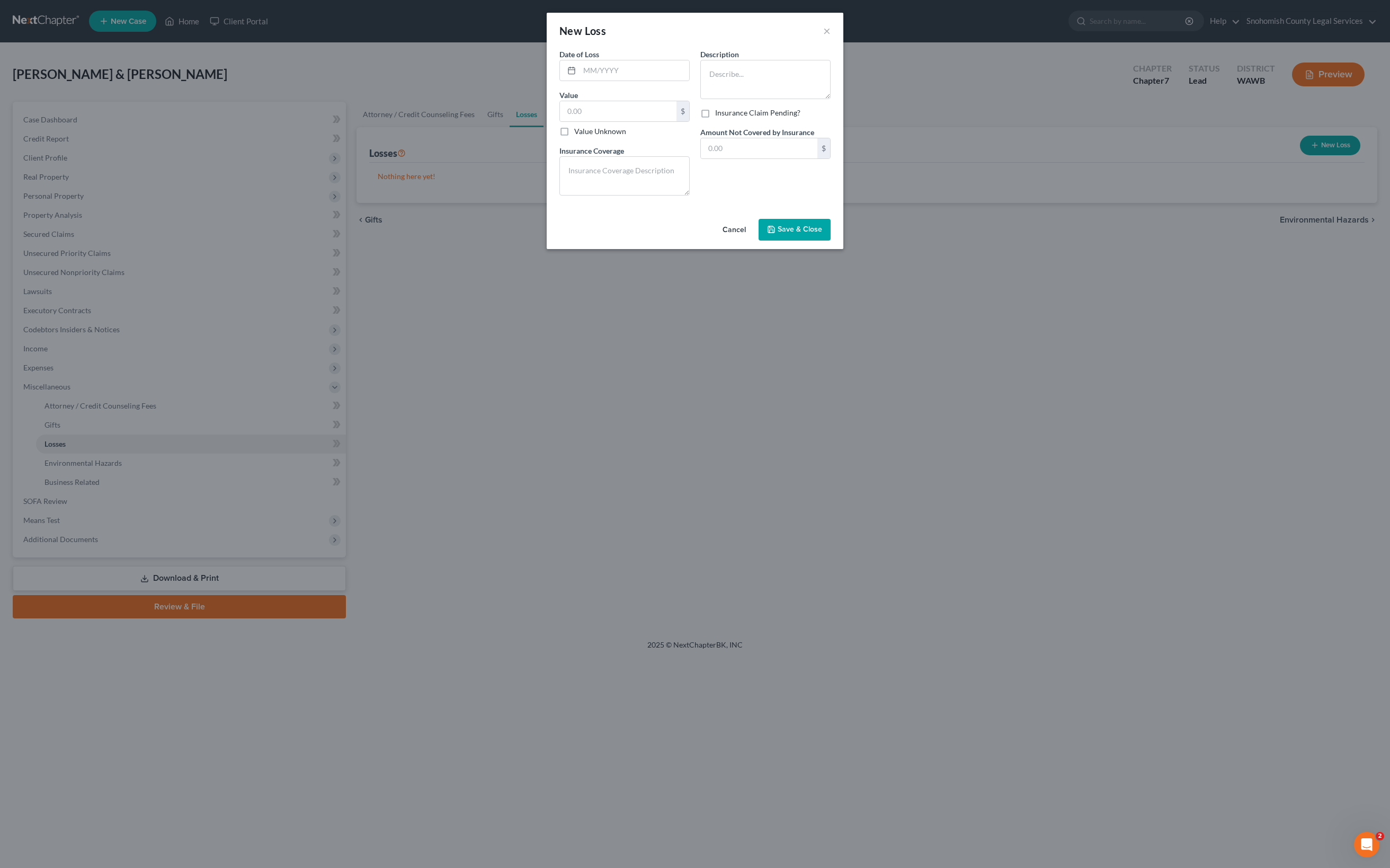
click at [754, 241] on button "Cancel" at bounding box center [735, 230] width 40 height 21
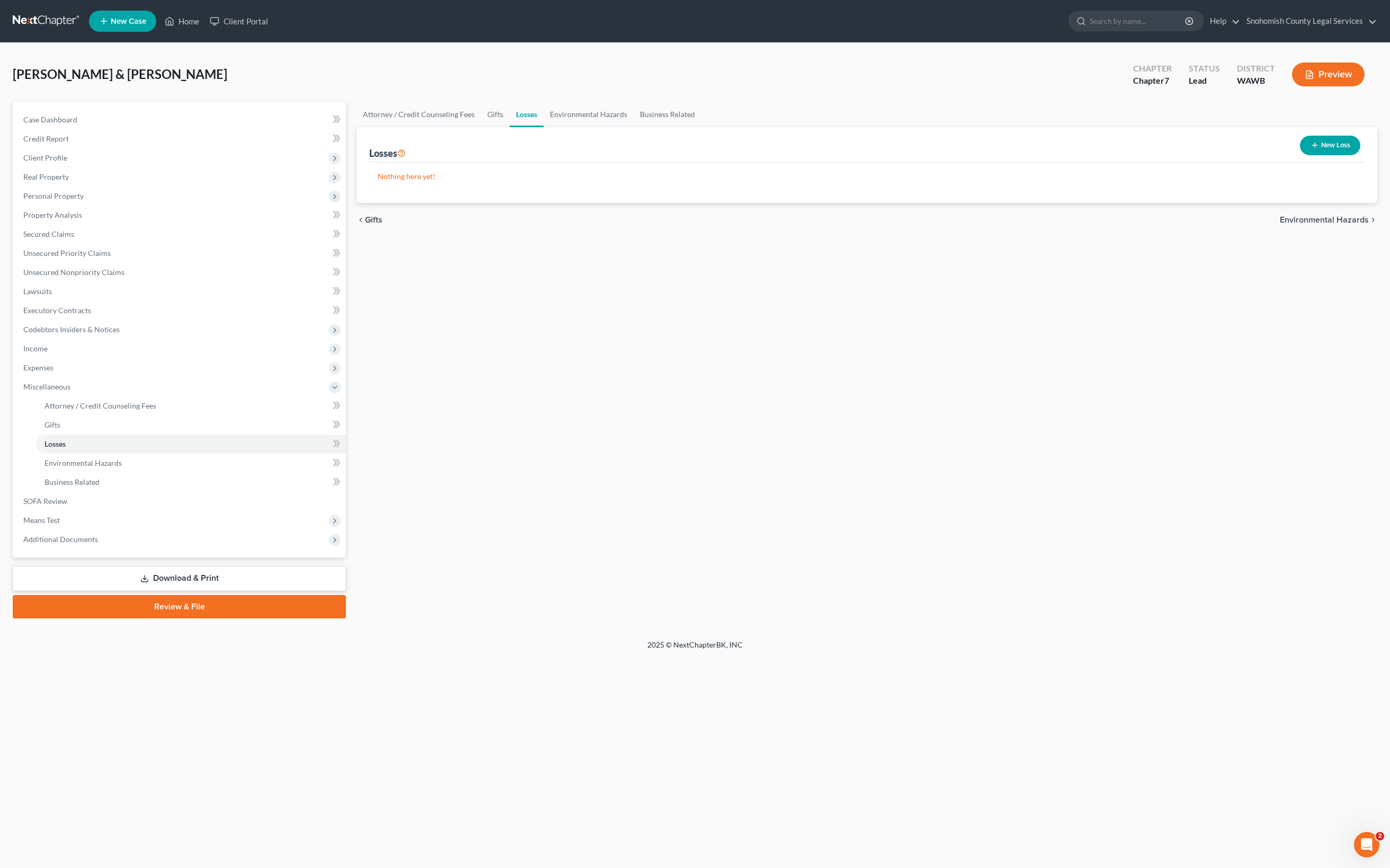
scroll to position [284, 0]
click at [133, 511] on link "SOFA Review" at bounding box center [180, 501] width 331 height 19
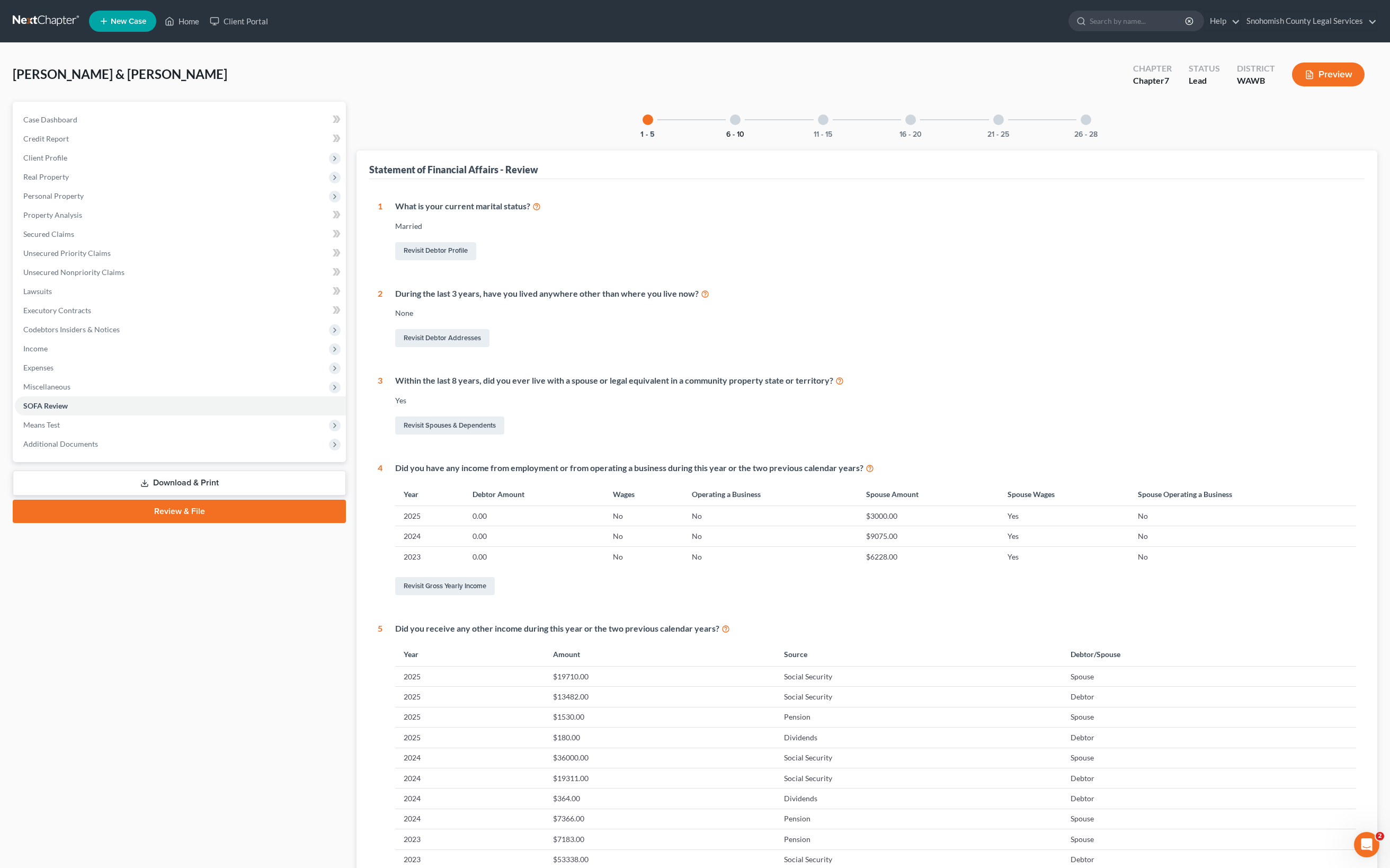
click at [726, 139] on button "6 - 10" at bounding box center [735, 135] width 18 height 8
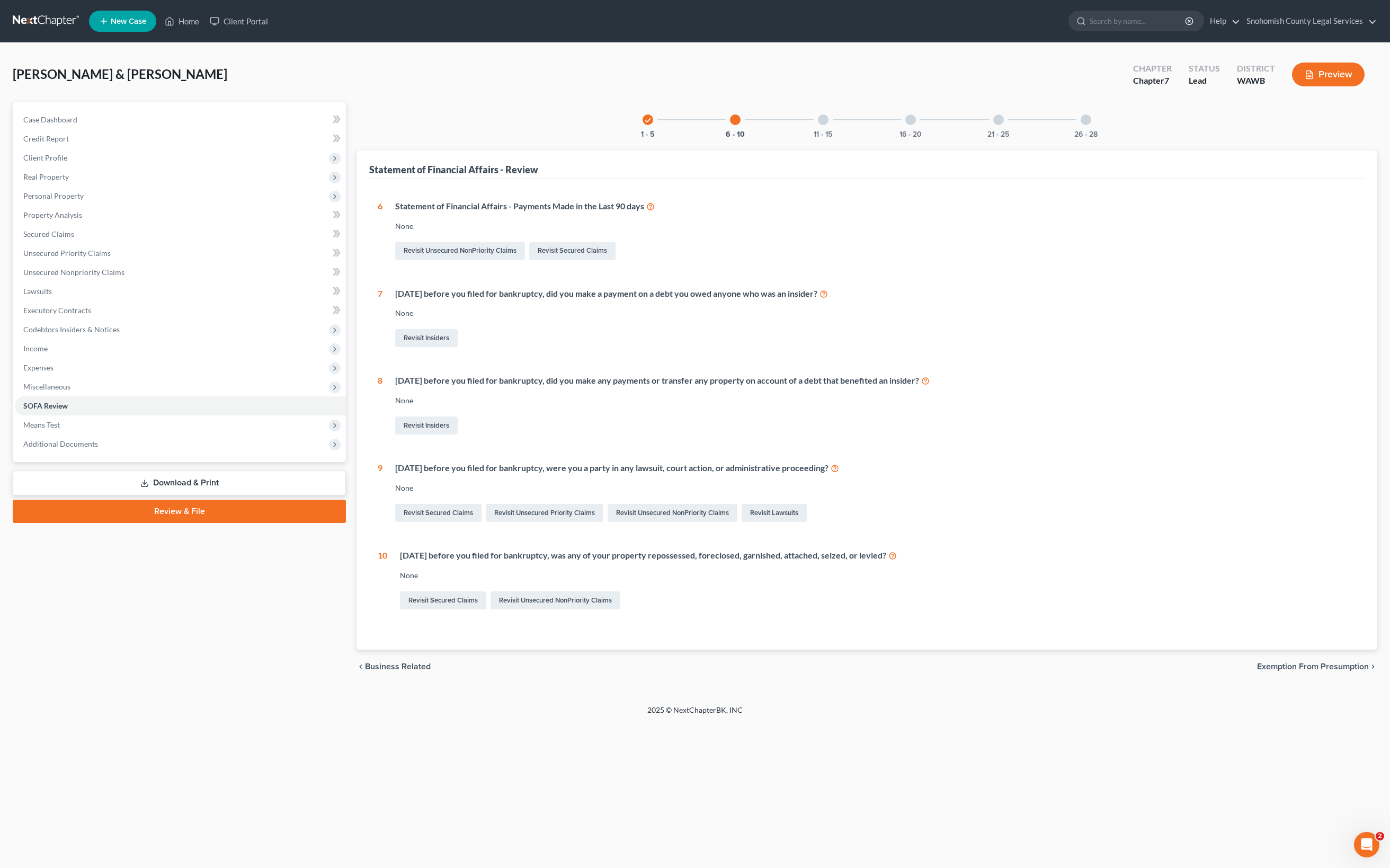
click at [814, 139] on button "11 - 15" at bounding box center [822, 135] width 18 height 8
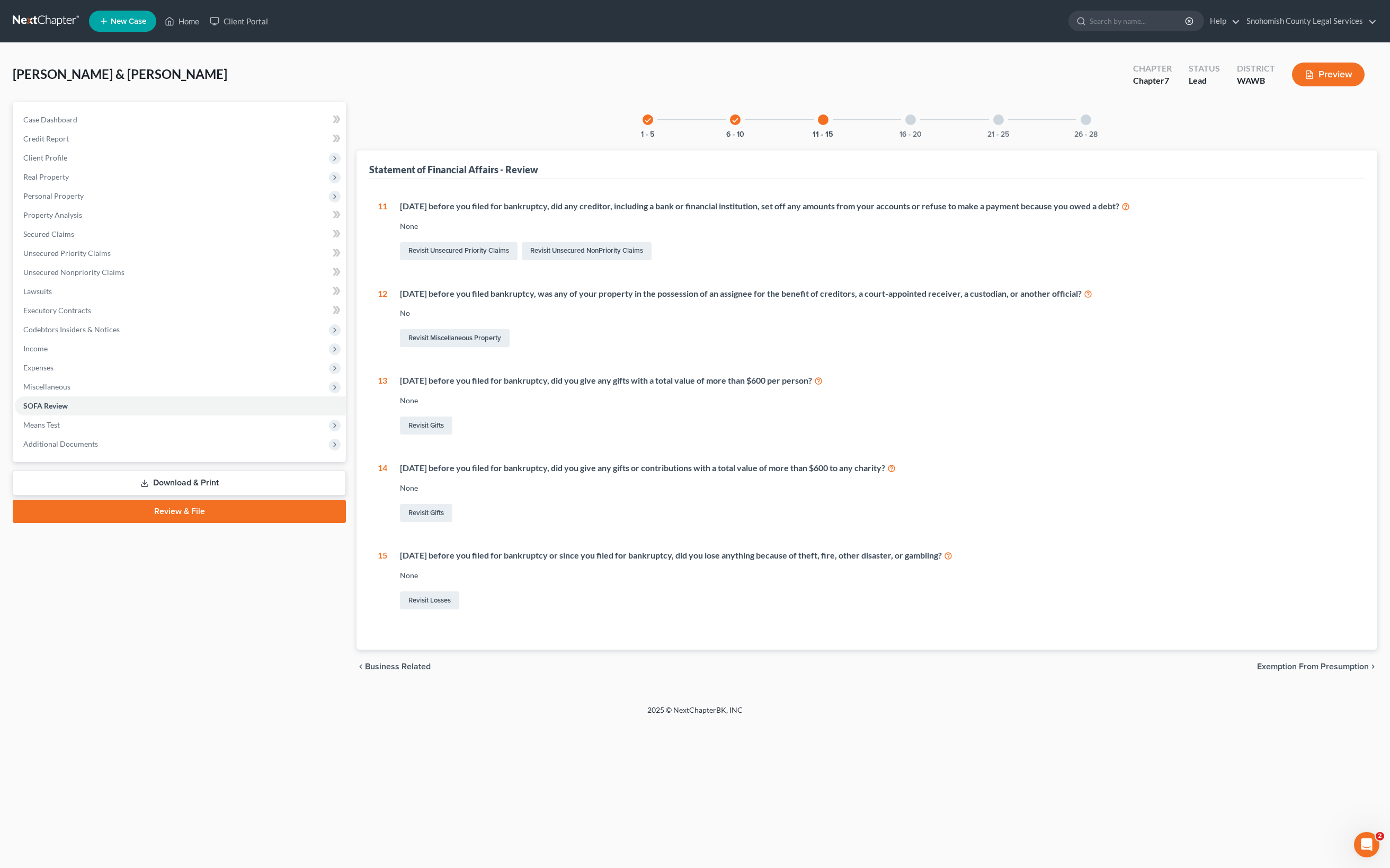
drag, startPoint x: 858, startPoint y: 359, endPoint x: 440, endPoint y: 327, distance: 419.2
click at [440, 327] on div "1 What is your current marital status? Married Revisit Debtor Profile 2 During …" at bounding box center [867, 414] width 995 height 471
click at [1074, 232] on div "None" at bounding box center [878, 226] width 956 height 11
drag, startPoint x: 1087, startPoint y: 266, endPoint x: 1189, endPoint y: 267, distance: 102.0
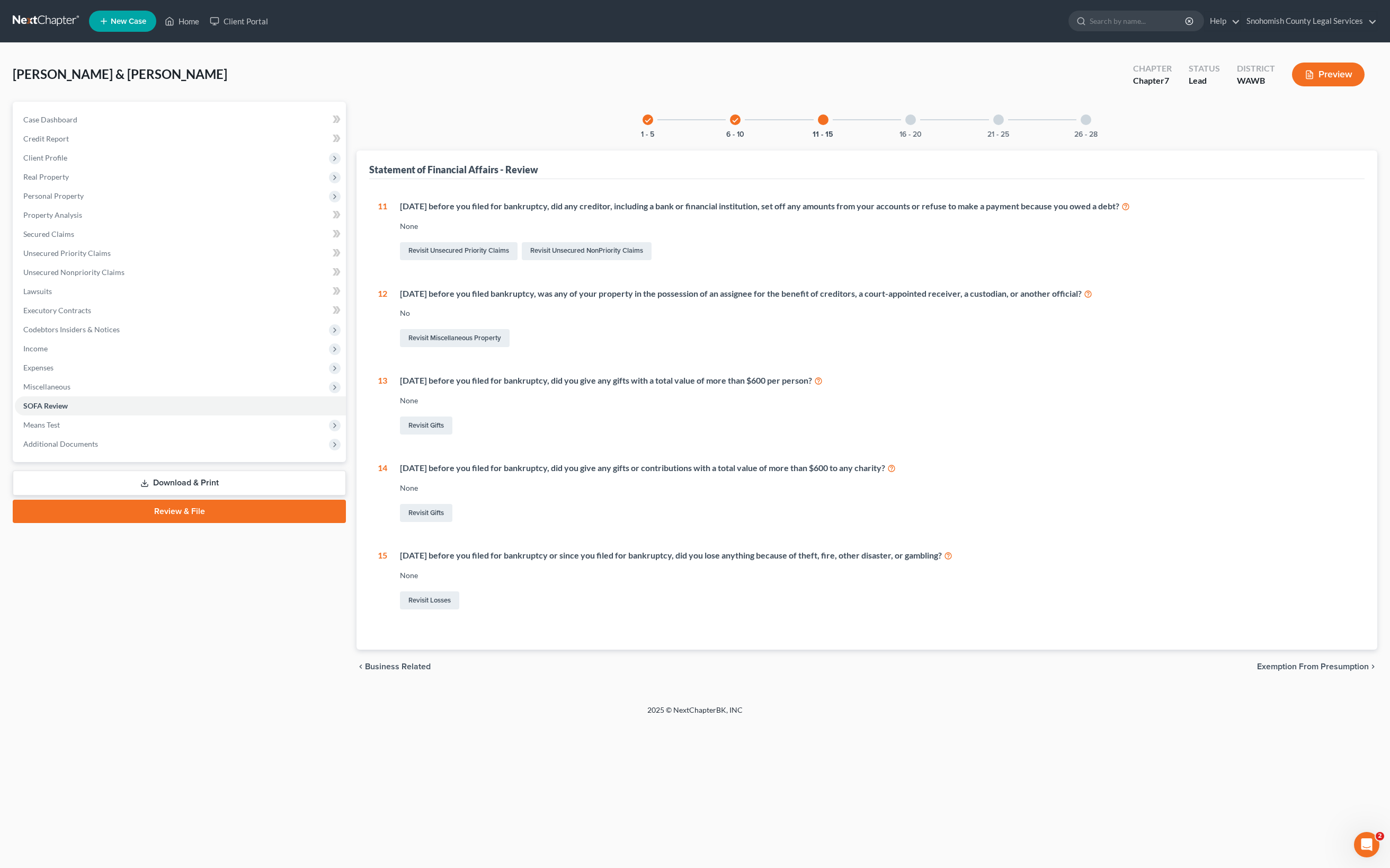
click at [1189, 375] on div "Within 2 years before you filed for bankruptcy, did you give any gifts with a t…" at bounding box center [878, 380] width 956 height 12
drag, startPoint x: 1241, startPoint y: 262, endPoint x: 1076, endPoint y: 257, distance: 165.1
click at [1076, 375] on div "Within 2 years before you filed for bankruptcy, did you give any gifts with a t…" at bounding box center [878, 380] width 956 height 12
drag, startPoint x: 435, startPoint y: 542, endPoint x: 578, endPoint y: 569, distance: 145.5
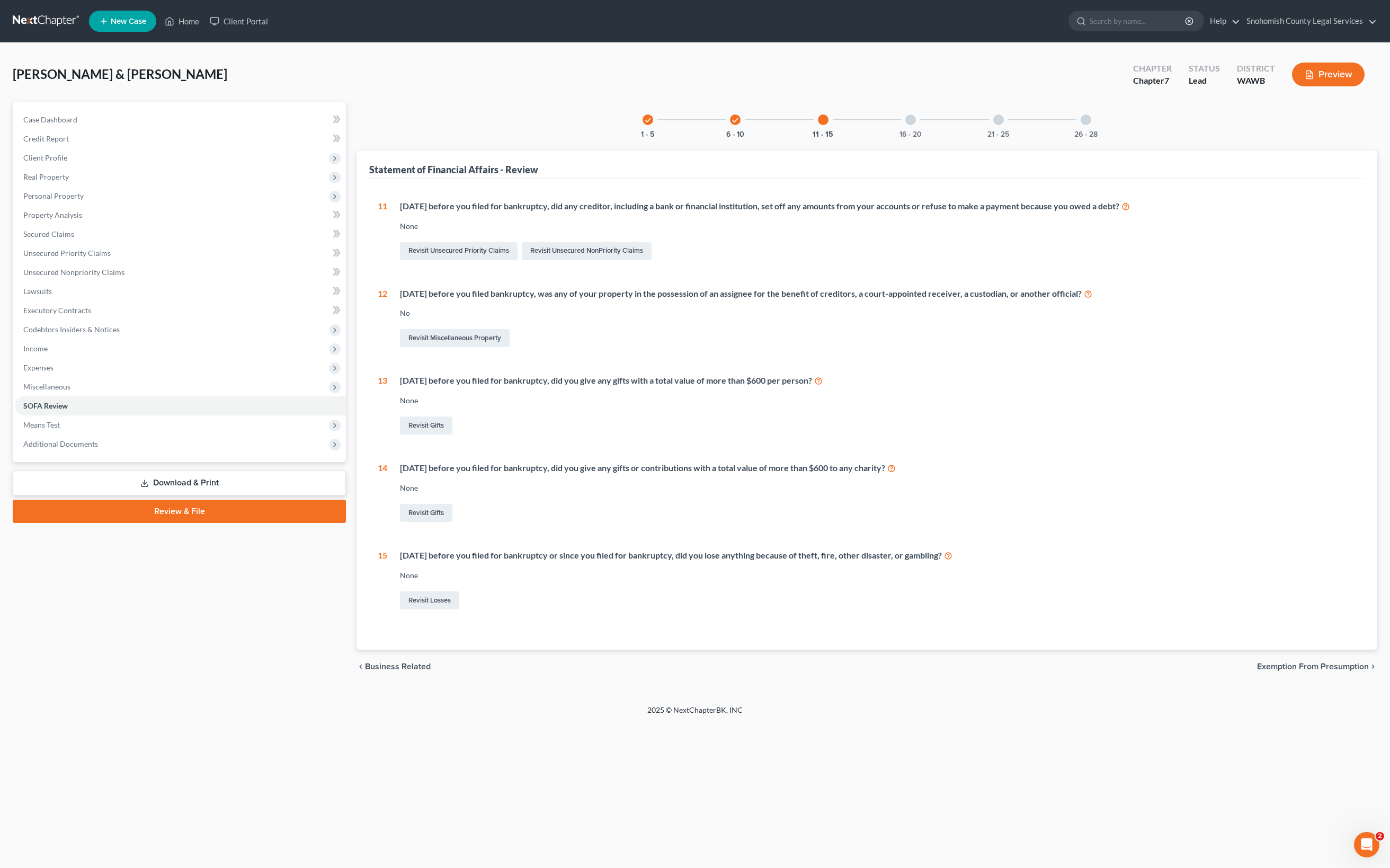
click at [578, 569] on div "Within 1 year before you filed for bankruptcy or since you filed for bankruptcy…" at bounding box center [871, 580] width 969 height 62
click at [916, 125] on div at bounding box center [910, 120] width 11 height 11
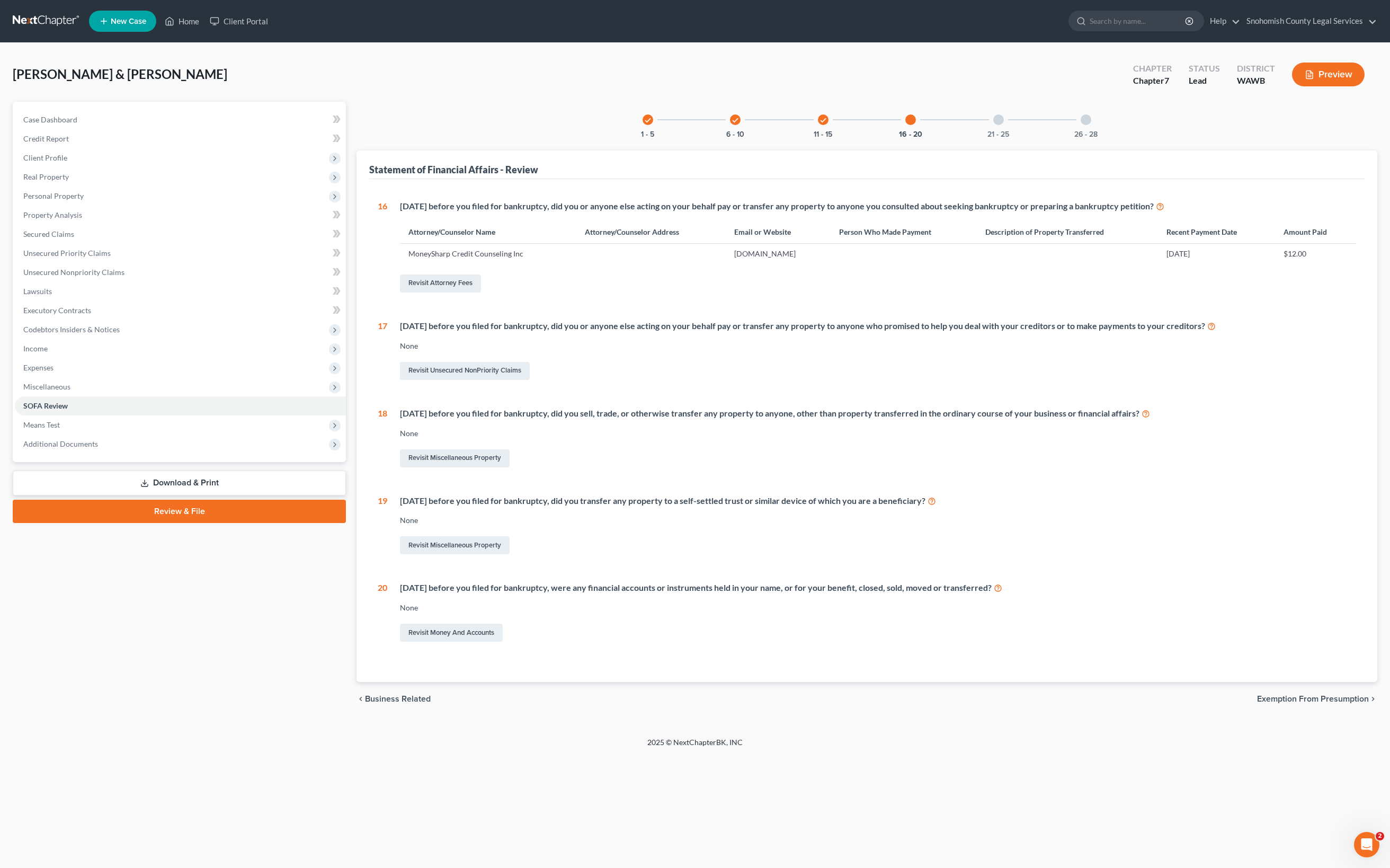
click at [805, 138] on div "check 11 - 15" at bounding box center [823, 120] width 36 height 36
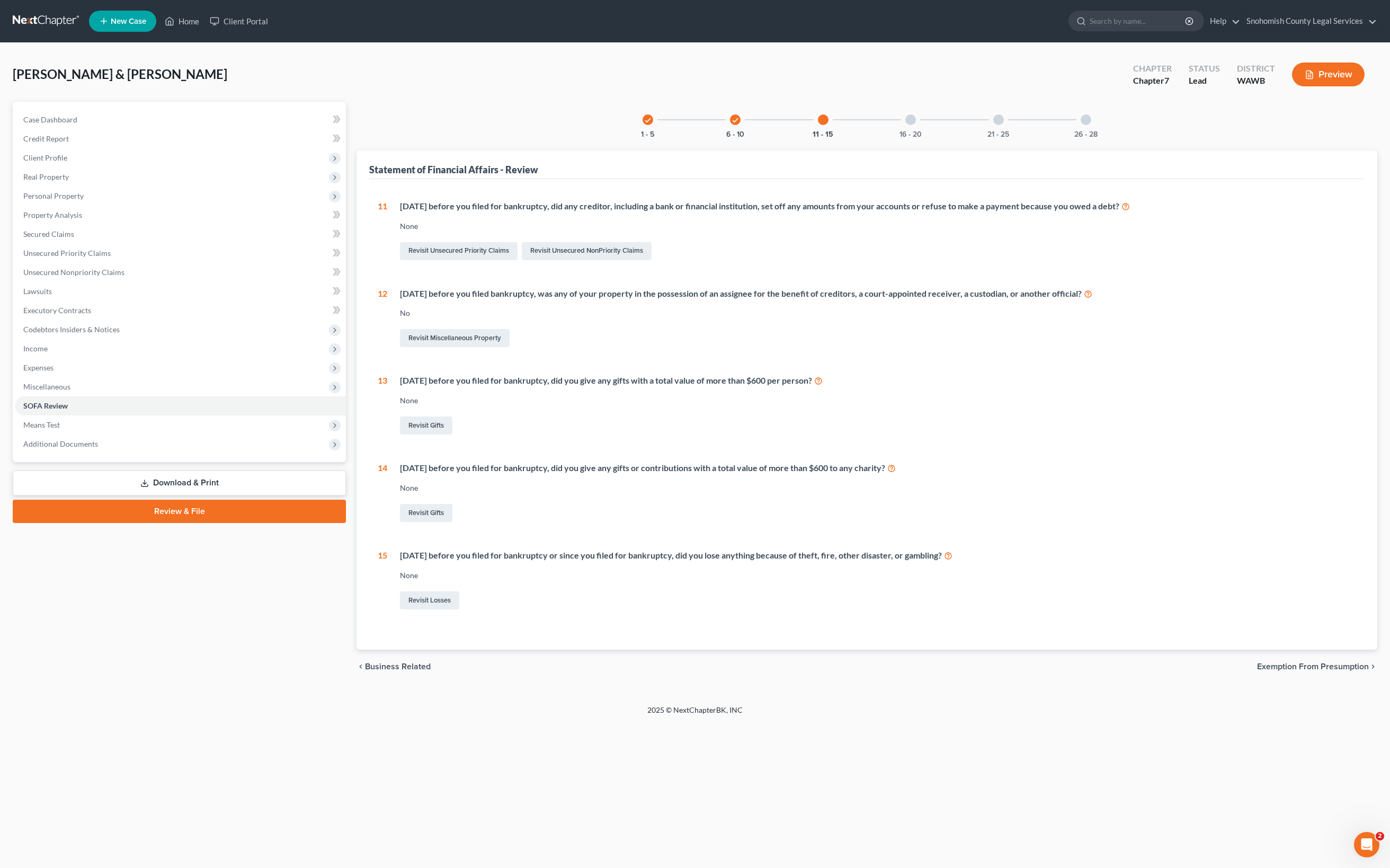
click at [929, 138] on div "16 - 20" at bounding box center [910, 120] width 36 height 36
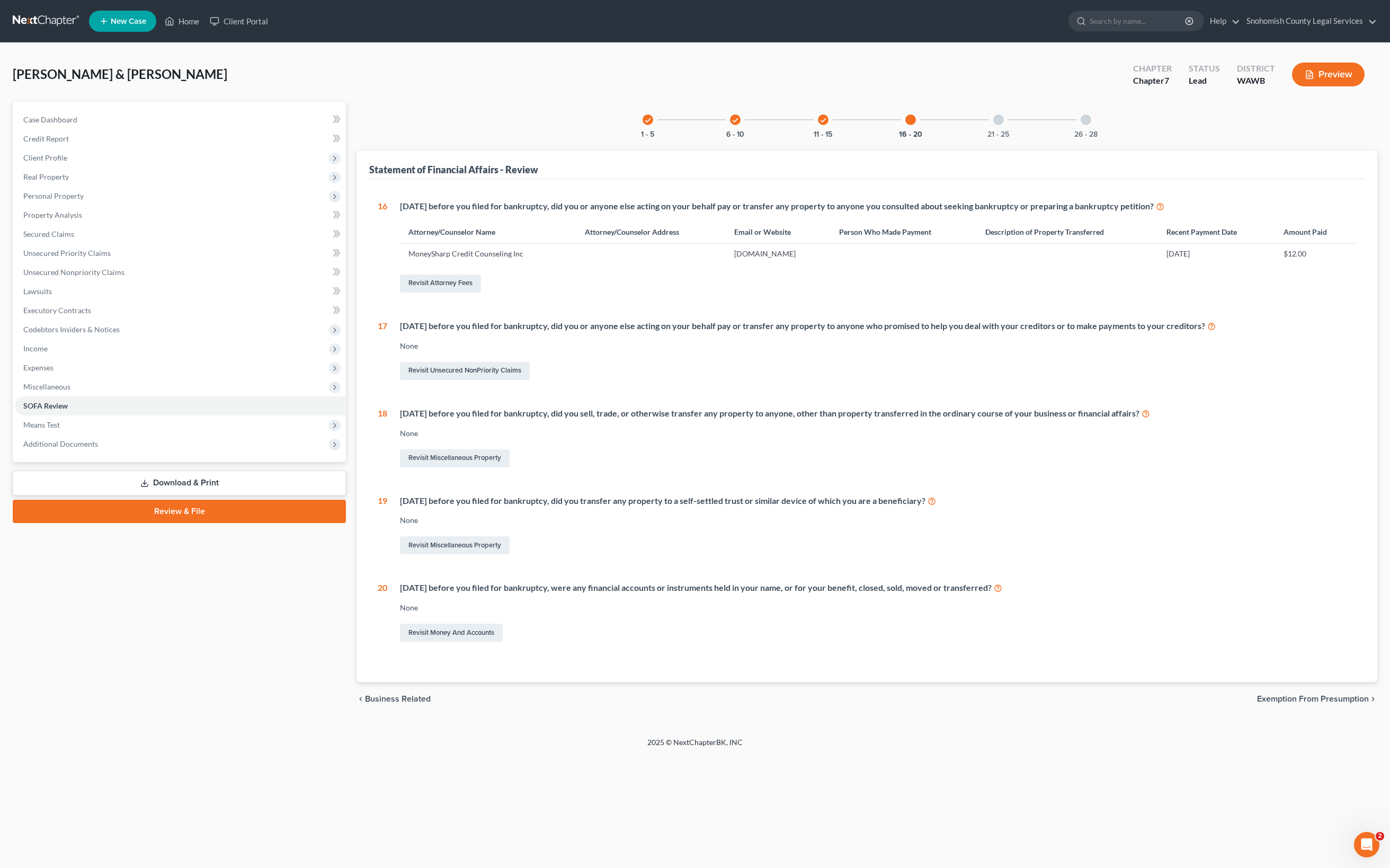
scroll to position [638, 0]
drag, startPoint x: 1296, startPoint y: 759, endPoint x: 1157, endPoint y: 466, distance: 324.3
click at [1140, 501] on ui-view "check 1 - 5 check 6 - 10 check 11 - 15 16 - 20 21 - 25 26 - 28 Statement of Fin…" at bounding box center [867, 409] width 1021 height 614
click at [1009, 139] on button "21 - 25" at bounding box center [998, 135] width 22 height 8
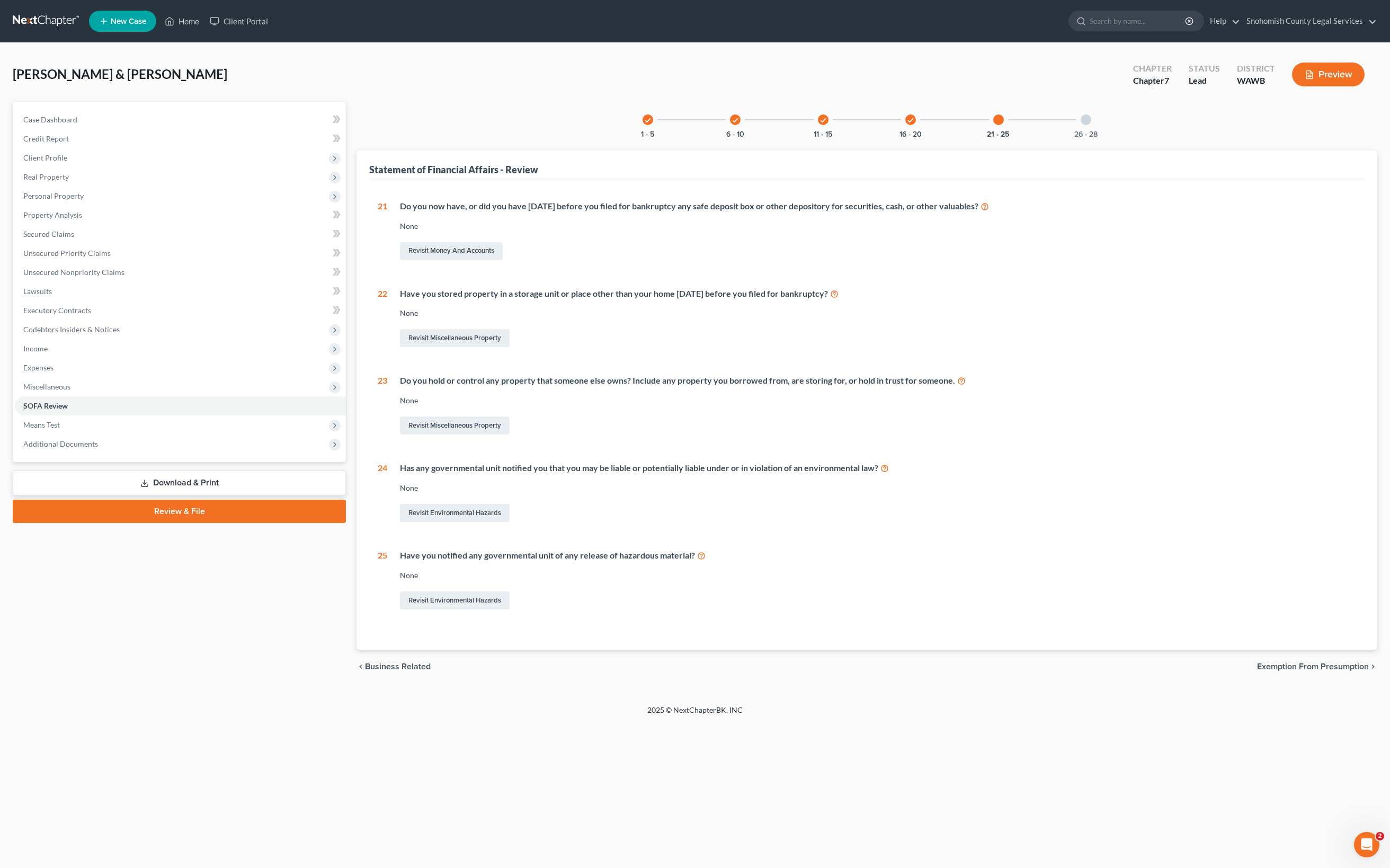
scroll to position [84, 0]
drag, startPoint x: 986, startPoint y: 256, endPoint x: 1084, endPoint y: 265, distance: 98.4
click at [1084, 213] on div "Do you now have, or did you have within 1 year before you filed for bankruptcy …" at bounding box center [878, 206] width 956 height 12
click at [981, 213] on div "Do you now have, or did you have within 1 year before you filed for bankruptcy …" at bounding box center [878, 206] width 956 height 12
drag, startPoint x: 981, startPoint y: 256, endPoint x: 1196, endPoint y: 281, distance: 216.4
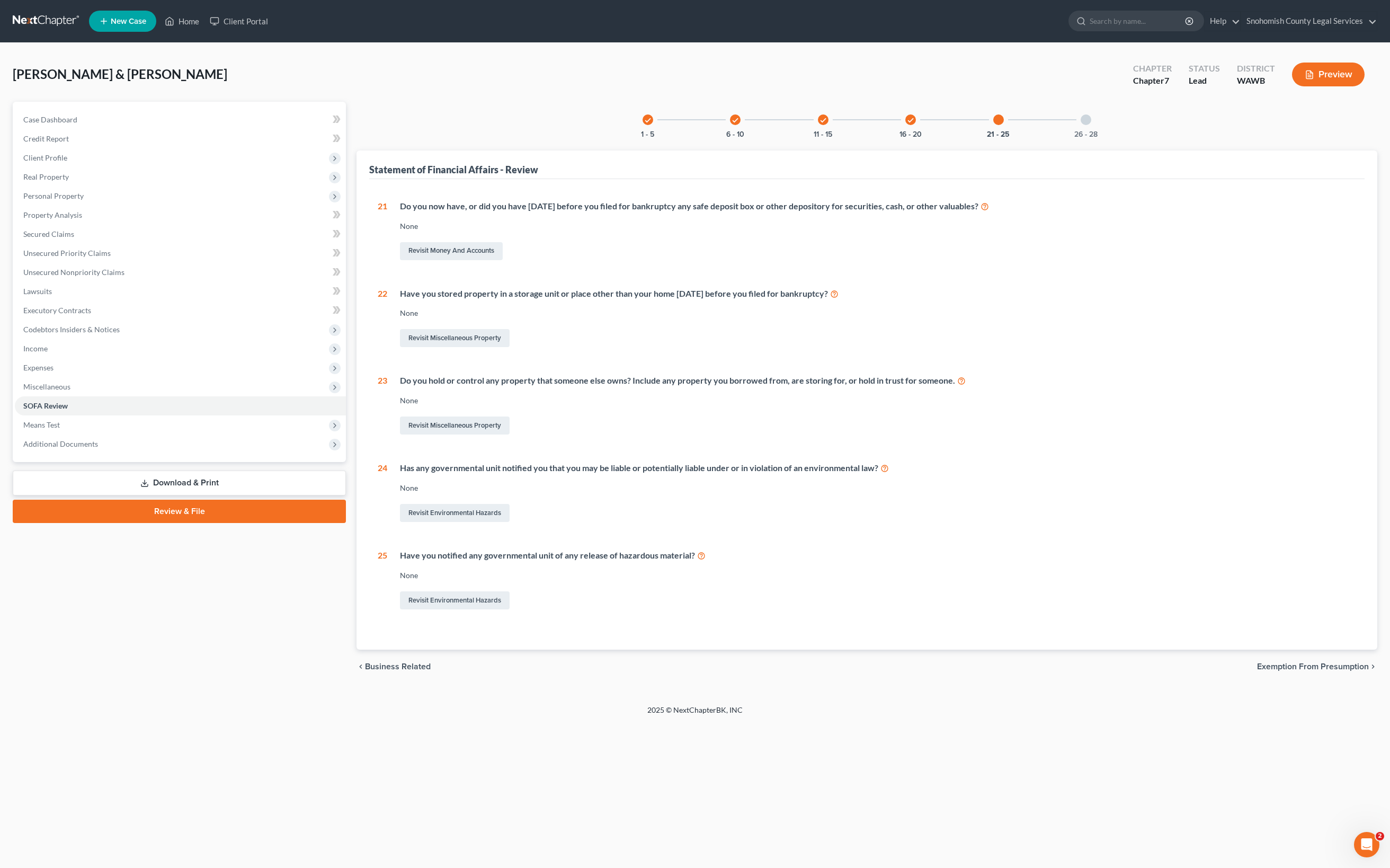
click at [1196, 213] on div "Do you now have, or did you have within 1 year before you filed for bankruptcy …" at bounding box center [878, 206] width 956 height 12
click at [510, 347] on link "Revisit Miscellaneous Property" at bounding box center [454, 338] width 109 height 18
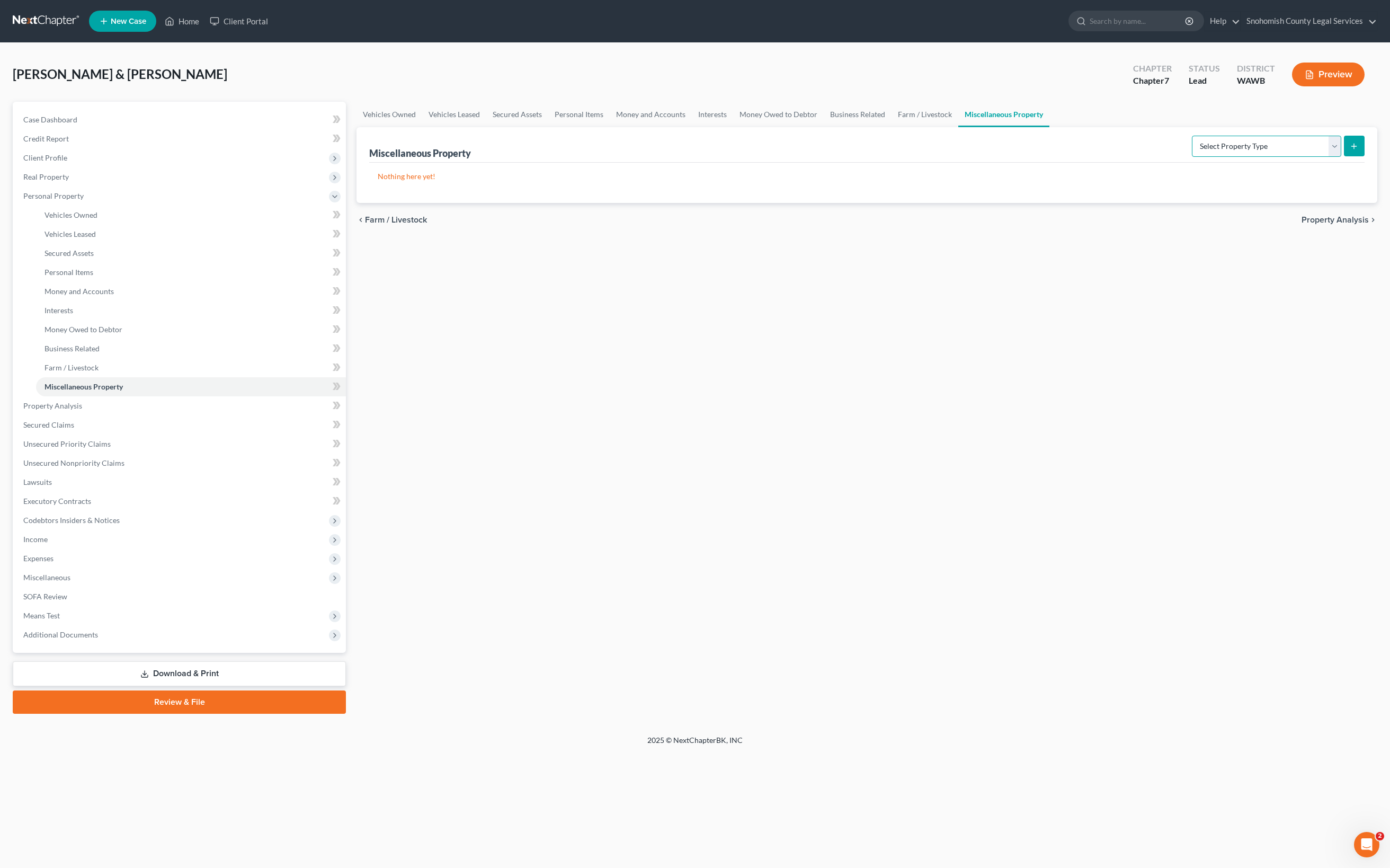
select select "stored_within_1_year"
click at [1344, 156] on button "submit" at bounding box center [1354, 146] width 21 height 21
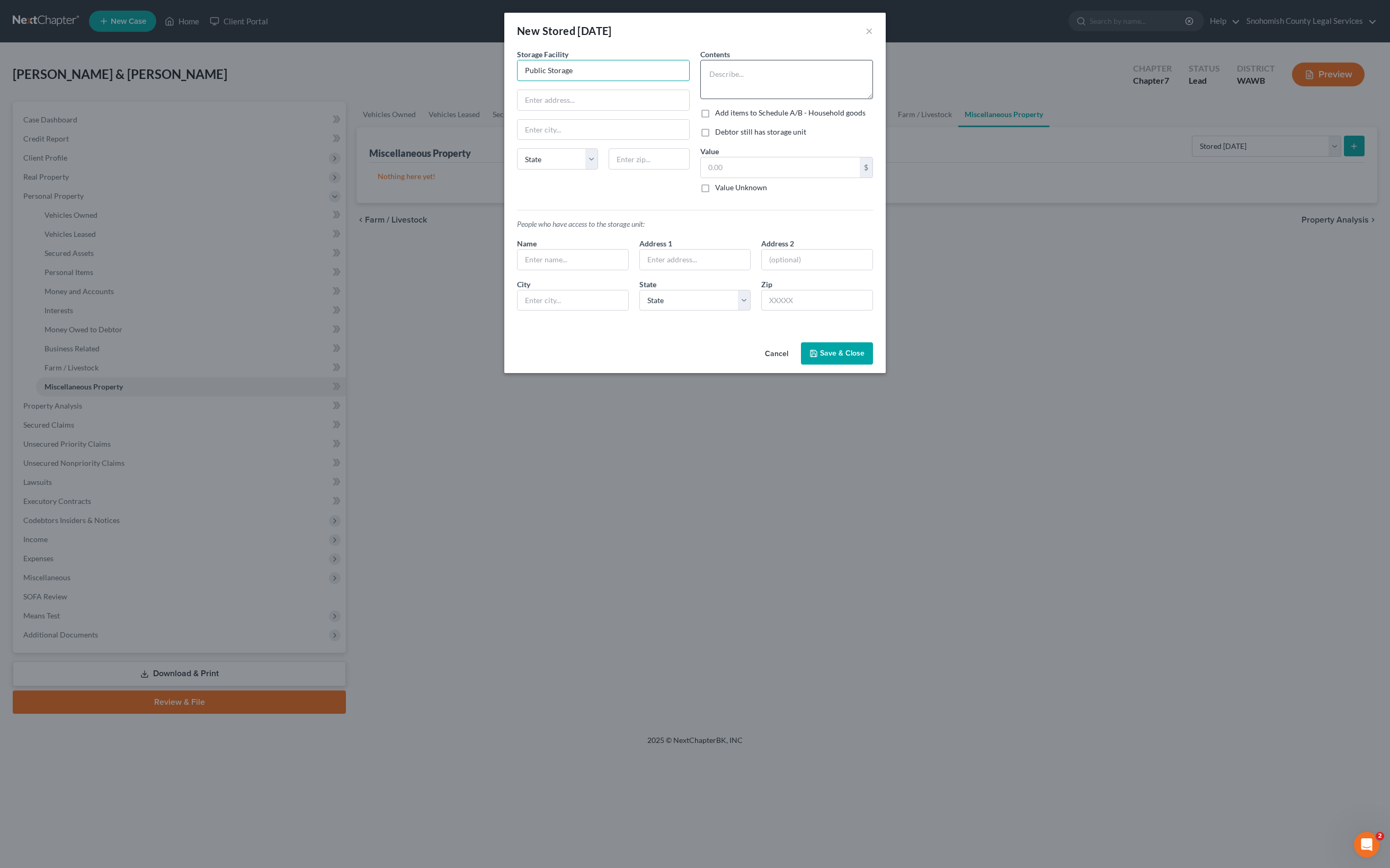
type input "Public Storage"
click at [770, 99] on textarea at bounding box center [786, 80] width 173 height 39
click at [873, 364] on button "Save & Close" at bounding box center [837, 353] width 72 height 22
click at [1003, 44] on div "× Please fill out missing / incorrect information!" at bounding box center [690, 27] width 1390 height 33
click at [1000, 44] on div "× Please fill out missing / incorrect information!" at bounding box center [690, 27] width 1390 height 33
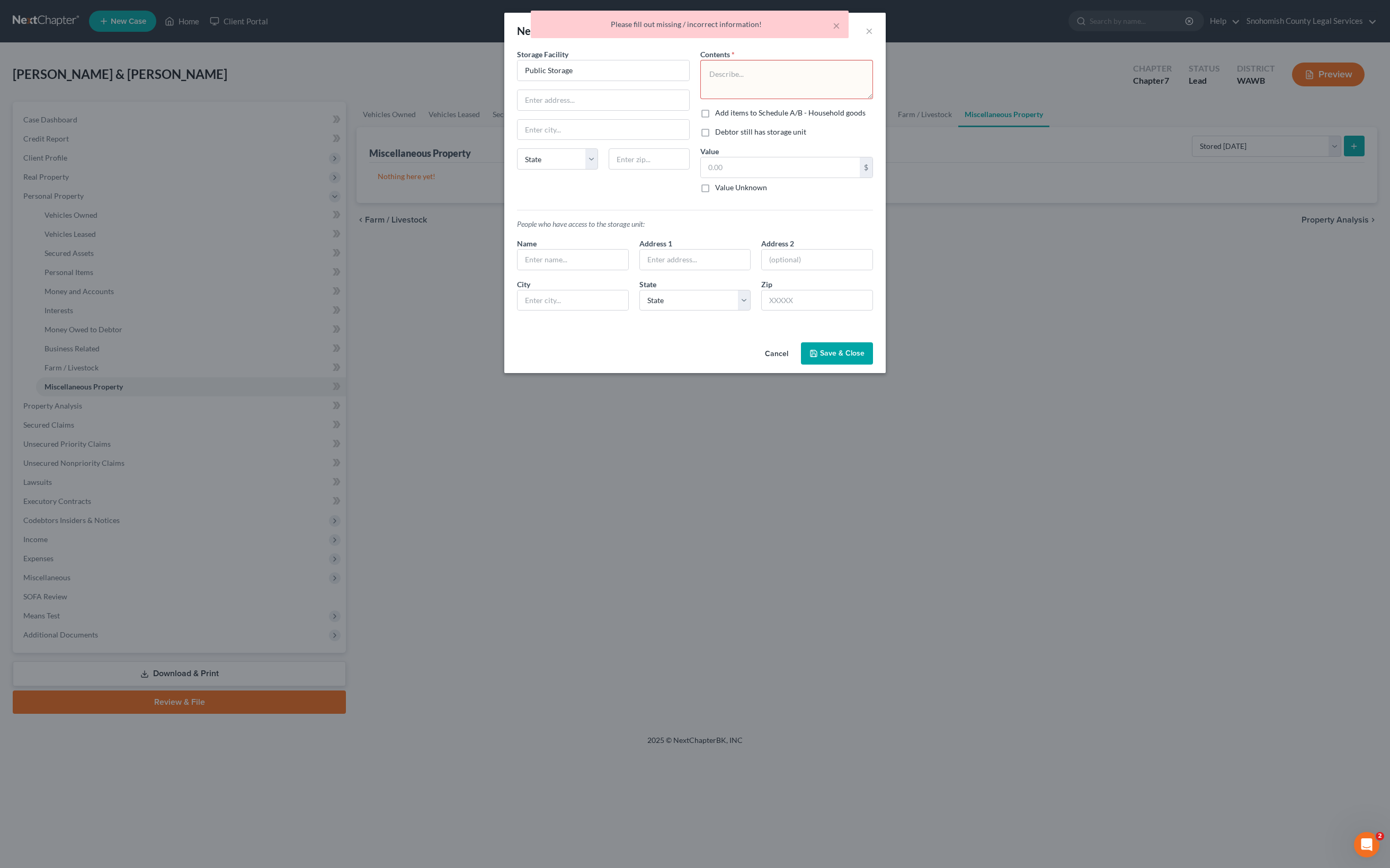
click at [1138, 581] on div "New Stored Within 1 Year × An exemption set must first be selected from the Fil…" at bounding box center [695, 434] width 1390 height 868
click at [797, 364] on button "Cancel" at bounding box center [777, 354] width 40 height 21
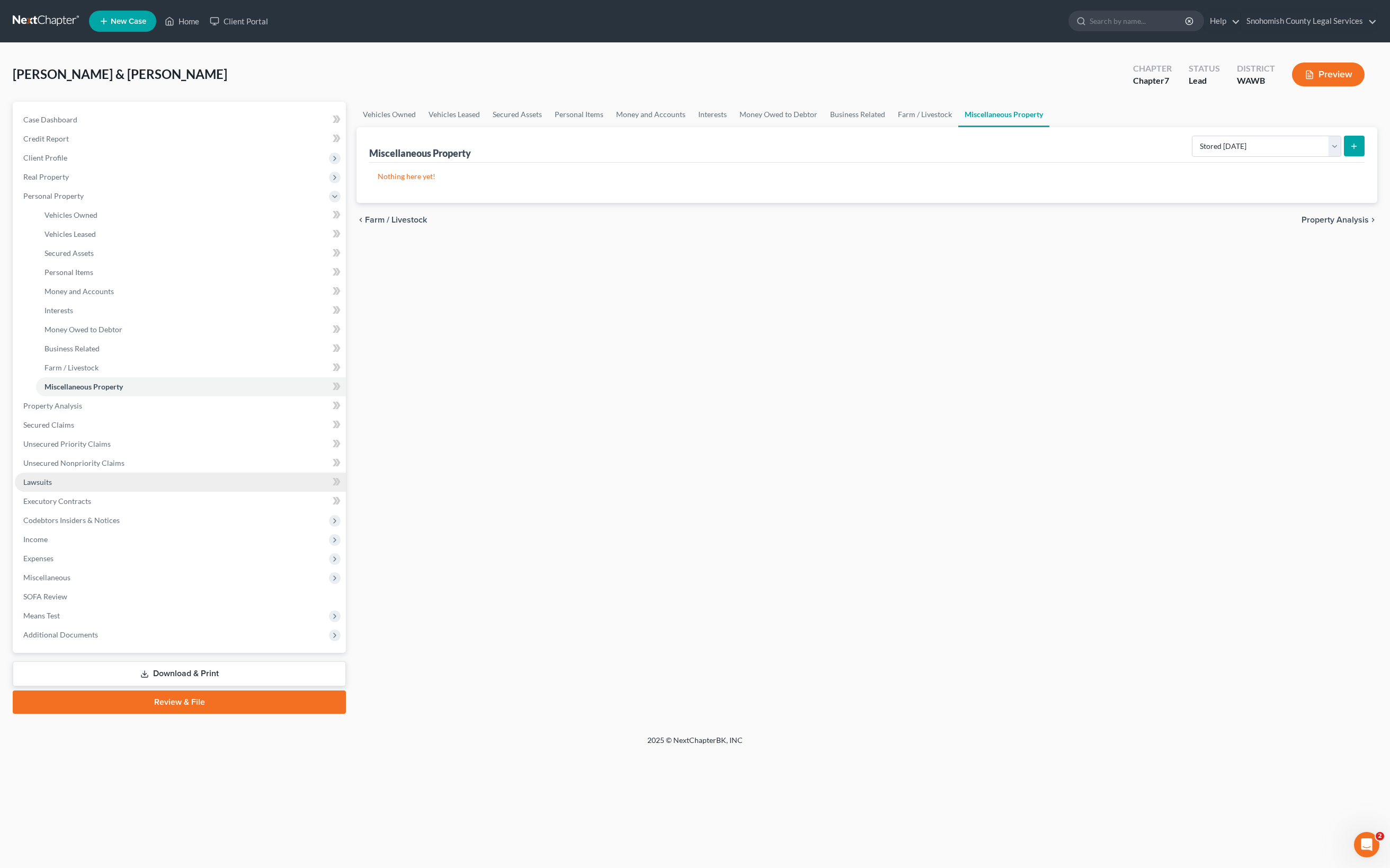
scroll to position [366, 0]
click at [67, 601] on span "SOFA Review" at bounding box center [45, 596] width 44 height 9
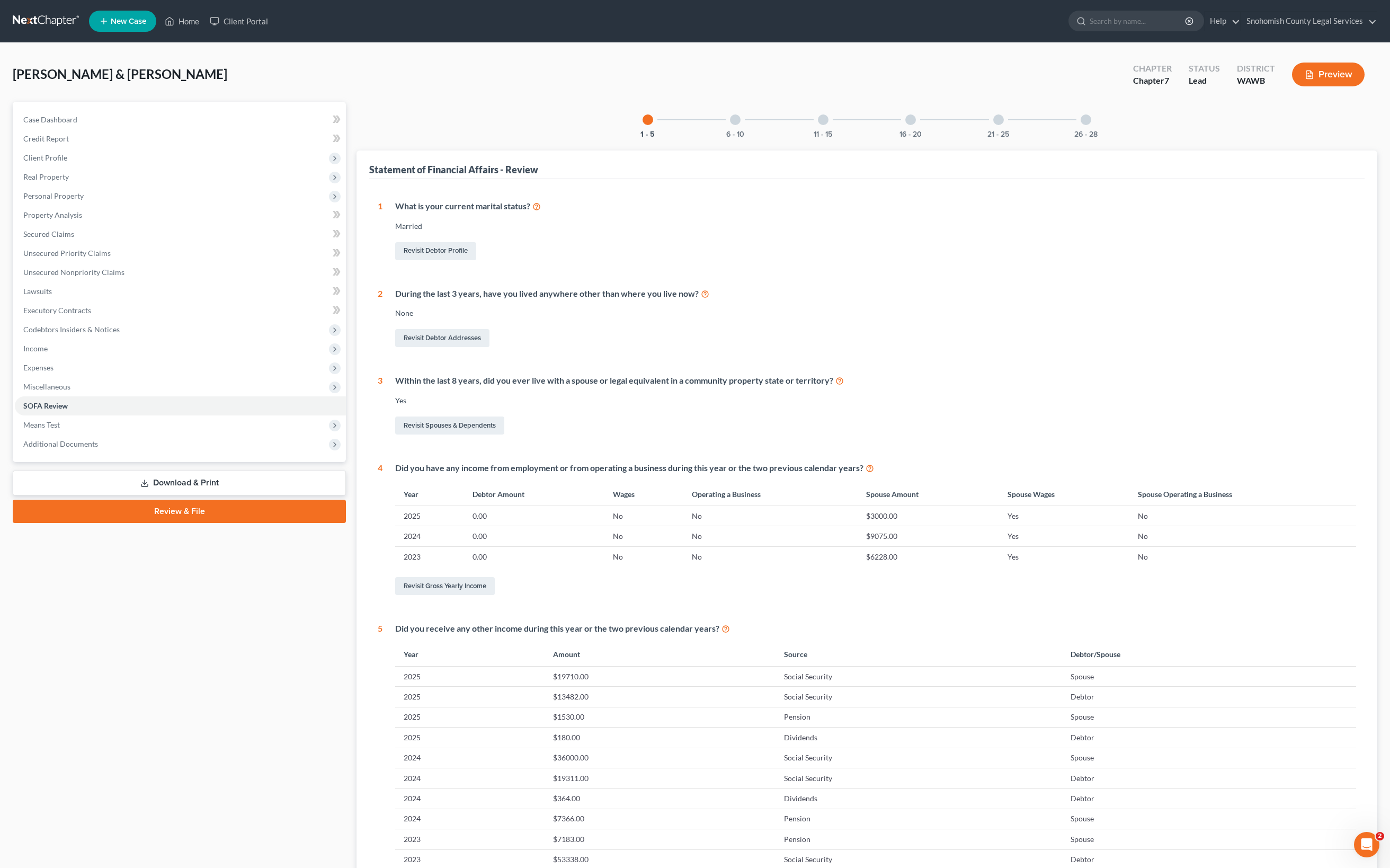
click at [929, 138] on div "16 - 20" at bounding box center [910, 120] width 36 height 36
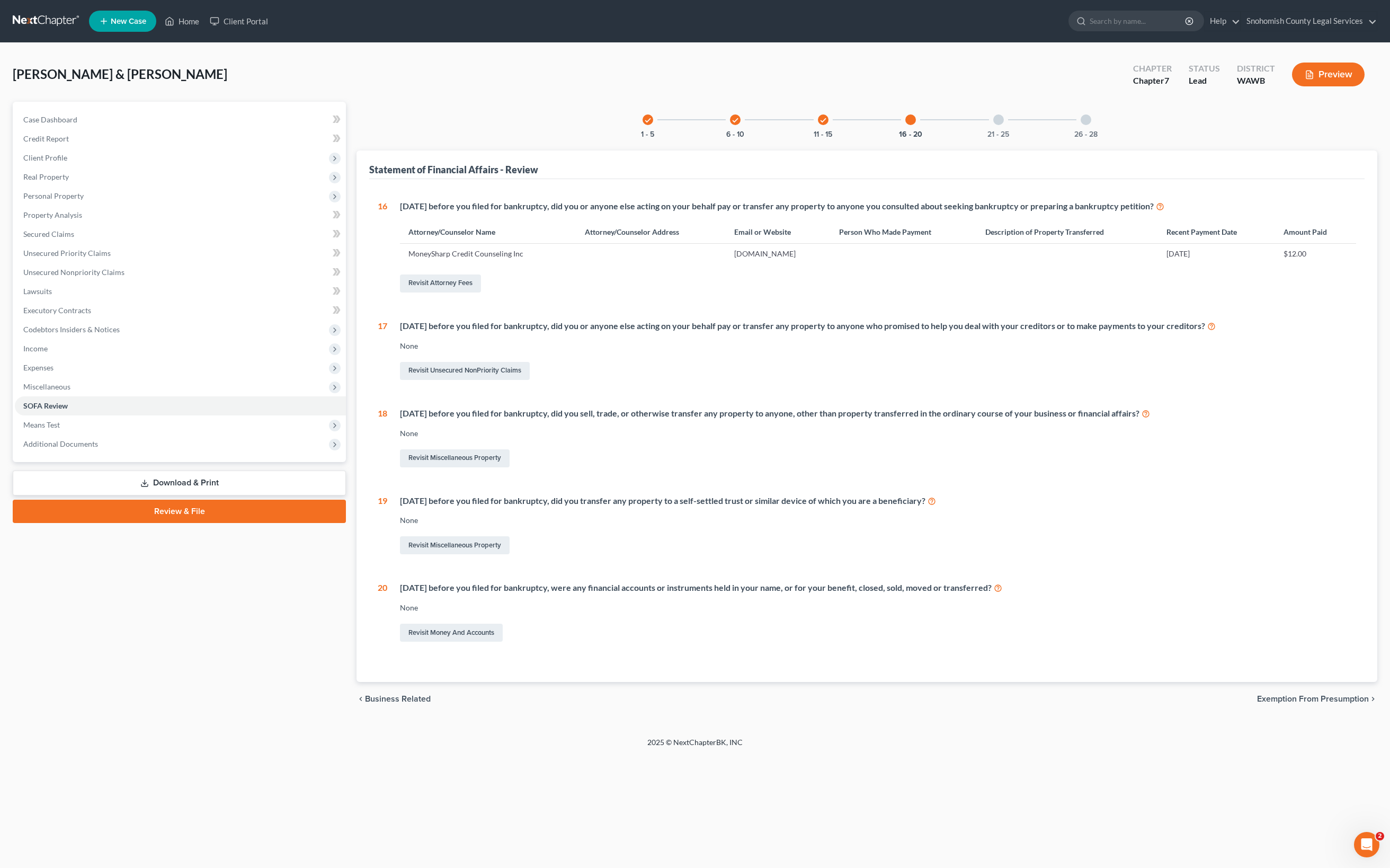
click at [1004, 125] on div at bounding box center [998, 120] width 11 height 11
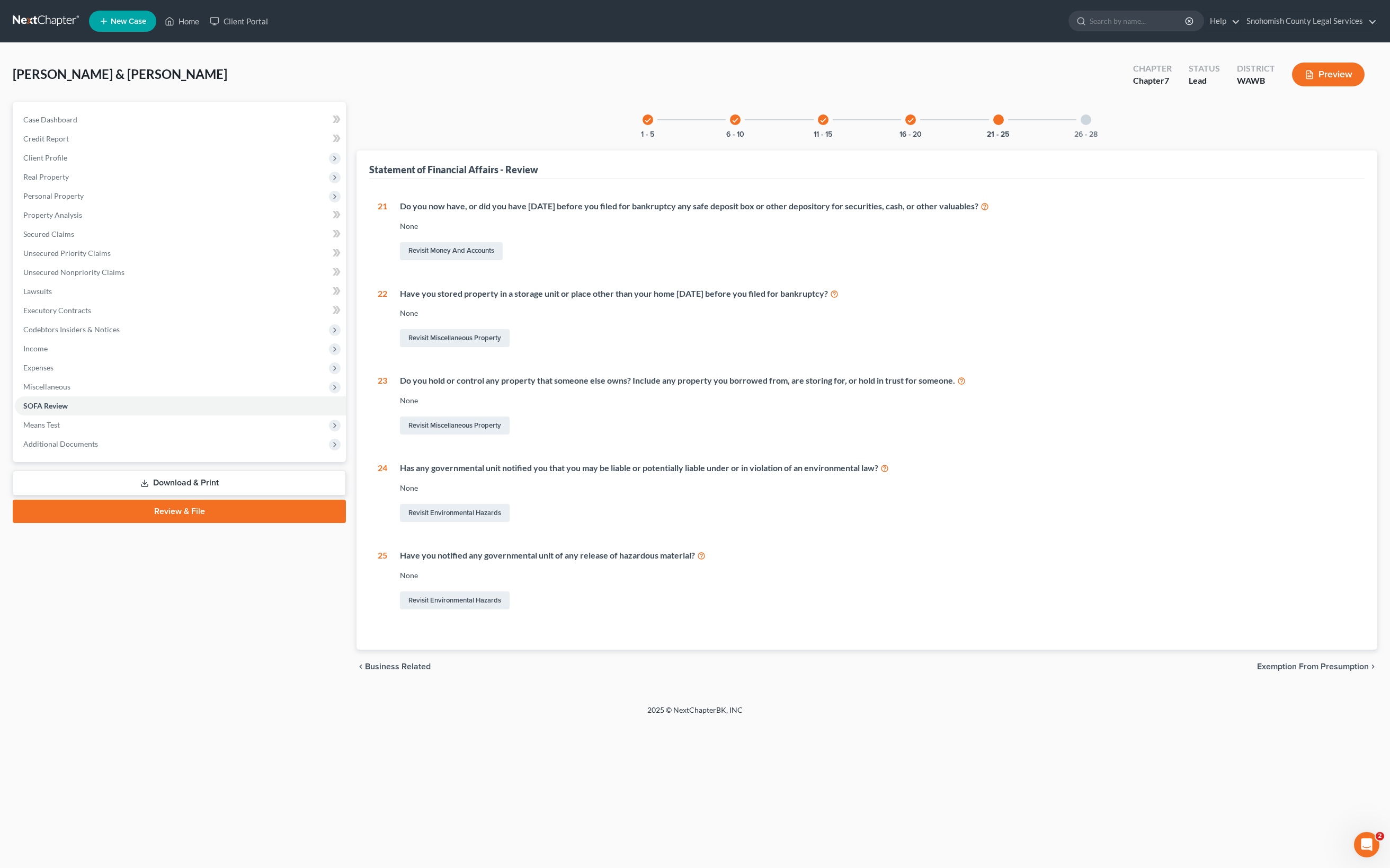
click at [1104, 138] on div "26 - 28" at bounding box center [1086, 120] width 36 height 36
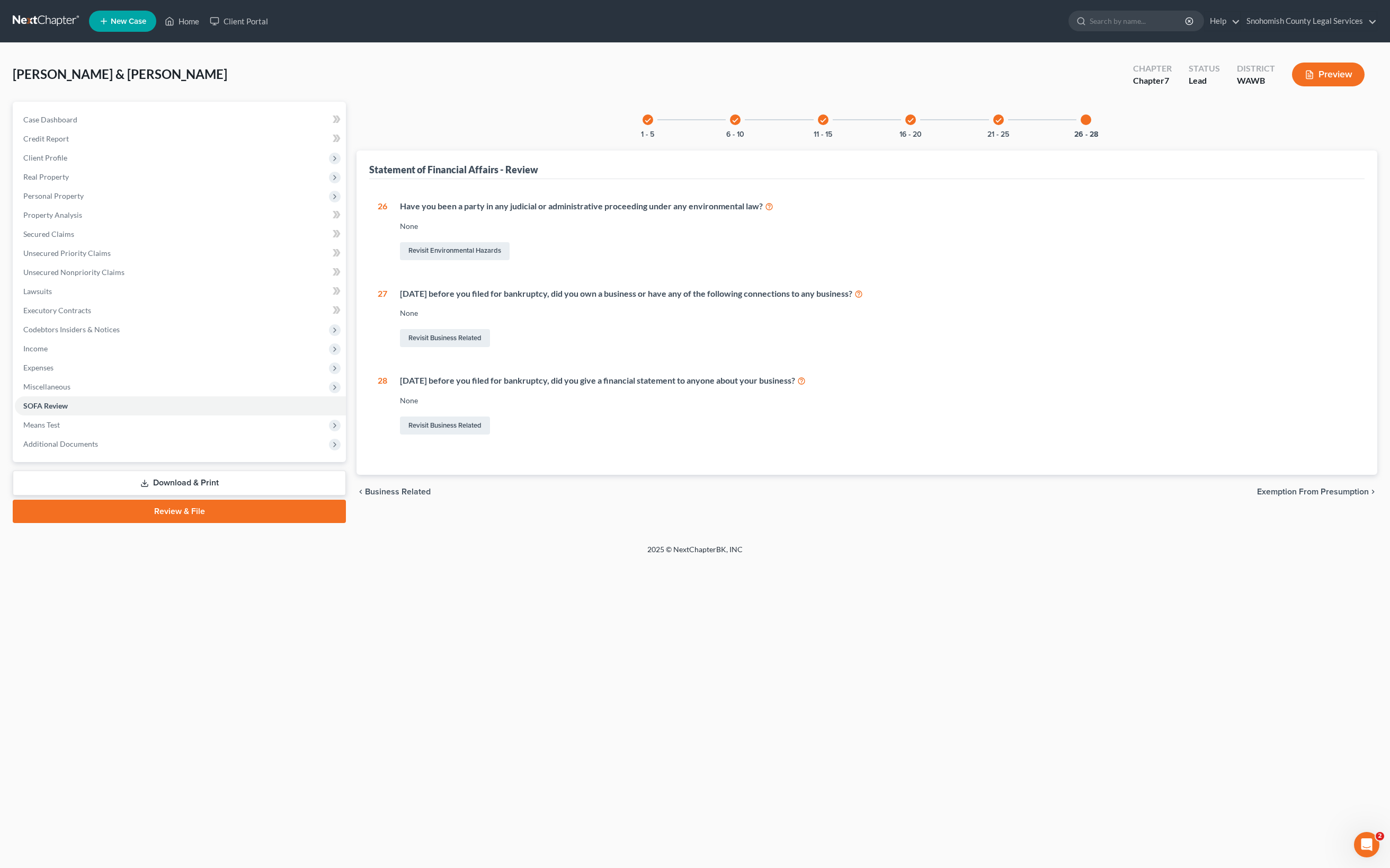
scroll to position [161, 0]
click at [1257, 496] on span "Exemption from Presumption" at bounding box center [1313, 491] width 112 height 8
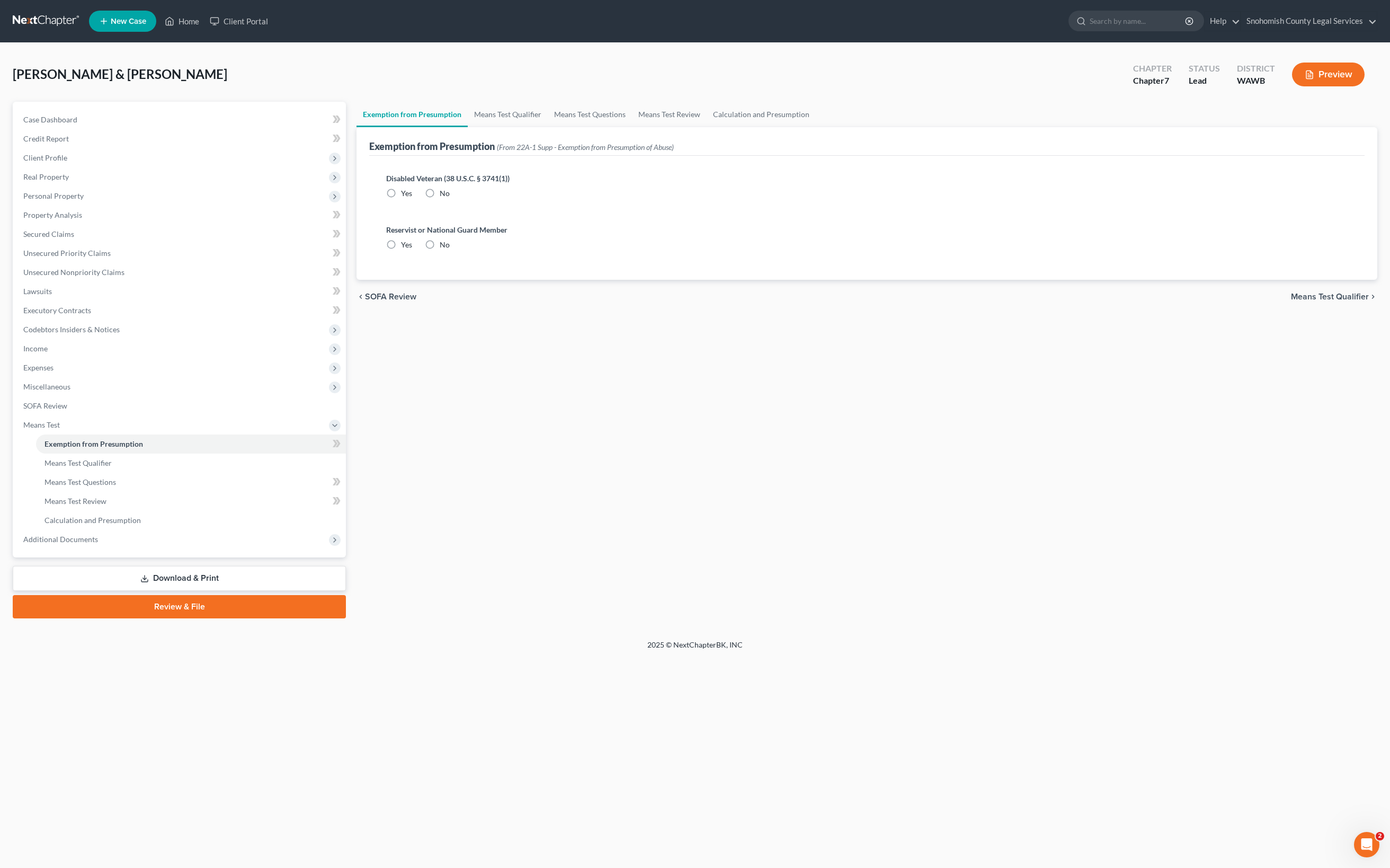
click at [1291, 301] on span "Means Test Qualifier" at bounding box center [1330, 296] width 78 height 8
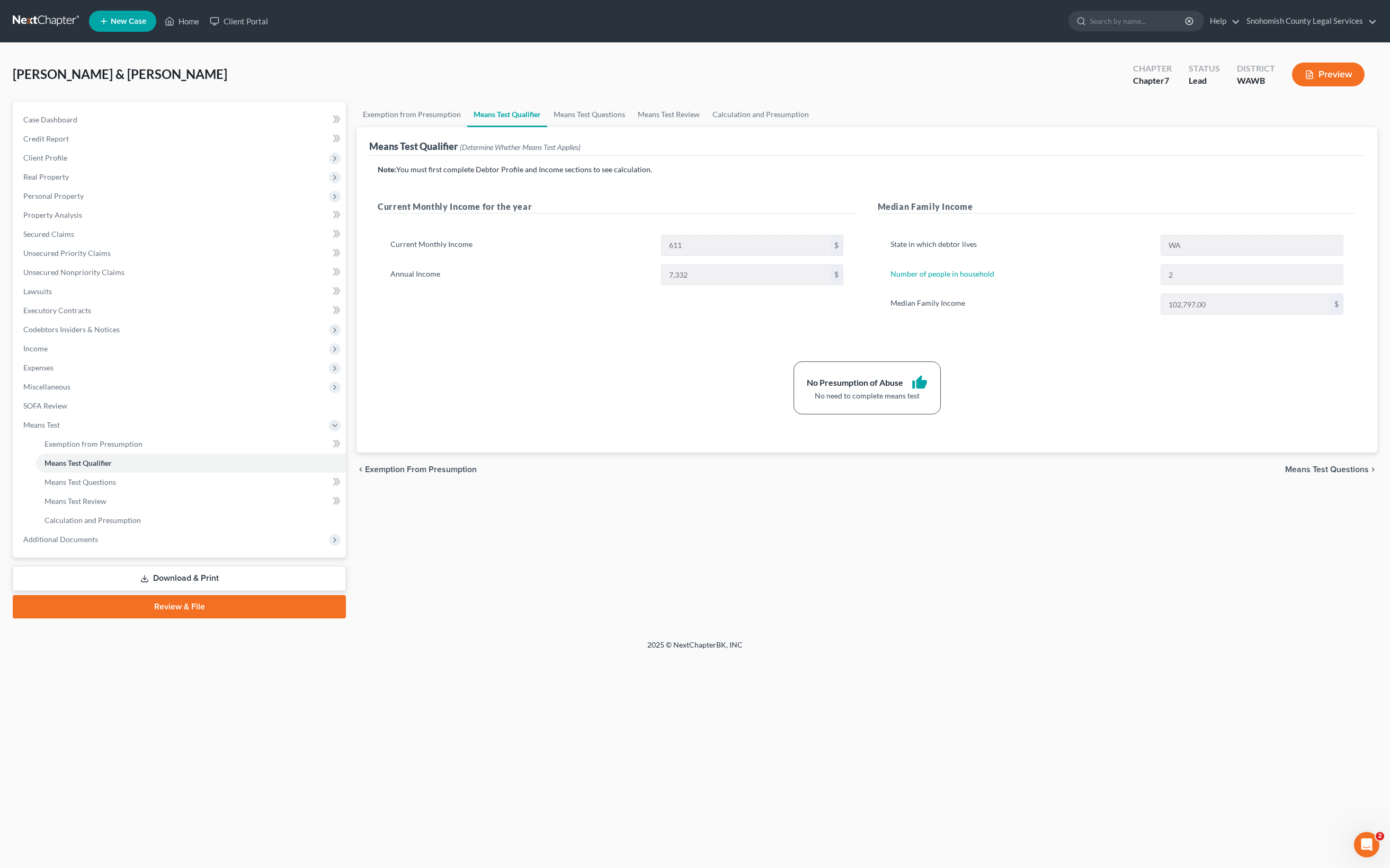
scroll to position [298, 0]
click at [106, 505] on span "Means Test Review" at bounding box center [75, 501] width 62 height 9
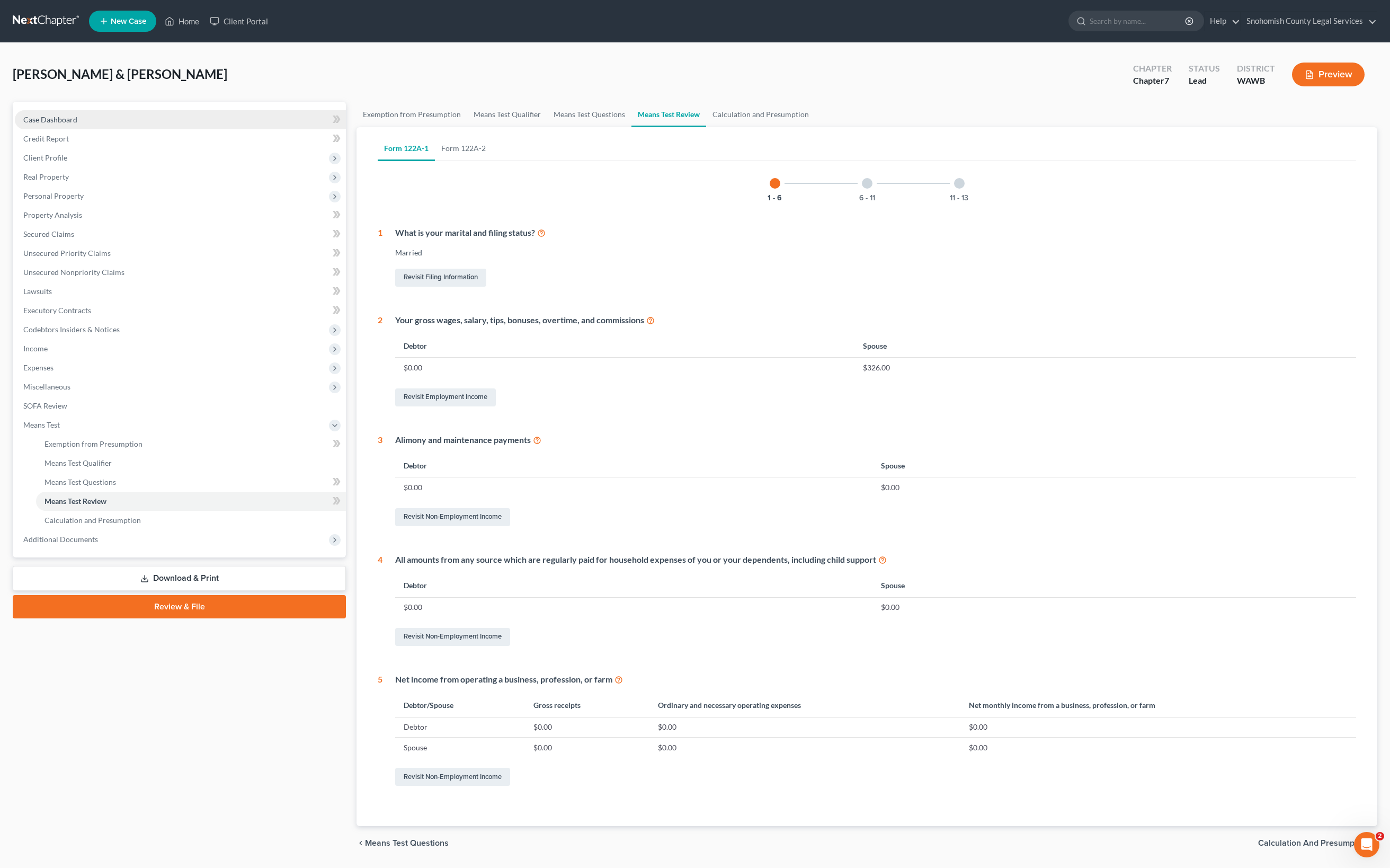
click at [858, 201] on div "6 - 11" at bounding box center [867, 183] width 36 height 36
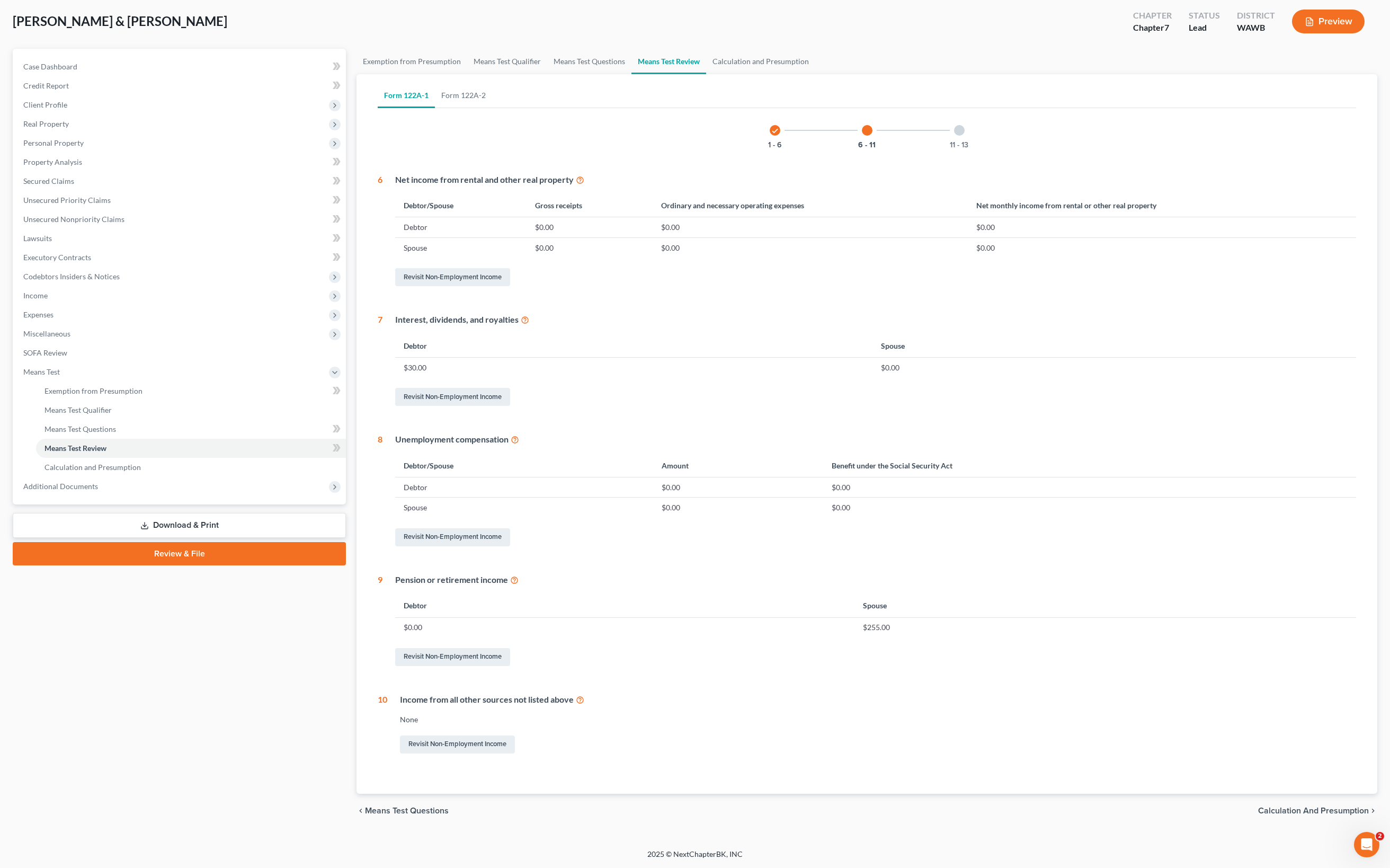
scroll to position [800, 0]
click at [1258, 806] on span "Calculation and Presumption" at bounding box center [1313, 810] width 111 height 8
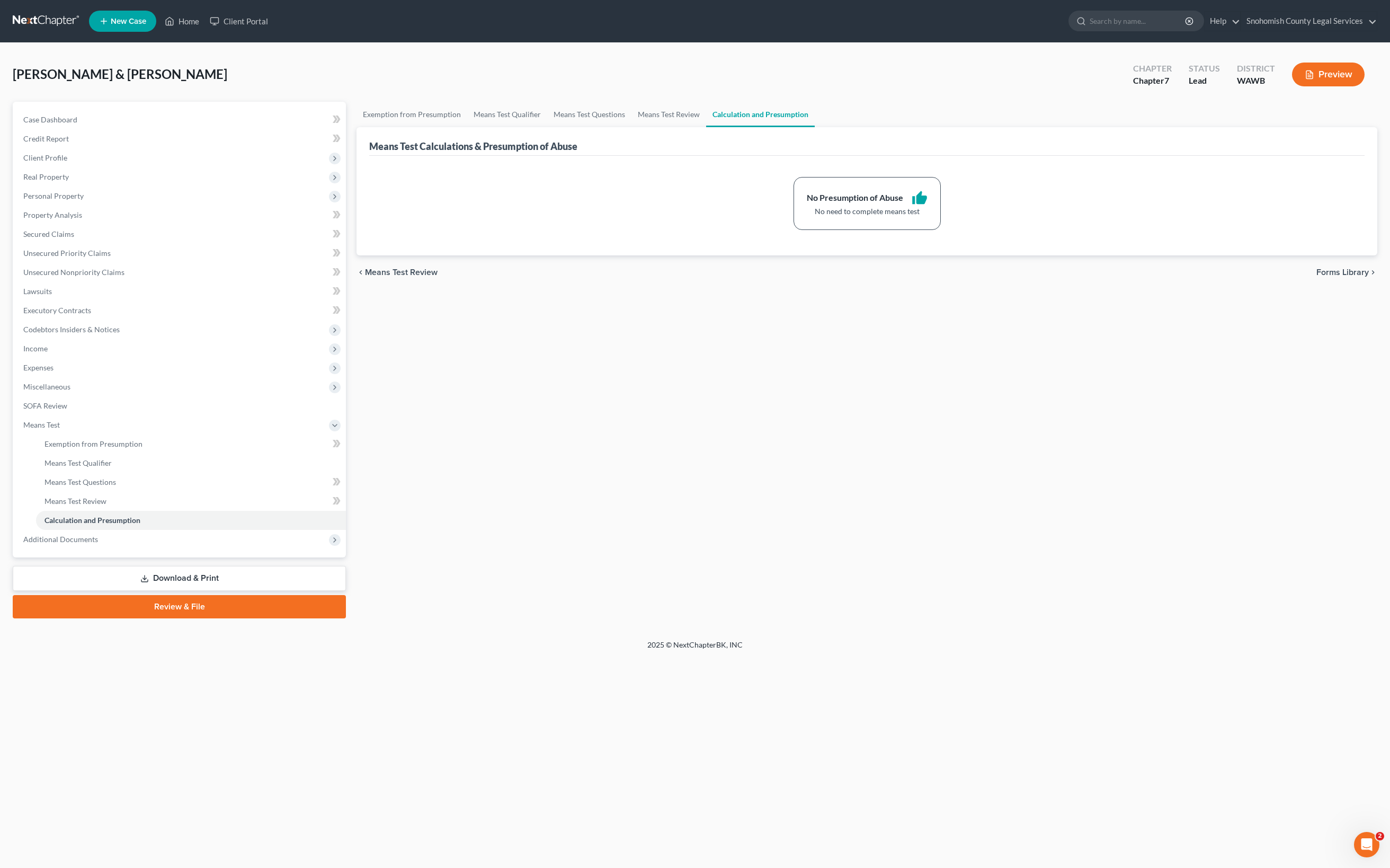
click at [1321, 276] on span "Forms Library" at bounding box center [1343, 272] width 53 height 8
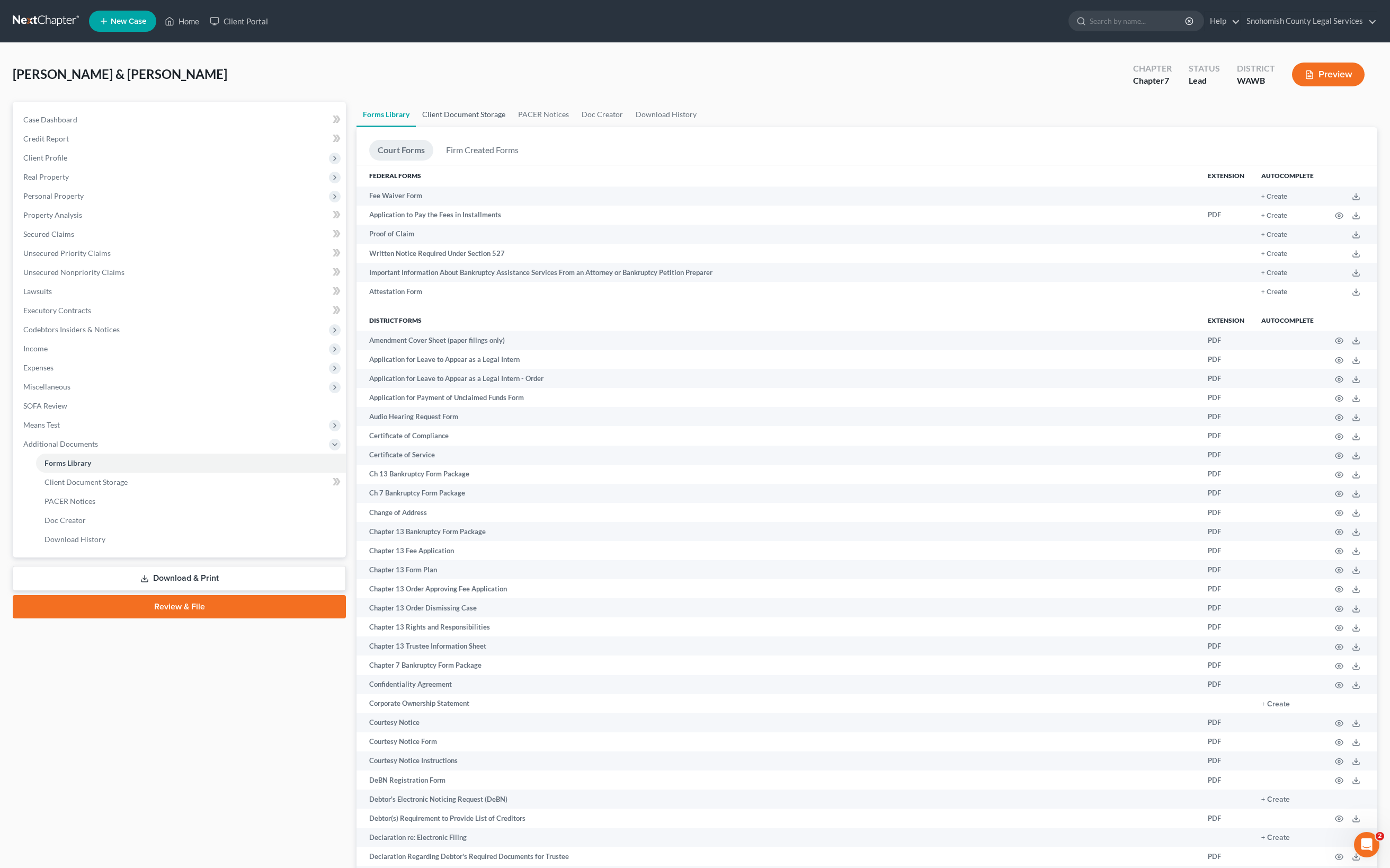
drag, startPoint x: 1035, startPoint y: 206, endPoint x: 605, endPoint y: 187, distance: 430.4
click at [512, 127] on link "Client Document Storage" at bounding box center [464, 115] width 96 height 25
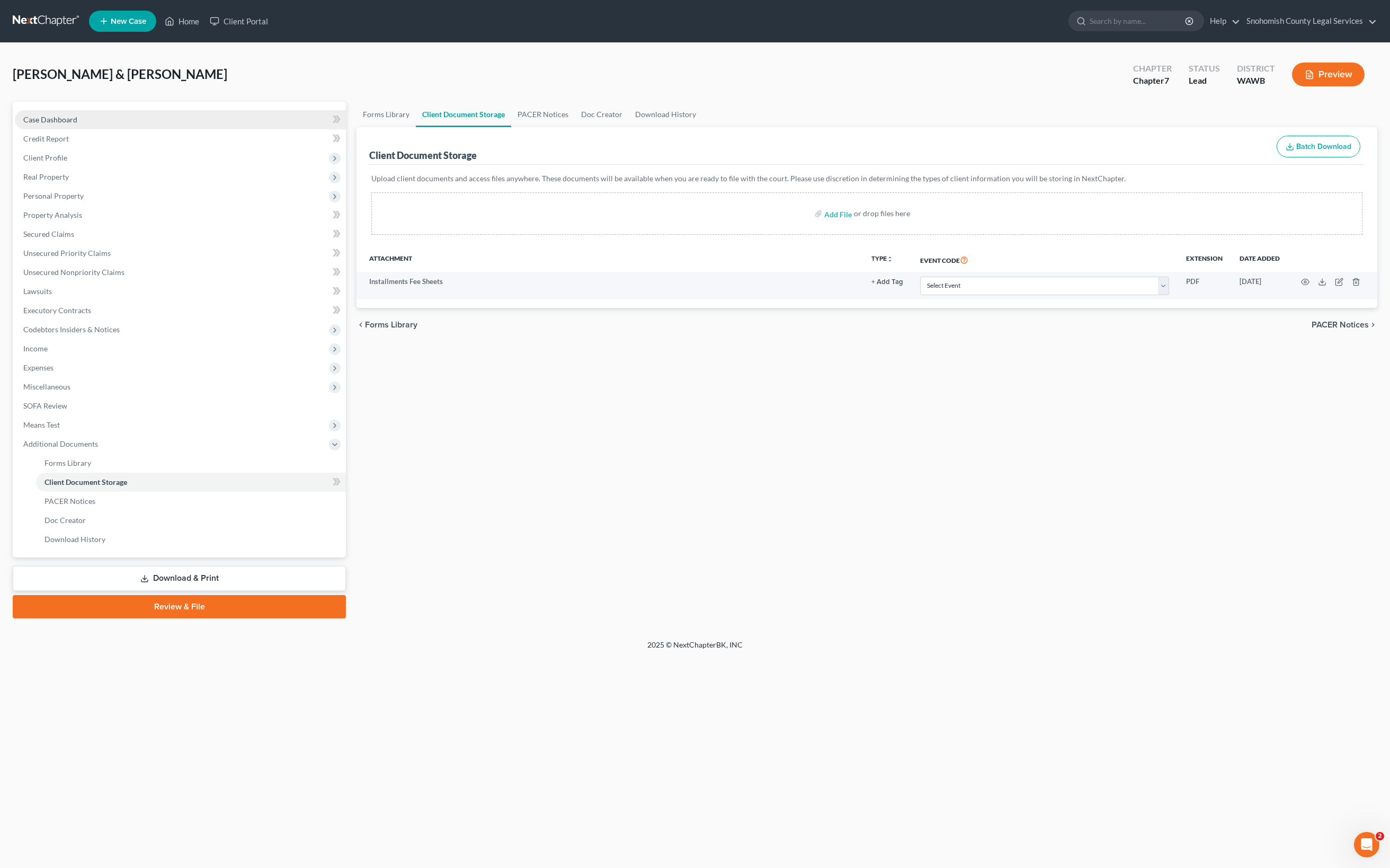
click at [147, 129] on link "Case Dashboard" at bounding box center [180, 120] width 331 height 19
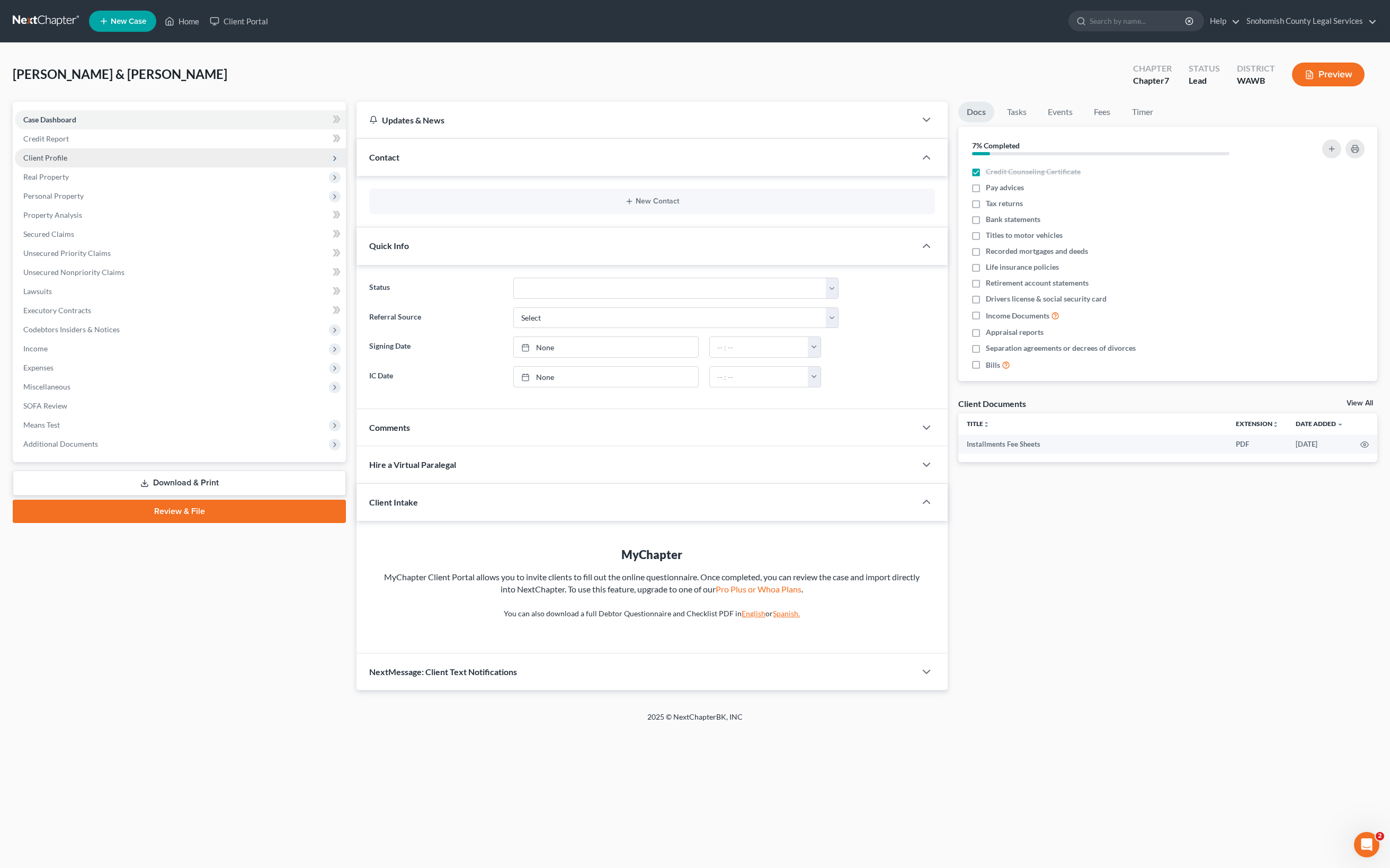
drag, startPoint x: 286, startPoint y: 542, endPoint x: 107, endPoint y: 269, distance: 326.5
click at [67, 162] on span "Client Profile" at bounding box center [45, 158] width 44 height 9
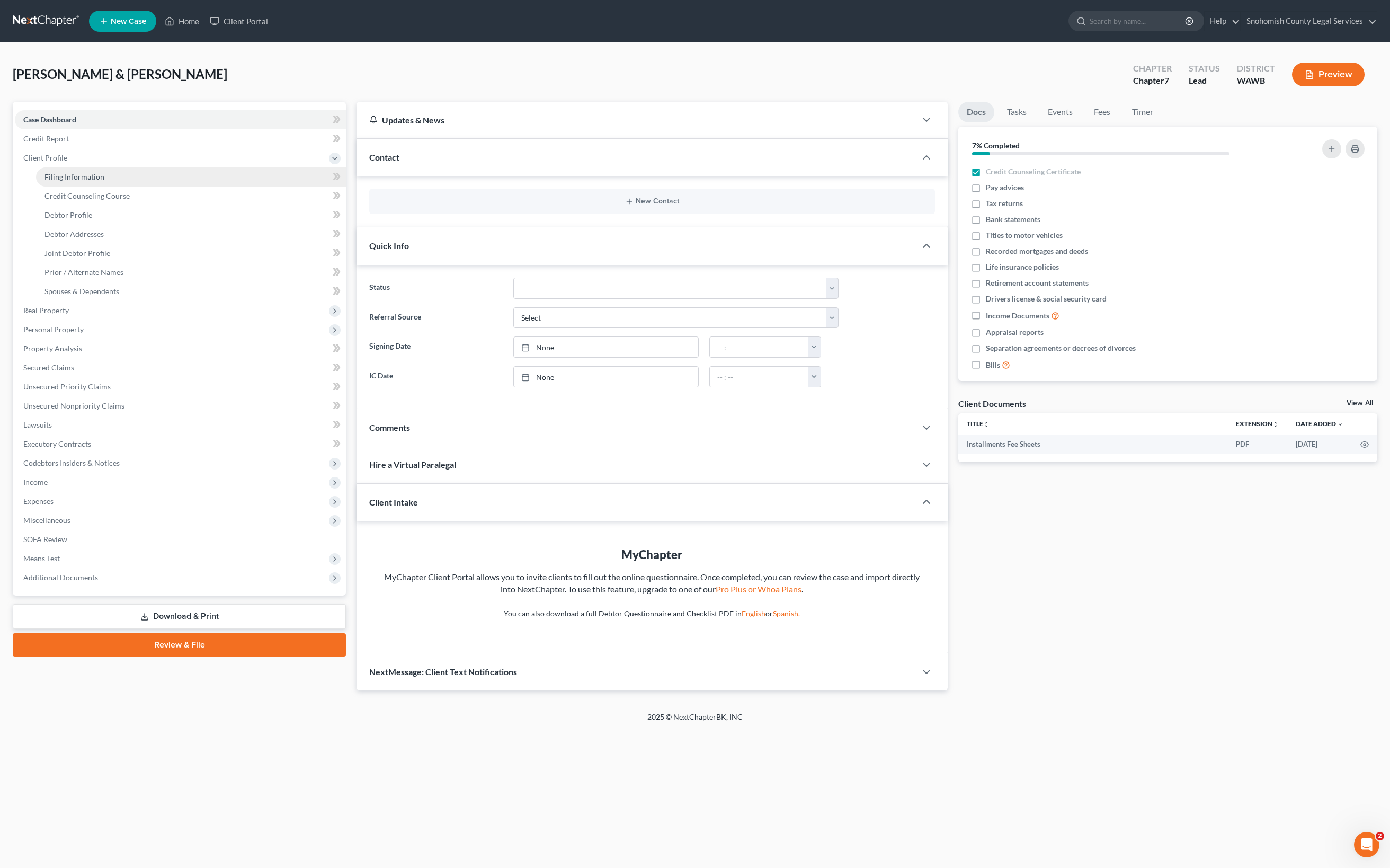
click at [104, 181] on span "Filing Information" at bounding box center [74, 177] width 60 height 9
select select "1"
select select "0"
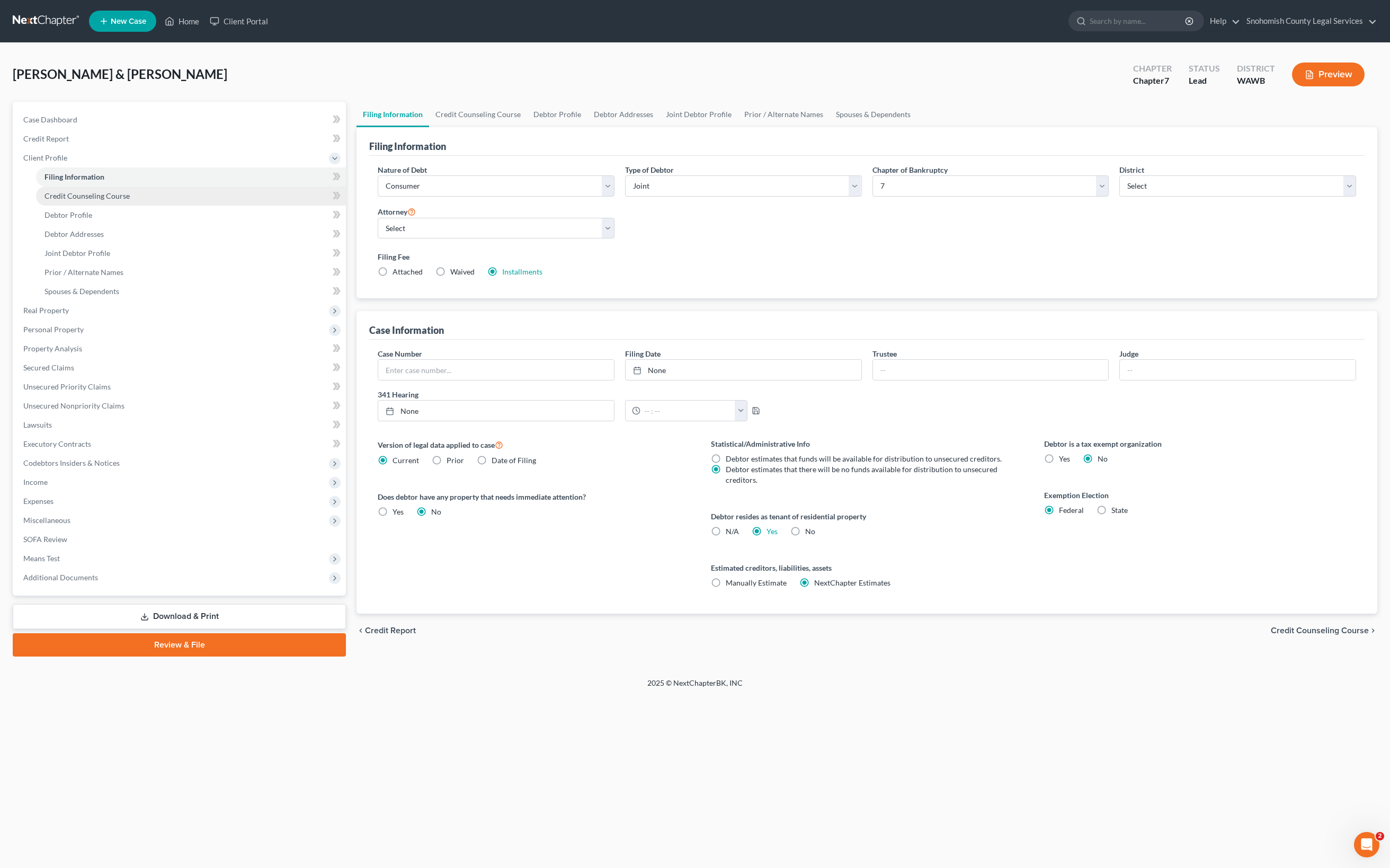
click at [128, 201] on span "Credit Counseling Course" at bounding box center [87, 195] width 85 height 9
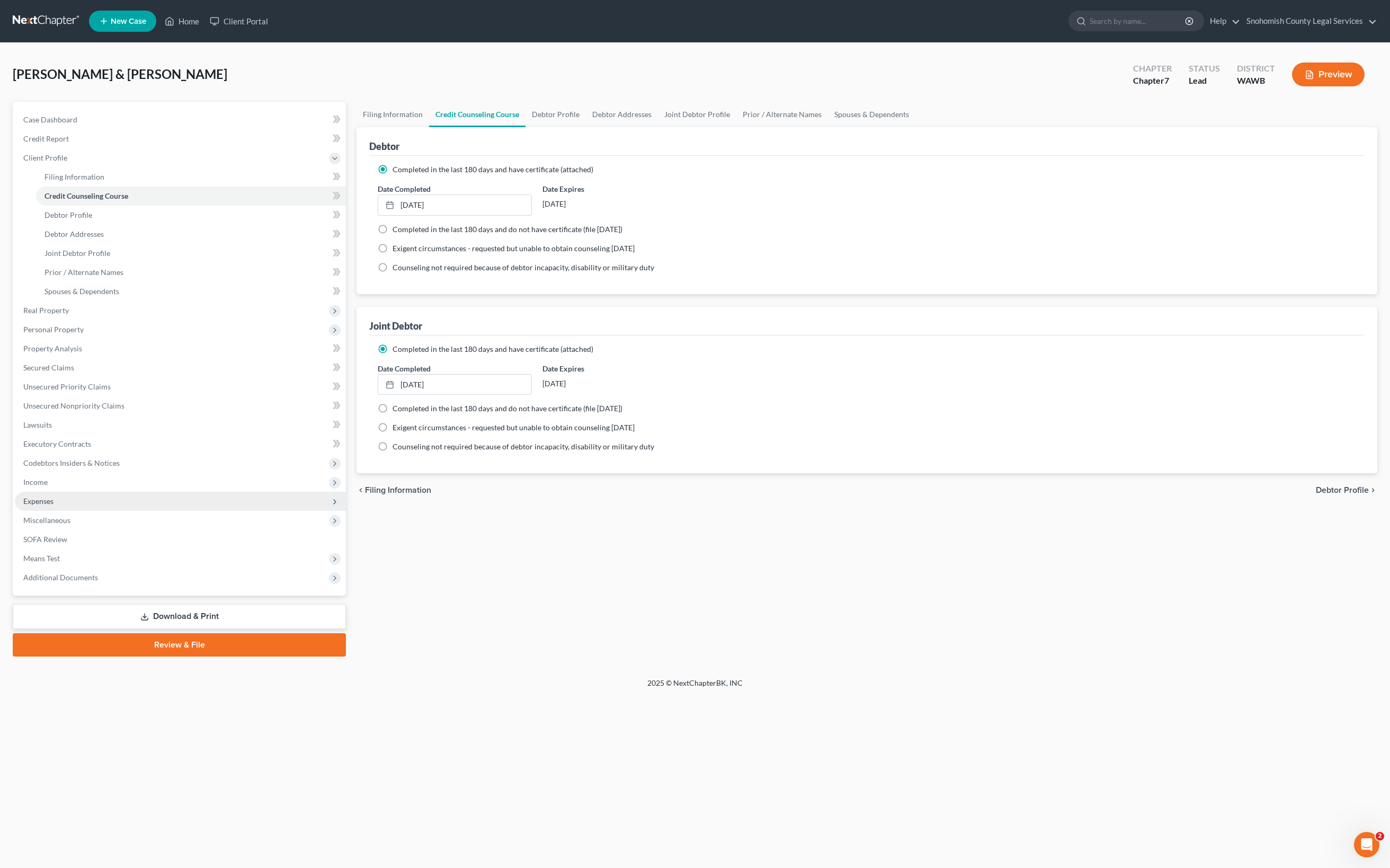
scroll to position [354, 0]
click at [67, 543] on span "SOFA Review" at bounding box center [45, 539] width 44 height 9
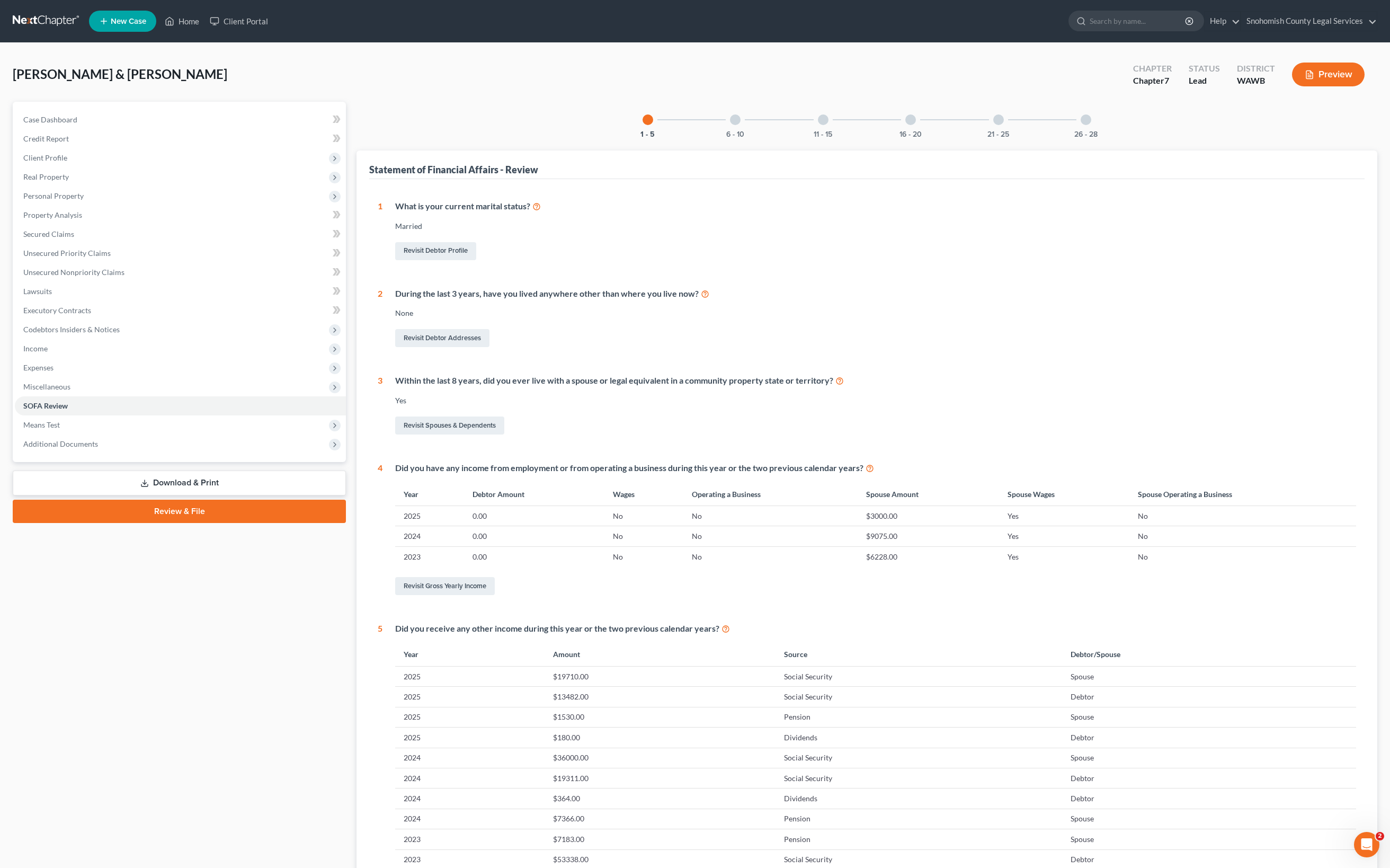
click at [1004, 125] on div at bounding box center [998, 120] width 11 height 11
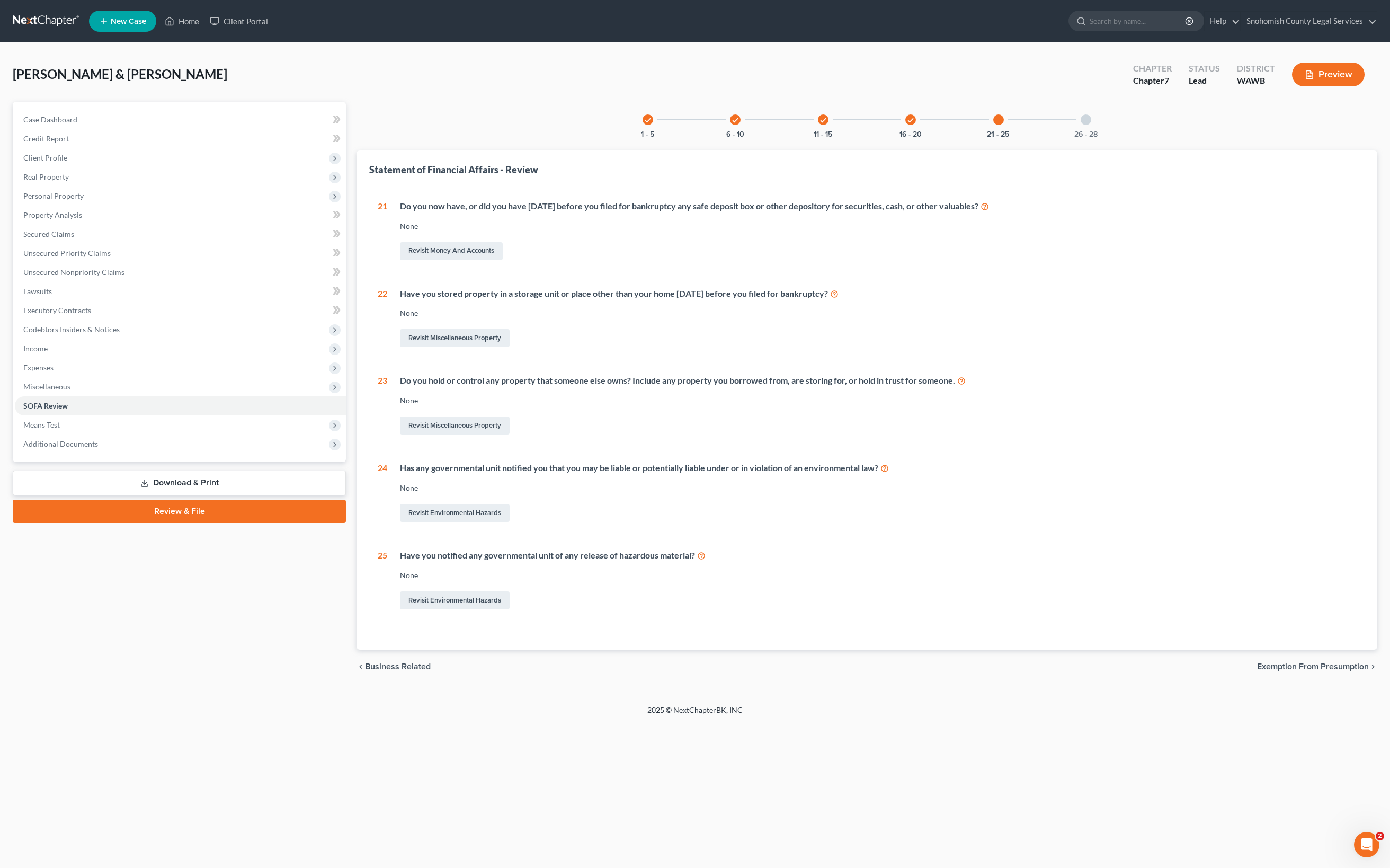
click at [916, 125] on div "check" at bounding box center [910, 120] width 11 height 11
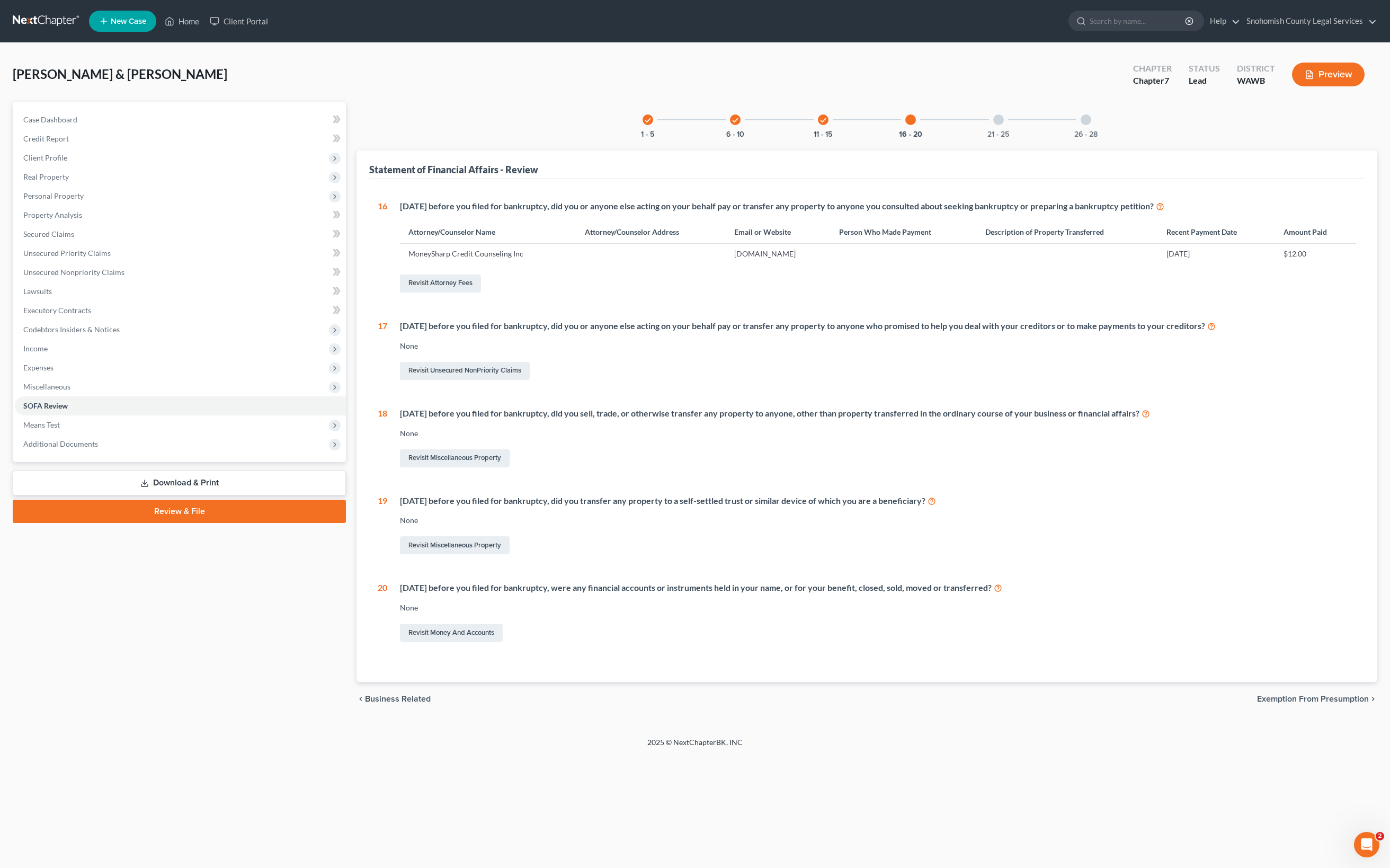
click at [1004, 125] on div at bounding box center [998, 120] width 11 height 11
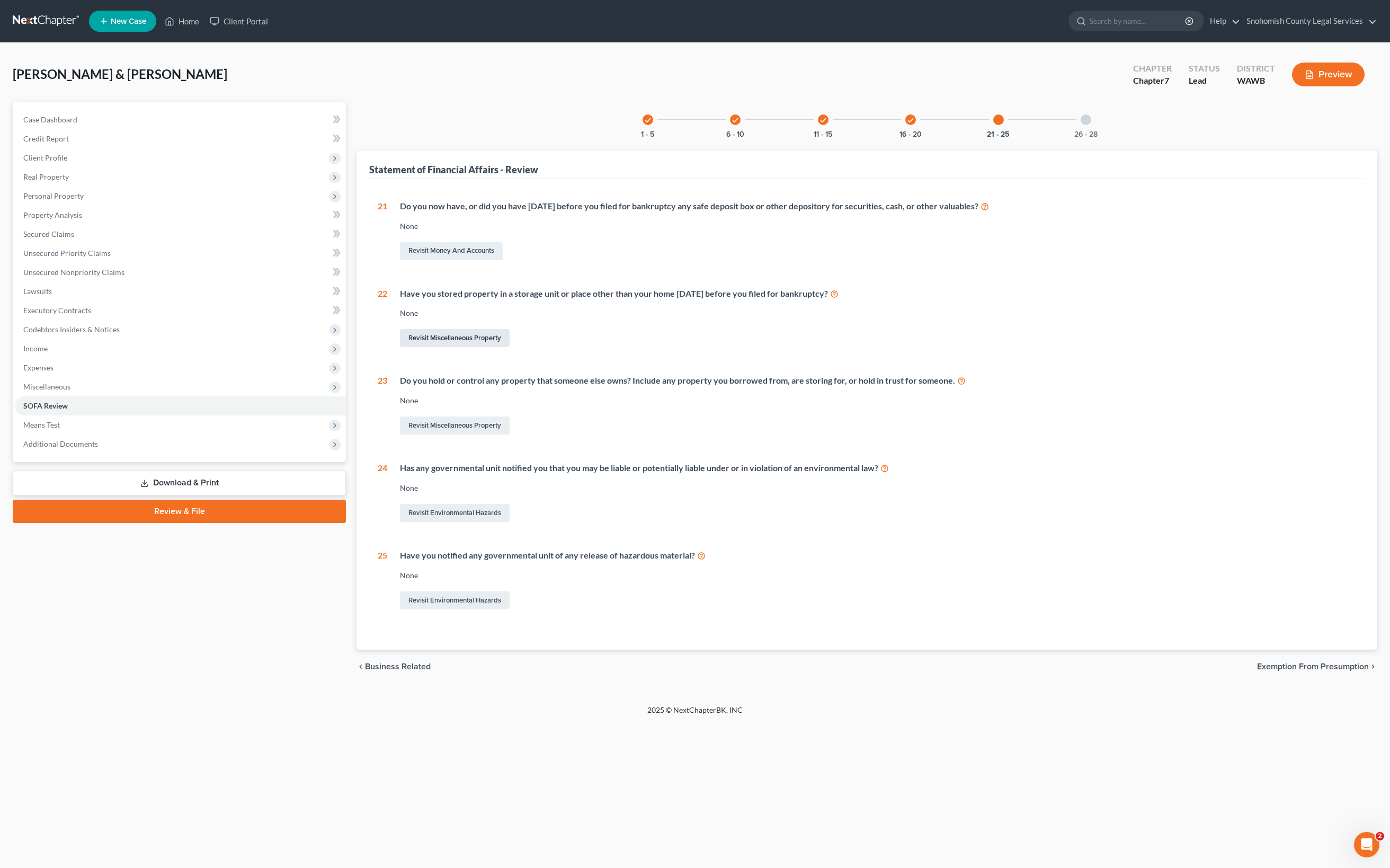
click at [510, 347] on link "Revisit Miscellaneous Property" at bounding box center [454, 338] width 109 height 18
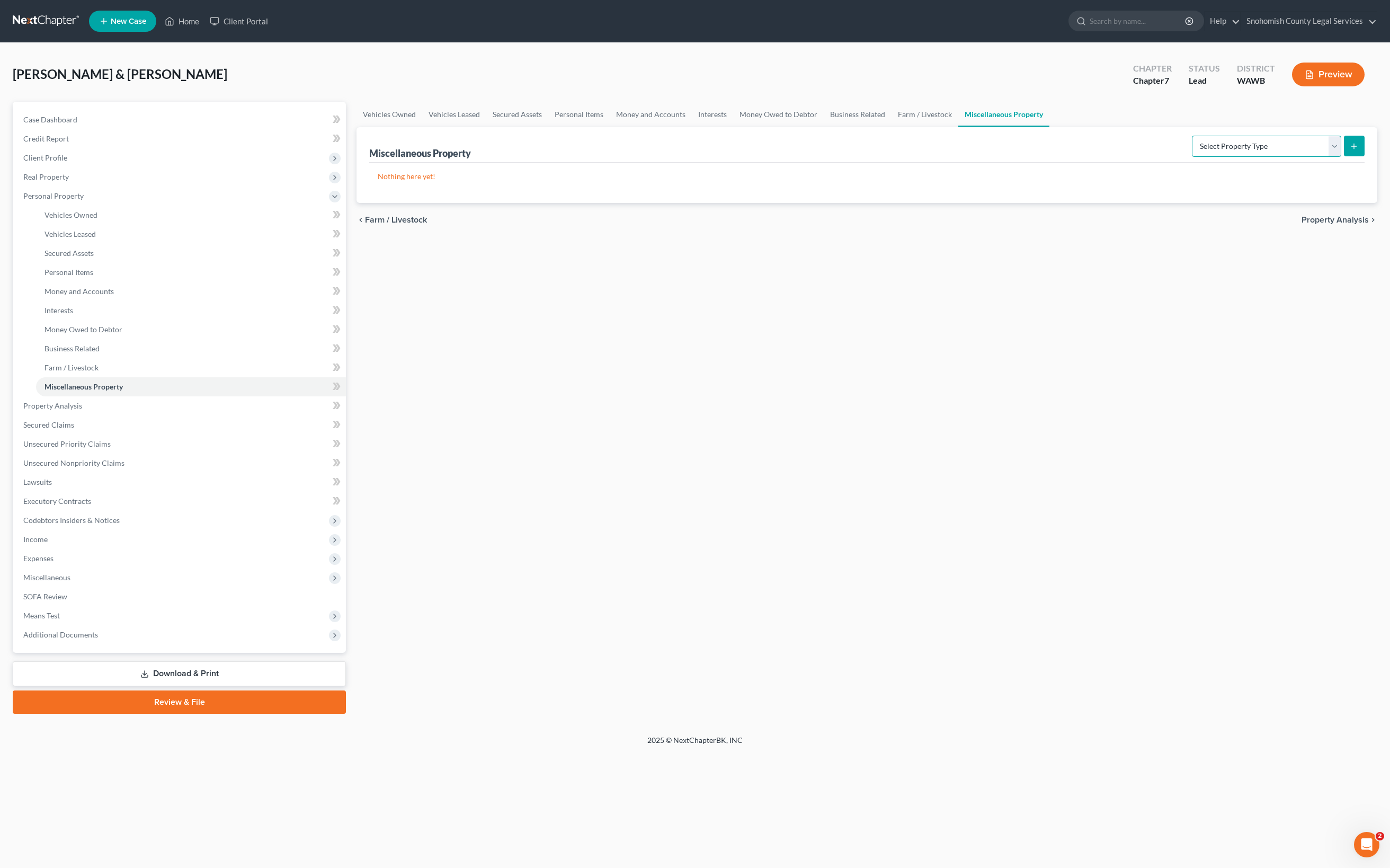
scroll to position [411, 0]
click at [278, 568] on span "Expenses" at bounding box center [180, 558] width 331 height 19
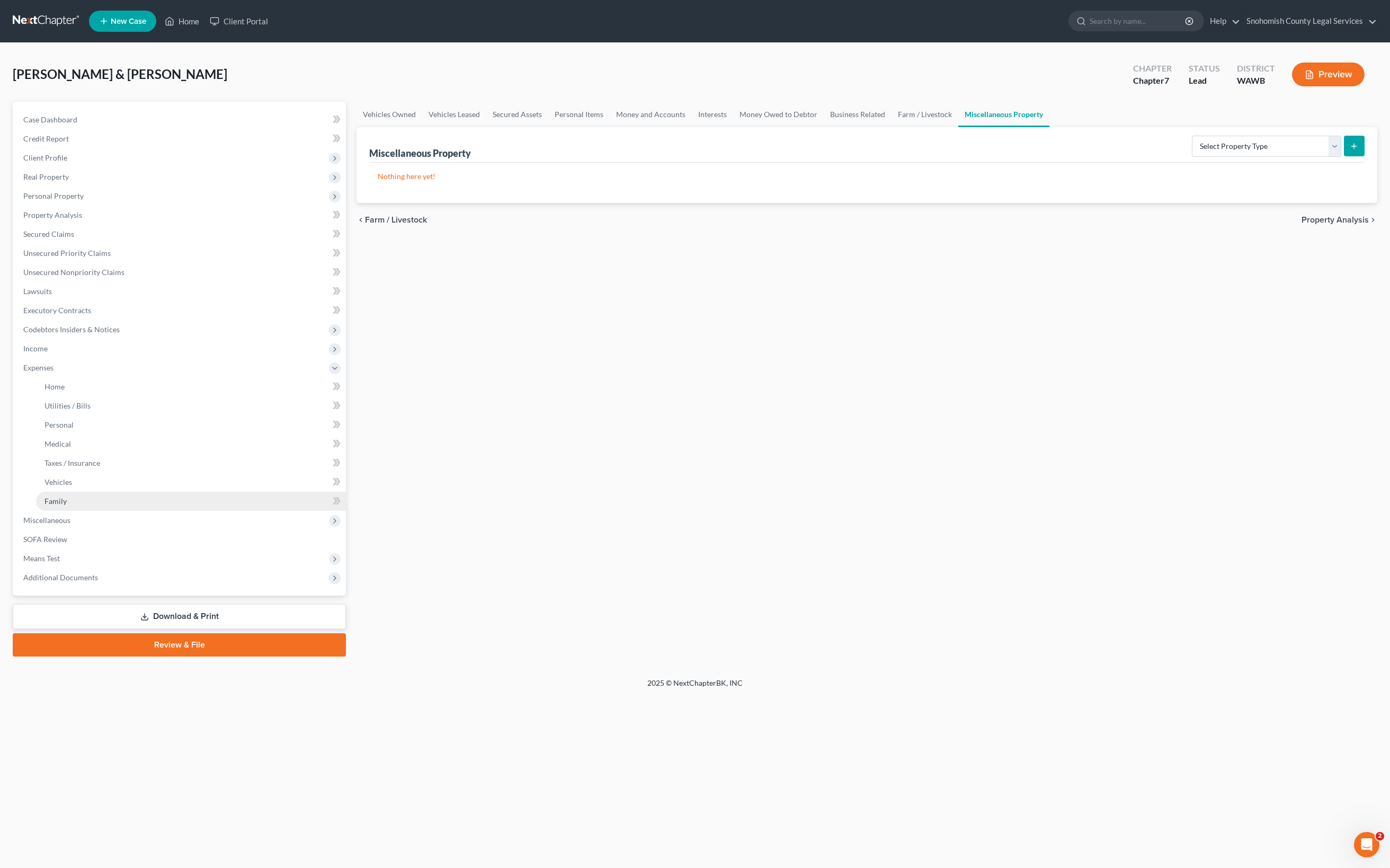
click at [199, 511] on link "Family" at bounding box center [191, 501] width 310 height 19
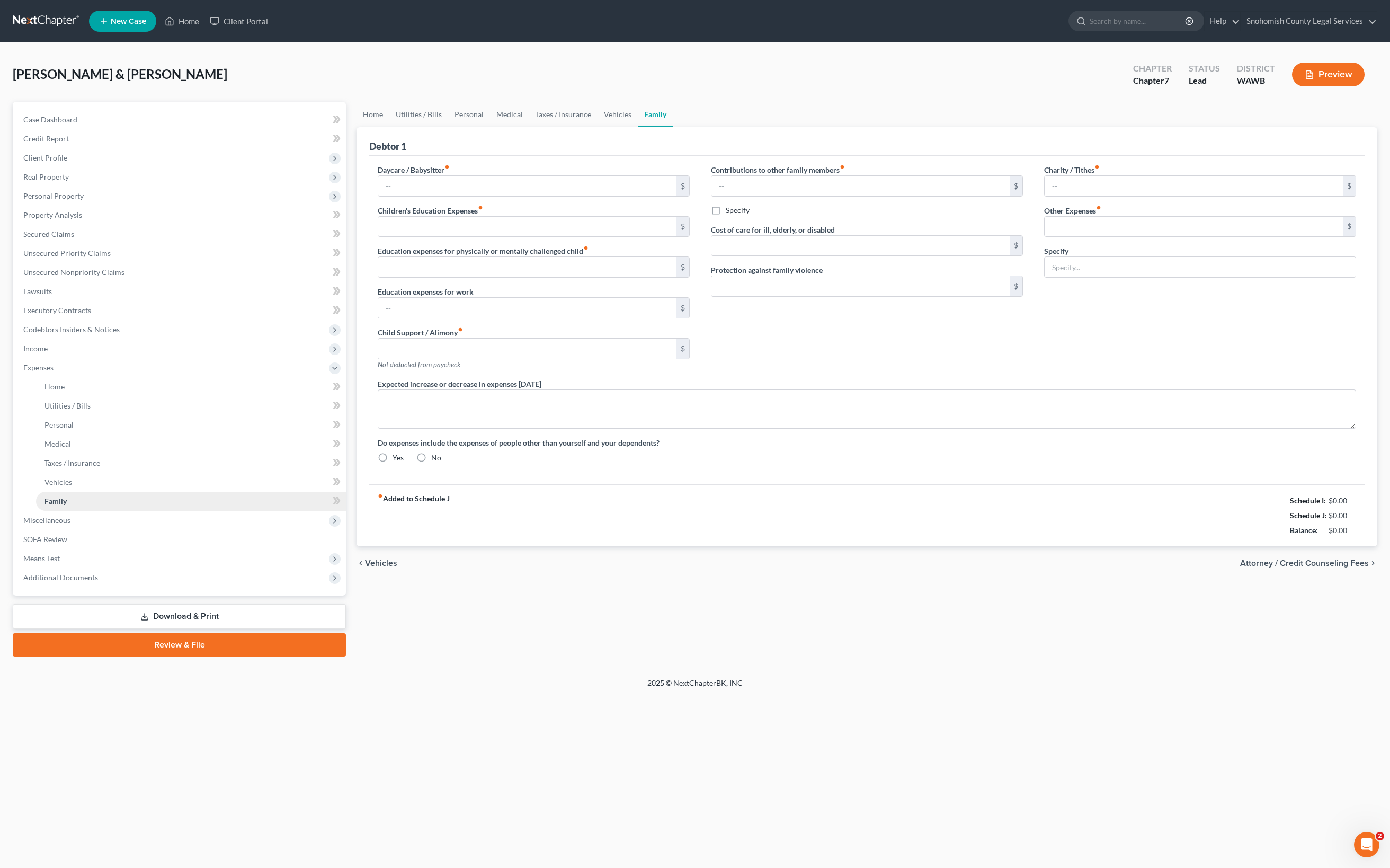
type input "0.00"
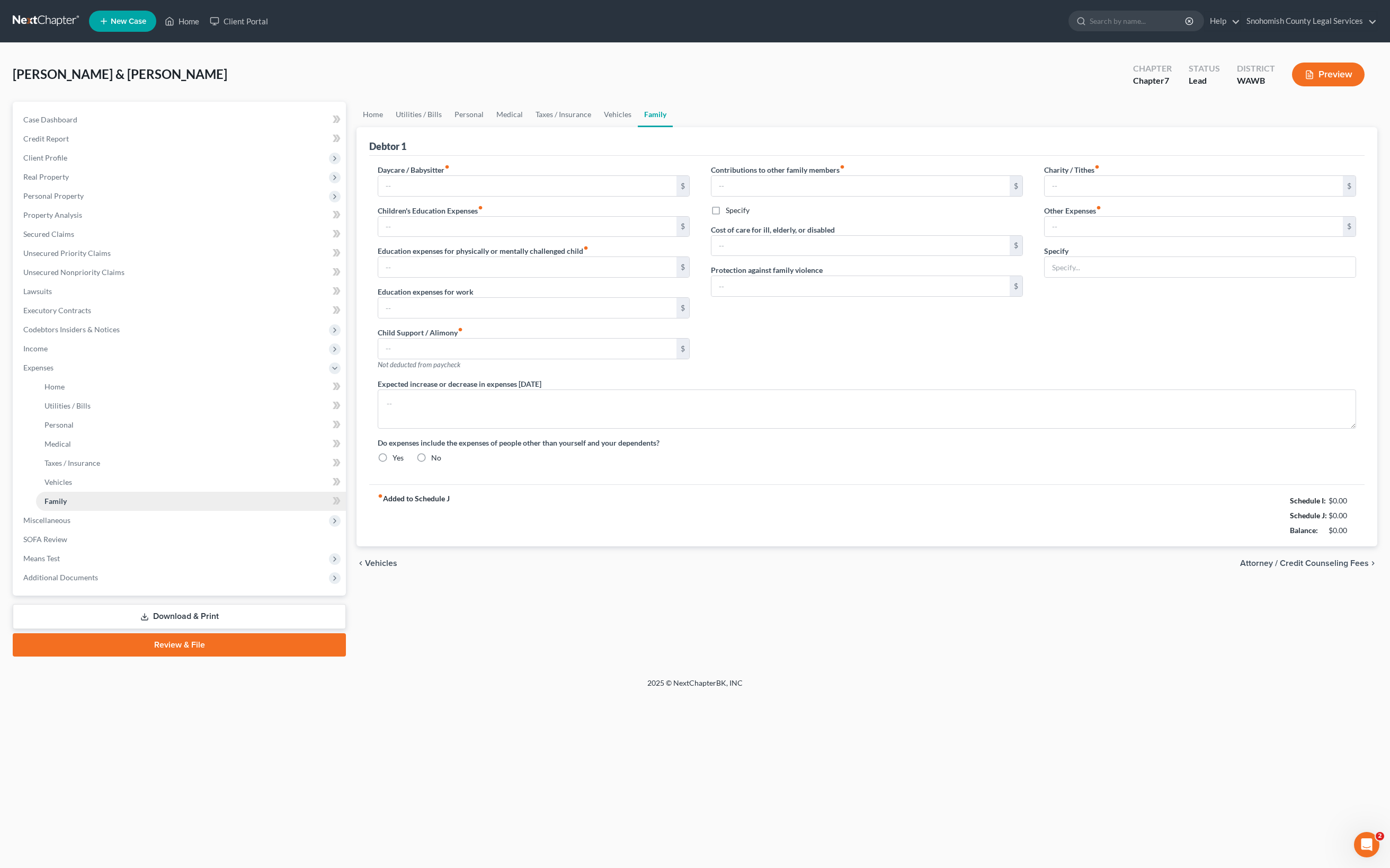
type input "0.00"
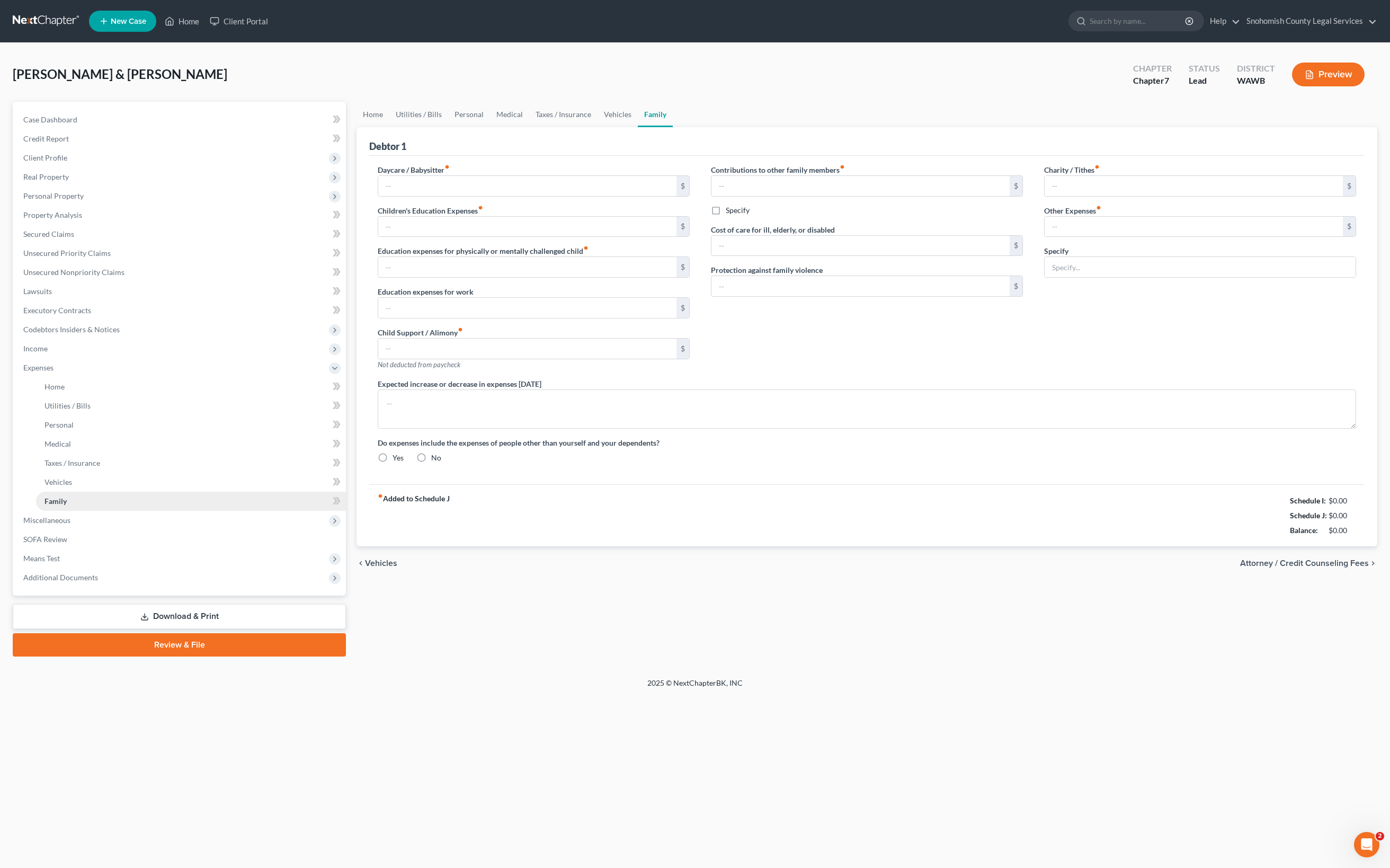
radio input "true"
click at [1115, 277] on input "text" at bounding box center [1200, 267] width 311 height 20
click at [1115, 297] on button "Add Other Expenses" at bounding box center [1087, 292] width 86 height 8
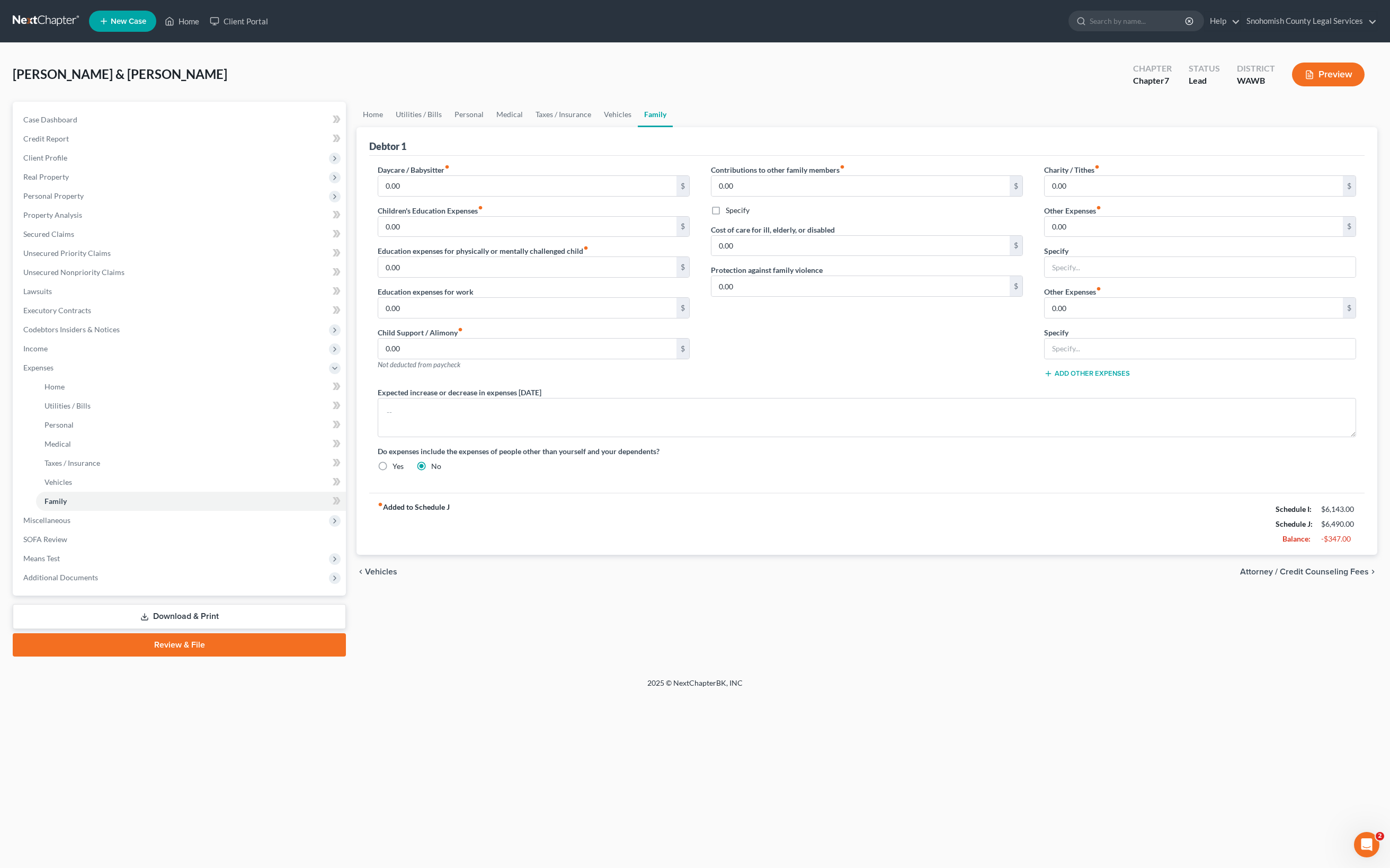
scroll to position [147, 0]
click at [490, 102] on link "Personal" at bounding box center [469, 115] width 42 height 25
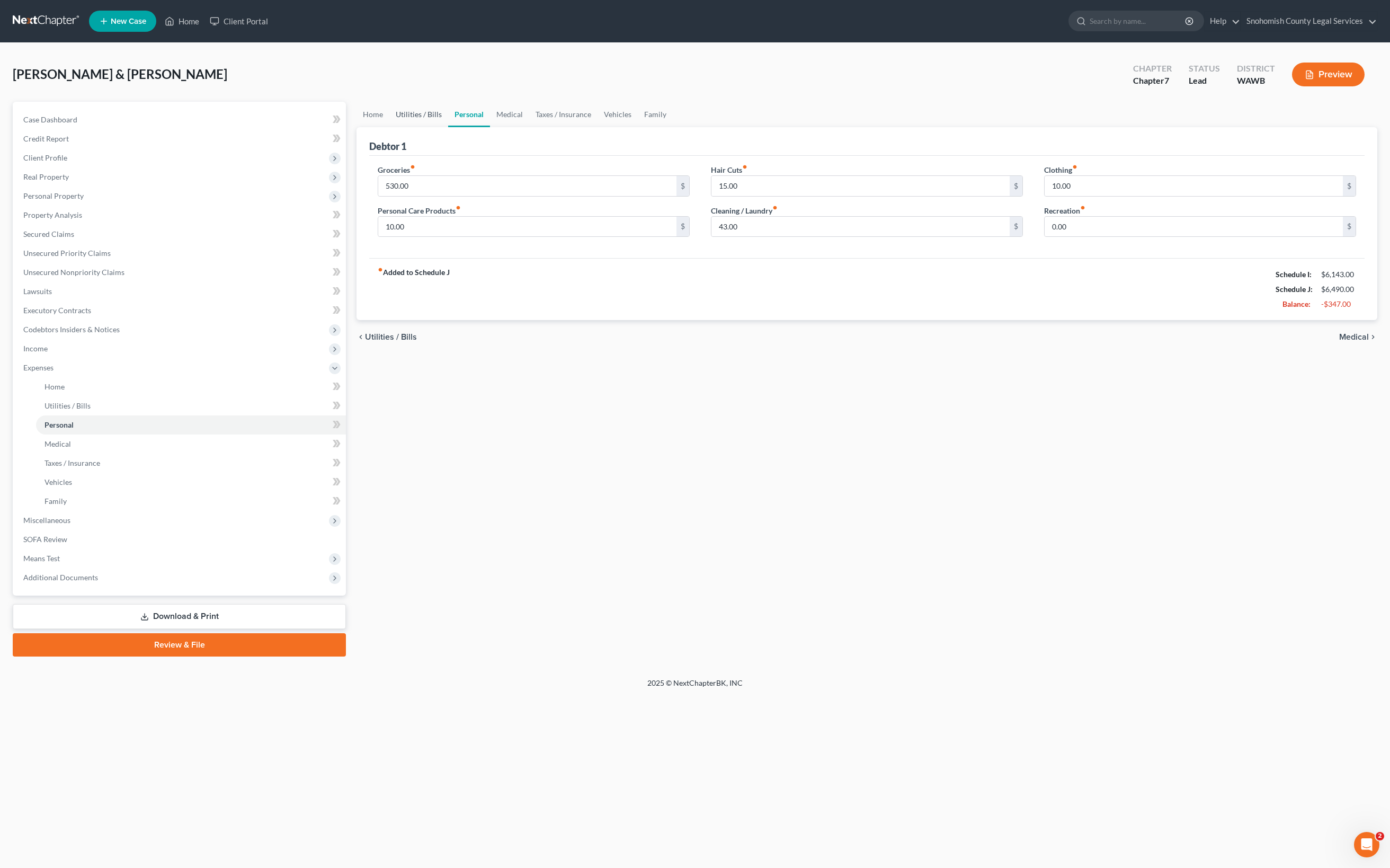
click at [448, 127] on link "Utilities / Bills" at bounding box center [418, 115] width 59 height 25
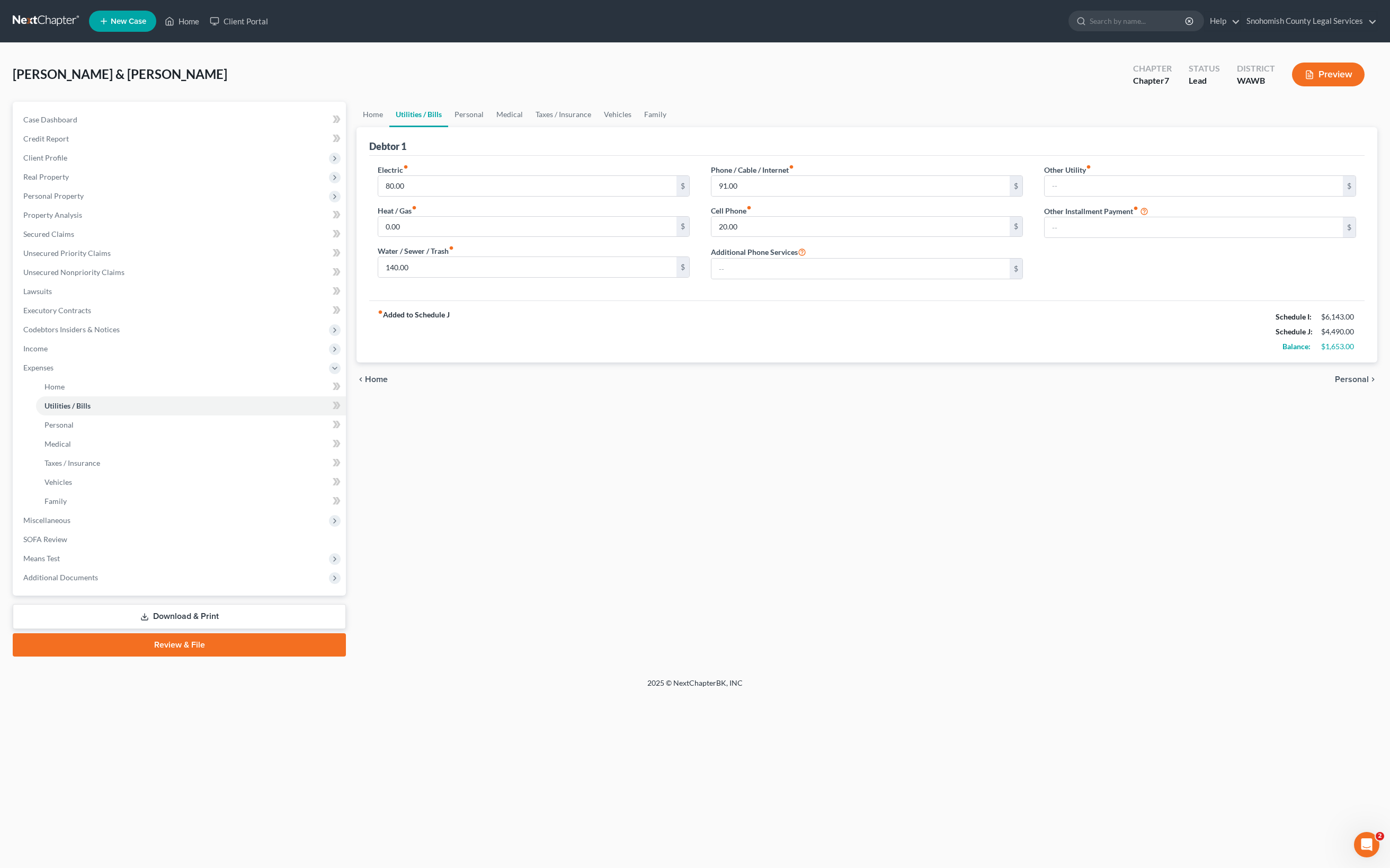
click at [1282, 288] on div "Other Utility fiber_manual_record $ Other Installment Payment fiber_manual_reco…" at bounding box center [1200, 226] width 333 height 123
click at [673, 127] on link "Family" at bounding box center [655, 115] width 35 height 25
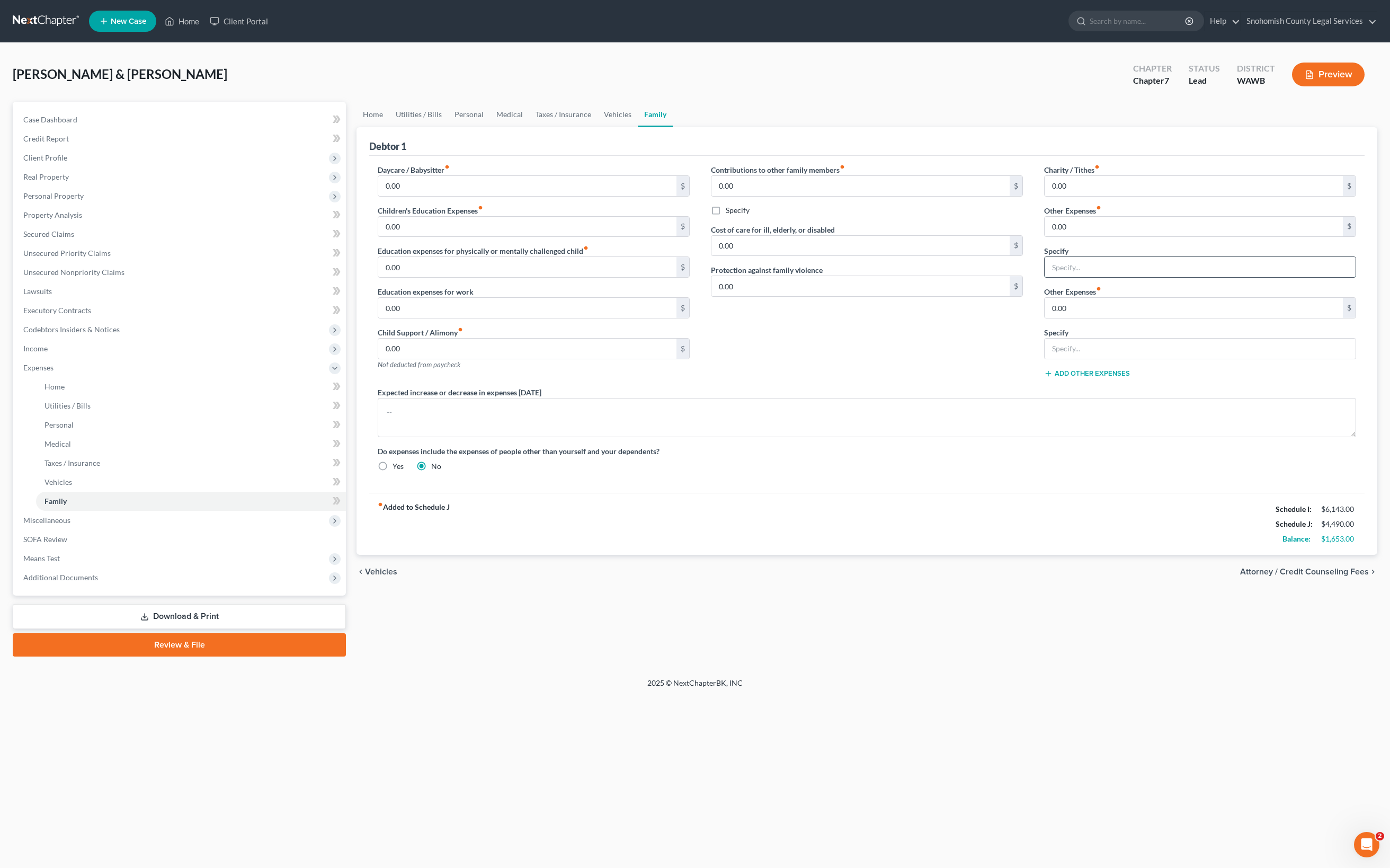
click at [1081, 277] on input "text" at bounding box center [1200, 267] width 311 height 20
click at [1057, 277] on input "text" at bounding box center [1200, 267] width 311 height 20
type input "Public Storage- 4 units"
click at [1100, 318] on input "0.00" at bounding box center [1193, 308] width 298 height 20
drag, startPoint x: 1100, startPoint y: 566, endPoint x: 1010, endPoint y: 562, distance: 90.1
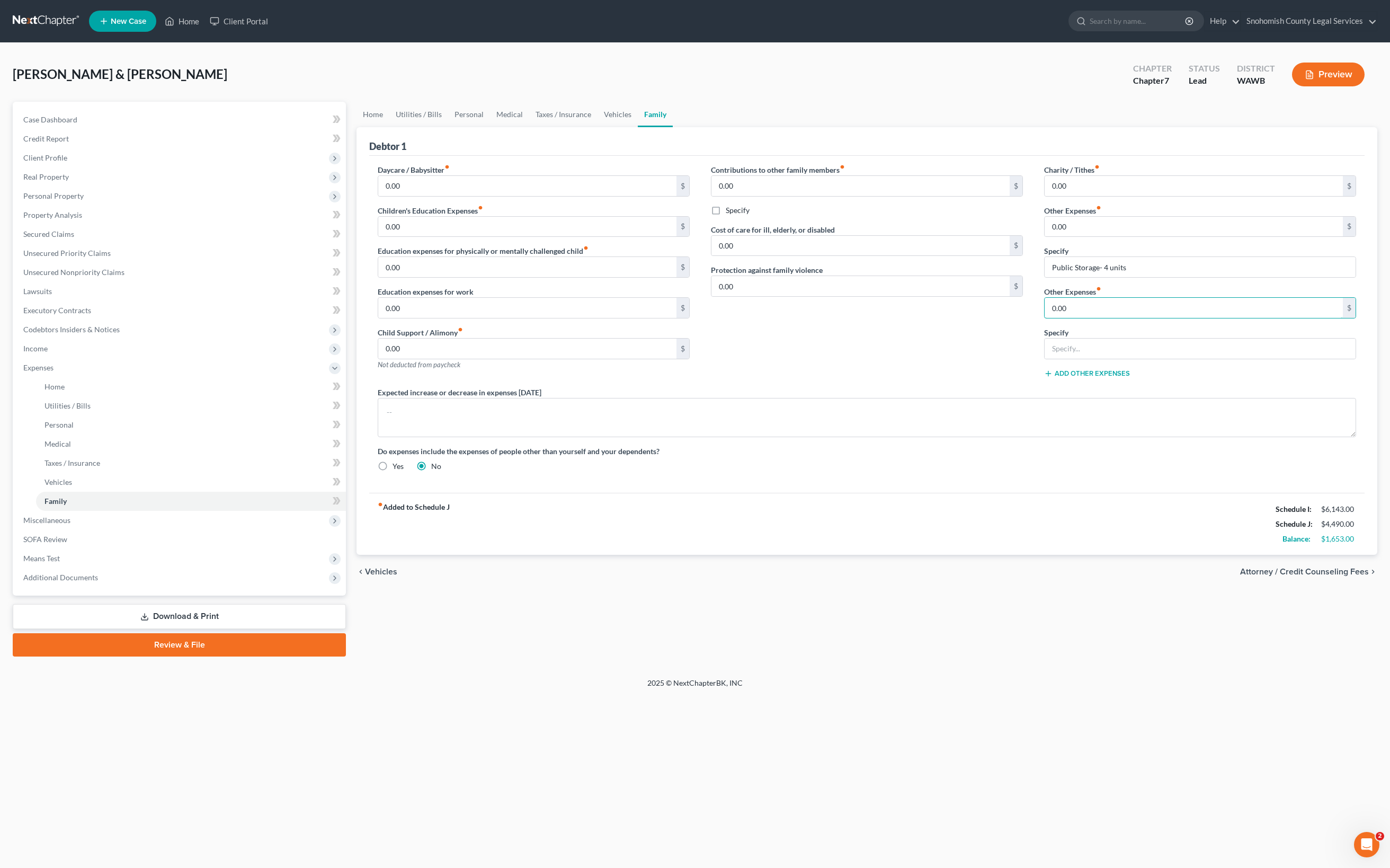
click at [1010, 480] on div "Daycare / Babysitter fiber_manual_record 0.00 $ Children's Education Expenses f…" at bounding box center [867, 322] width 1000 height 316
type input "149"
click at [1084, 237] on input "0.00" at bounding box center [1193, 226] width 298 height 20
drag, startPoint x: 1084, startPoint y: 409, endPoint x: 1038, endPoint y: 410, distance: 46.0
click at [1045, 237] on input "0.00" at bounding box center [1193, 226] width 298 height 20
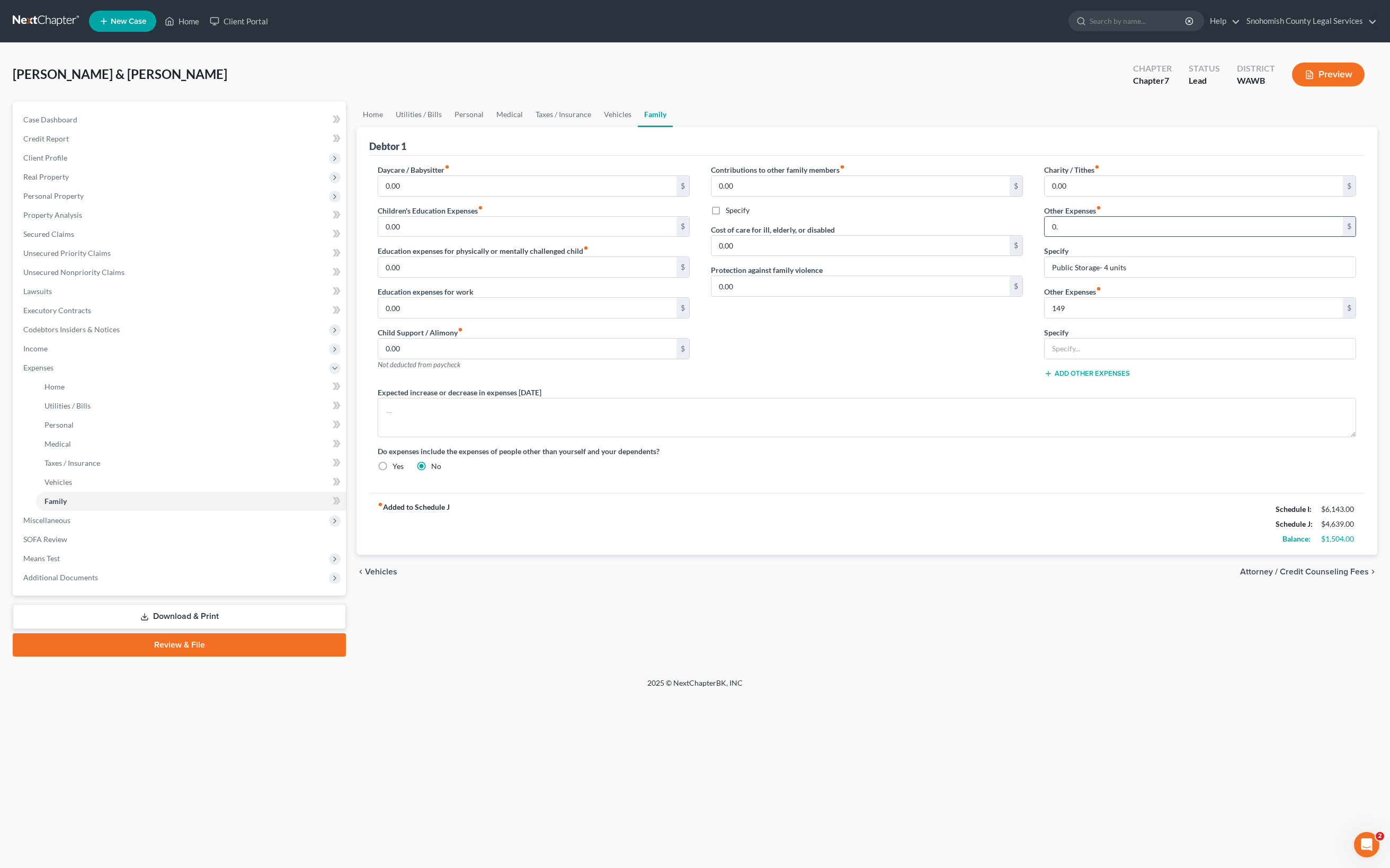
type input "0"
type input "1,596"
click at [1225, 277] on input "Public Storage- 4 units" at bounding box center [1200, 267] width 311 height 20
click at [1118, 359] on input "text" at bounding box center [1200, 349] width 311 height 20
drag, startPoint x: 1125, startPoint y: 636, endPoint x: 1022, endPoint y: 642, distance: 103.2
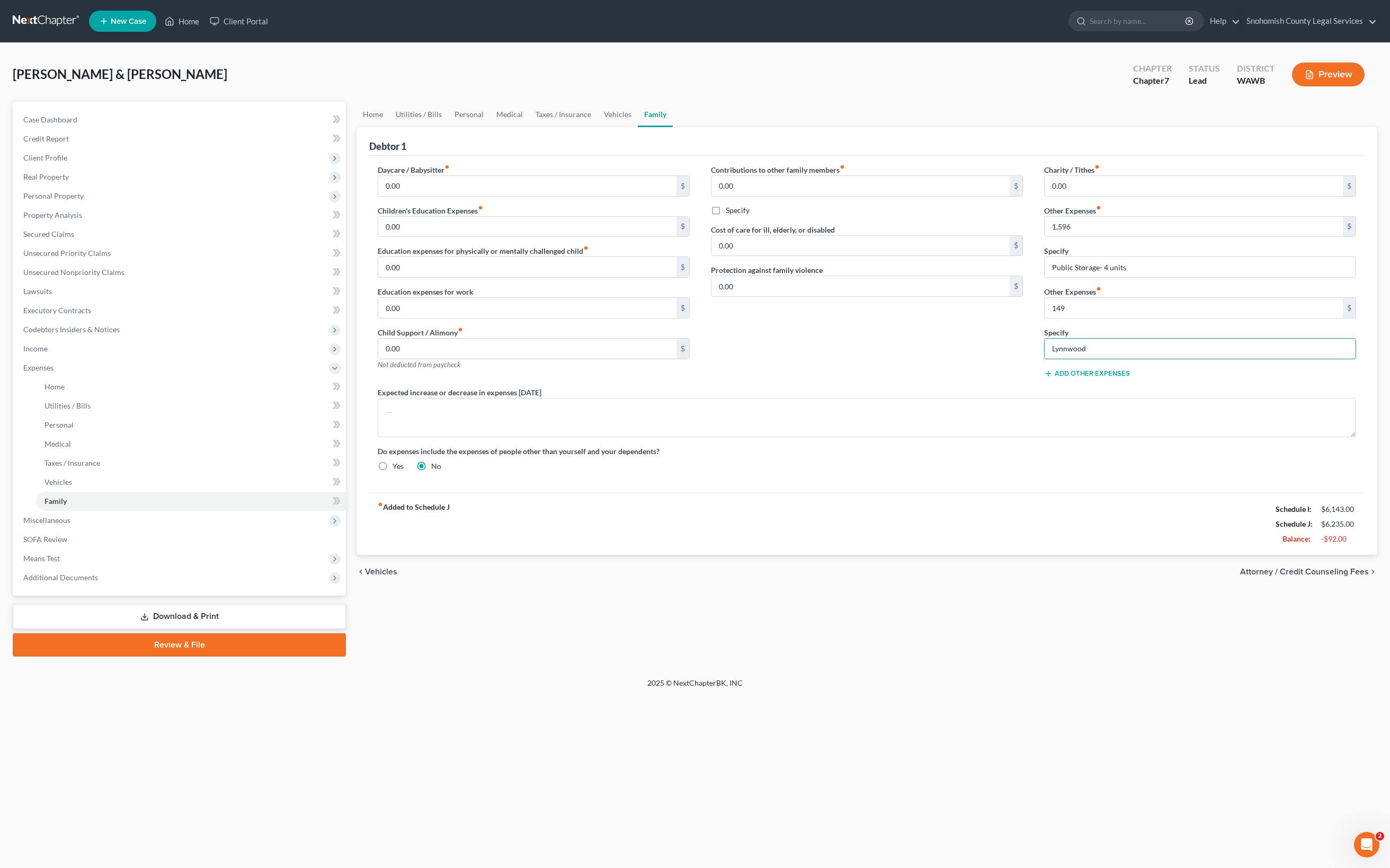
click at [1034, 387] on div "Charity / Tithes fiber_manual_record 0.00 $ Other Expenses fiber_manual_record …" at bounding box center [1200, 276] width 333 height 223
paste input "Alderwood Safe Storage"
type input "Alderwood Safe Storage"
click at [1257, 576] on span "Attorney / Credit Counseling Fees" at bounding box center [1304, 571] width 128 height 8
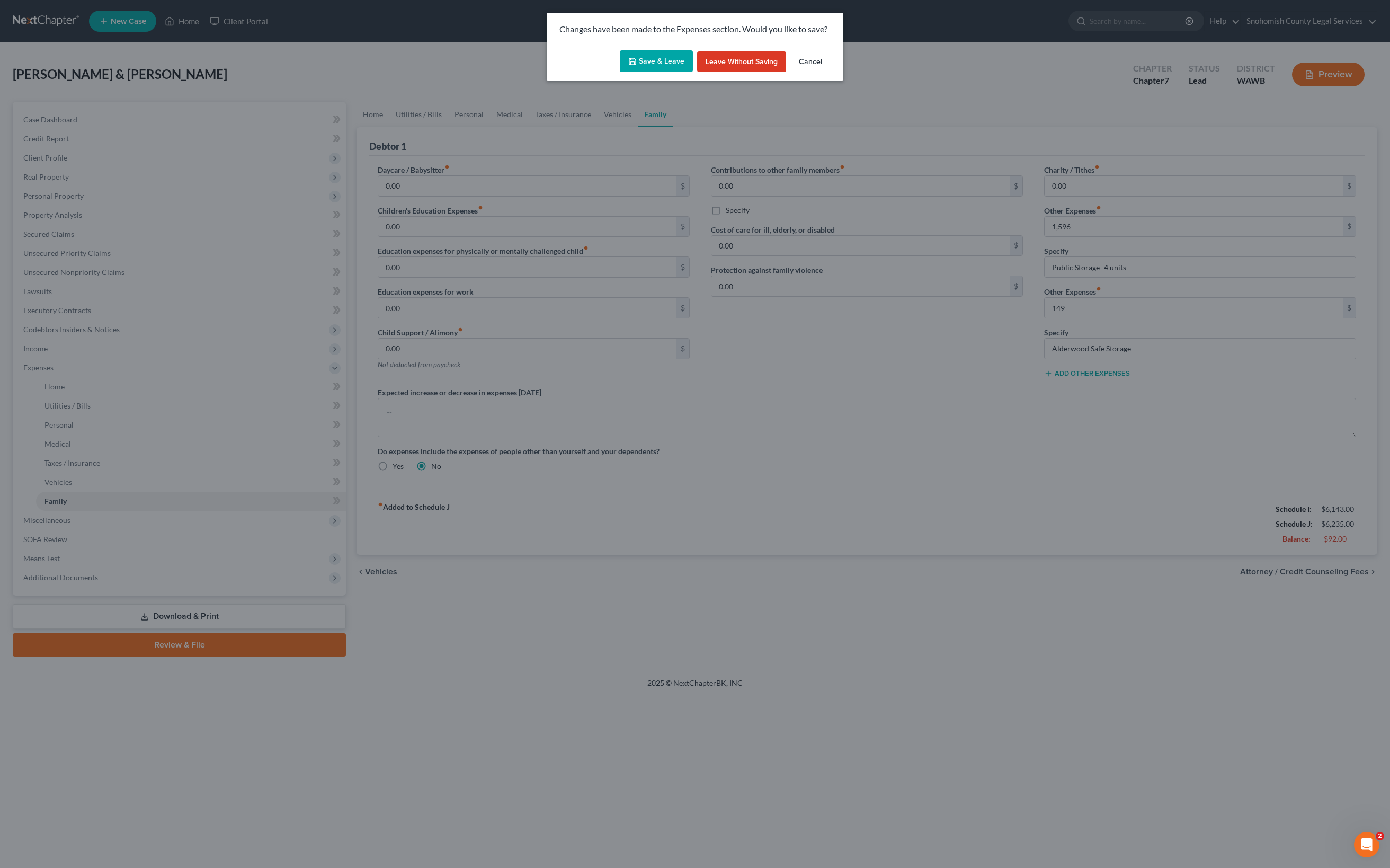
click at [620, 73] on button "Save & Leave" at bounding box center [657, 61] width 73 height 22
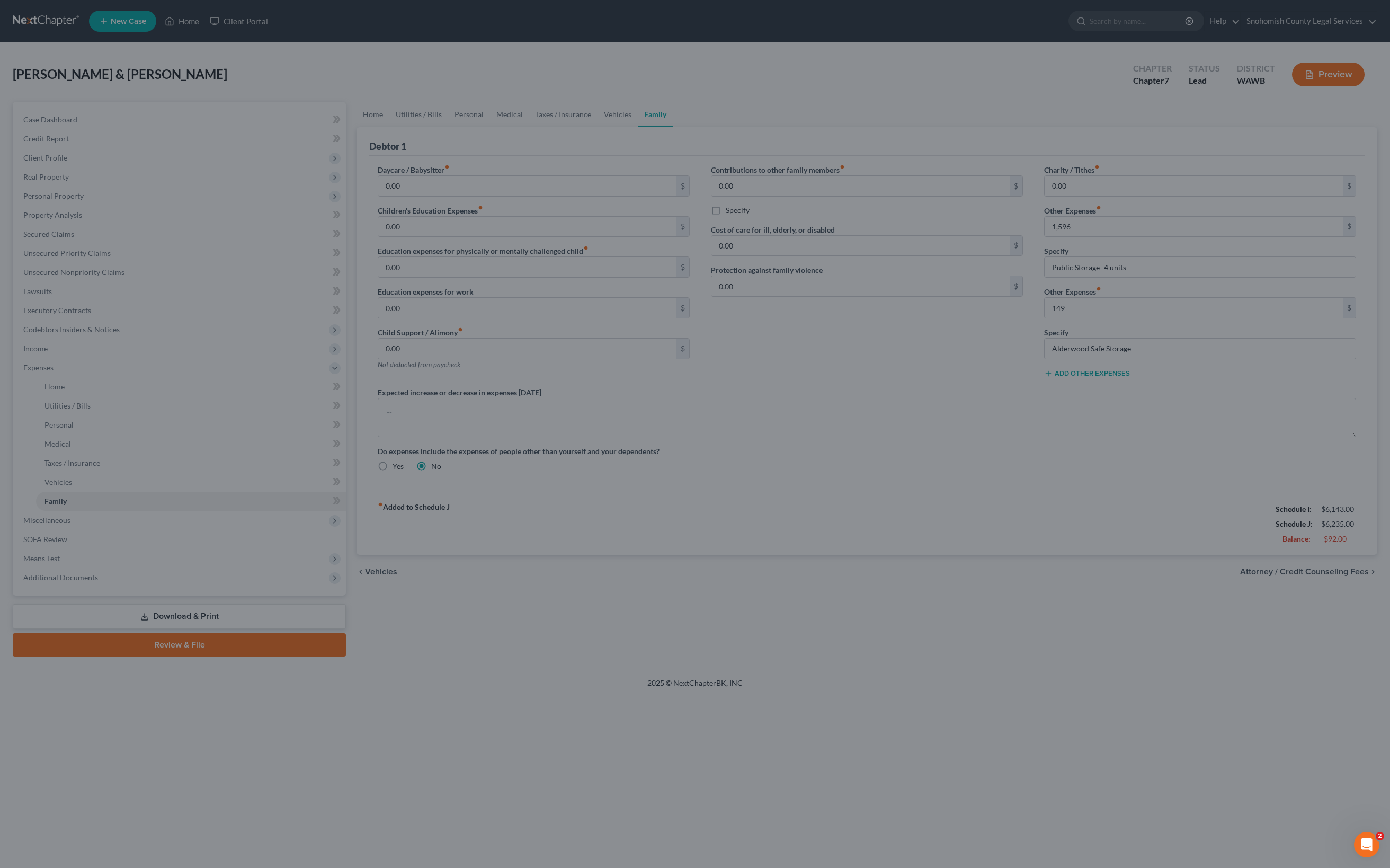
type input "1,596.00"
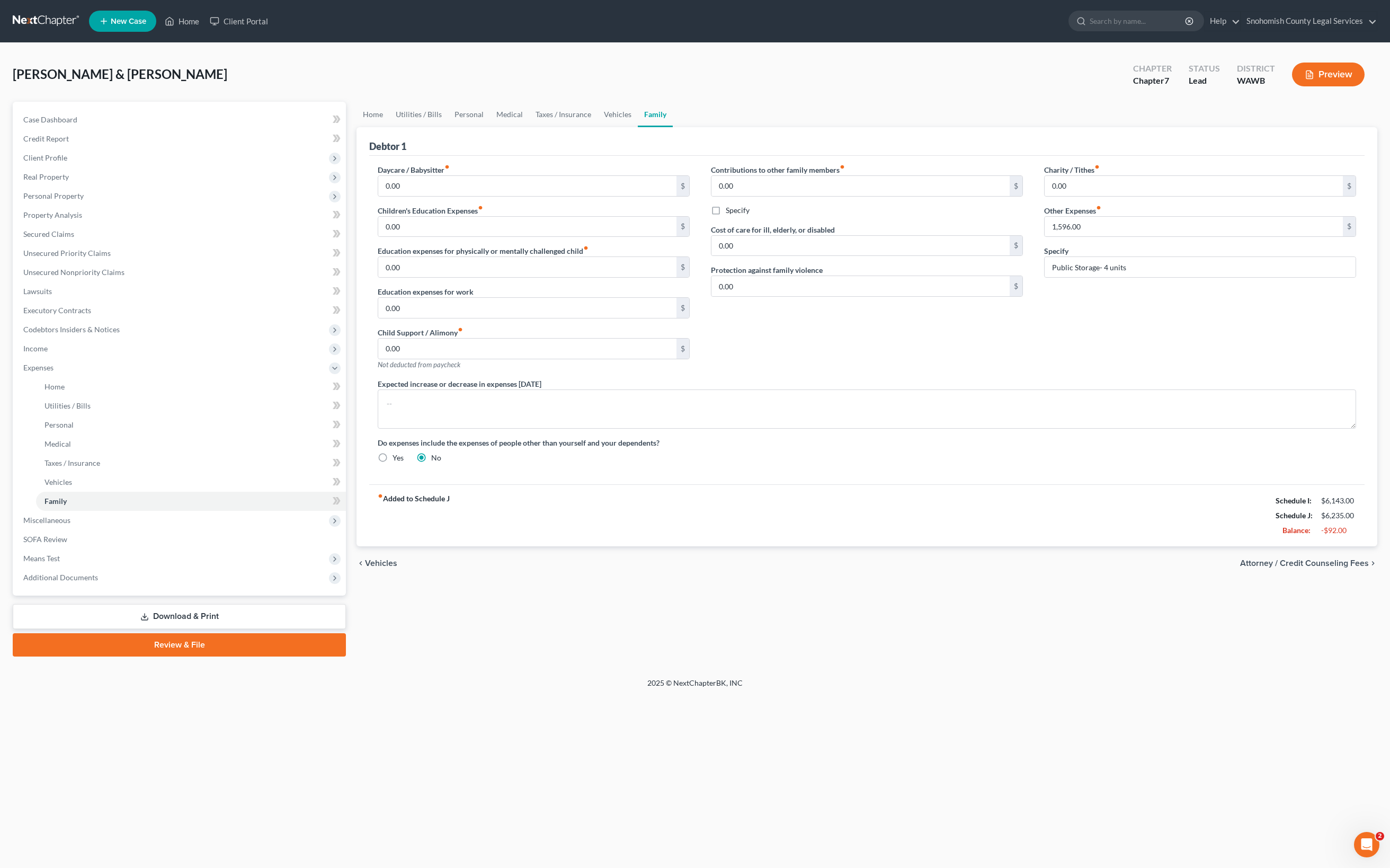
select select "0"
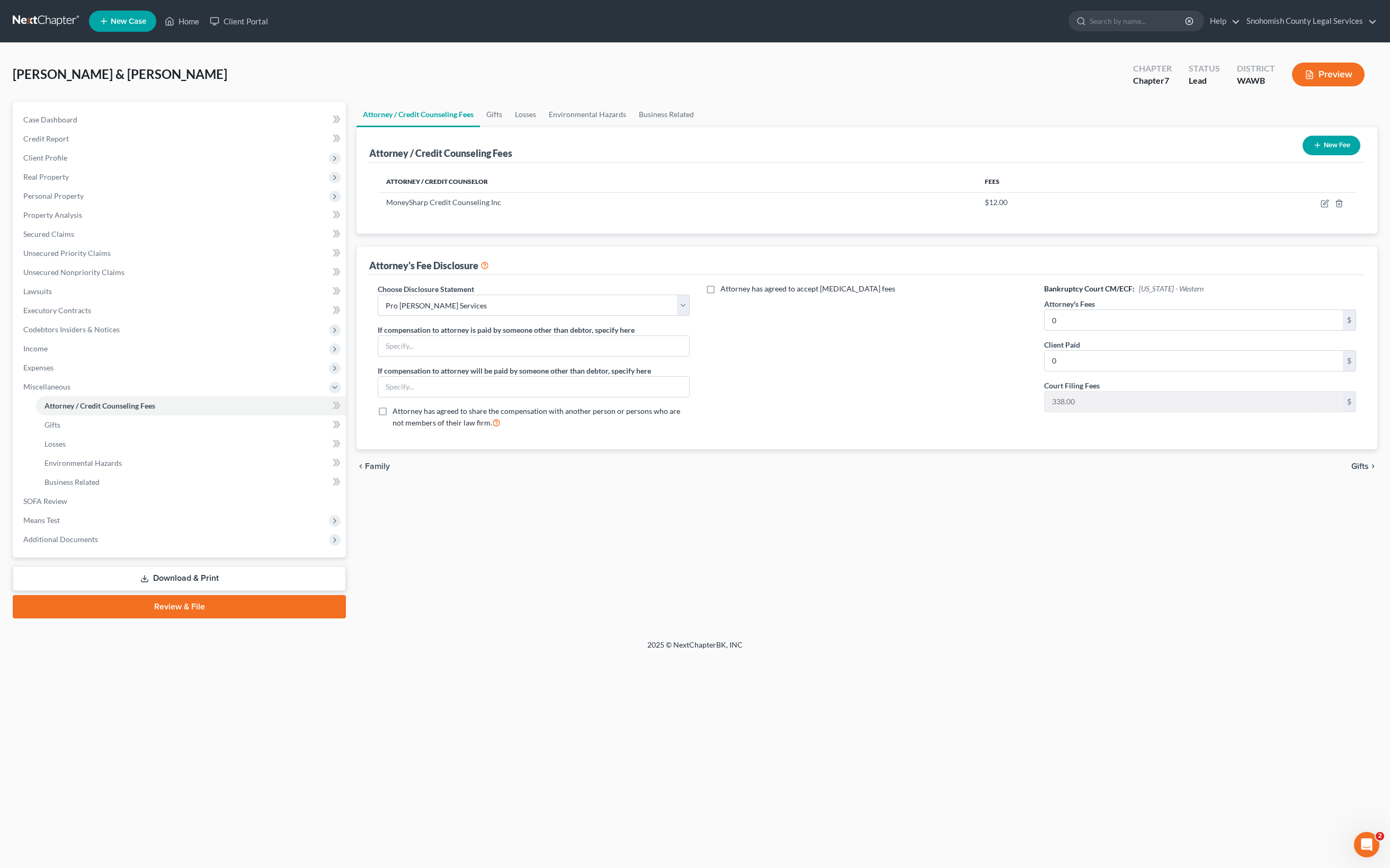
scroll to position [341, 0]
click at [70, 382] on span "Miscellaneous" at bounding box center [47, 387] width 47 height 9
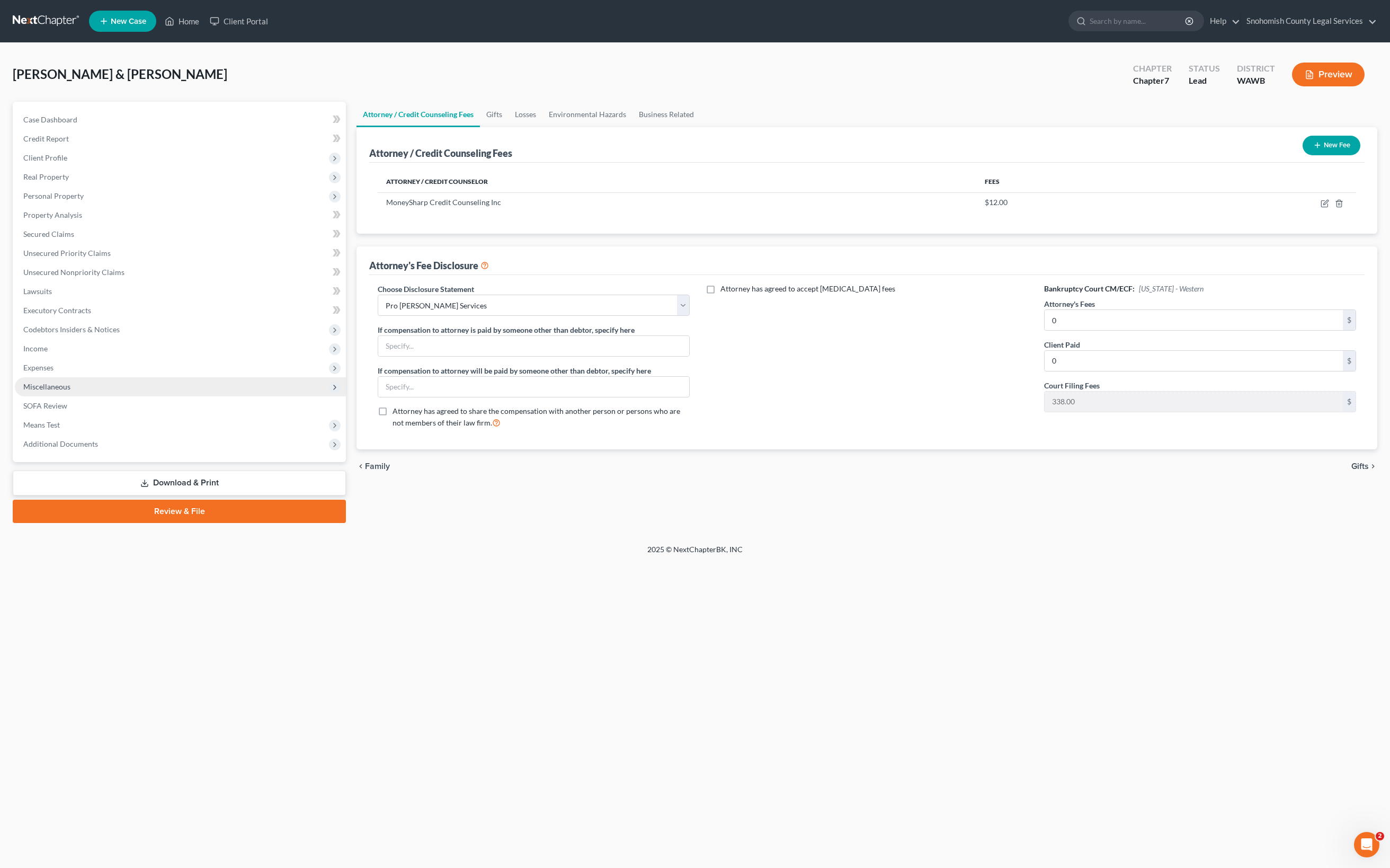
scroll to position [162, 0]
click at [84, 191] on span "Personal Property" at bounding box center [53, 195] width 60 height 9
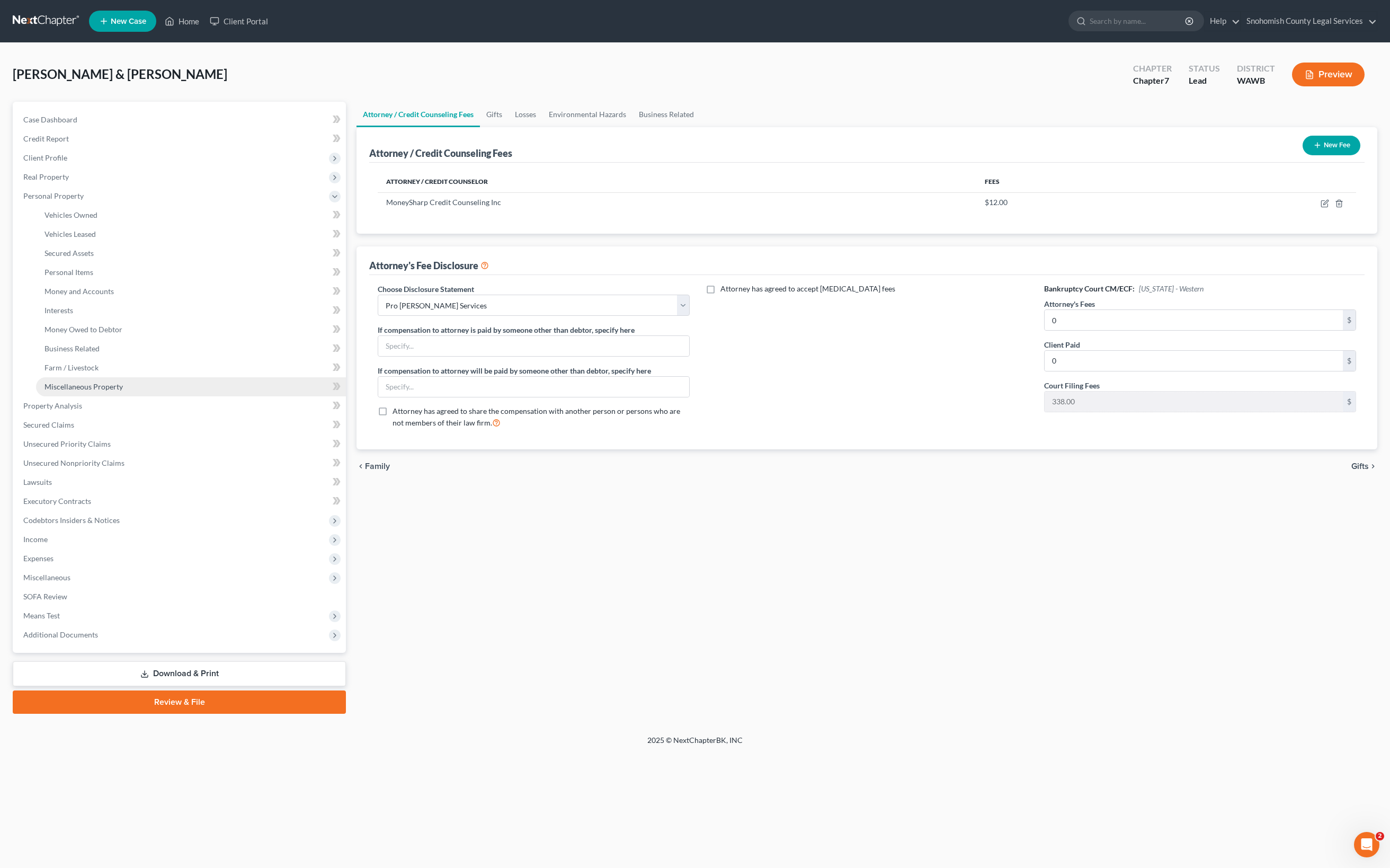
click at [123, 391] on span "Miscellaneous Property" at bounding box center [84, 387] width 78 height 9
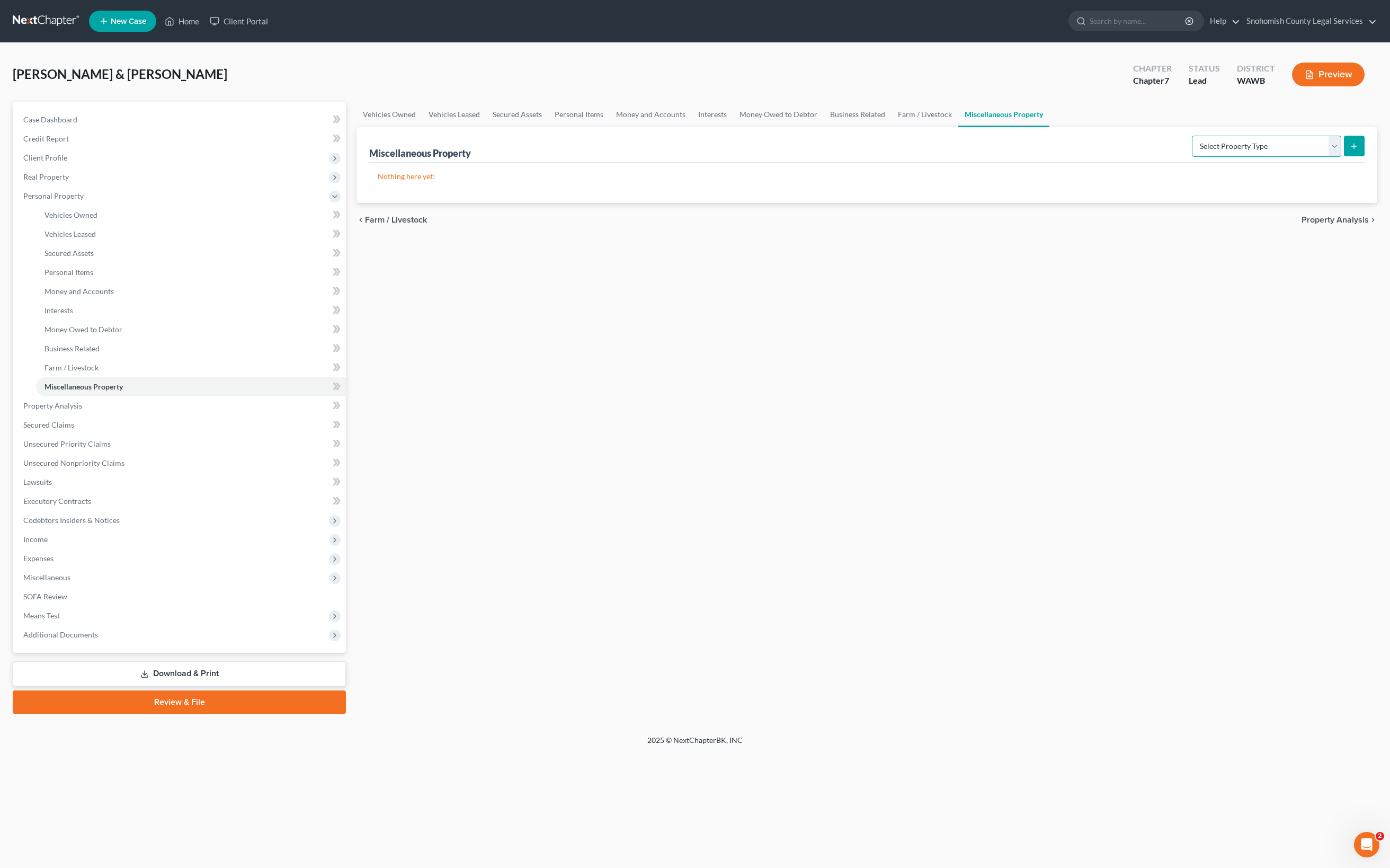
select select "stored_within_1_year"
click at [1344, 156] on button "submit" at bounding box center [1354, 146] width 21 height 21
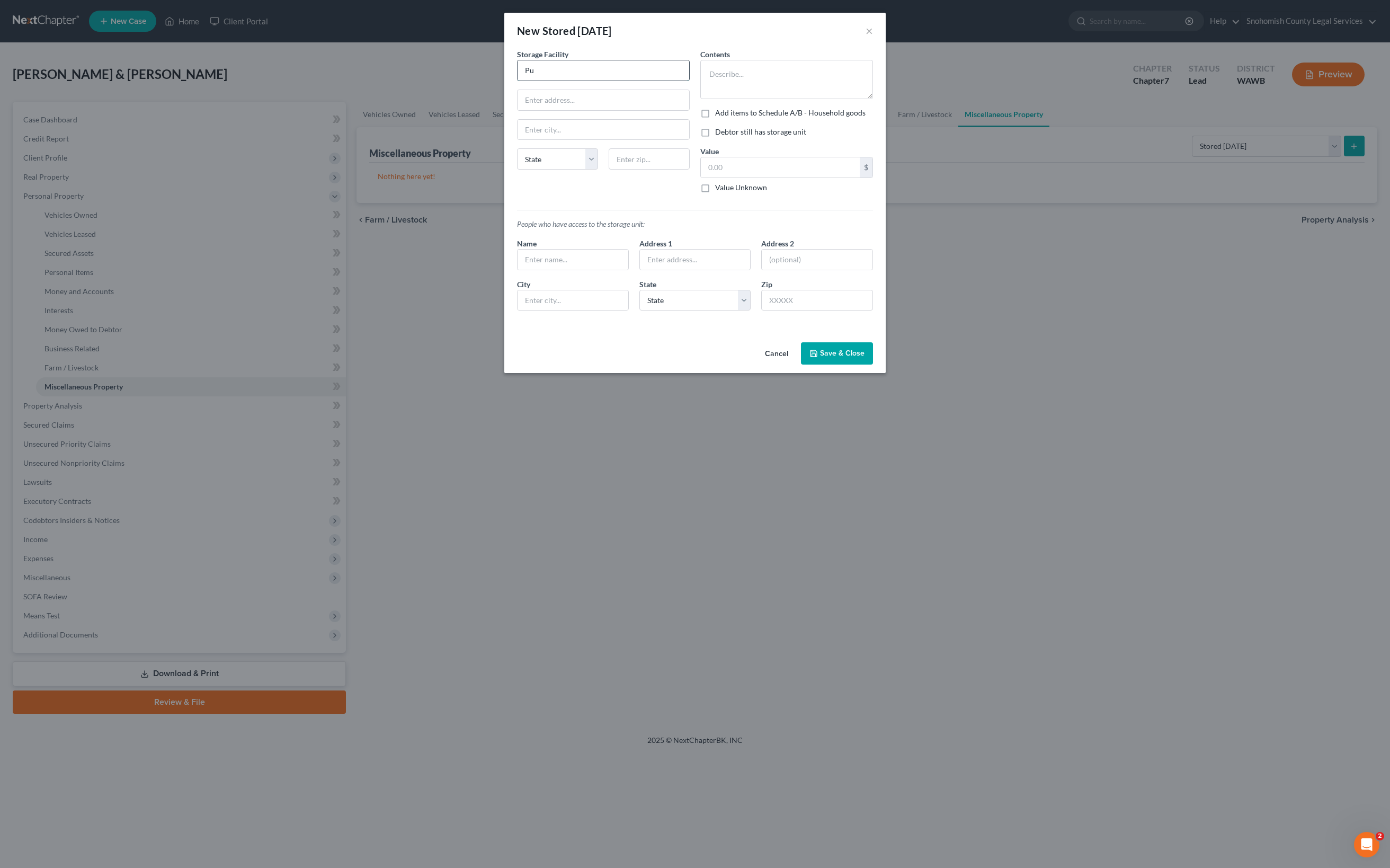
type input "P"
paste input "Alderwood Safe Storage"
type input "Alderwood Safe Storage"
type input "98037"
click at [812, 178] on input "text" at bounding box center [780, 168] width 159 height 20
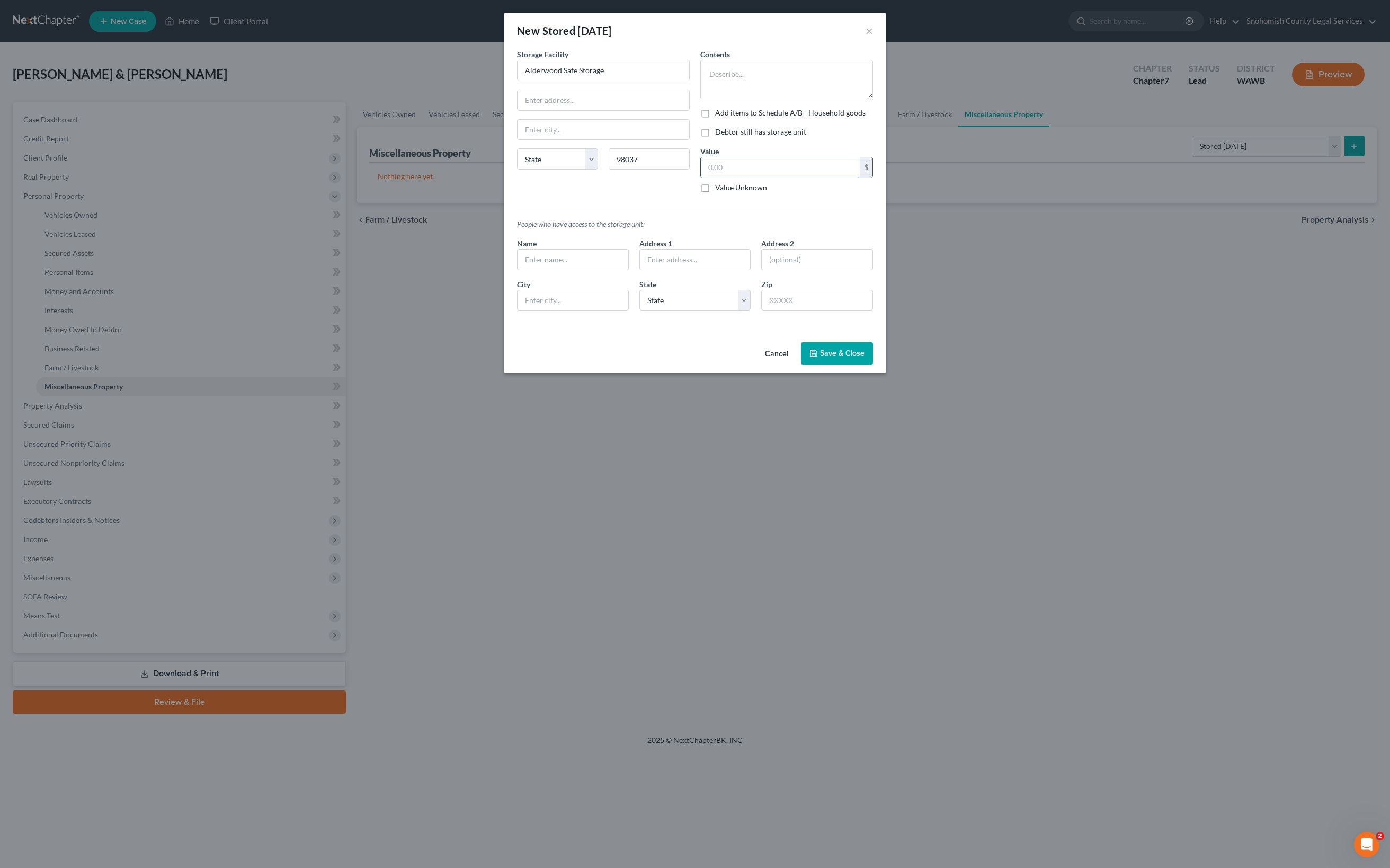
type input "Lynnwood"
select select "50"
click at [518, 110] on input "text" at bounding box center [603, 100] width 171 height 20
paste input "16902 Alderwood Mall Pkwy"
type input "16902 Alderwood Mall Pkwy"
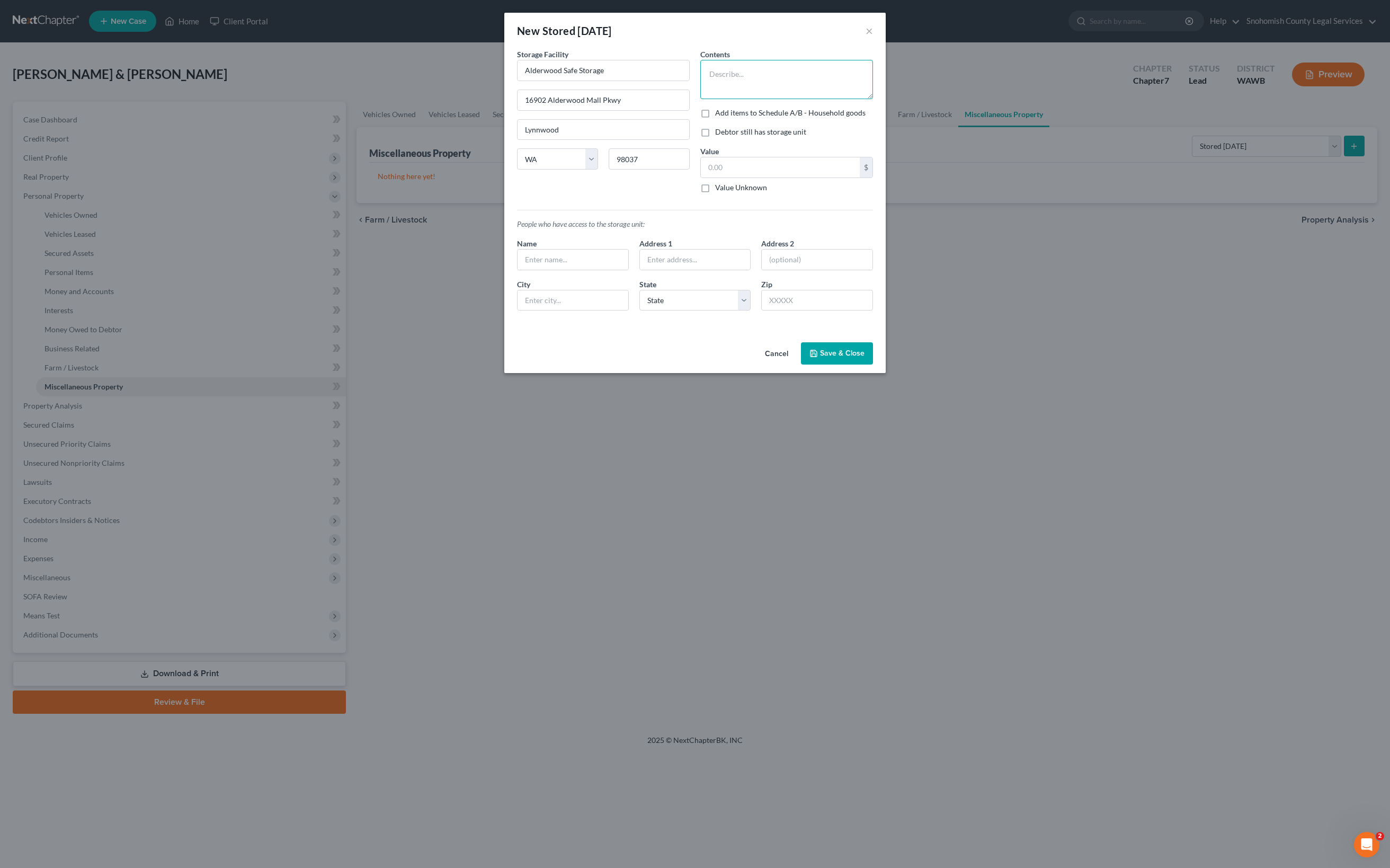
click at [782, 99] on textarea at bounding box center [786, 80] width 173 height 39
click at [715, 137] on label "Debtor still has storage unit" at bounding box center [760, 132] width 91 height 11
click at [719, 133] on input "Debtor still has storage unit" at bounding box center [723, 130] width 7 height 7
checkbox input "true"
click at [715, 118] on label "Add items to Schedule A/B - Household goods" at bounding box center [790, 113] width 151 height 11
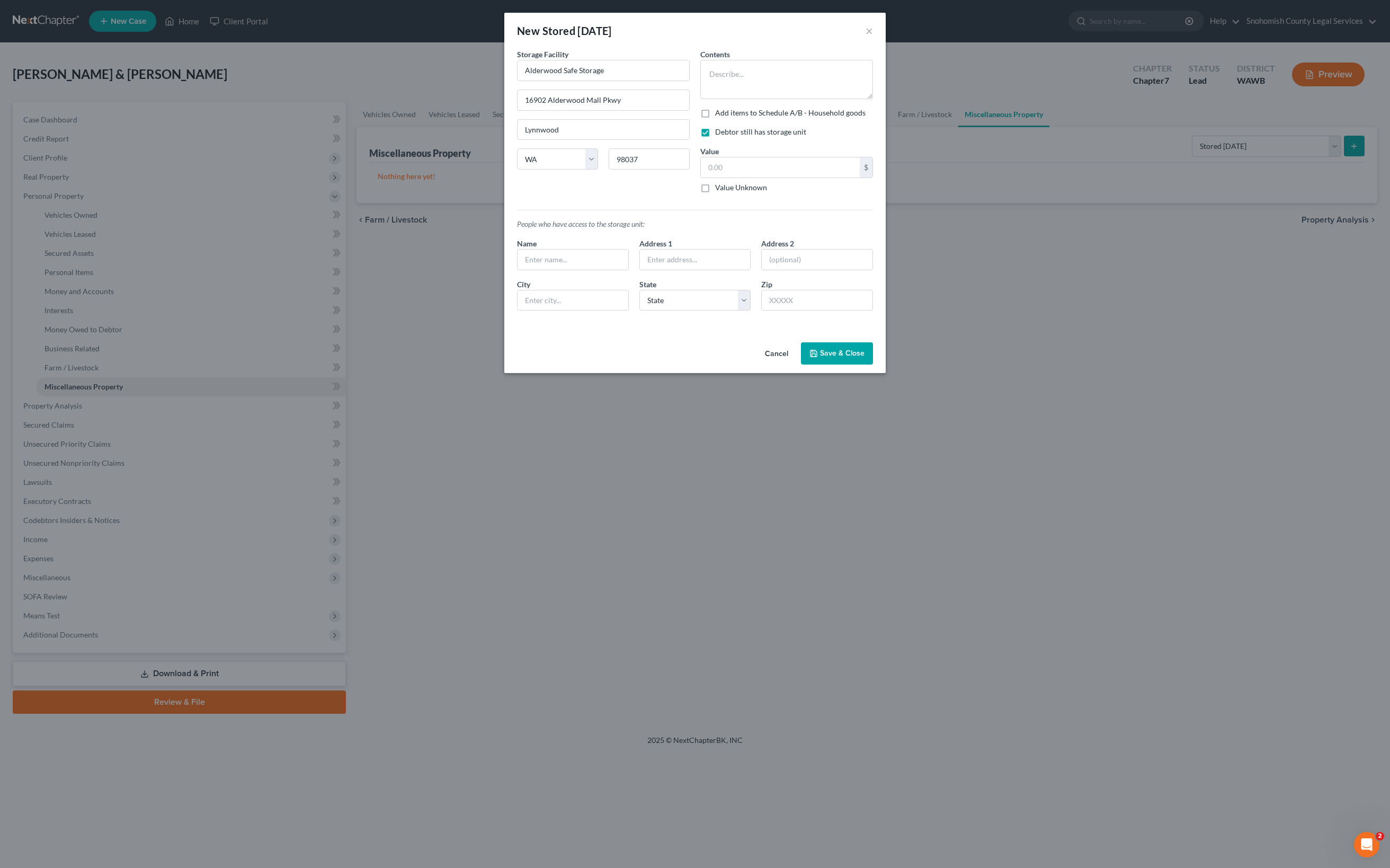
click at [719, 115] on input "Add items to Schedule A/B - Household goods" at bounding box center [723, 111] width 7 height 7
checkbox input "true"
click at [730, 99] on textarea at bounding box center [786, 80] width 173 height 39
click at [763, 178] on input "text" at bounding box center [780, 168] width 159 height 20
click at [715, 193] on label "Value Unknown" at bounding box center [741, 187] width 52 height 11
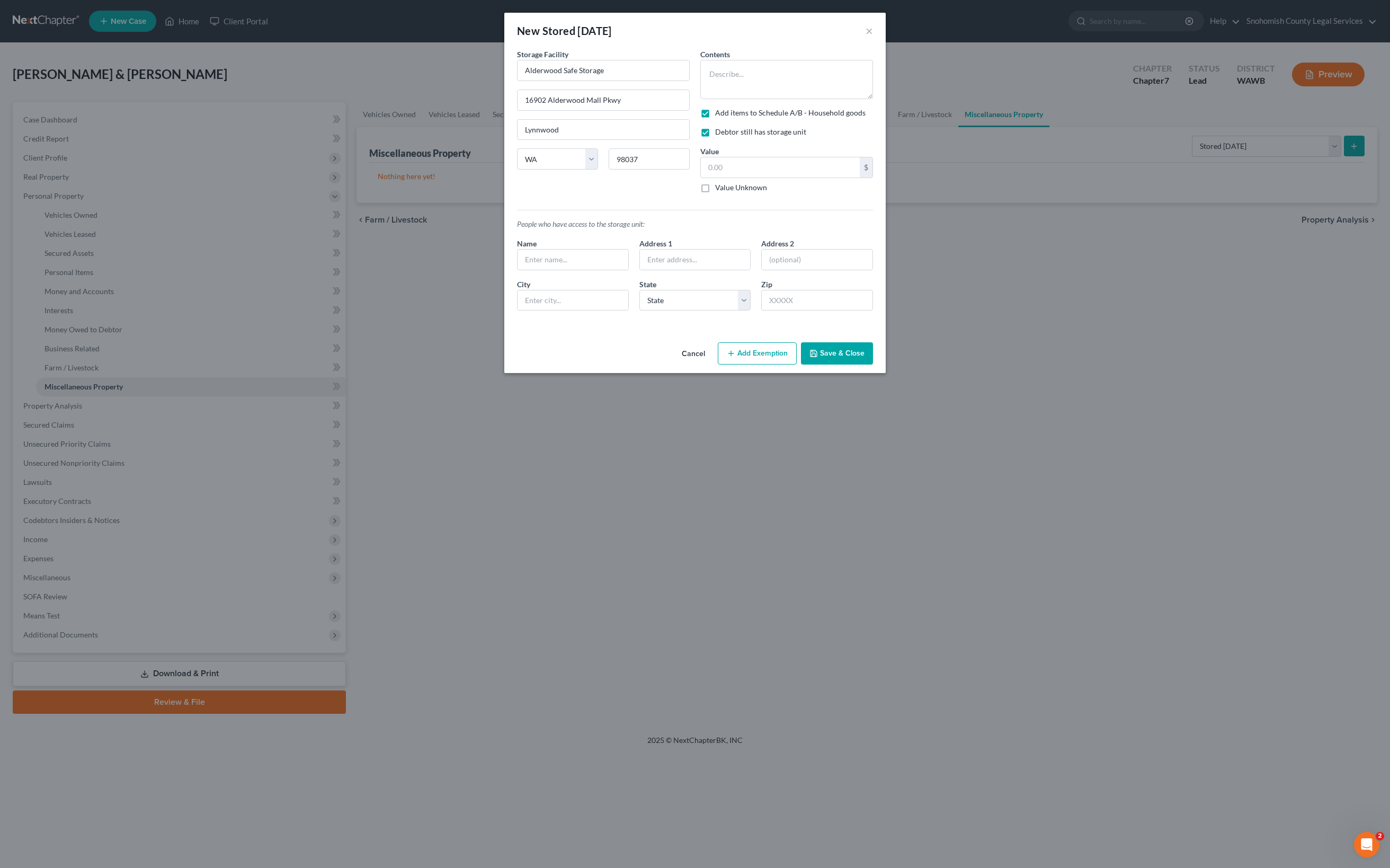
click at [719, 189] on input "Value Unknown" at bounding box center [723, 185] width 7 height 7
checkbox input "true"
type input "0.00"
type input "M"
click at [588, 270] on div "Name" at bounding box center [573, 254] width 122 height 32
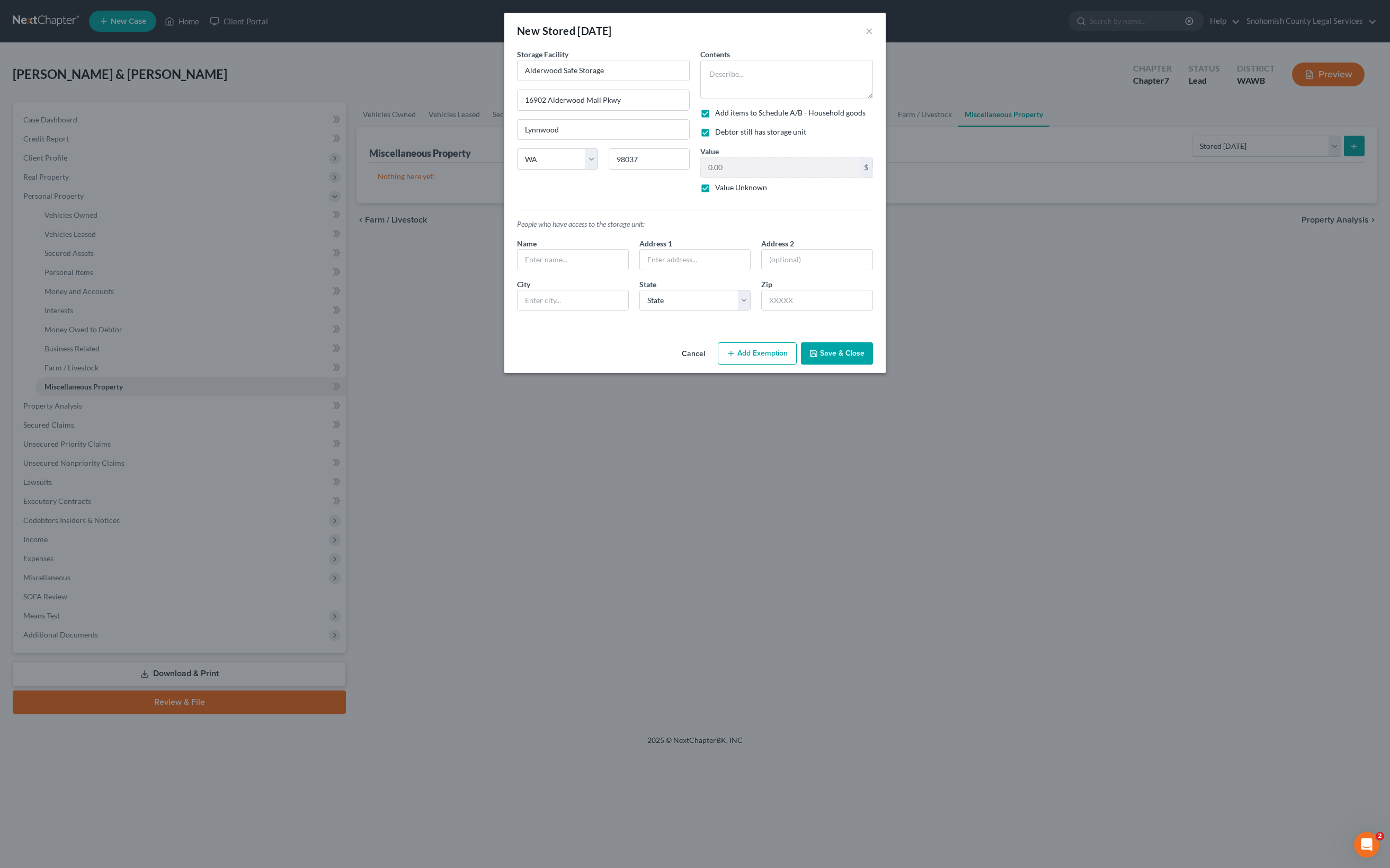
click at [873, 364] on button "Save & Close" at bounding box center [837, 353] width 72 height 22
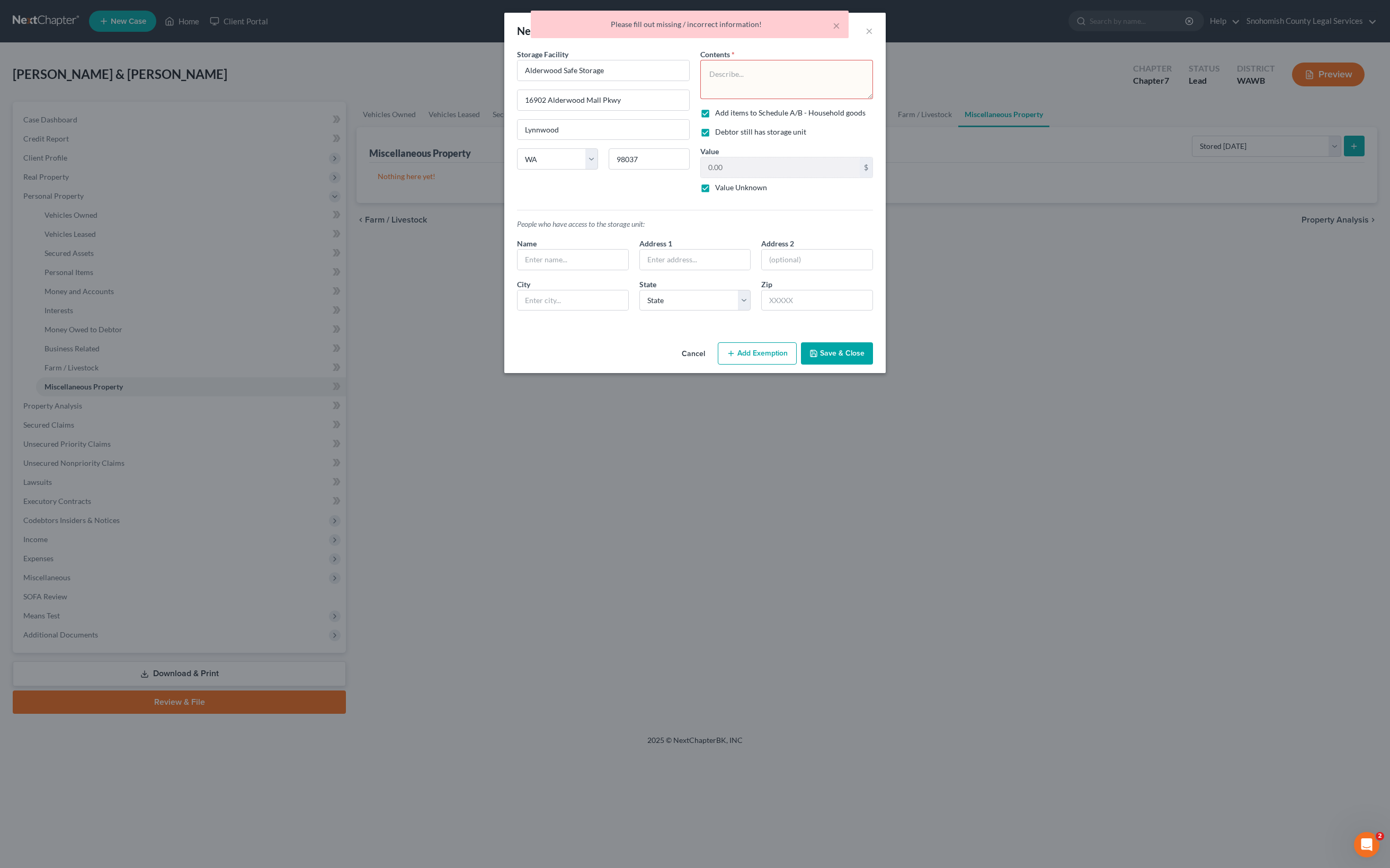
click at [786, 99] on textarea at bounding box center [786, 80] width 173 height 39
click at [833, 28] on button "×" at bounding box center [836, 25] width 8 height 13
click at [767, 99] on textarea at bounding box center [786, 80] width 173 height 39
click at [751, 99] on textarea "Misc items" at bounding box center [786, 80] width 173 height 39
click at [861, 99] on textarea "Misc seasonal items" at bounding box center [786, 80] width 173 height 39
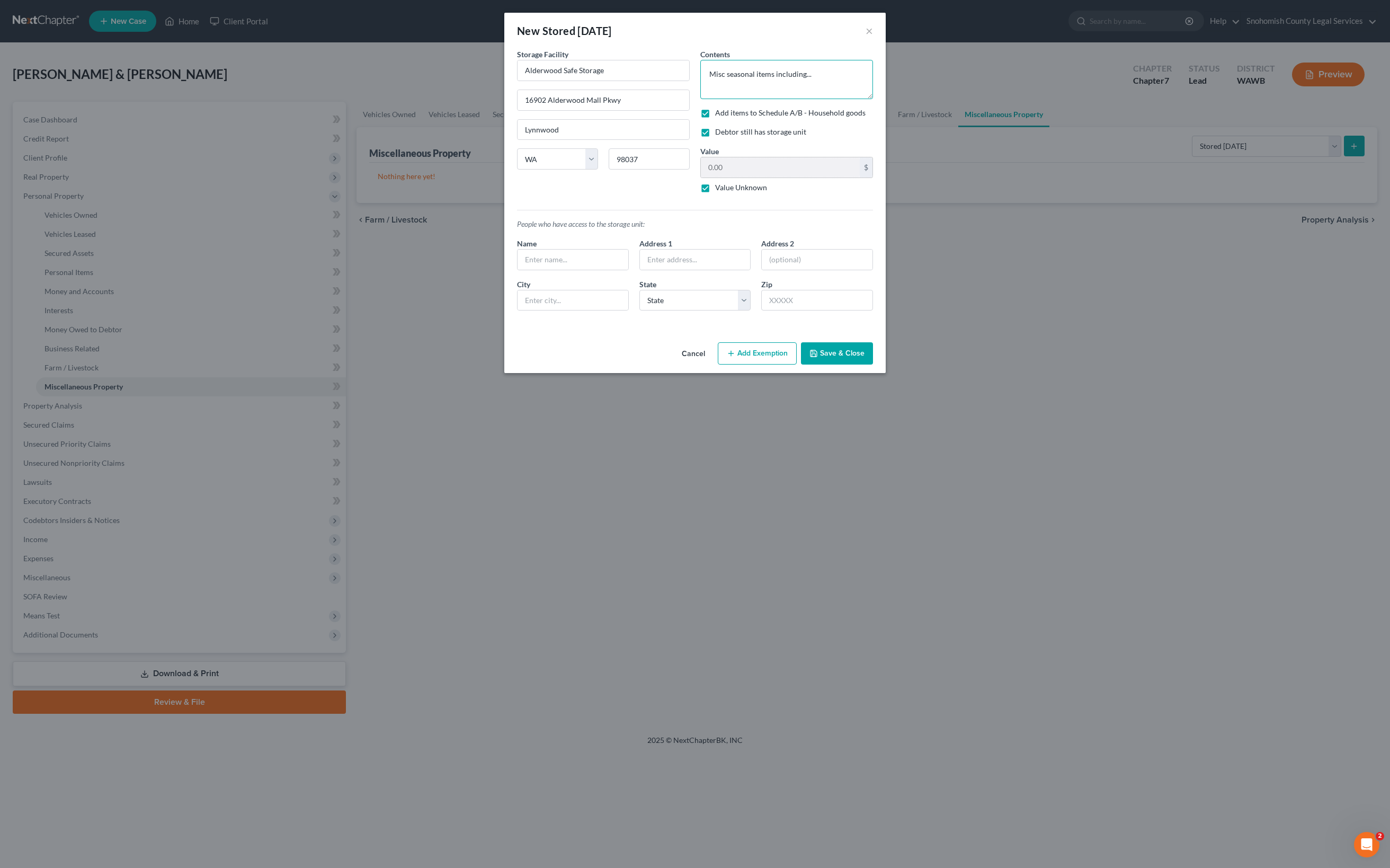
type textarea "Misc seasonal items including..."
click at [715, 193] on label "Value Unknown" at bounding box center [741, 187] width 52 height 11
click at [719, 189] on input "Value Unknown" at bounding box center [723, 185] width 7 height 7
checkbox input "false"
click at [873, 364] on button "Save & Close" at bounding box center [837, 353] width 72 height 22
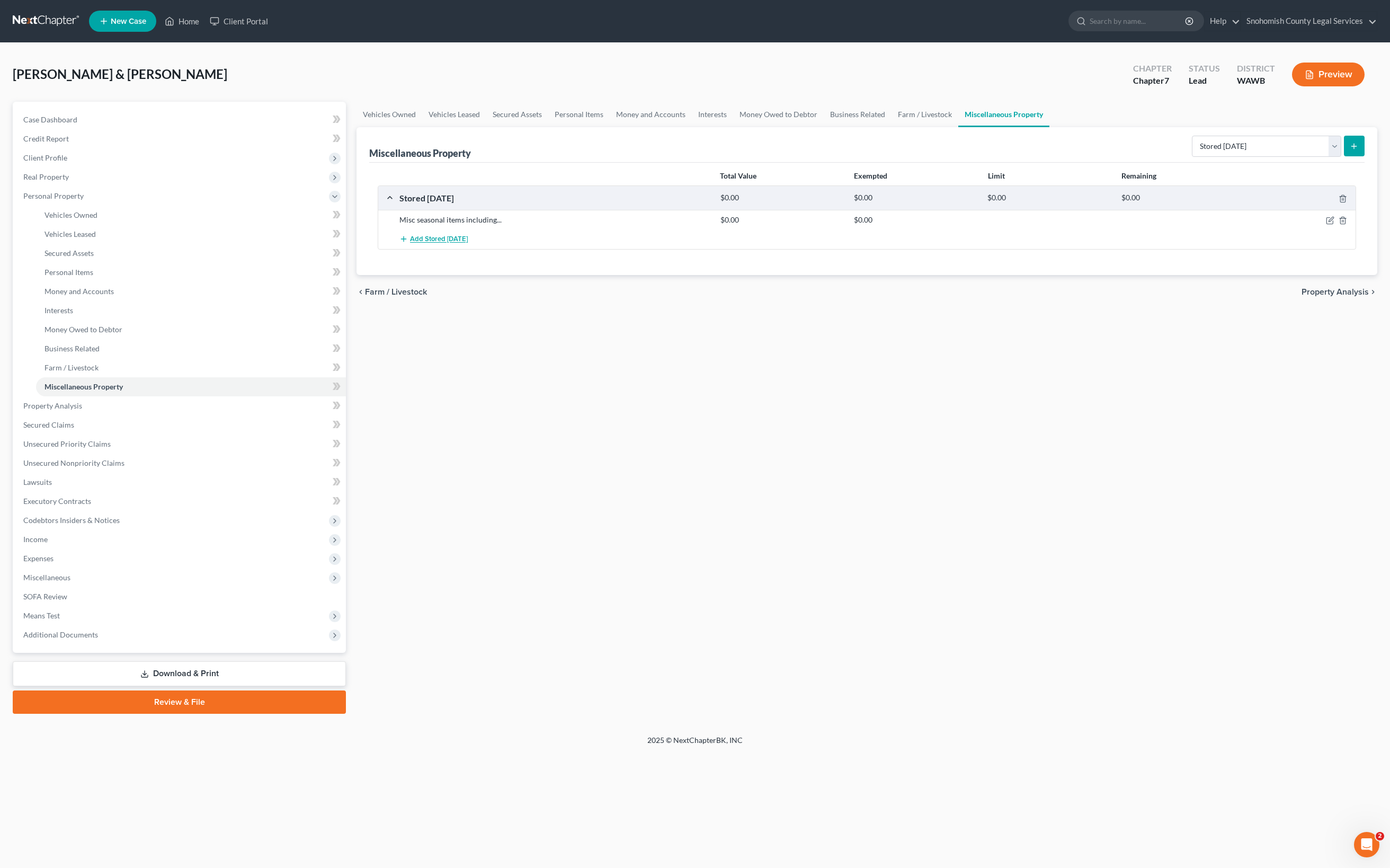
click at [468, 244] on span "Add Stored Within 1 Year" at bounding box center [438, 239] width 58 height 8
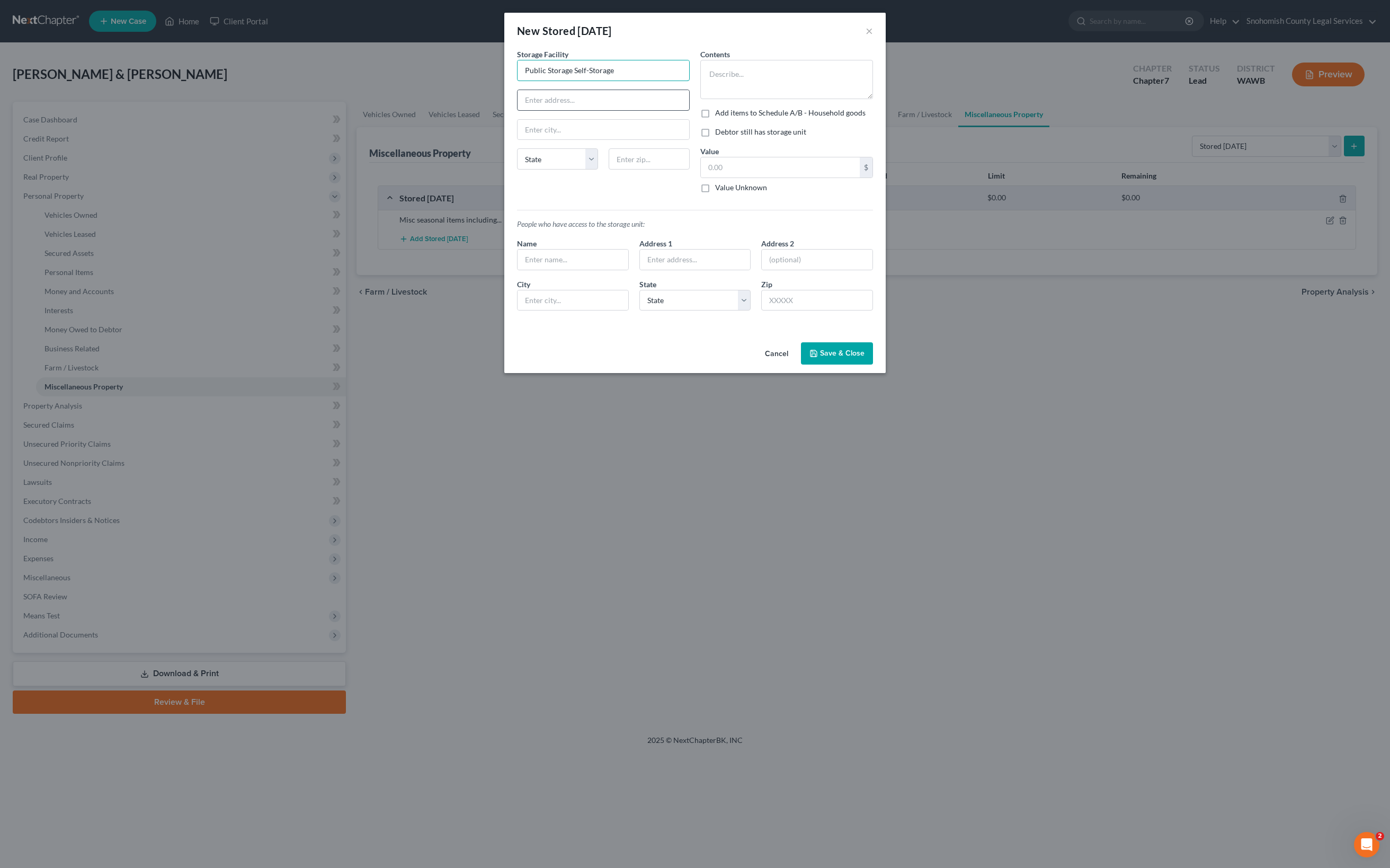
type input "Public Storage Self-Storage"
drag, startPoint x: 507, startPoint y: 189, endPoint x: 584, endPoint y: 295, distance: 131.0
type input "98026"
type input "Edmonds"
select select "50"
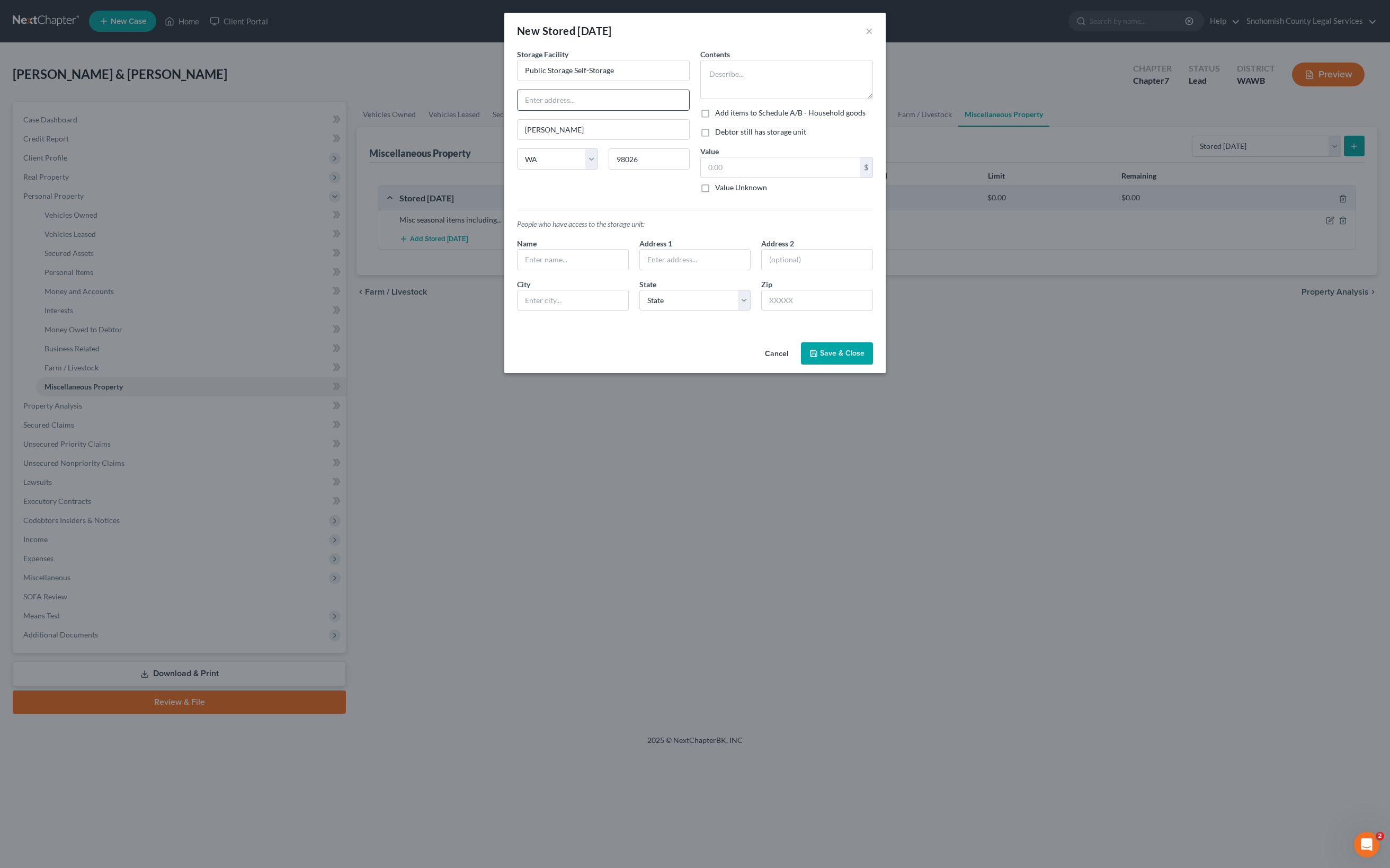
paste input "22510 76th Ave W Edmonds"
drag, startPoint x: 608, startPoint y: 179, endPoint x: 526, endPoint y: 176, distance: 82.1
click at [526, 110] on input "22510 76th Ave W Edmonds" at bounding box center [603, 100] width 171 height 20
type input "22510 76th Ave W"
click at [614, 170] on input "98026" at bounding box center [649, 158] width 81 height 21
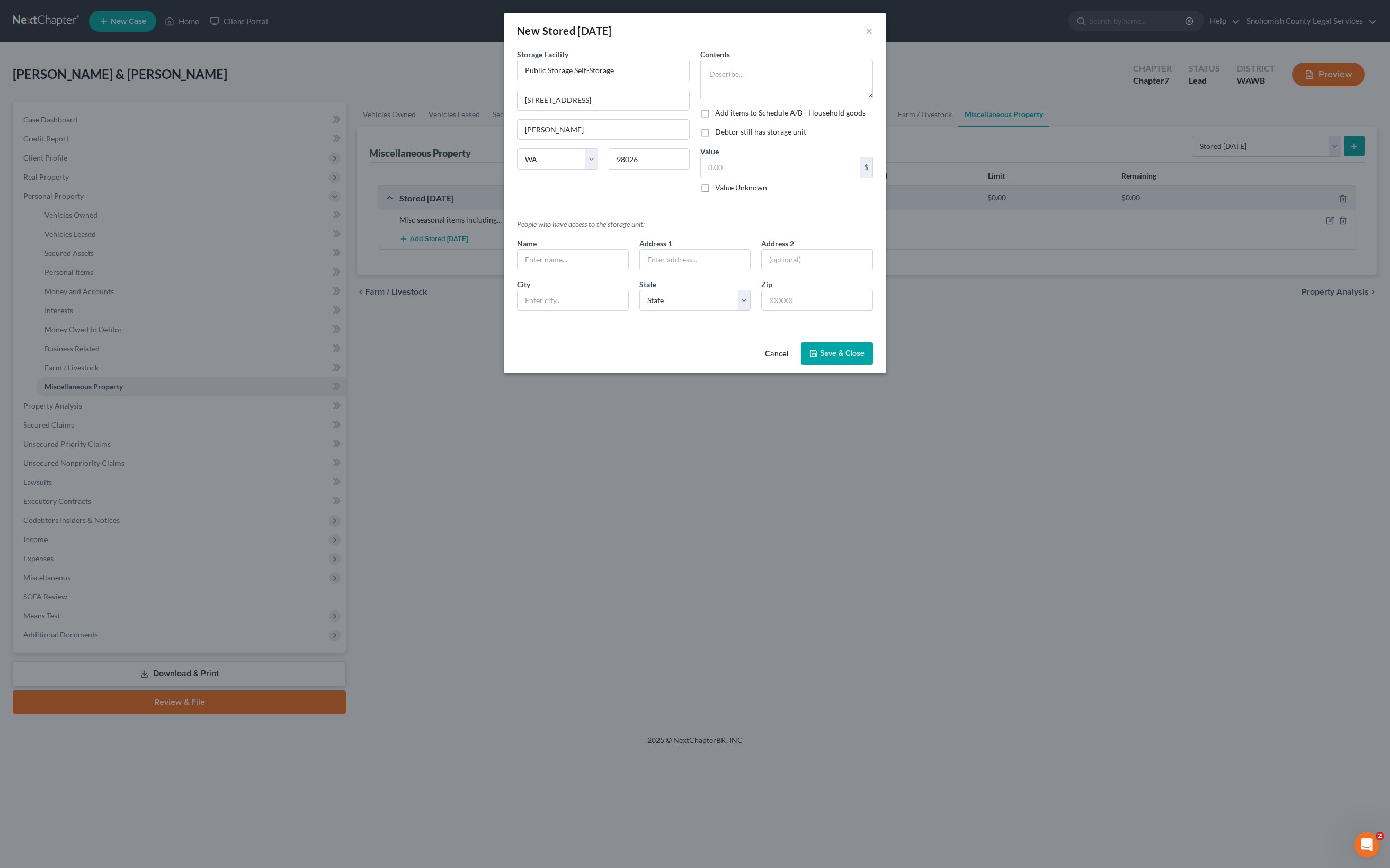
click at [715, 118] on label "Add items to Schedule A/B - Household goods" at bounding box center [790, 113] width 151 height 11
click at [719, 115] on input "Add items to Schedule A/B - Household goods" at bounding box center [723, 111] width 7 height 7
checkbox input "true"
click at [715, 137] on label "Debtor still has storage unit" at bounding box center [760, 132] width 91 height 11
click at [719, 133] on input "Debtor still has storage unit" at bounding box center [723, 130] width 7 height 7
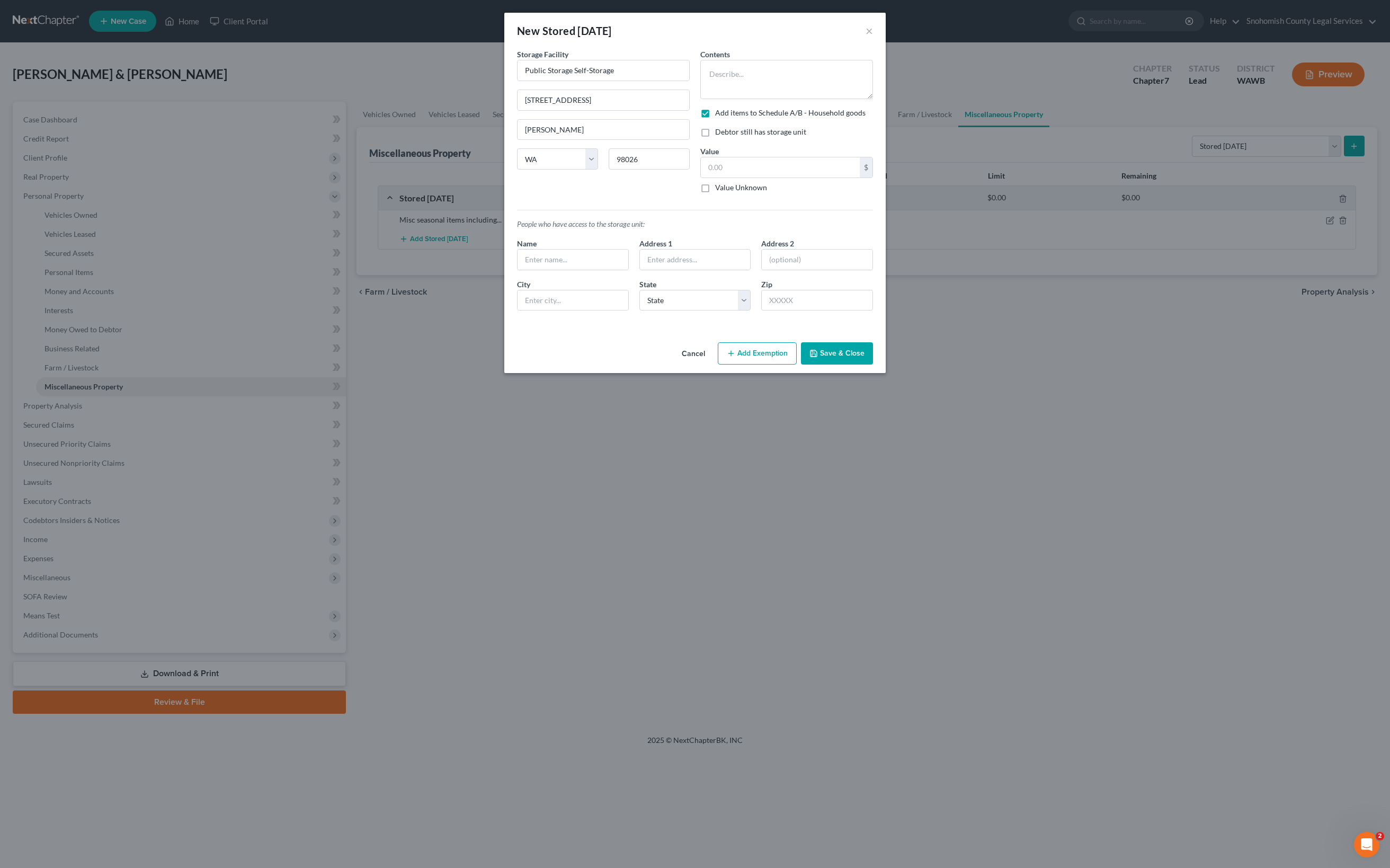
checkbox input "true"
click at [762, 99] on textarea at bounding box center [786, 80] width 173 height 39
type textarea "Misc items including ..."
click at [873, 364] on button "Save & Close" at bounding box center [837, 353] width 72 height 22
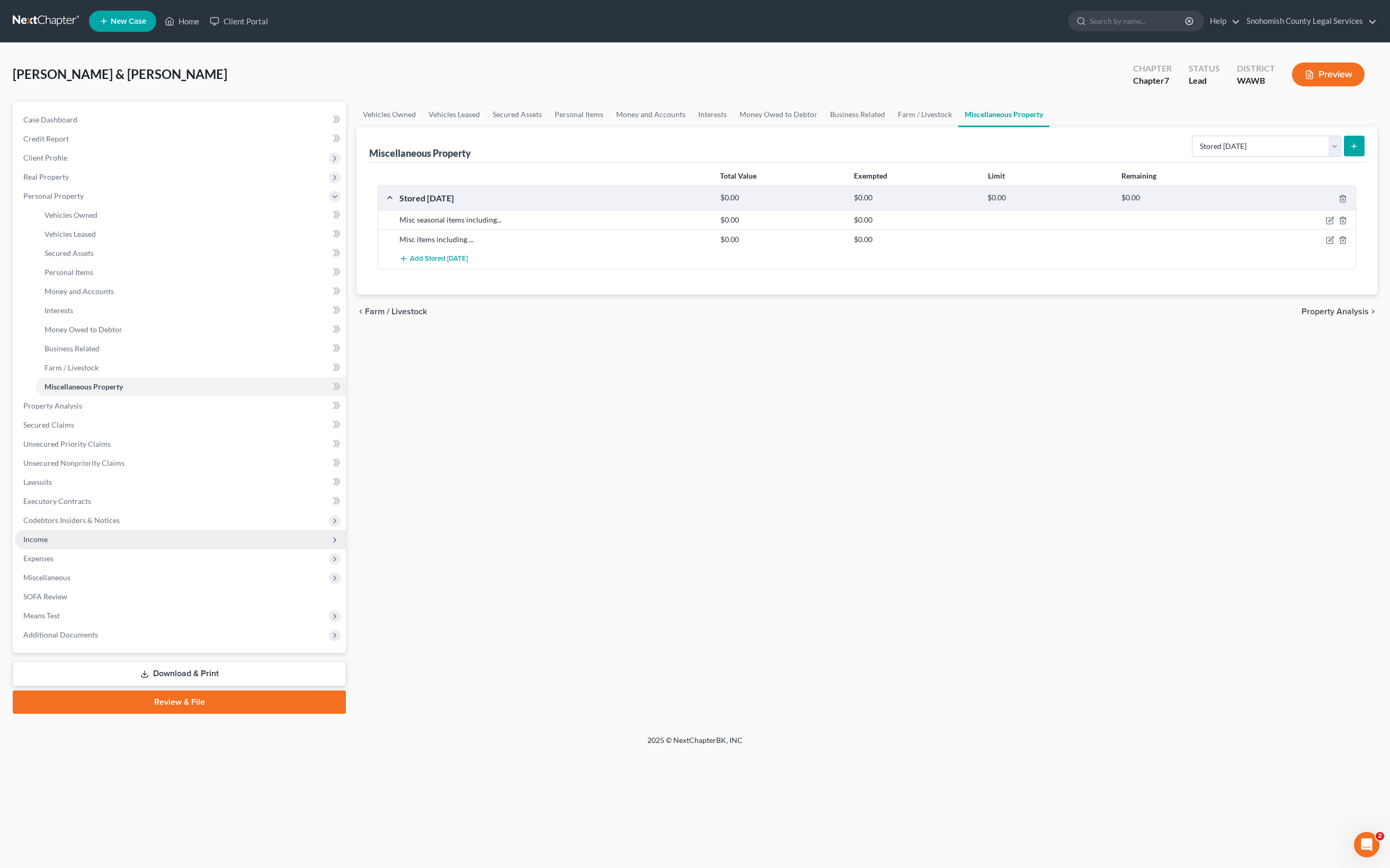
scroll to position [521, 0]
click at [226, 686] on link "Download & Print" at bounding box center [179, 673] width 333 height 25
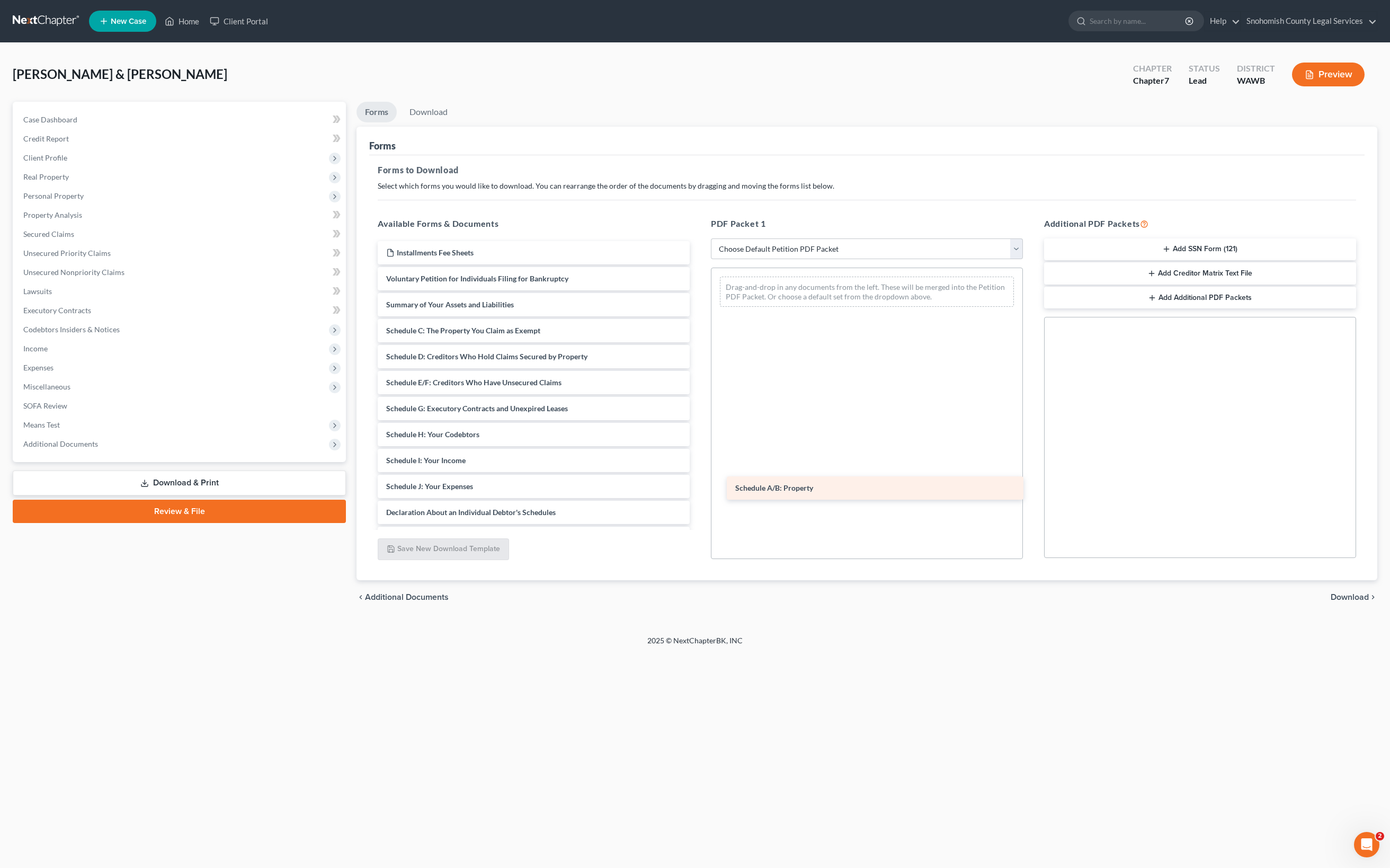
drag, startPoint x: 581, startPoint y: 585, endPoint x: 909, endPoint y: 490, distance: 341.5
click at [698, 490] on div "Schedule A/B: Property Installments Fee Sheets Voluntary Petition for Individua…" at bounding box center [534, 473] width 329 height 464
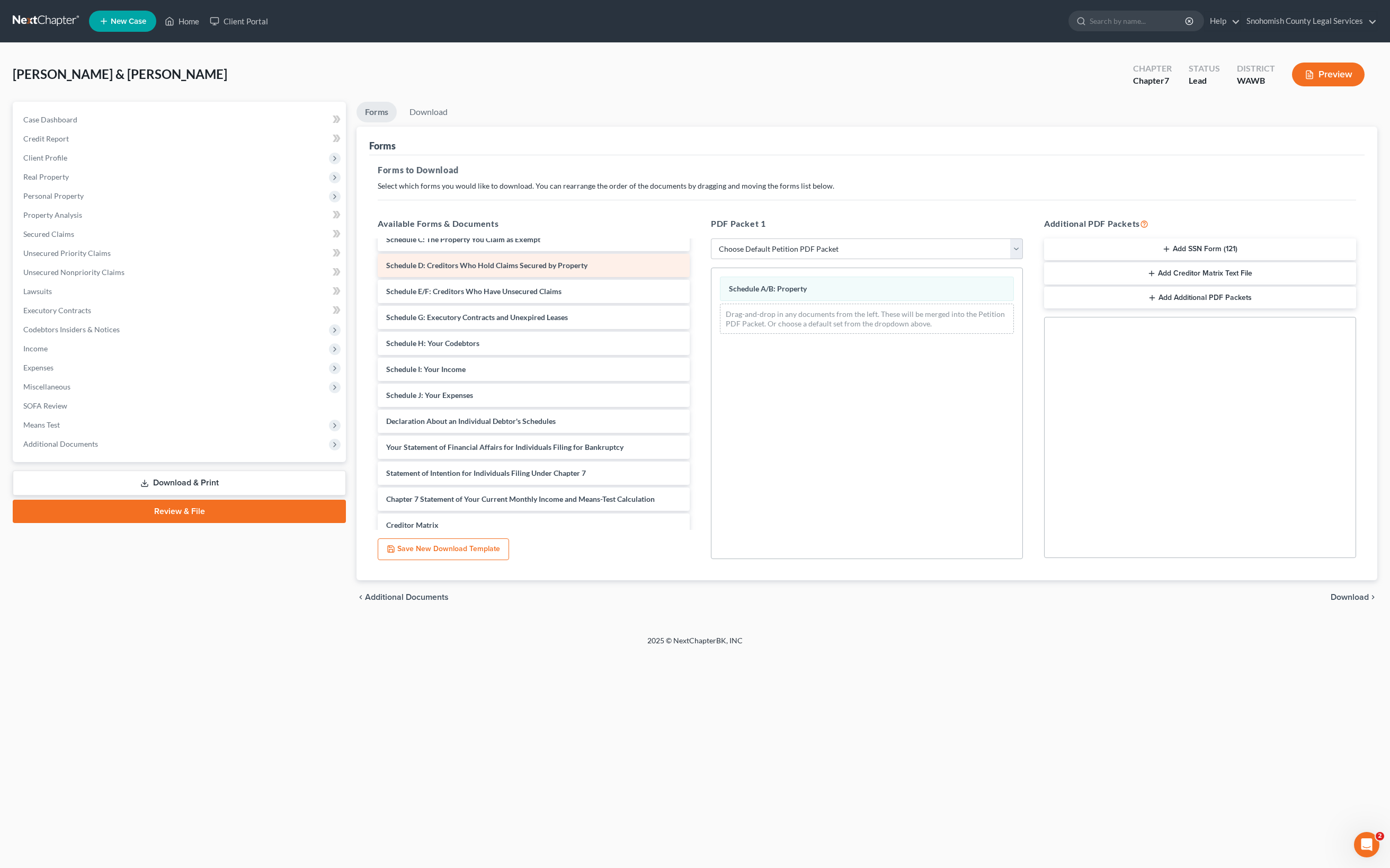
scroll to position [93, 0]
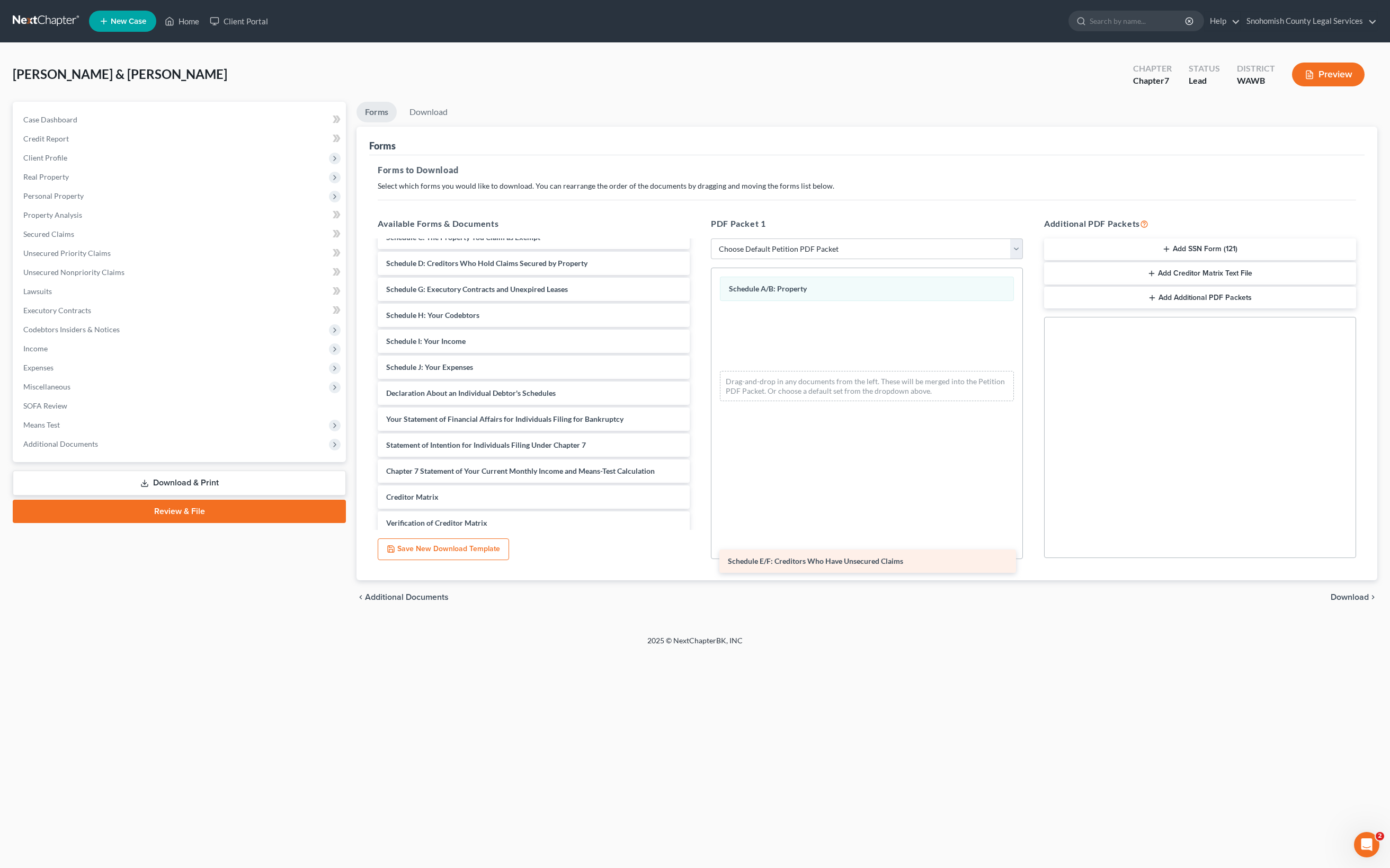
drag, startPoint x: 586, startPoint y: 639, endPoint x: 907, endPoint y: 578, distance: 326.7
click at [698, 578] on div "Schedule E/F: Creditors Who Have Unsecured Claims Installments Fee Sheets Volun…" at bounding box center [534, 367] width 329 height 438
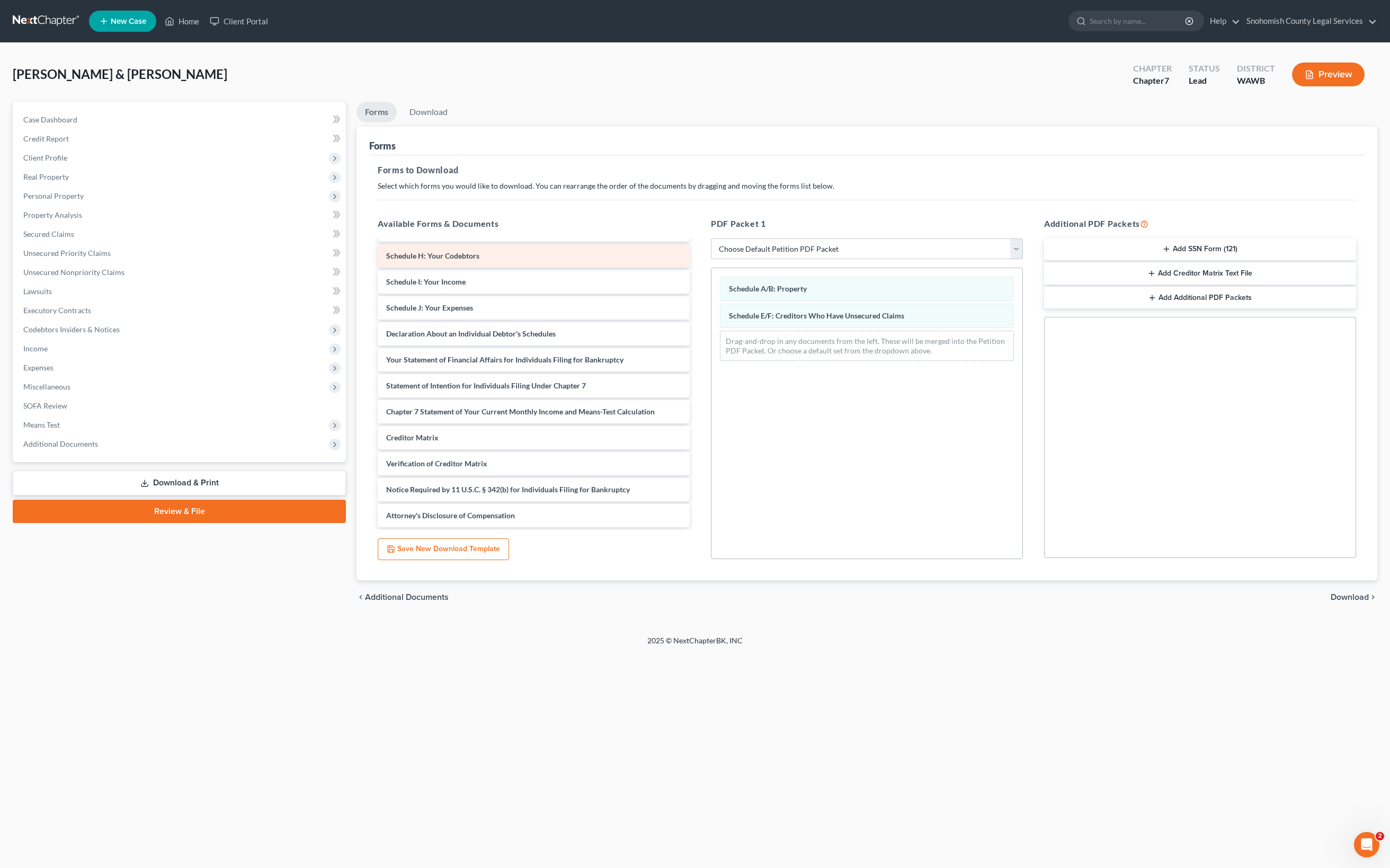
scroll to position [287, 0]
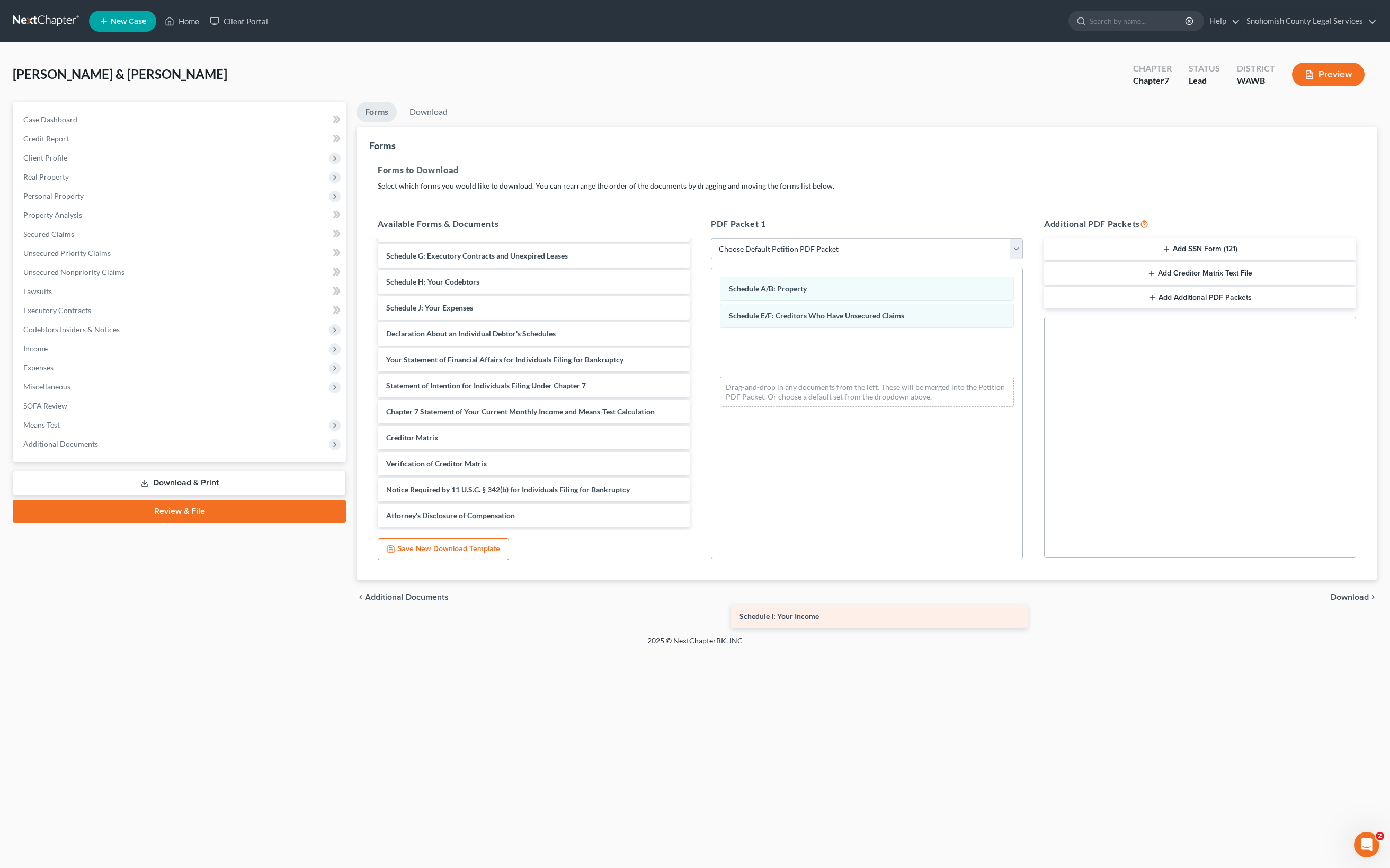
drag, startPoint x: 550, startPoint y: 548, endPoint x: 883, endPoint y: 621, distance: 340.9
click at [698, 527] on div "Schedule I: Your Income Installments Fee Sheets Voluntary Petition for Individu…" at bounding box center [534, 321] width 329 height 412
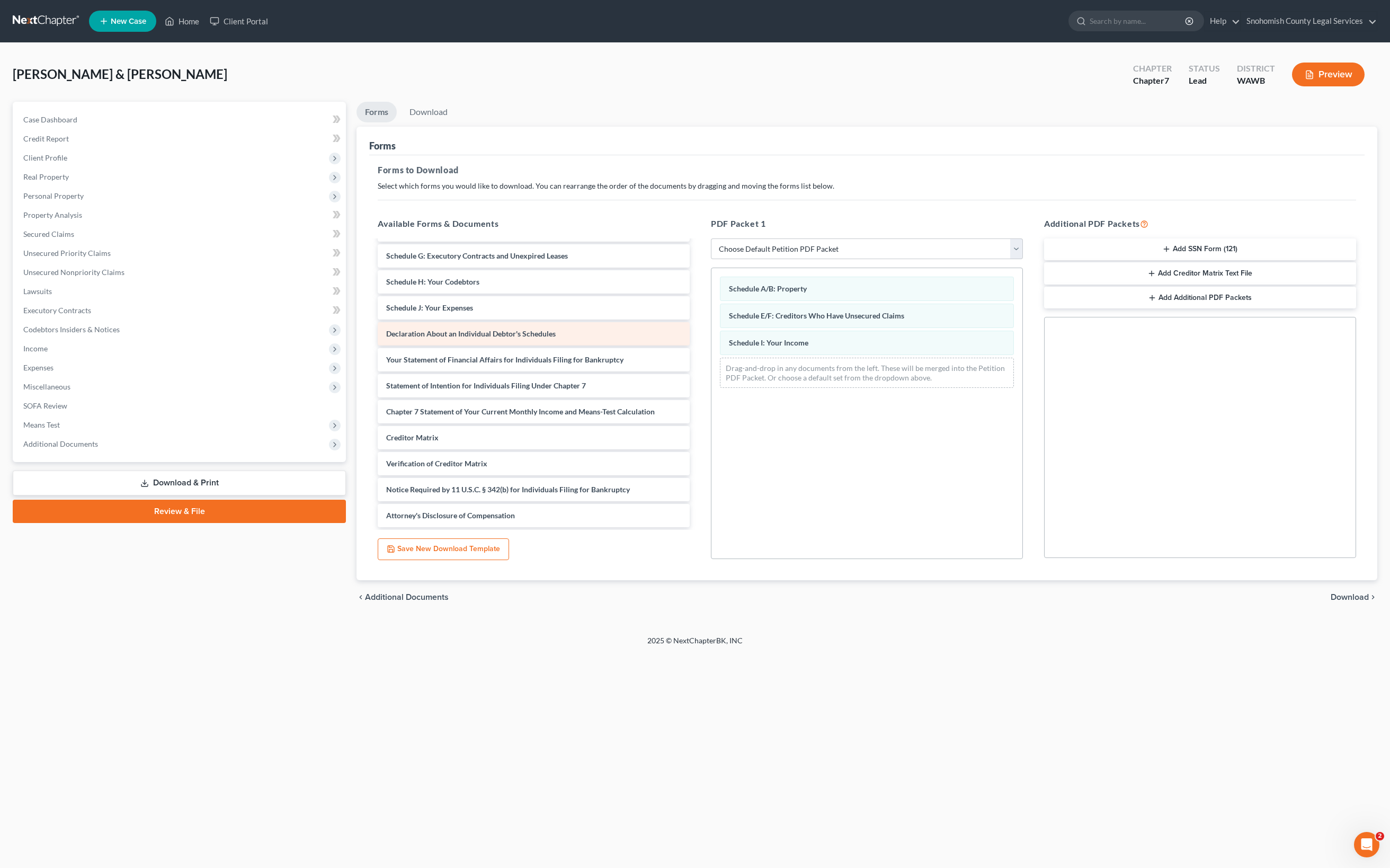
scroll to position [340, 0]
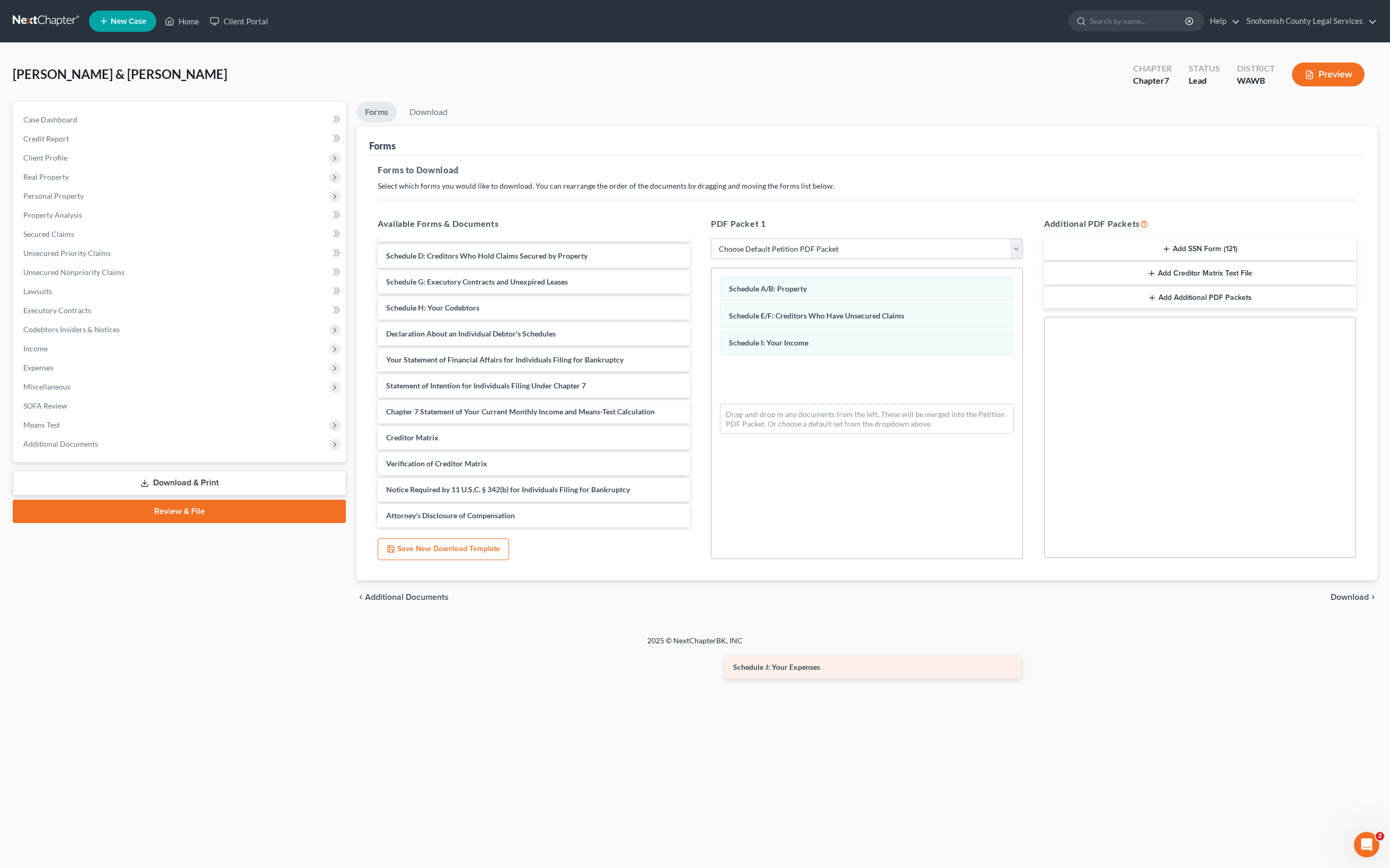
drag, startPoint x: 537, startPoint y: 497, endPoint x: 864, endPoint y: 675, distance: 372.3
click at [698, 527] on div "Schedule J: Your Expenses Installments Fee Sheets Voluntary Petition for Indivi…" at bounding box center [534, 333] width 329 height 387
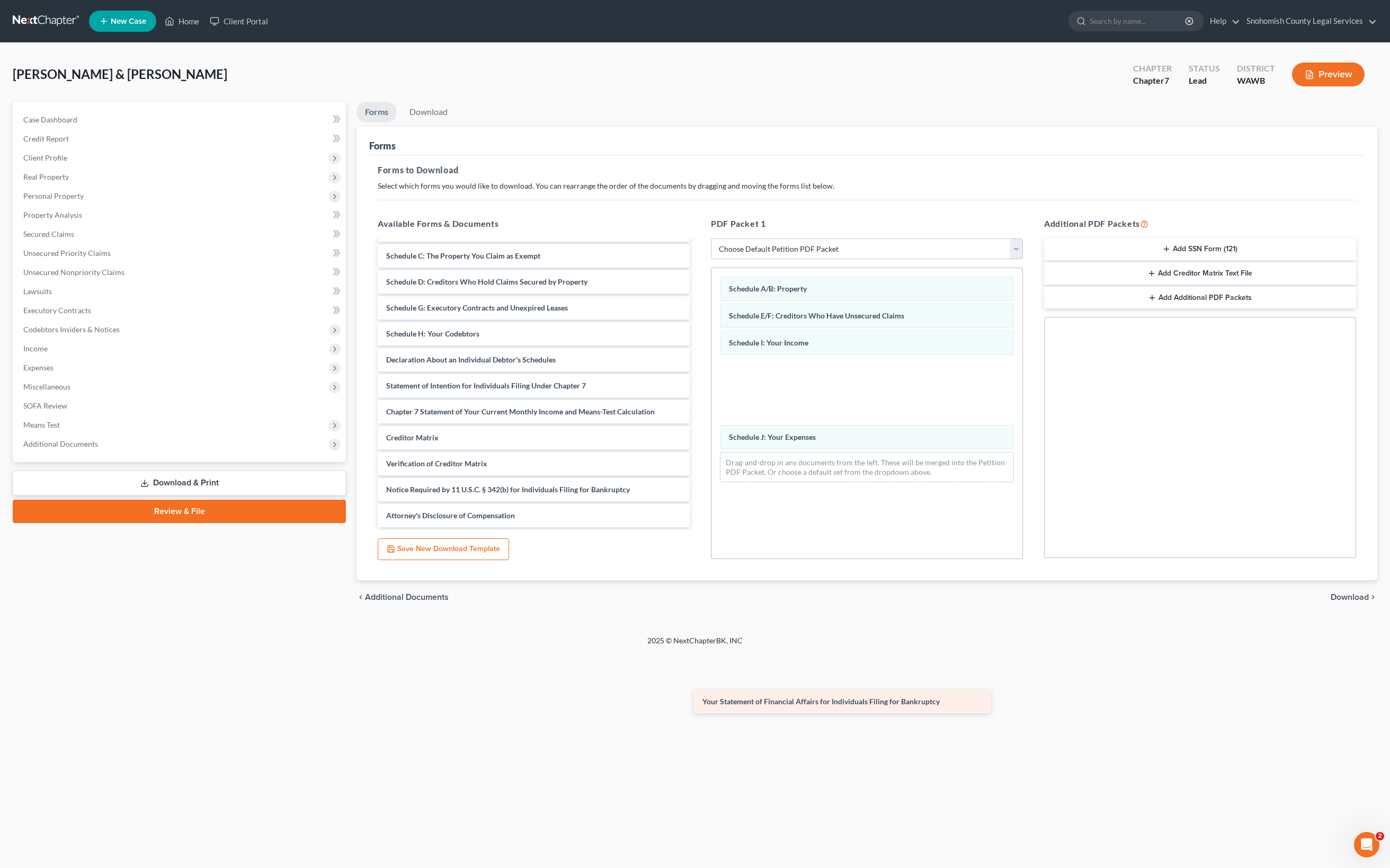
scroll to position [548, 0]
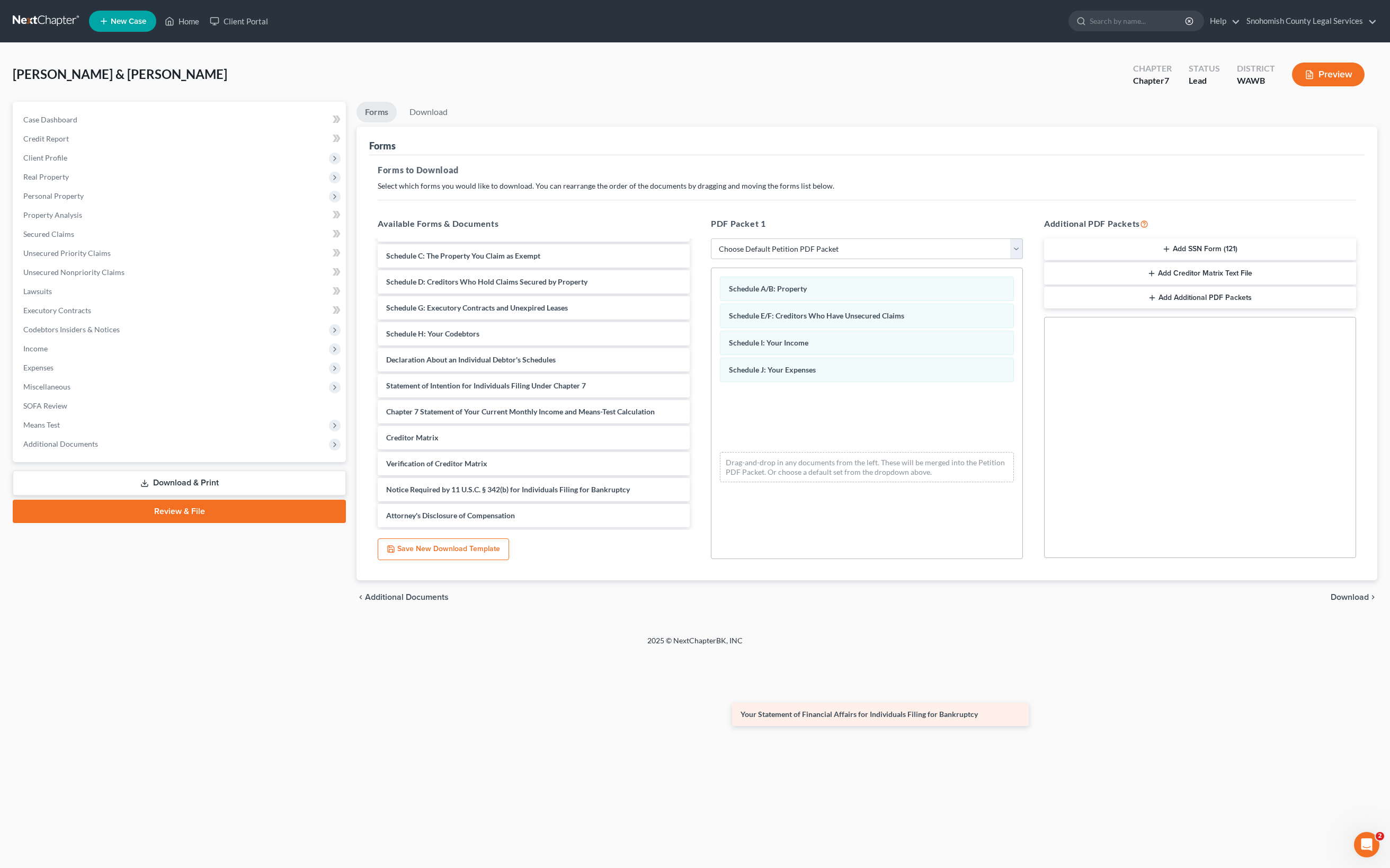
drag, startPoint x: 564, startPoint y: 519, endPoint x: 897, endPoint y: 738, distance: 398.6
click at [698, 527] on div "Your Statement of Financial Affairs for Individuals Filing for Bankruptcy Insta…" at bounding box center [534, 347] width 329 height 361
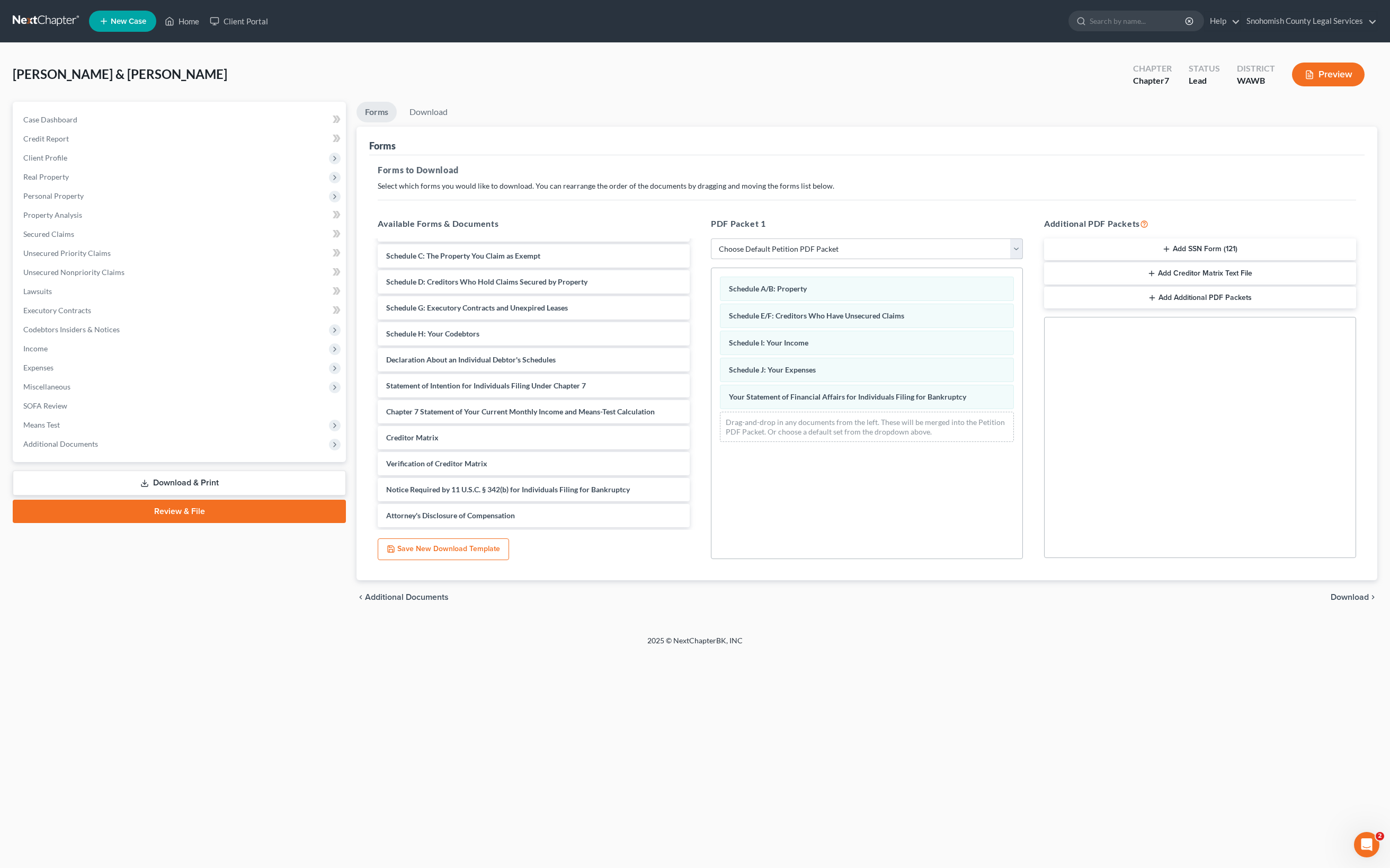
drag, startPoint x: 997, startPoint y: 430, endPoint x: 594, endPoint y: 741, distance: 509.0
click at [594, 568] on div "Available Forms & Documents Installments Fee Sheets Voluntary Petition for Indi…" at bounding box center [867, 388] width 1000 height 359
click at [1137, 285] on button "Add Creditor Matrix Text File" at bounding box center [1200, 273] width 312 height 22
click at [1331, 601] on span "Download" at bounding box center [1350, 597] width 38 height 8
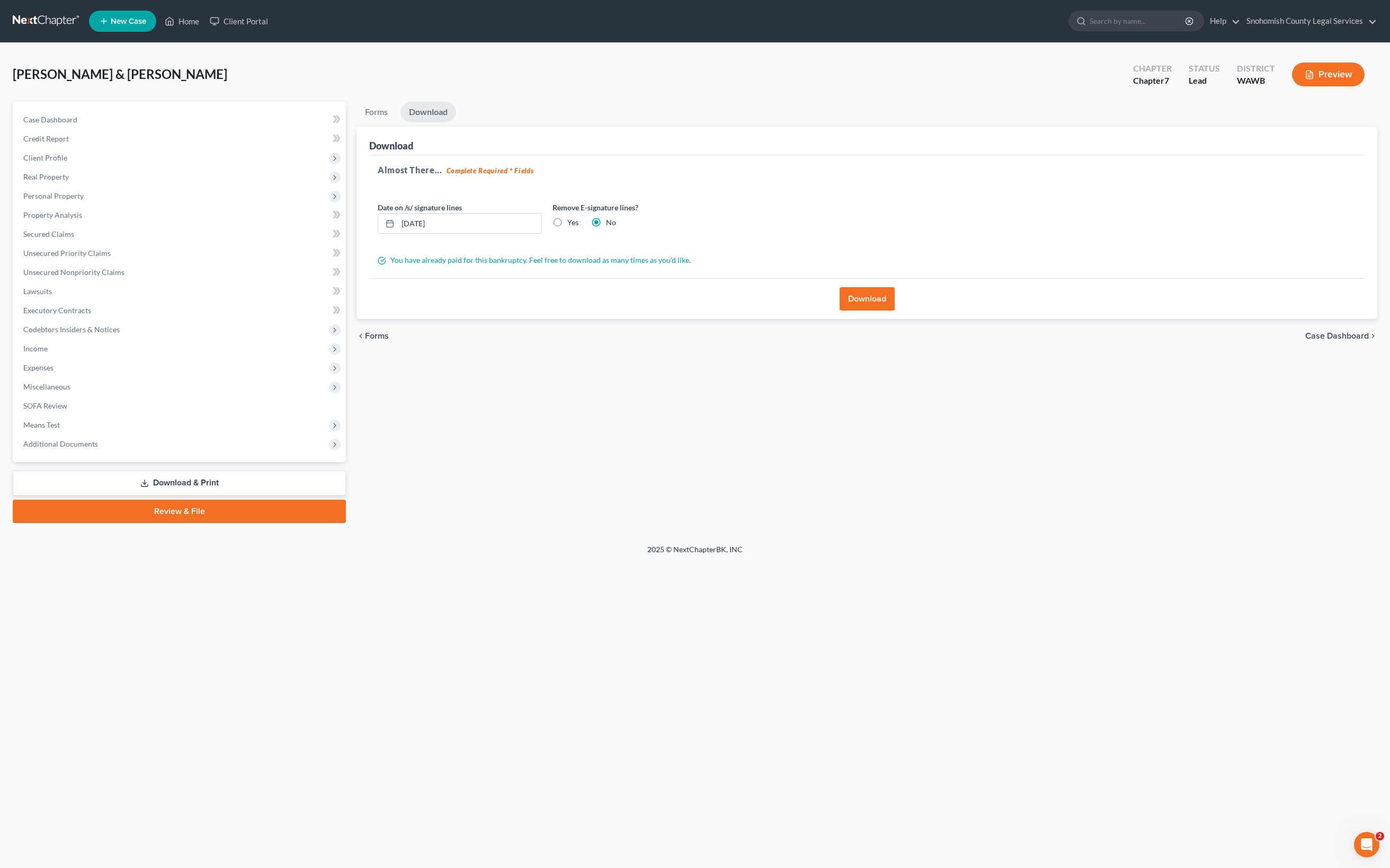
click at [578, 218] on label "Yes" at bounding box center [573, 222] width 11 height 11
click at [578, 218] on input "Yes" at bounding box center [574, 220] width 7 height 7
radio input "true"
click at [542, 229] on input "09/03/2025" at bounding box center [469, 223] width 144 height 20
click at [616, 217] on label "No" at bounding box center [611, 222] width 10 height 11
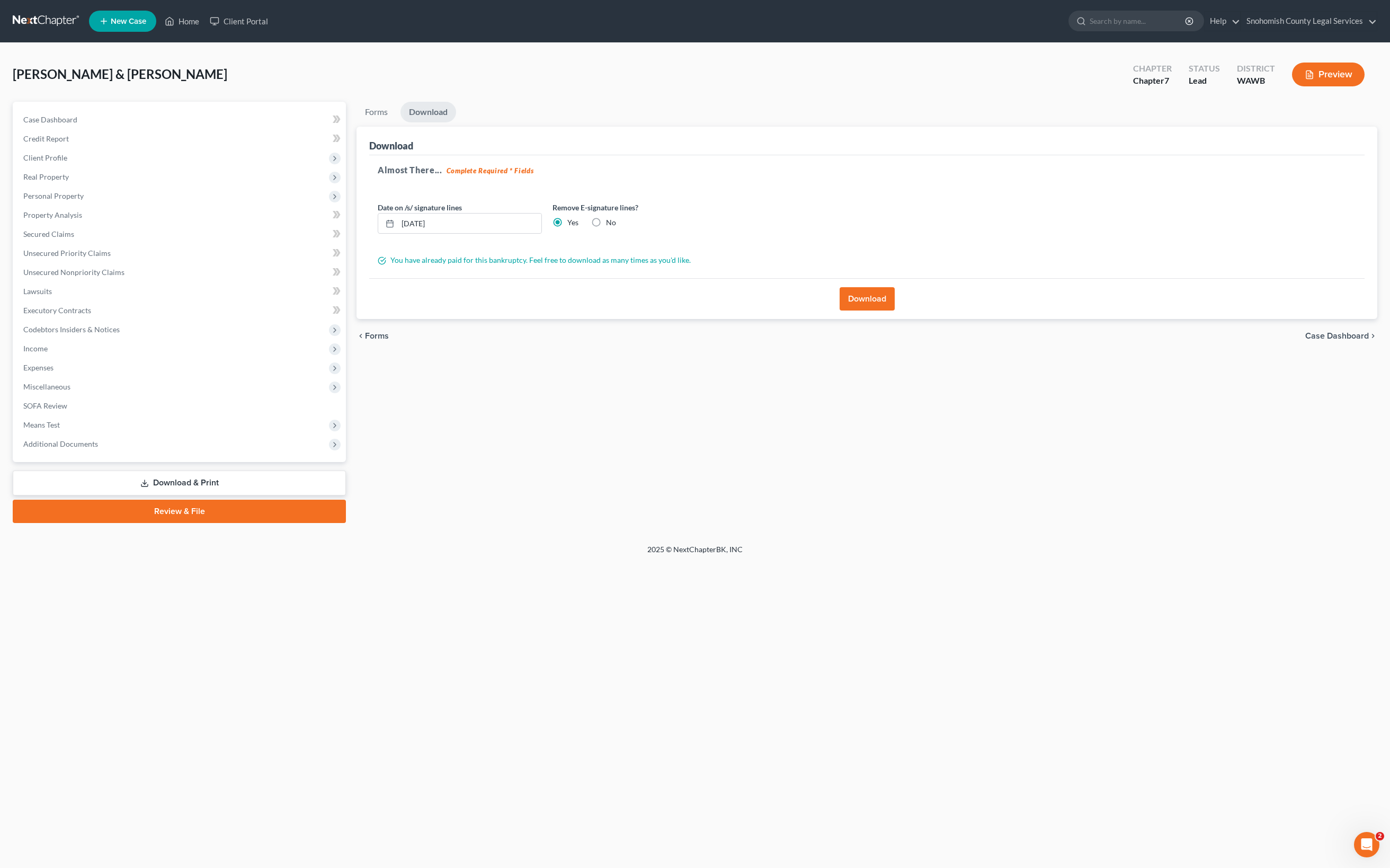
click at [617, 217] on input "No" at bounding box center [614, 220] width 7 height 7
radio input "true"
radio input "false"
click at [394, 220] on icon at bounding box center [390, 223] width 8 height 8
click at [851, 311] on button "Download" at bounding box center [867, 299] width 55 height 23
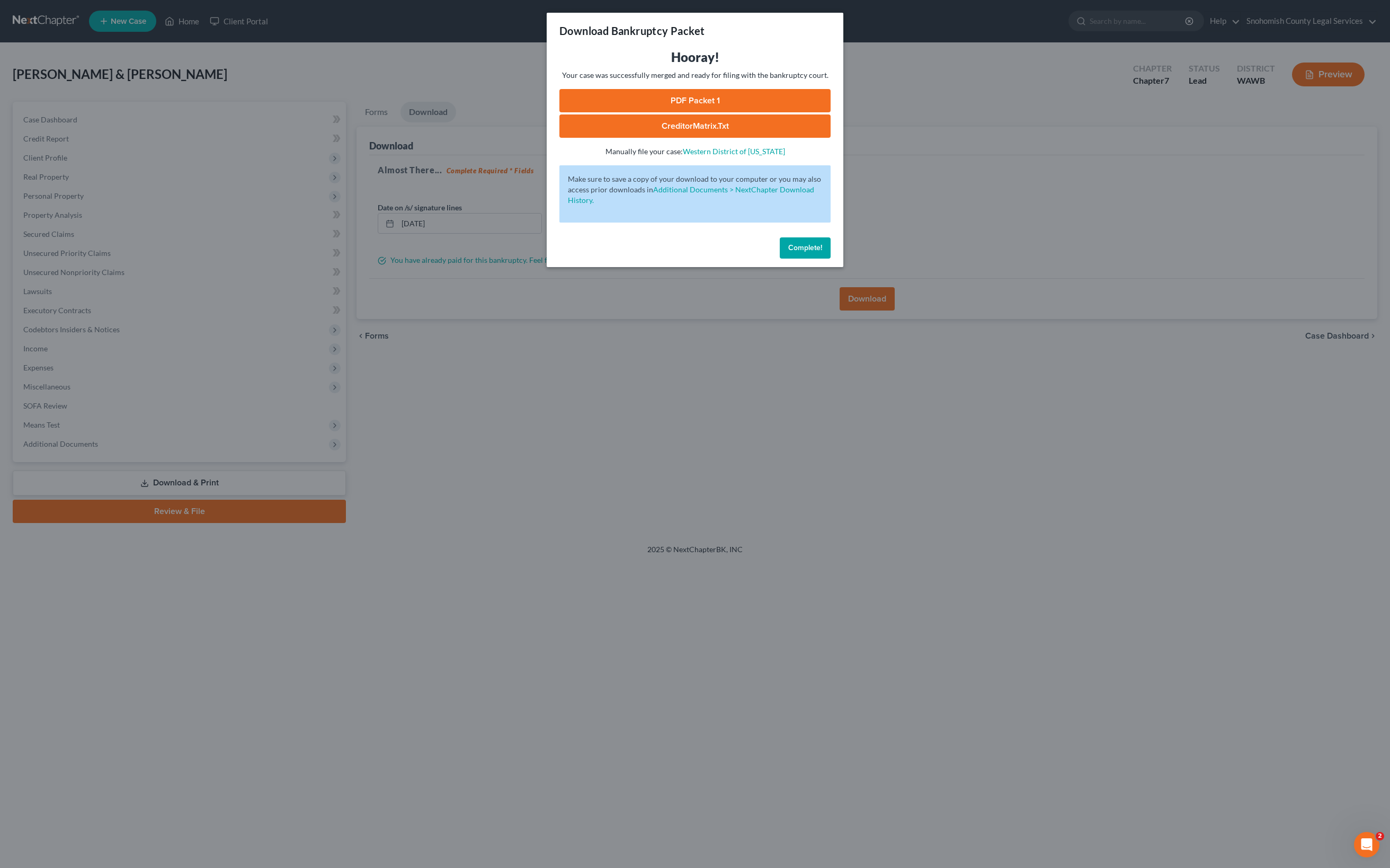
click at [771, 113] on link "PDF Packet 1" at bounding box center [695, 101] width 271 height 23
click at [664, 138] on link "CreditorMatrix.txt" at bounding box center [695, 126] width 271 height 23
click at [822, 252] on span "Complete!" at bounding box center [805, 247] width 34 height 9
